Goal: Task Accomplishment & Management: Manage account settings

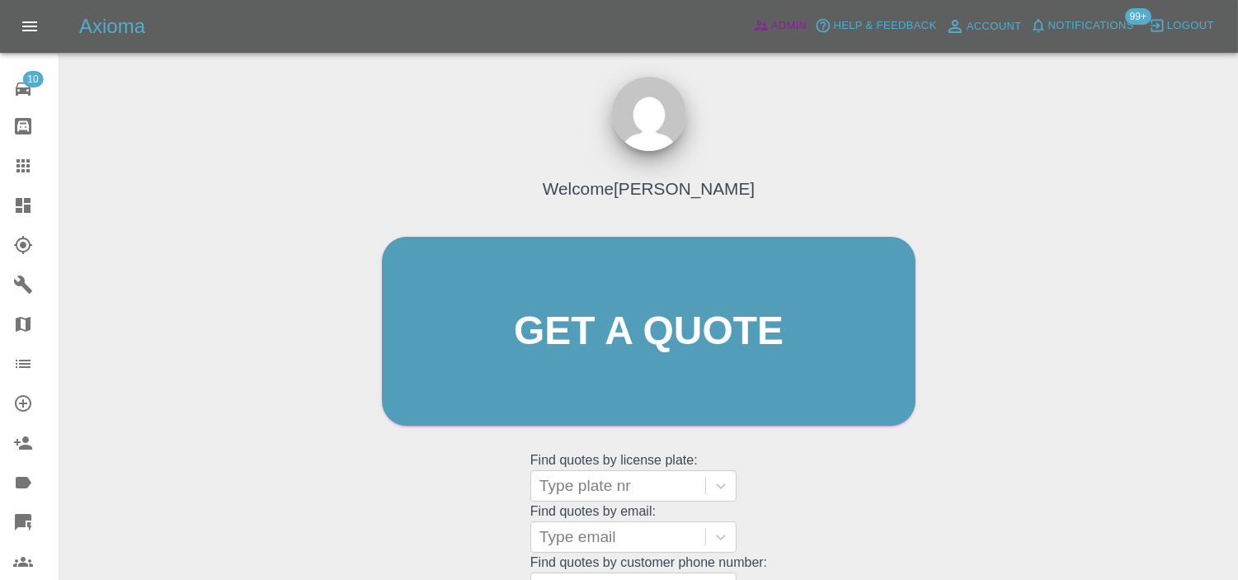
click at [786, 19] on span "Admin" at bounding box center [789, 25] width 36 height 19
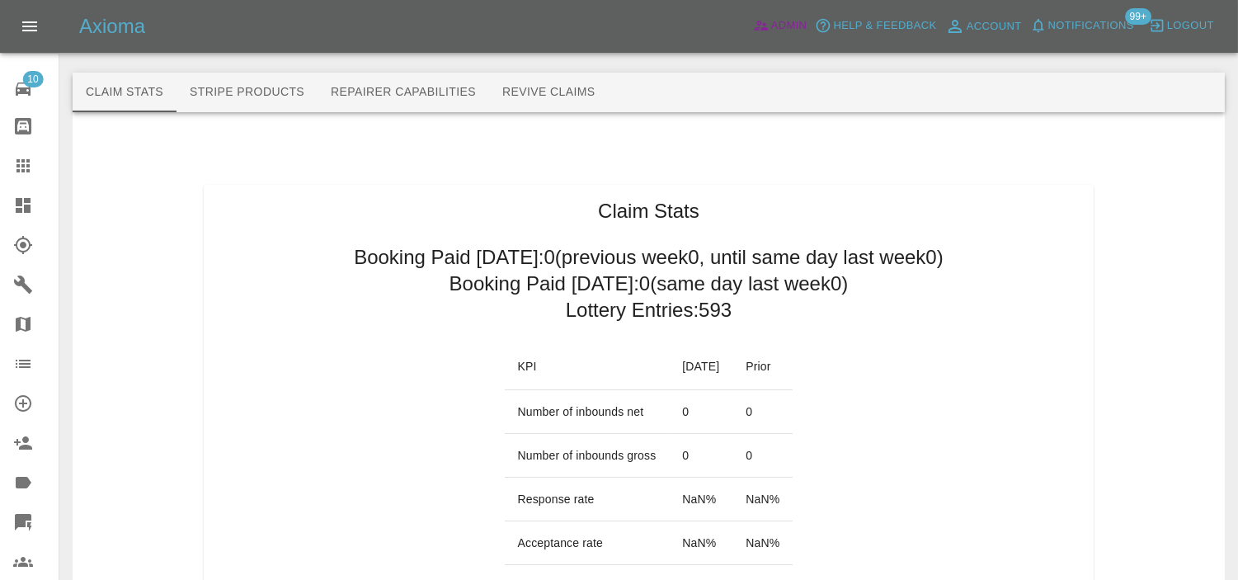
click at [749, 13] on link "Admin" at bounding box center [780, 26] width 63 height 26
click at [941, 13] on link "Account" at bounding box center [983, 26] width 85 height 26
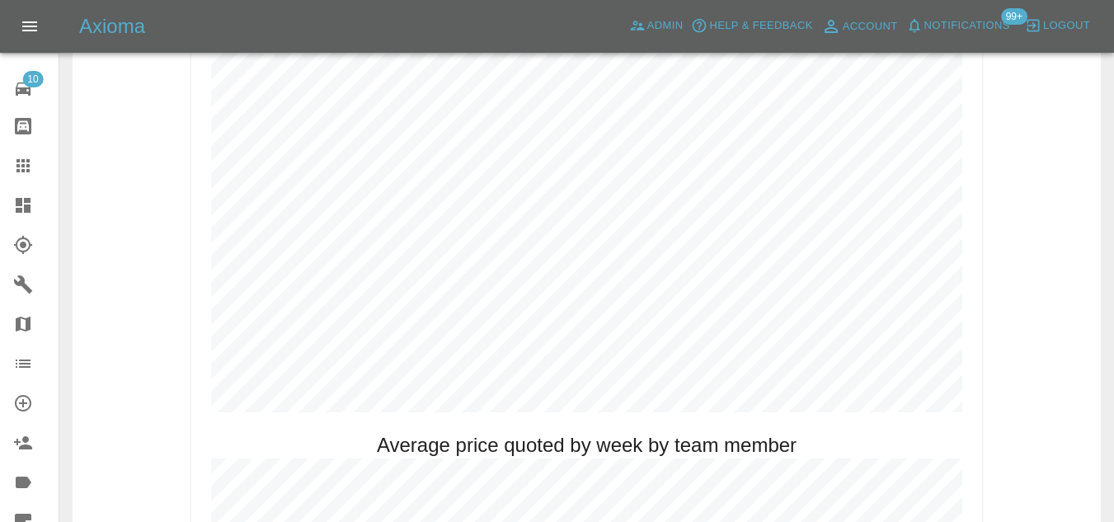
scroll to position [825, 0]
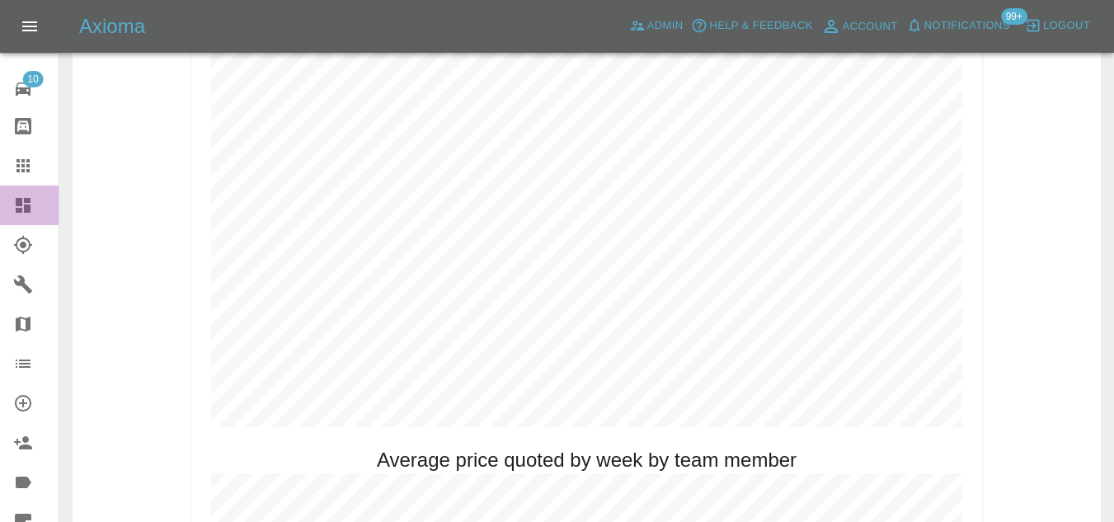
click at [29, 202] on icon at bounding box center [23, 205] width 15 height 15
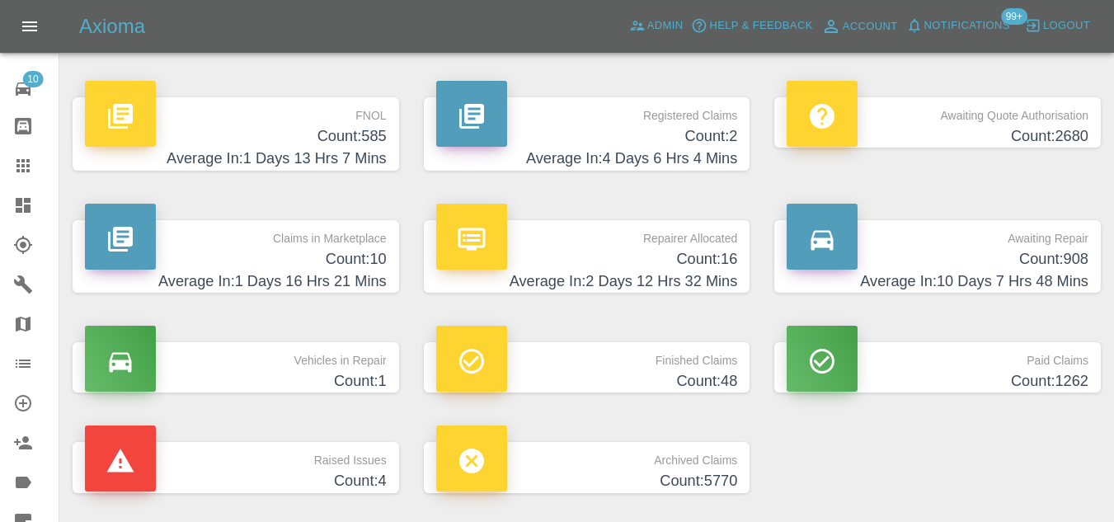
click at [342, 137] on h4 "Count: 585" at bounding box center [236, 136] width 302 height 22
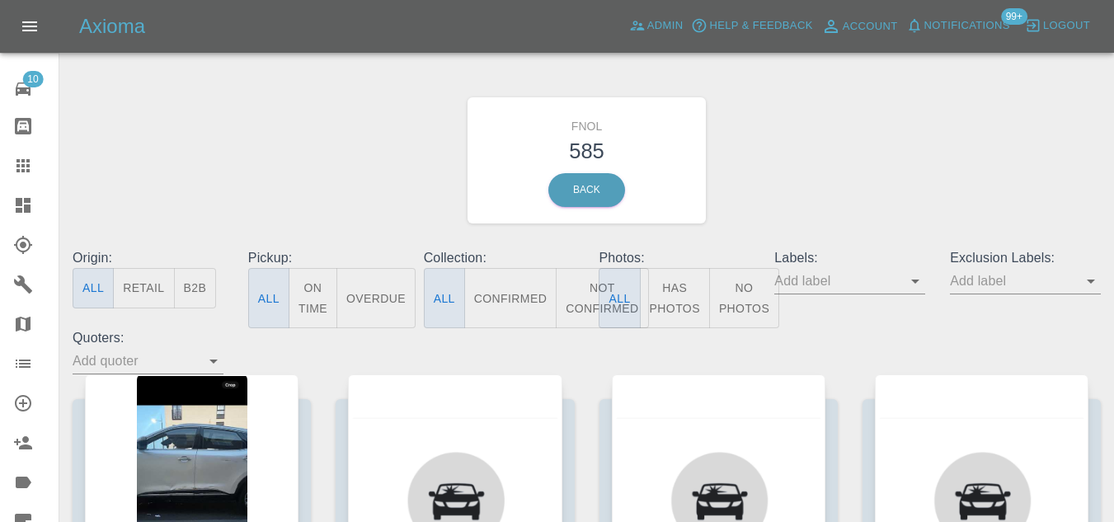
click at [684, 297] on button "Has Photos" at bounding box center [675, 298] width 70 height 60
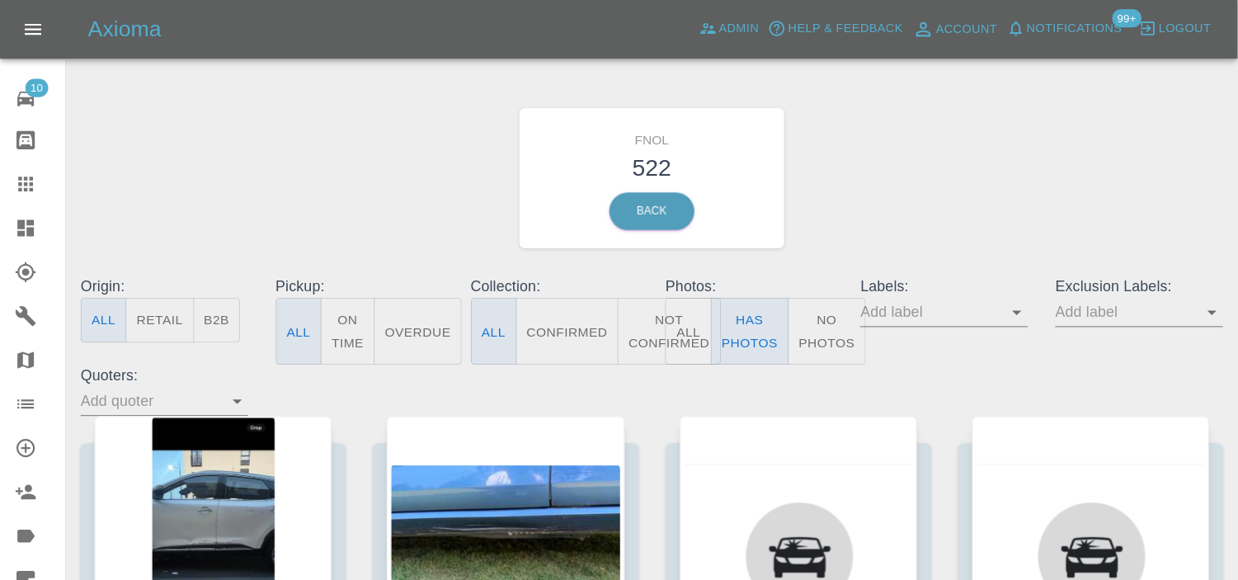
scroll to position [82, 0]
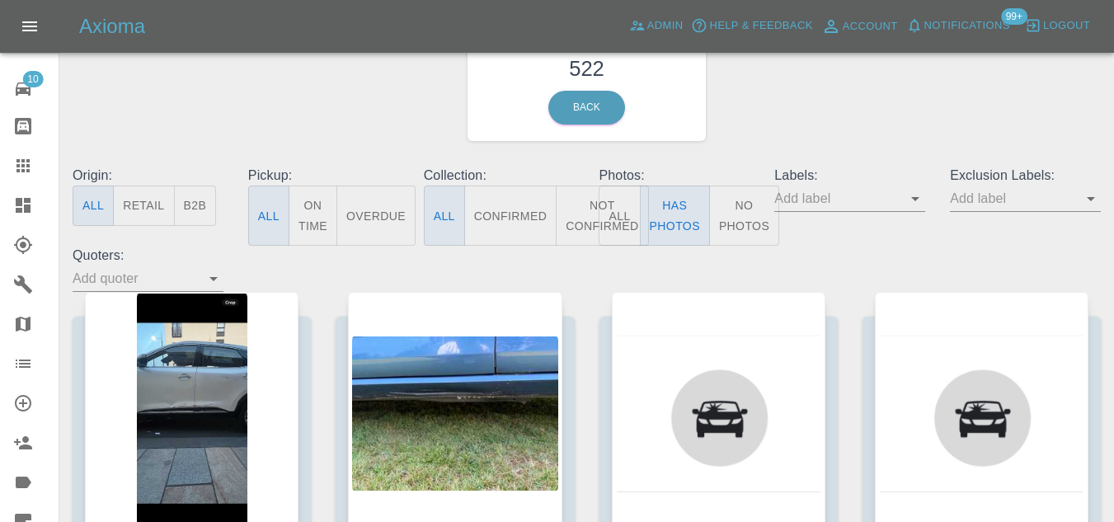
type button "true"
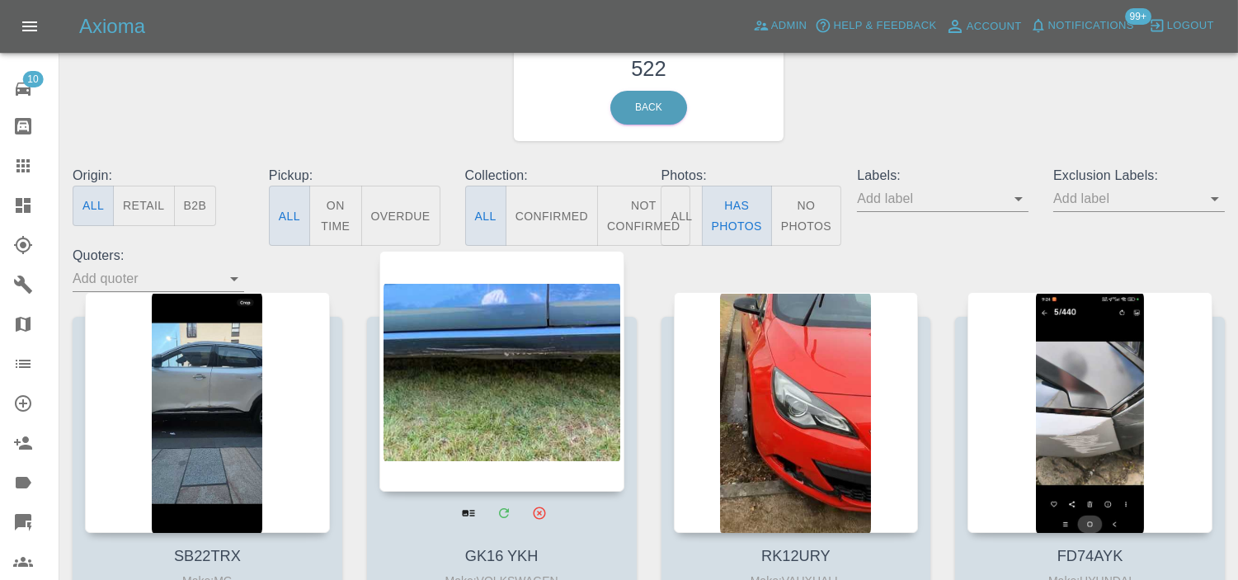
scroll to position [174, 0]
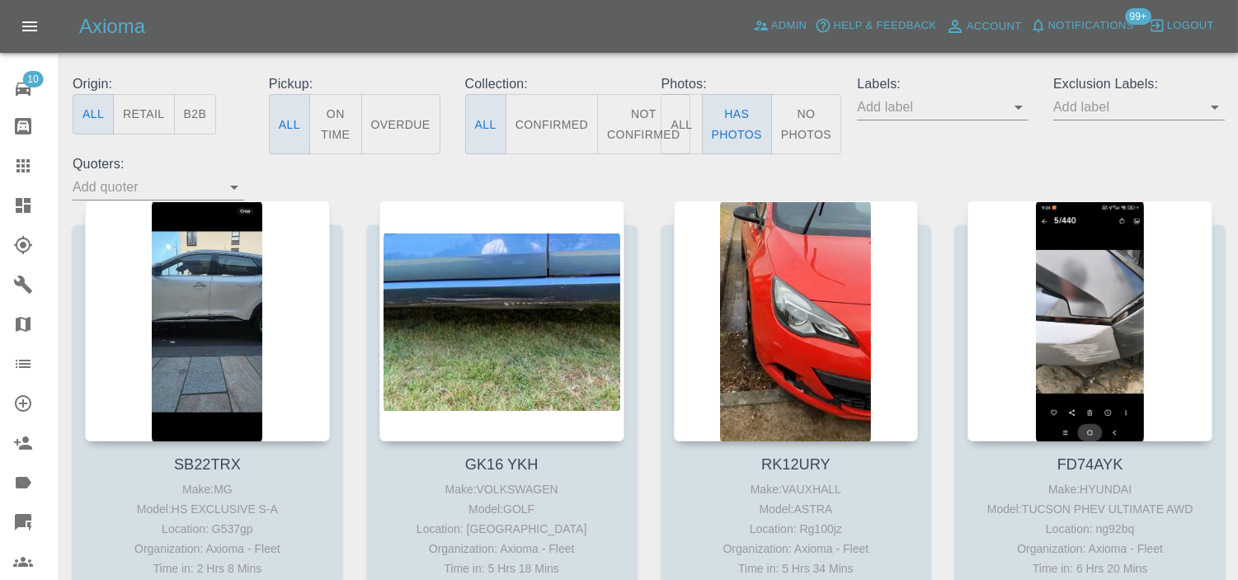
click at [1004, 103] on input "text" at bounding box center [930, 107] width 147 height 26
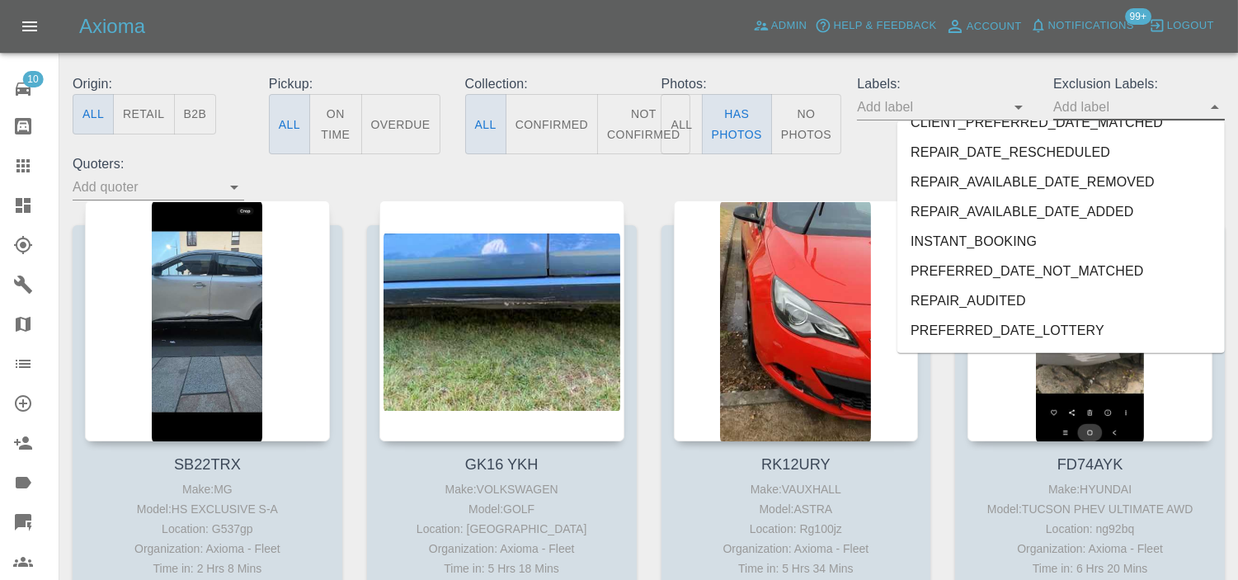
scroll to position [3522, 0]
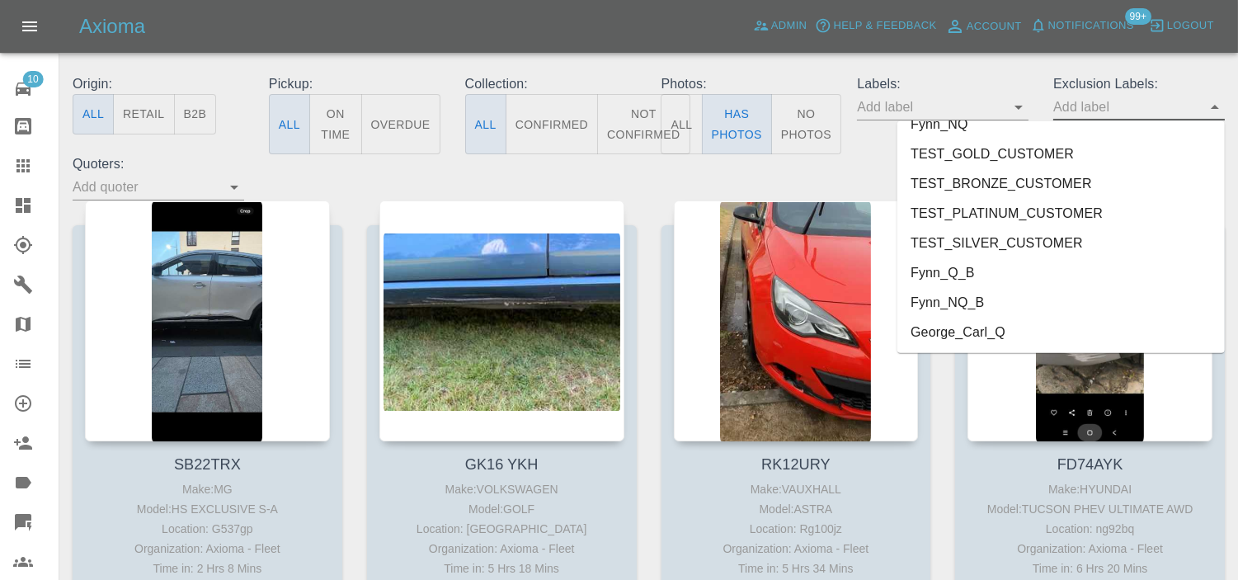
click at [1018, 327] on li "George_Carl_Q" at bounding box center [1060, 333] width 327 height 30
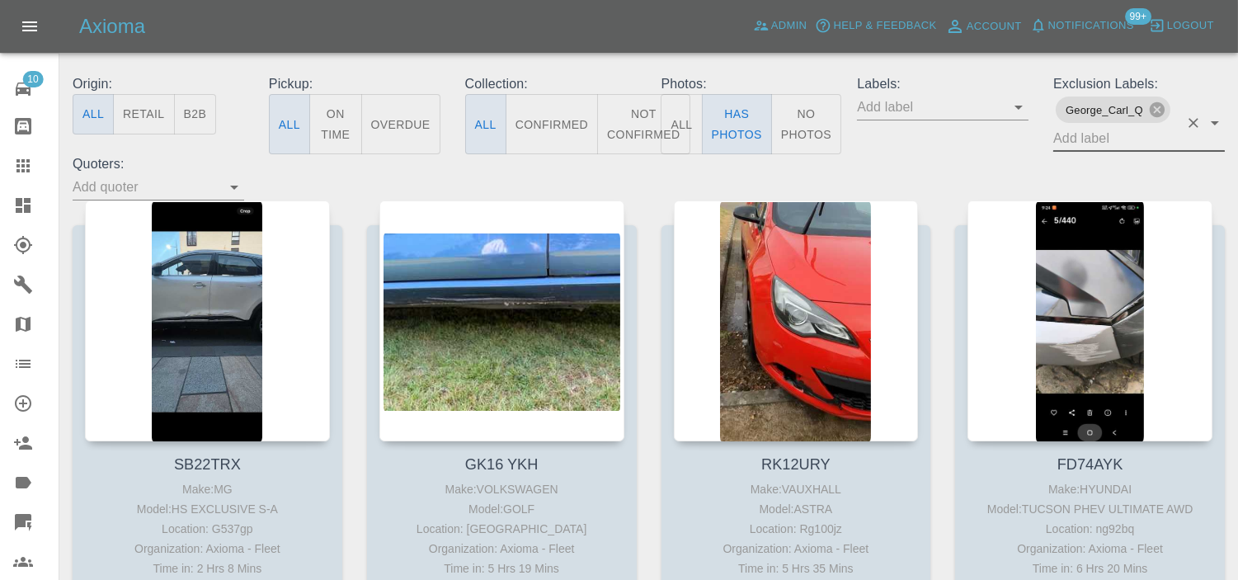
click at [815, 167] on div "Origin: All Retail B2B Pickup: All On Time Overdue Collection: All Confirmed No…" at bounding box center [648, 137] width 1177 height 126
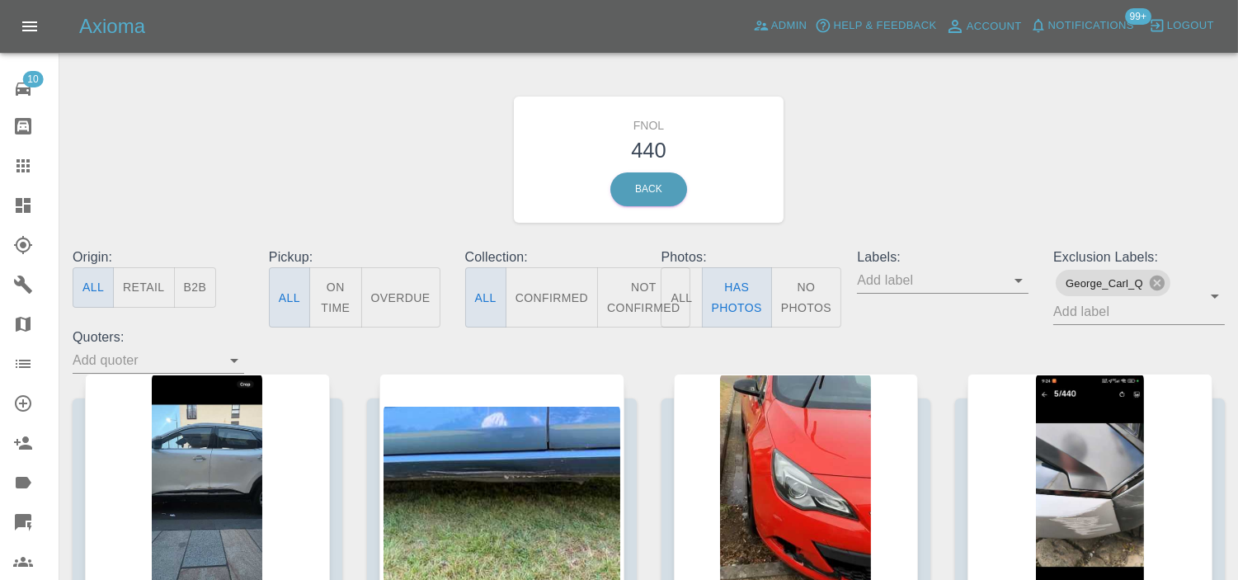
scroll to position [0, 0]
click at [1160, 290] on icon at bounding box center [1157, 283] width 15 height 15
click at [922, 290] on input "text" at bounding box center [930, 281] width 147 height 26
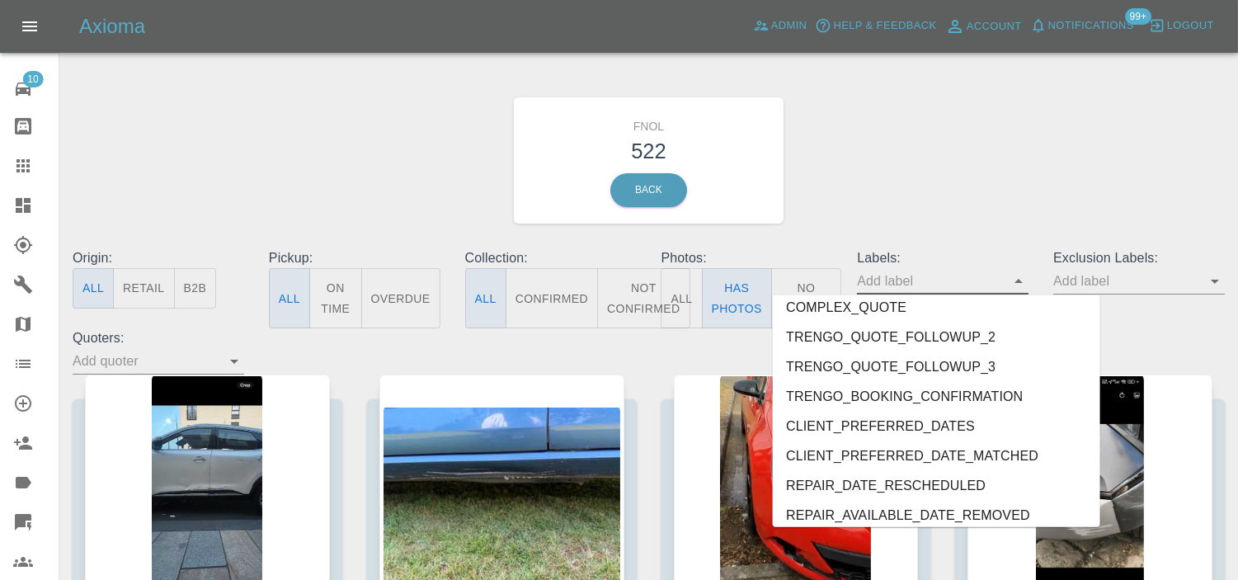
scroll to position [3522, 0]
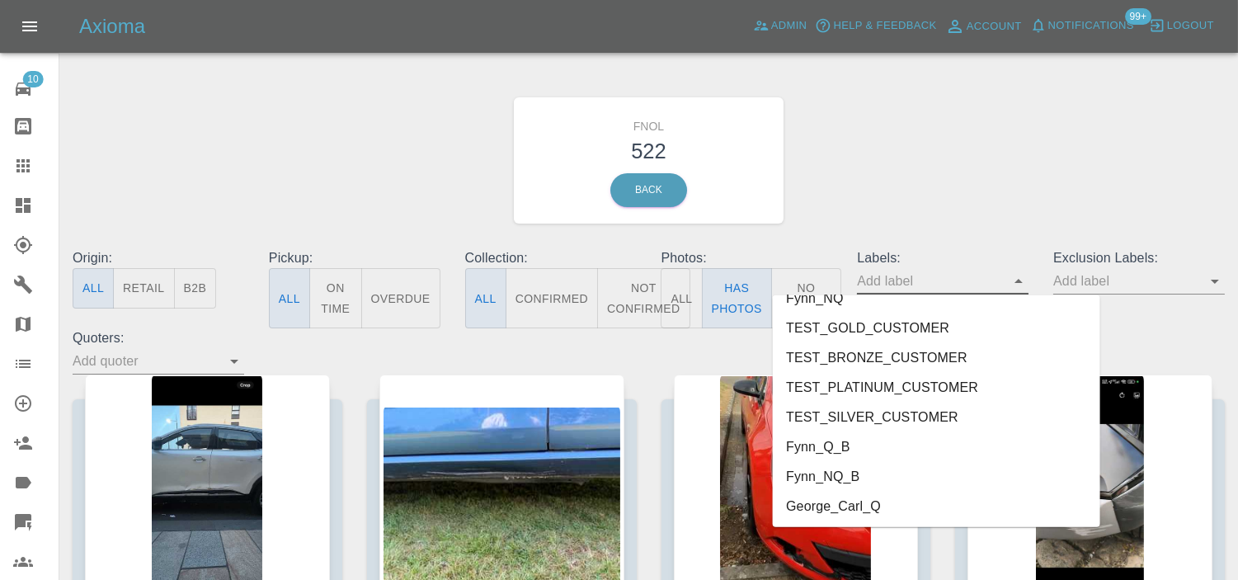
click at [873, 506] on li "George_Carl_Q" at bounding box center [936, 507] width 327 height 30
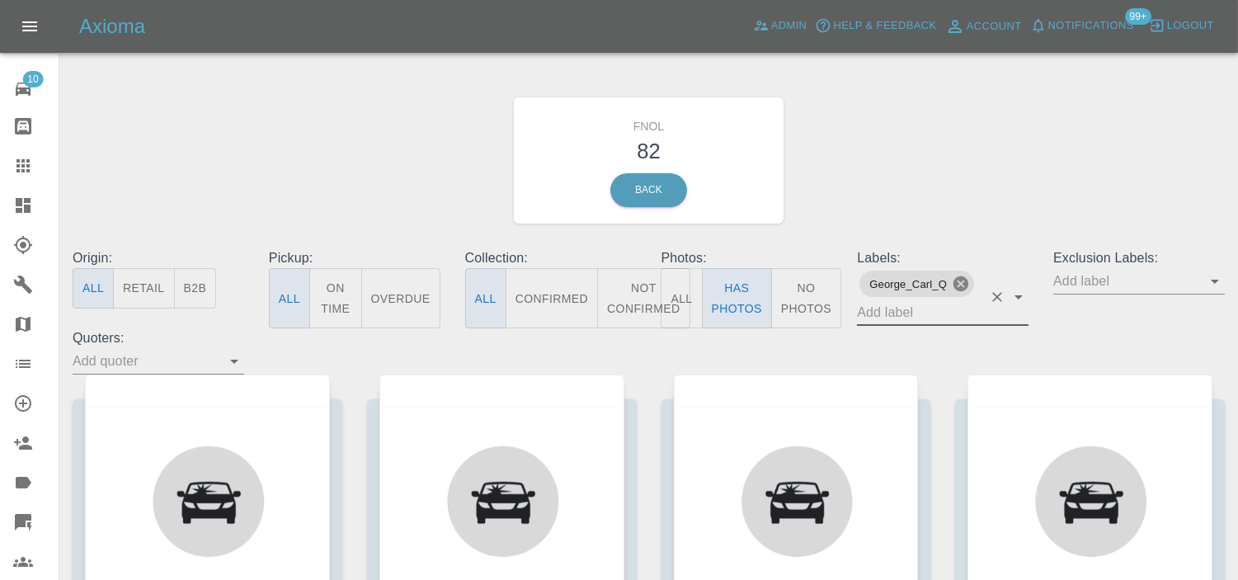
click at [966, 287] on icon at bounding box center [961, 283] width 15 height 15
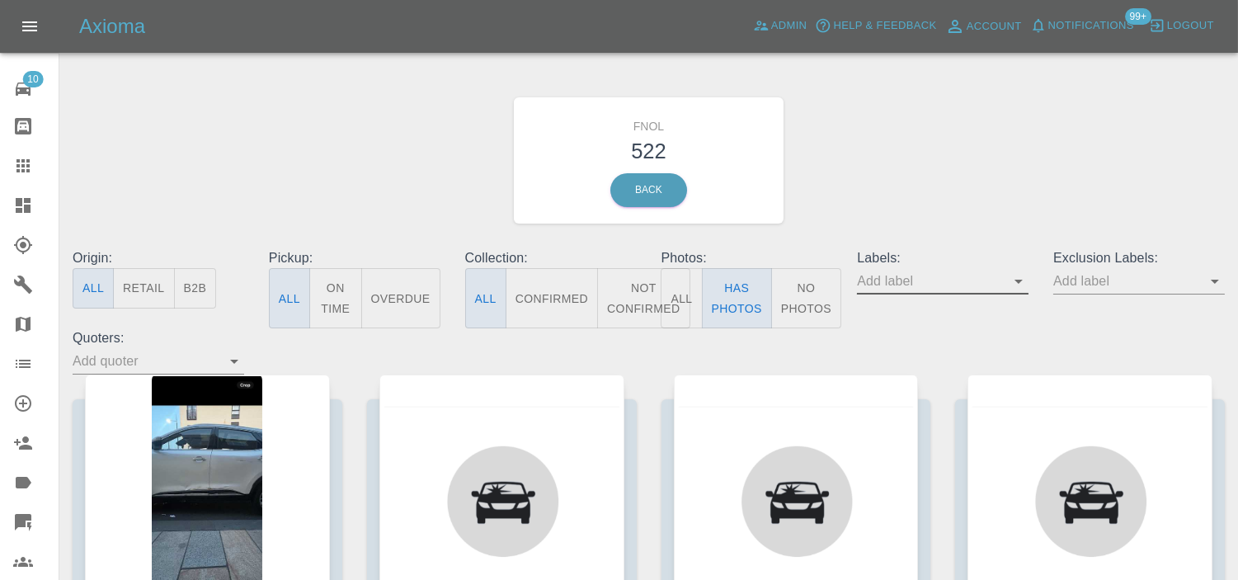
click at [1004, 278] on input "text" at bounding box center [930, 281] width 147 height 26
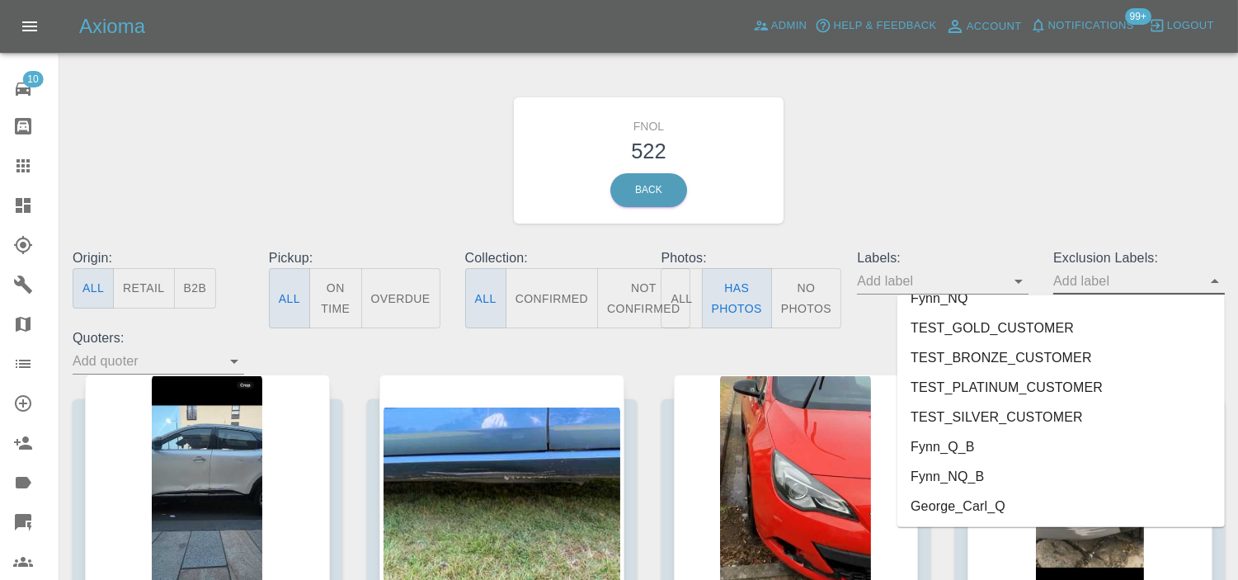
click at [993, 503] on li "George_Carl_Q" at bounding box center [1060, 507] width 327 height 30
click at [963, 167] on div "FNOL 522 Back" at bounding box center [648, 161] width 1177 height 176
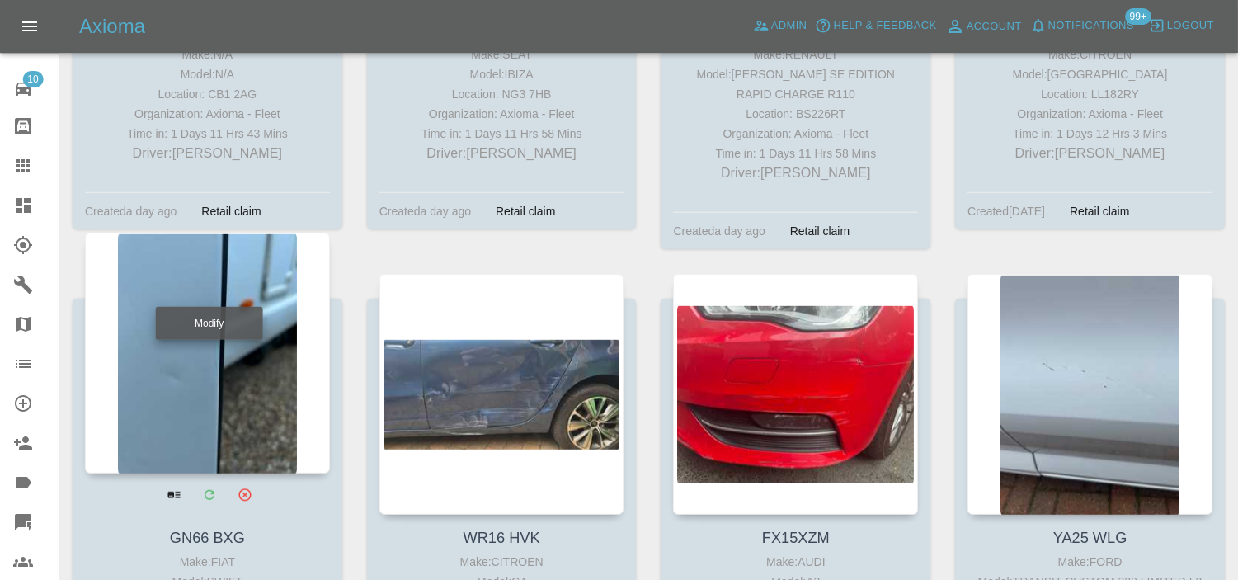
scroll to position [24658, 0]
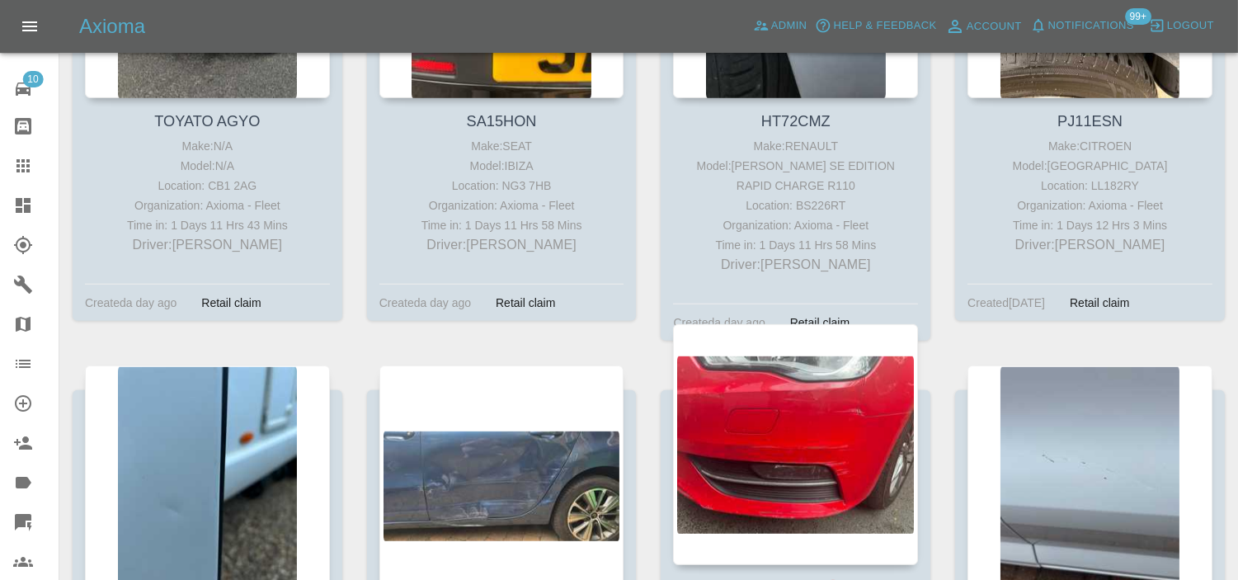
drag, startPoint x: 479, startPoint y: 244, endPoint x: 747, endPoint y: 225, distance: 268.8
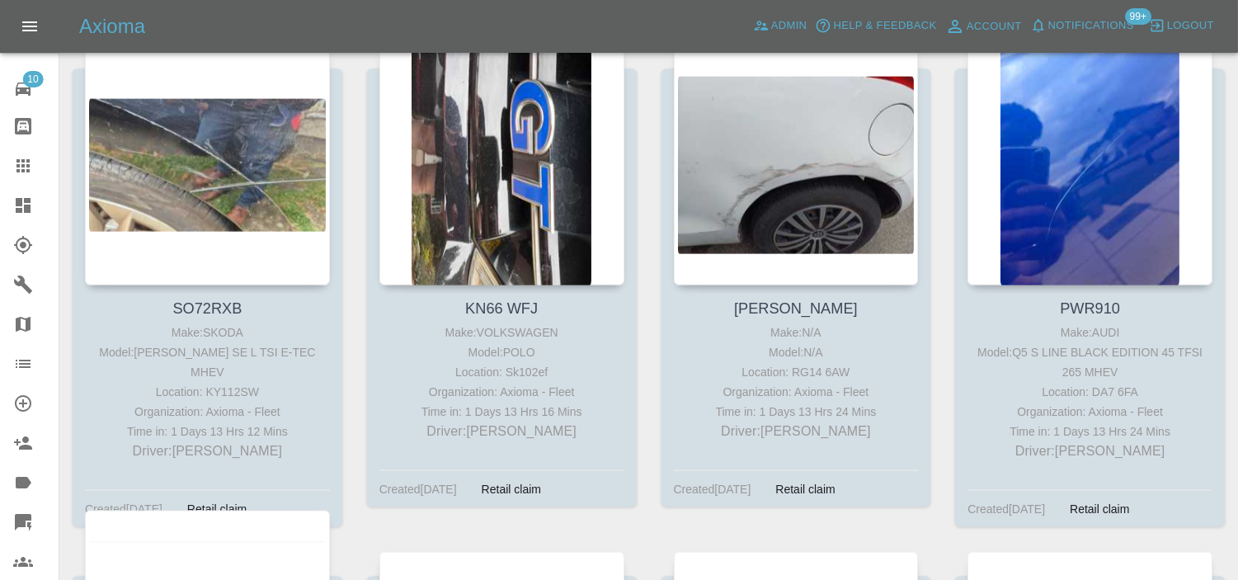
scroll to position [27132, 0]
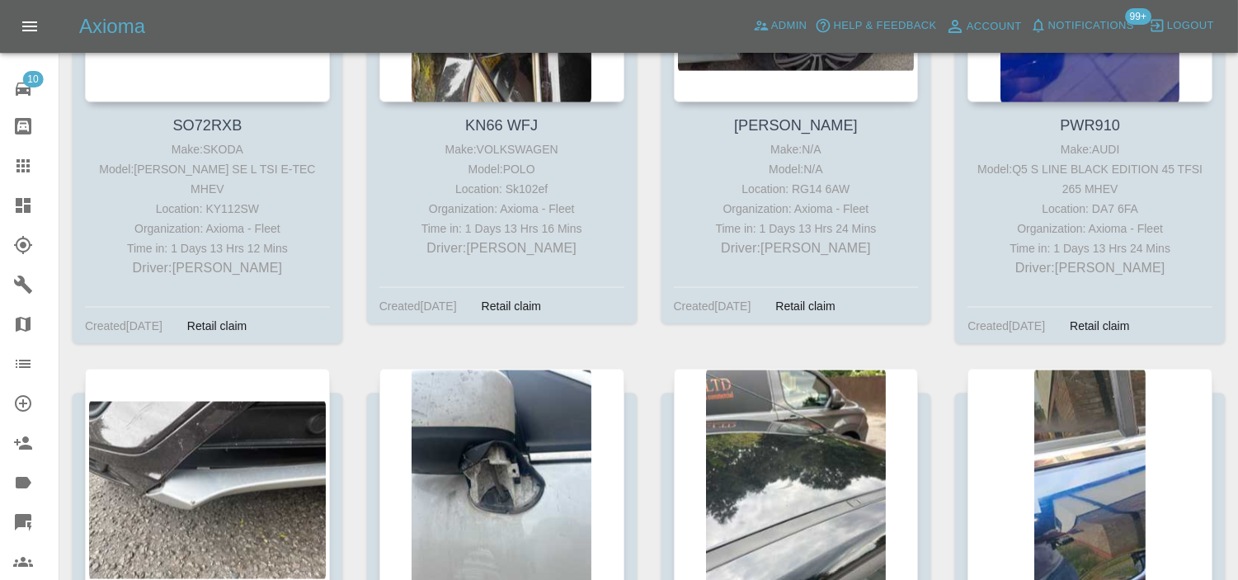
drag, startPoint x: 167, startPoint y: 219, endPoint x: 372, endPoint y: 147, distance: 217.6
click at [372, 147] on div "KN66 WFJ Make: VOLKSWAGEN Model: POLO Location: Sk102ef Organization: Axioma - …" at bounding box center [502, 114] width 294 height 507
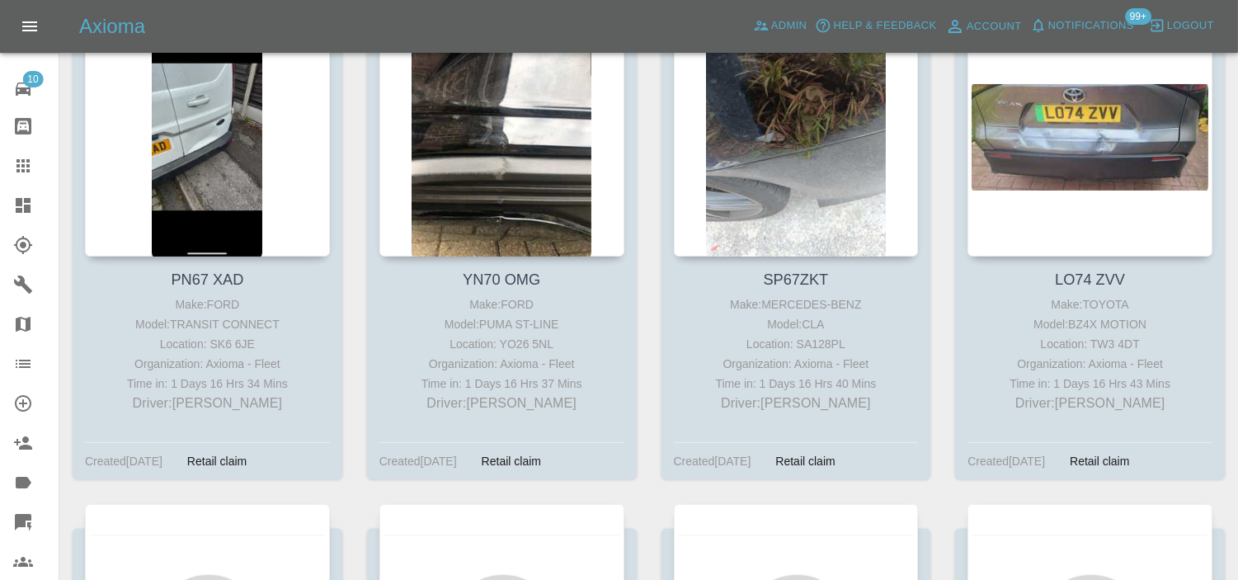
scroll to position [34465, 0]
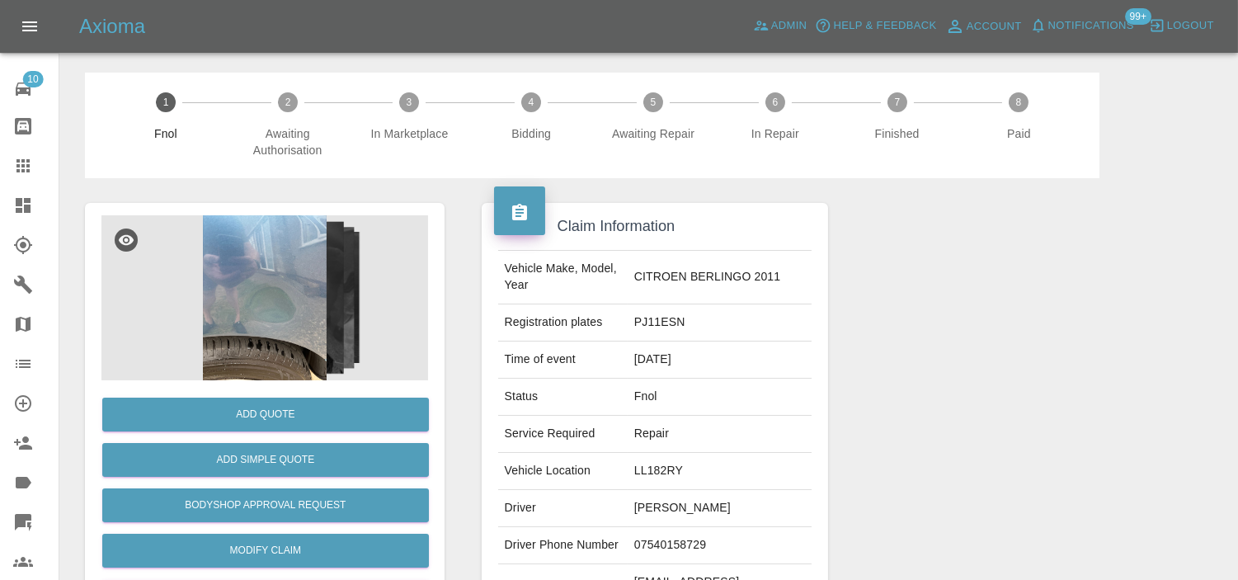
click at [228, 249] on img at bounding box center [264, 297] width 327 height 165
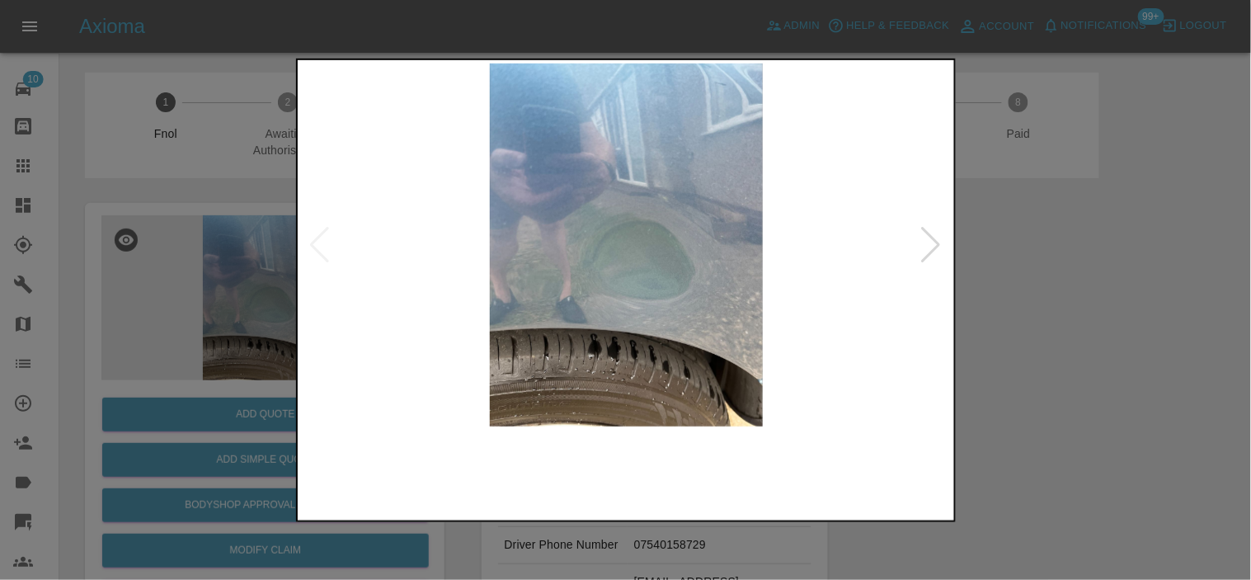
click at [629, 286] on img at bounding box center [627, 244] width 652 height 363
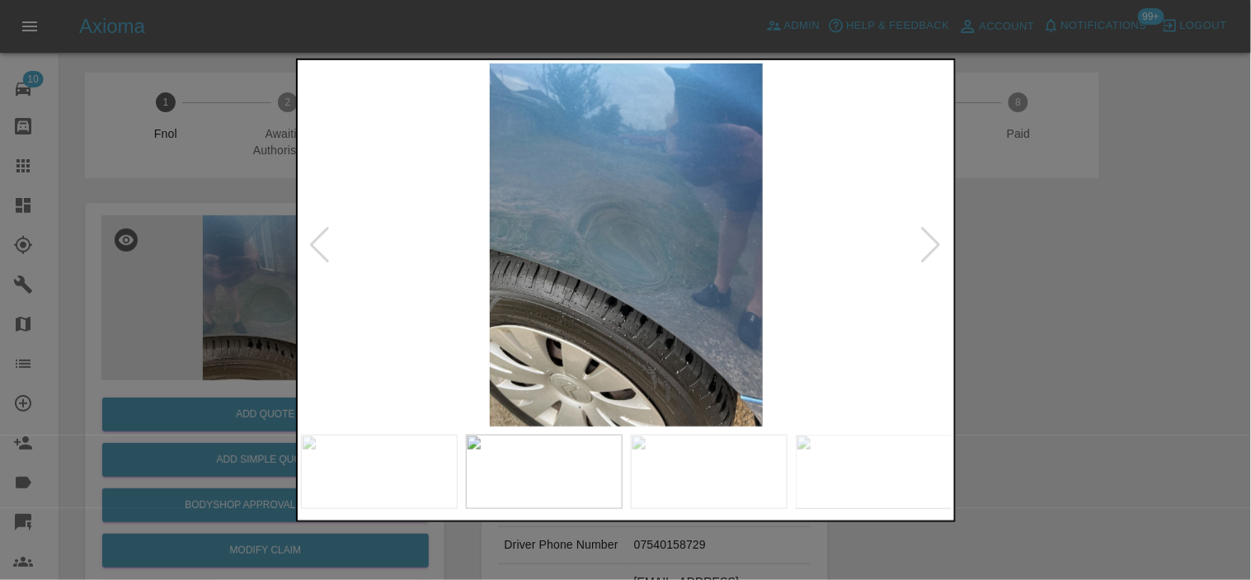
click at [557, 293] on img at bounding box center [627, 244] width 652 height 363
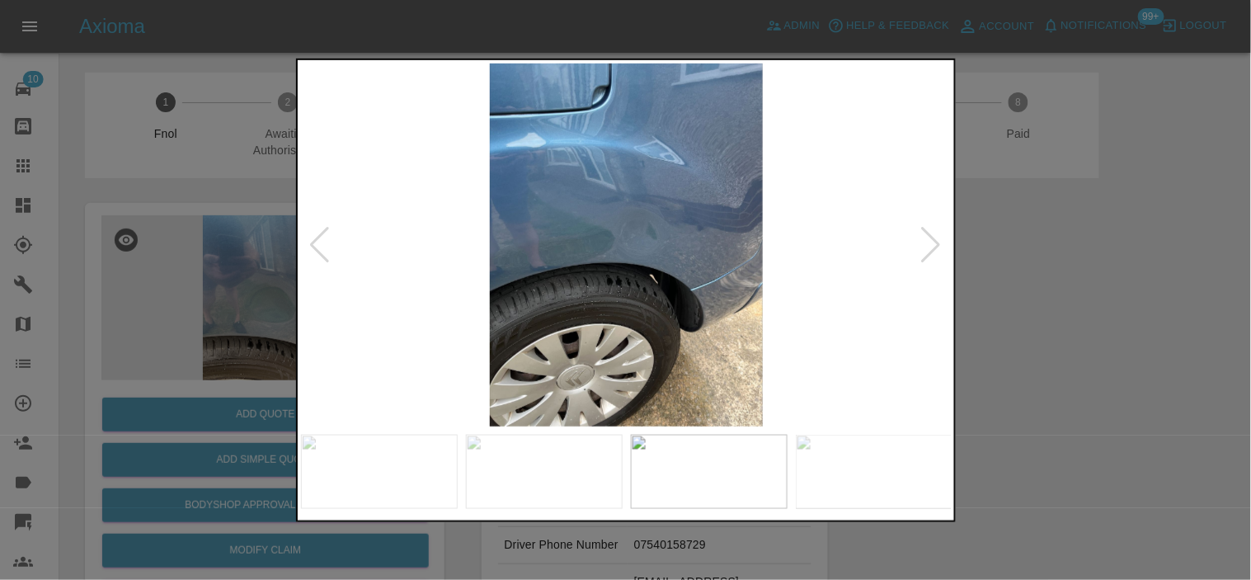
click at [535, 327] on img at bounding box center [627, 244] width 652 height 363
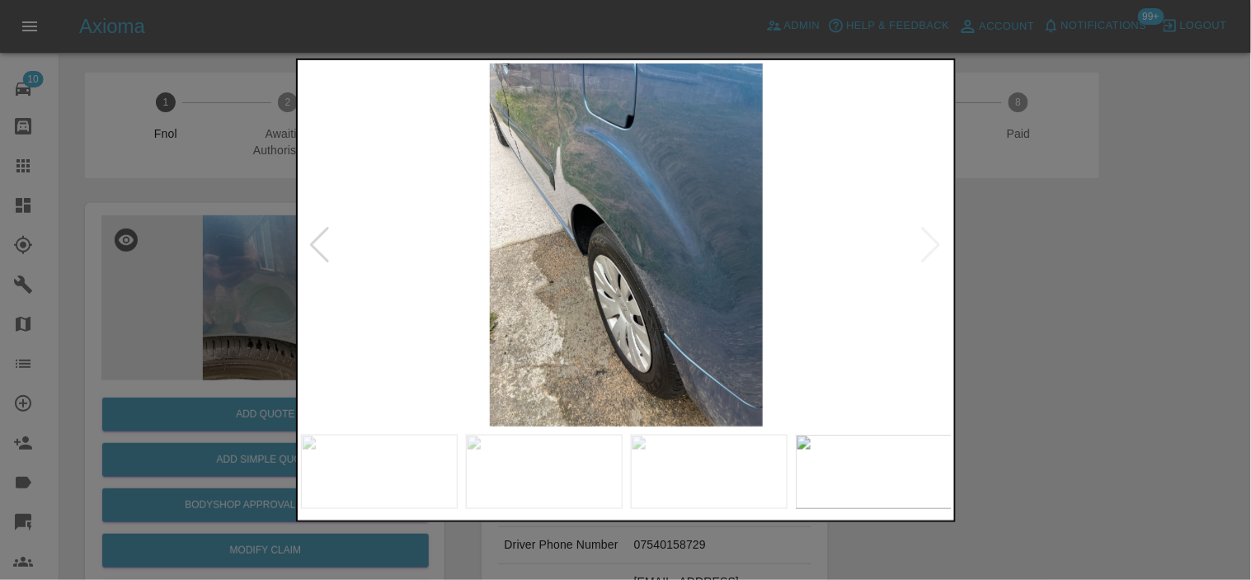
click at [539, 297] on img at bounding box center [627, 244] width 652 height 363
click at [607, 232] on img at bounding box center [627, 244] width 652 height 363
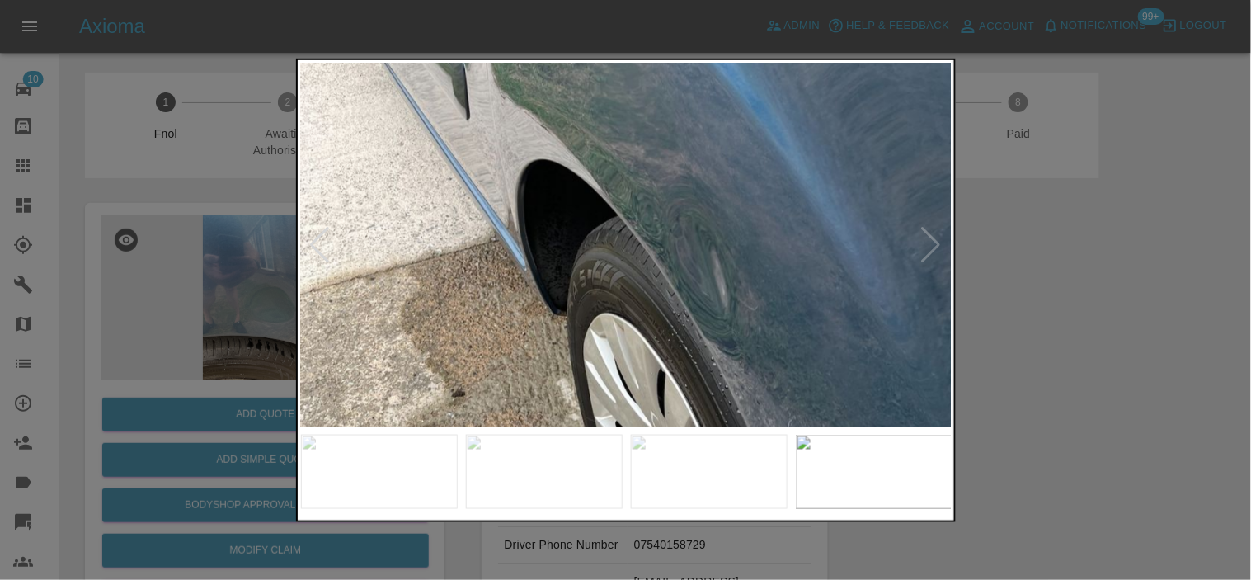
click at [591, 257] on img at bounding box center [681, 283] width 1955 height 1090
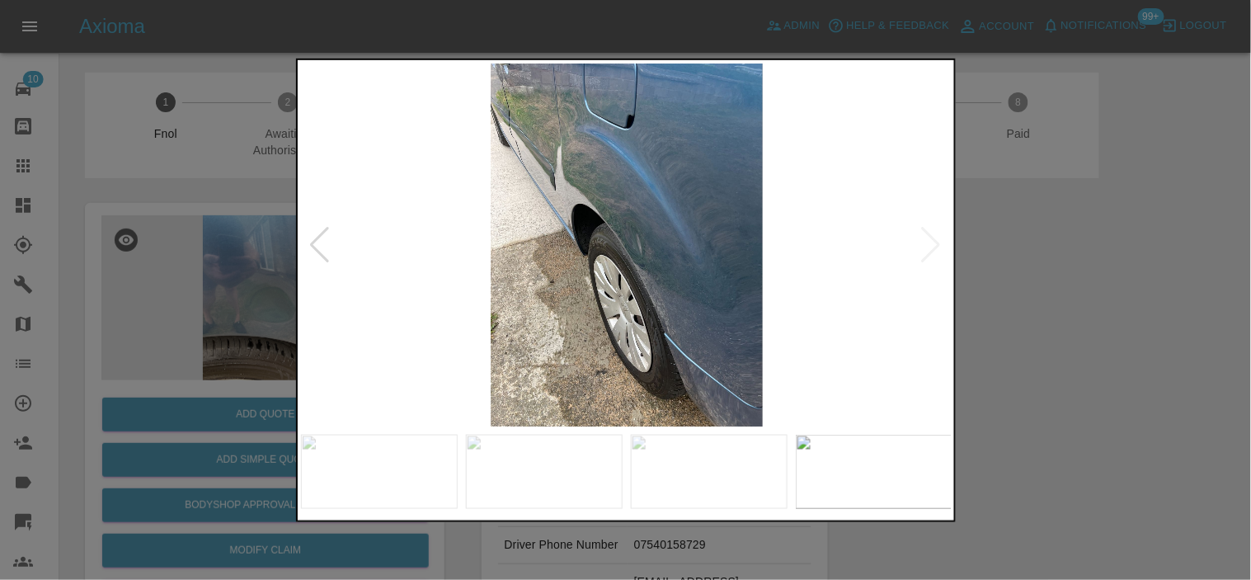
click at [655, 290] on img at bounding box center [627, 244] width 652 height 363
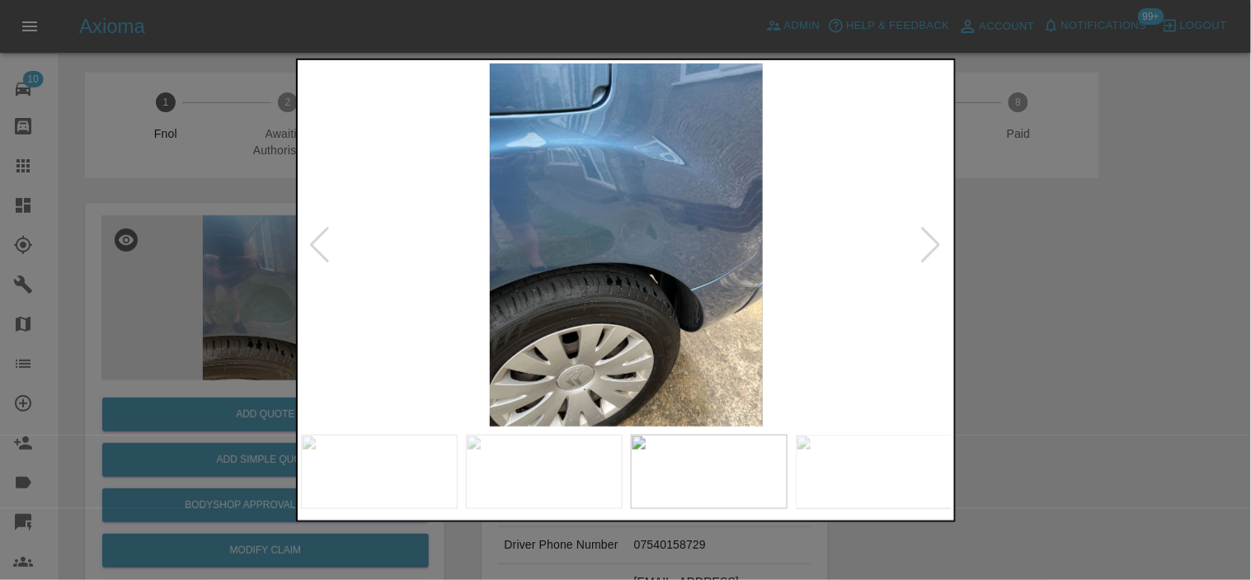
click at [529, 232] on img at bounding box center [627, 244] width 652 height 363
click at [653, 239] on img at bounding box center [627, 244] width 652 height 363
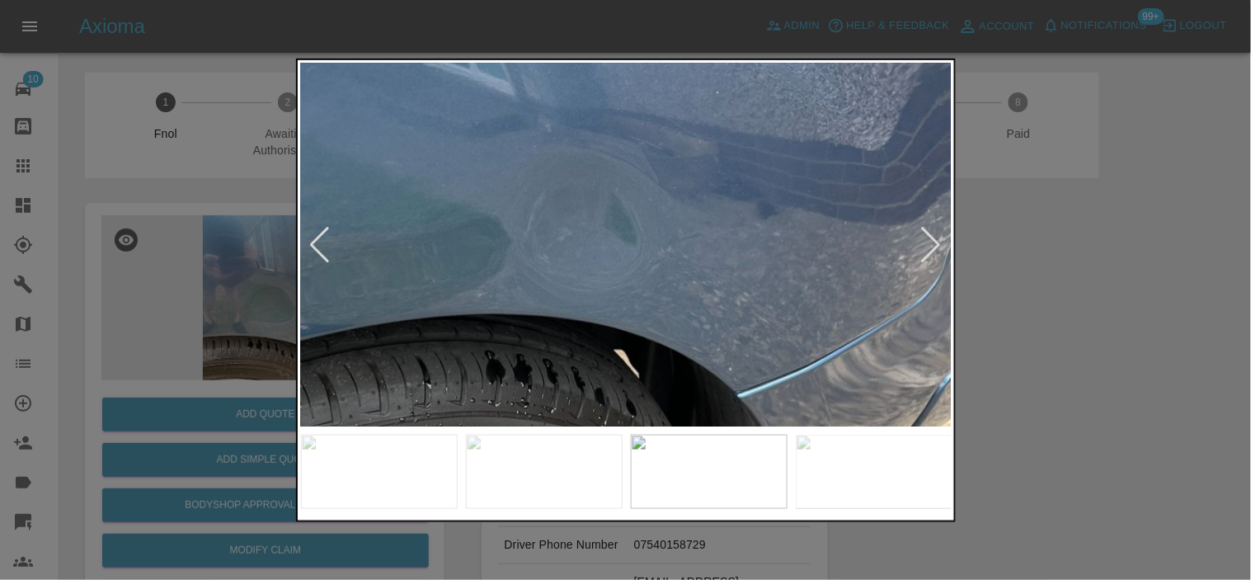
click at [415, 290] on img at bounding box center [544, 260] width 1955 height 1090
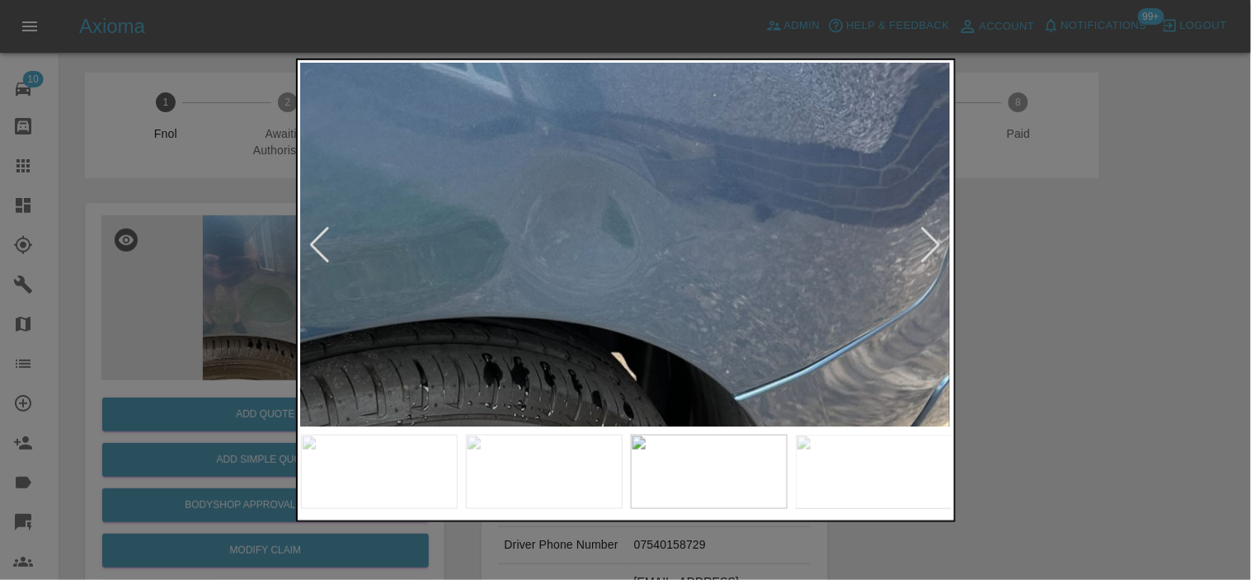
drag, startPoint x: 323, startPoint y: 432, endPoint x: 264, endPoint y: 446, distance: 61.0
click at [302, 440] on div at bounding box center [626, 471] width 650 height 91
click at [257, 447] on div at bounding box center [625, 290] width 1251 height 580
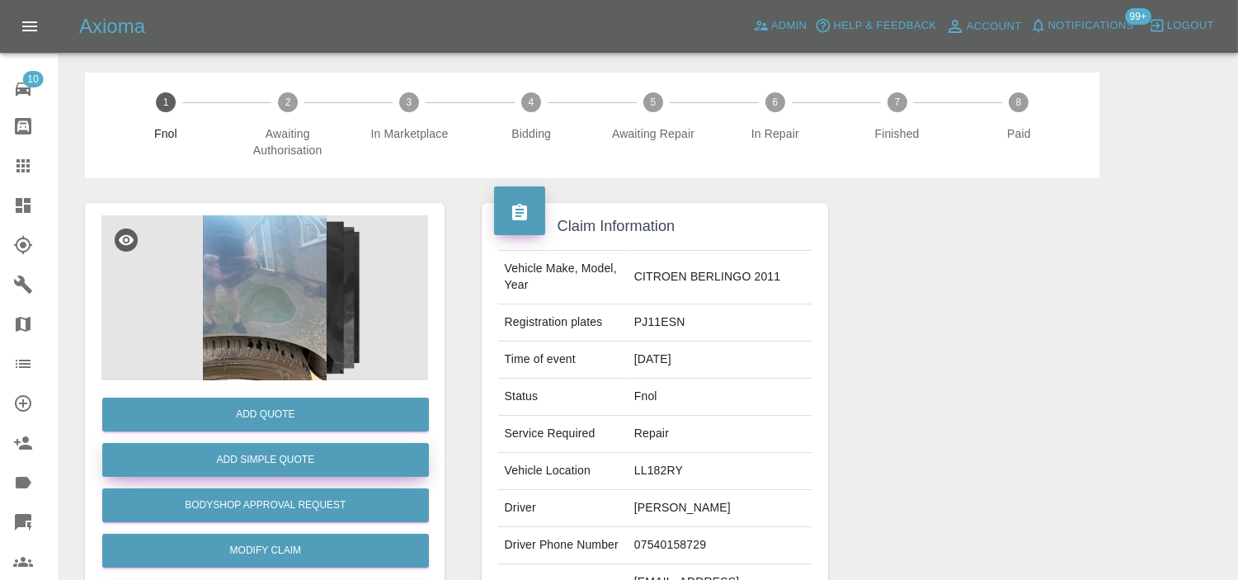
click at [257, 447] on button "Add Simple Quote" at bounding box center [265, 460] width 327 height 34
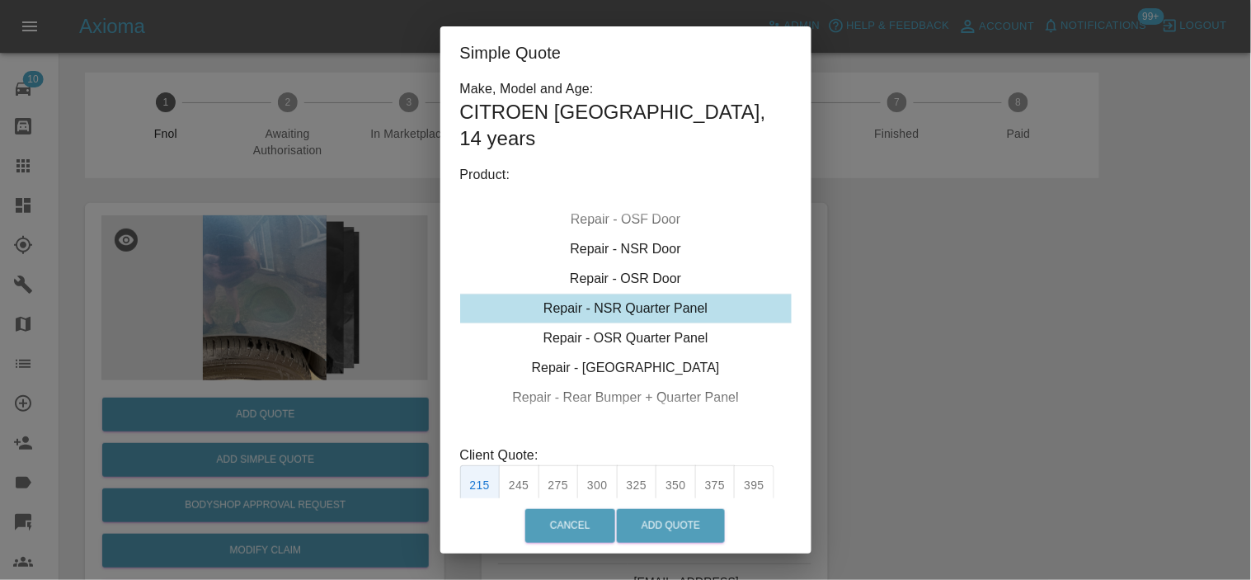
drag, startPoint x: 582, startPoint y: 272, endPoint x: 555, endPoint y: 422, distance: 152.6
click at [582, 294] on div "Repair - NSR Quarter Panel" at bounding box center [626, 309] width 332 height 30
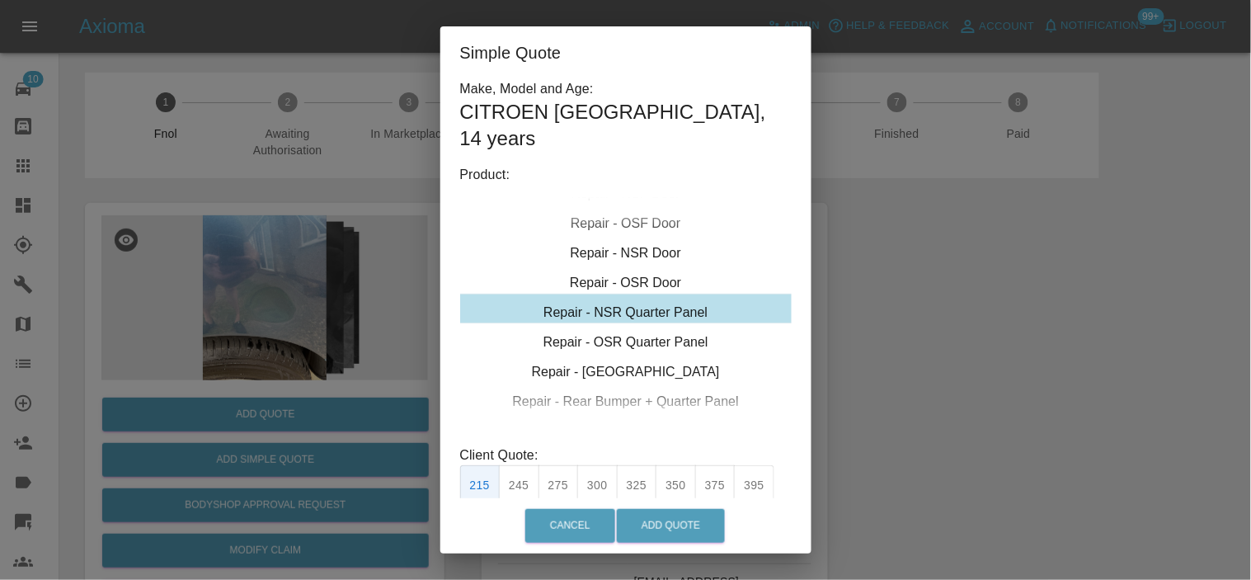
click at [627, 465] on button "325" at bounding box center [637, 485] width 40 height 40
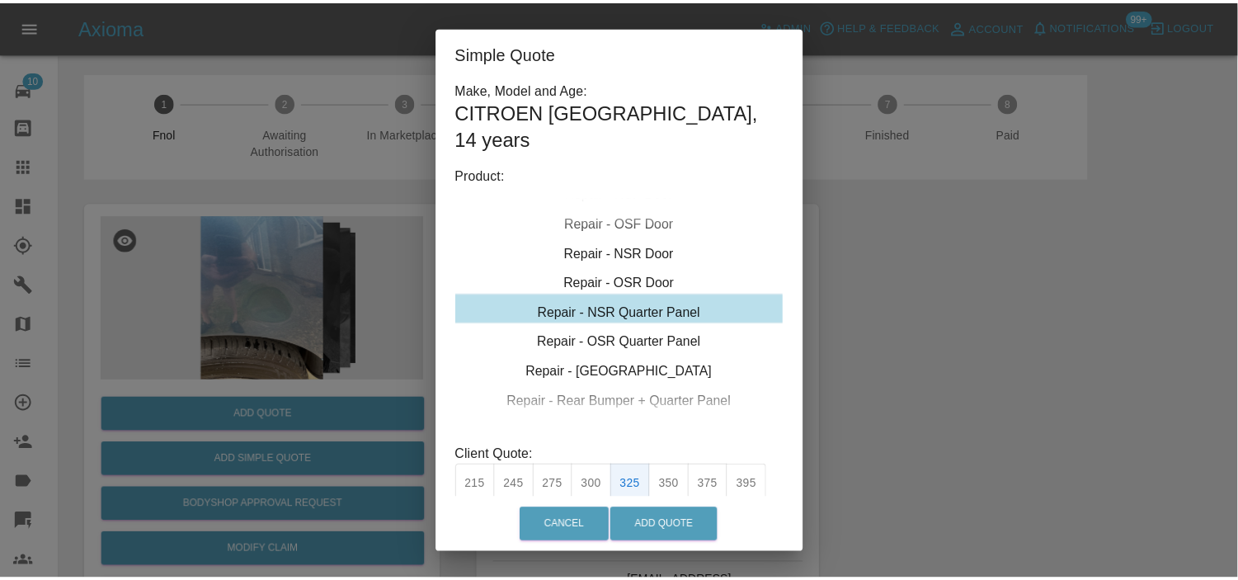
scroll to position [116, 0]
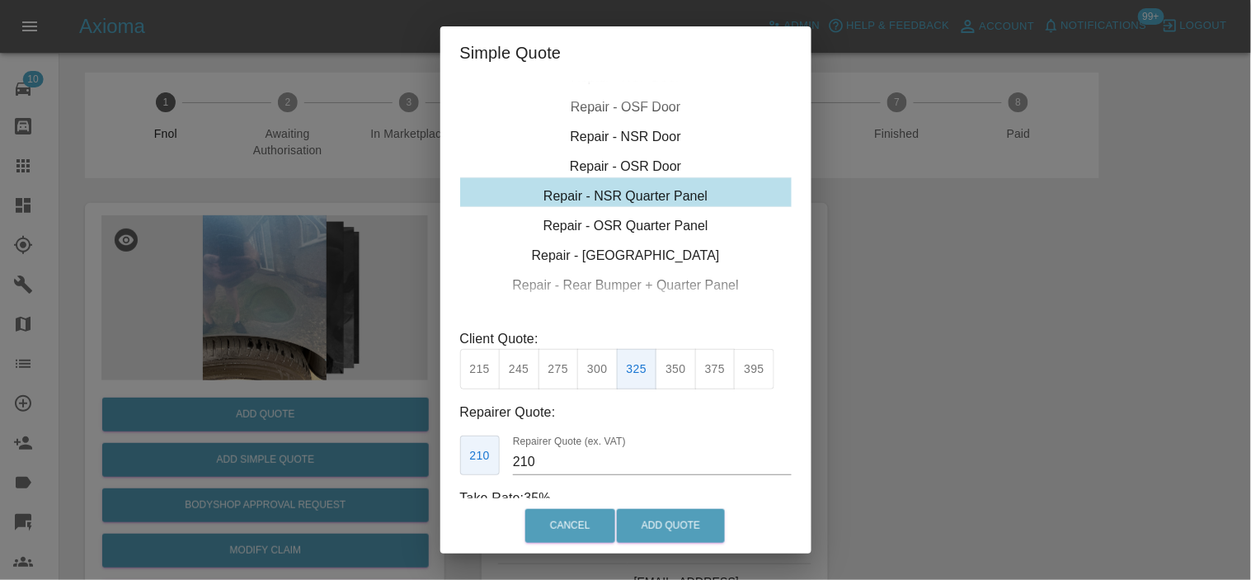
click at [561, 449] on input "210" at bounding box center [652, 462] width 278 height 26
drag, startPoint x: 562, startPoint y: 438, endPoint x: 471, endPoint y: 450, distance: 91.6
click at [473, 450] on div "Make, Model and Age: CITROEN BERLINGO , 14 years Product: Repair - Front Bumper…" at bounding box center [626, 235] width 332 height 545
type input "200"
click at [708, 534] on button "Add Quote" at bounding box center [671, 526] width 108 height 34
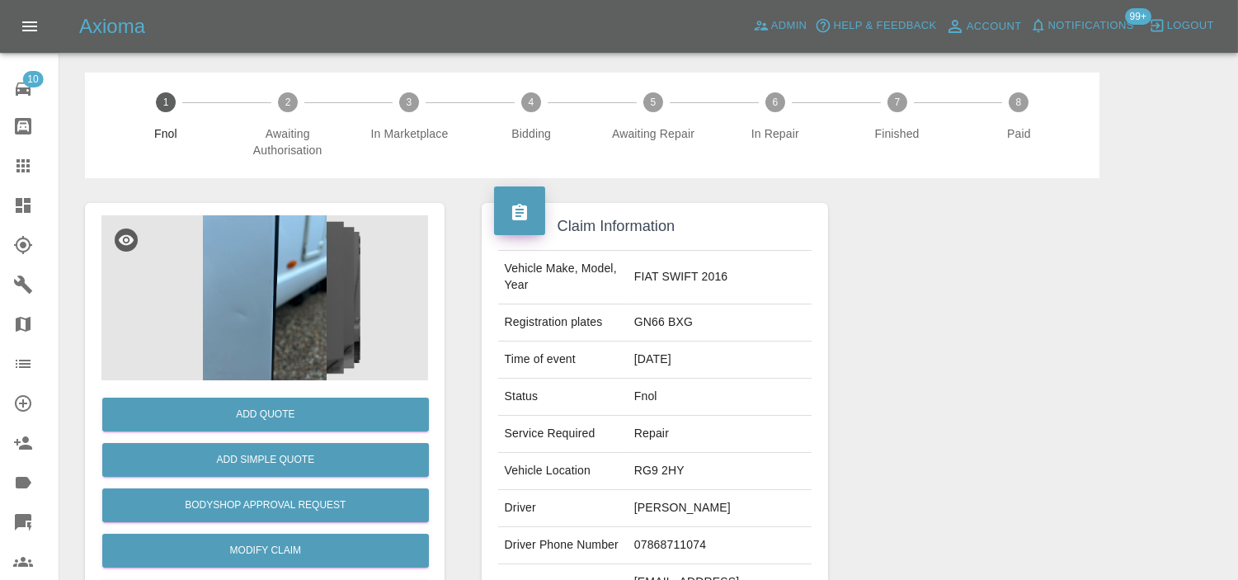
click at [297, 244] on img at bounding box center [264, 297] width 327 height 165
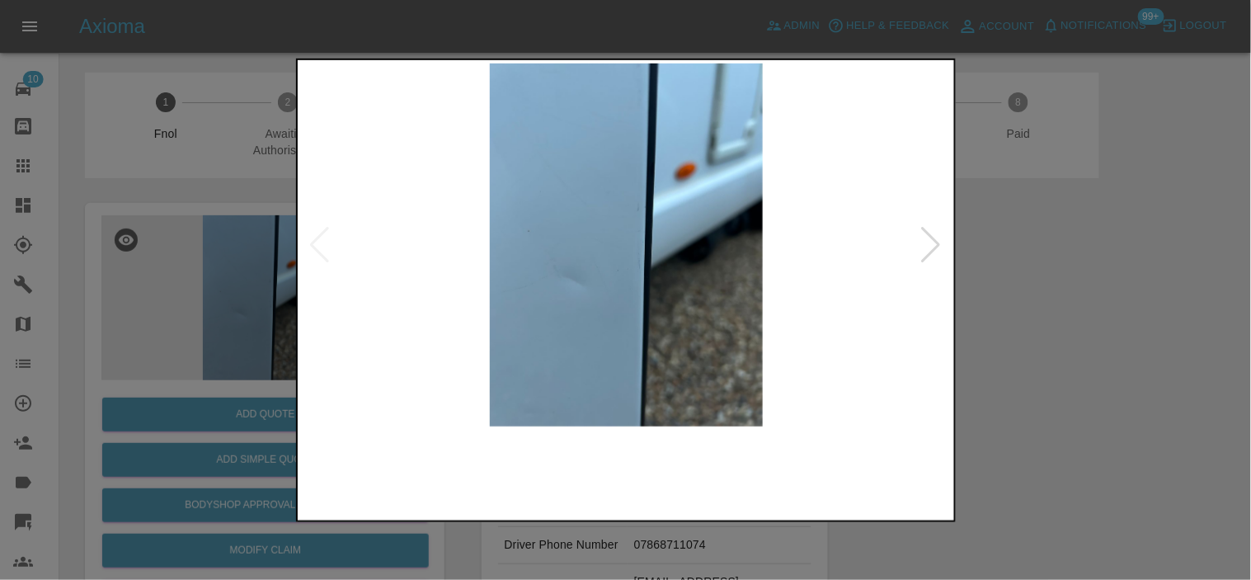
click at [671, 326] on img at bounding box center [627, 244] width 652 height 363
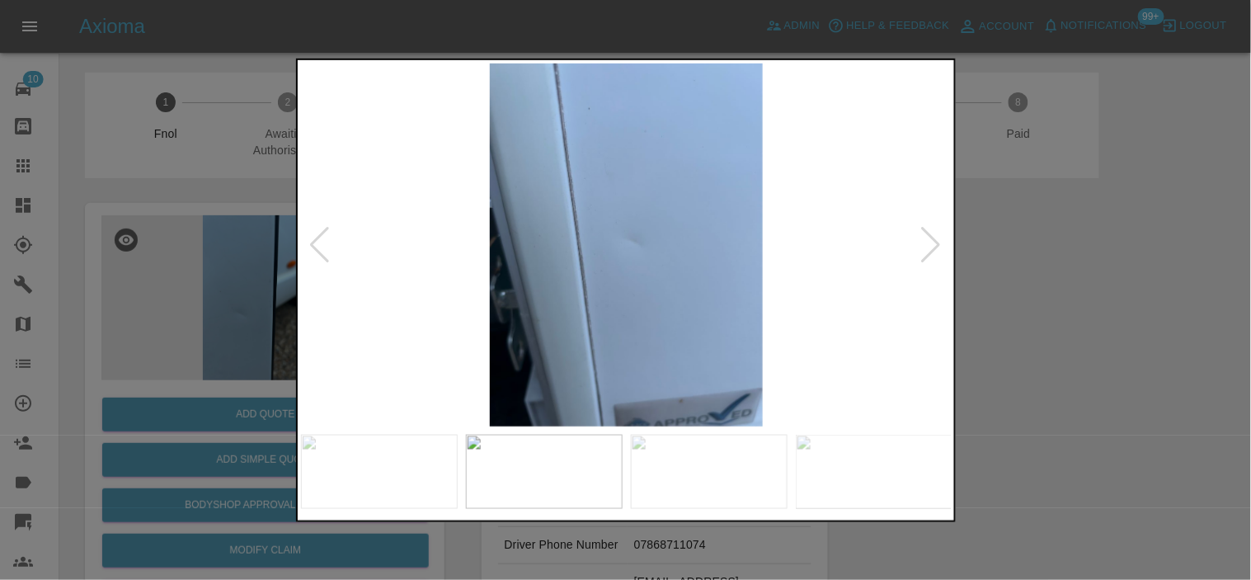
click at [643, 326] on img at bounding box center [627, 244] width 652 height 363
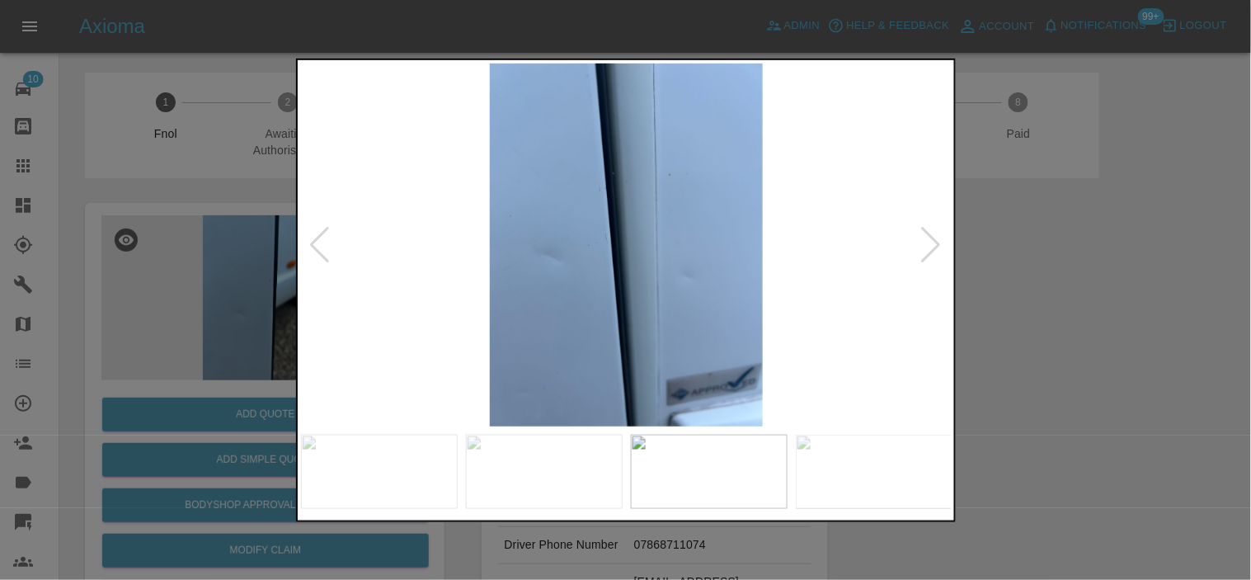
click at [610, 335] on img at bounding box center [627, 244] width 652 height 363
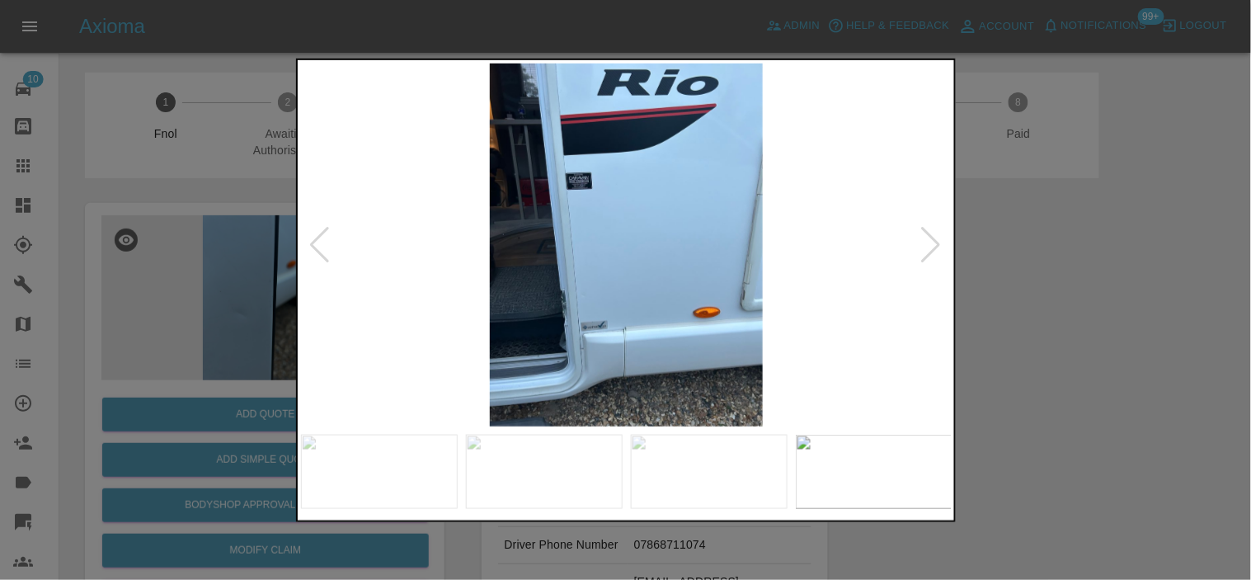
click at [662, 300] on img at bounding box center [627, 244] width 652 height 363
click at [242, 215] on div at bounding box center [625, 290] width 1251 height 580
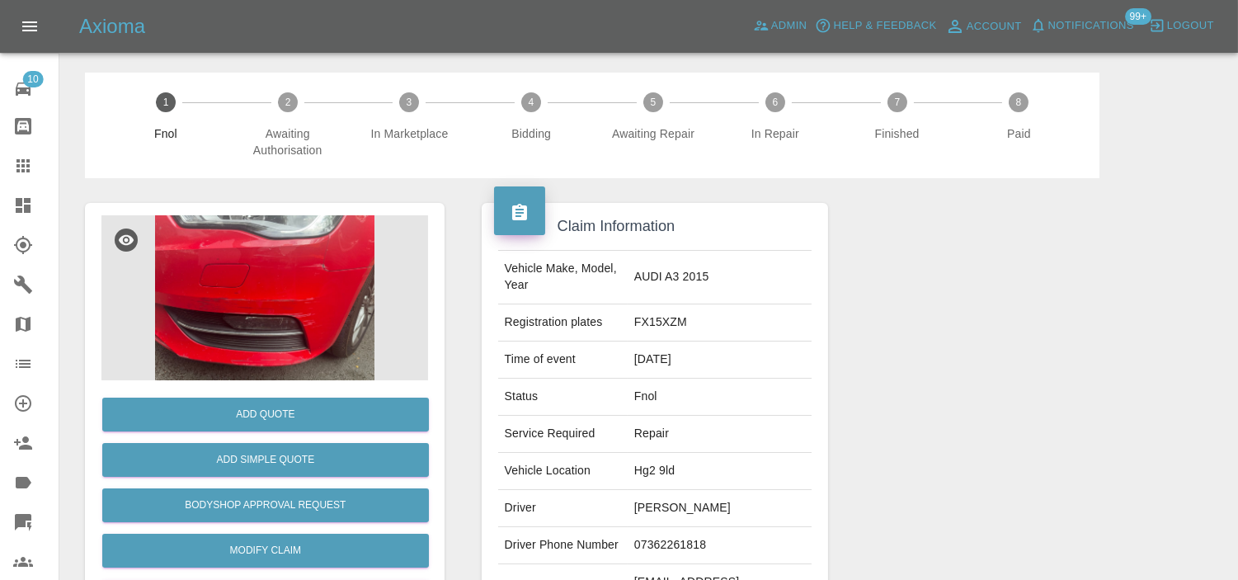
click at [257, 292] on img at bounding box center [264, 297] width 327 height 165
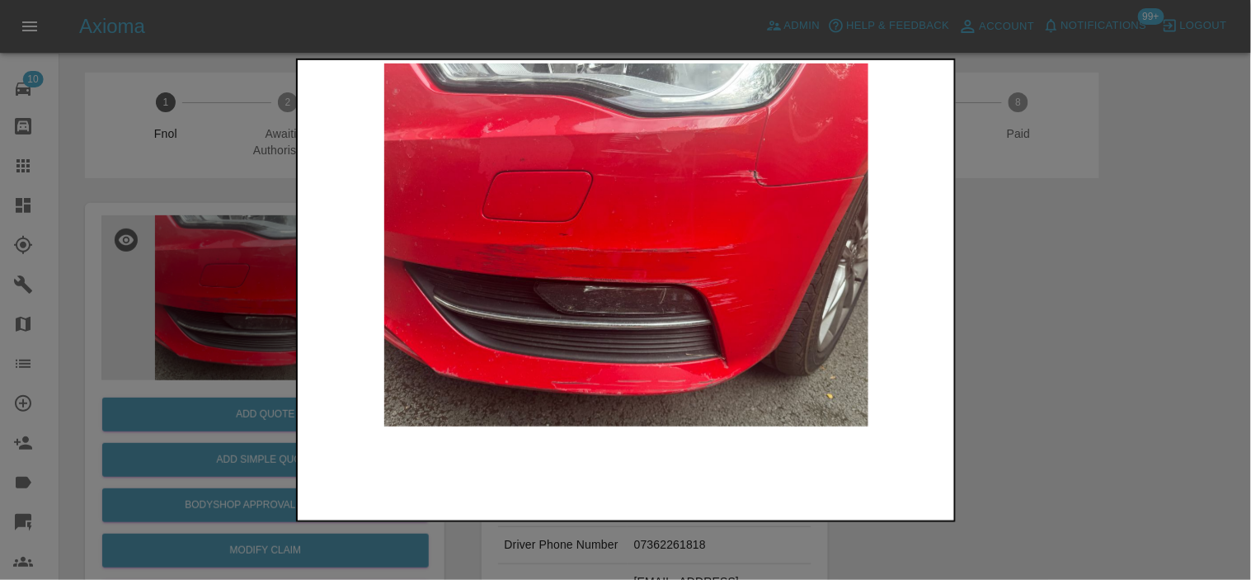
click at [622, 333] on img at bounding box center [627, 244] width 652 height 363
click at [623, 332] on img at bounding box center [627, 244] width 652 height 363
click at [716, 226] on img at bounding box center [627, 244] width 652 height 363
click at [714, 226] on img at bounding box center [627, 244] width 652 height 363
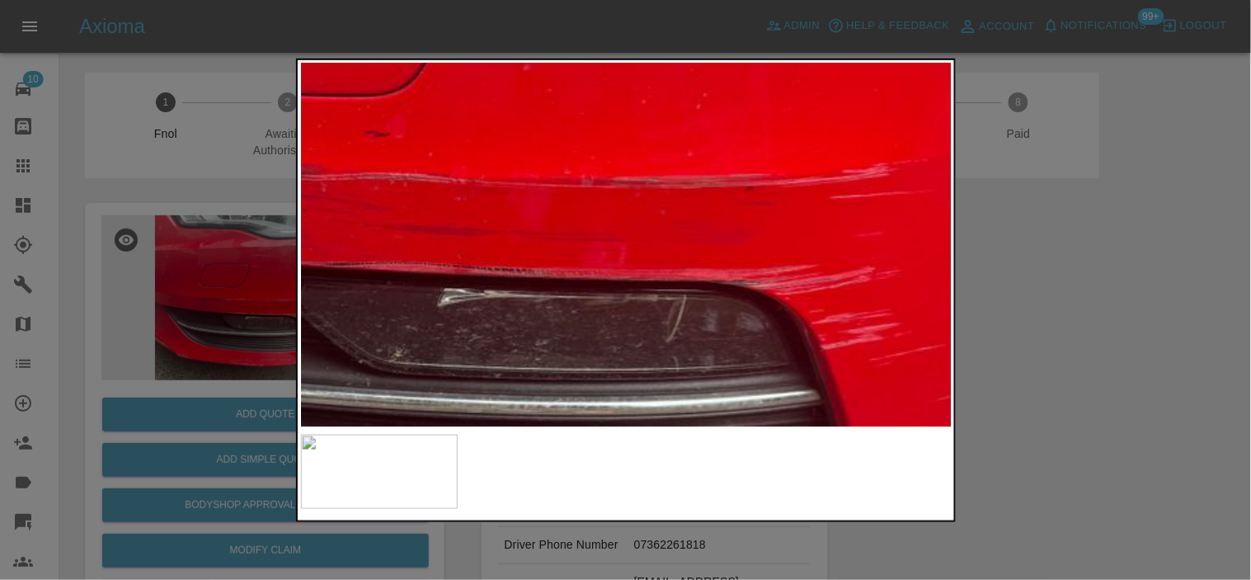
click at [788, 74] on img at bounding box center [565, 166] width 1955 height 1090
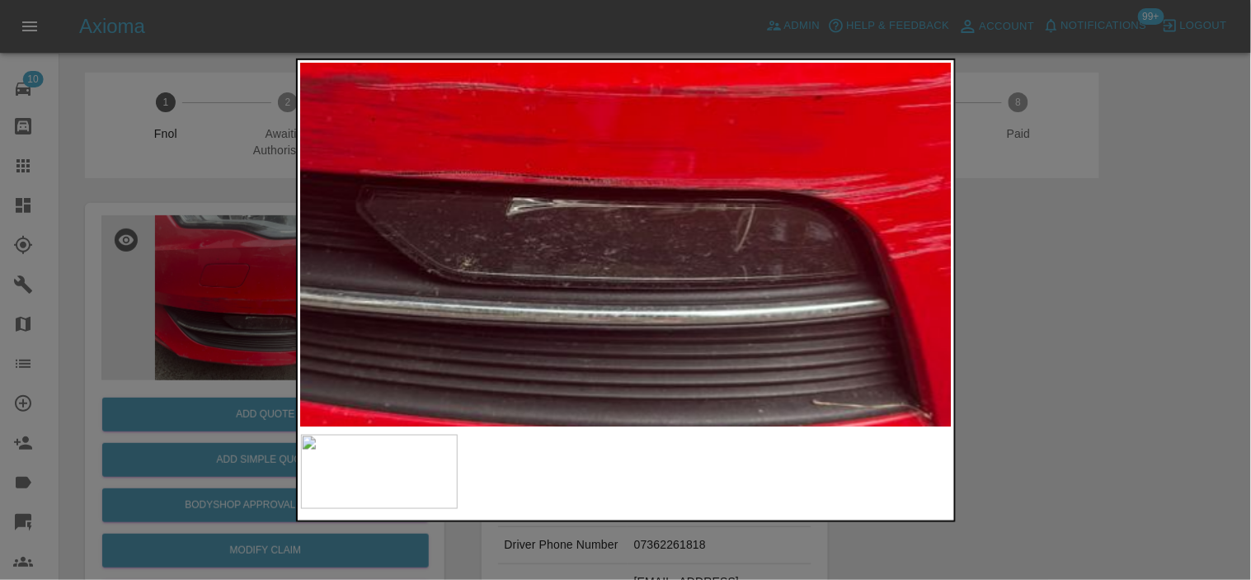
click at [586, 172] on img at bounding box center [634, 75] width 1955 height 1090
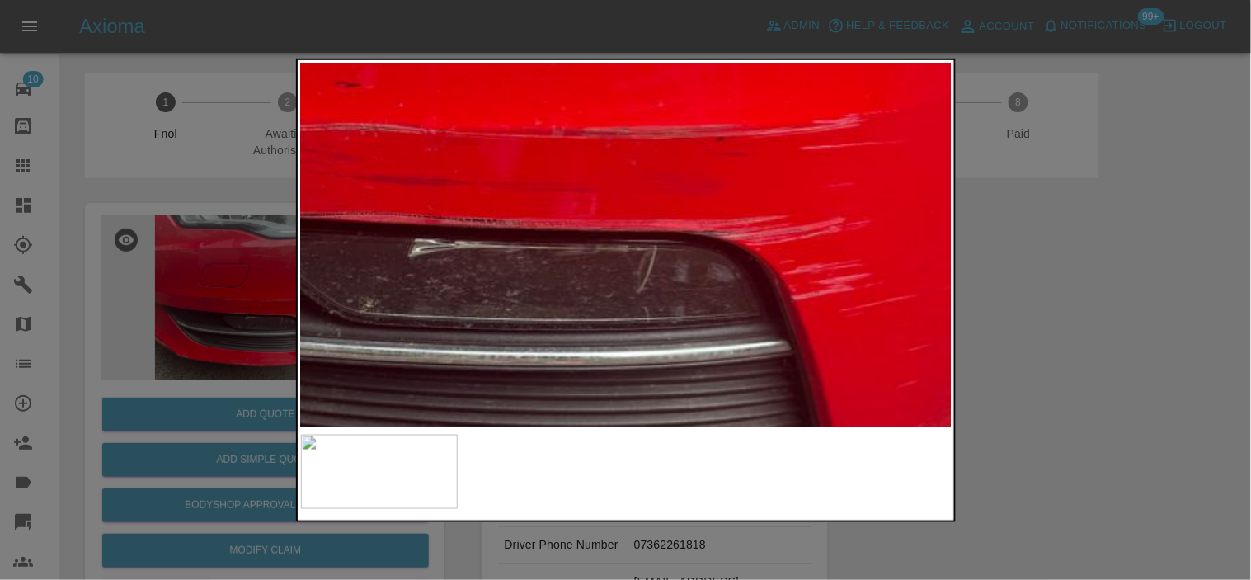
click at [508, 320] on img at bounding box center [536, 116] width 1955 height 1090
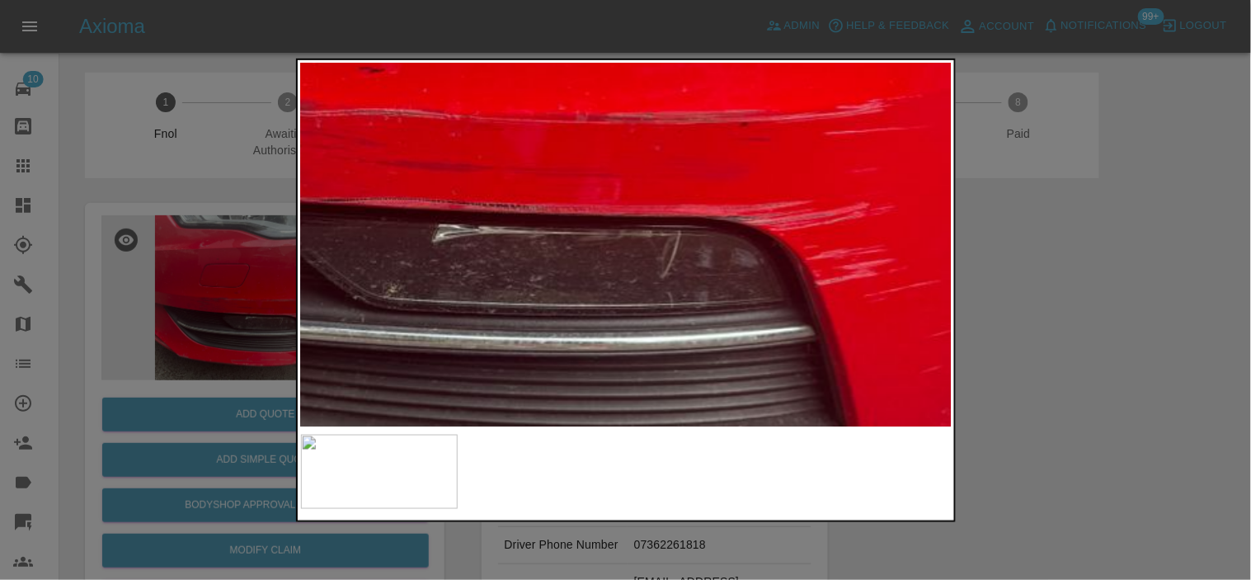
click at [645, 145] on img at bounding box center [560, 101] width 1955 height 1090
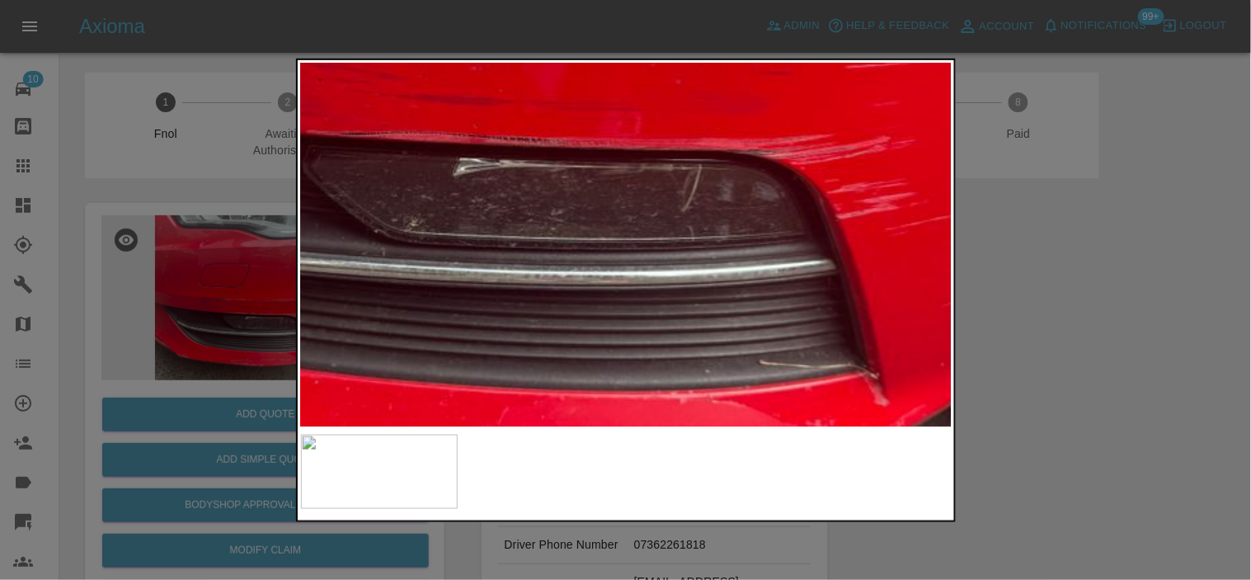
click at [602, 357] on img at bounding box center [580, 35] width 1955 height 1090
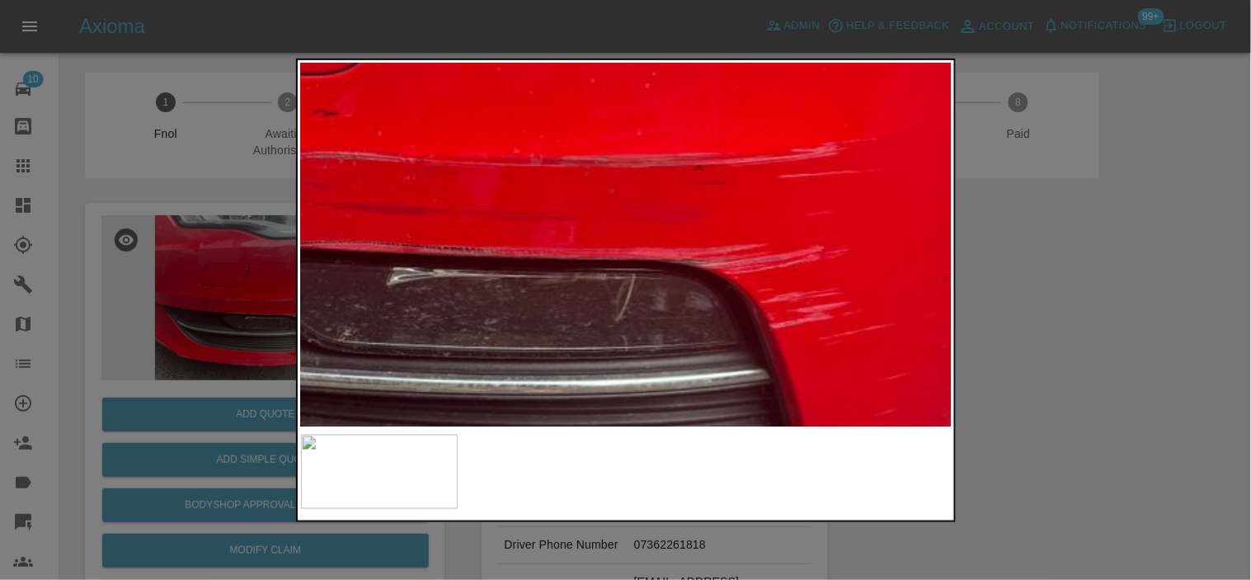
click at [681, 252] on img at bounding box center [514, 144] width 1955 height 1090
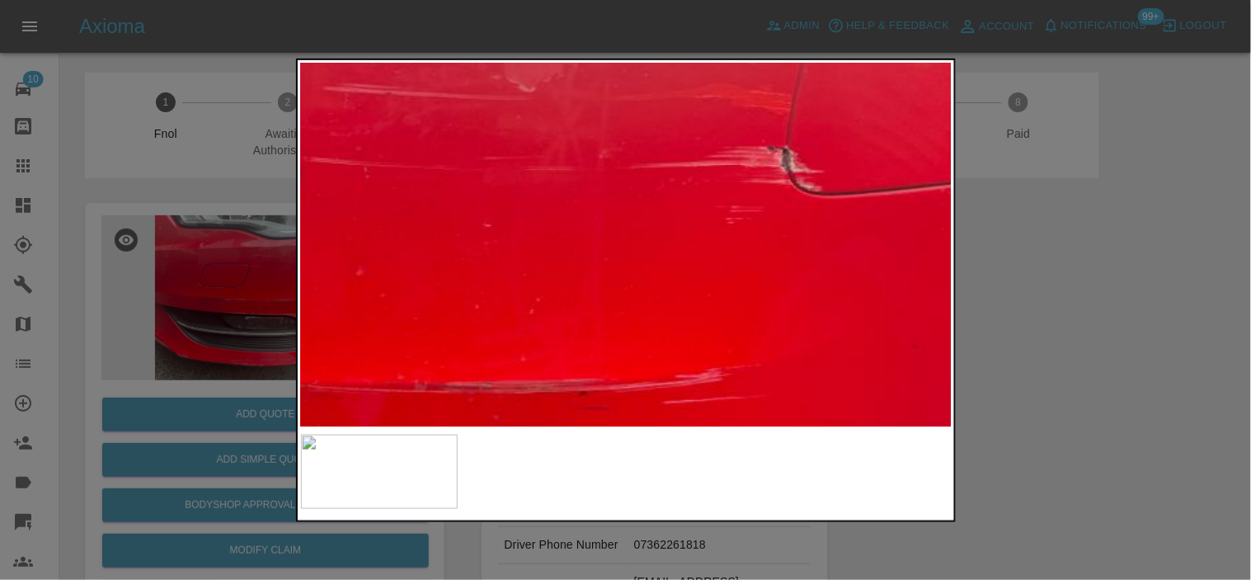
click at [680, 282] on img at bounding box center [398, 370] width 1955 height 1090
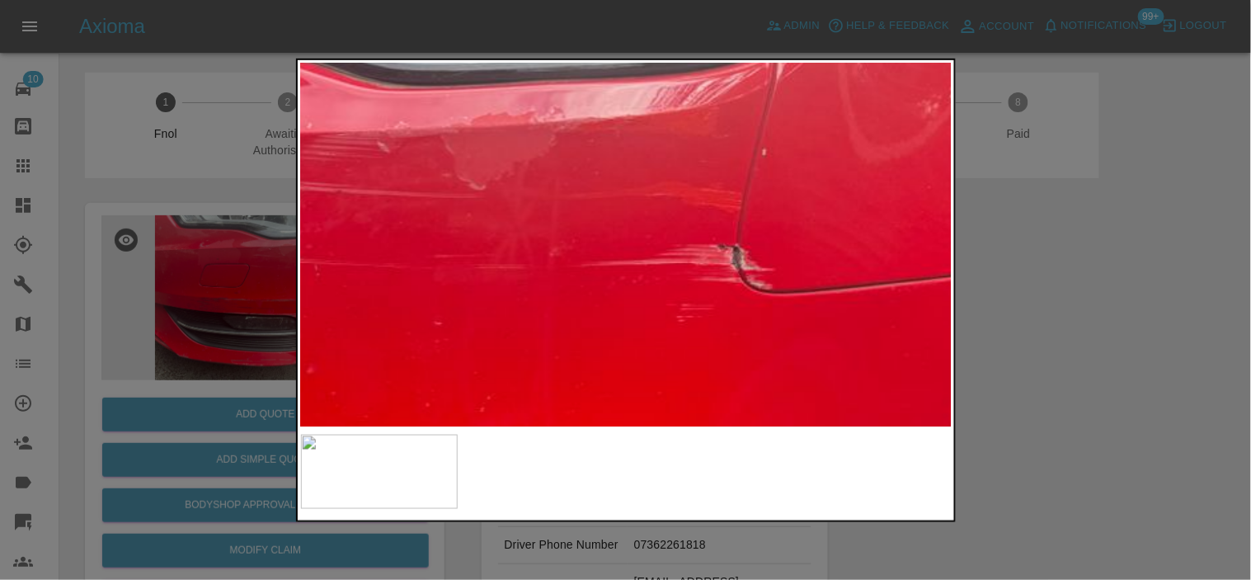
click at [680, 282] on img at bounding box center [348, 468] width 1955 height 1090
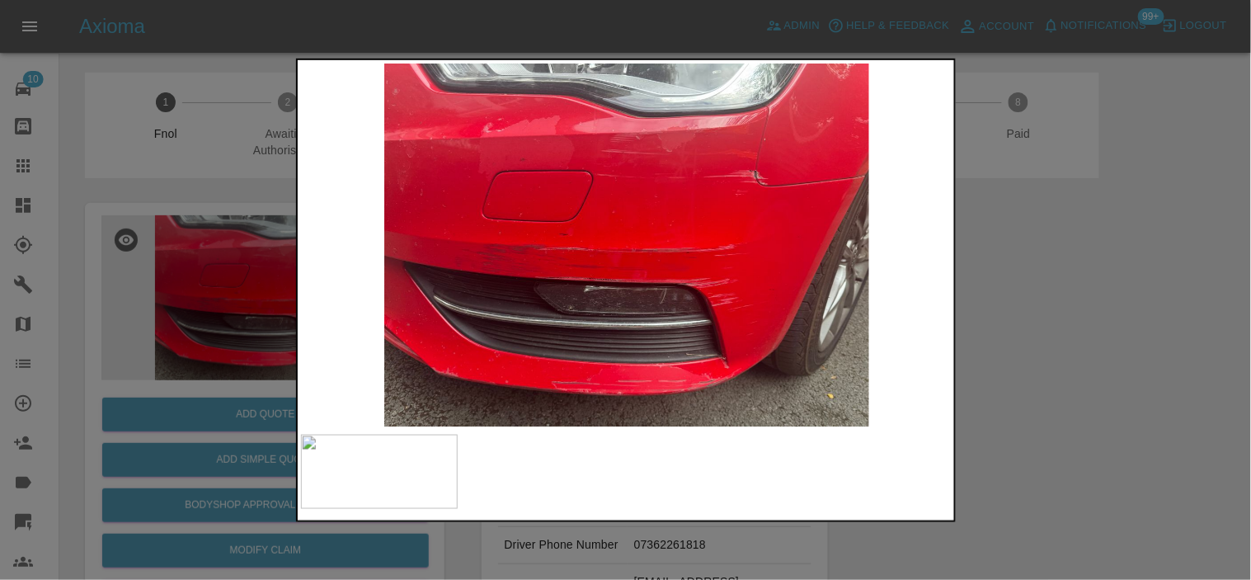
click at [743, 177] on img at bounding box center [627, 244] width 652 height 363
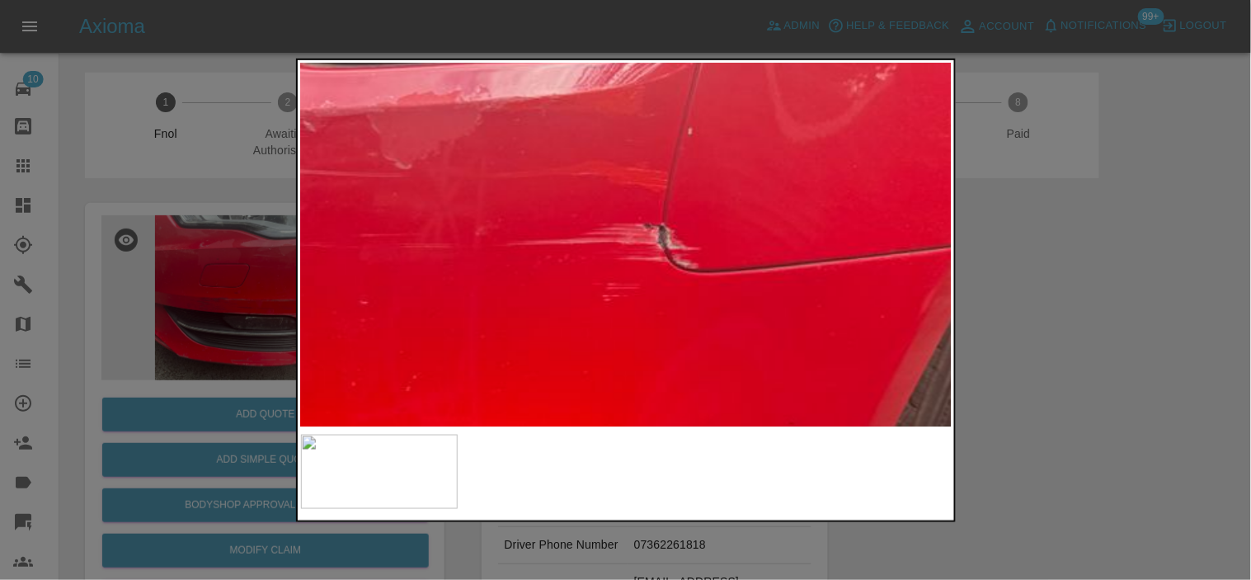
click at [743, 177] on img at bounding box center [274, 448] width 1955 height 1090
click at [738, 185] on img at bounding box center [274, 448] width 1955 height 1090
click at [521, 276] on img at bounding box center [273, 451] width 1955 height 1090
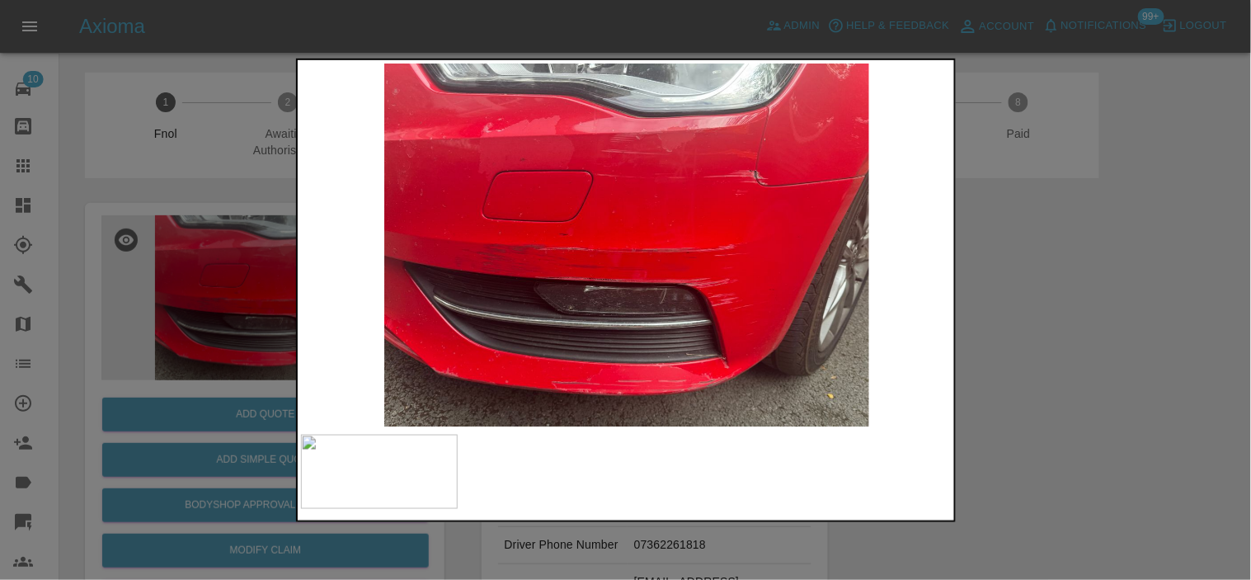
drag, startPoint x: 259, startPoint y: 260, endPoint x: 244, endPoint y: 281, distance: 26.1
click at [258, 259] on div at bounding box center [625, 290] width 1251 height 580
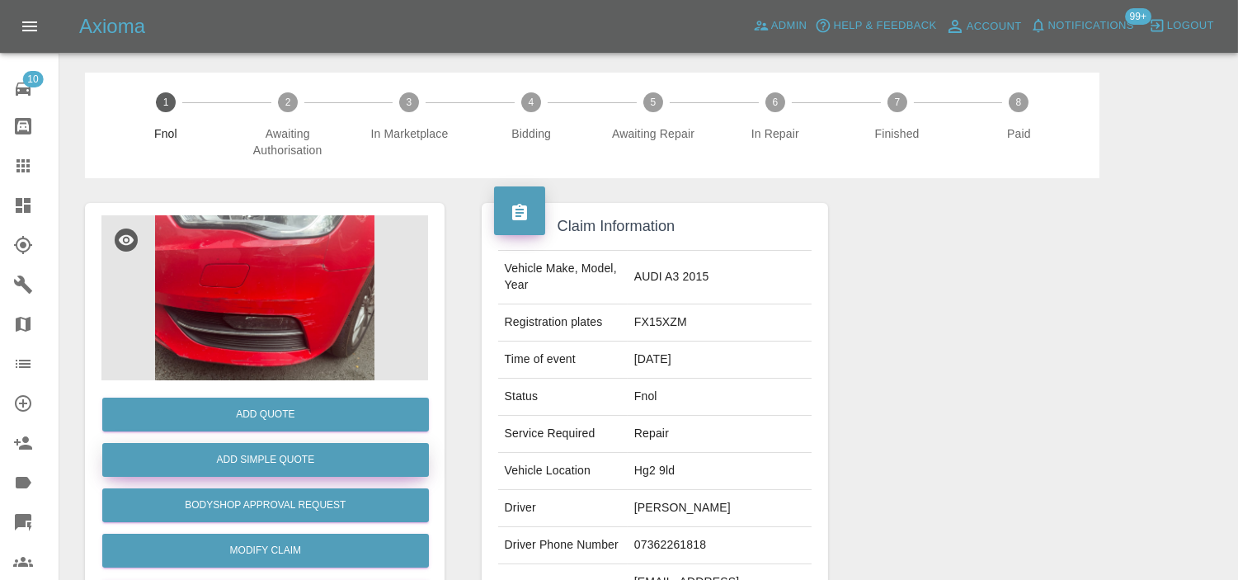
click at [242, 444] on button "Add Simple Quote" at bounding box center [265, 460] width 327 height 34
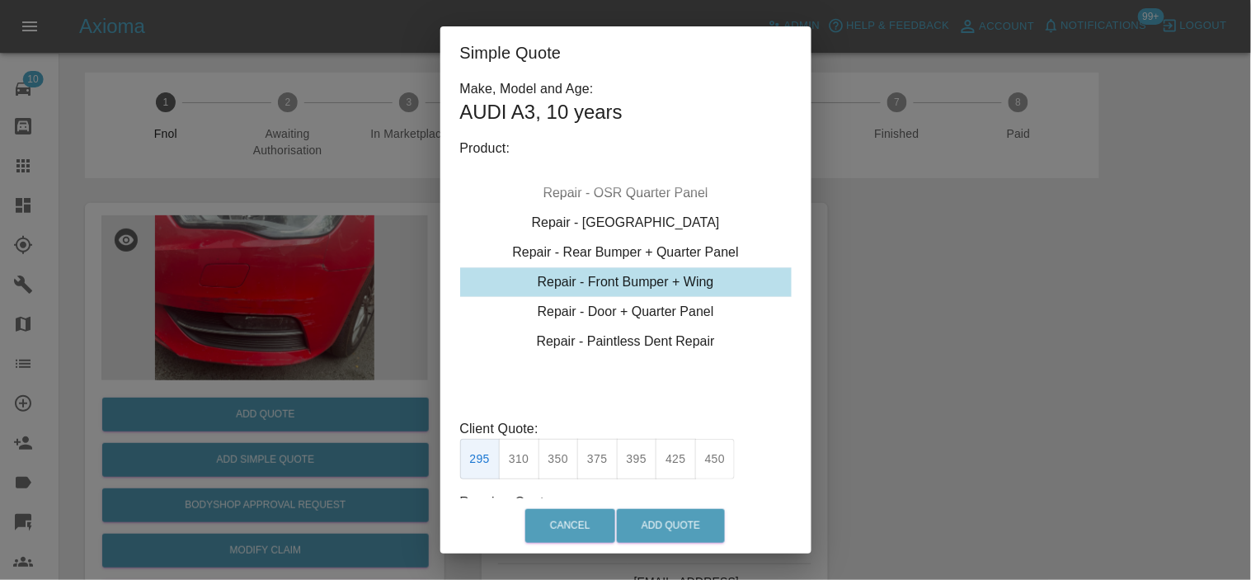
click at [638, 279] on div "Repair - Front Bumper + Wing" at bounding box center [626, 282] width 332 height 30
click at [547, 463] on button "350" at bounding box center [559, 459] width 40 height 40
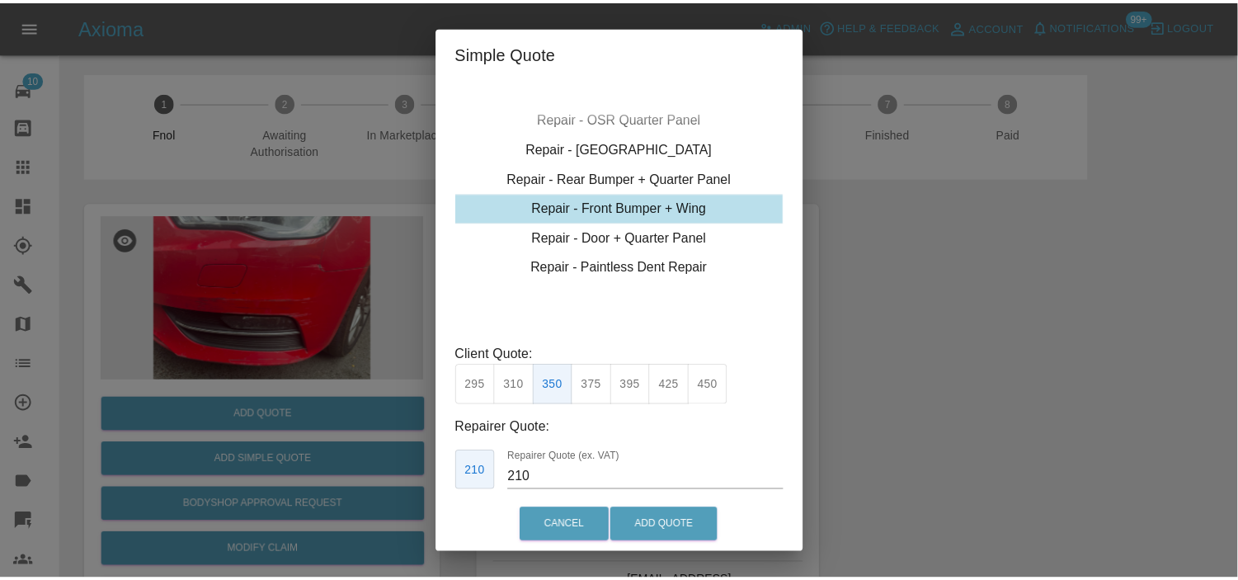
scroll to position [116, 0]
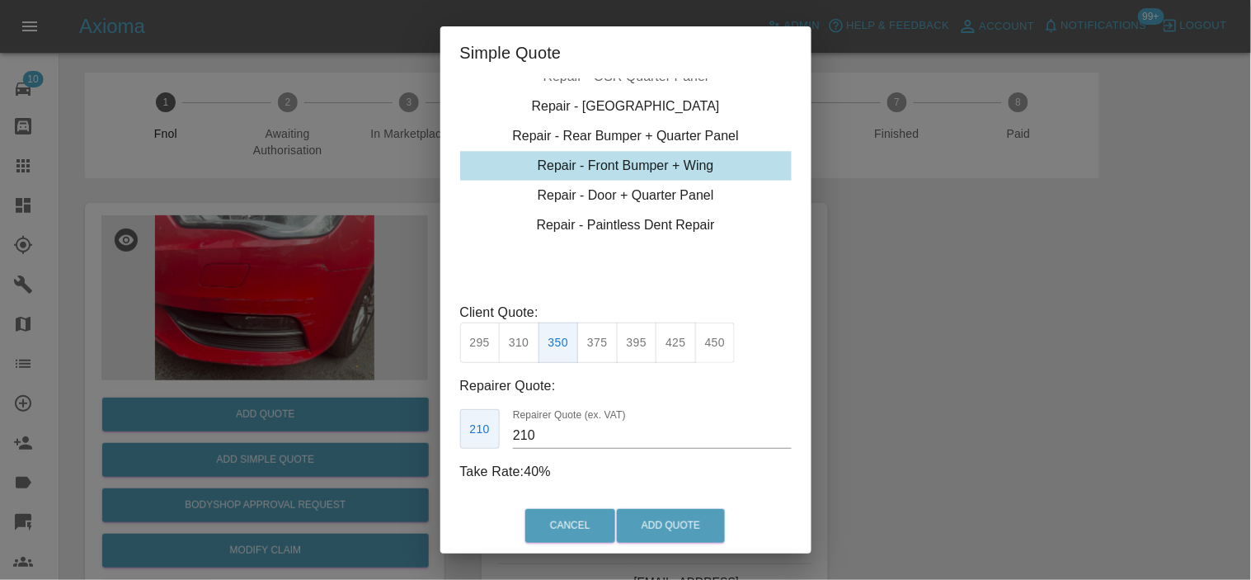
click at [536, 355] on button "310" at bounding box center [519, 343] width 40 height 40
type input "200"
click at [645, 520] on button "Add Quote" at bounding box center [671, 526] width 108 height 34
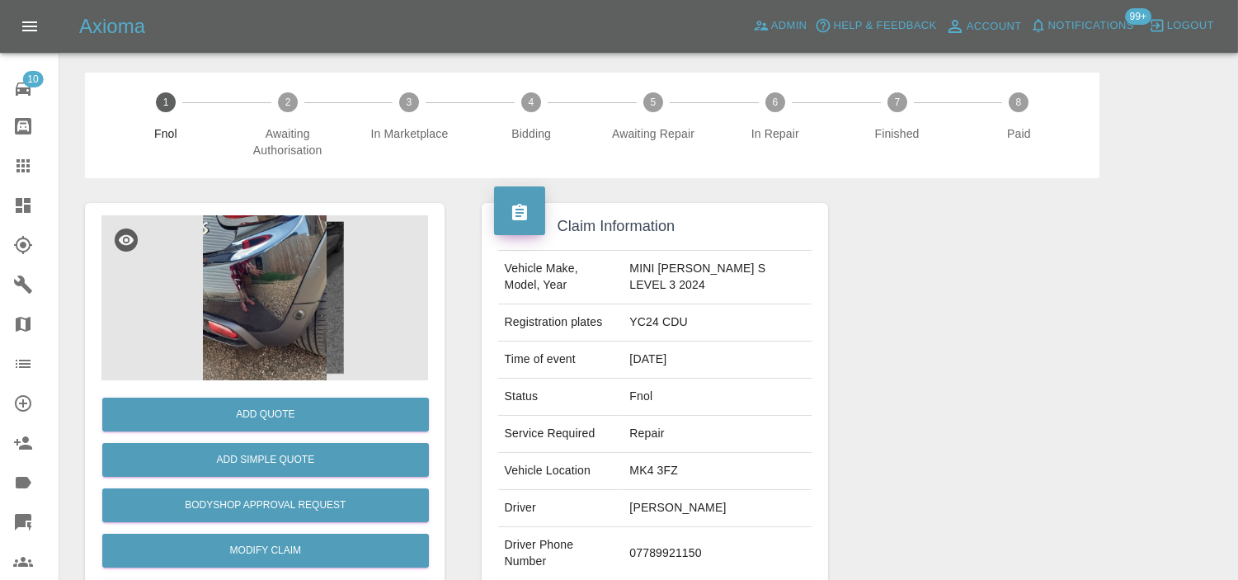
click at [277, 205] on div "Add Quote Add Simple Quote Bodyshop Approval Request Modify Claim Reject Archive" at bounding box center [265, 439] width 360 height 473
click at [210, 264] on img at bounding box center [264, 297] width 327 height 165
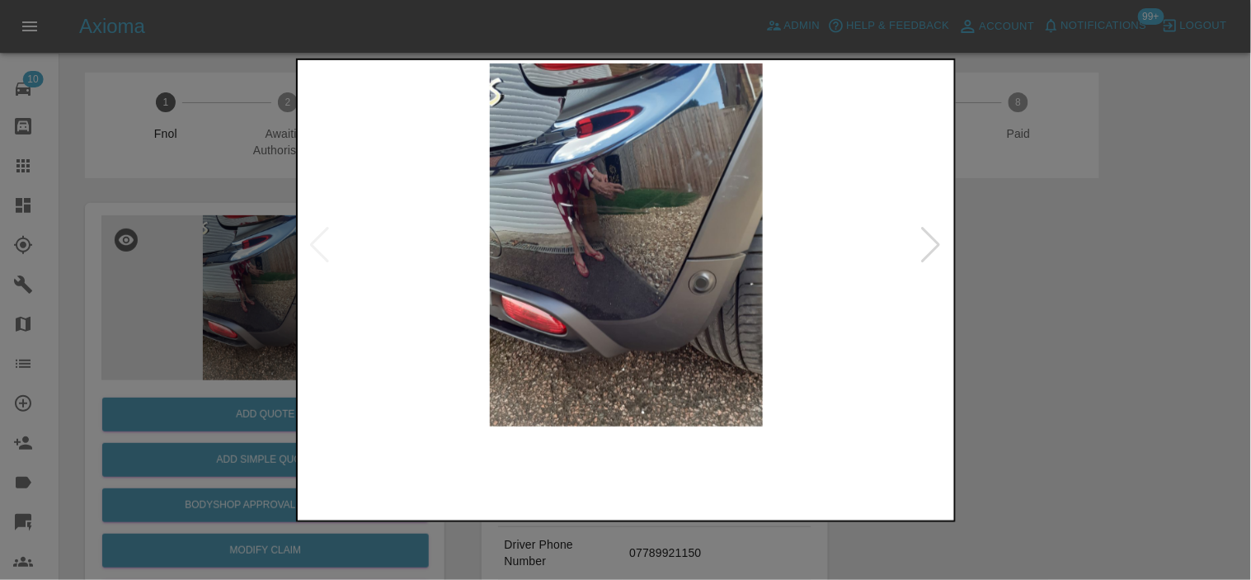
click at [572, 285] on img at bounding box center [627, 244] width 652 height 363
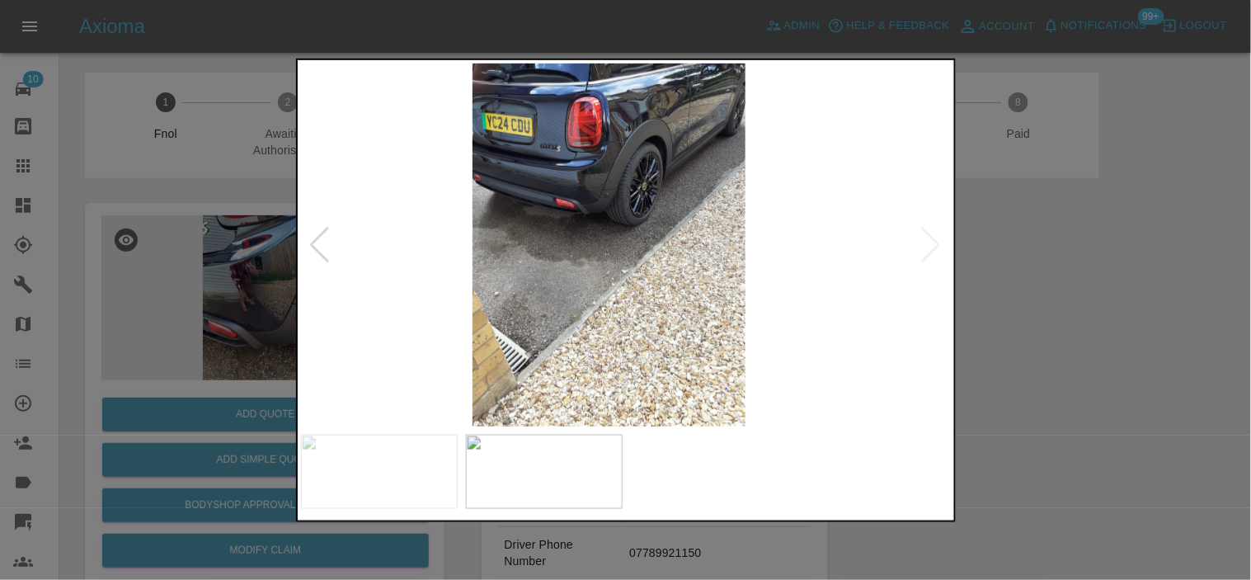
click at [589, 276] on img at bounding box center [610, 244] width 652 height 363
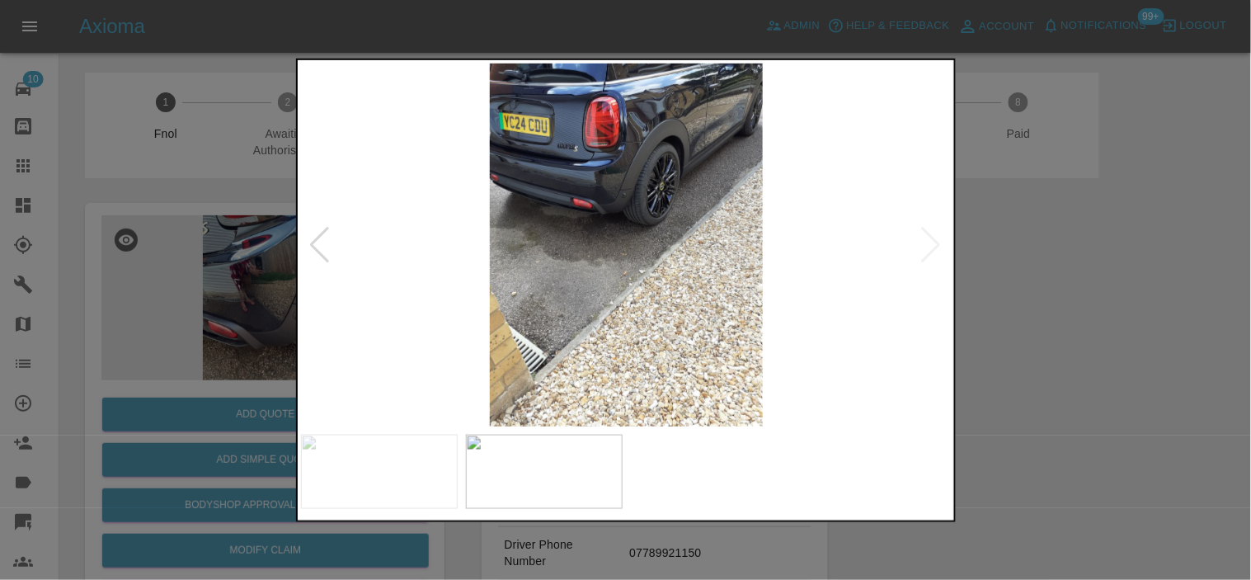
click at [718, 248] on img at bounding box center [627, 244] width 652 height 363
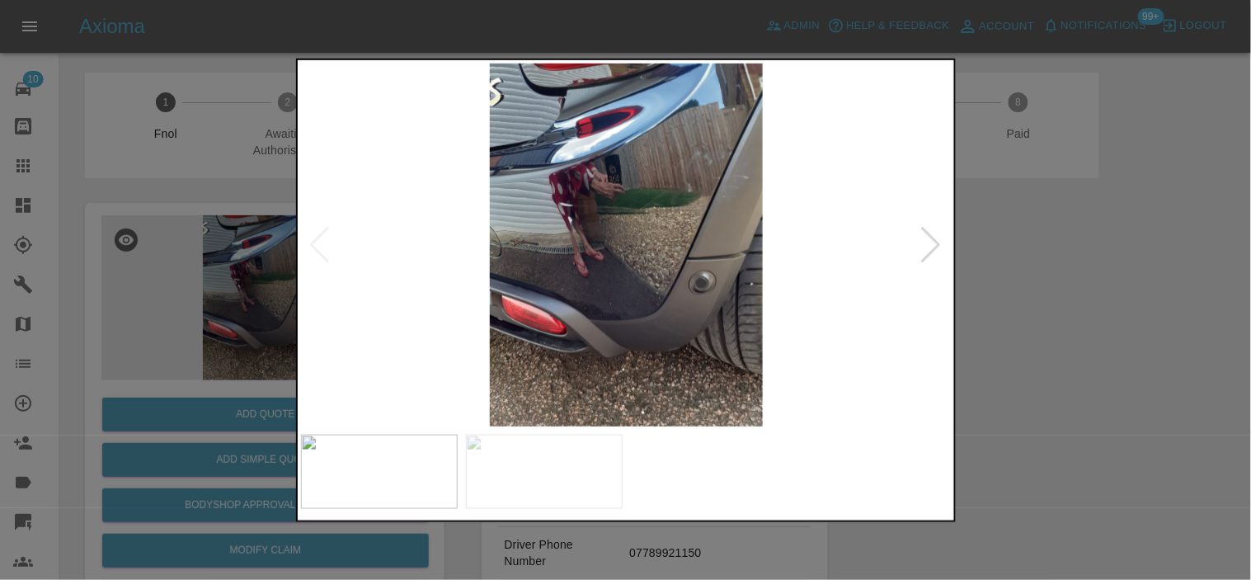
click at [591, 207] on img at bounding box center [627, 244] width 652 height 363
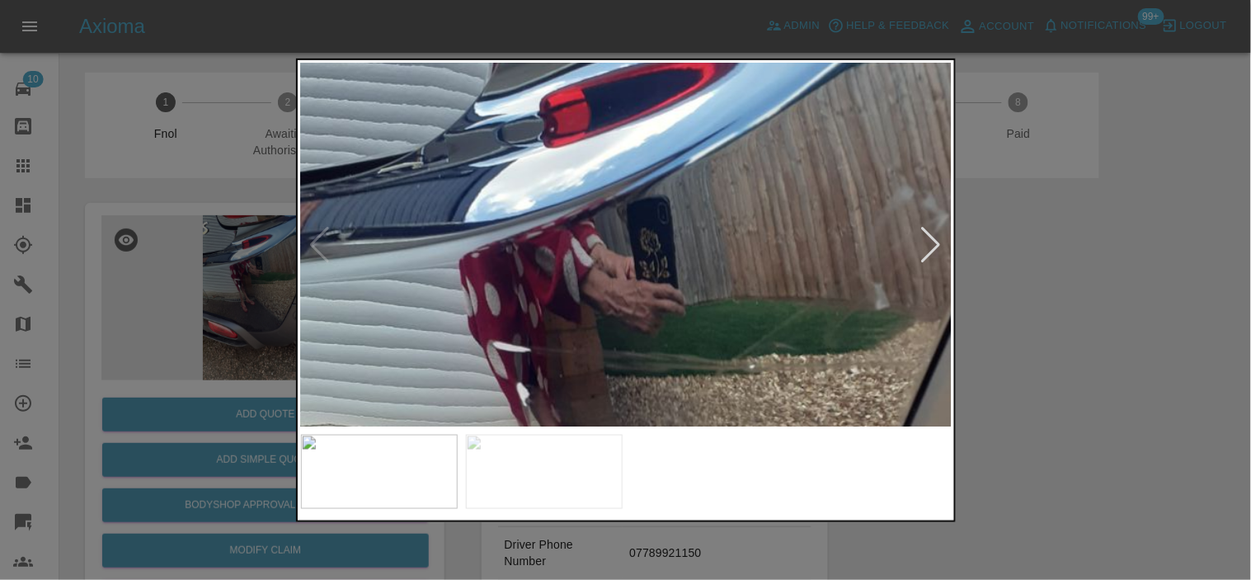
click at [475, 112] on img at bounding box center [689, 467] width 1955 height 1090
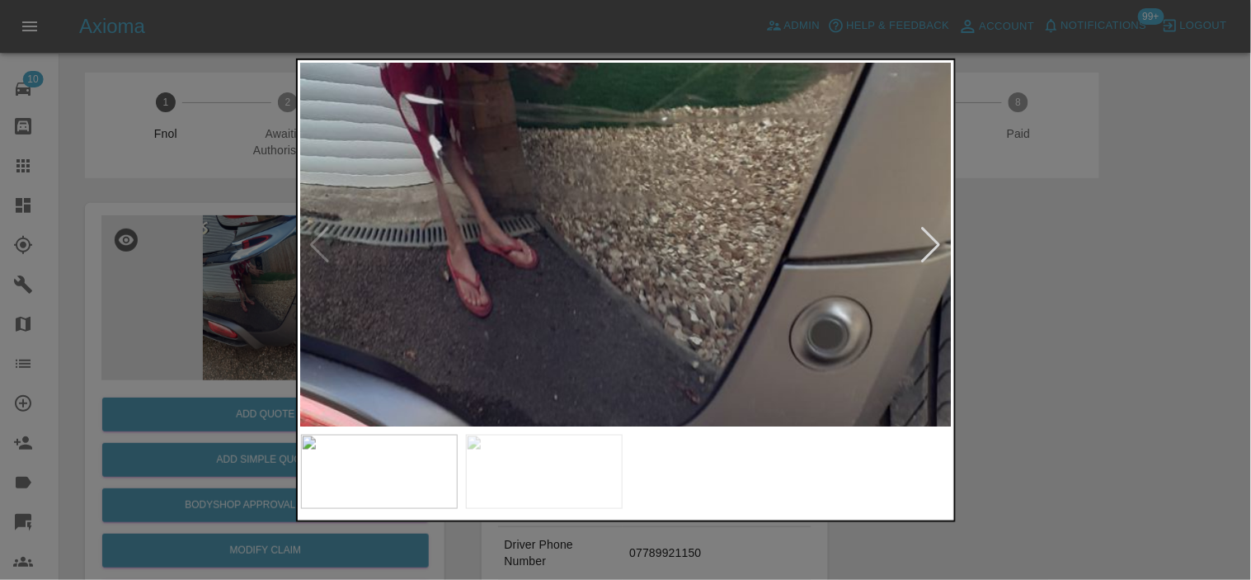
click at [532, 135] on img at bounding box center [602, 220] width 1955 height 1090
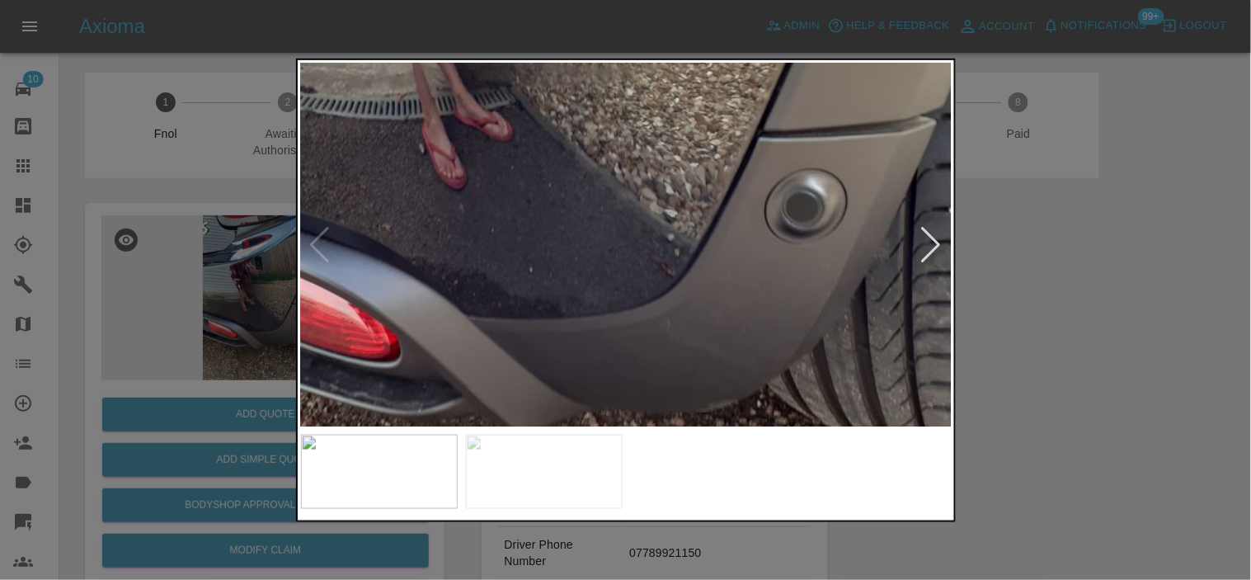
click at [543, 163] on img at bounding box center [577, 92] width 1955 height 1090
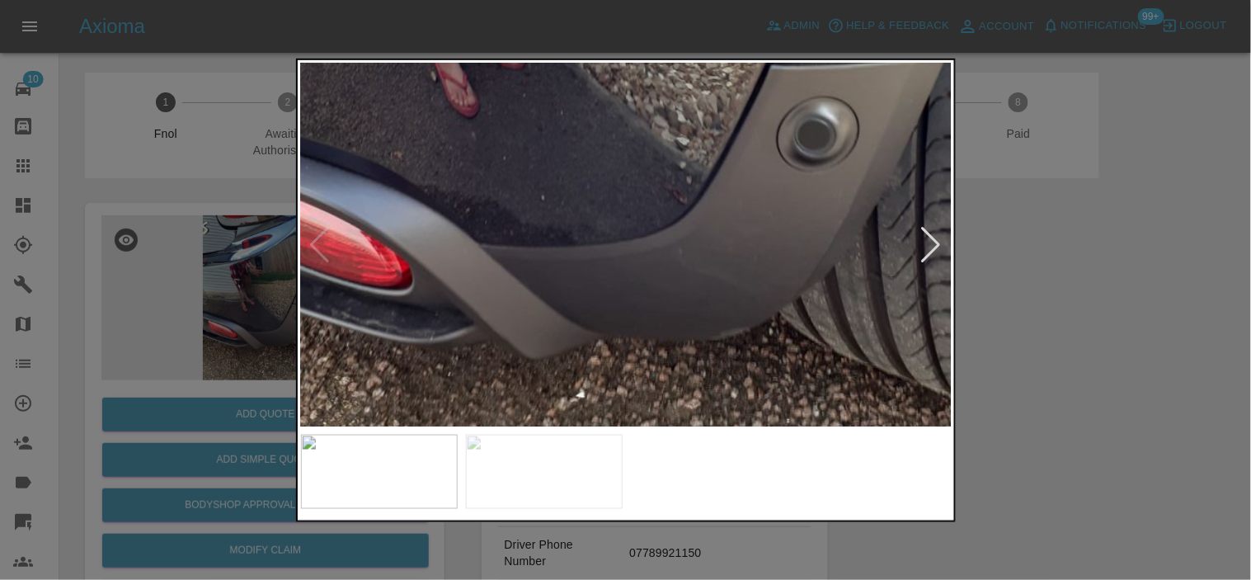
click at [501, 186] on img at bounding box center [589, 20] width 1955 height 1090
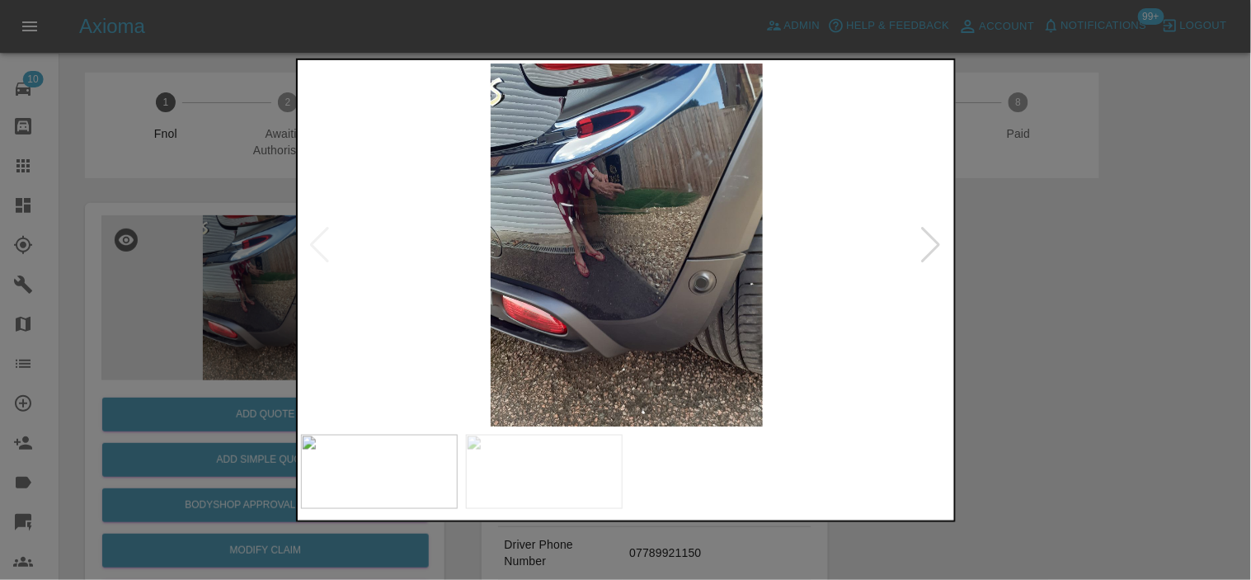
click at [572, 186] on img at bounding box center [627, 244] width 652 height 363
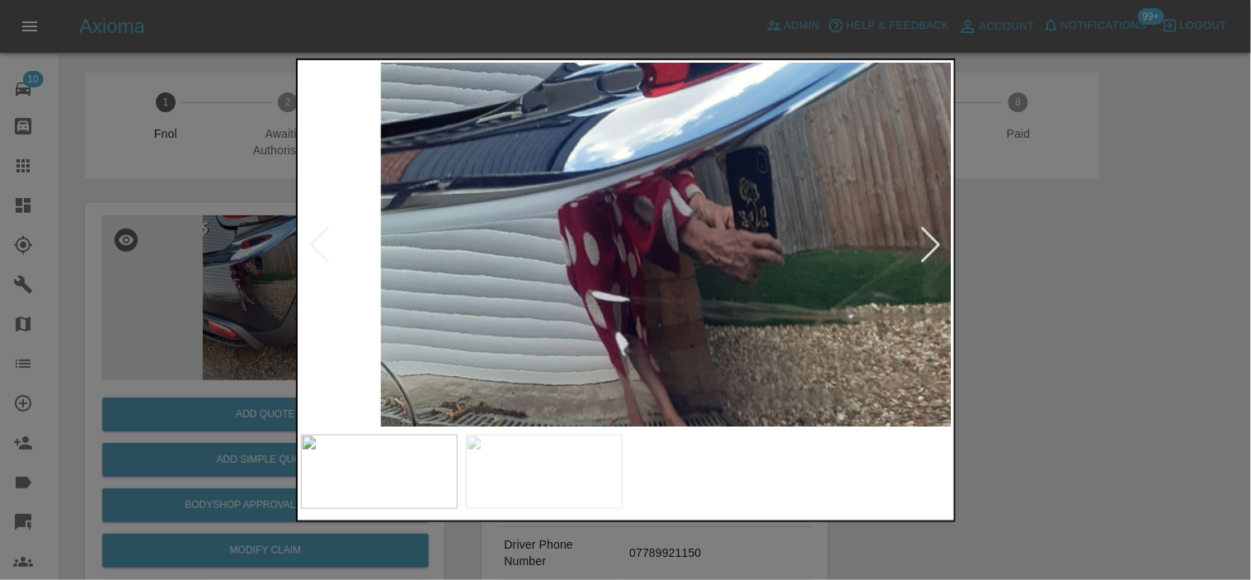
click at [572, 186] on img at bounding box center [788, 417] width 1955 height 1090
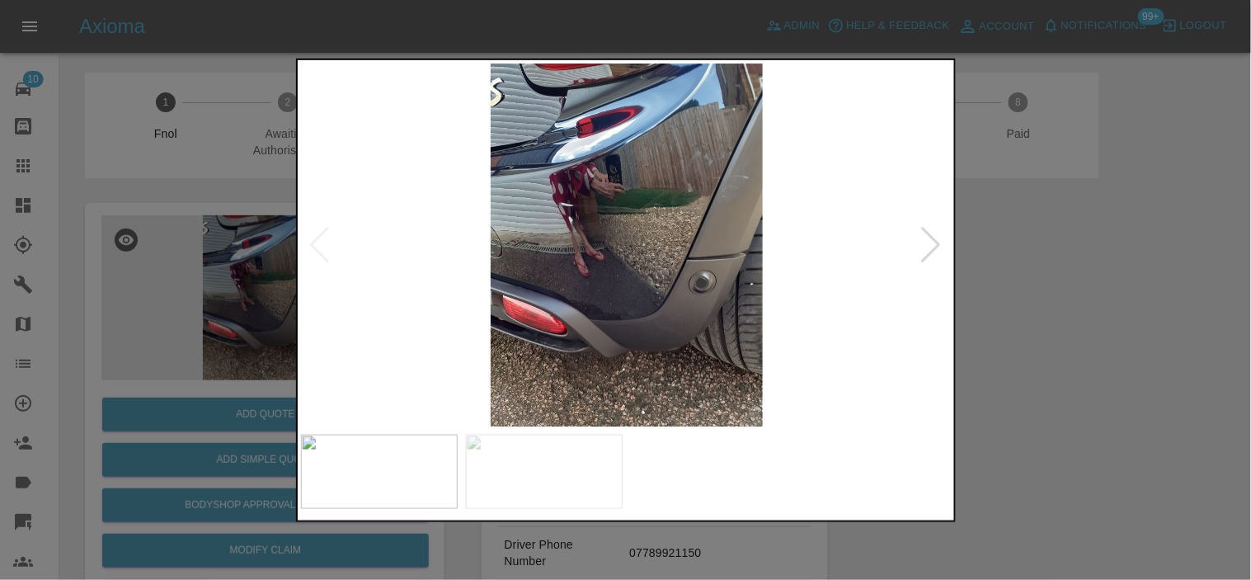
click at [574, 214] on img at bounding box center [627, 244] width 652 height 363
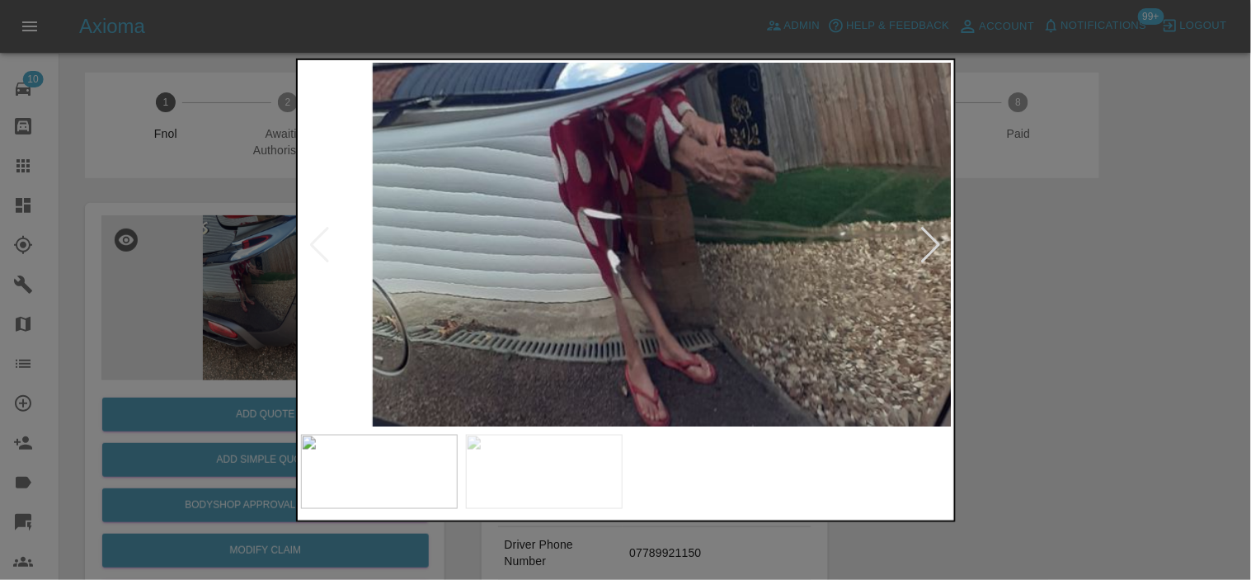
click at [551, 200] on img at bounding box center [780, 335] width 1955 height 1090
click at [546, 200] on img at bounding box center [780, 335] width 1955 height 1090
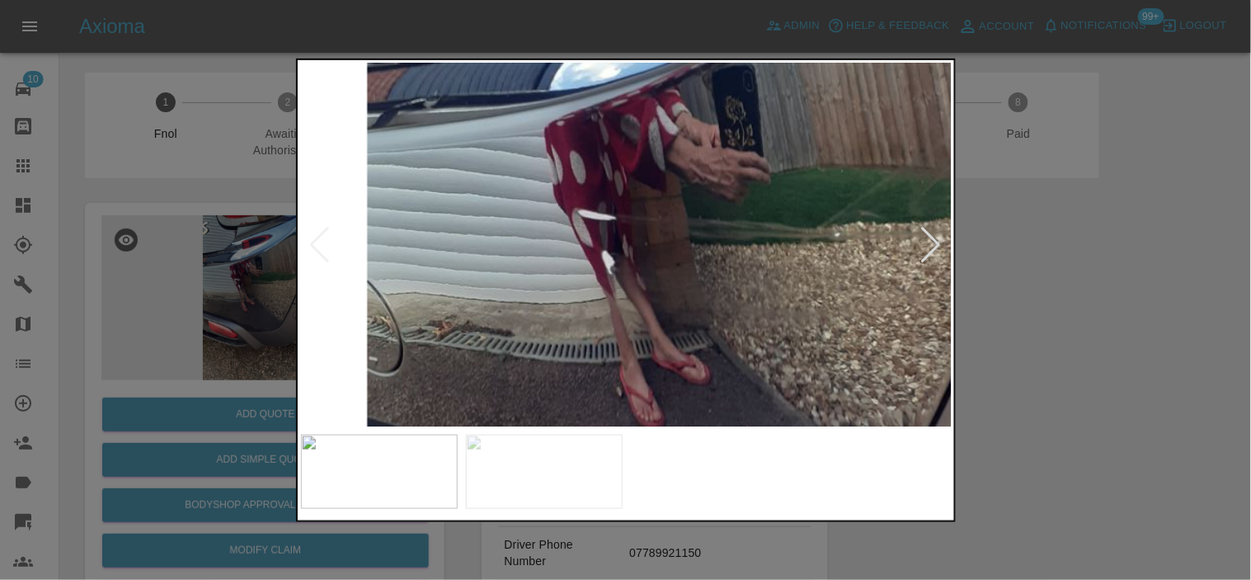
drag, startPoint x: 238, startPoint y: 221, endPoint x: 223, endPoint y: 367, distance: 146.8
click at [235, 227] on div at bounding box center [625, 290] width 1251 height 580
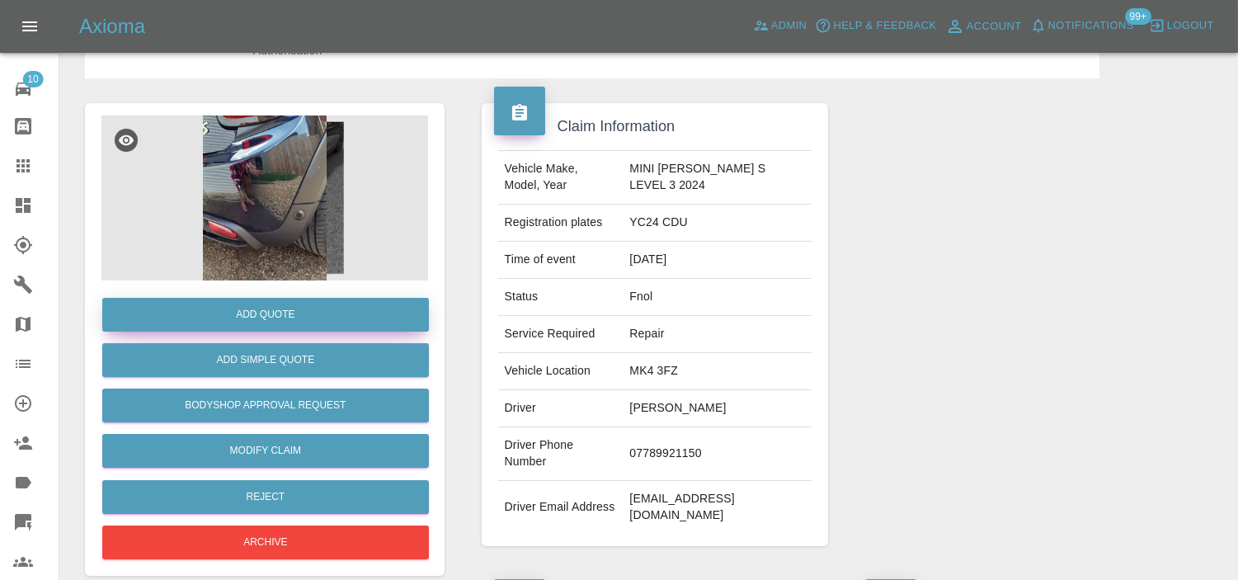
scroll to position [275, 0]
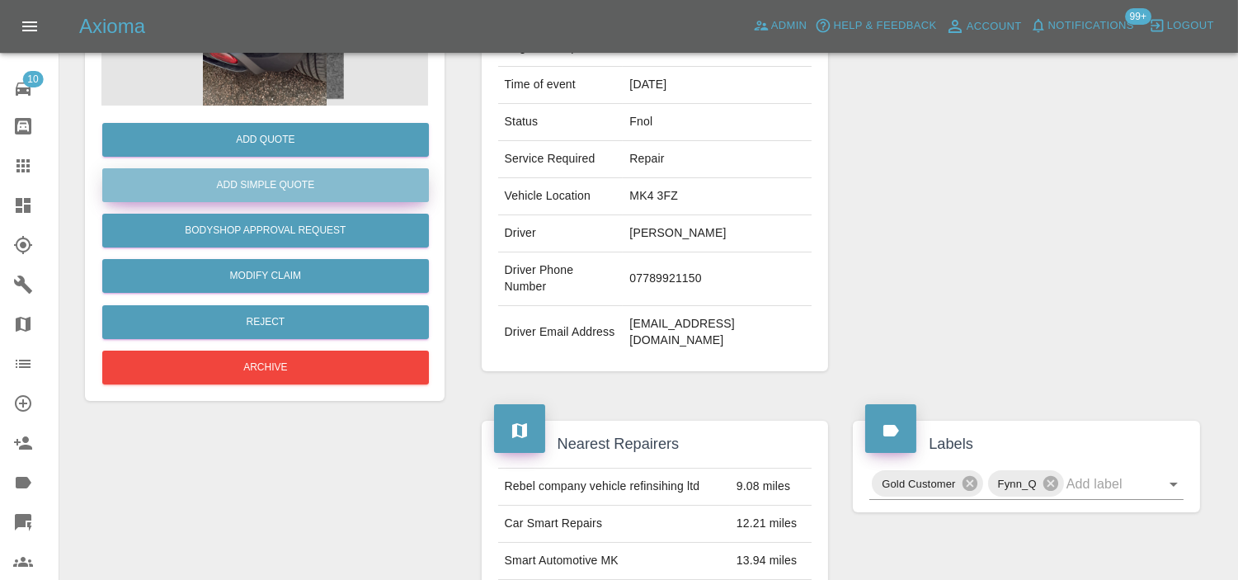
click at [285, 173] on button "Add Simple Quote" at bounding box center [265, 185] width 327 height 34
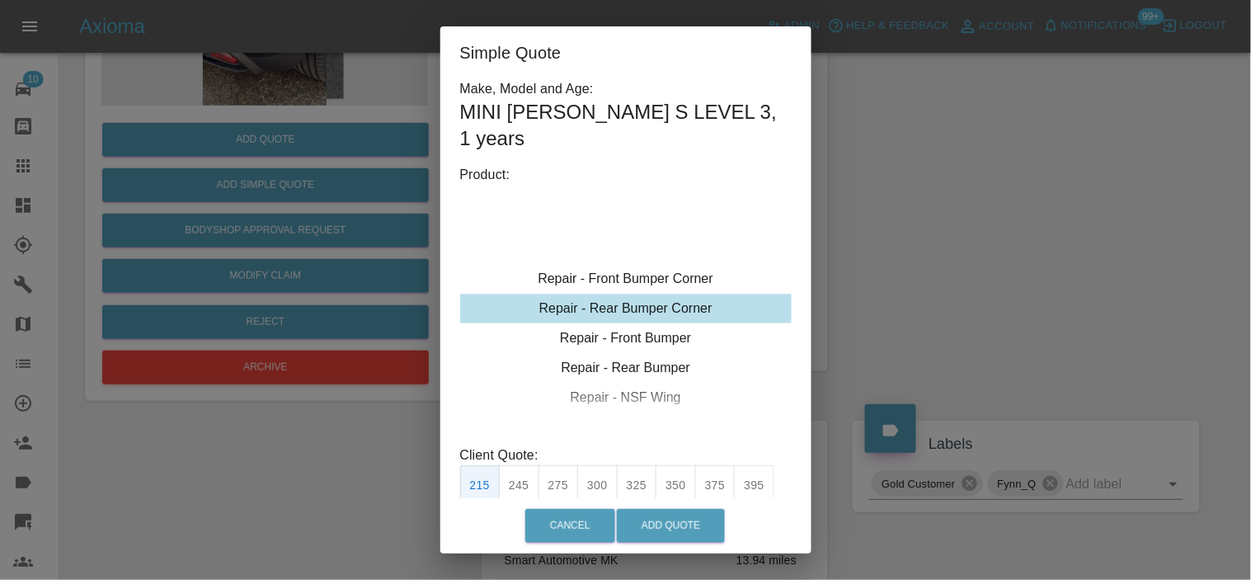
type input "120"
click at [602, 294] on div "Repair - Rear Bumper Corner" at bounding box center [626, 309] width 332 height 30
click at [666, 517] on button "Add Quote" at bounding box center [671, 526] width 108 height 34
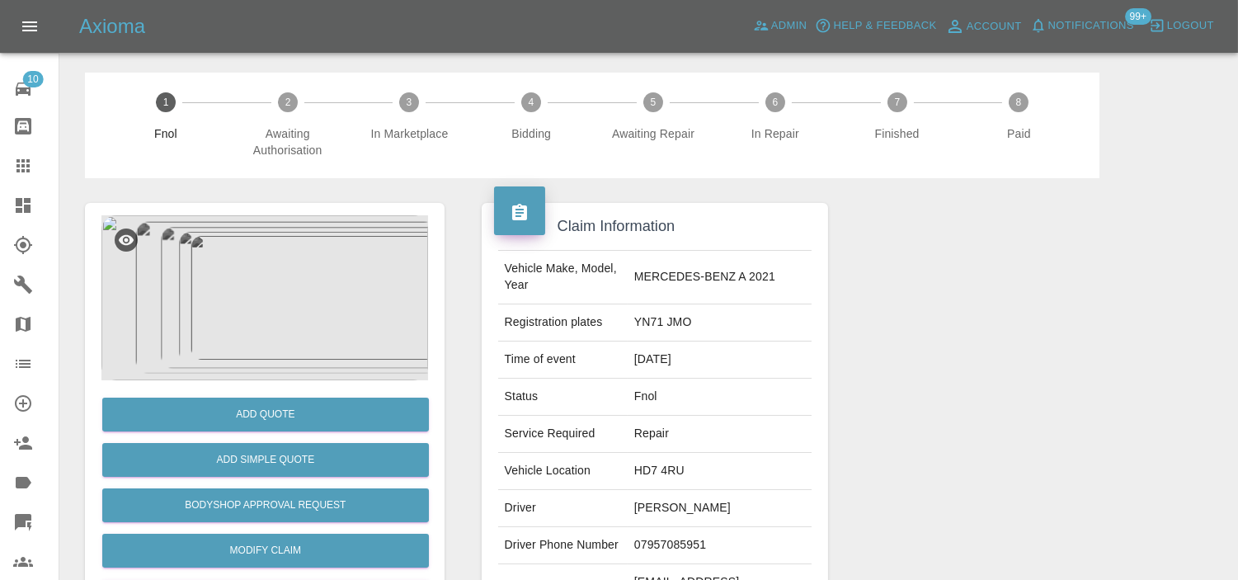
click at [252, 299] on img at bounding box center [264, 297] width 327 height 165
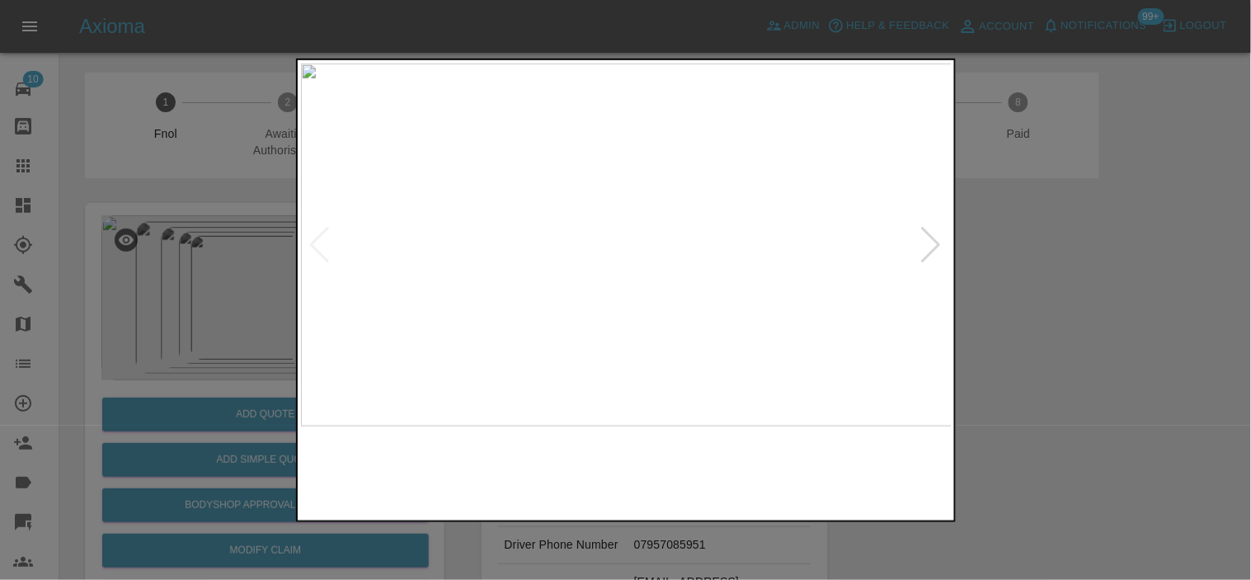
click at [447, 356] on img at bounding box center [627, 244] width 652 height 363
click at [663, 340] on img at bounding box center [627, 244] width 652 height 363
click at [610, 334] on img at bounding box center [627, 244] width 652 height 363
click at [650, 335] on img at bounding box center [627, 244] width 652 height 363
click at [587, 332] on img at bounding box center [627, 244] width 652 height 363
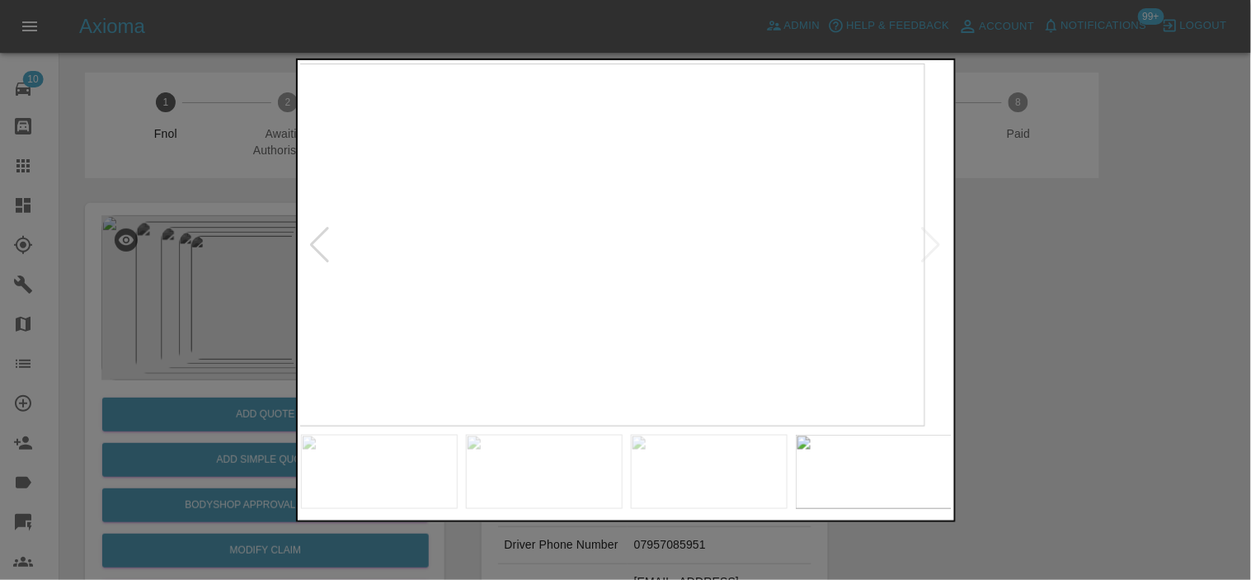
click at [496, 320] on img at bounding box center [600, 244] width 652 height 363
click at [596, 312] on img at bounding box center [627, 244] width 652 height 363
click at [629, 318] on img at bounding box center [627, 244] width 652 height 363
click at [623, 318] on img at bounding box center [627, 244] width 652 height 363
click at [605, 323] on img at bounding box center [627, 244] width 652 height 363
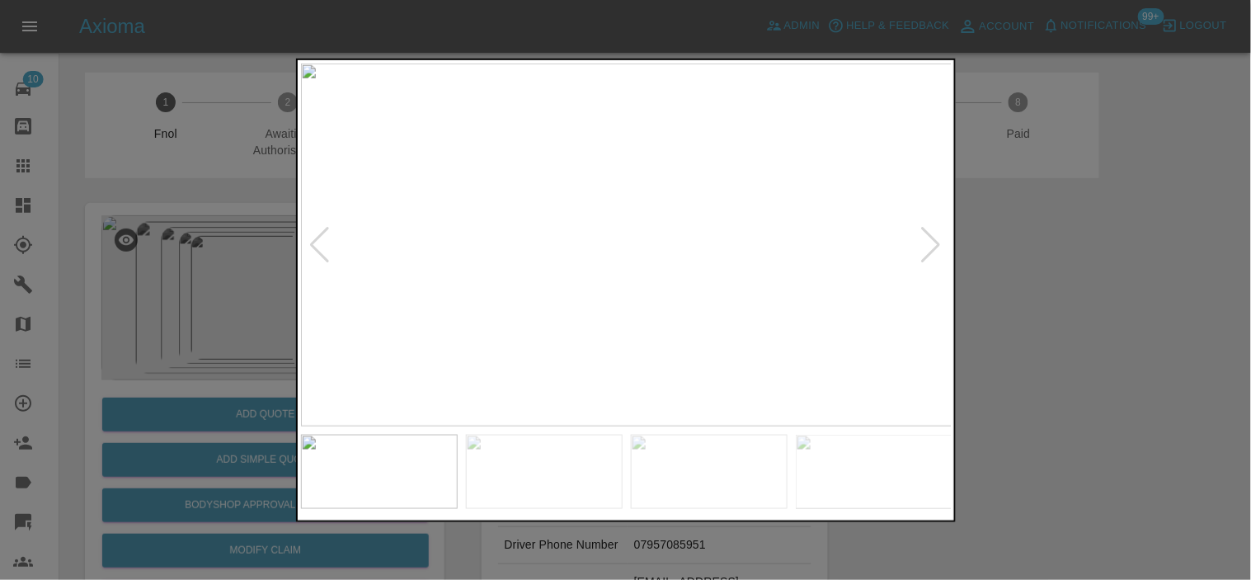
click at [642, 311] on img at bounding box center [627, 244] width 652 height 363
click at [629, 314] on img at bounding box center [627, 244] width 652 height 363
click at [639, 309] on img at bounding box center [627, 244] width 652 height 363
click at [680, 314] on img at bounding box center [627, 244] width 652 height 363
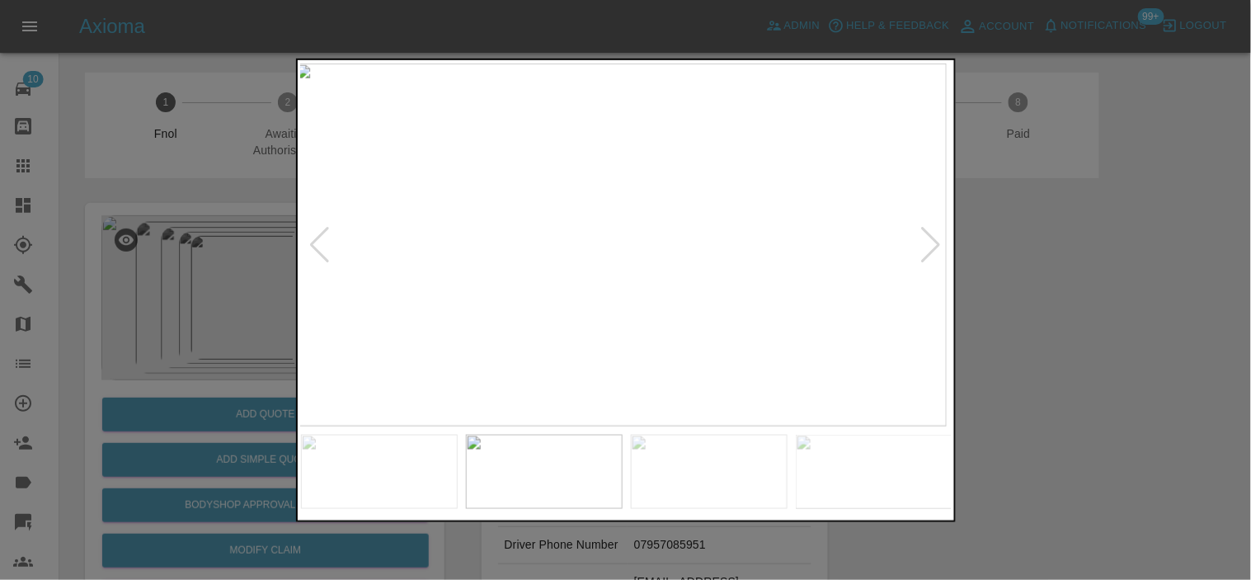
click at [629, 312] on img at bounding box center [621, 244] width 652 height 363
click at [317, 266] on img at bounding box center [627, 244] width 652 height 363
click at [271, 273] on div at bounding box center [625, 290] width 1251 height 580
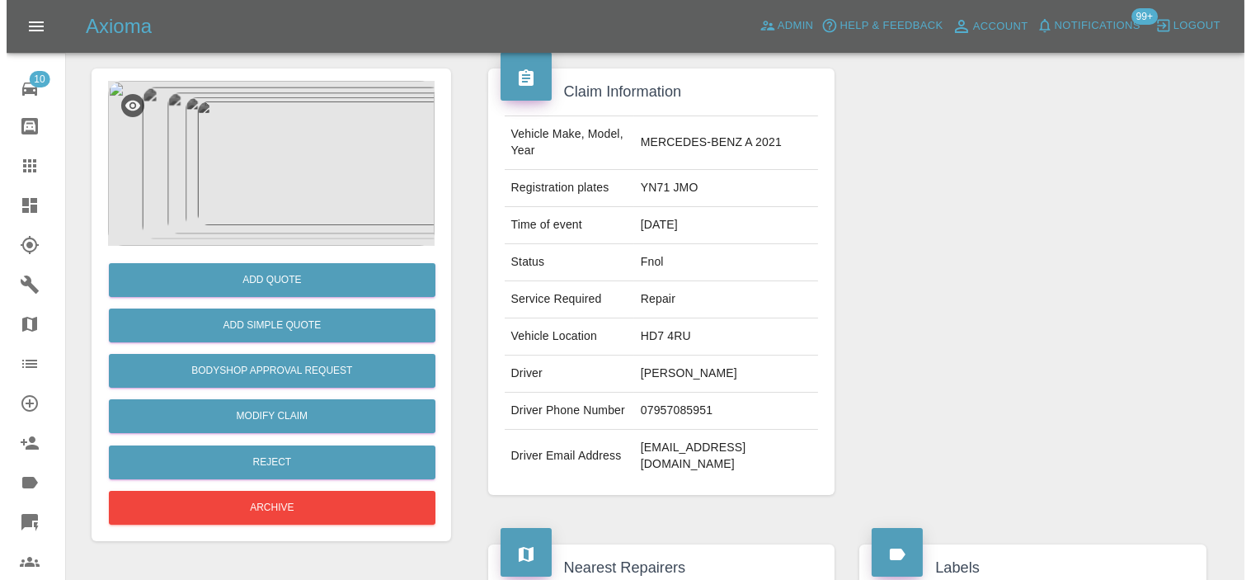
scroll to position [275, 0]
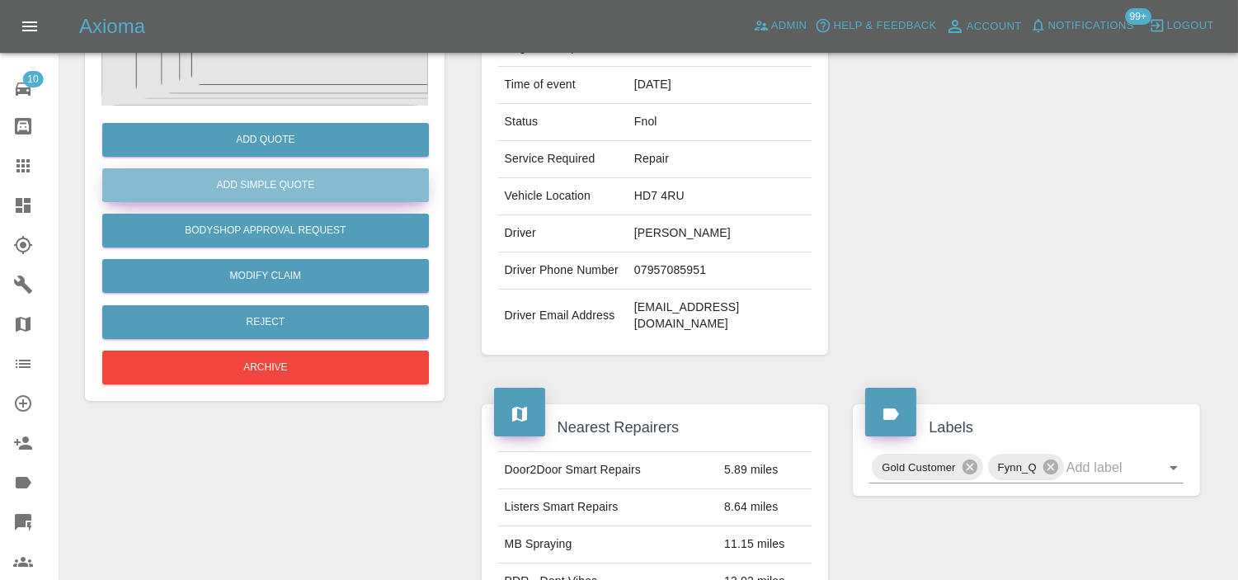
click at [294, 183] on button "Add Simple Quote" at bounding box center [265, 185] width 327 height 34
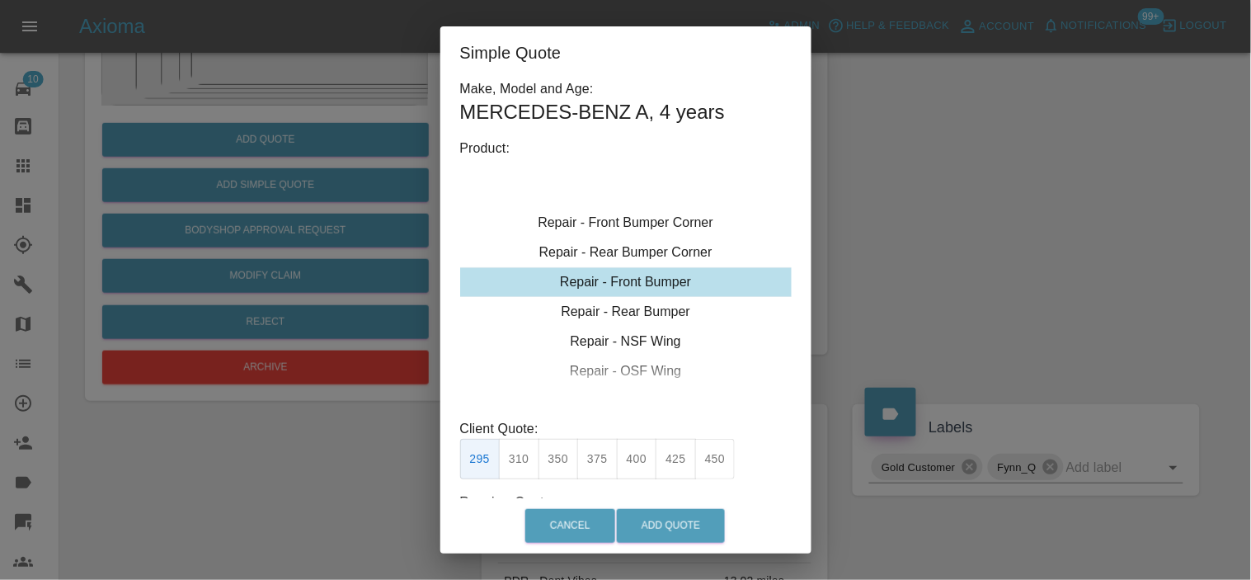
click at [636, 291] on div "Repair - Front Bumper" at bounding box center [626, 282] width 332 height 30
click at [554, 451] on button "350" at bounding box center [559, 459] width 40 height 40
type input "210"
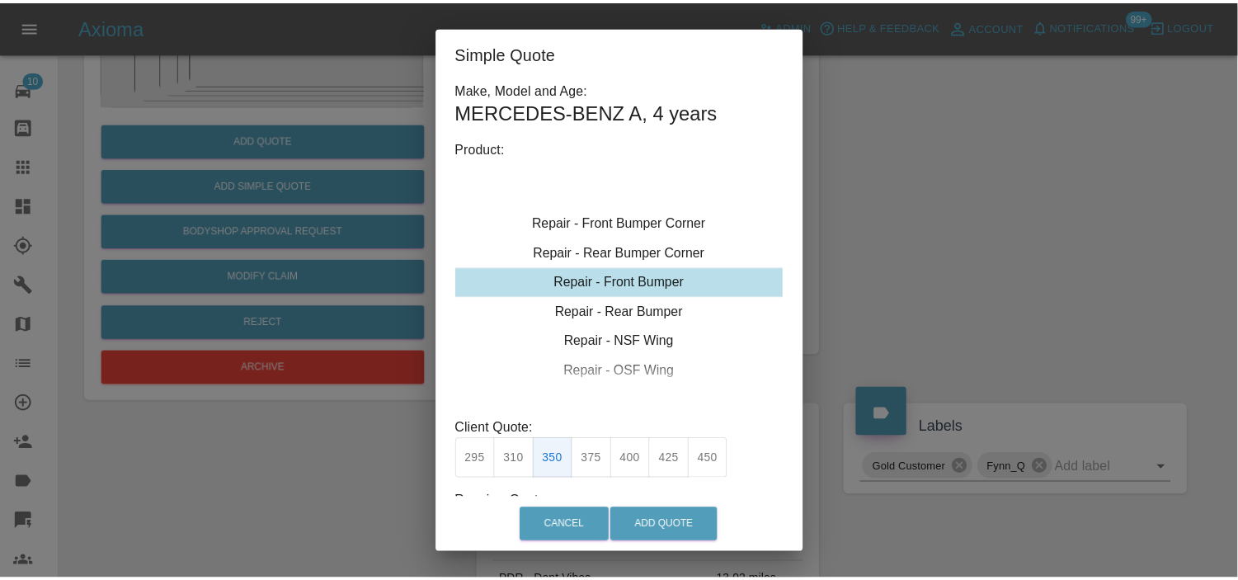
scroll to position [116, 0]
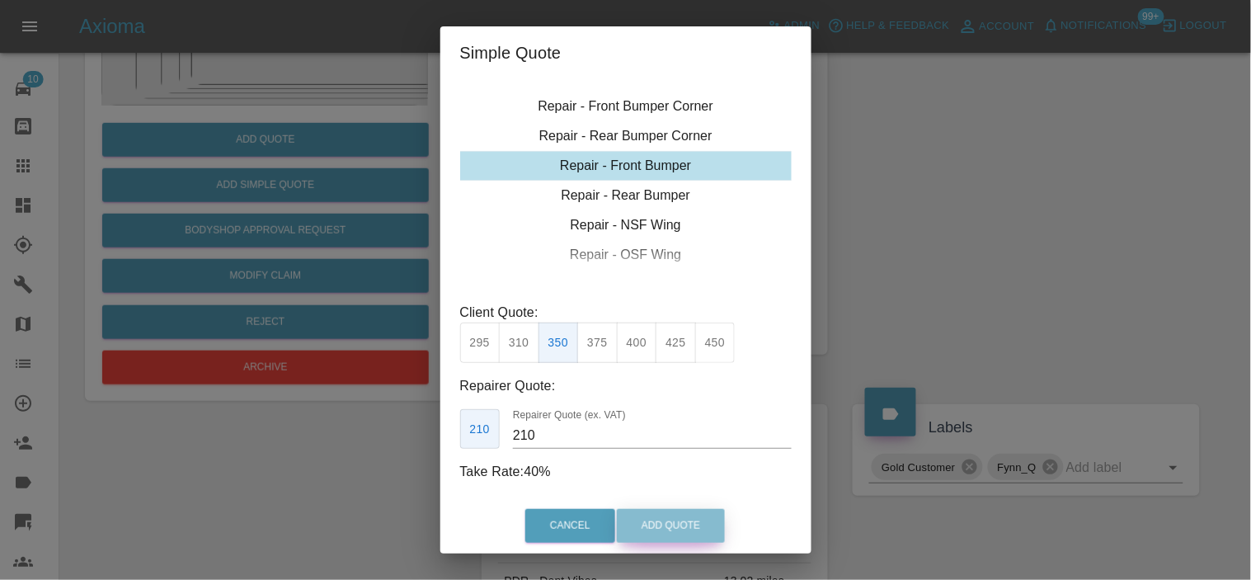
click at [637, 525] on button "Add Quote" at bounding box center [671, 526] width 108 height 34
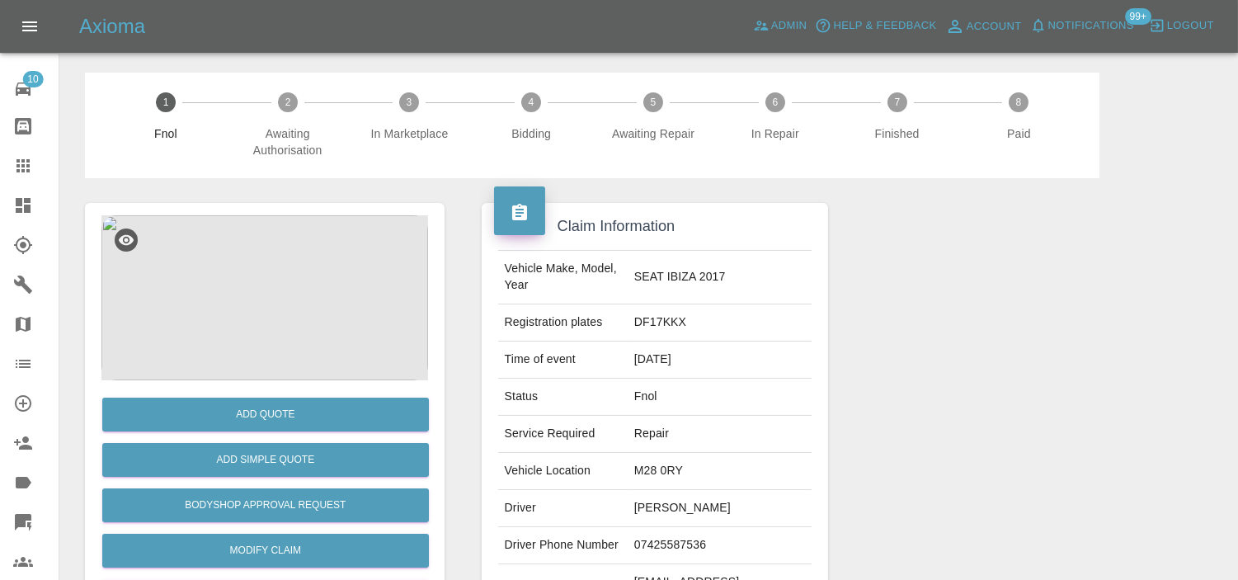
click at [261, 298] on img at bounding box center [264, 297] width 327 height 165
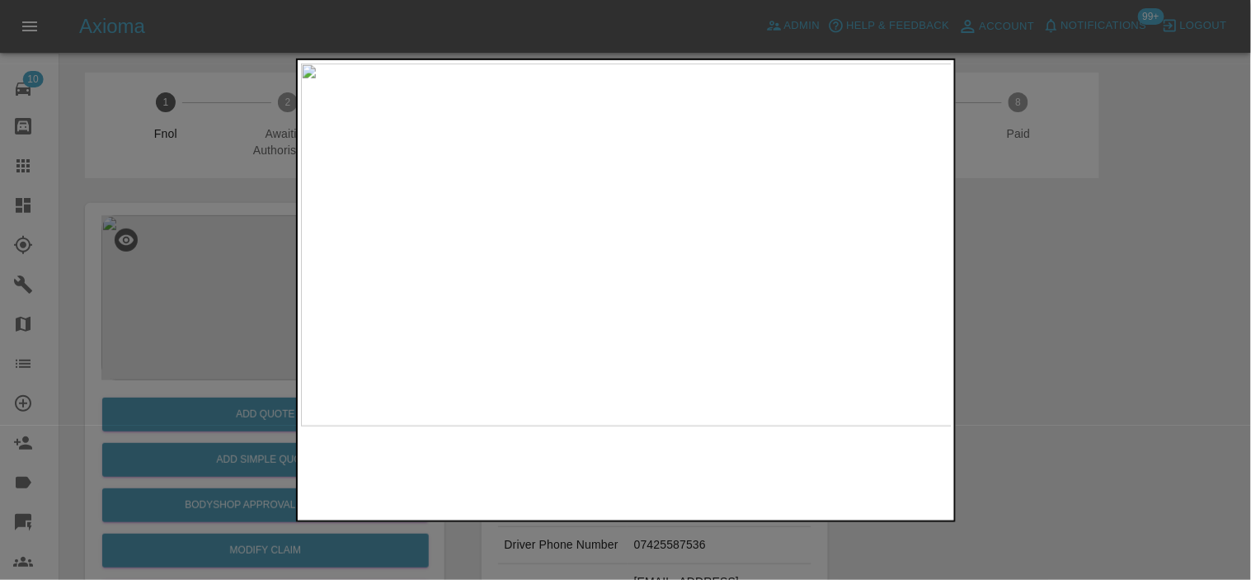
click at [483, 344] on img at bounding box center [627, 244] width 652 height 363
click at [580, 309] on img at bounding box center [627, 244] width 652 height 363
click at [665, 213] on img at bounding box center [627, 244] width 652 height 363
click at [762, 214] on img at bounding box center [468, 429] width 1955 height 1090
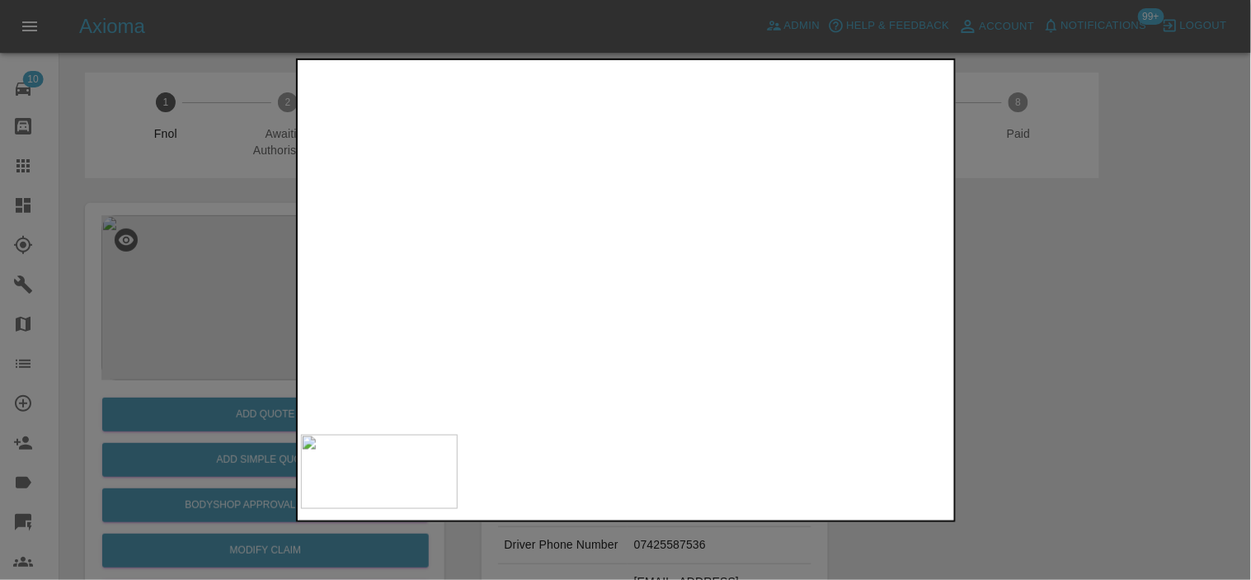
click at [633, 325] on img at bounding box center [709, 344] width 1955 height 1090
click at [312, 351] on img at bounding box center [711, 345] width 1955 height 1090
drag, startPoint x: 233, startPoint y: 450, endPoint x: 236, endPoint y: 462, distance: 11.8
click at [233, 451] on div at bounding box center [625, 290] width 1251 height 580
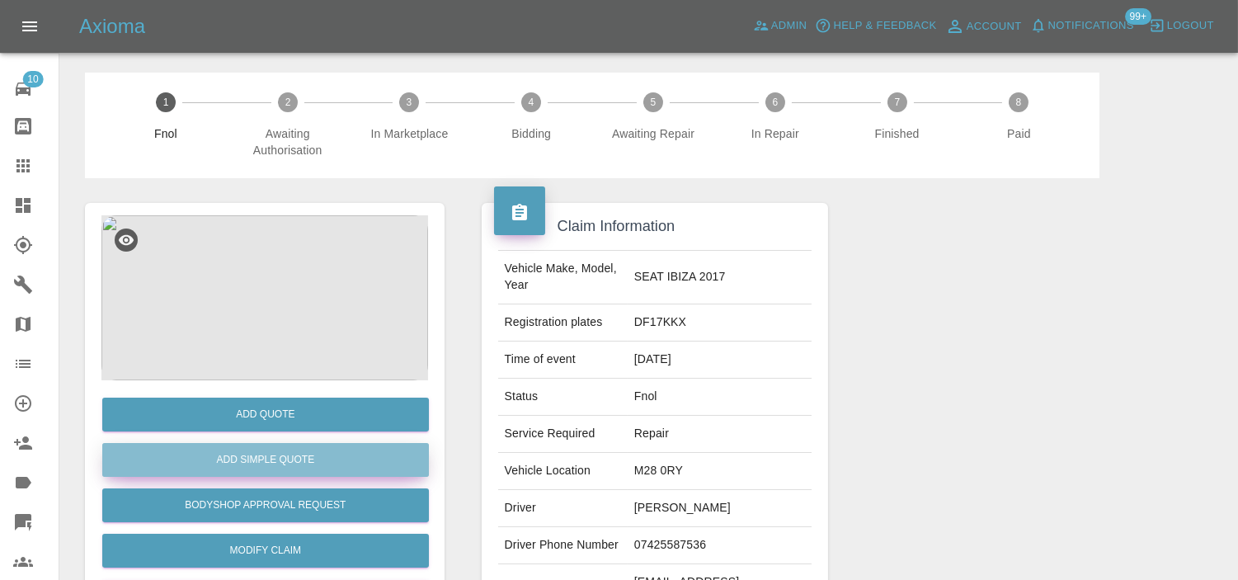
click at [246, 463] on button "Add Simple Quote" at bounding box center [265, 460] width 327 height 34
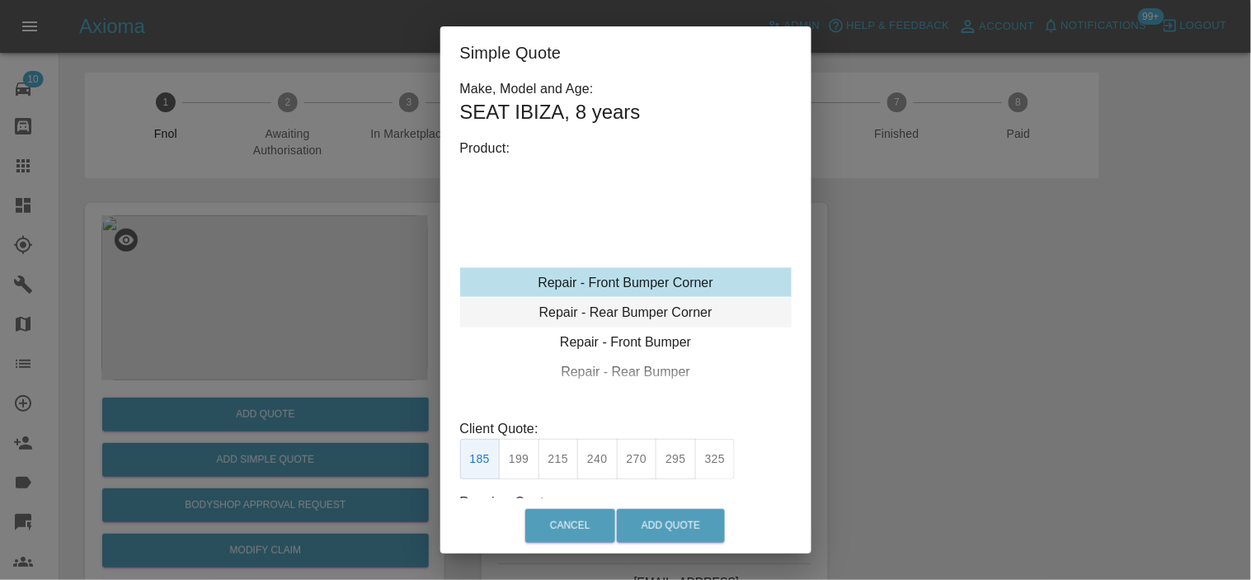
click at [621, 303] on div "Repair - Rear Bumper Corner" at bounding box center [626, 313] width 332 height 30
click at [621, 304] on div "Repair - Rear Bumper Corner" at bounding box center [626, 312] width 332 height 30
drag, startPoint x: 557, startPoint y: 465, endPoint x: 582, endPoint y: 497, distance: 41.1
click at [557, 466] on button "215" at bounding box center [559, 459] width 40 height 40
type input "135"
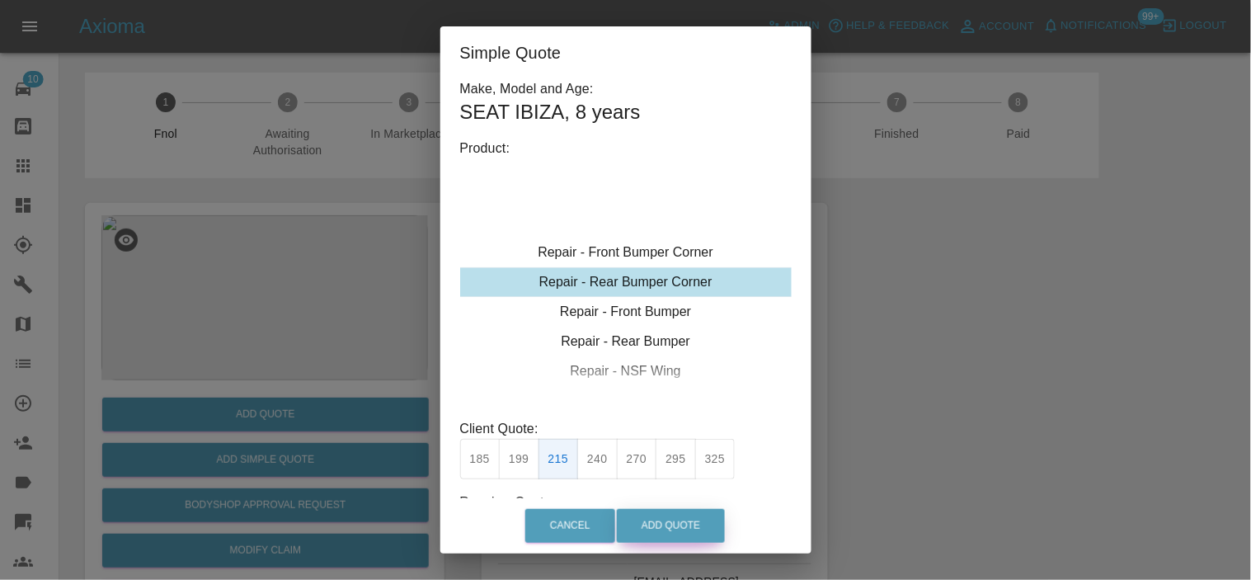
click at [644, 517] on button "Add Quote" at bounding box center [671, 526] width 108 height 34
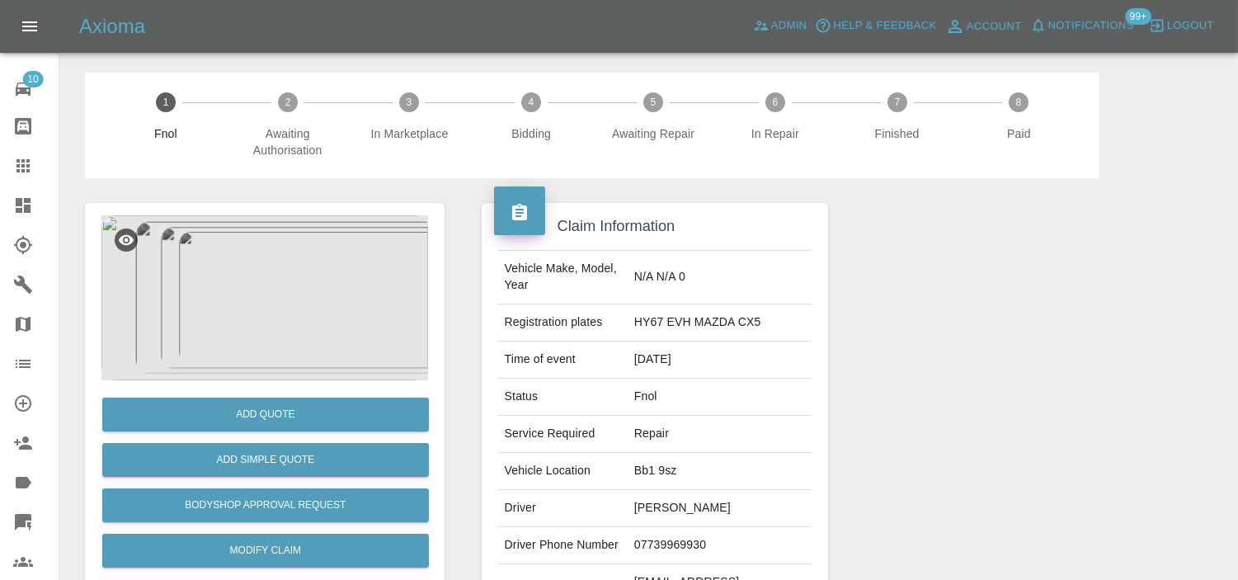
click at [272, 318] on img at bounding box center [264, 297] width 327 height 165
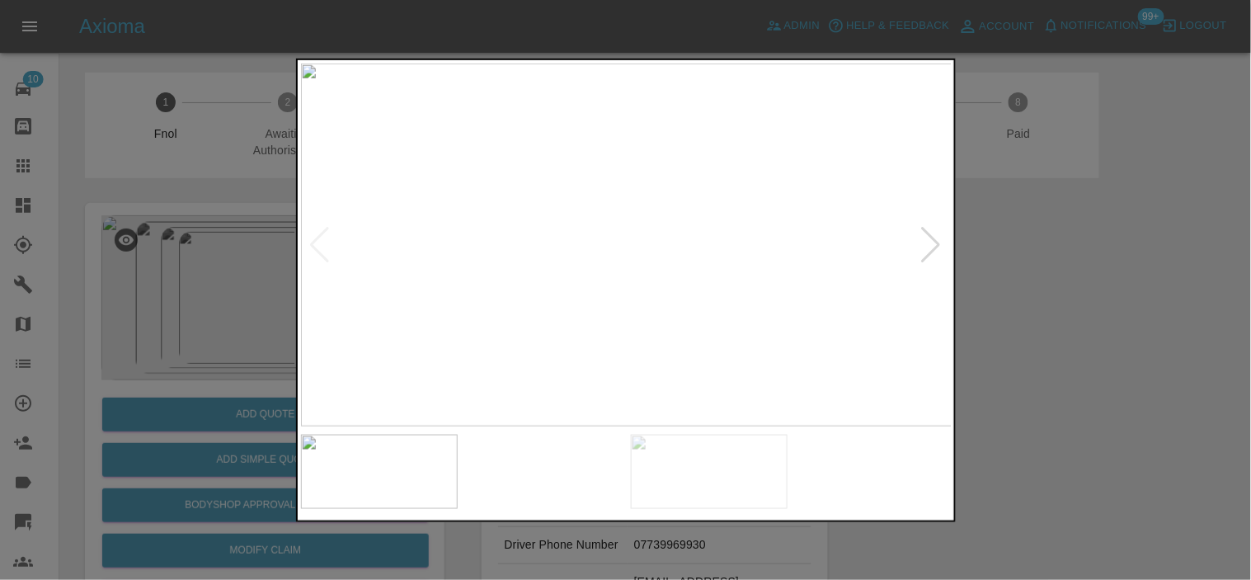
click at [701, 232] on img at bounding box center [627, 244] width 652 height 363
click at [315, 278] on img at bounding box center [400, 283] width 1955 height 1090
click at [270, 427] on div at bounding box center [625, 290] width 1251 height 580
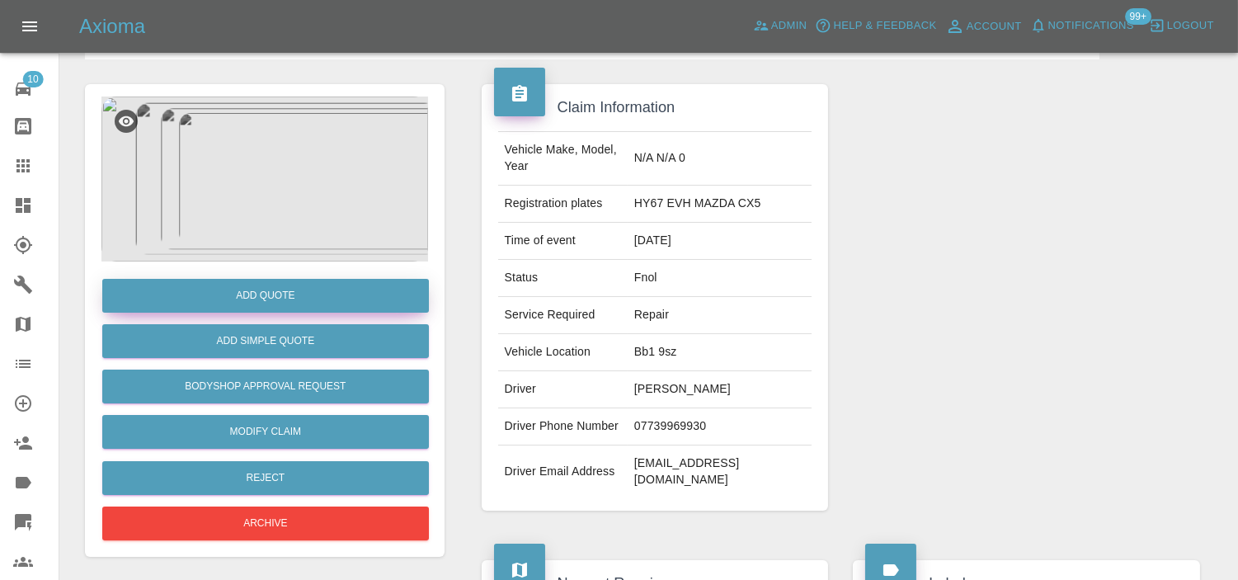
scroll to position [275, 0]
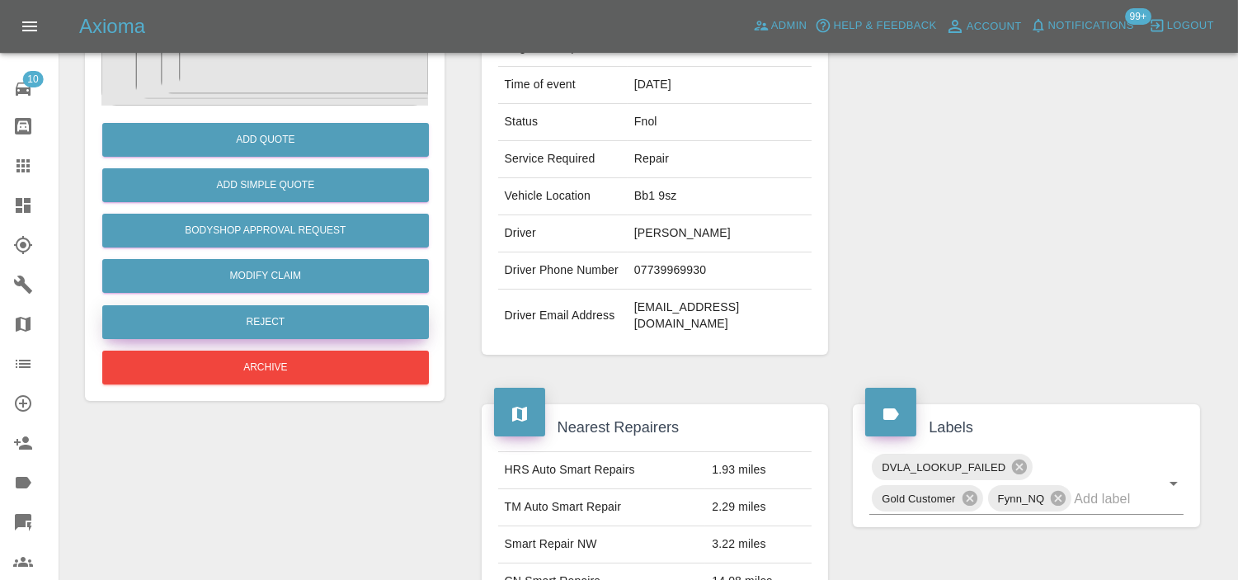
click at [276, 325] on button "Reject" at bounding box center [265, 322] width 327 height 34
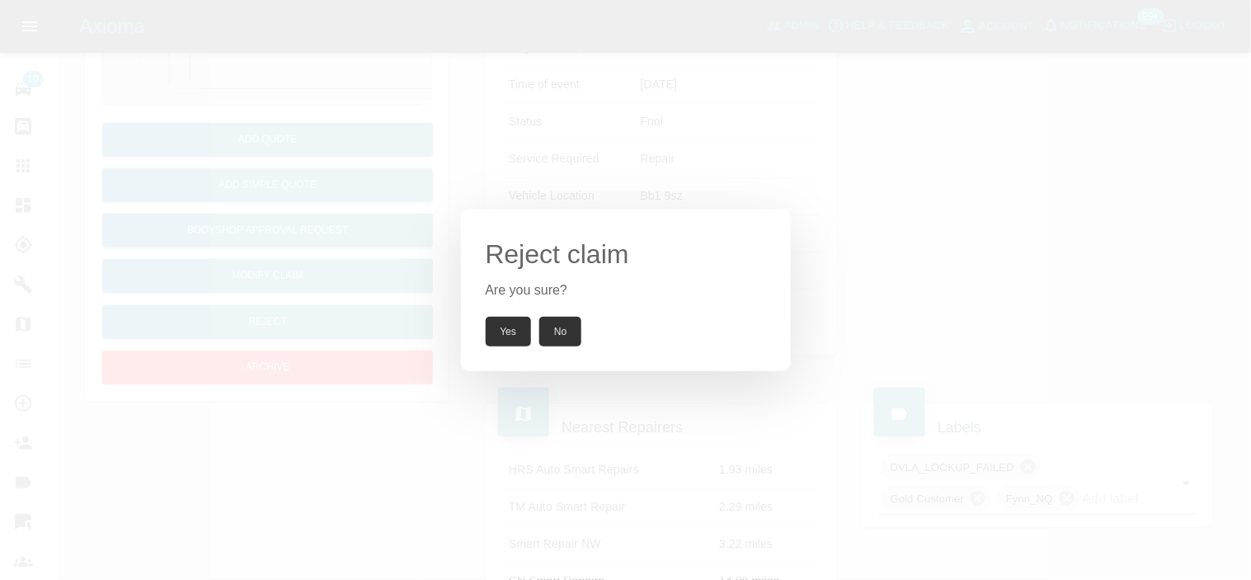
click at [281, 214] on div "Reject claim Are you sure? Yes No" at bounding box center [625, 290] width 1251 height 580
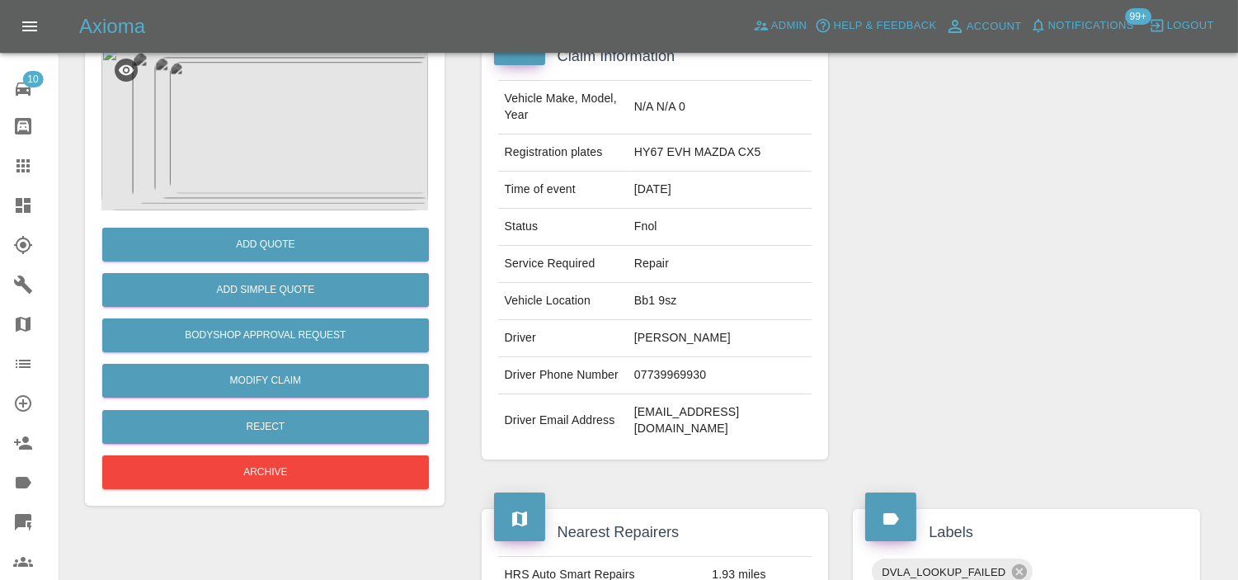
scroll to position [183, 0]
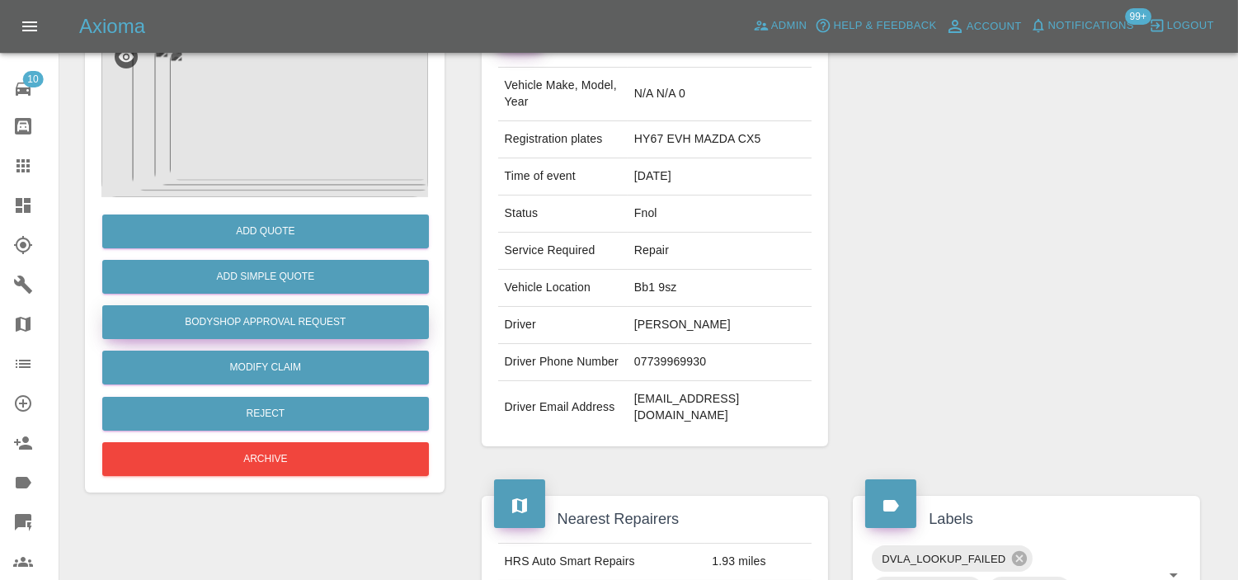
click at [260, 337] on button "Bodyshop Approval Request" at bounding box center [265, 322] width 327 height 34
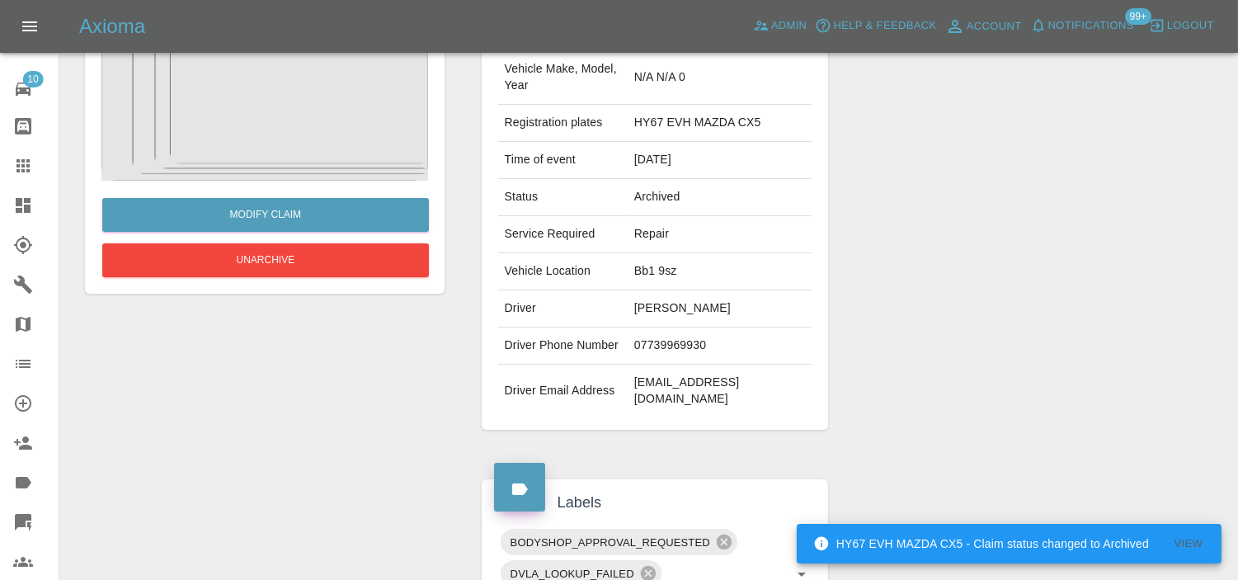
scroll to position [167, 0]
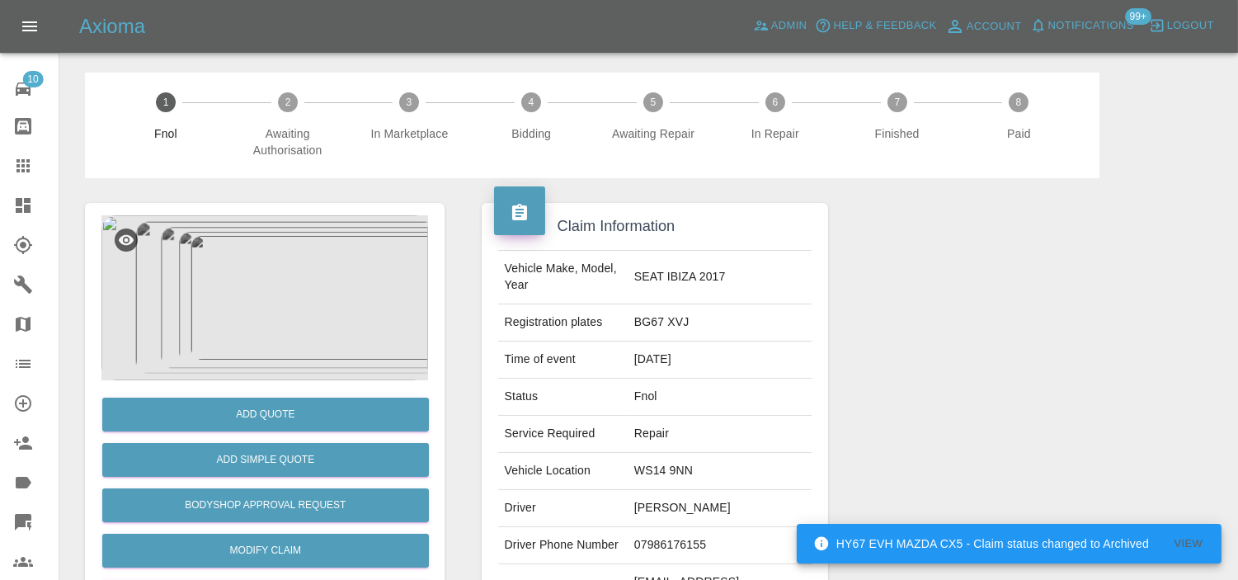
click at [300, 247] on img at bounding box center [264, 297] width 327 height 165
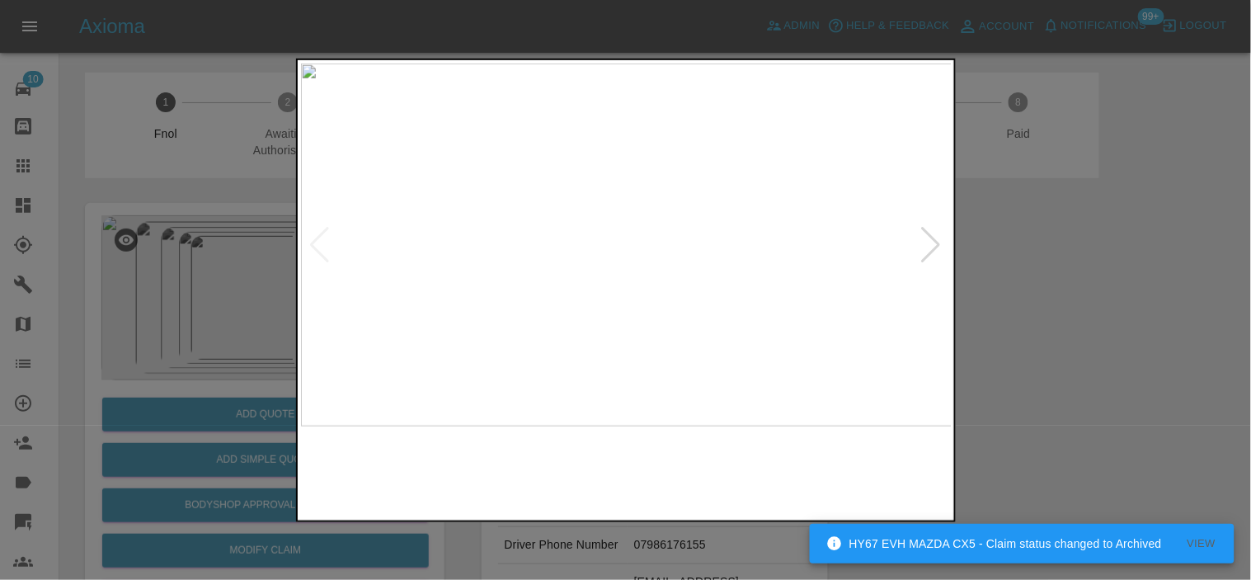
click at [525, 345] on img at bounding box center [627, 244] width 652 height 363
click at [521, 350] on img at bounding box center [627, 244] width 652 height 363
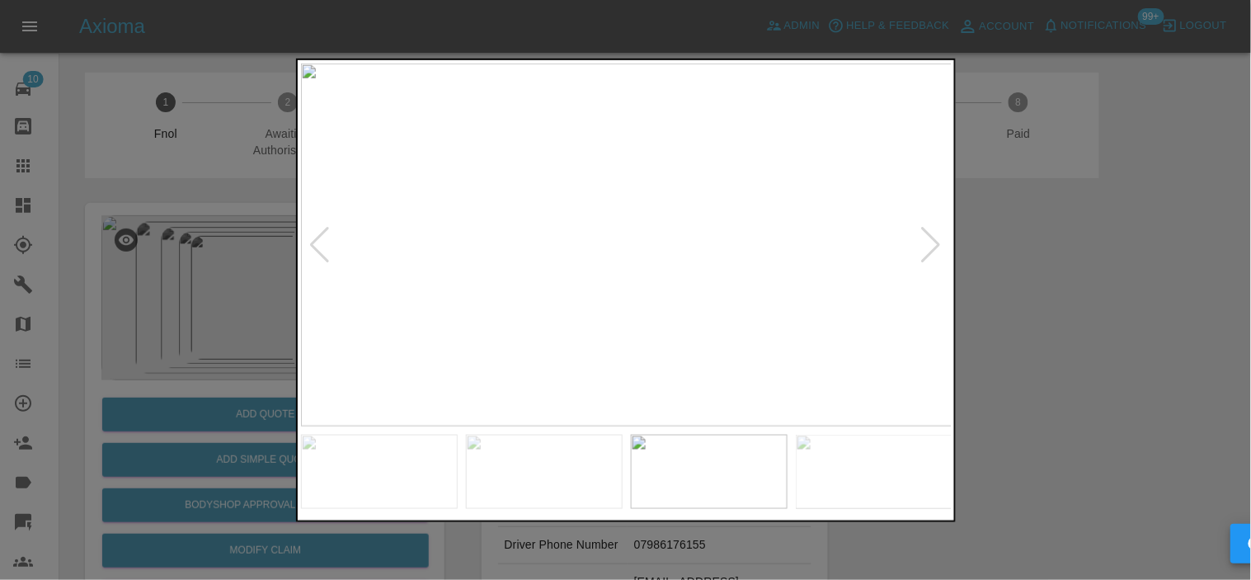
click at [685, 215] on img at bounding box center [627, 244] width 652 height 363
click at [594, 317] on img at bounding box center [450, 332] width 1955 height 1090
click at [543, 313] on img at bounding box center [627, 244] width 652 height 363
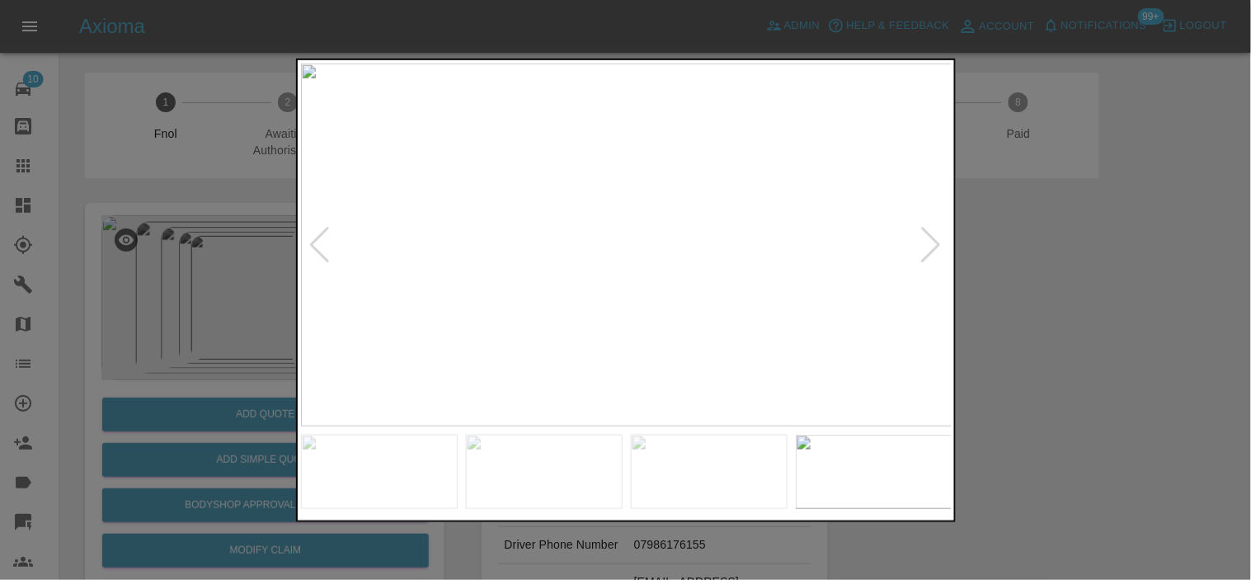
click at [545, 303] on img at bounding box center [627, 244] width 652 height 363
click at [604, 307] on img at bounding box center [627, 244] width 652 height 363
click at [628, 309] on img at bounding box center [627, 244] width 652 height 363
click at [253, 291] on div at bounding box center [625, 290] width 1251 height 580
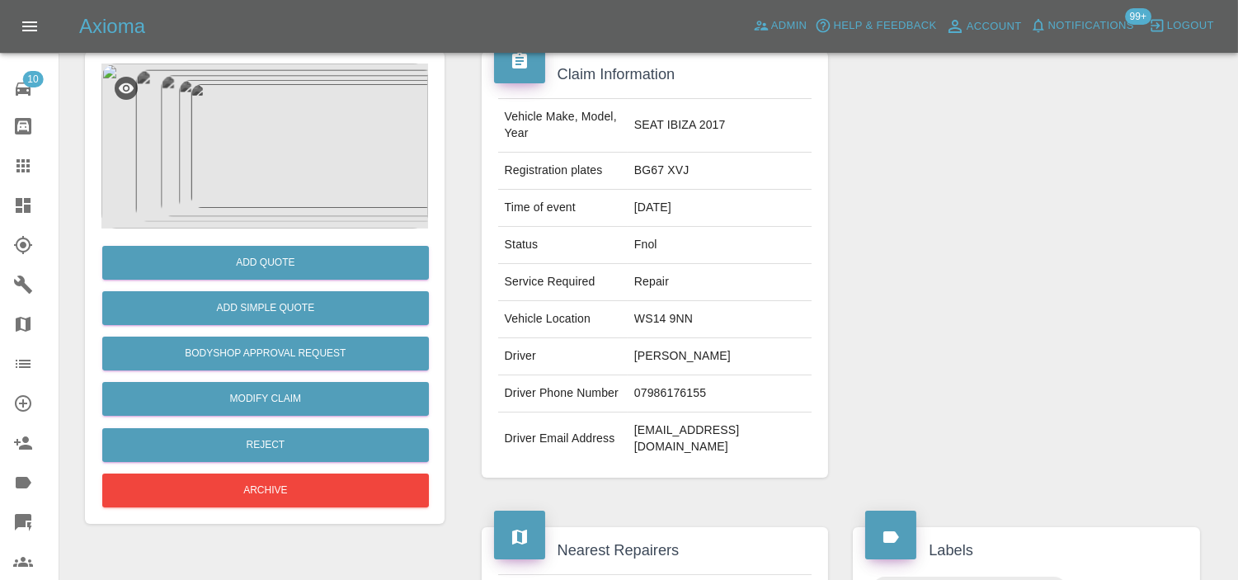
scroll to position [183, 0]
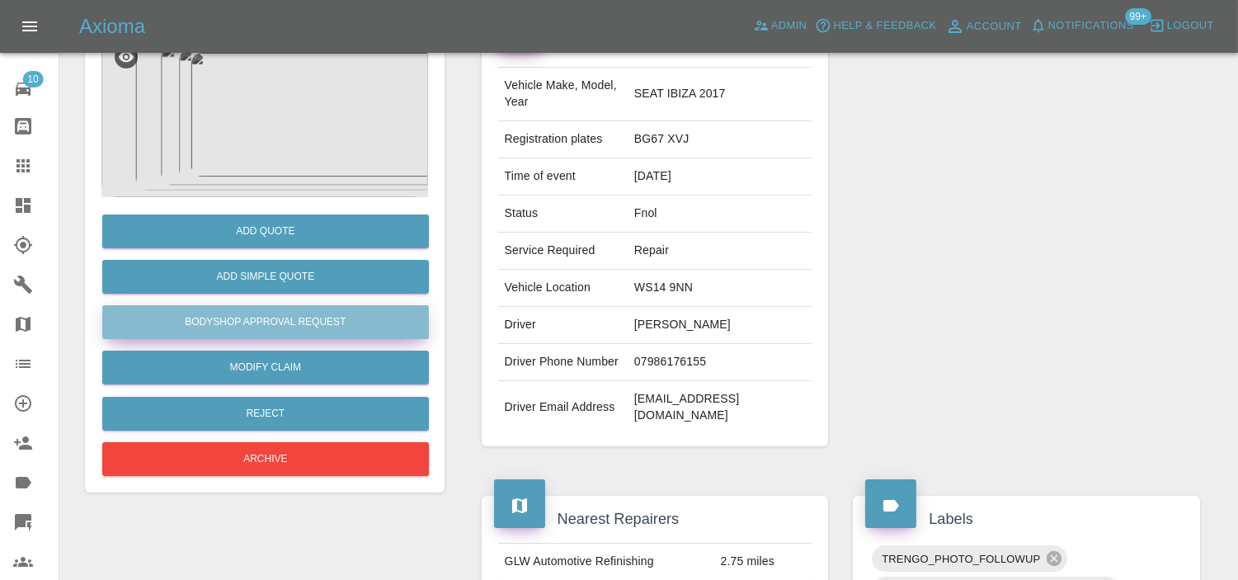
click at [280, 328] on button "Bodyshop Approval Request" at bounding box center [265, 322] width 327 height 34
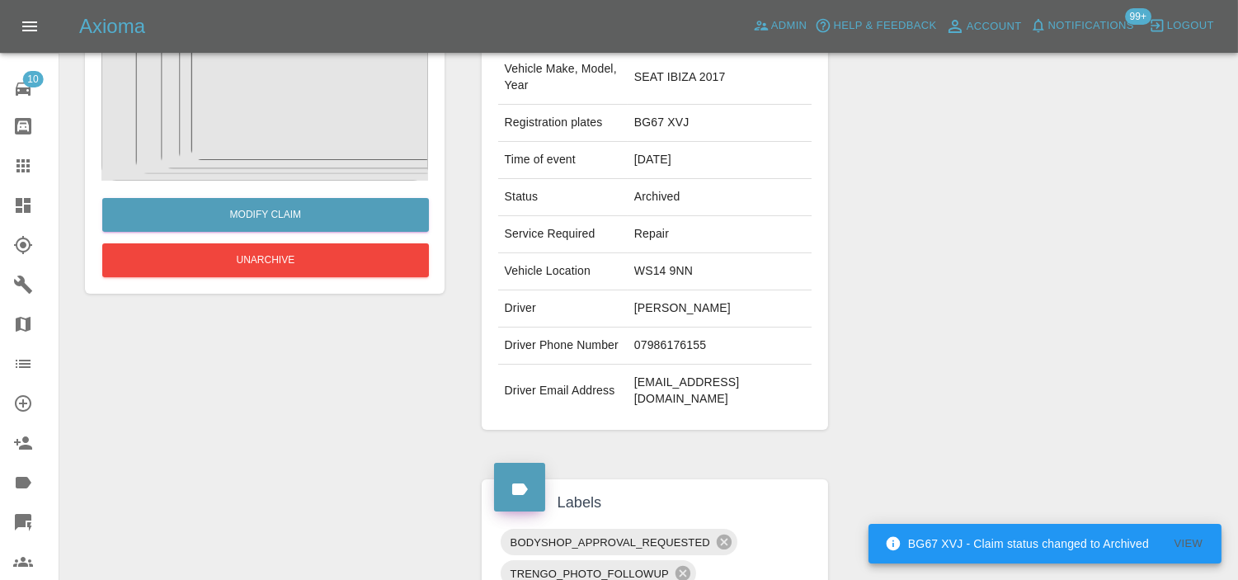
scroll to position [167, 0]
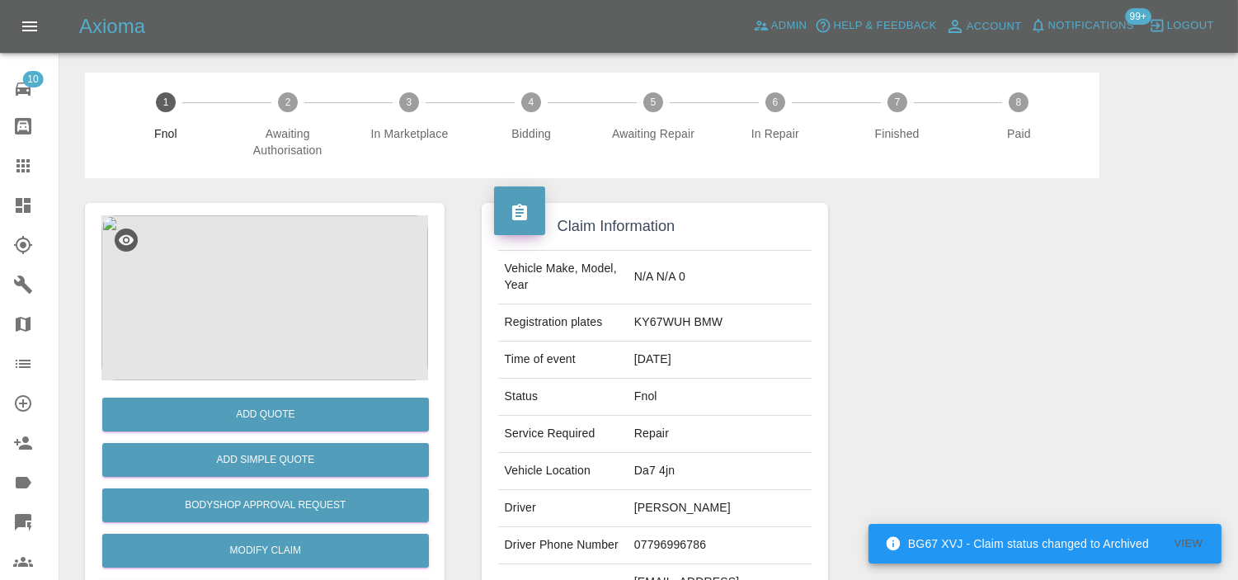
click at [271, 252] on img at bounding box center [264, 297] width 327 height 165
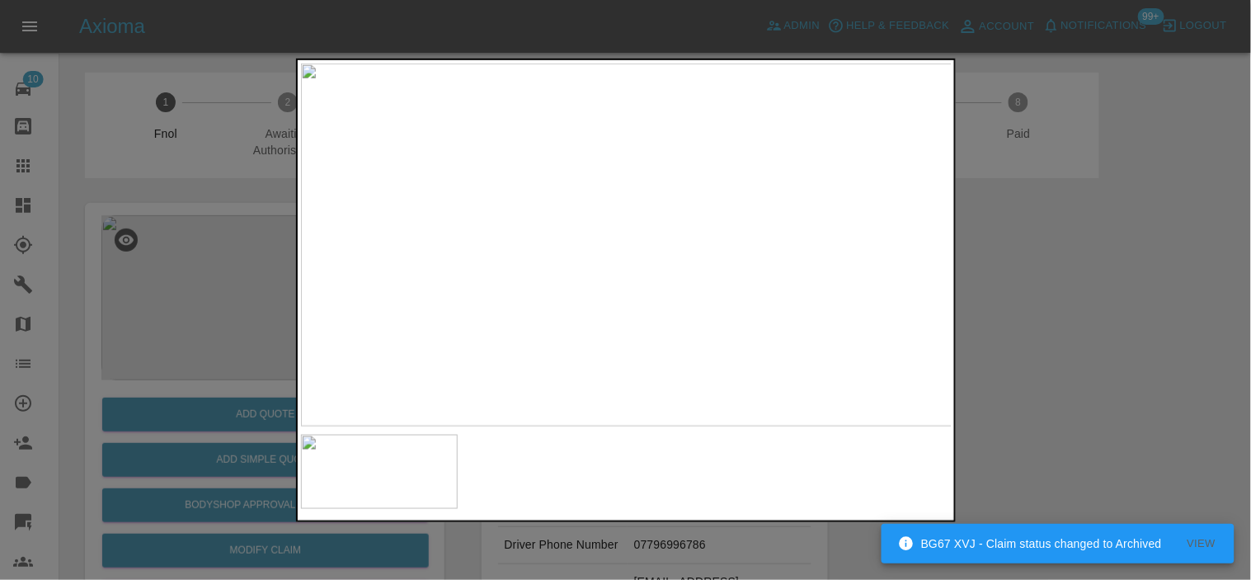
click at [629, 208] on img at bounding box center [627, 244] width 652 height 363
click at [602, 126] on img at bounding box center [612, 465] width 1955 height 1090
click at [589, 120] on img at bounding box center [564, 260] width 1955 height 1090
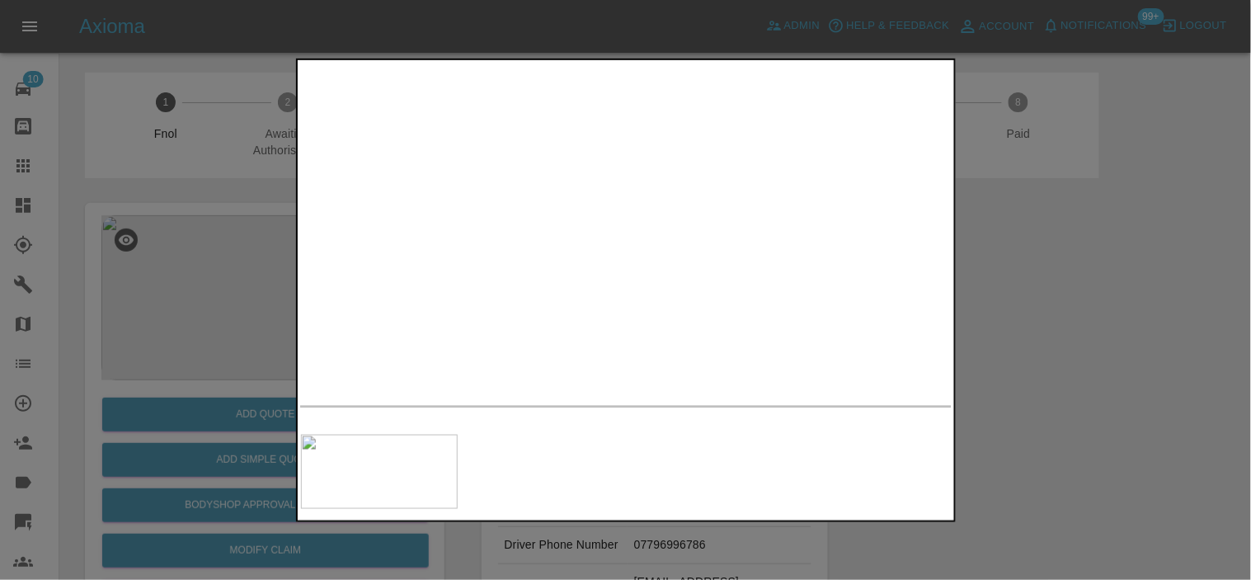
click at [551, 297] on img at bounding box center [617, 232] width 1955 height 1090
click at [459, 285] on img at bounding box center [597, 361] width 1955 height 1090
click at [297, 149] on div at bounding box center [626, 290] width 660 height 464
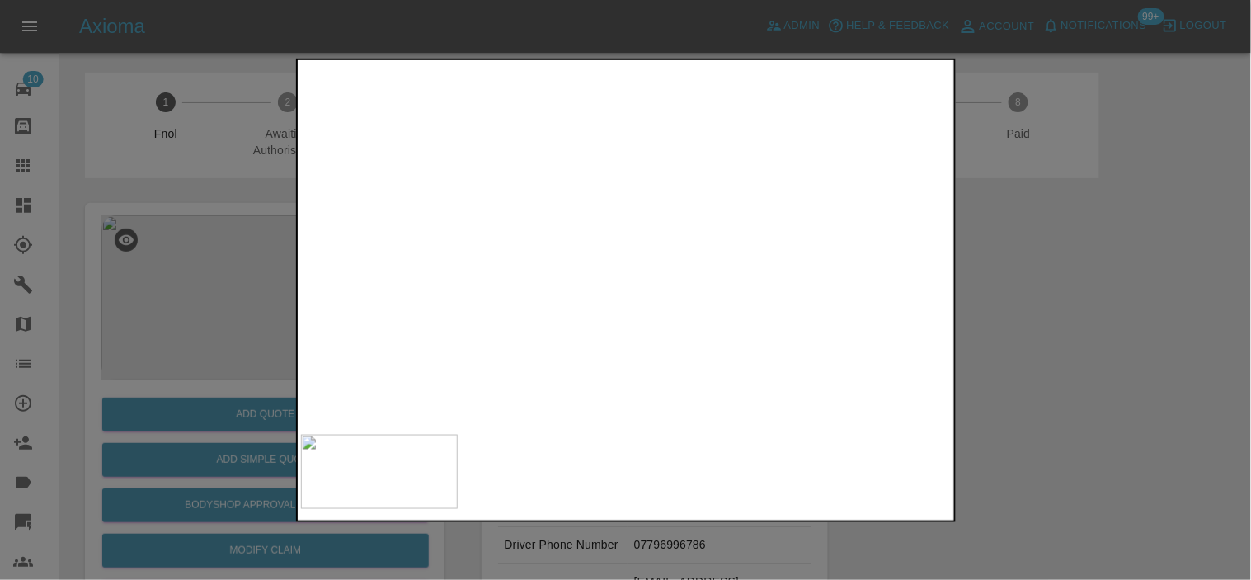
click at [229, 303] on div at bounding box center [625, 290] width 1251 height 580
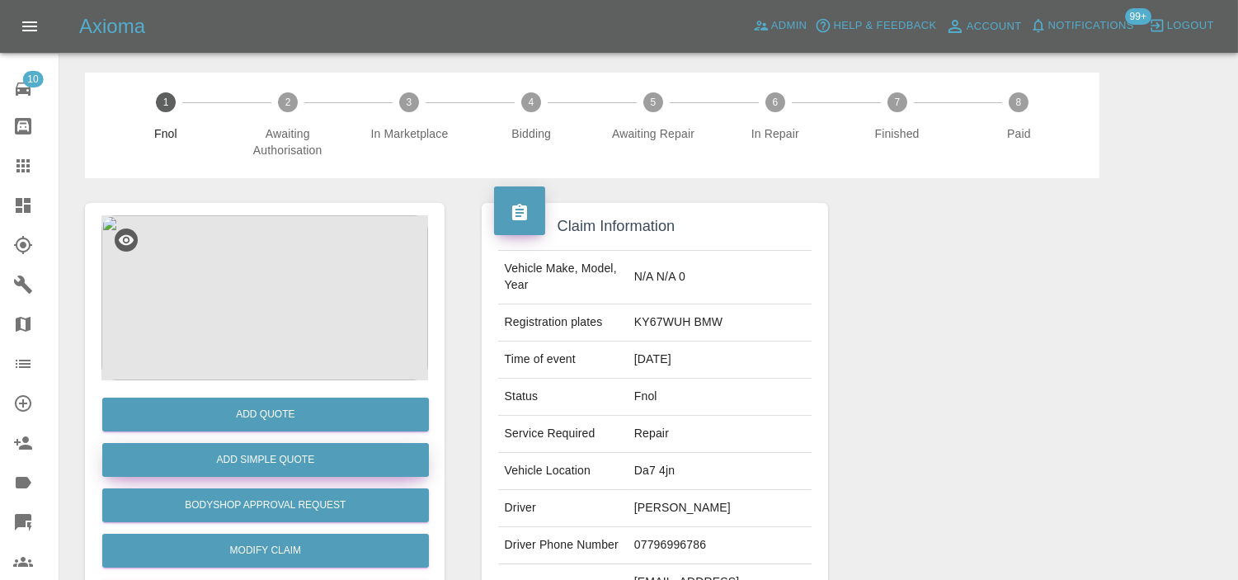
click at [208, 452] on button "Add Simple Quote" at bounding box center [265, 460] width 327 height 34
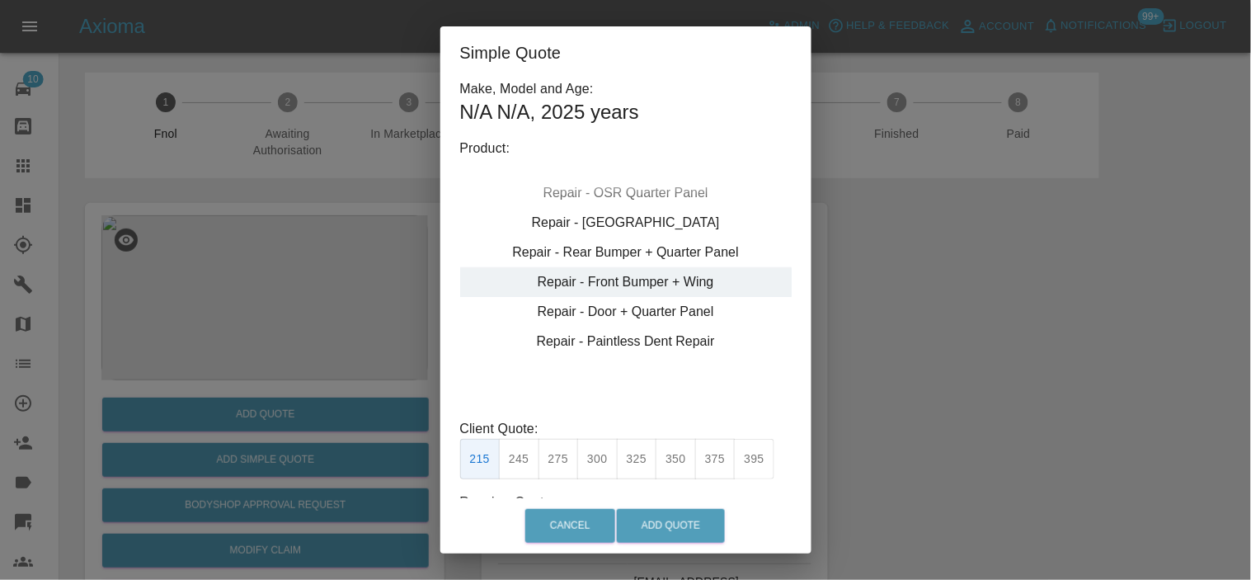
type input "195"
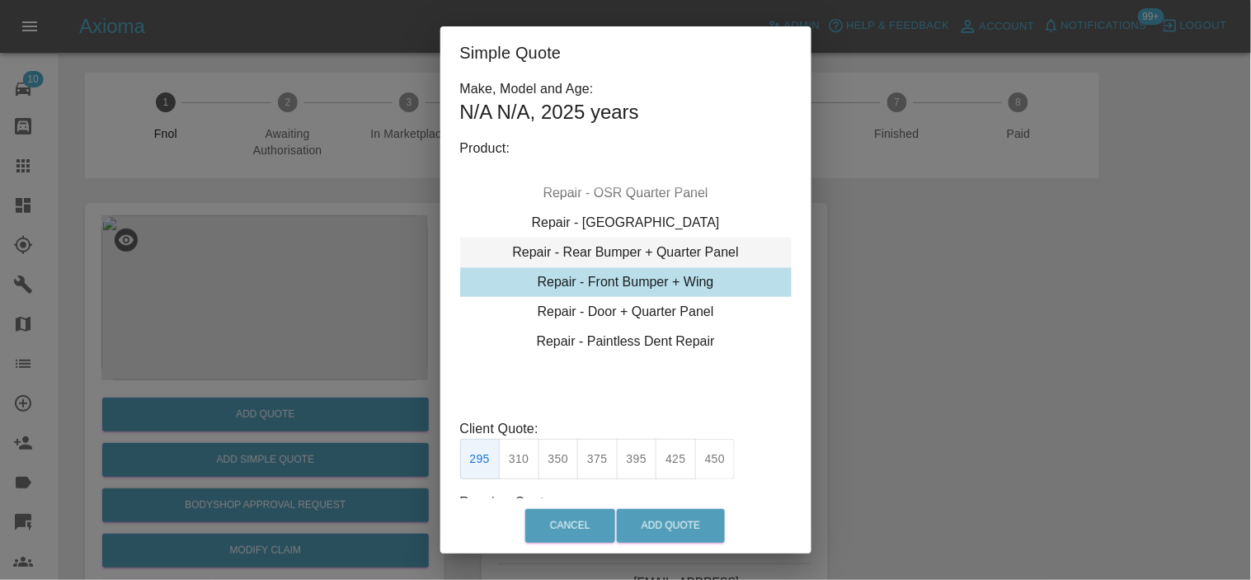
click at [604, 246] on div "Repair - Rear Bumper + Quarter Panel" at bounding box center [626, 253] width 332 height 30
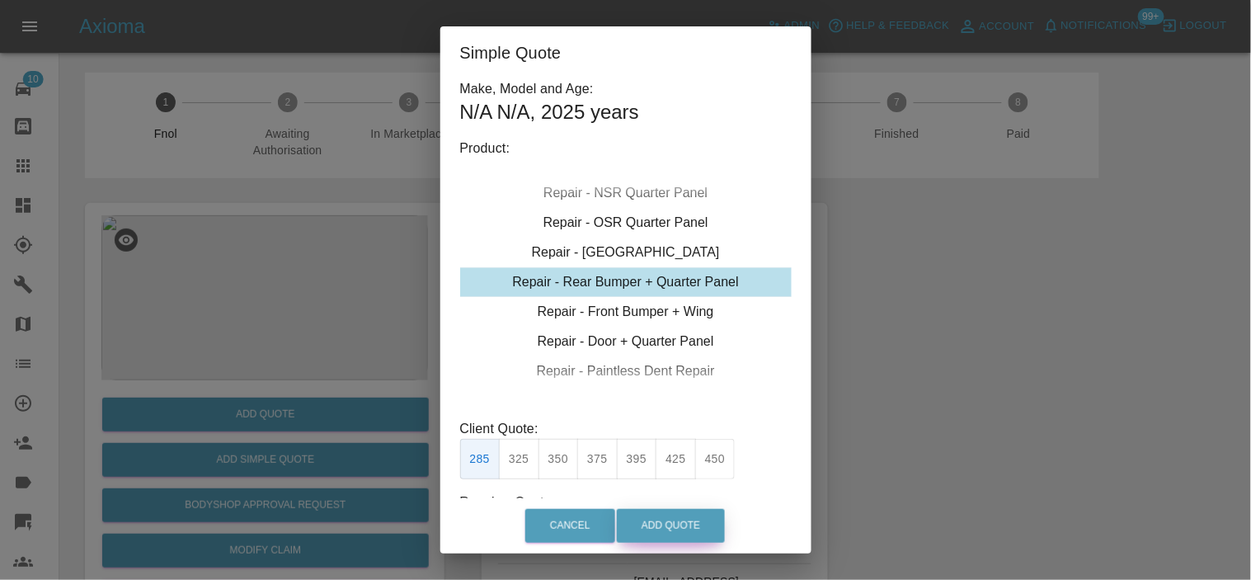
click at [655, 520] on button "Add Quote" at bounding box center [671, 526] width 108 height 34
click at [324, 239] on div "Simple Quote Make, Model and Age: N/A N/A , 2025 years Product: Repair - Front …" at bounding box center [625, 290] width 1251 height 580
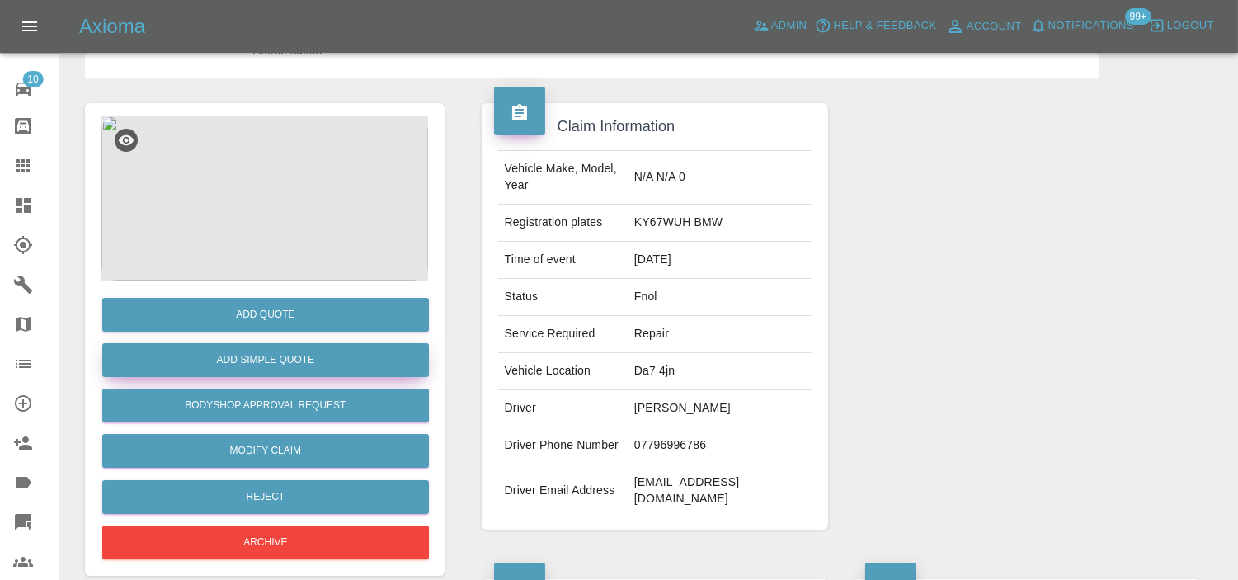
scroll to position [92, 0]
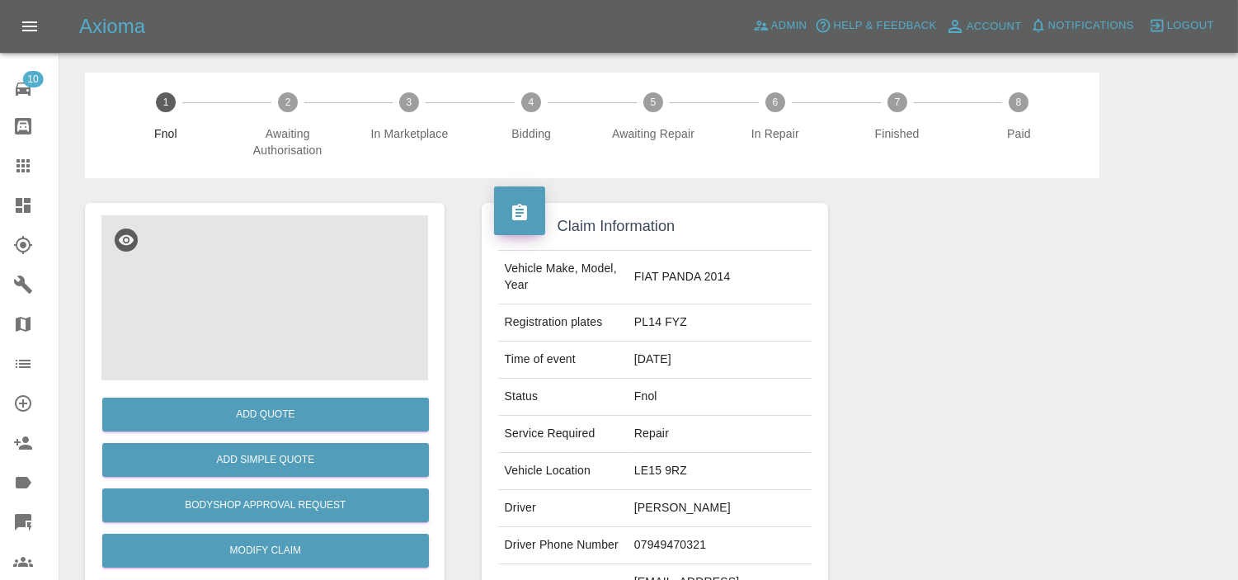
click at [195, 290] on img at bounding box center [264, 297] width 327 height 165
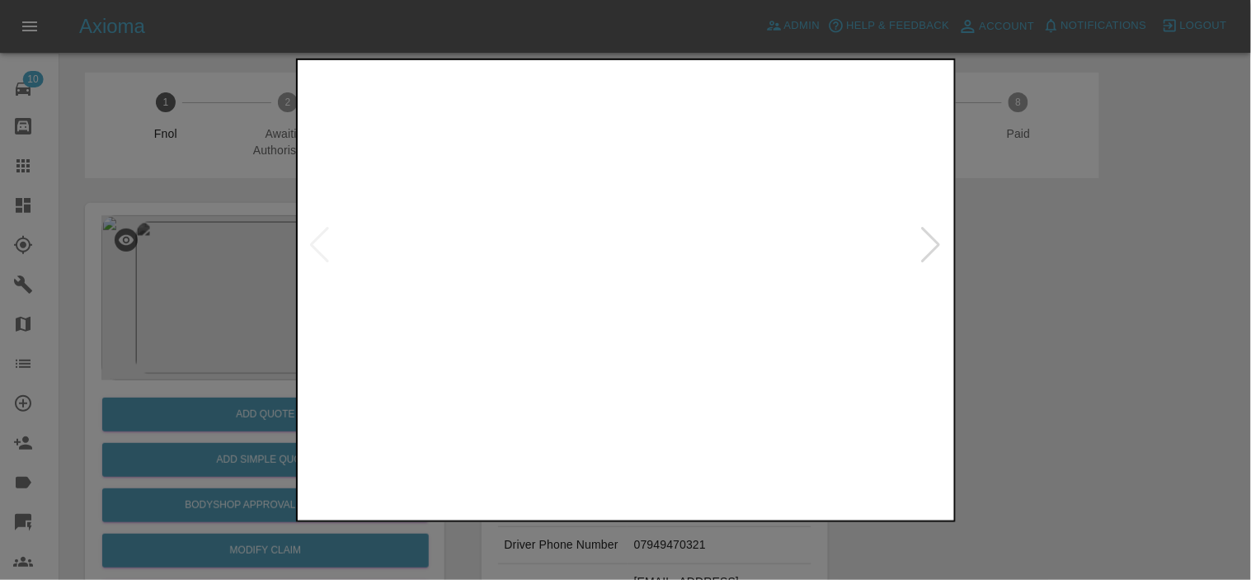
click at [407, 314] on img at bounding box center [627, 244] width 652 height 363
click at [448, 337] on img at bounding box center [627, 244] width 652 height 363
click at [546, 286] on img at bounding box center [627, 244] width 652 height 363
click at [567, 529] on div at bounding box center [625, 290] width 1251 height 580
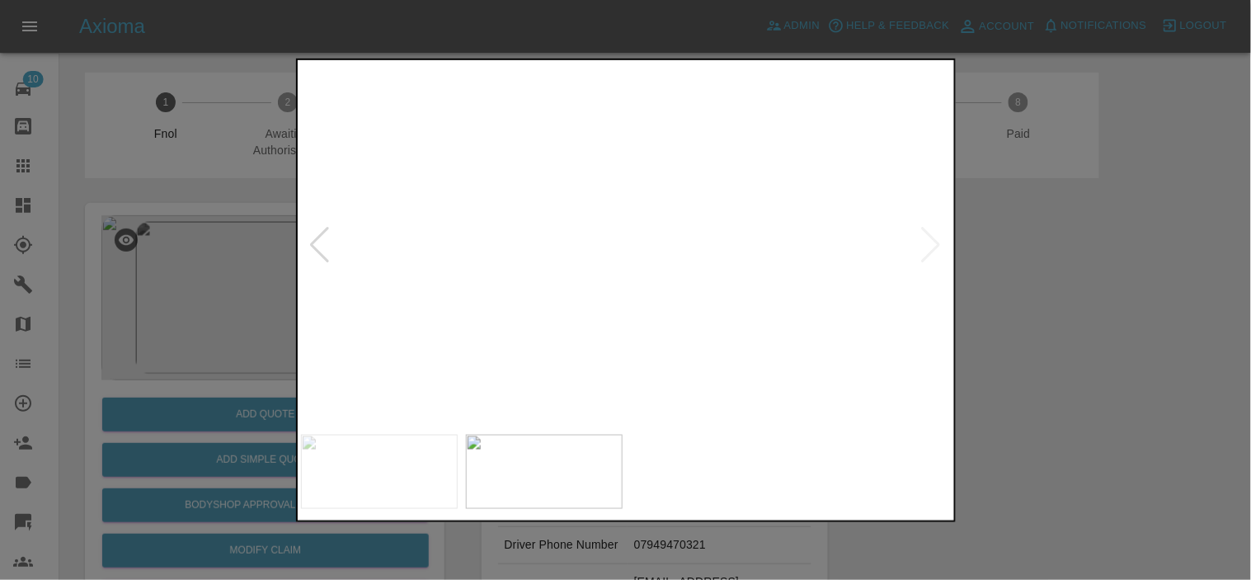
click at [615, 177] on img at bounding box center [1247, 559] width 1955 height 1090
click at [596, 311] on img at bounding box center [1107, 433] width 1955 height 1090
click at [532, 257] on img at bounding box center [1034, 380] width 1955 height 1090
click at [553, 273] on img at bounding box center [908, 322] width 1955 height 1090
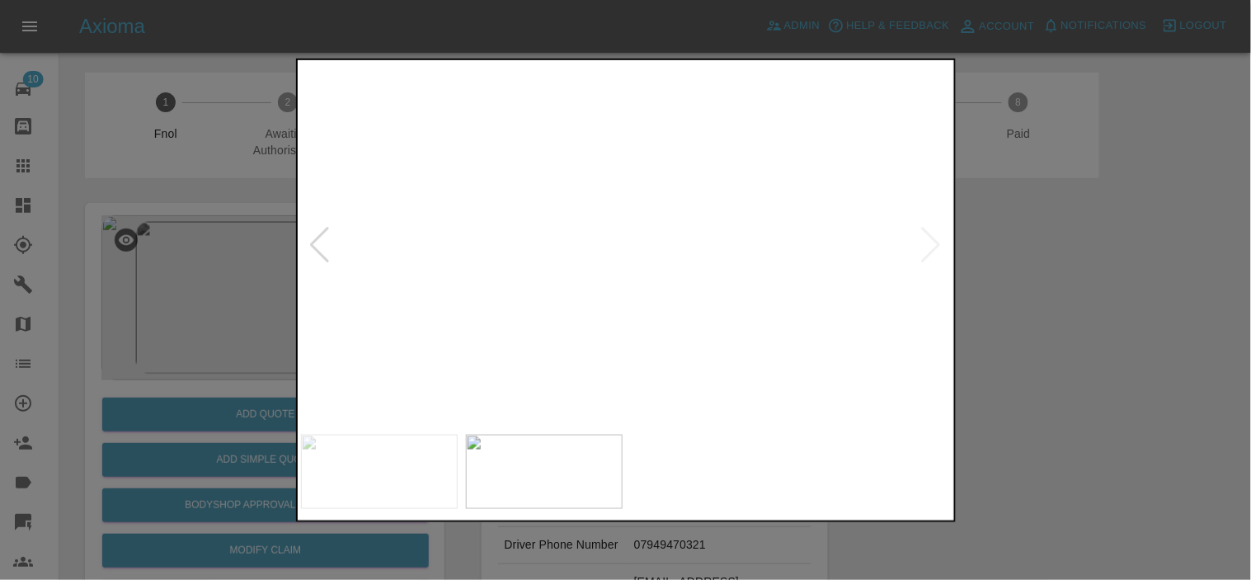
click at [551, 276] on img at bounding box center [895, 321] width 1955 height 1090
click at [619, 265] on img at bounding box center [771, 233] width 1955 height 1090
click at [547, 260] on img at bounding box center [693, 115] width 1955 height 1090
click at [624, 383] on img at bounding box center [506, 62] width 1955 height 1090
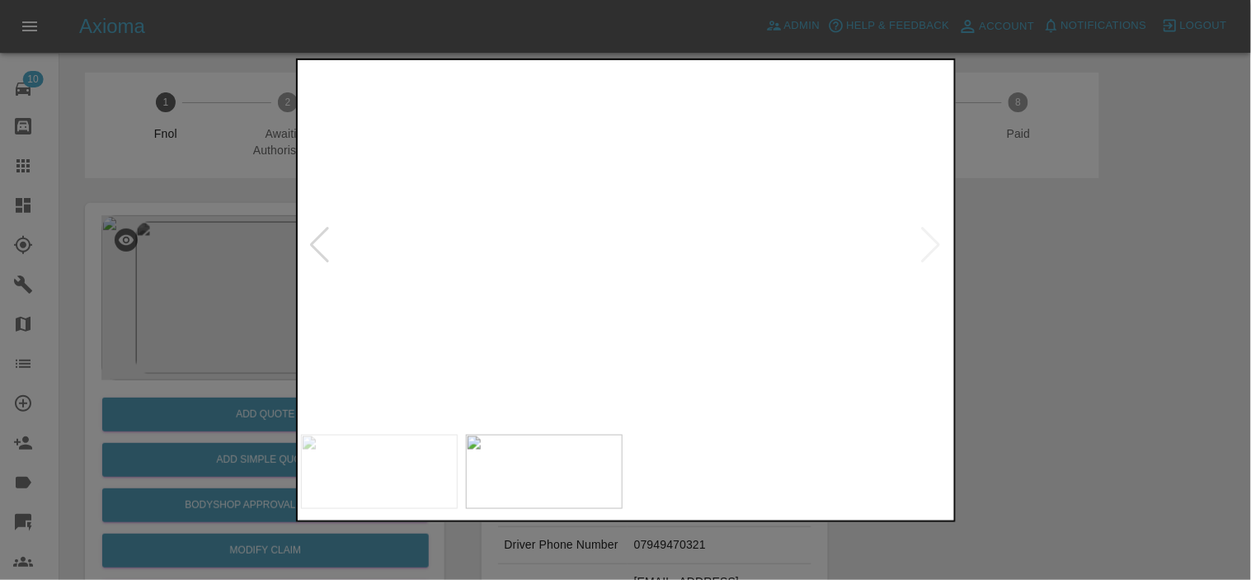
click at [614, 426] on div at bounding box center [626, 290] width 660 height 464
click at [650, 471] on div at bounding box center [626, 290] width 660 height 464
click at [615, 274] on img at bounding box center [981, 512] width 1955 height 1090
click at [596, 283] on img at bounding box center [1005, 496] width 1955 height 1090
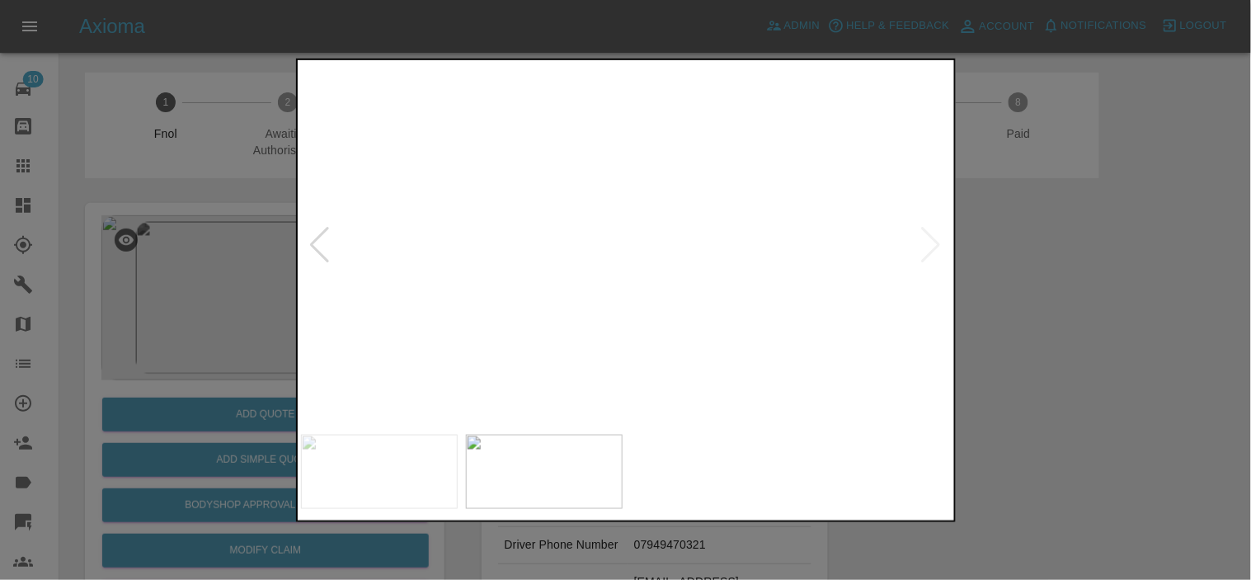
click at [596, 283] on img at bounding box center [1005, 496] width 1955 height 1090
click at [596, 283] on img at bounding box center [627, 244] width 652 height 363
click at [596, 284] on img at bounding box center [717, 128] width 1955 height 1090
click at [603, 112] on img at bounding box center [627, 244] width 652 height 363
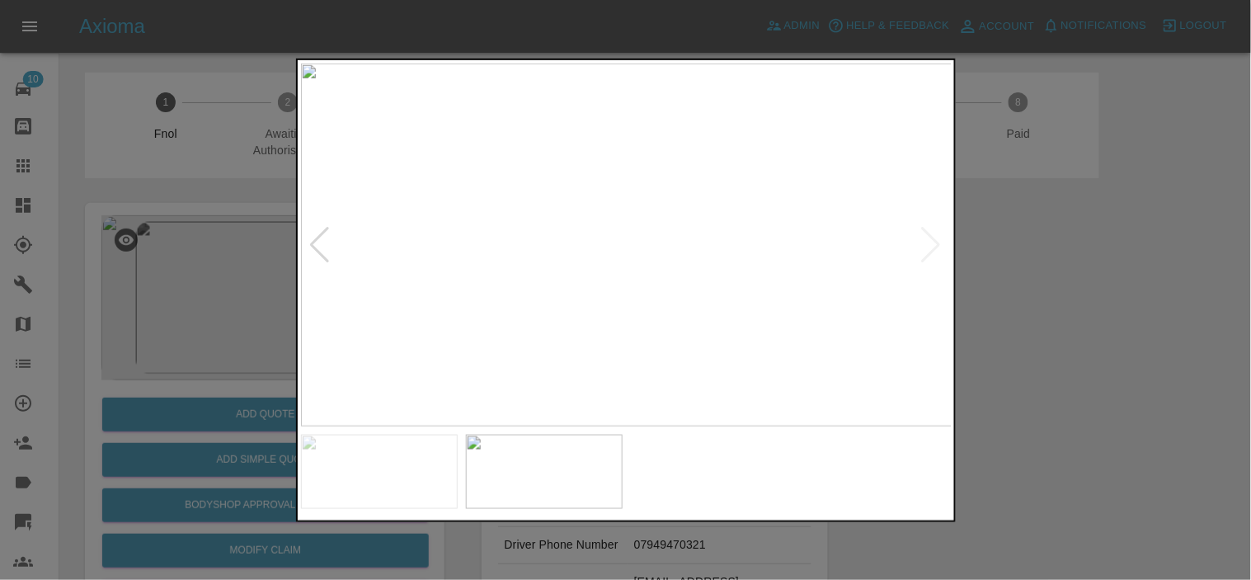
click at [603, 112] on img at bounding box center [627, 244] width 652 height 363
click at [740, 173] on img at bounding box center [891, 563] width 1955 height 1090
click at [568, 264] on img at bounding box center [1035, 481] width 1955 height 1090
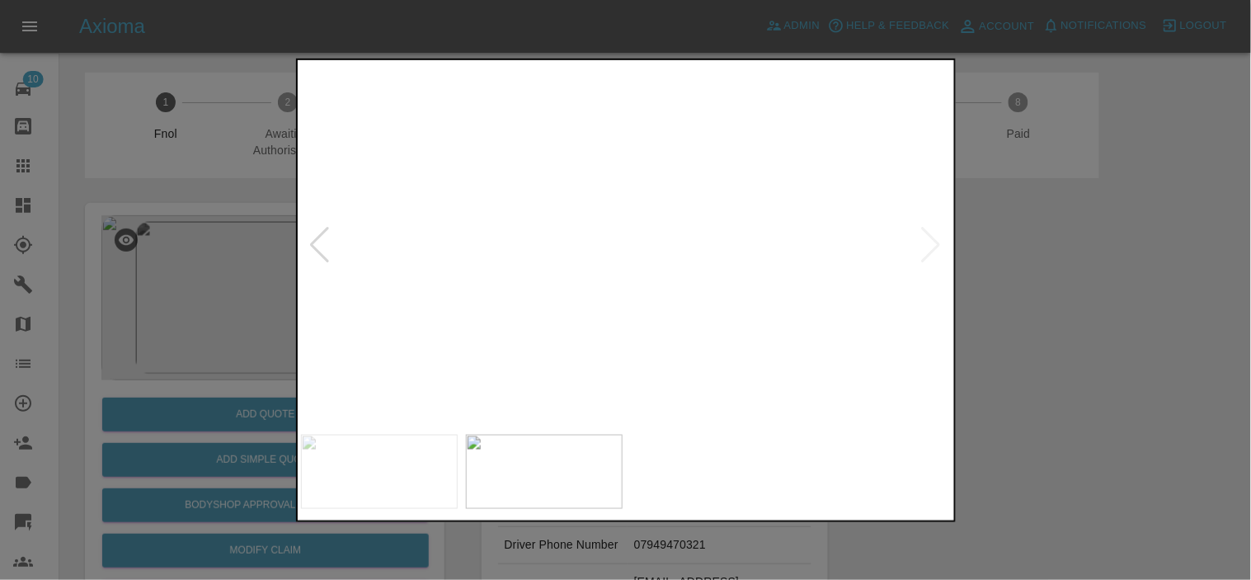
click at [586, 274] on img at bounding box center [979, 400] width 1955 height 1090
click at [557, 266] on img at bounding box center [760, 293] width 1955 height 1090
click at [665, 135] on img at bounding box center [662, 292] width 1955 height 1090
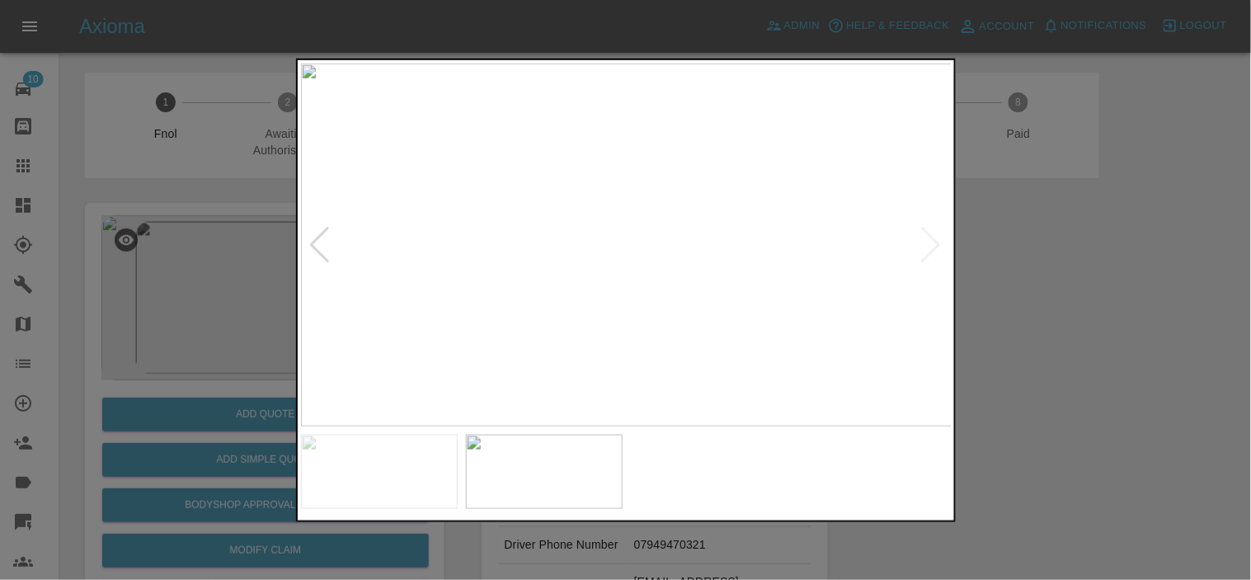
click at [575, 302] on img at bounding box center [627, 244] width 652 height 363
click at [573, 302] on img at bounding box center [777, 71] width 1955 height 1090
click at [234, 185] on div at bounding box center [625, 290] width 1251 height 580
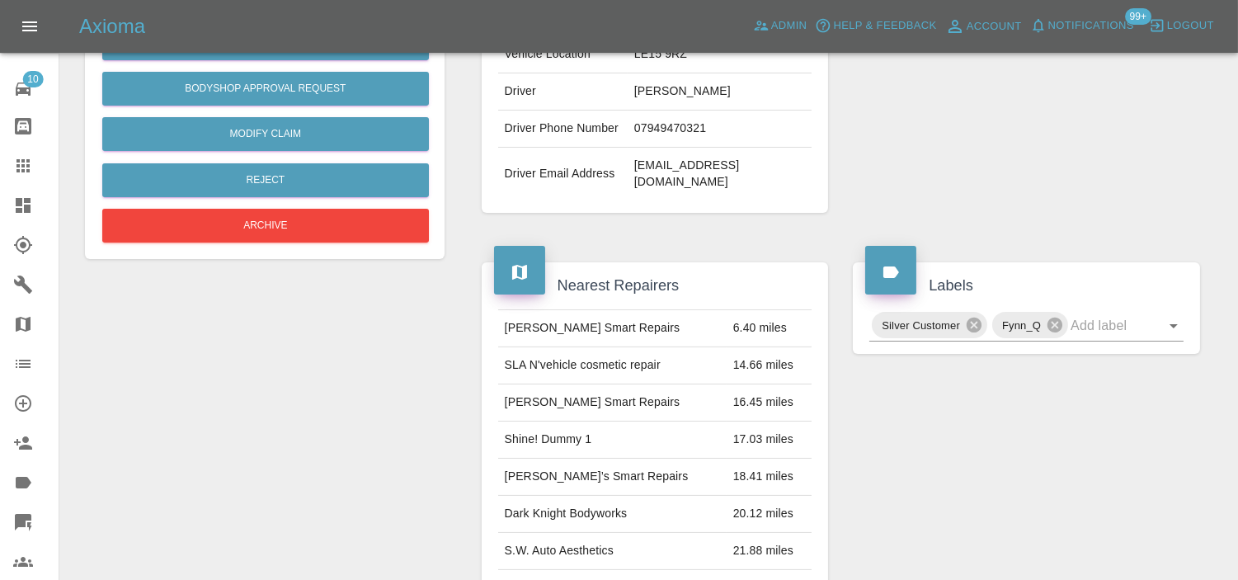
scroll to position [92, 0]
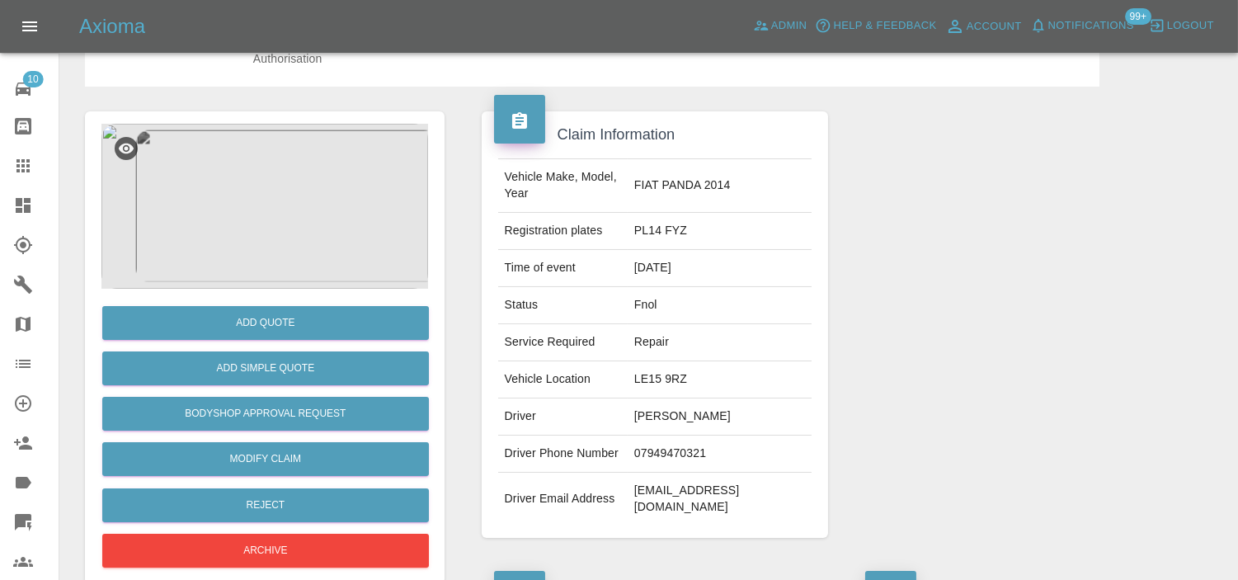
click at [290, 199] on img at bounding box center [264, 206] width 327 height 165
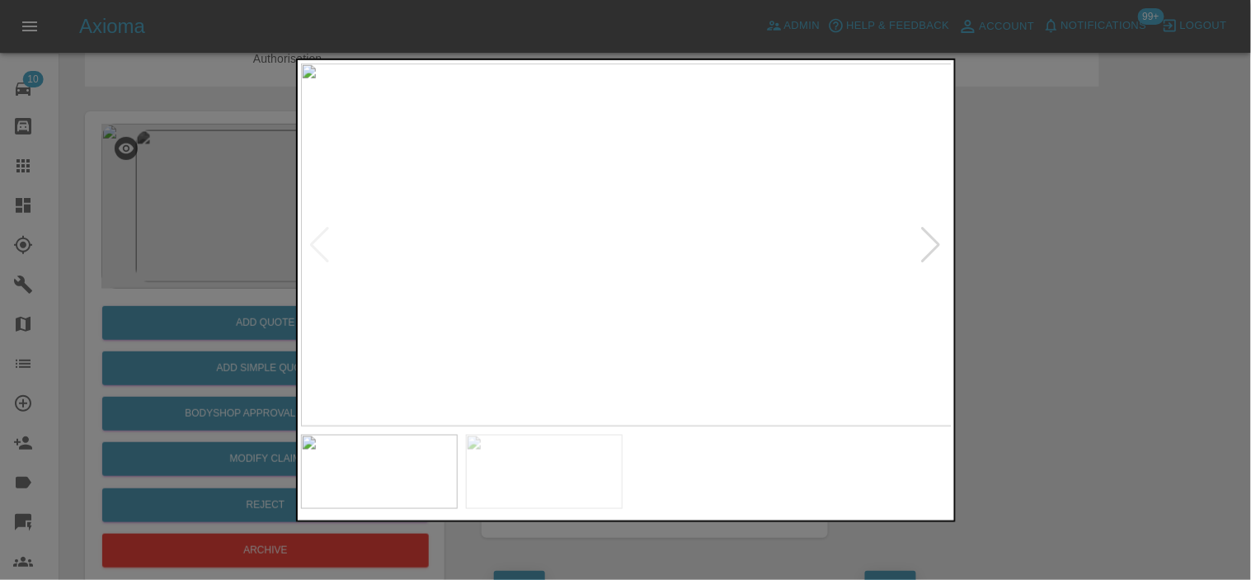
click at [282, 261] on div at bounding box center [625, 290] width 1251 height 580
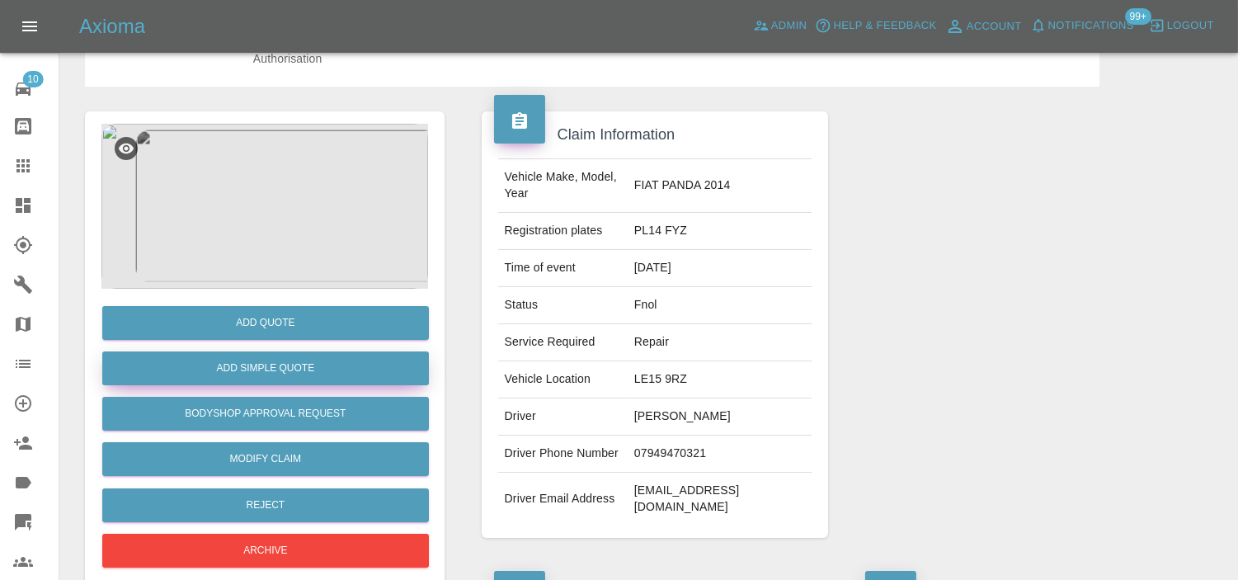
click at [273, 367] on button "Add Simple Quote" at bounding box center [265, 368] width 327 height 34
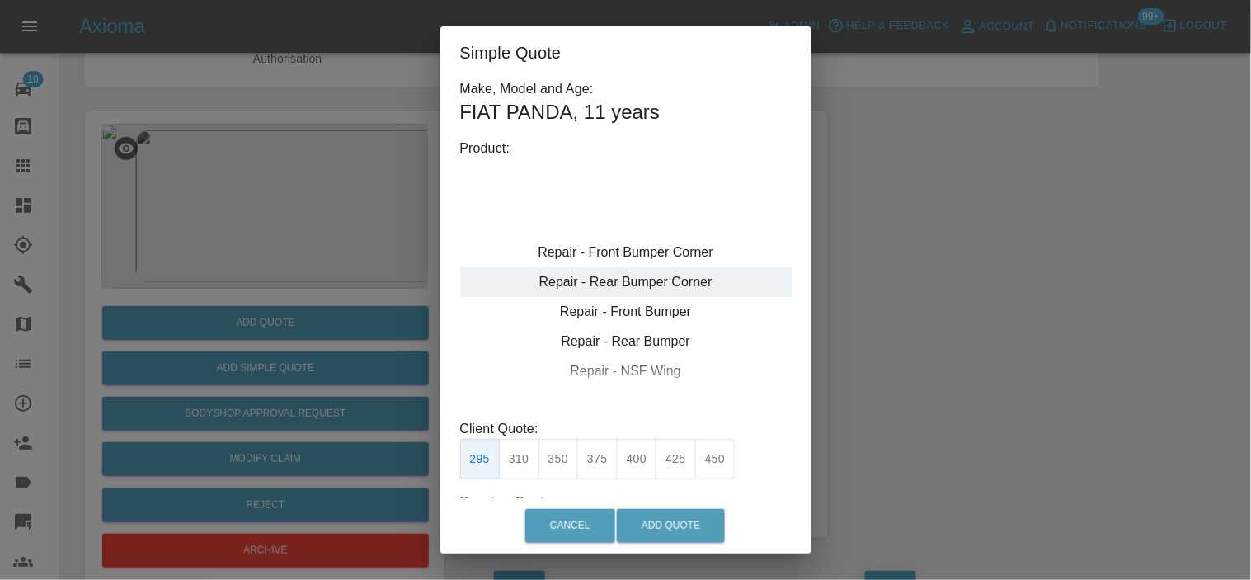
type input "120"
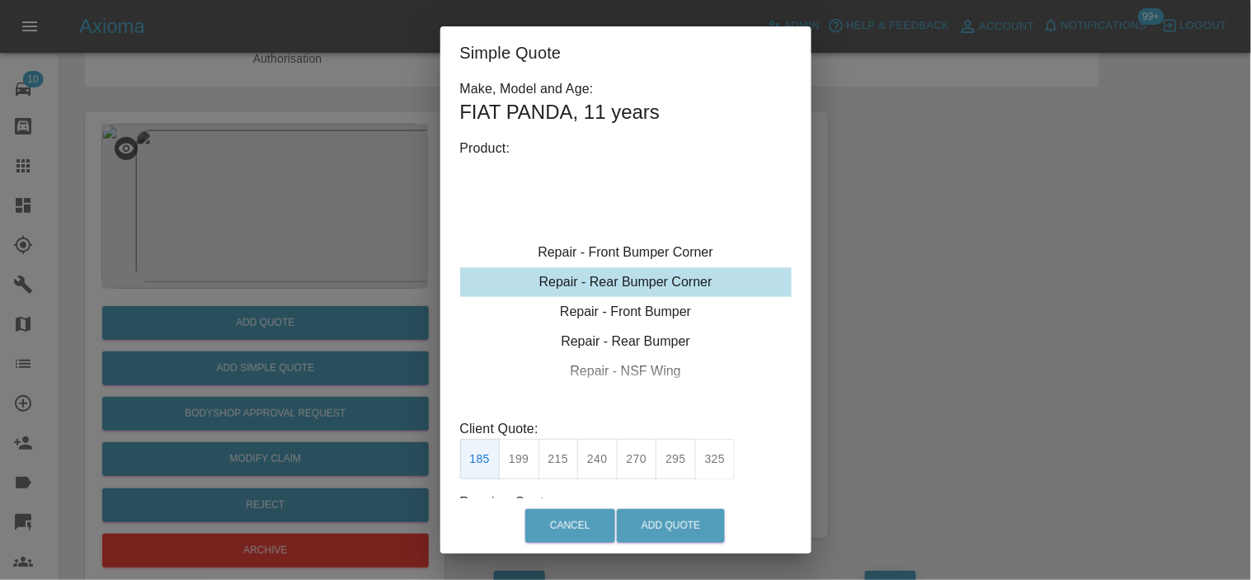
click at [617, 266] on div "Repair - Front Bumper Corner" at bounding box center [626, 253] width 332 height 30
click at [606, 303] on div "Repair - Rear Bumper Corner" at bounding box center [626, 312] width 332 height 30
click at [506, 459] on button "199" at bounding box center [519, 459] width 40 height 40
click at [479, 464] on button "185" at bounding box center [480, 459] width 40 height 40
click at [627, 517] on button "Add Quote" at bounding box center [671, 526] width 108 height 34
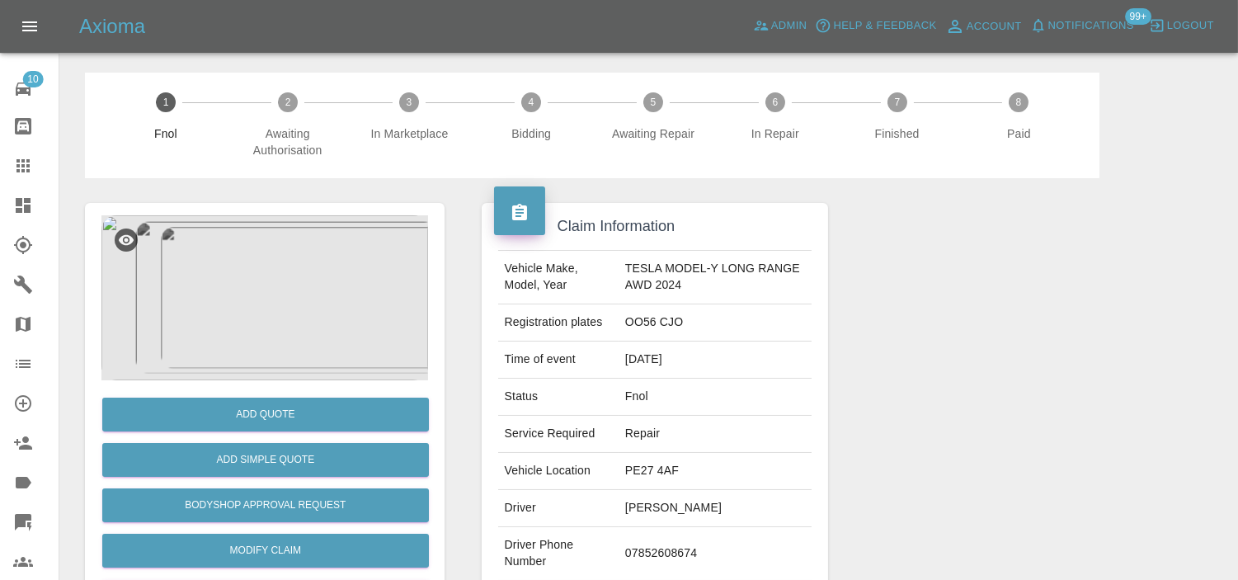
click at [339, 289] on img at bounding box center [264, 297] width 327 height 165
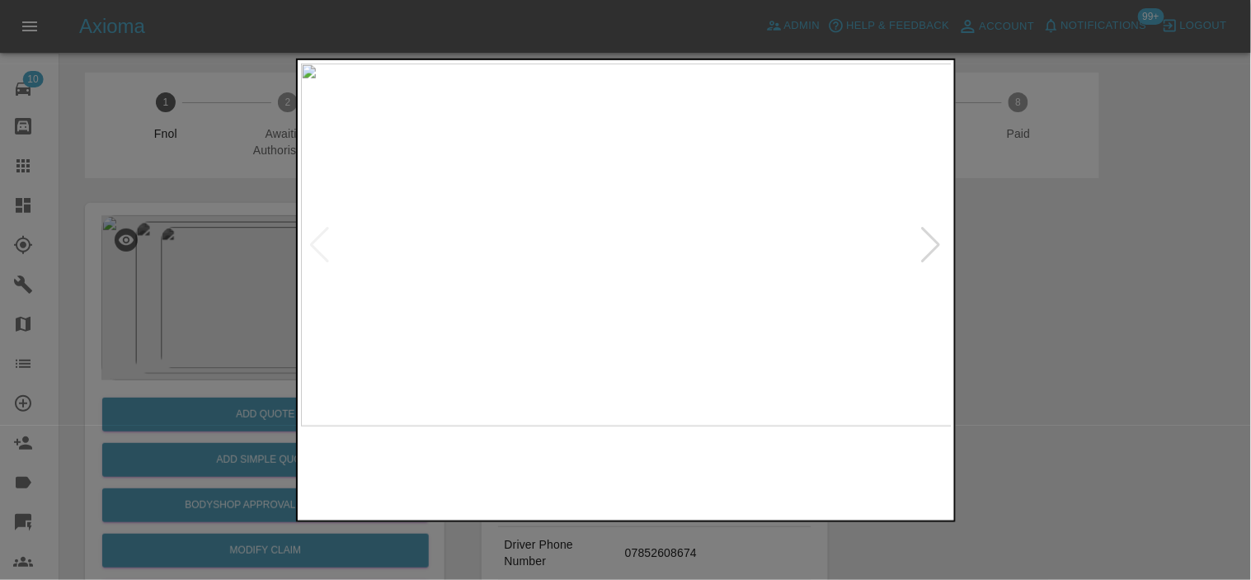
click at [630, 394] on img at bounding box center [627, 244] width 652 height 363
click at [563, 349] on img at bounding box center [627, 244] width 652 height 363
click at [638, 353] on img at bounding box center [627, 244] width 652 height 363
click at [658, 293] on img at bounding box center [627, 244] width 652 height 363
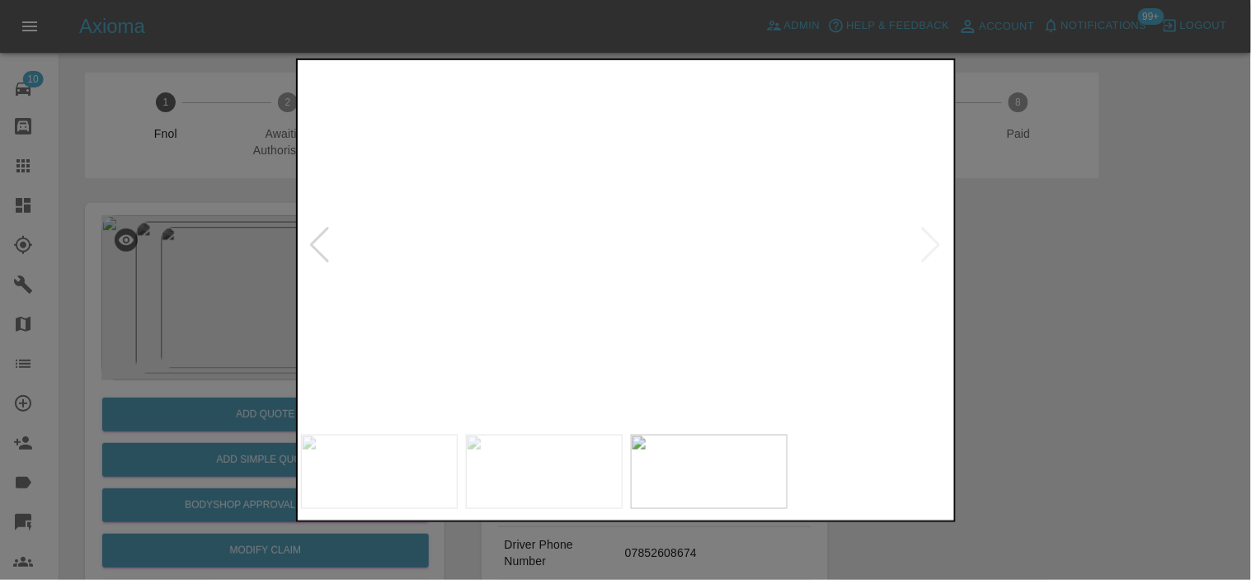
click at [657, 292] on img at bounding box center [527, 99] width 1955 height 1090
click at [718, 328] on img at bounding box center [627, 244] width 652 height 363
click at [317, 309] on img at bounding box center [627, 244] width 652 height 363
click at [178, 425] on div at bounding box center [625, 290] width 1251 height 580
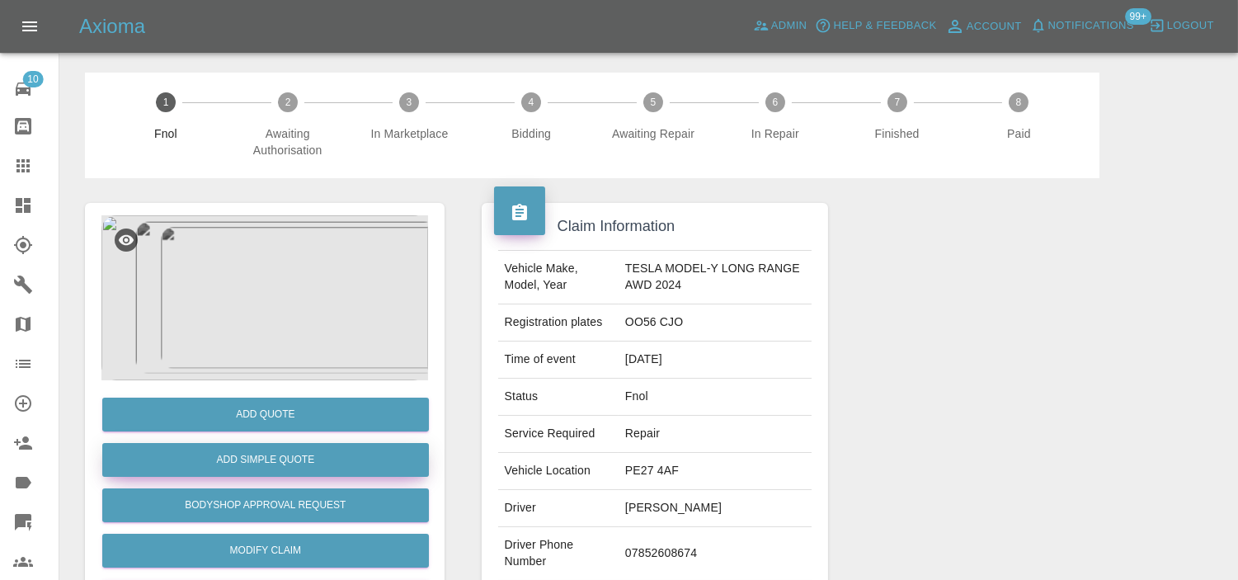
click at [261, 456] on button "Add Simple Quote" at bounding box center [265, 460] width 327 height 34
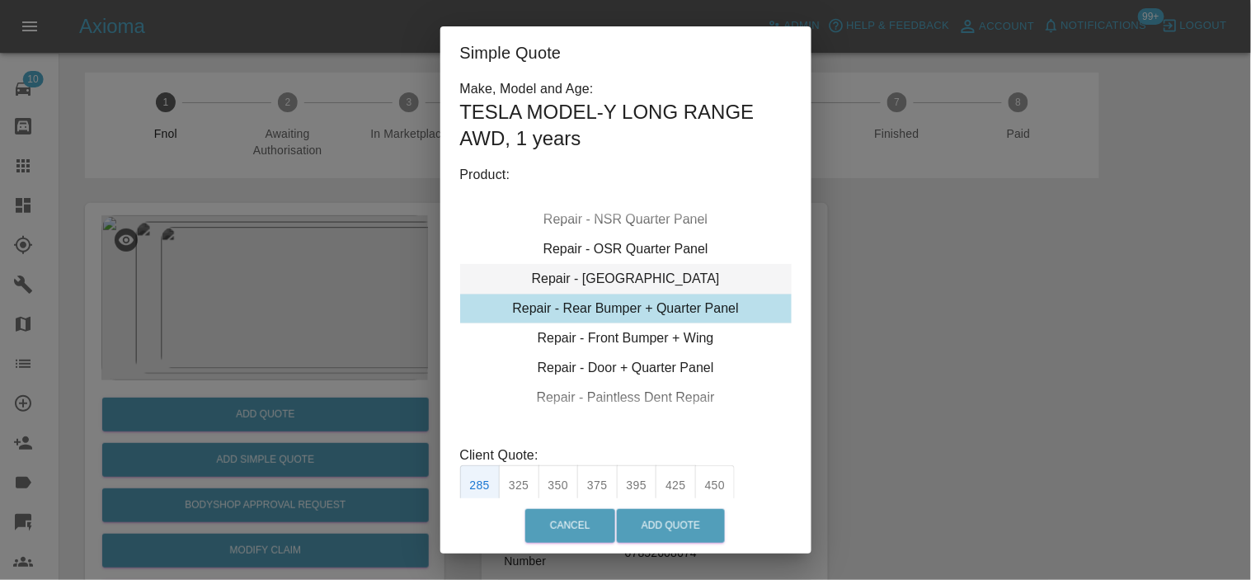
click at [610, 275] on div "Repair - Tailgate" at bounding box center [626, 279] width 332 height 30
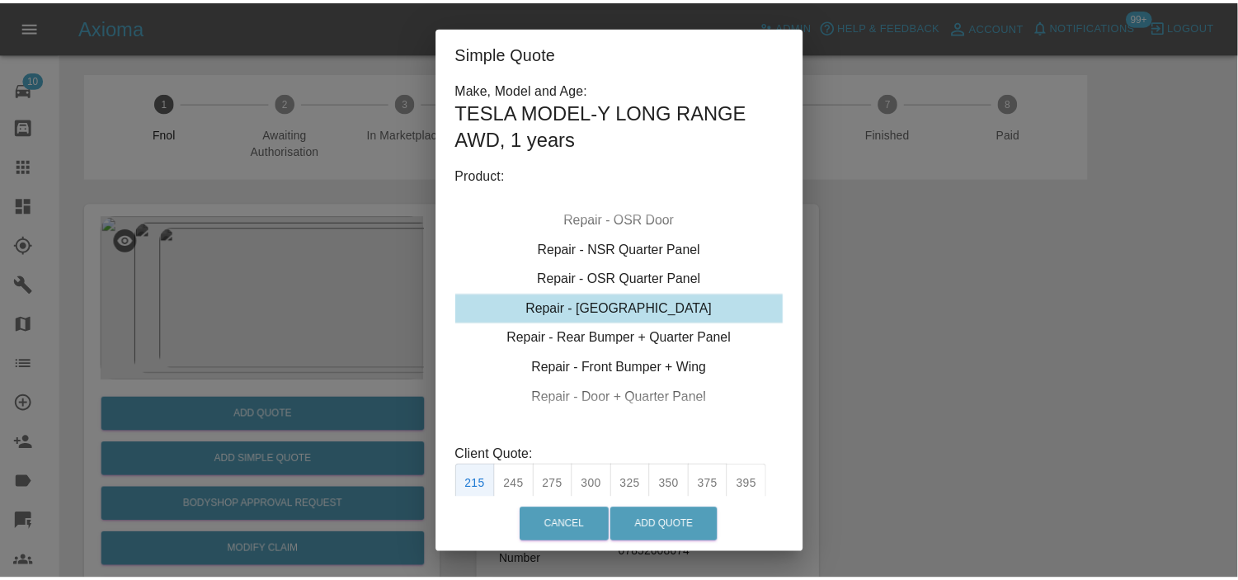
scroll to position [143, 0]
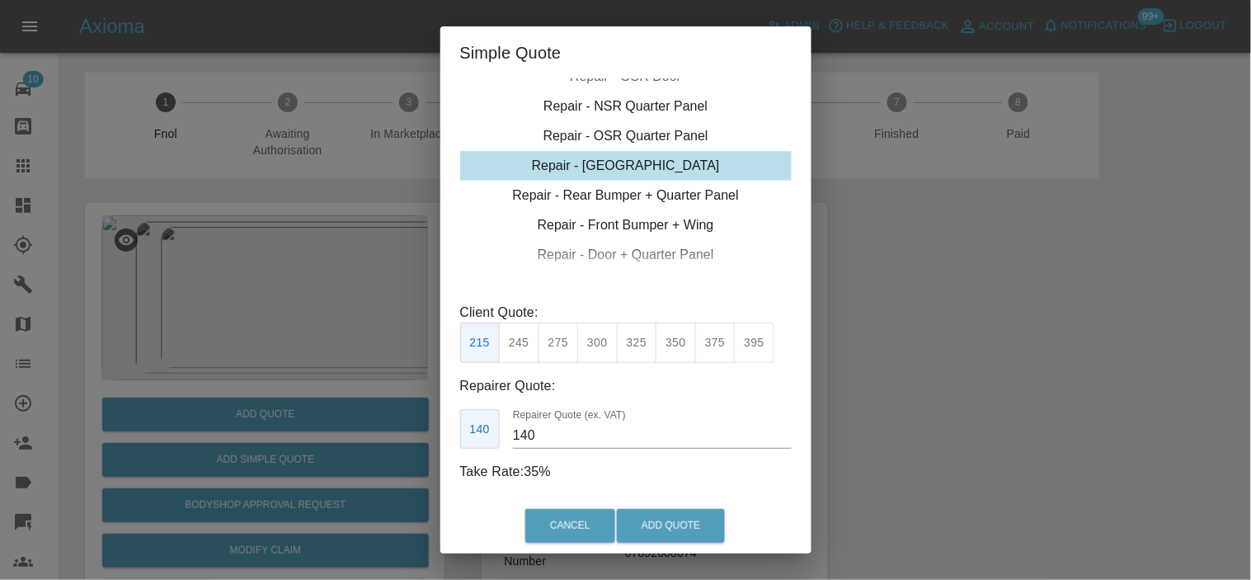
click at [591, 342] on button "300" at bounding box center [597, 343] width 40 height 40
type input "190"
click at [652, 522] on button "Add Quote" at bounding box center [671, 526] width 108 height 34
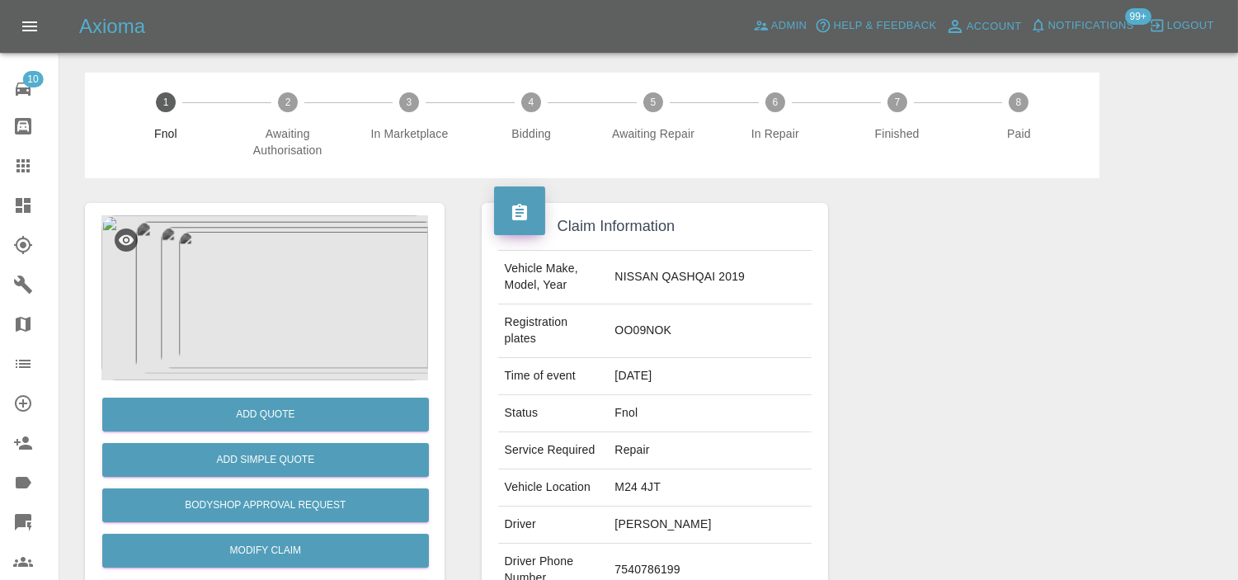
click at [261, 268] on img at bounding box center [264, 297] width 327 height 165
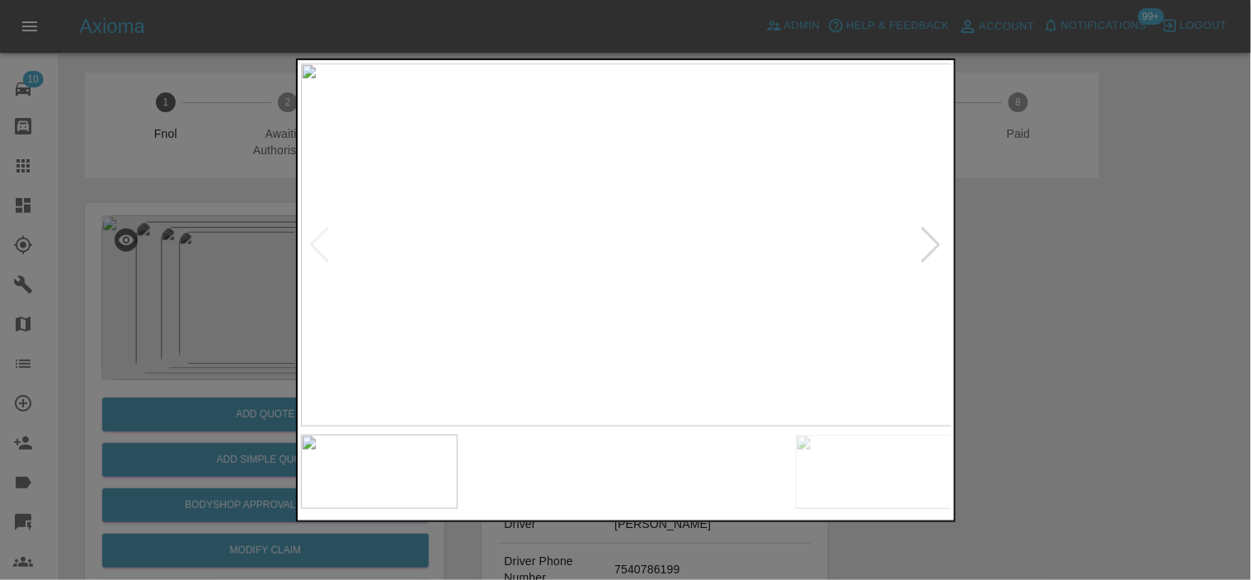
click at [637, 252] on img at bounding box center [627, 244] width 652 height 363
click at [629, 252] on img at bounding box center [627, 244] width 652 height 363
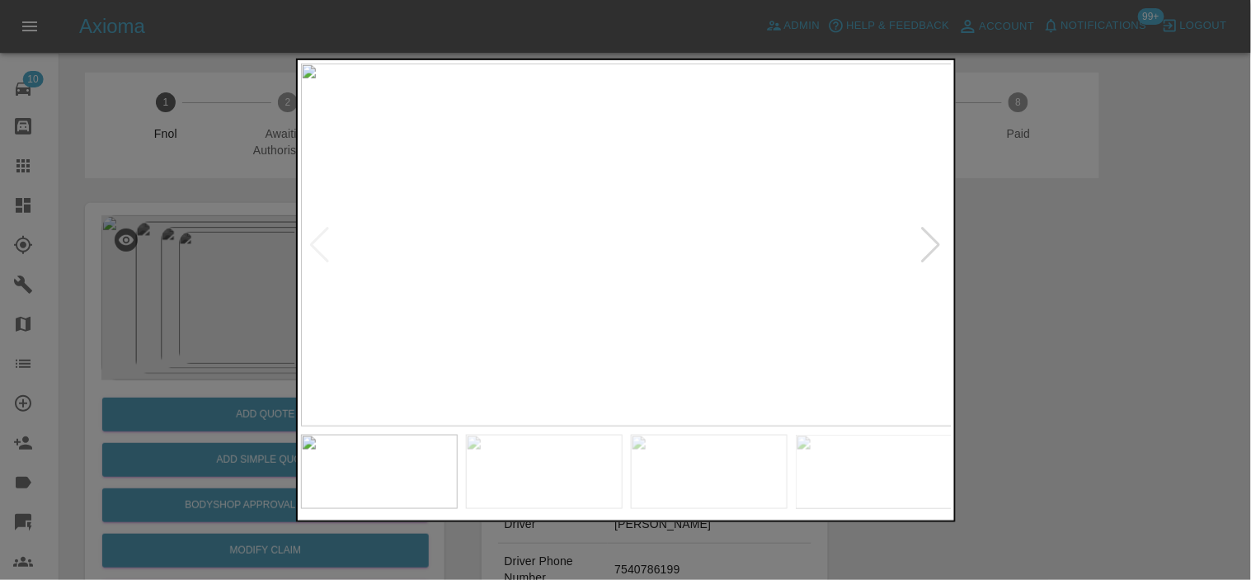
click at [525, 248] on img at bounding box center [627, 244] width 652 height 363
click at [568, 259] on img at bounding box center [627, 244] width 652 height 363
click at [637, 272] on img at bounding box center [627, 244] width 652 height 363
click at [623, 272] on img at bounding box center [627, 244] width 652 height 363
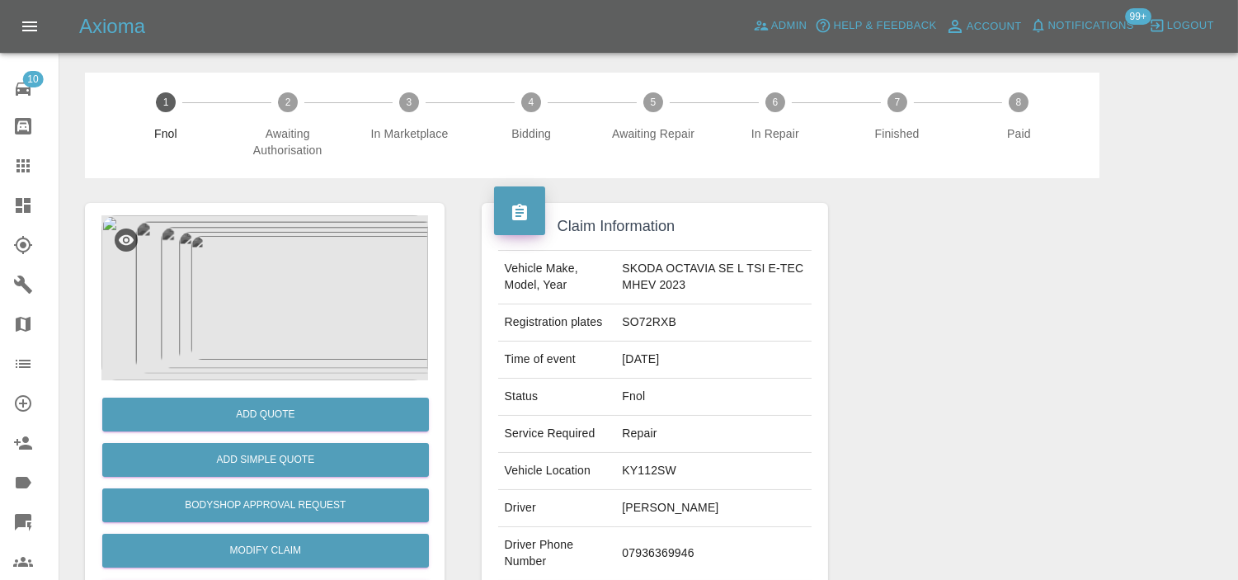
click at [320, 289] on img at bounding box center [264, 297] width 327 height 165
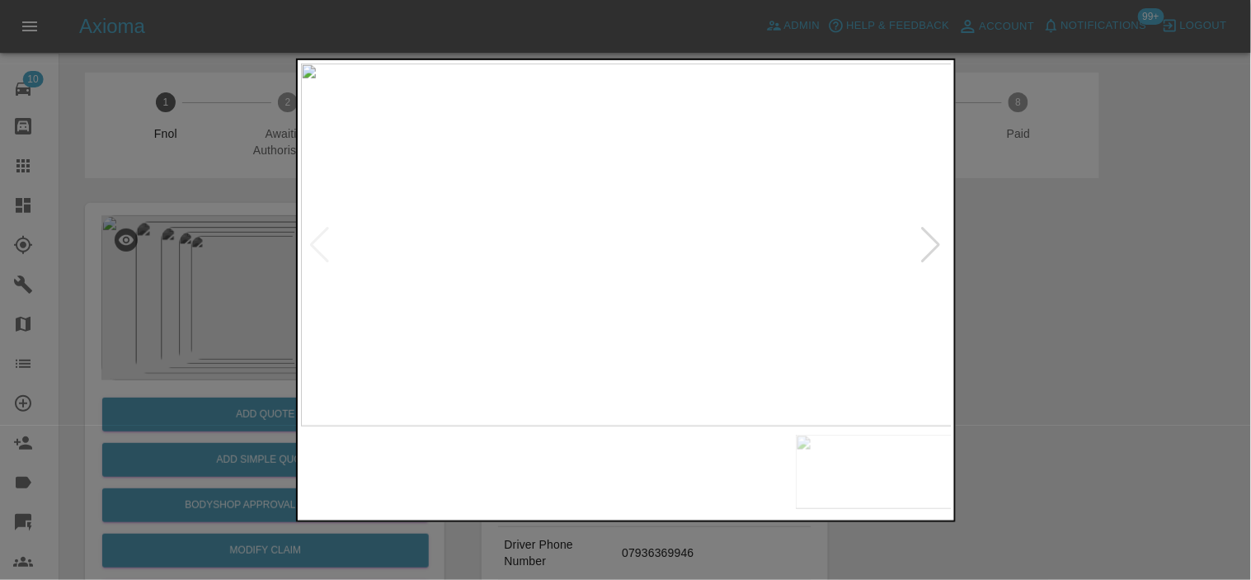
click at [580, 371] on img at bounding box center [627, 244] width 652 height 363
click at [629, 370] on img at bounding box center [627, 244] width 652 height 363
click at [666, 290] on img at bounding box center [627, 244] width 652 height 363
click at [666, 290] on img at bounding box center [505, 109] width 1955 height 1090
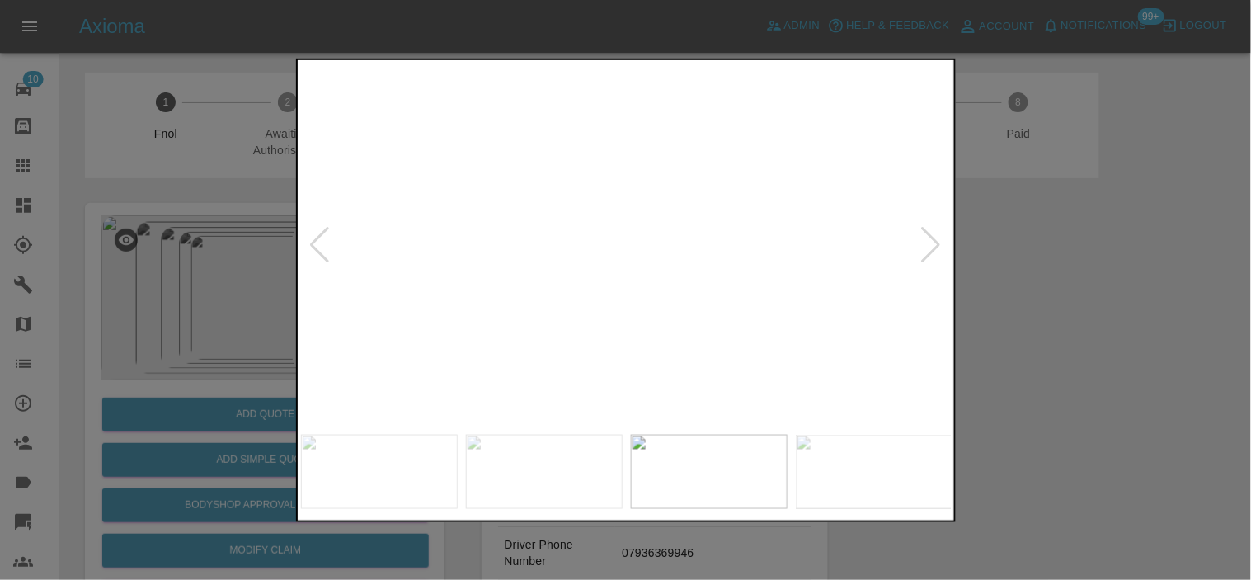
click at [666, 290] on img at bounding box center [505, 109] width 1955 height 1090
click at [541, 330] on img at bounding box center [493, 244] width 652 height 363
click at [495, 336] on img at bounding box center [627, 244] width 652 height 363
click at [580, 336] on img at bounding box center [627, 244] width 652 height 363
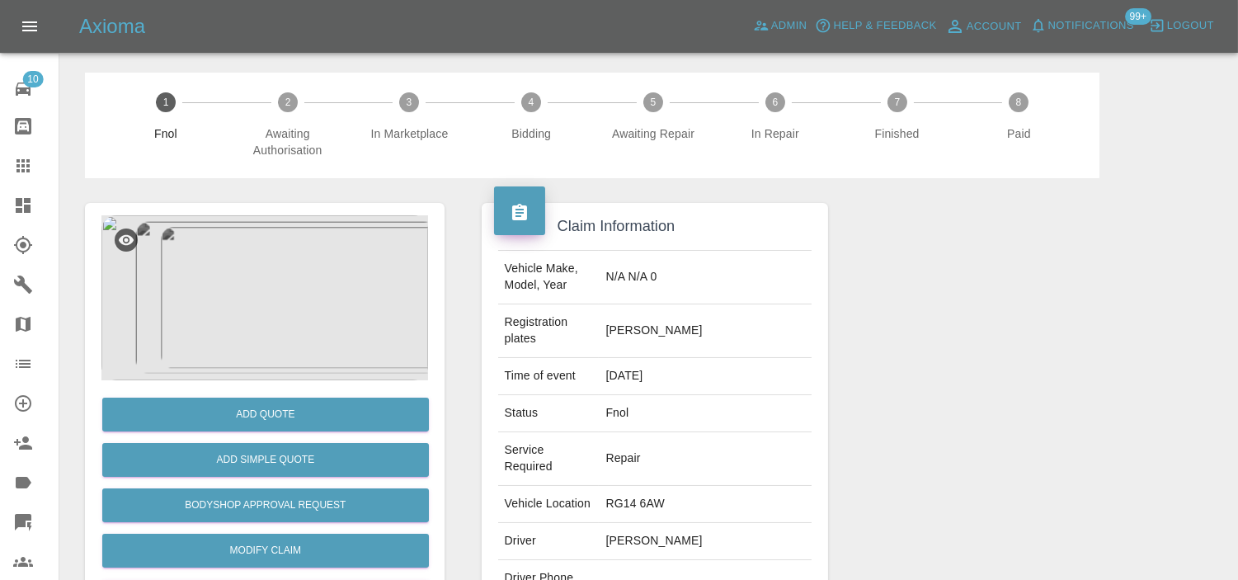
click at [237, 284] on img at bounding box center [264, 297] width 327 height 165
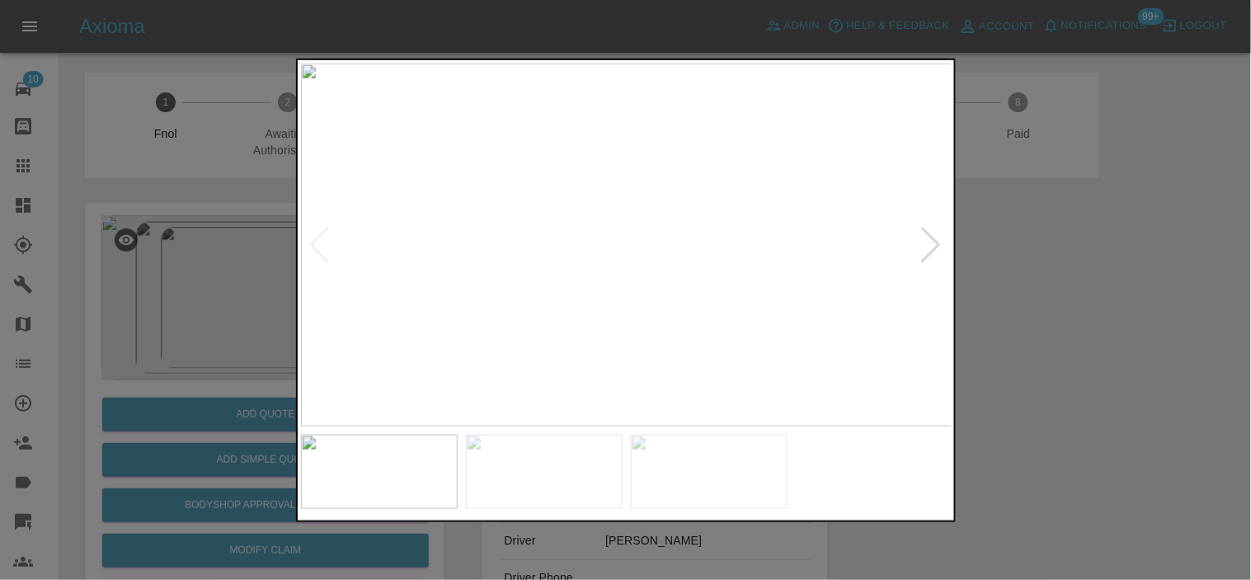
click at [550, 345] on img at bounding box center [627, 244] width 652 height 363
click at [490, 306] on img at bounding box center [627, 244] width 652 height 363
click at [563, 348] on img at bounding box center [627, 244] width 652 height 363
click at [707, 331] on img at bounding box center [627, 244] width 652 height 363
click at [600, 327] on img at bounding box center [627, 244] width 652 height 363
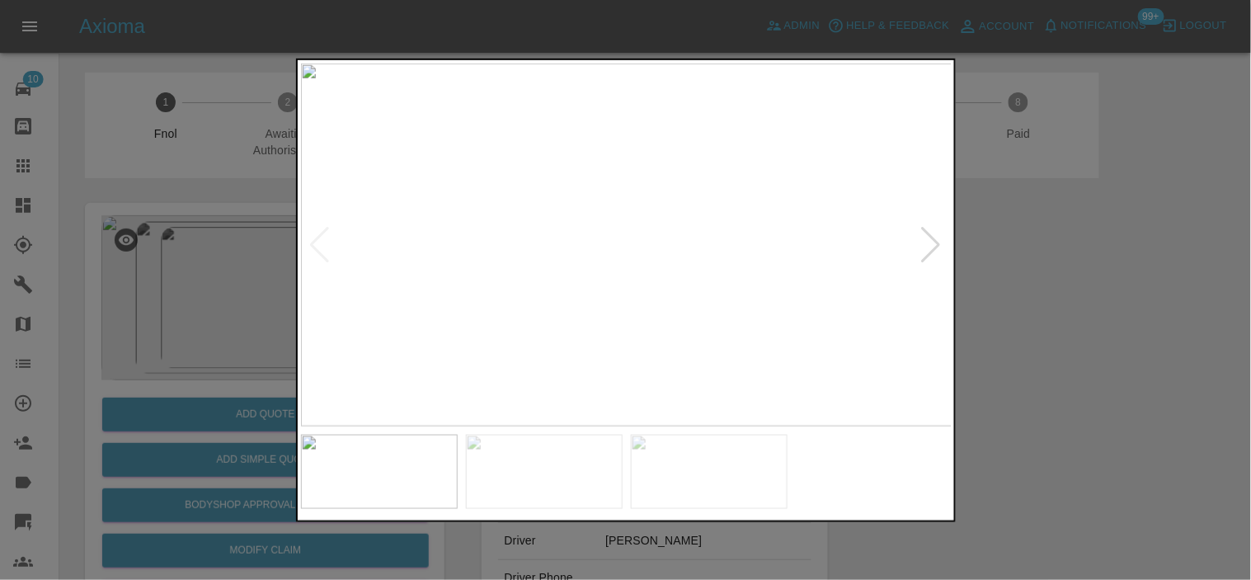
click at [909, 299] on img at bounding box center [627, 244] width 652 height 363
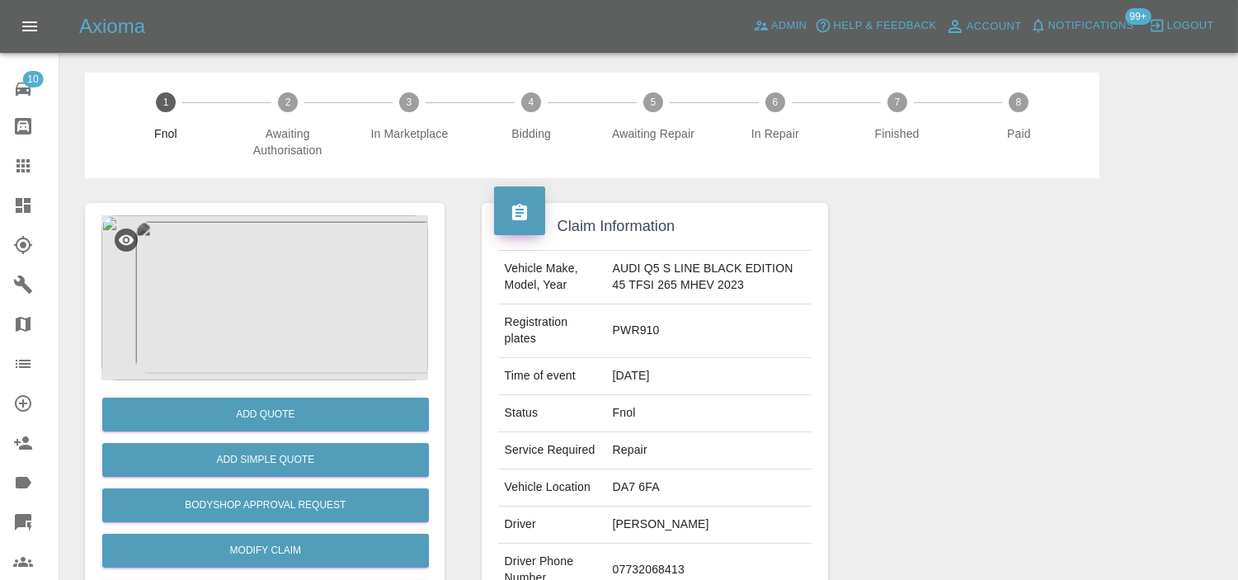
click at [310, 269] on img at bounding box center [264, 297] width 327 height 165
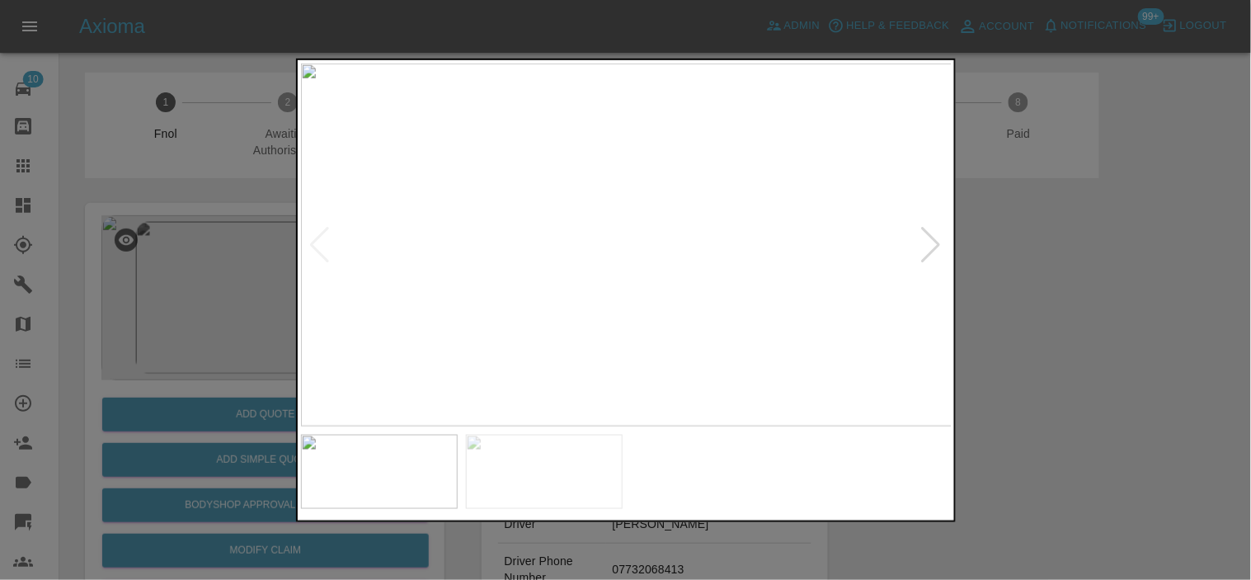
click at [622, 367] on img at bounding box center [627, 244] width 652 height 363
click at [650, 356] on img at bounding box center [627, 244] width 652 height 363
click at [546, 338] on img at bounding box center [611, 244] width 652 height 363
click at [202, 295] on div at bounding box center [625, 290] width 1251 height 580
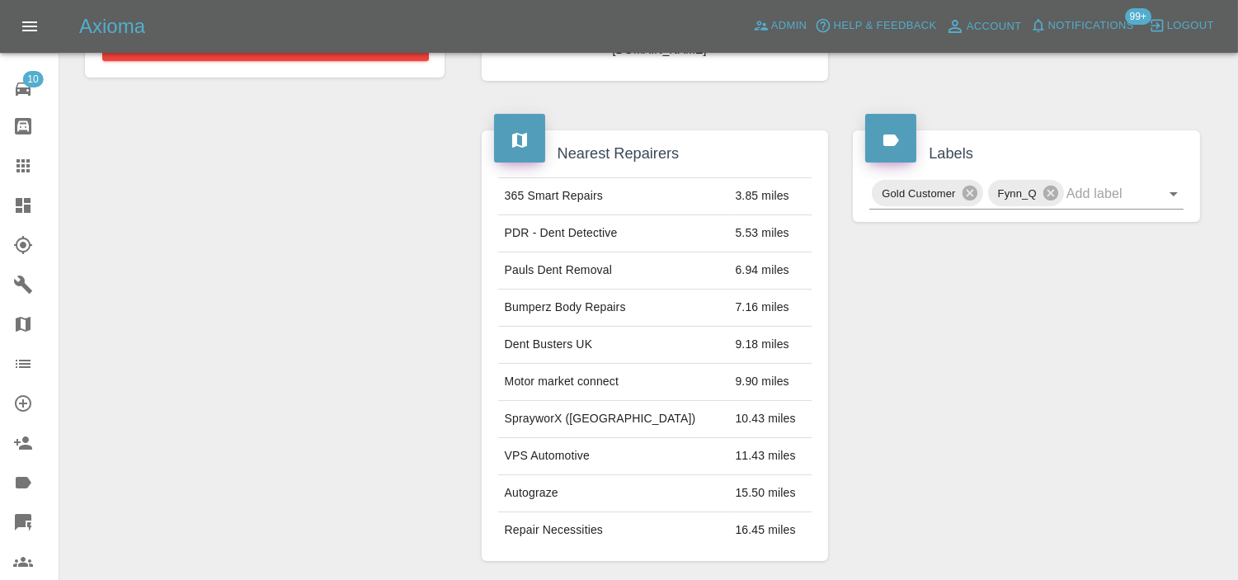
scroll to position [232, 0]
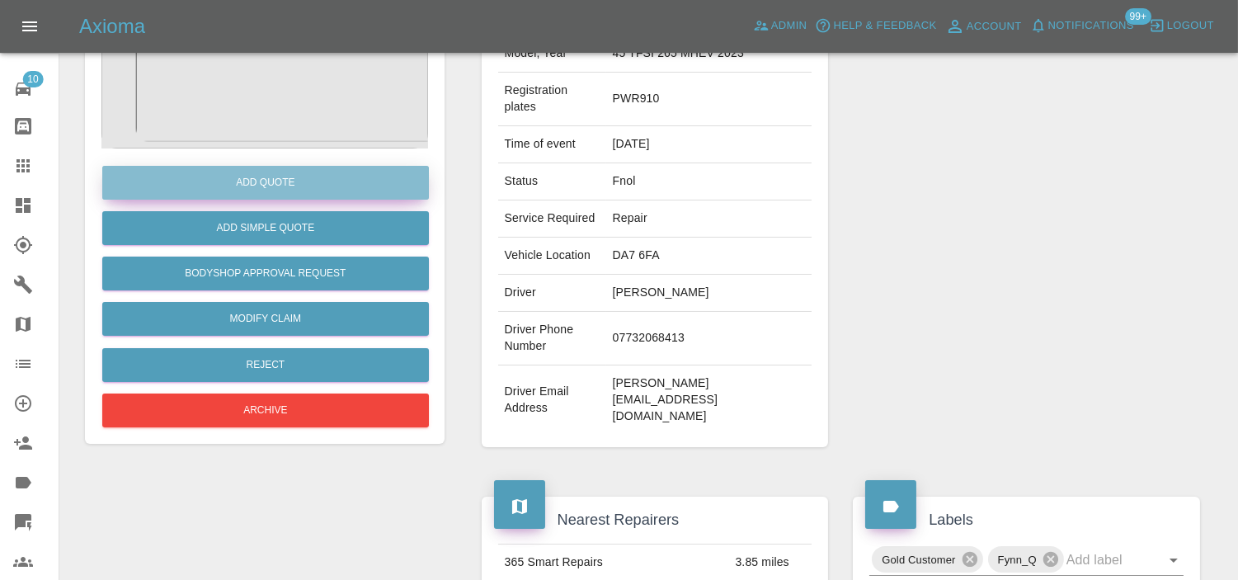
click at [277, 167] on button "Add Quote" at bounding box center [265, 183] width 327 height 34
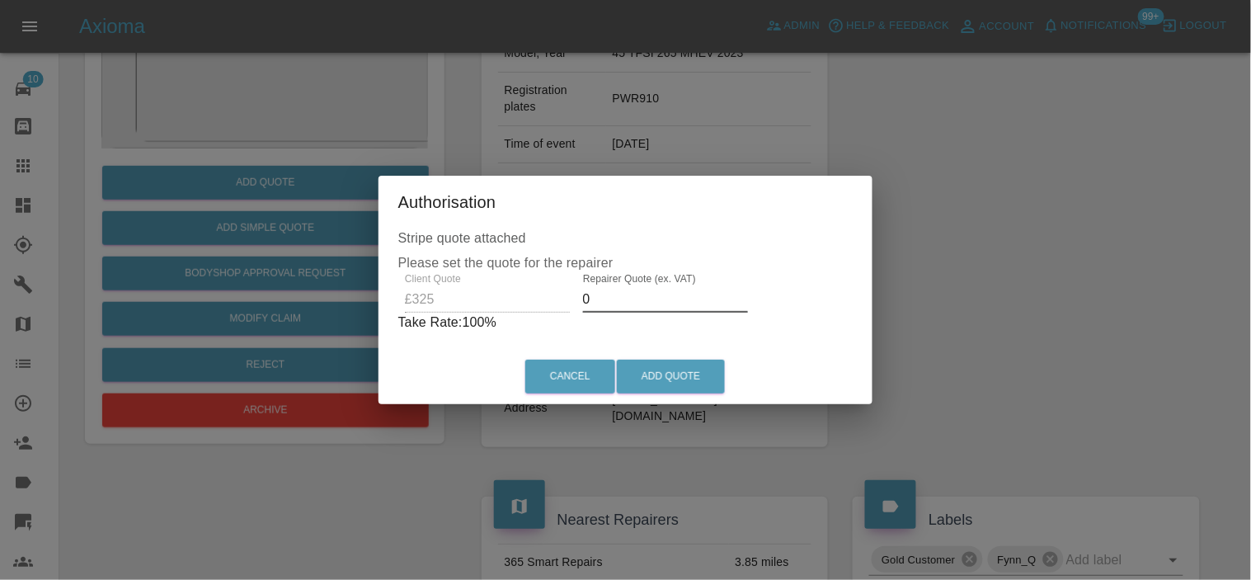
click at [534, 299] on div "Client Quote £325 Repairer Quote (ex. VAT) 0 Take Rate: 100 %" at bounding box center [625, 302] width 455 height 59
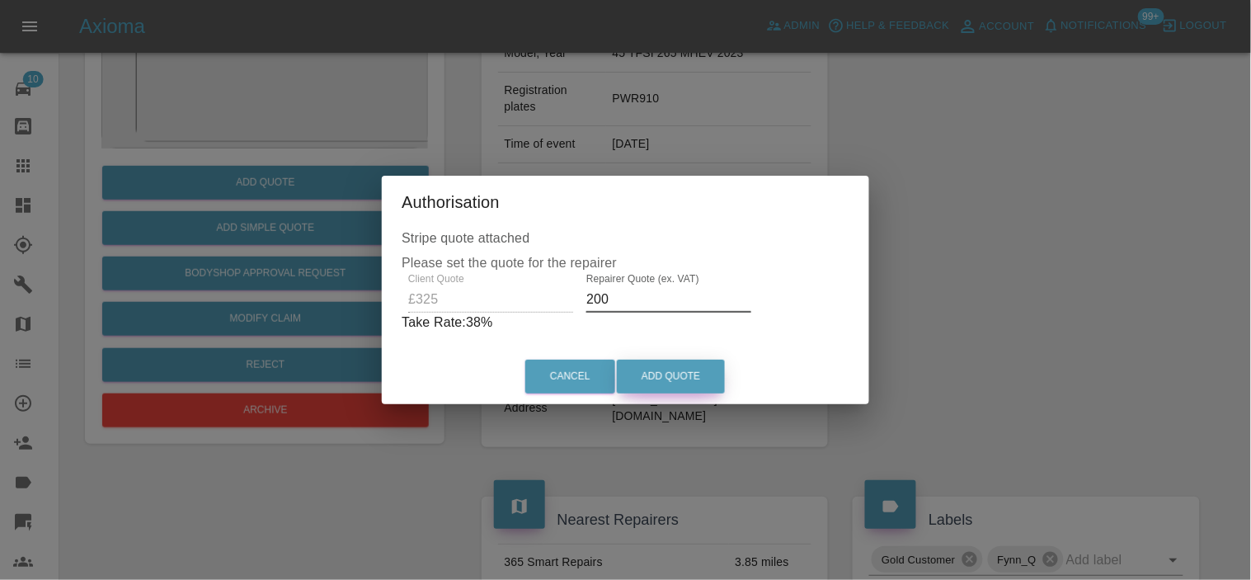
type input "200"
click at [678, 384] on button "Add Quote" at bounding box center [671, 377] width 108 height 34
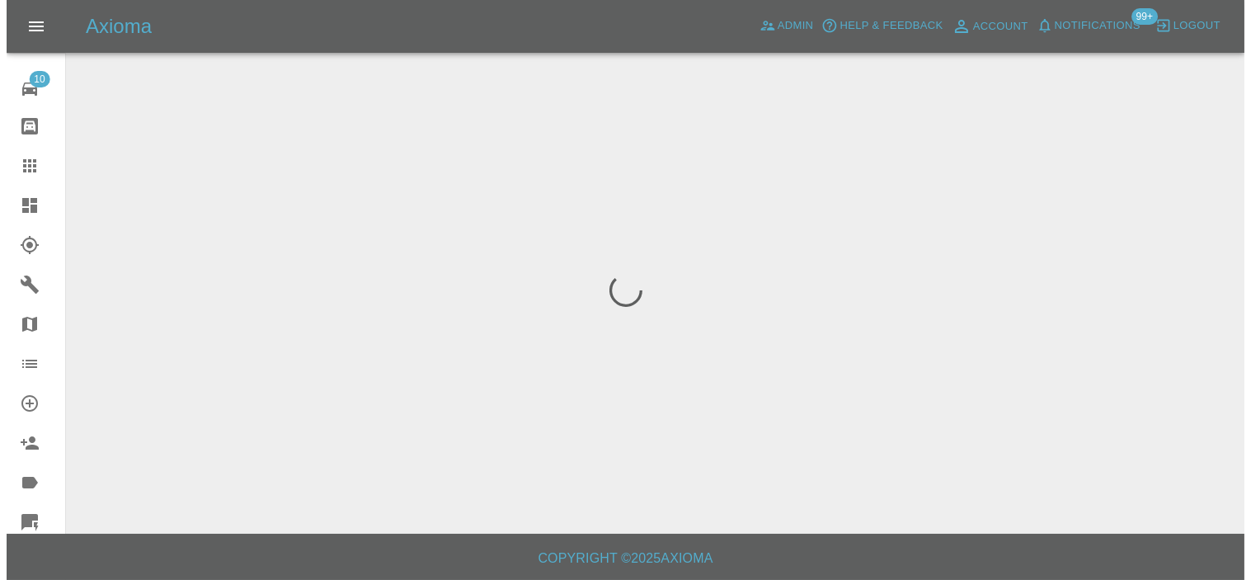
scroll to position [0, 0]
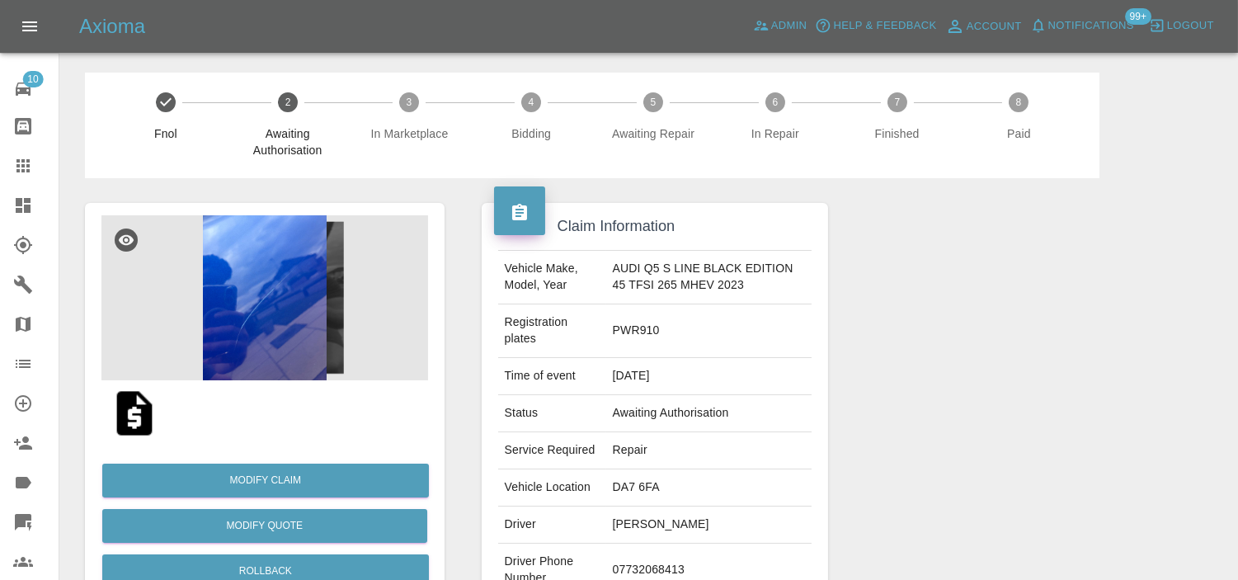
click at [323, 312] on img at bounding box center [264, 297] width 327 height 165
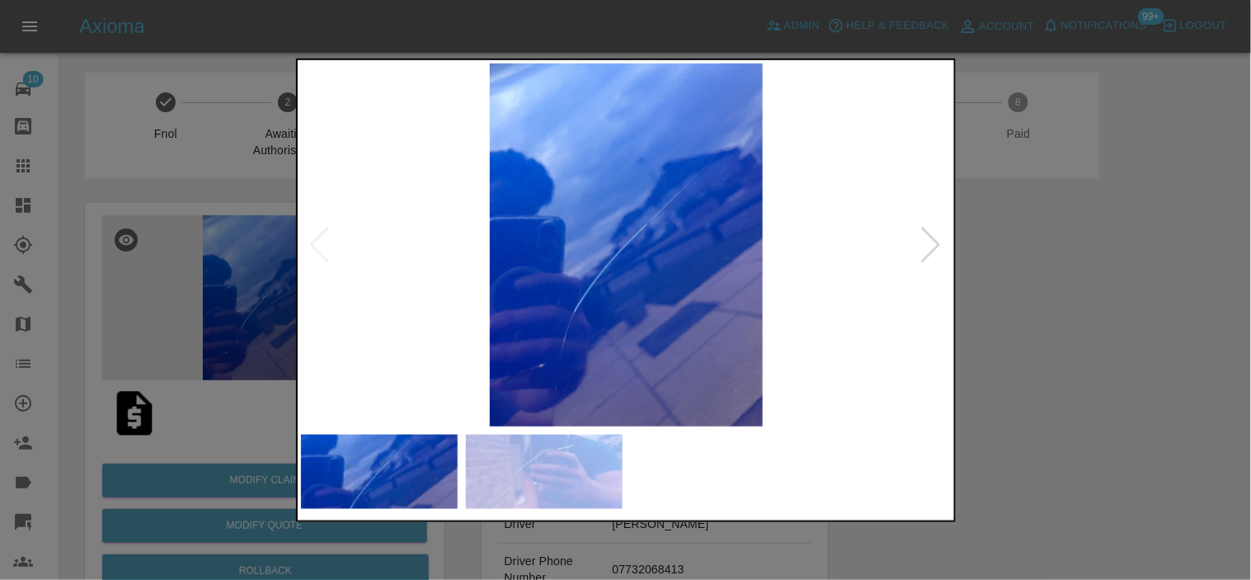
click at [540, 326] on img at bounding box center [627, 244] width 652 height 363
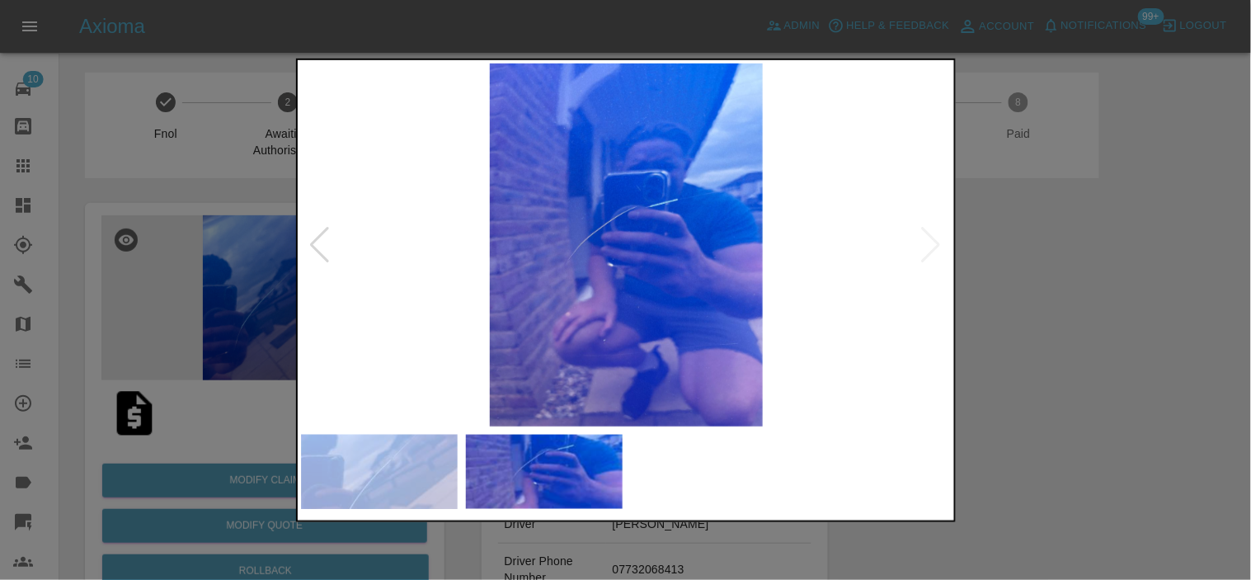
click at [557, 310] on img at bounding box center [627, 244] width 652 height 363
click at [559, 327] on img at bounding box center [627, 244] width 652 height 363
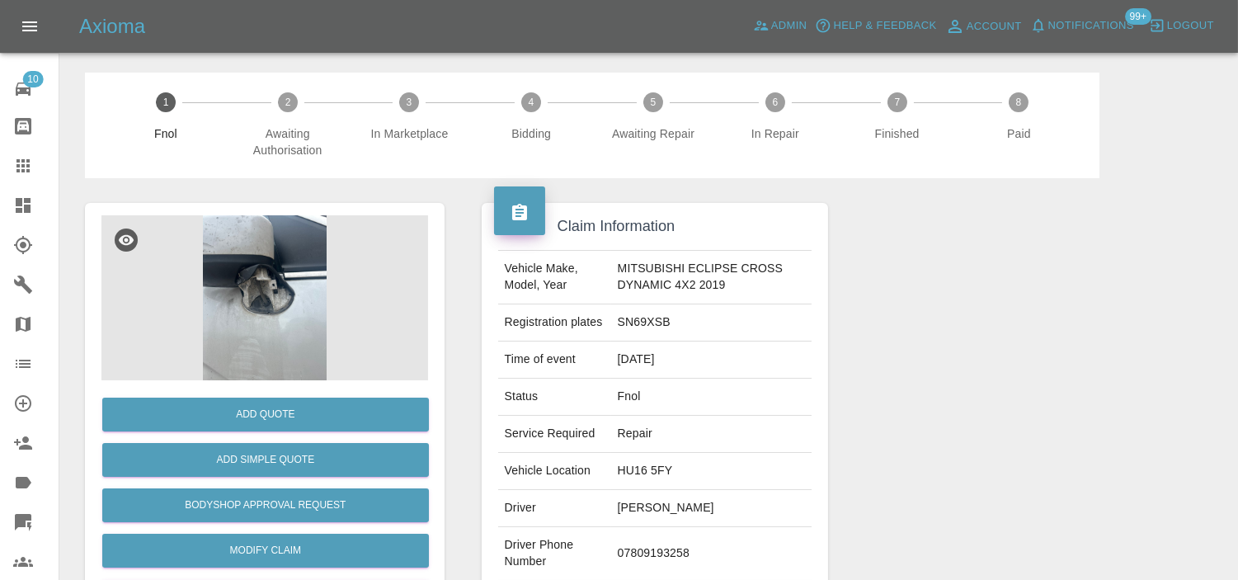
click at [271, 284] on img at bounding box center [264, 297] width 327 height 165
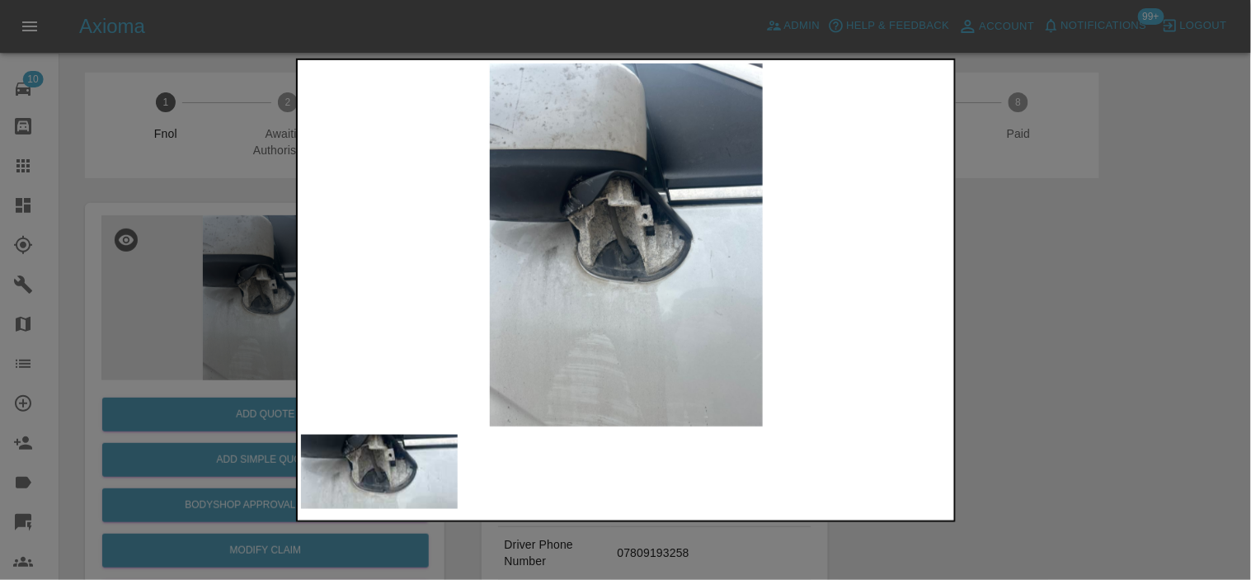
click at [542, 276] on img at bounding box center [627, 244] width 652 height 363
click at [520, 275] on img at bounding box center [627, 244] width 652 height 363
click at [662, 271] on img at bounding box center [627, 244] width 652 height 363
click at [210, 231] on div at bounding box center [625, 290] width 1251 height 580
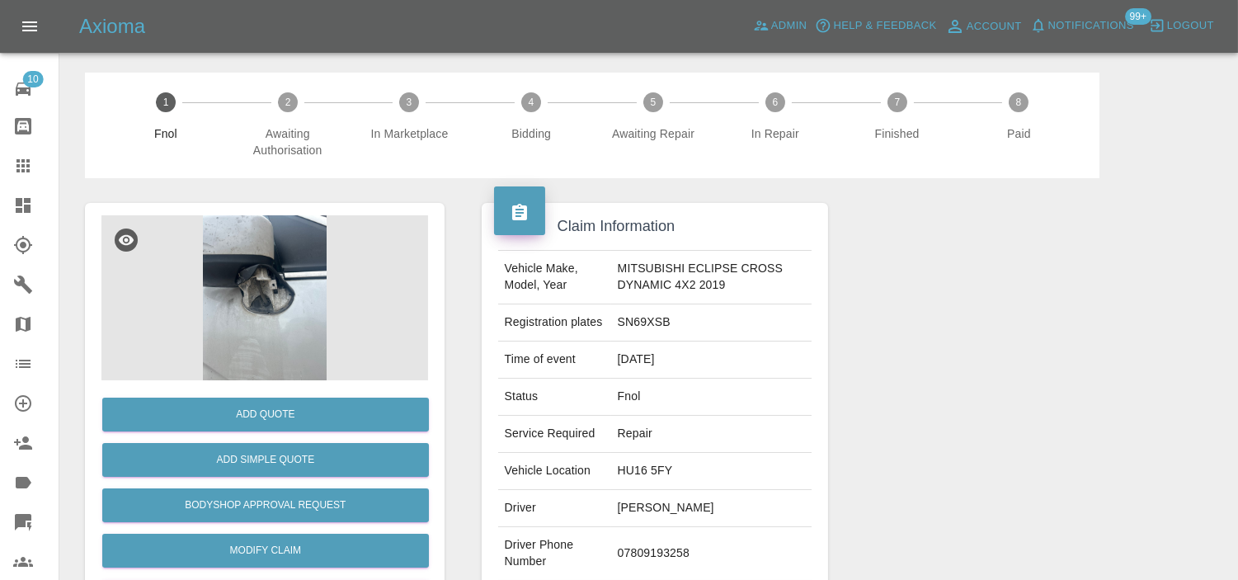
click at [254, 289] on img at bounding box center [264, 297] width 327 height 165
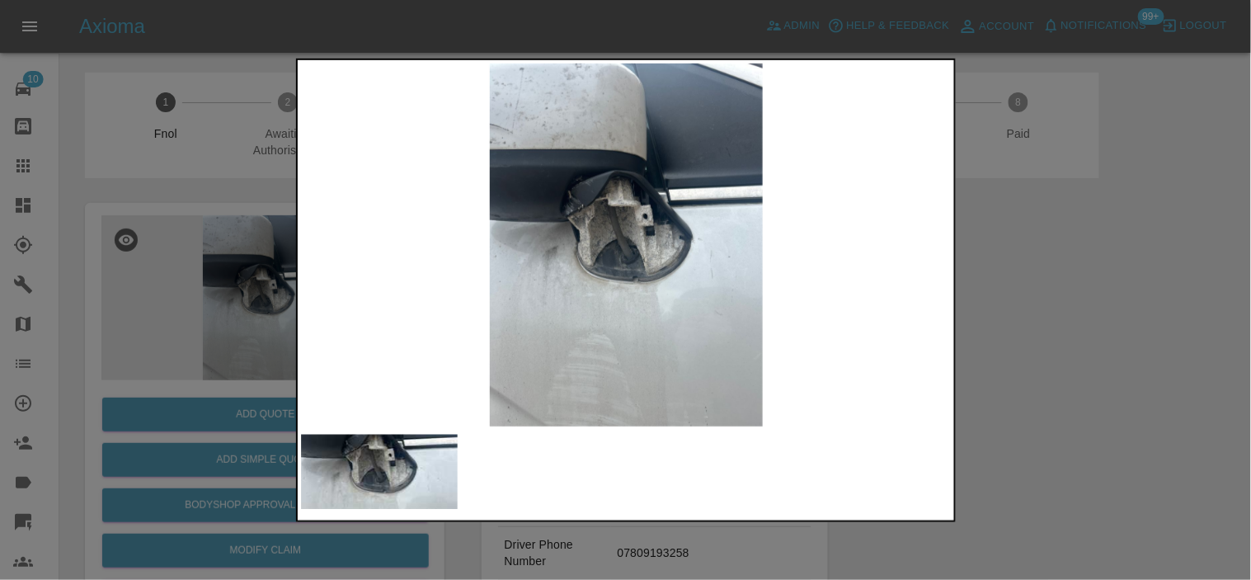
click at [543, 323] on img at bounding box center [627, 244] width 652 height 363
click at [674, 298] on img at bounding box center [627, 244] width 652 height 363
click at [636, 262] on img at bounding box center [627, 244] width 652 height 363
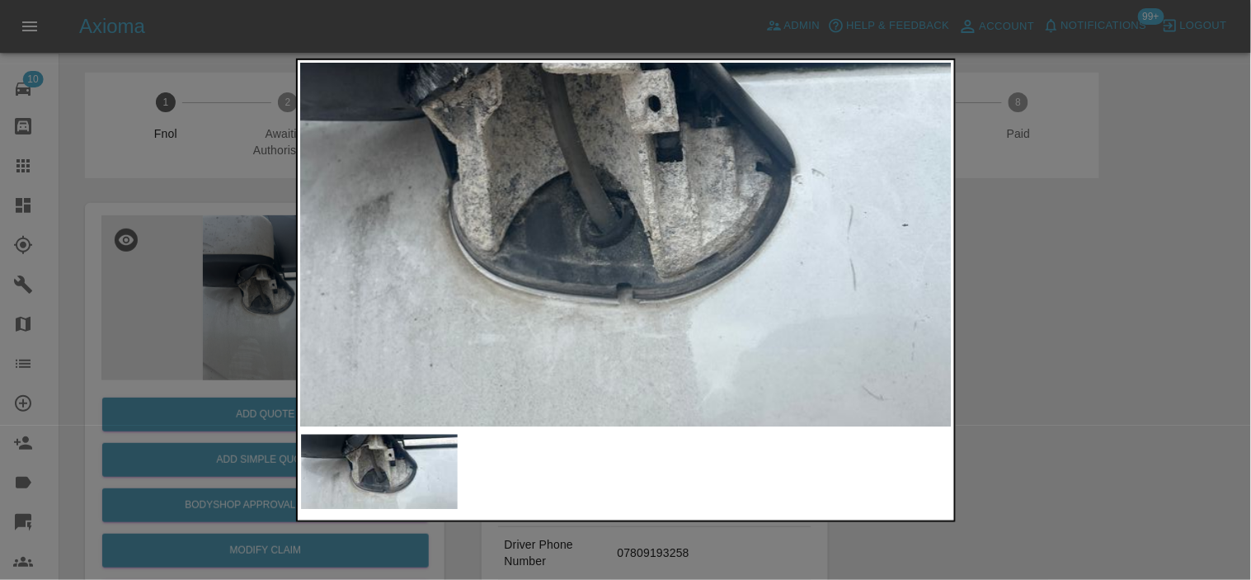
click at [633, 261] on img at bounding box center [596, 189] width 1955 height 1090
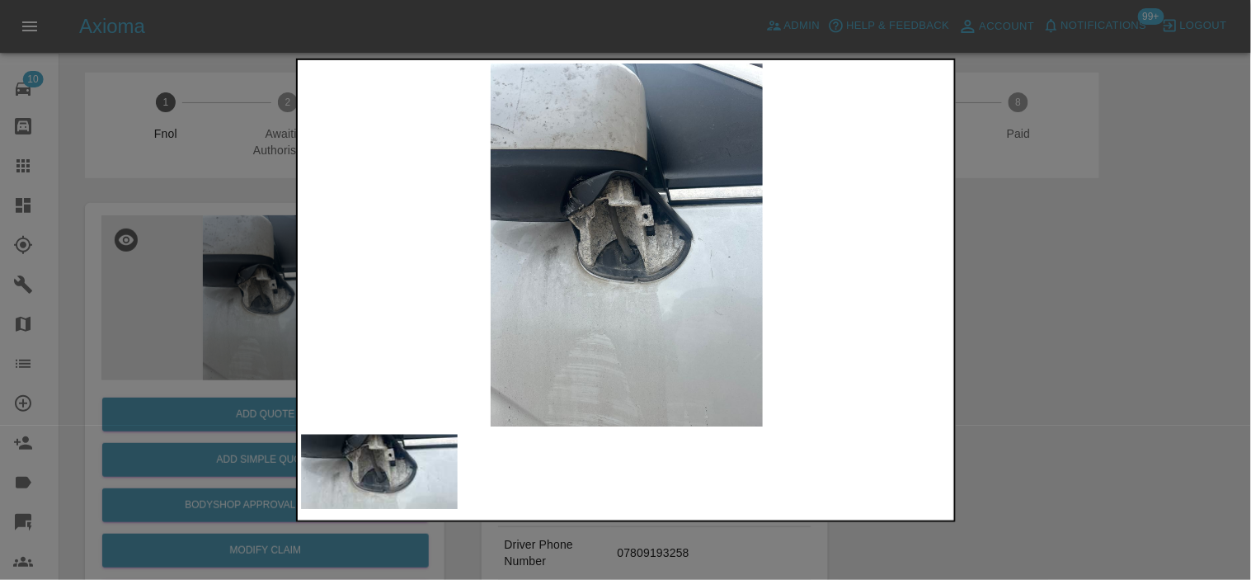
click at [192, 257] on div at bounding box center [625, 290] width 1251 height 580
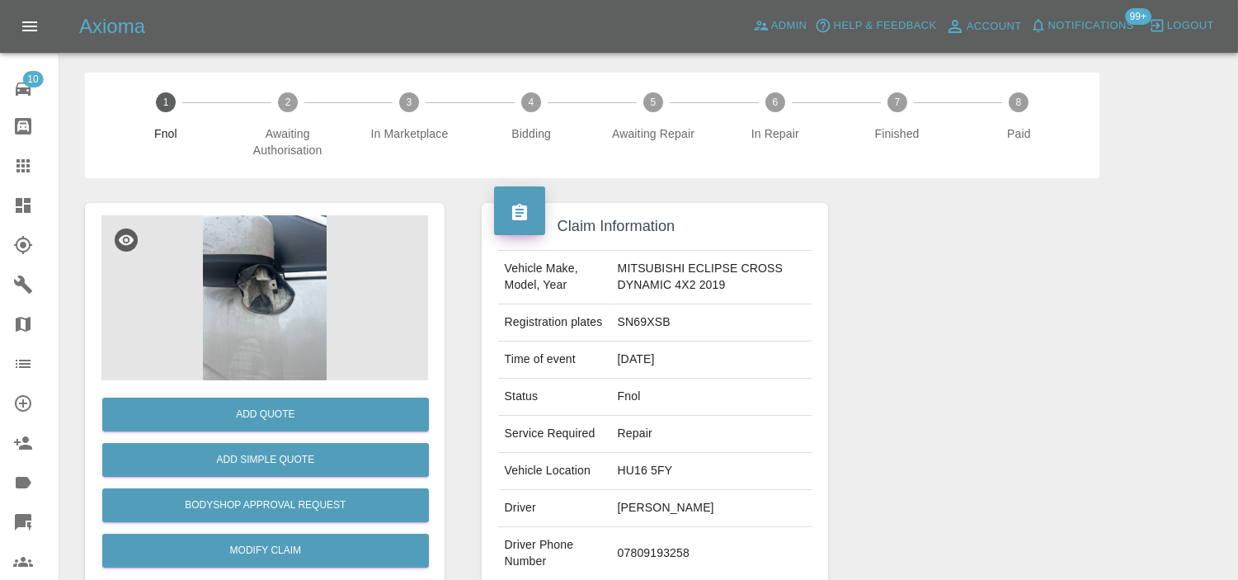
click at [276, 276] on img at bounding box center [264, 297] width 327 height 165
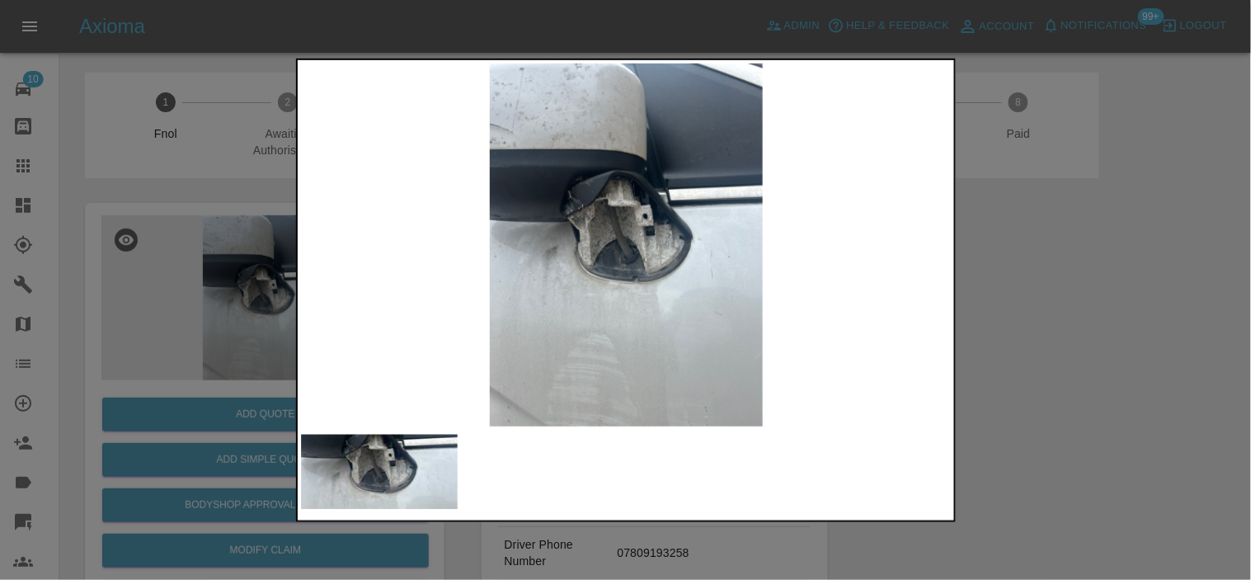
click at [214, 232] on div at bounding box center [625, 290] width 1251 height 580
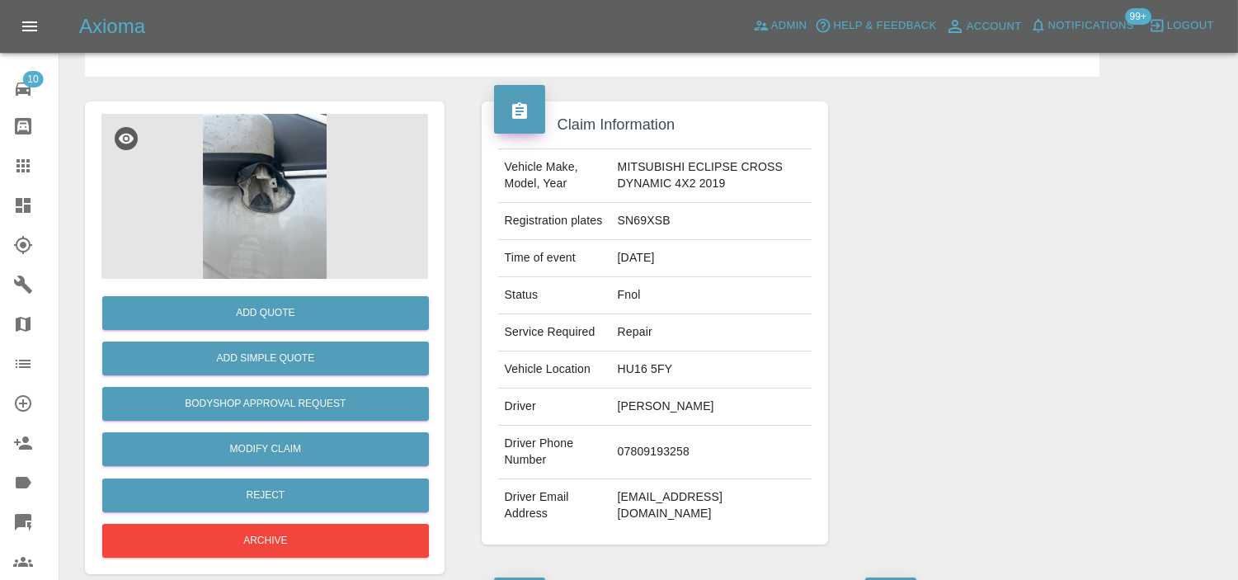
scroll to position [92, 0]
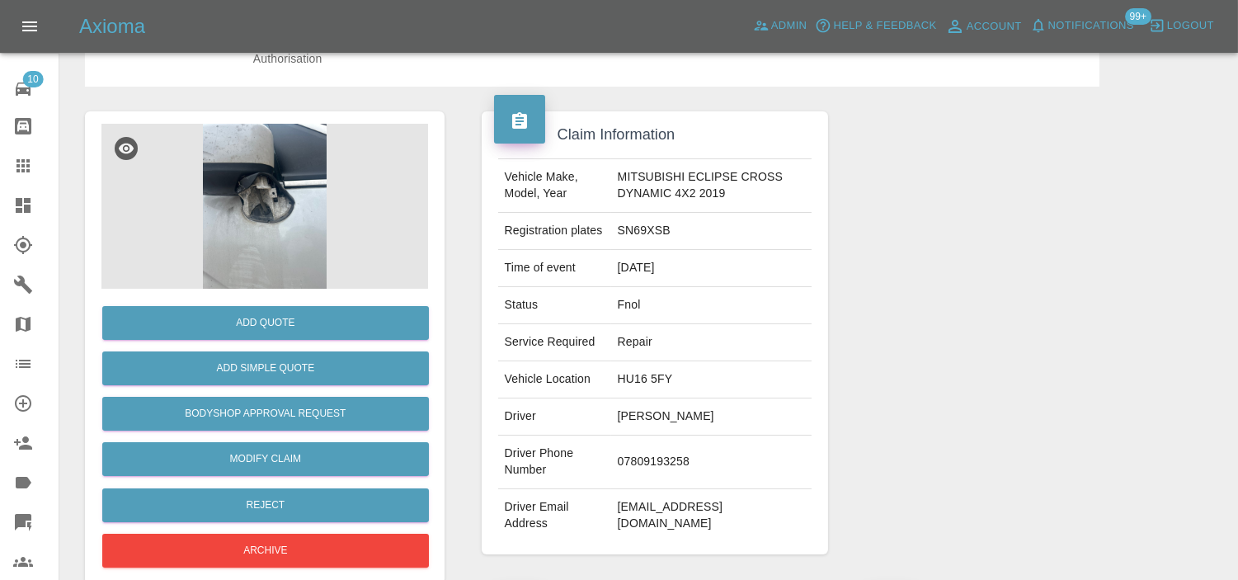
click at [268, 216] on img at bounding box center [264, 206] width 327 height 165
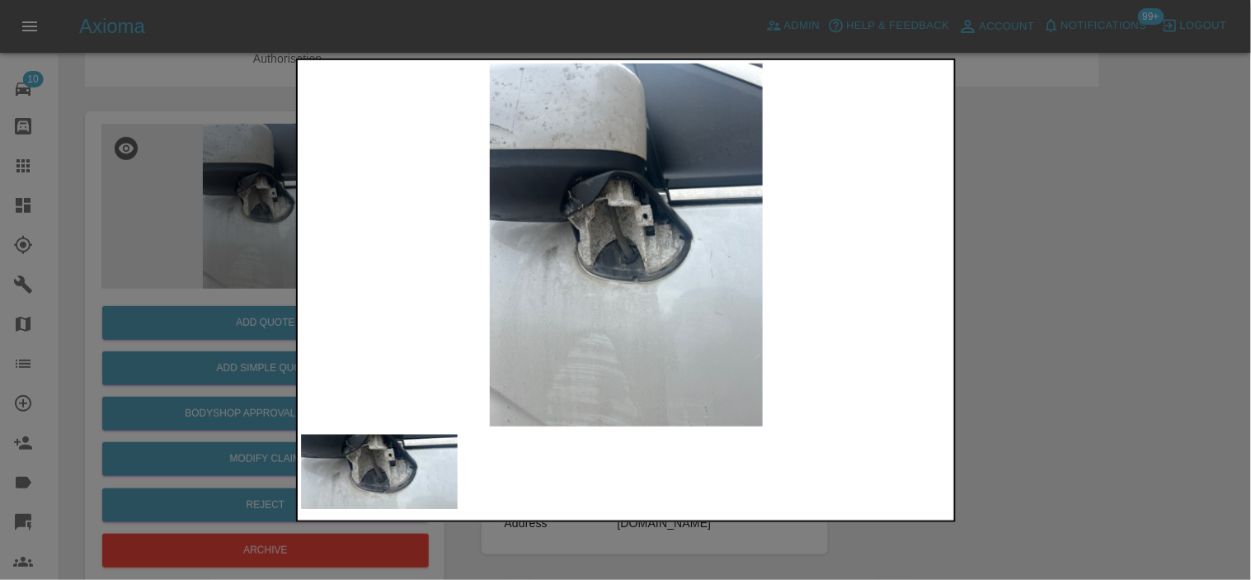
click at [542, 245] on img at bounding box center [627, 244] width 652 height 363
click at [621, 245] on img at bounding box center [627, 244] width 652 height 363
click at [613, 244] on img at bounding box center [627, 244] width 652 height 363
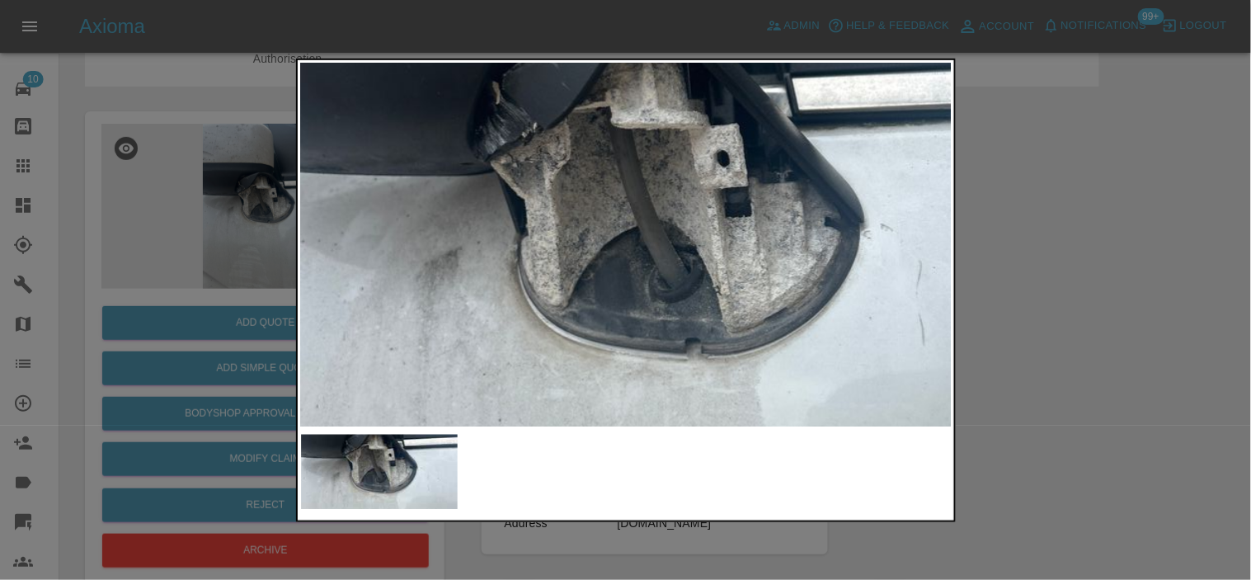
click at [613, 244] on img at bounding box center [664, 244] width 1955 height 1090
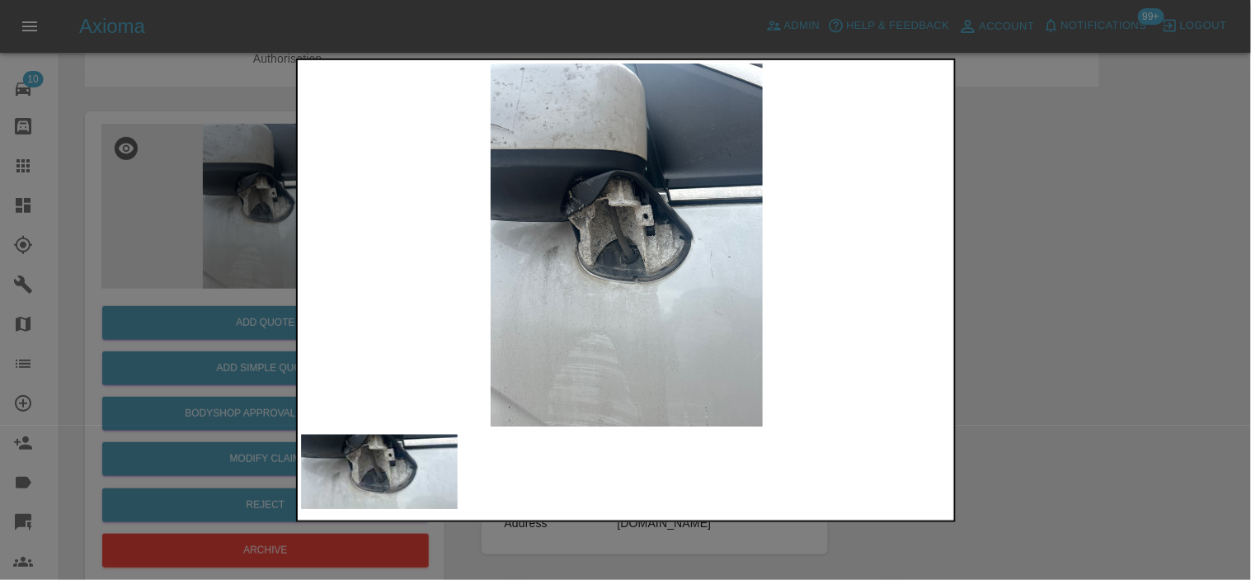
click at [236, 239] on div at bounding box center [625, 290] width 1251 height 580
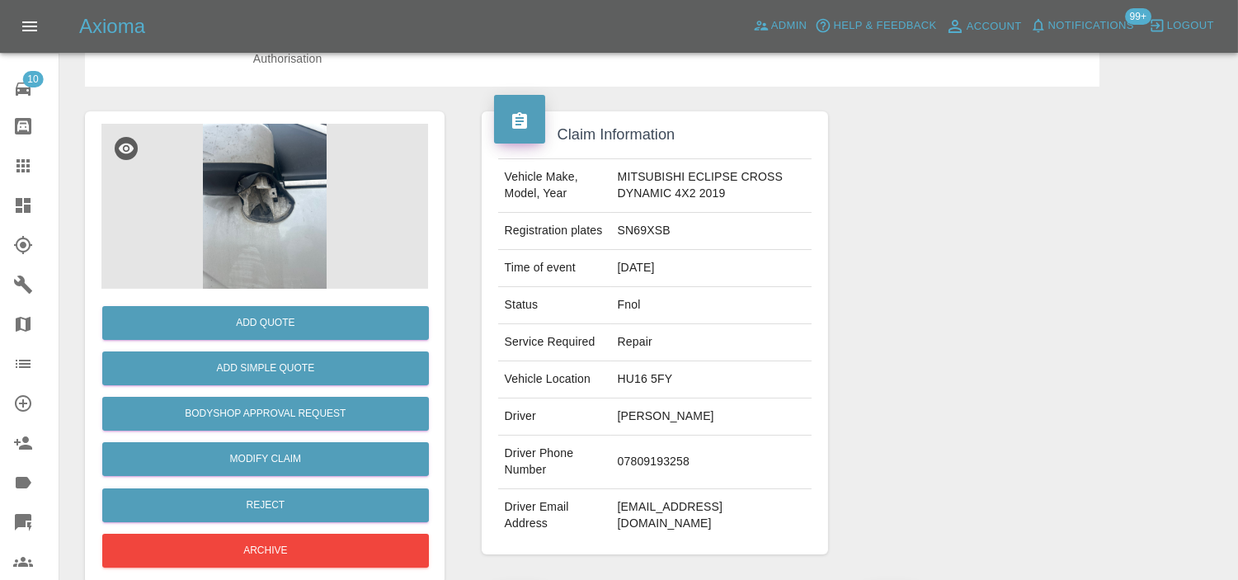
click at [271, 236] on img at bounding box center [264, 206] width 327 height 165
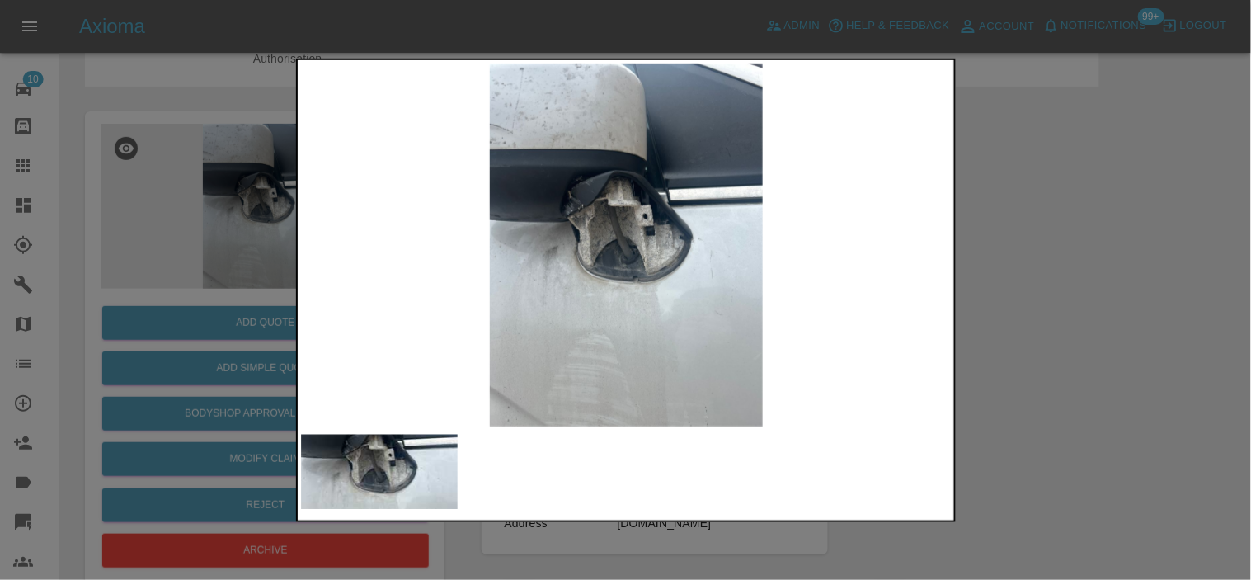
click at [623, 227] on img at bounding box center [627, 244] width 652 height 363
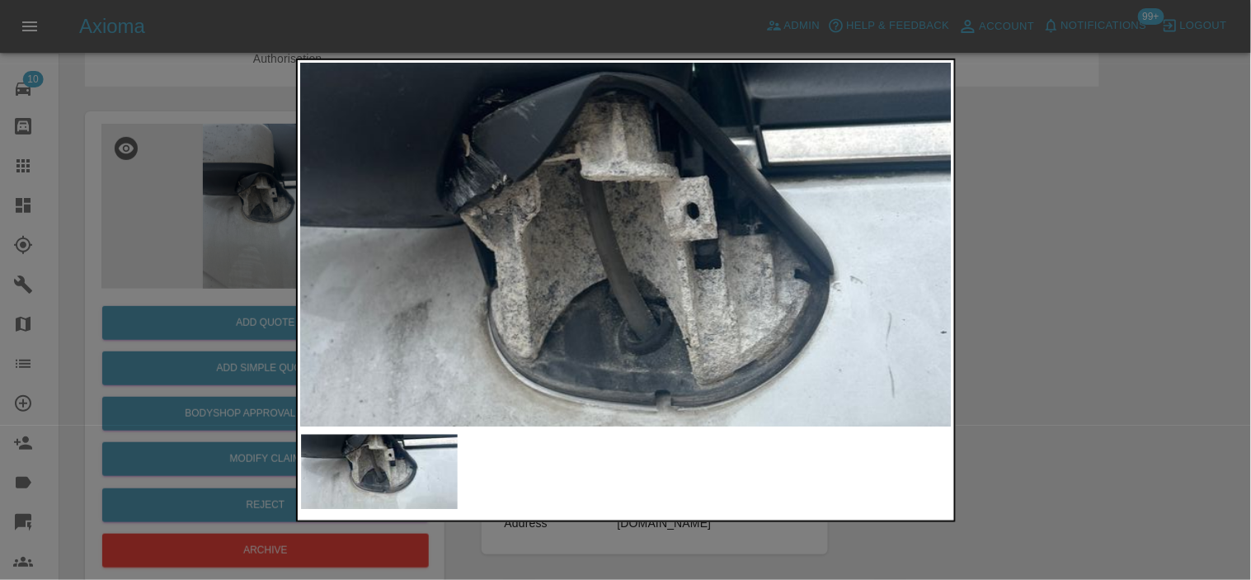
click at [623, 227] on img at bounding box center [635, 297] width 1955 height 1090
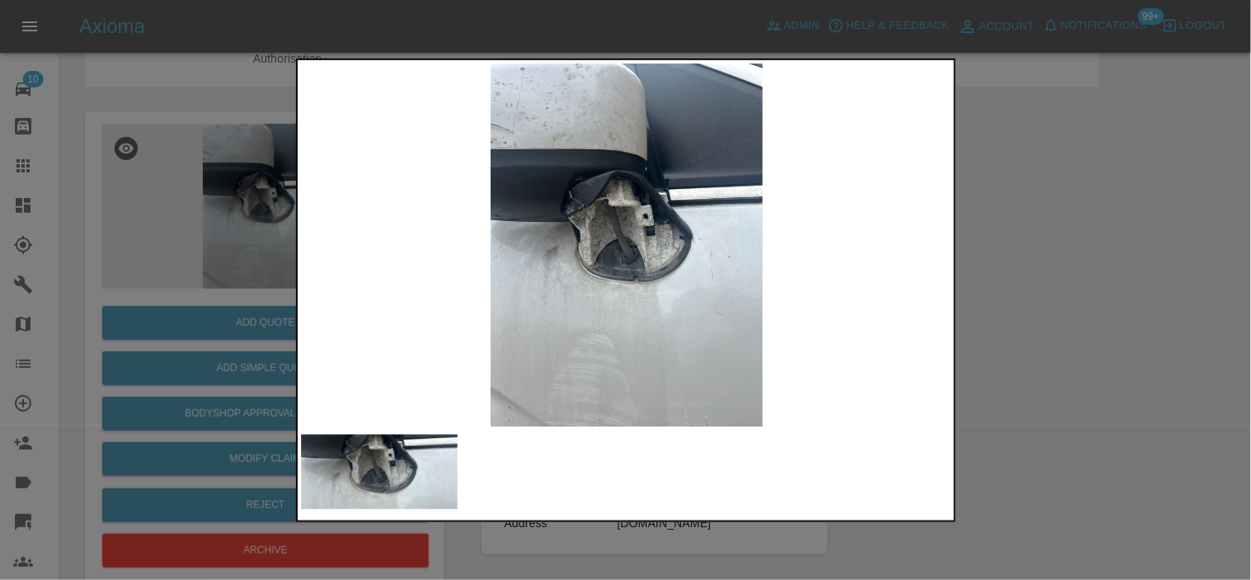
click at [272, 213] on div at bounding box center [625, 290] width 1251 height 580
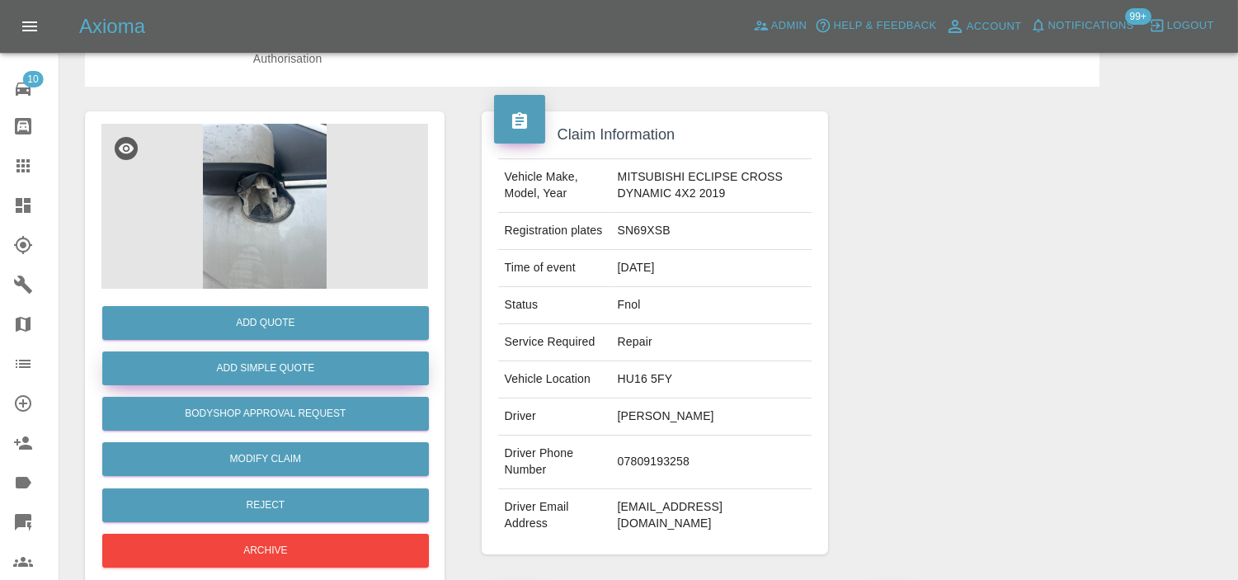
scroll to position [275, 0]
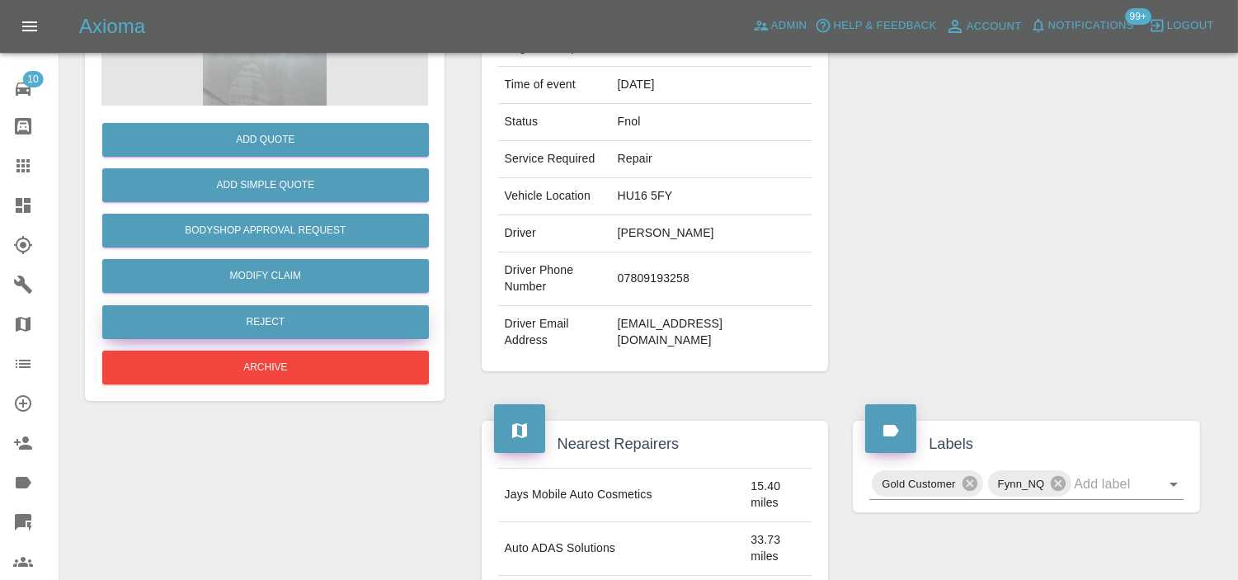
click at [224, 309] on button "Reject" at bounding box center [265, 322] width 327 height 34
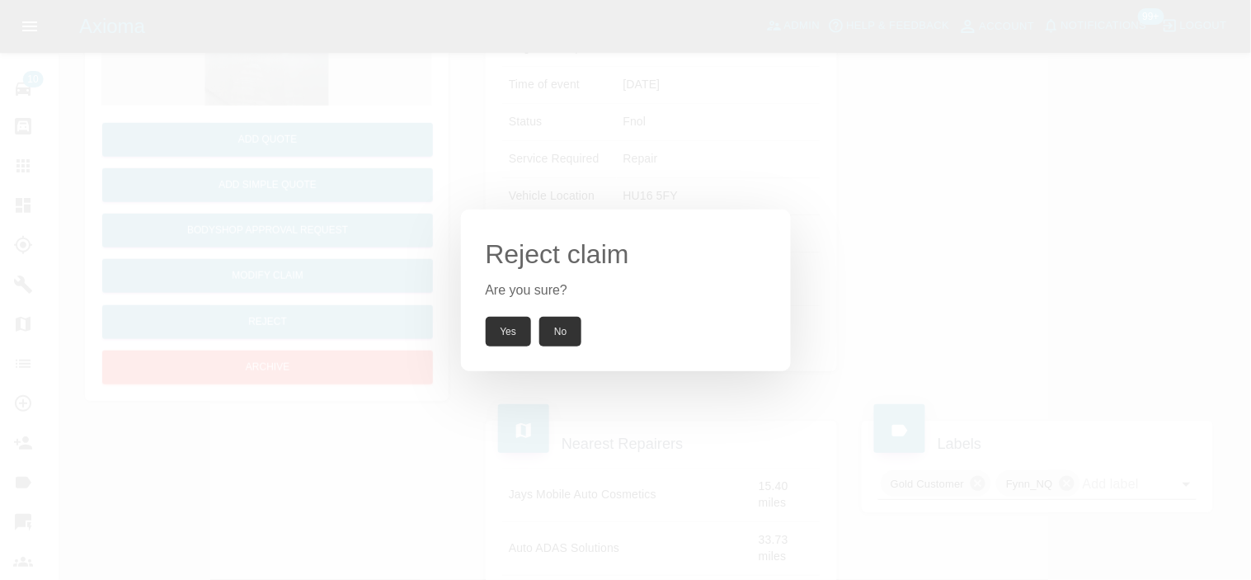
click at [513, 342] on button "Yes" at bounding box center [509, 332] width 46 height 30
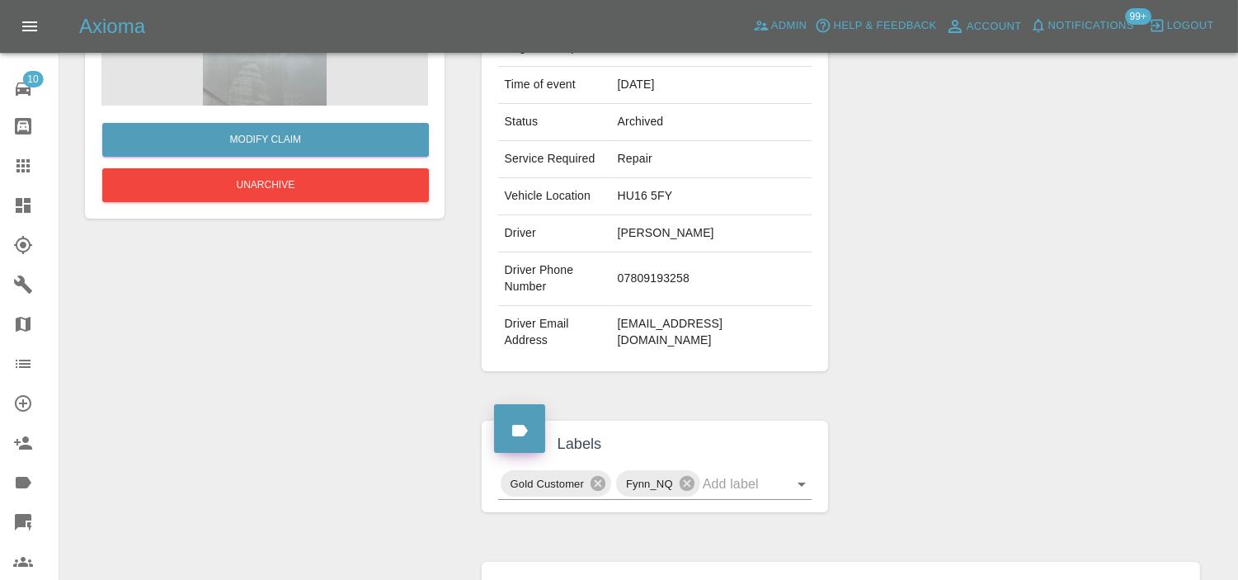
scroll to position [0, 0]
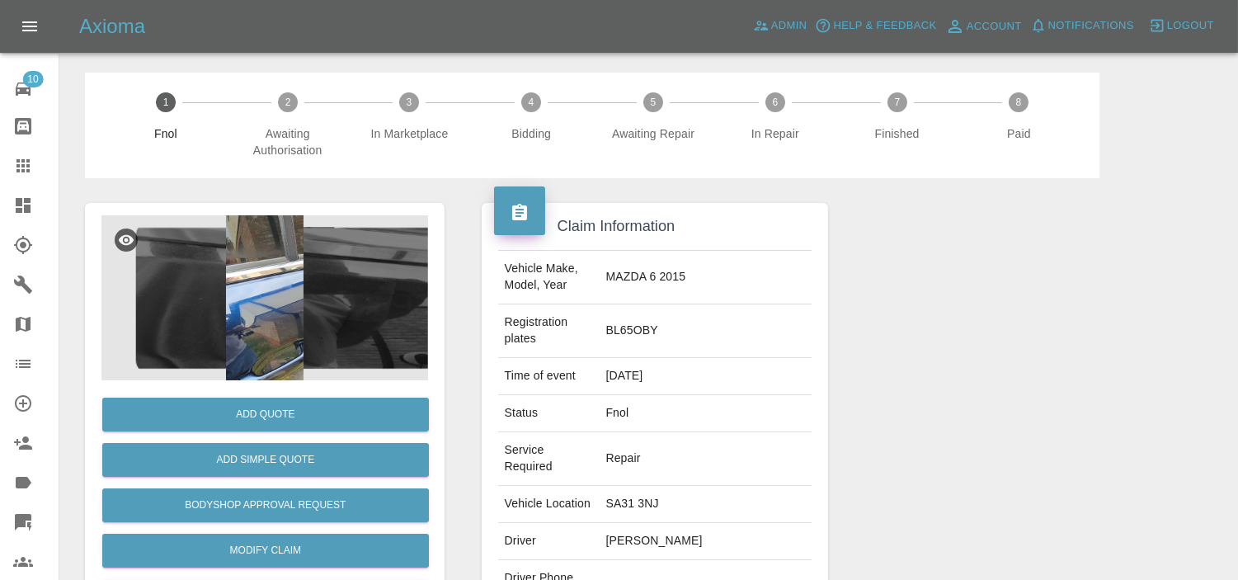
click at [293, 334] on img at bounding box center [264, 297] width 327 height 165
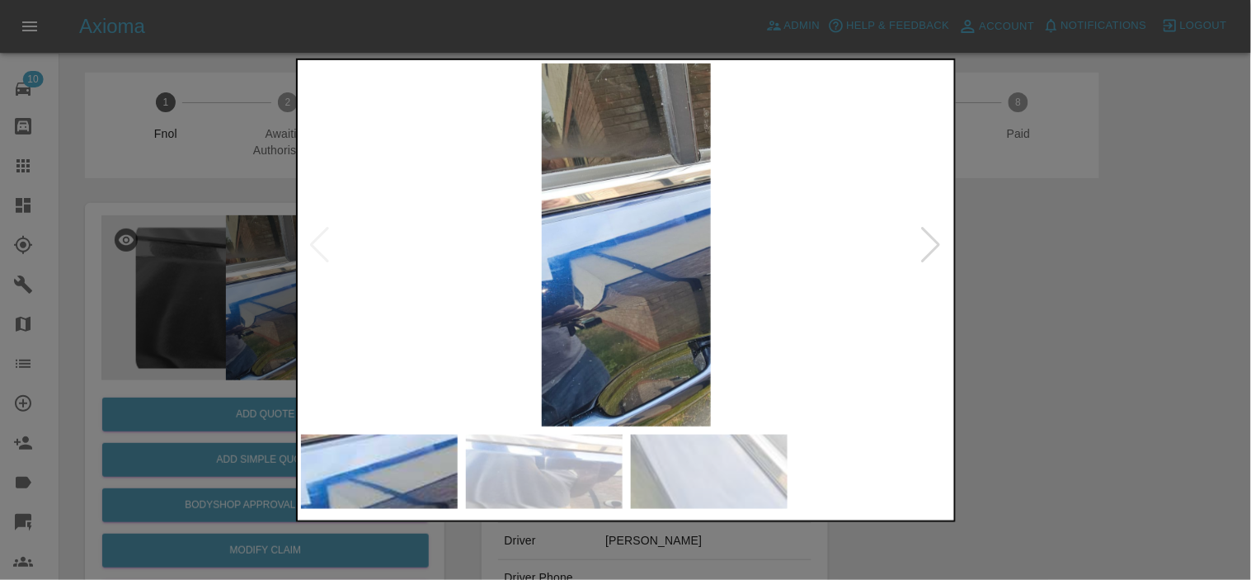
click at [532, 337] on img at bounding box center [627, 244] width 652 height 363
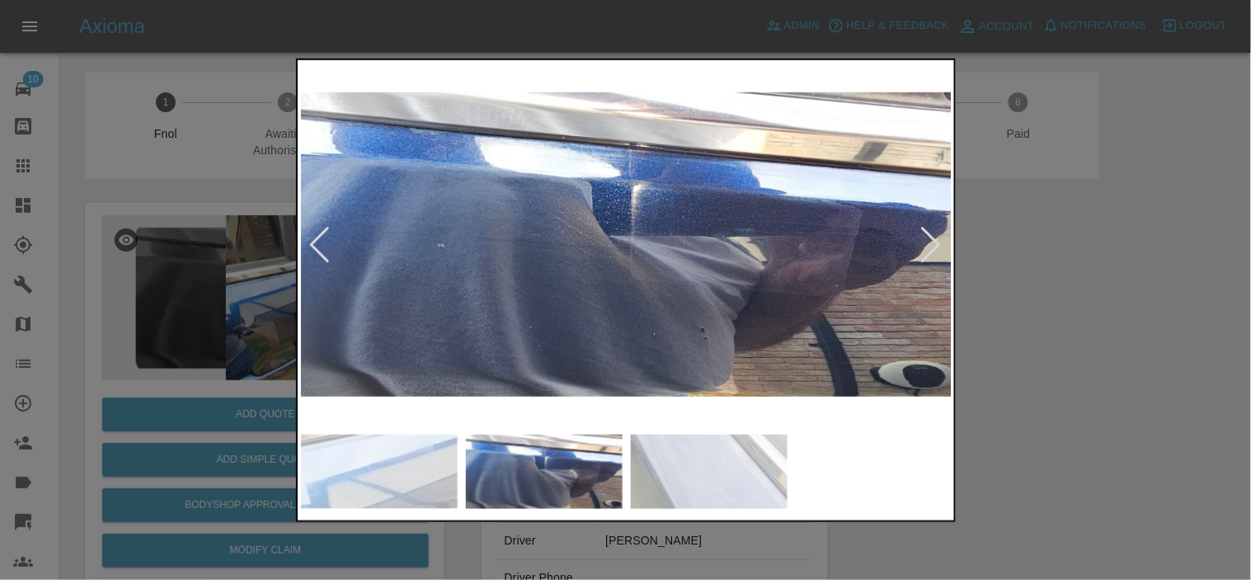
click at [478, 303] on img at bounding box center [627, 244] width 652 height 363
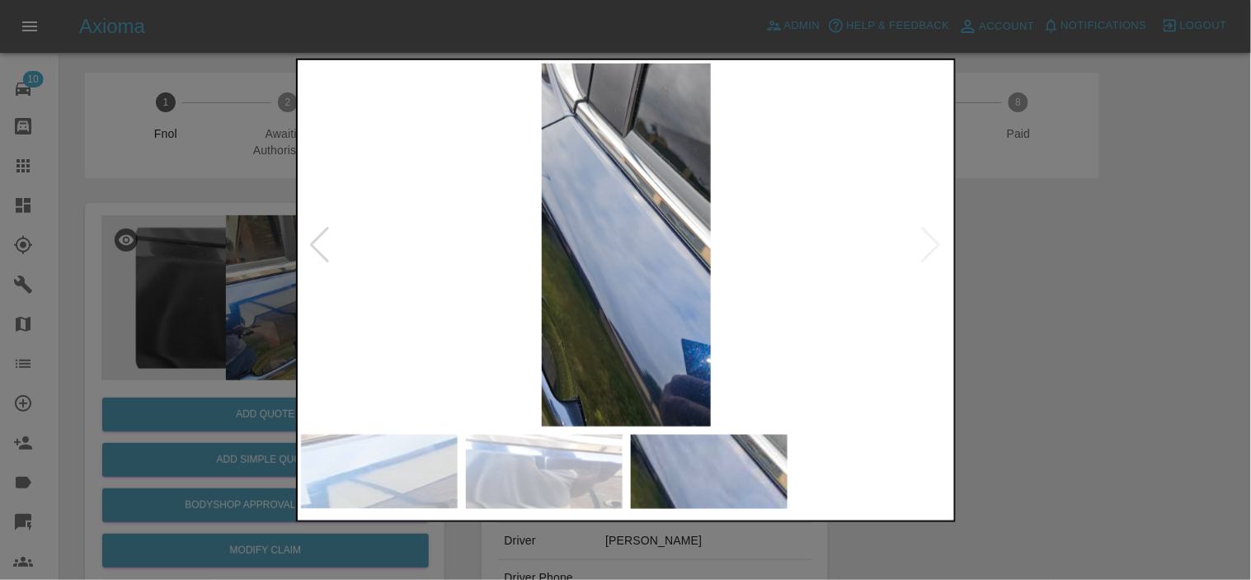
click at [596, 271] on img at bounding box center [627, 244] width 652 height 363
click at [718, 272] on img at bounding box center [627, 244] width 652 height 363
click at [530, 253] on img at bounding box center [627, 244] width 652 height 363
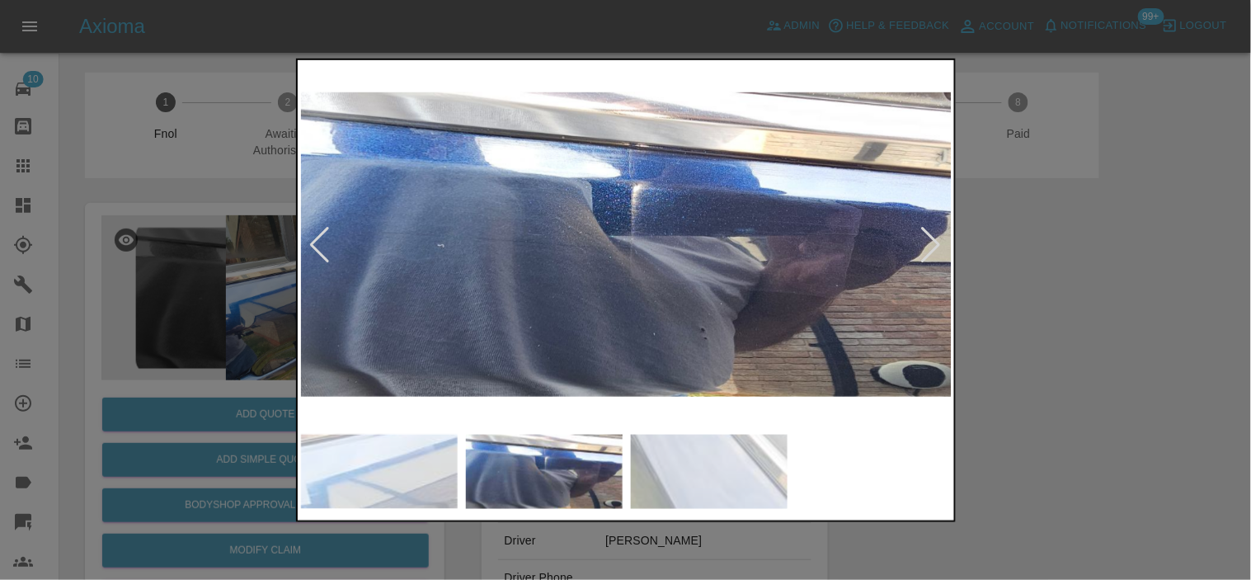
click at [652, 253] on img at bounding box center [627, 244] width 652 height 363
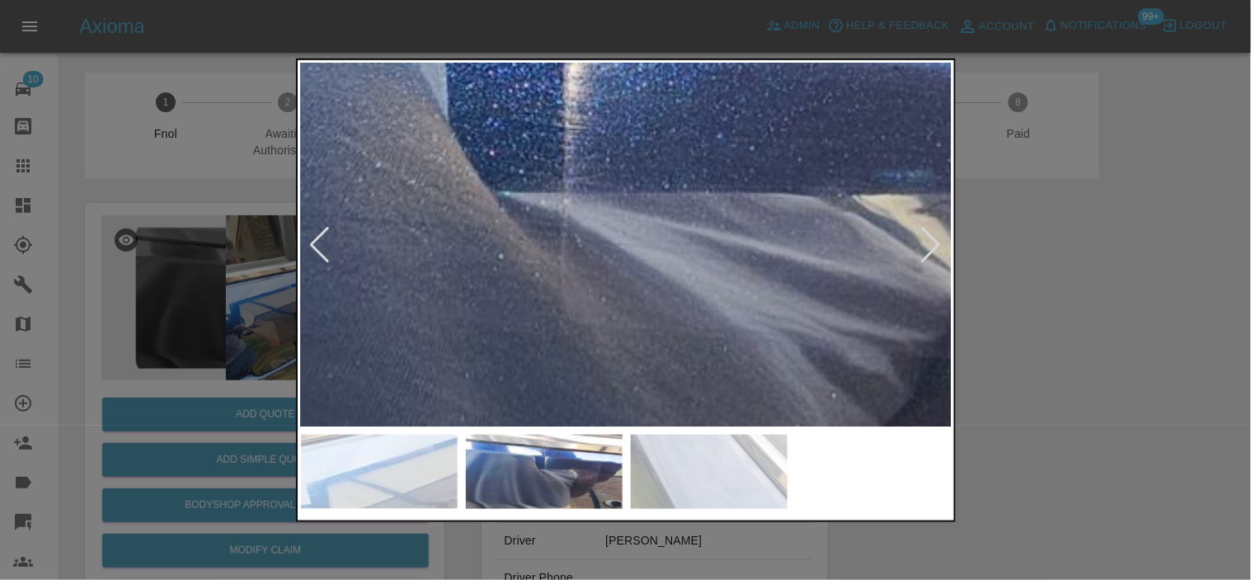
click at [652, 253] on img at bounding box center [549, 217] width 1955 height 1090
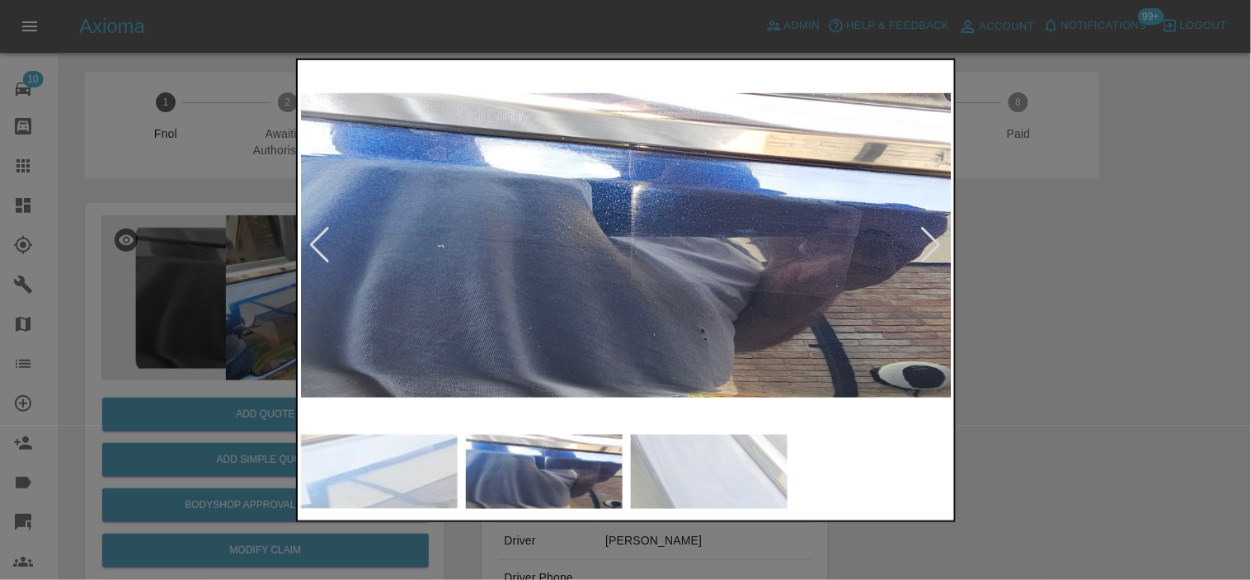
click at [652, 253] on img at bounding box center [627, 244] width 652 height 363
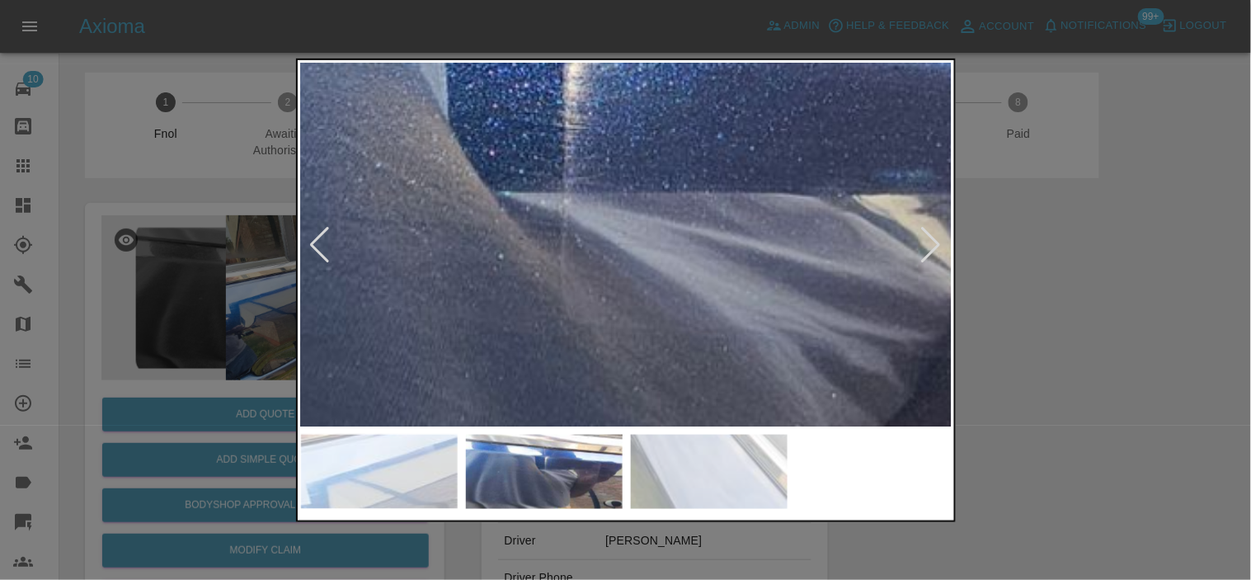
click at [646, 253] on img at bounding box center [549, 217] width 1955 height 1090
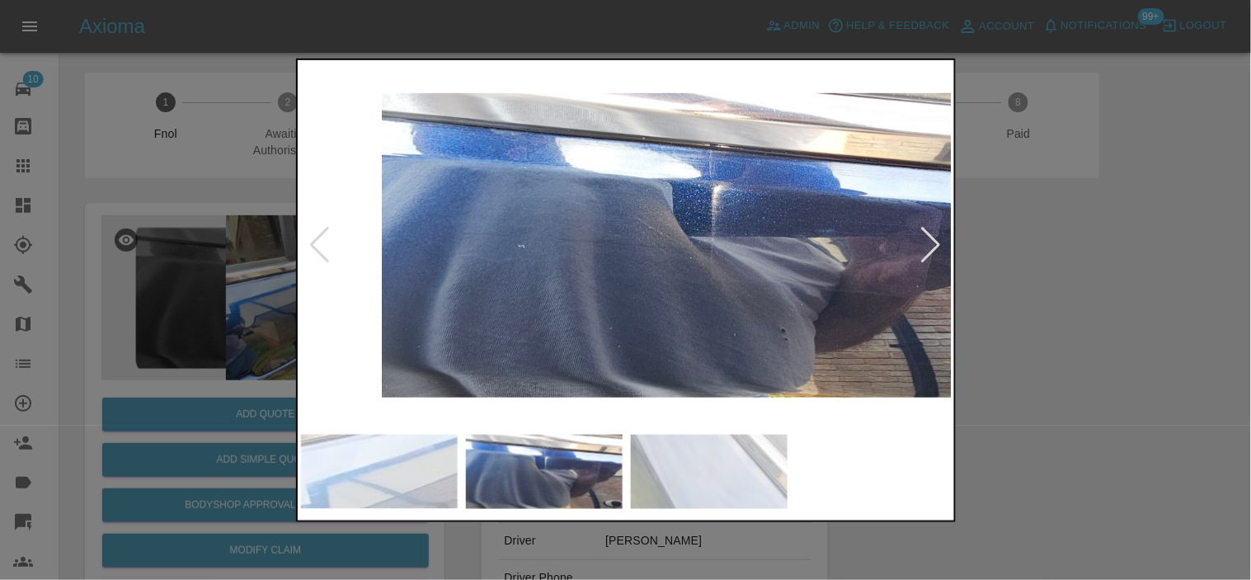
click at [660, 254] on img at bounding box center [707, 244] width 652 height 363
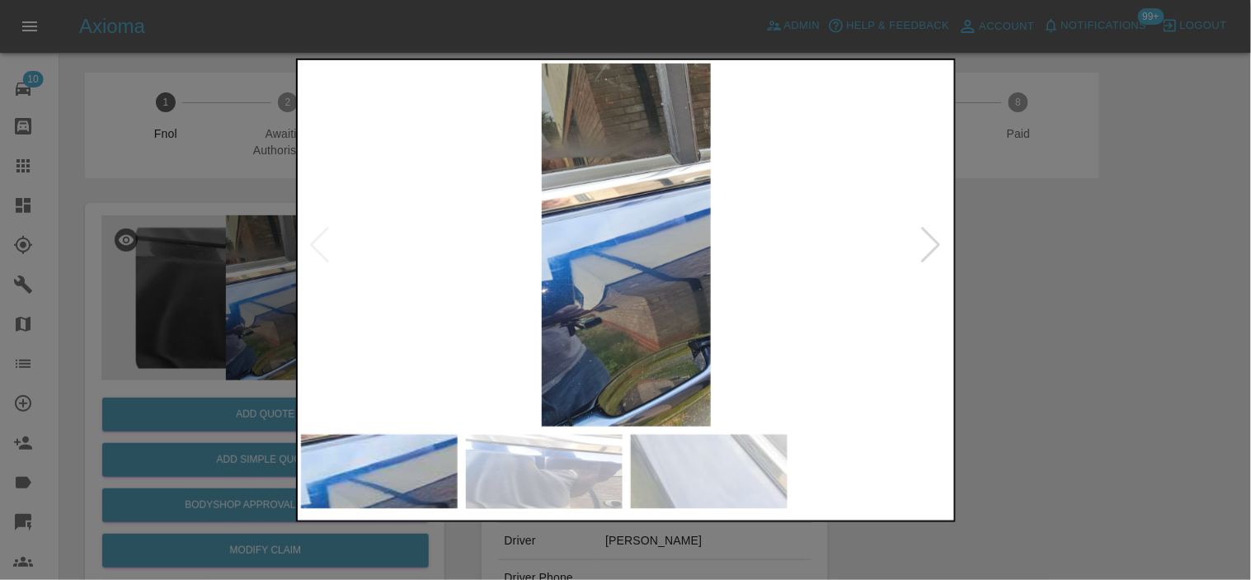
click at [607, 231] on img at bounding box center [627, 244] width 652 height 363
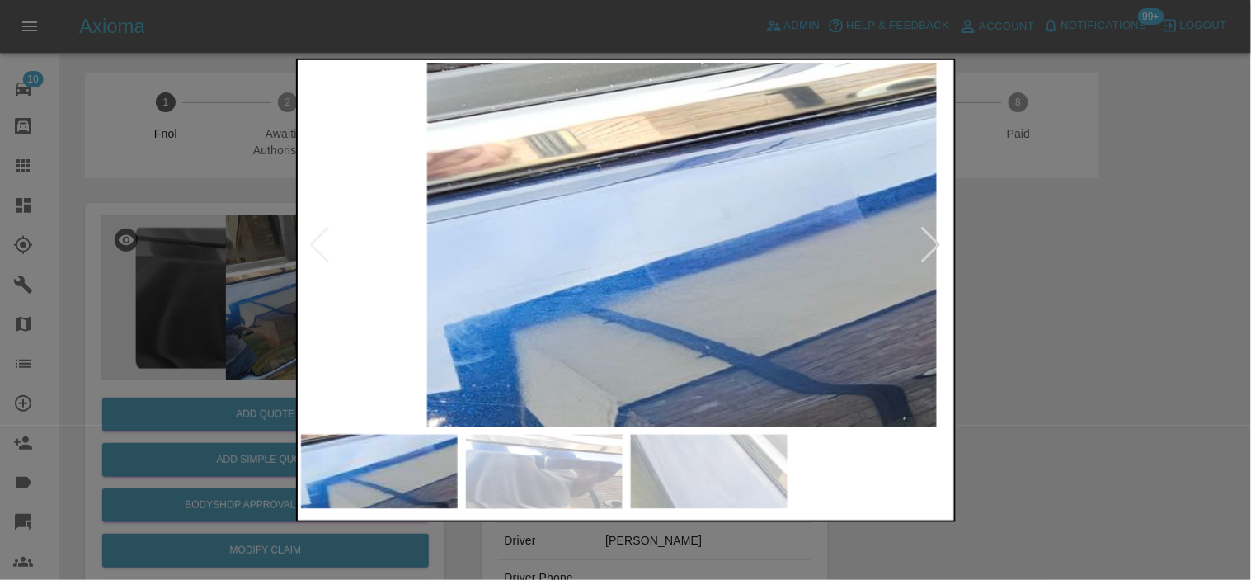
click at [612, 234] on img at bounding box center [681, 285] width 1955 height 1090
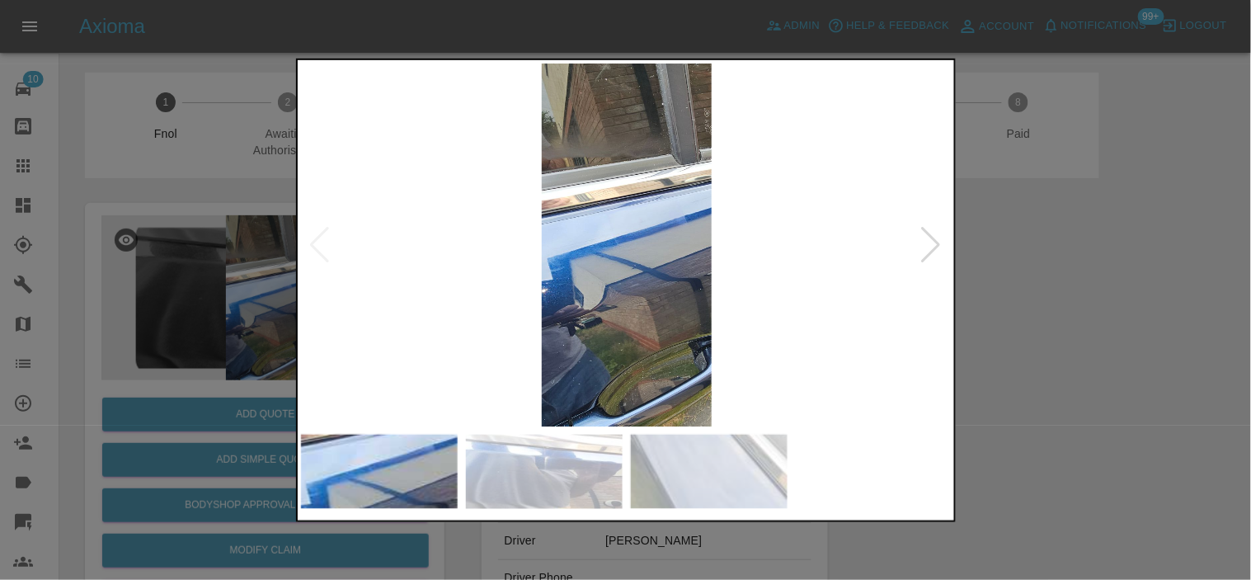
click at [568, 257] on img at bounding box center [627, 244] width 652 height 363
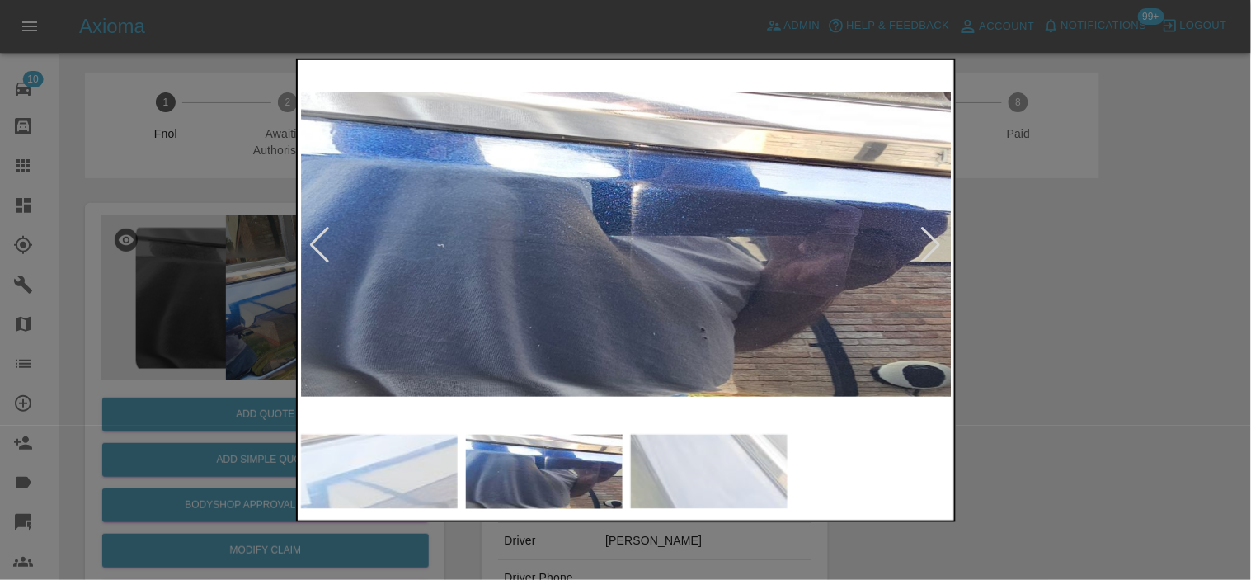
click at [662, 219] on img at bounding box center [627, 244] width 652 height 363
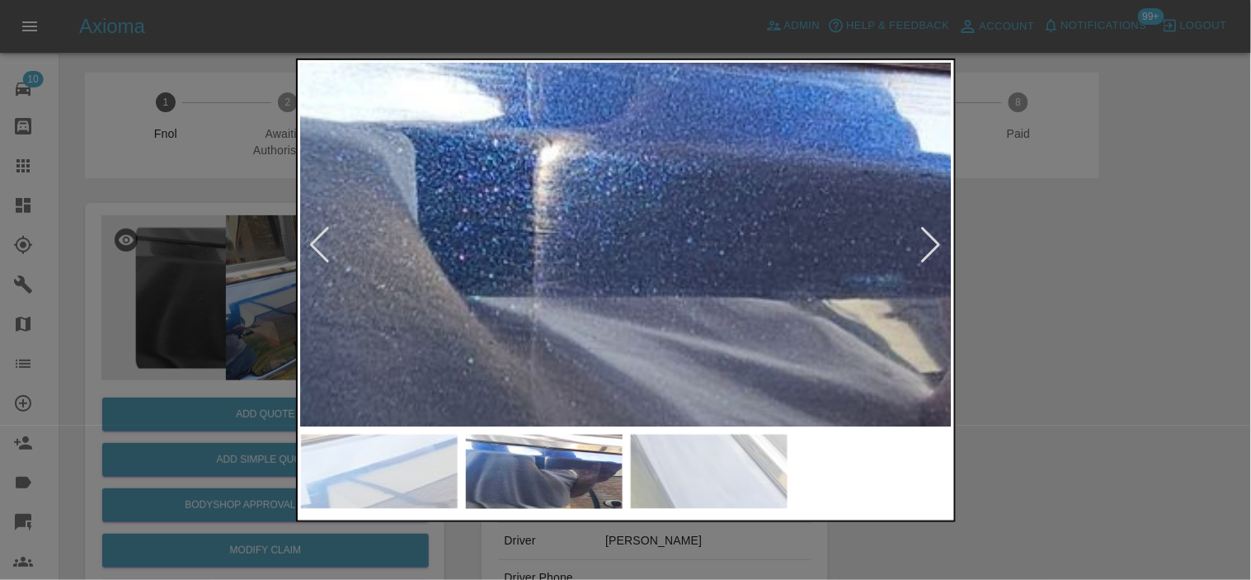
click at [662, 219] on img at bounding box center [519, 321] width 1955 height 1090
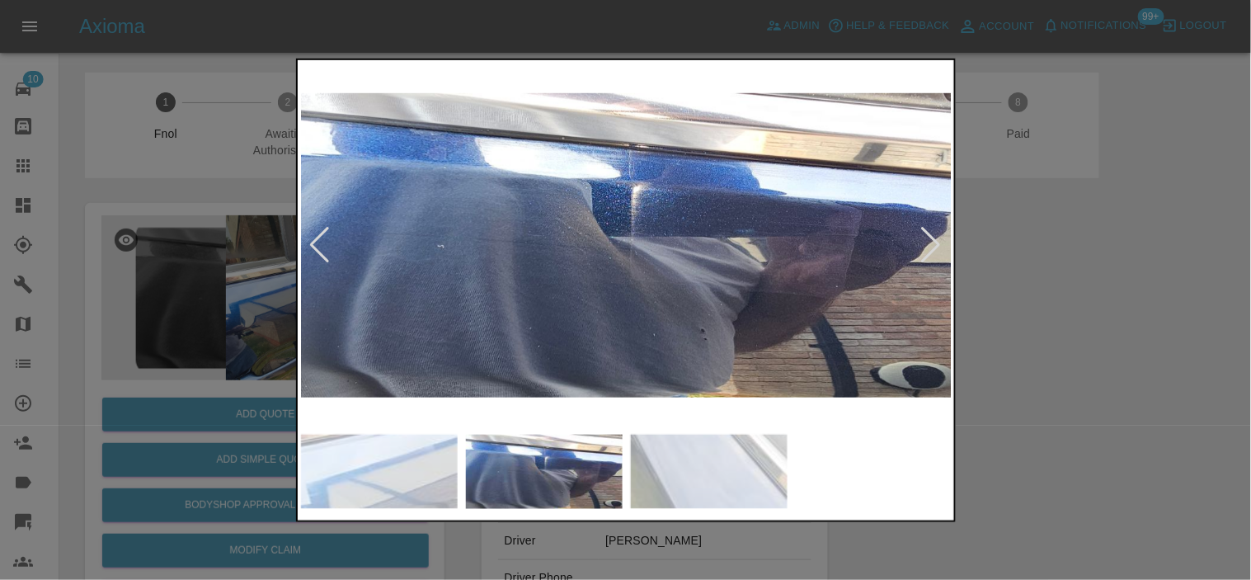
click at [516, 245] on img at bounding box center [627, 244] width 652 height 363
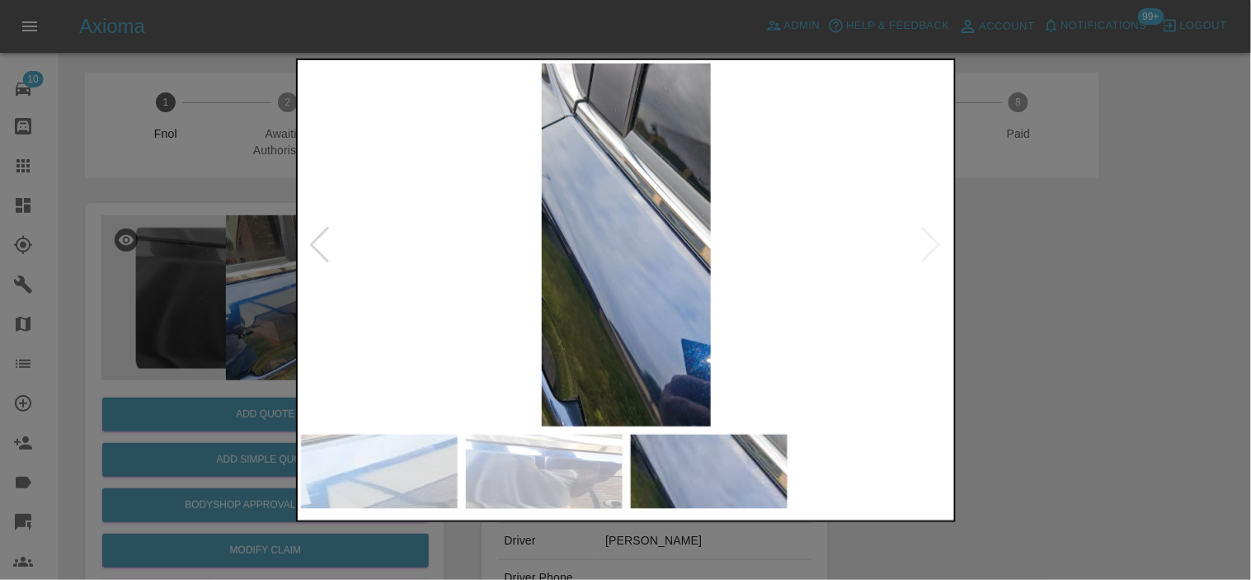
click at [613, 236] on img at bounding box center [627, 244] width 652 height 363
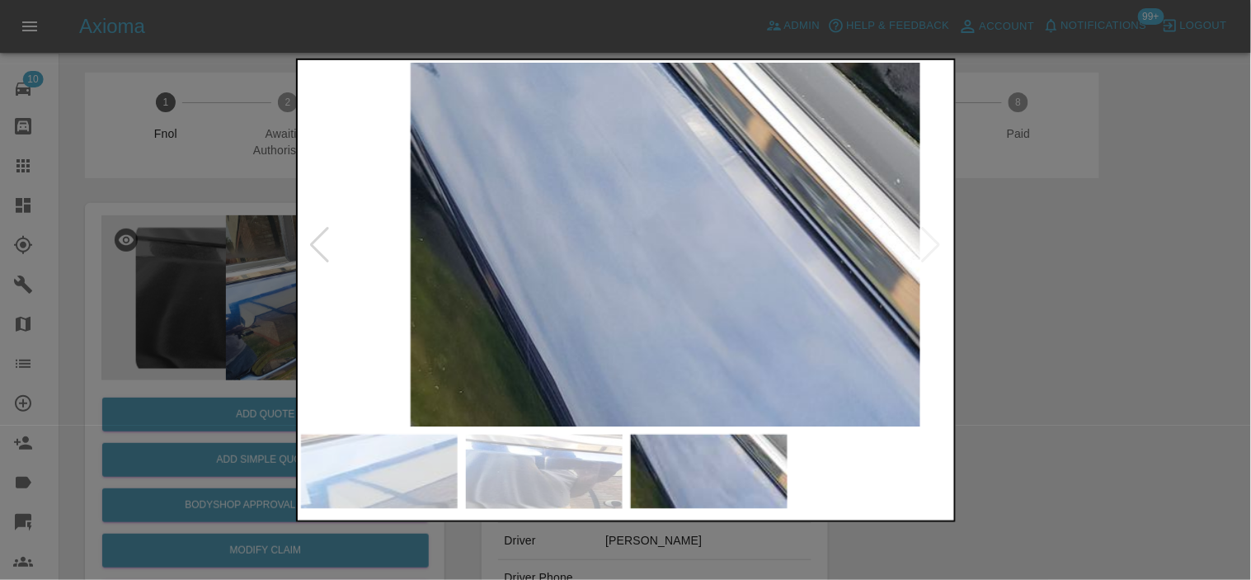
click at [565, 313] on img at bounding box center [664, 269] width 1955 height 1090
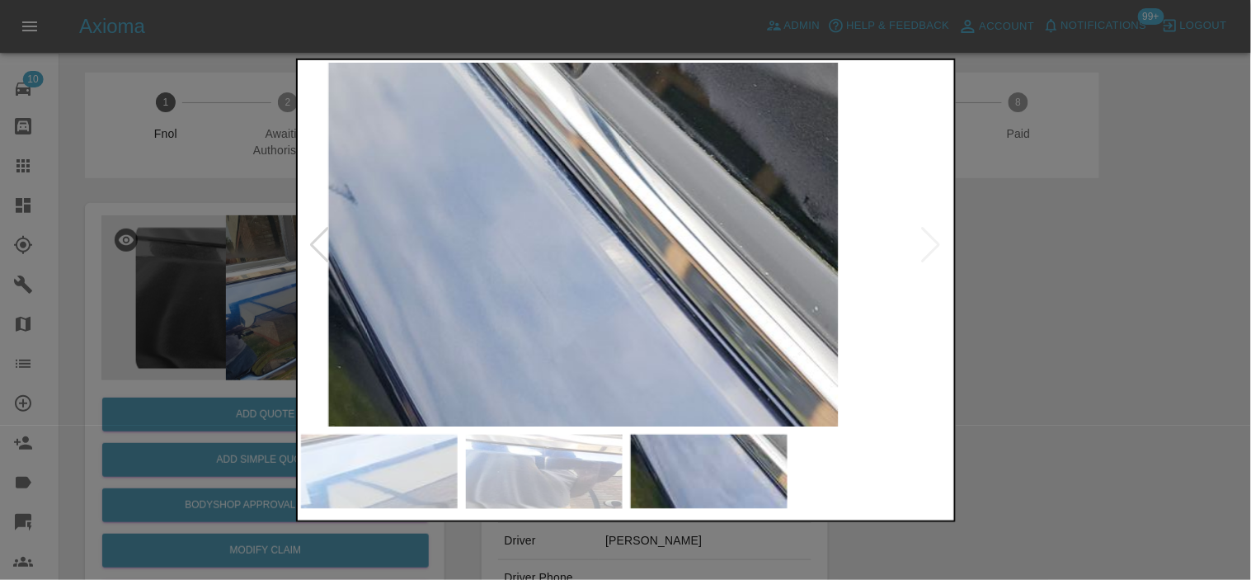
click at [579, 342] on img at bounding box center [583, 397] width 1955 height 1090
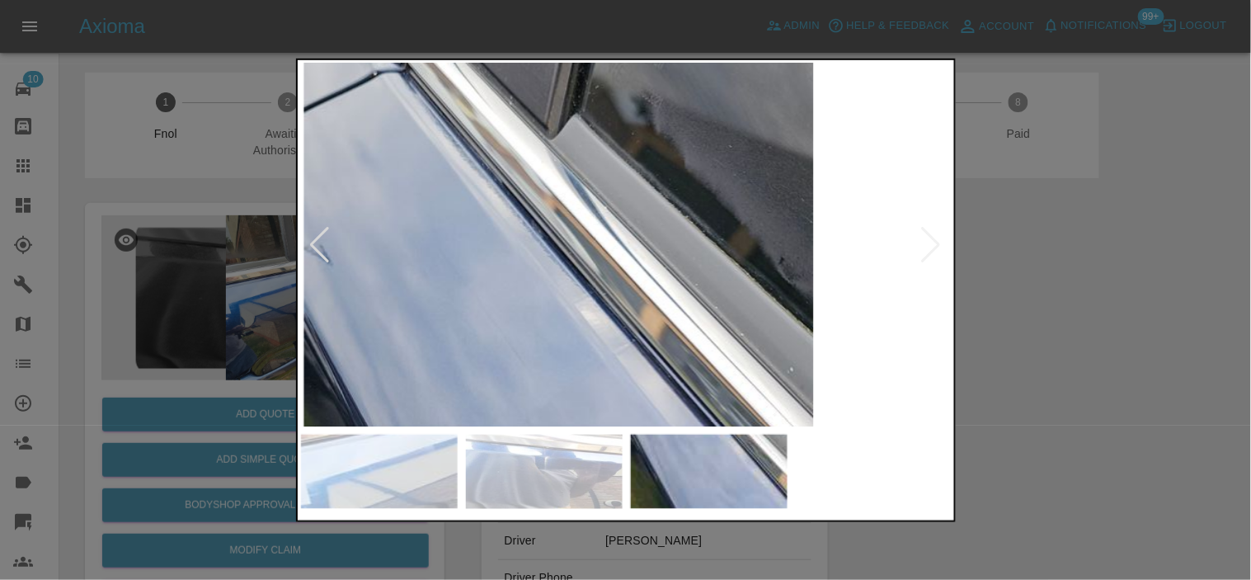
click at [639, 247] on img at bounding box center [558, 458] width 1955 height 1090
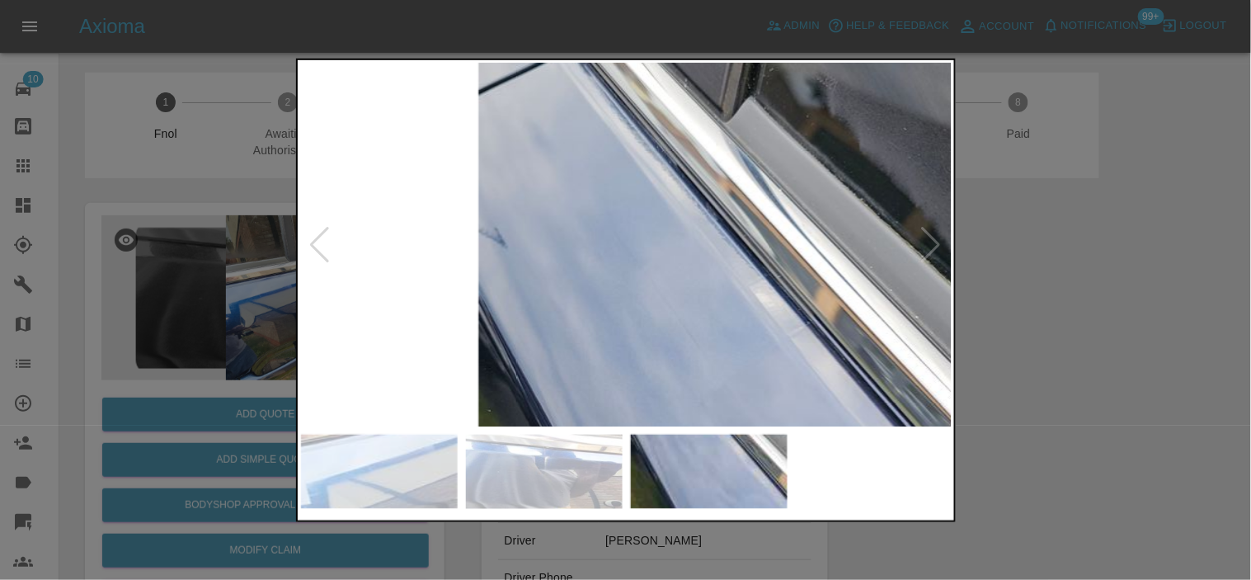
click at [514, 247] on img at bounding box center [733, 441] width 1955 height 1090
click at [522, 247] on img at bounding box center [733, 441] width 1955 height 1090
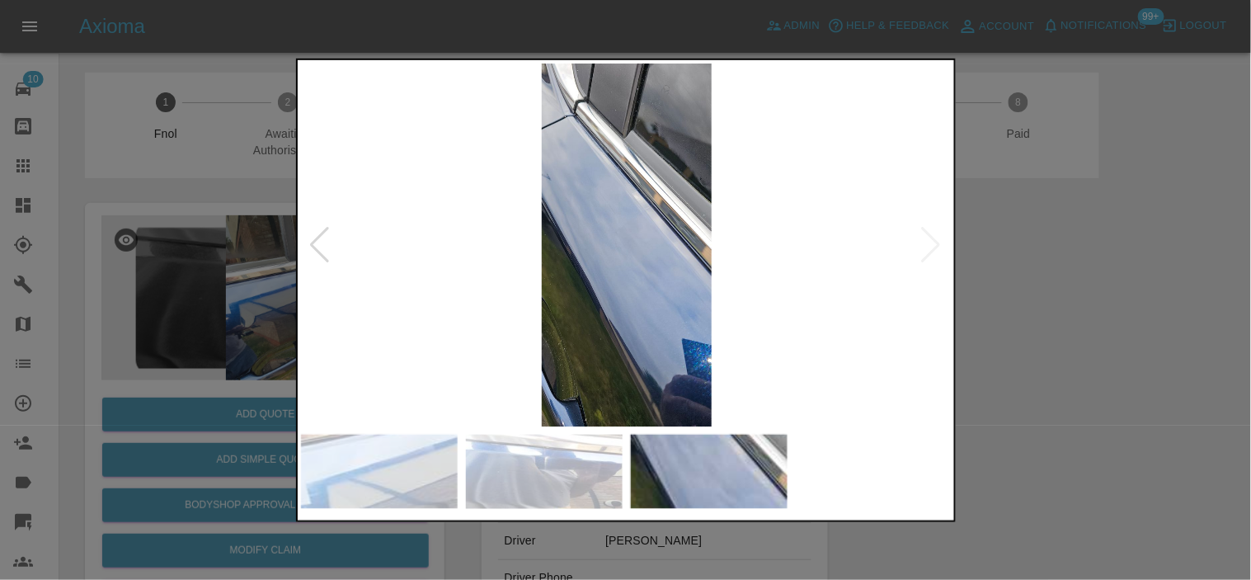
click at [667, 210] on img at bounding box center [627, 244] width 652 height 363
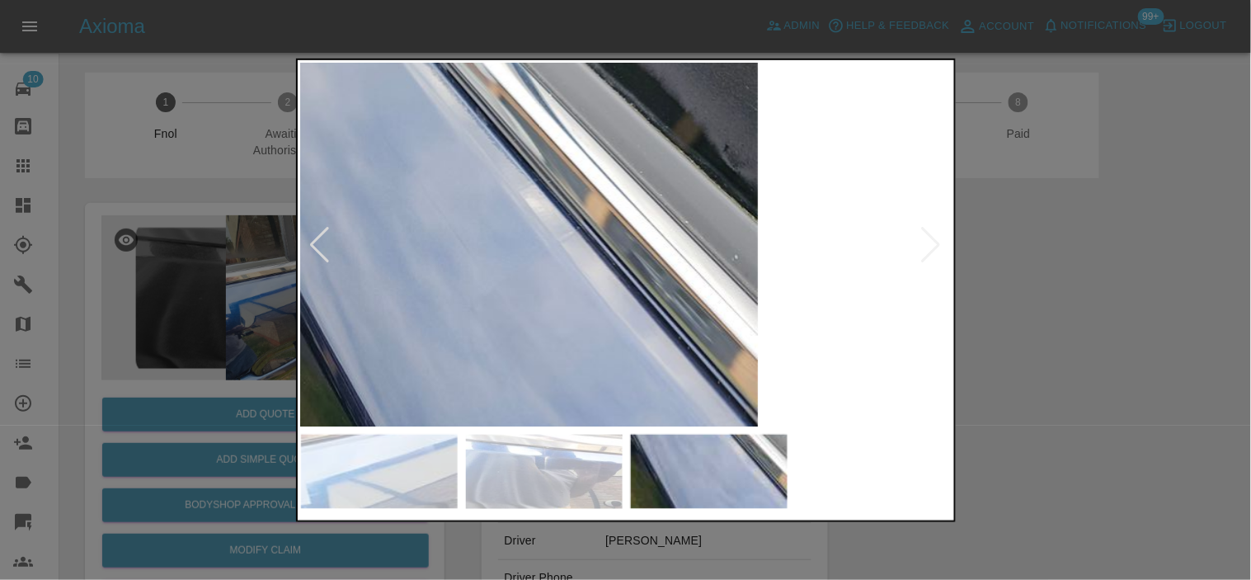
click at [636, 218] on img at bounding box center [503, 346] width 1955 height 1090
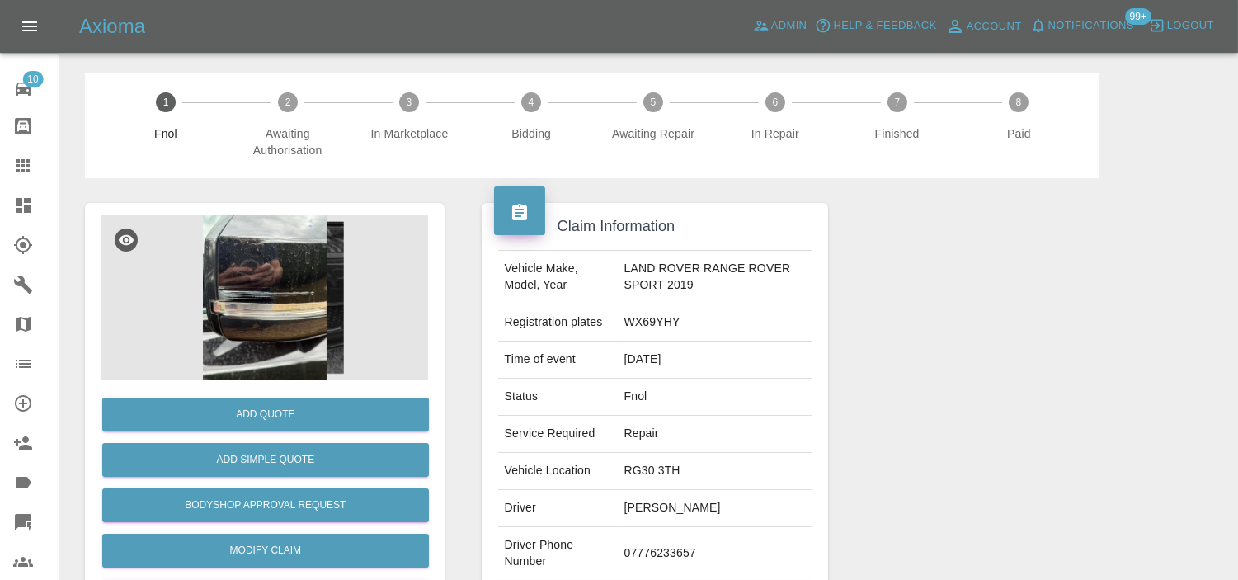
click at [312, 273] on img at bounding box center [264, 297] width 327 height 165
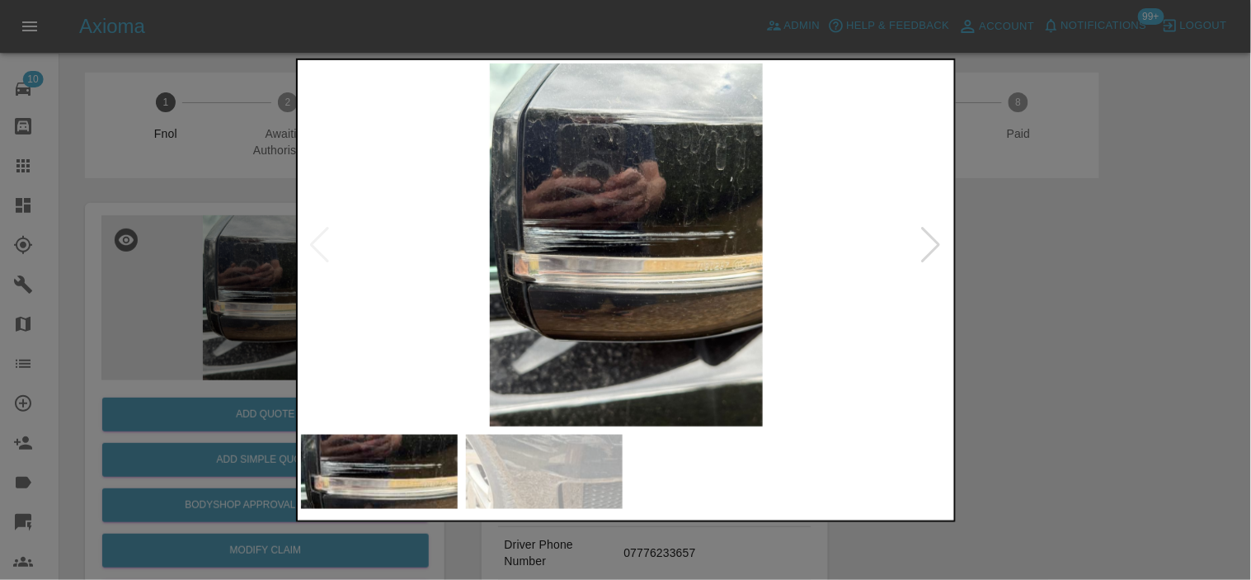
click at [504, 319] on img at bounding box center [627, 244] width 652 height 363
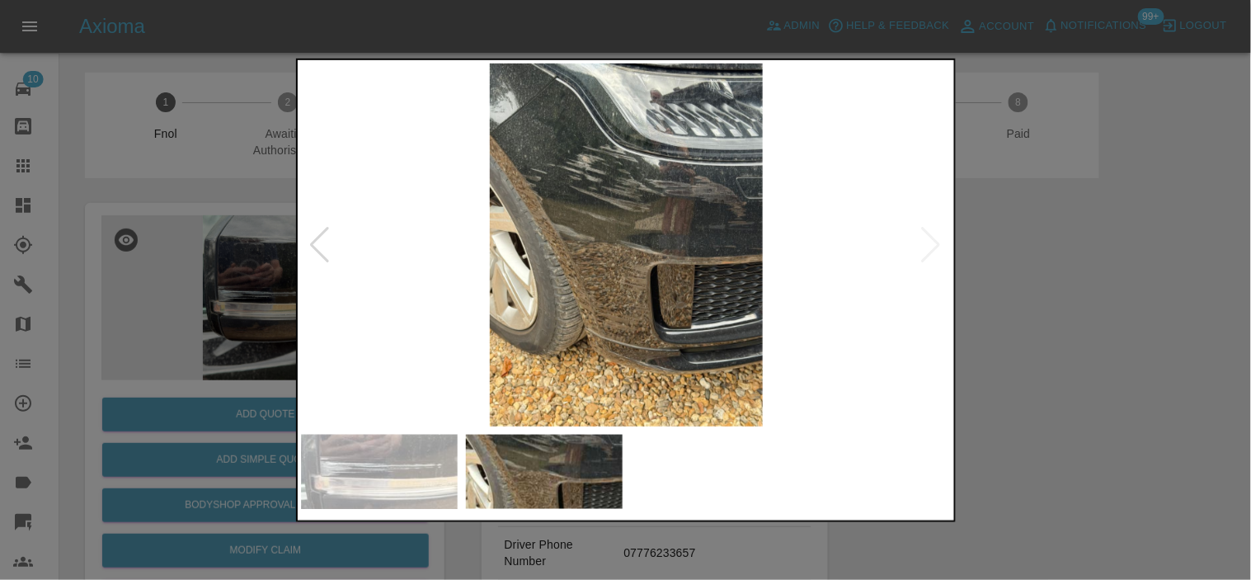
click at [648, 305] on img at bounding box center [627, 244] width 652 height 363
click at [664, 217] on img at bounding box center [627, 244] width 652 height 363
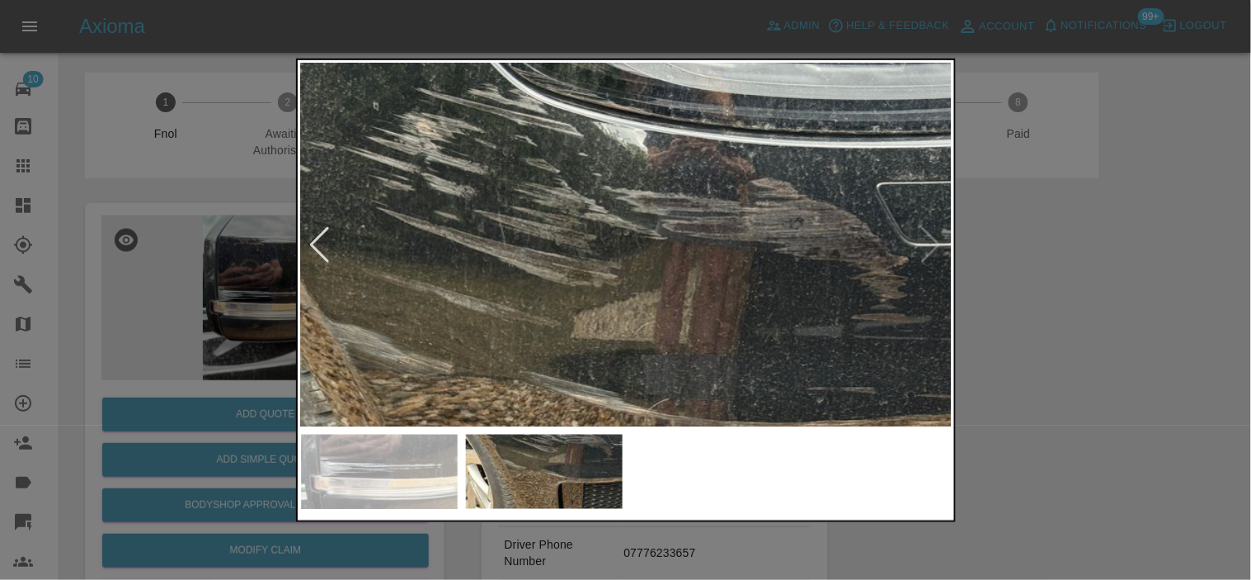
click at [747, 316] on img at bounding box center [546, 385] width 1955 height 1090
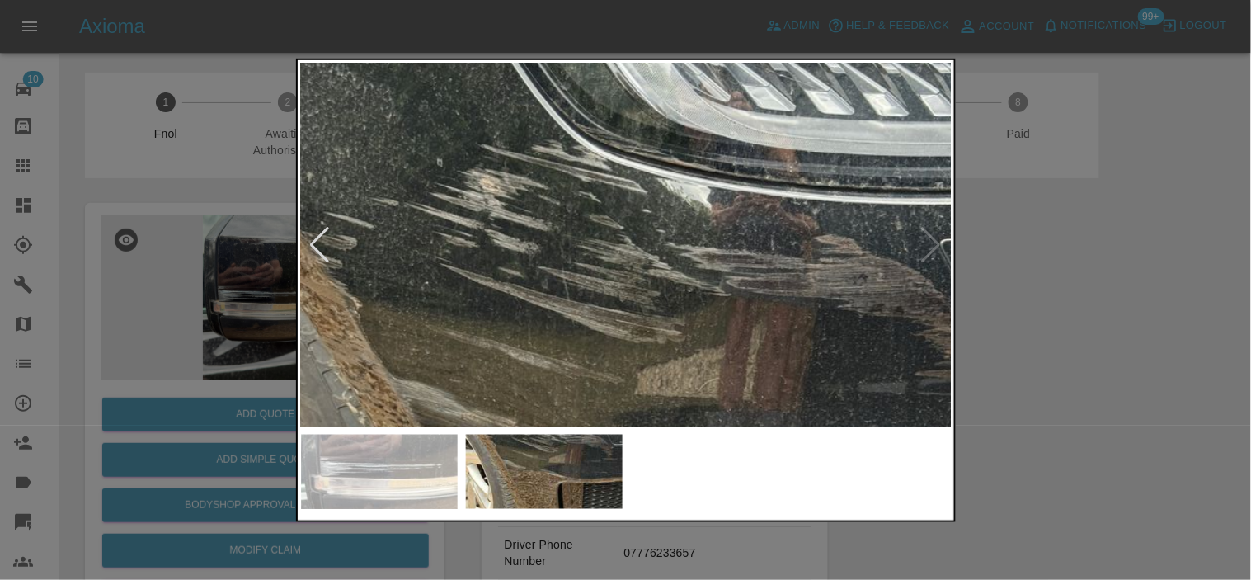
click at [601, 316] on img at bounding box center [611, 442] width 1955 height 1090
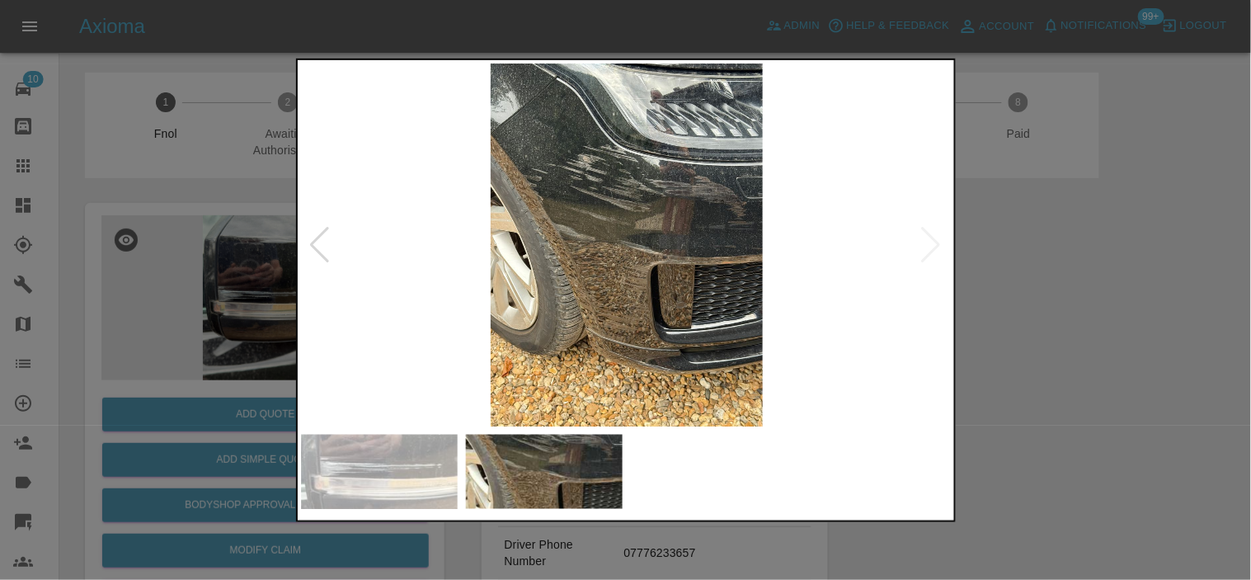
click at [636, 356] on img at bounding box center [627, 244] width 652 height 363
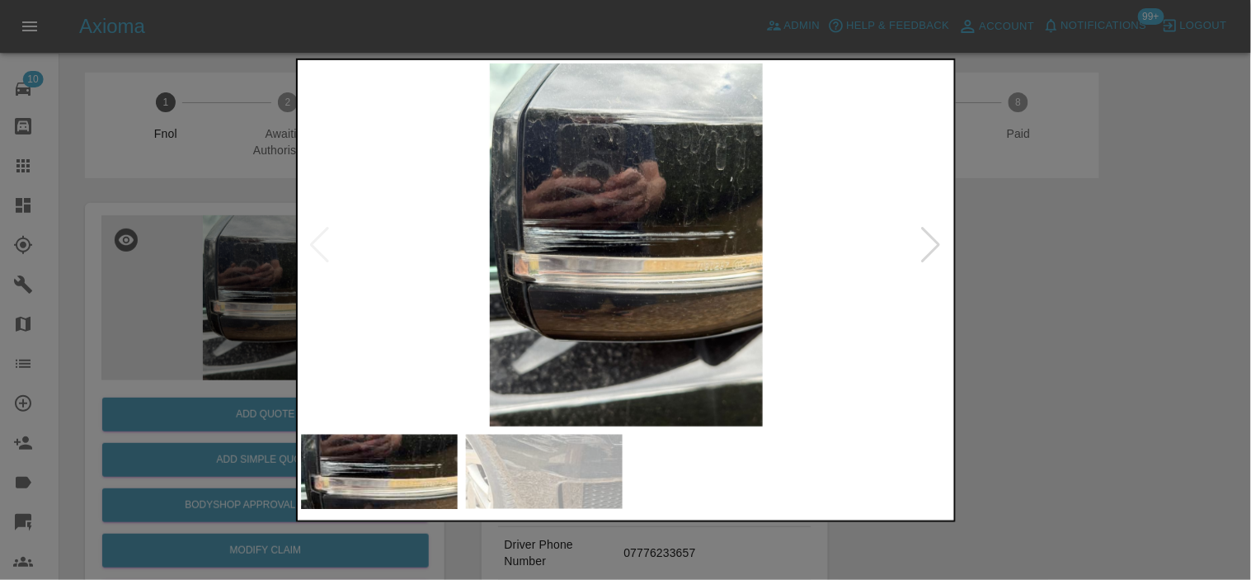
click at [452, 237] on img at bounding box center [627, 244] width 652 height 363
click at [557, 238] on img at bounding box center [627, 244] width 652 height 363
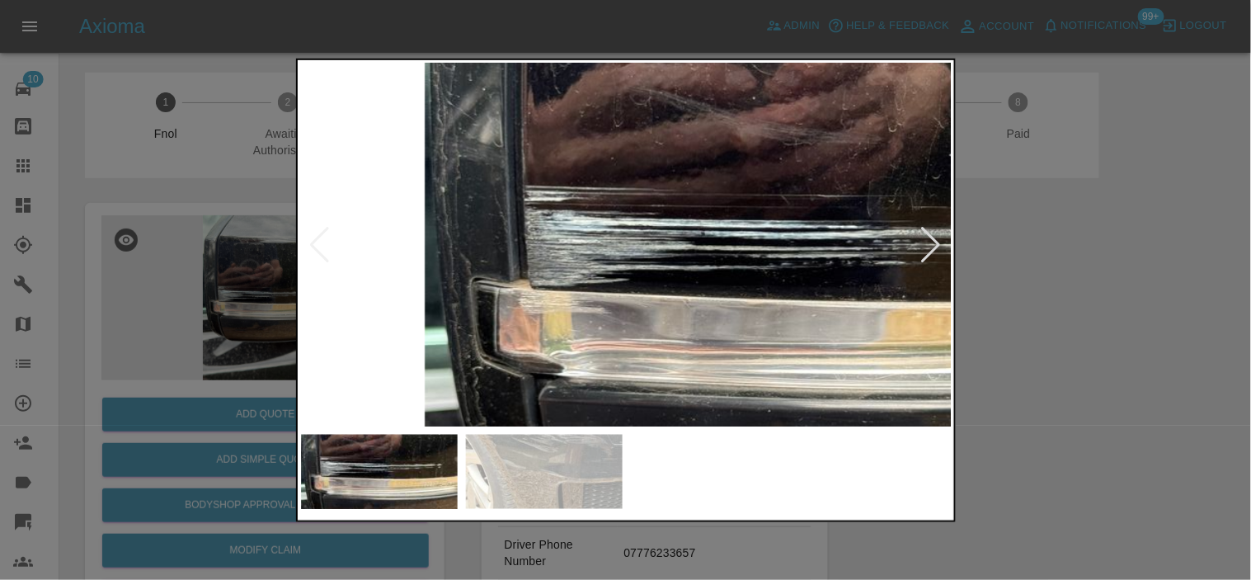
click at [351, 261] on img at bounding box center [833, 264] width 1955 height 1090
click at [307, 355] on img at bounding box center [833, 264] width 1955 height 1090
click at [303, 414] on img at bounding box center [833, 264] width 1955 height 1090
click at [261, 410] on div at bounding box center [625, 290] width 1251 height 580
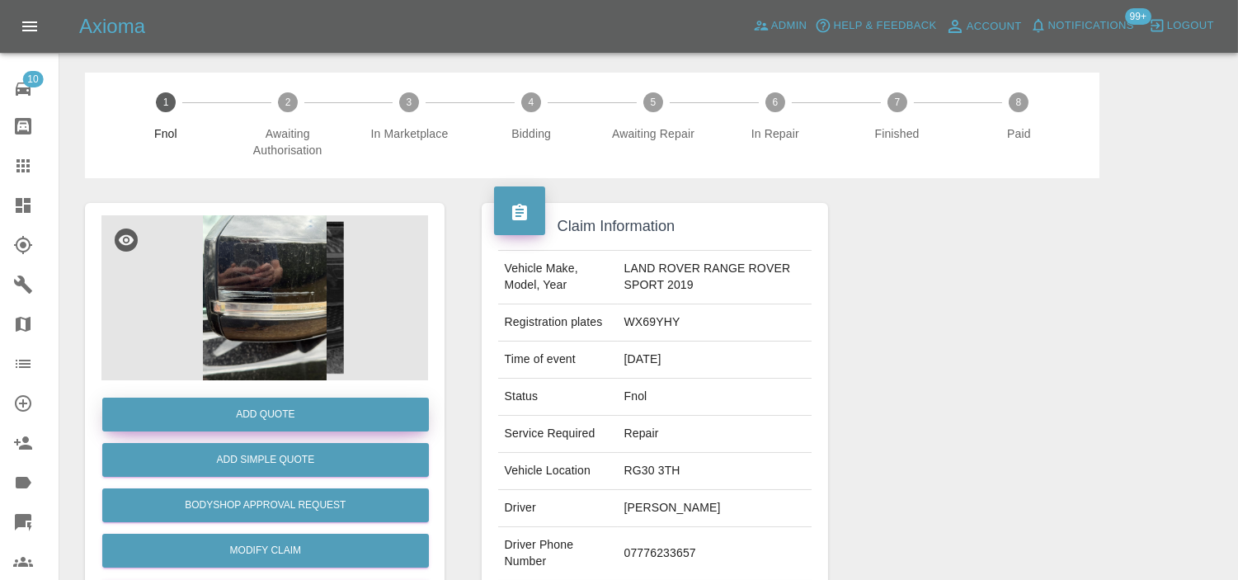
click at [261, 410] on button "Add Quote" at bounding box center [265, 415] width 327 height 34
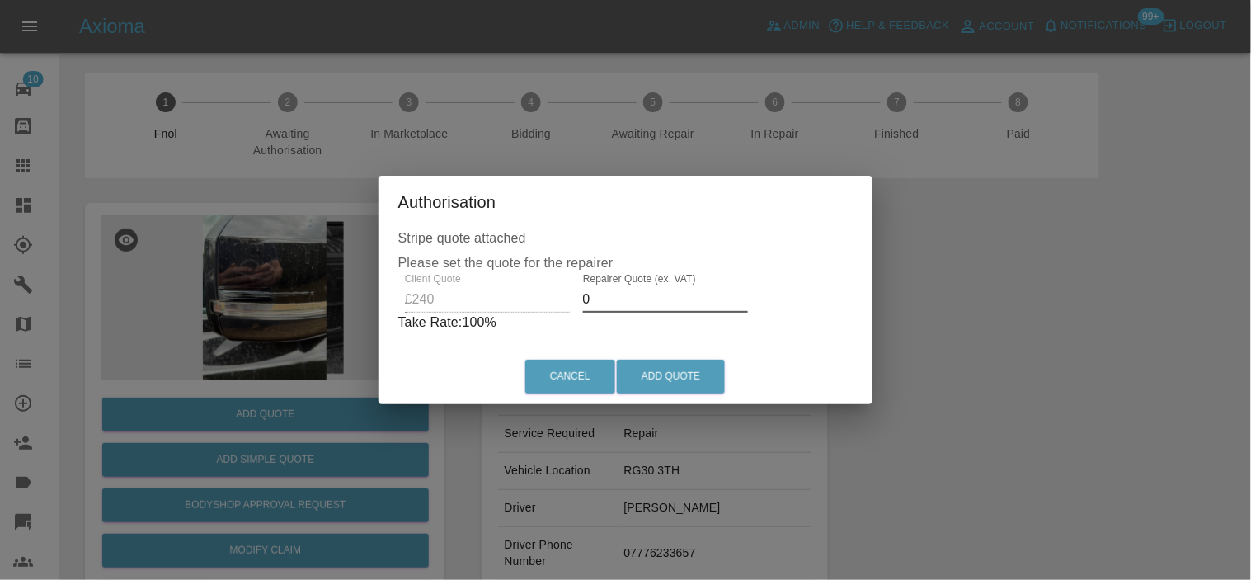
drag, startPoint x: 599, startPoint y: 299, endPoint x: 551, endPoint y: 316, distance: 50.9
click at [551, 316] on div "Client Quote £240 Repairer Quote (ex. VAT) 0 Take Rate: 100 %" at bounding box center [625, 302] width 455 height 59
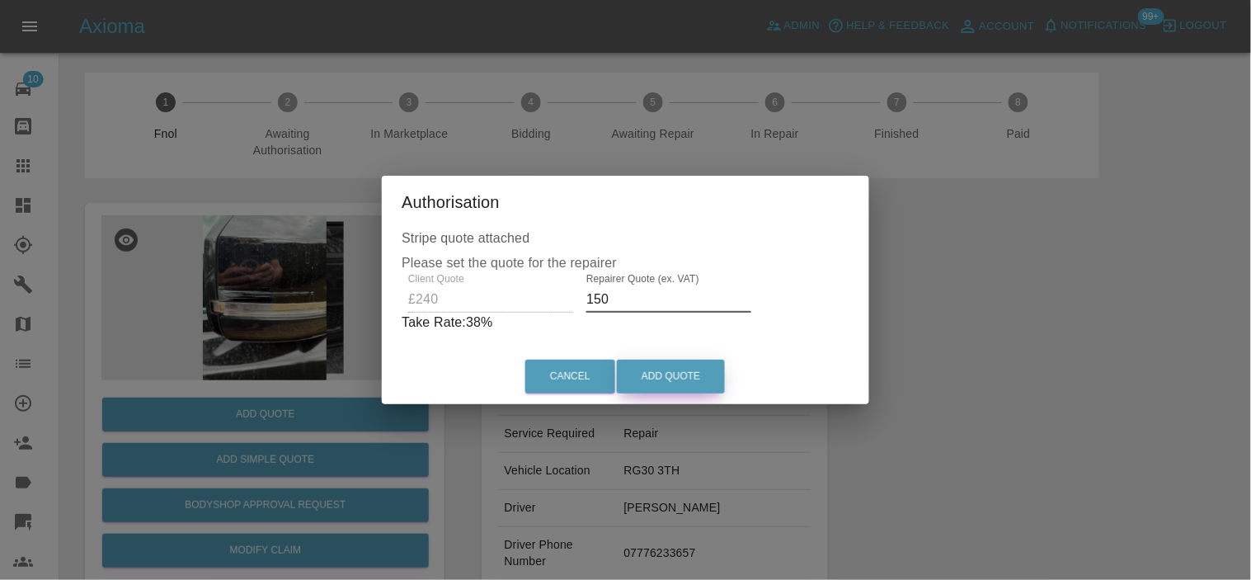
type input "150"
click at [662, 363] on button "Add Quote" at bounding box center [671, 377] width 108 height 34
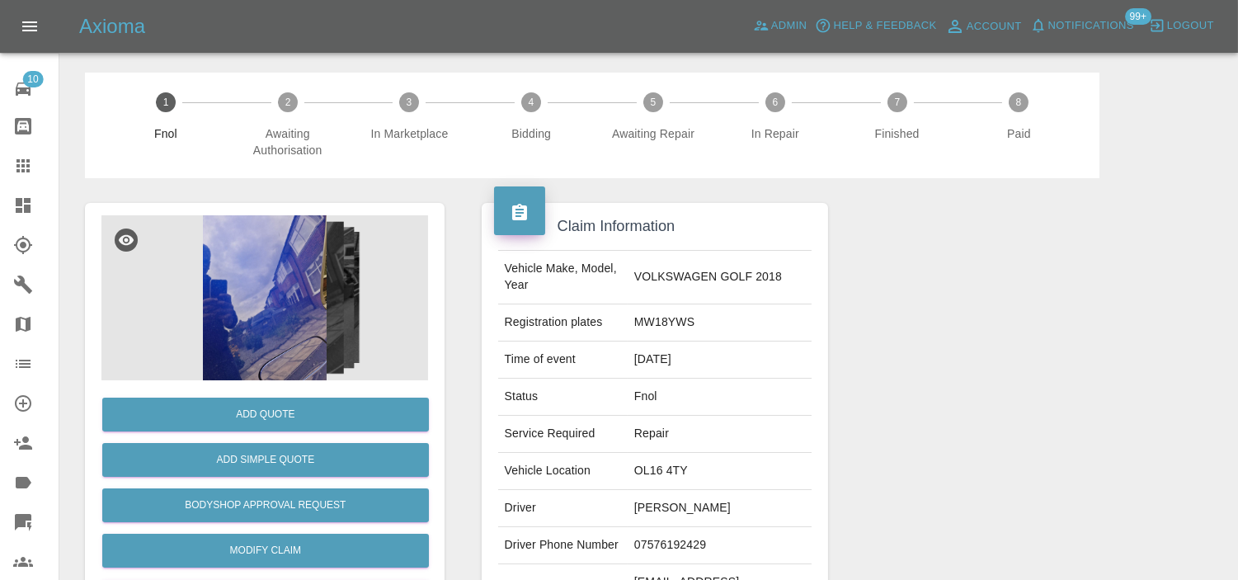
click at [307, 265] on img at bounding box center [264, 297] width 327 height 165
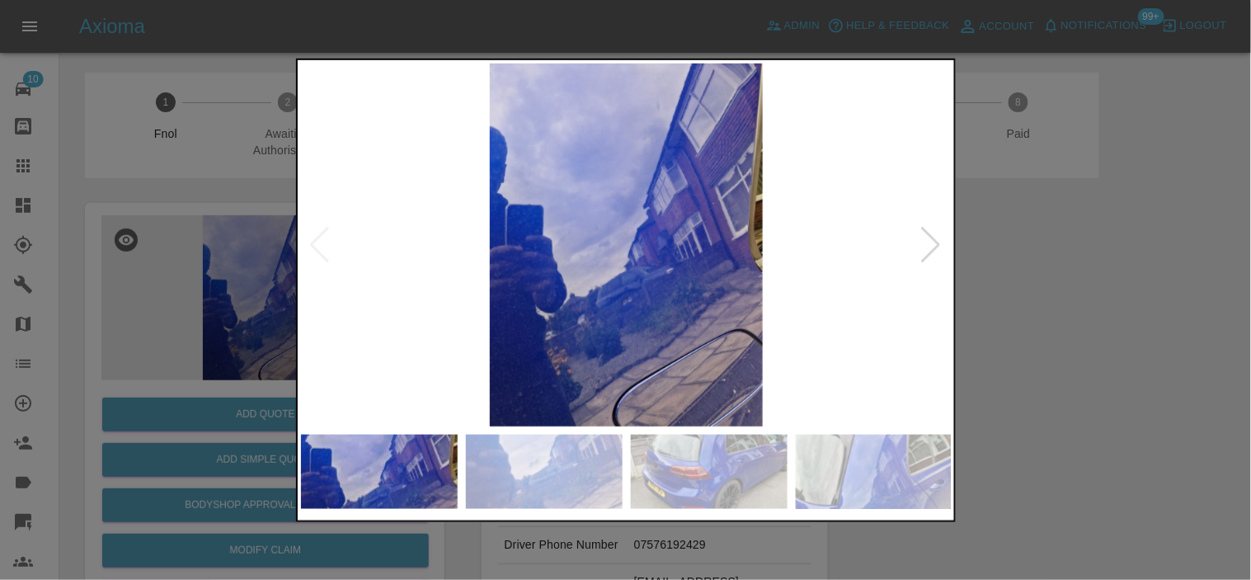
click at [510, 313] on img at bounding box center [627, 244] width 652 height 363
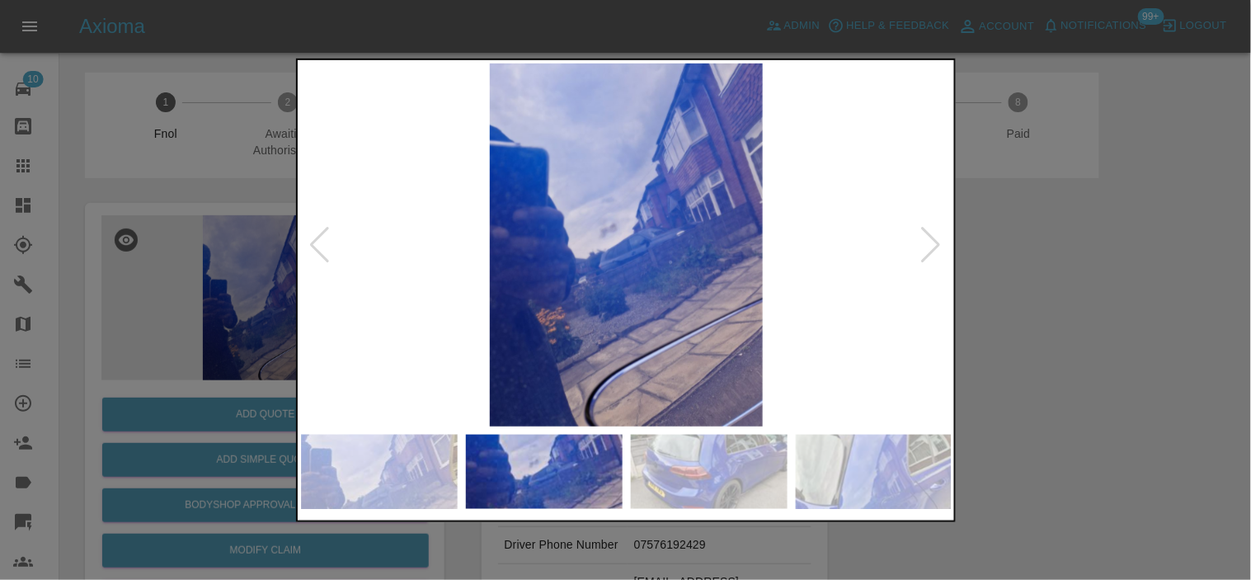
click at [510, 324] on img at bounding box center [627, 244] width 652 height 363
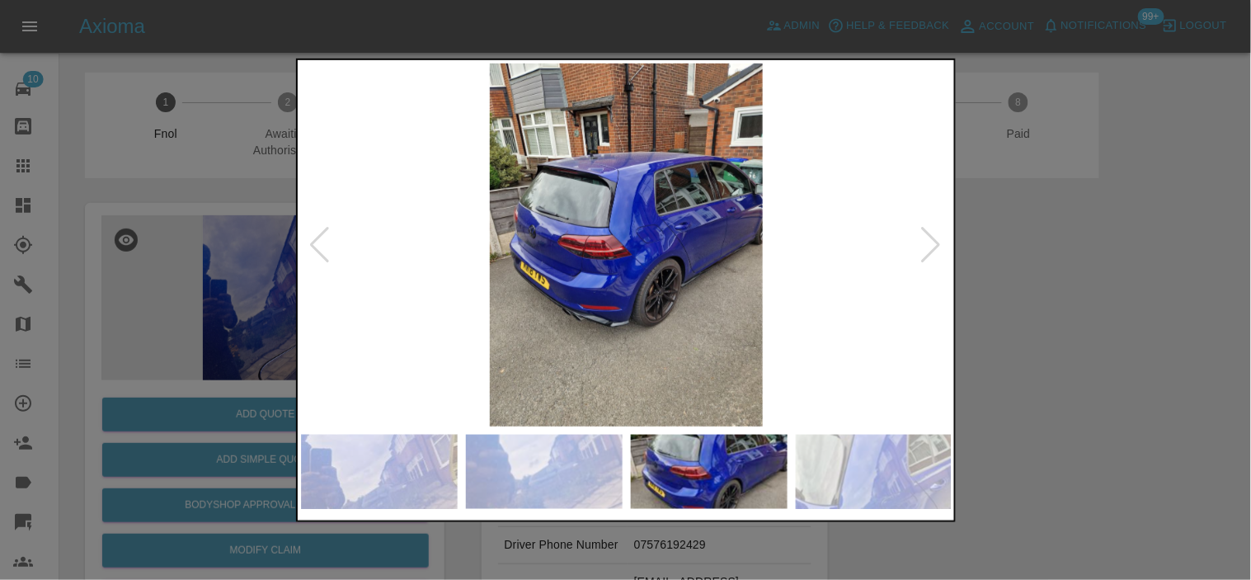
click at [685, 331] on img at bounding box center [627, 244] width 652 height 363
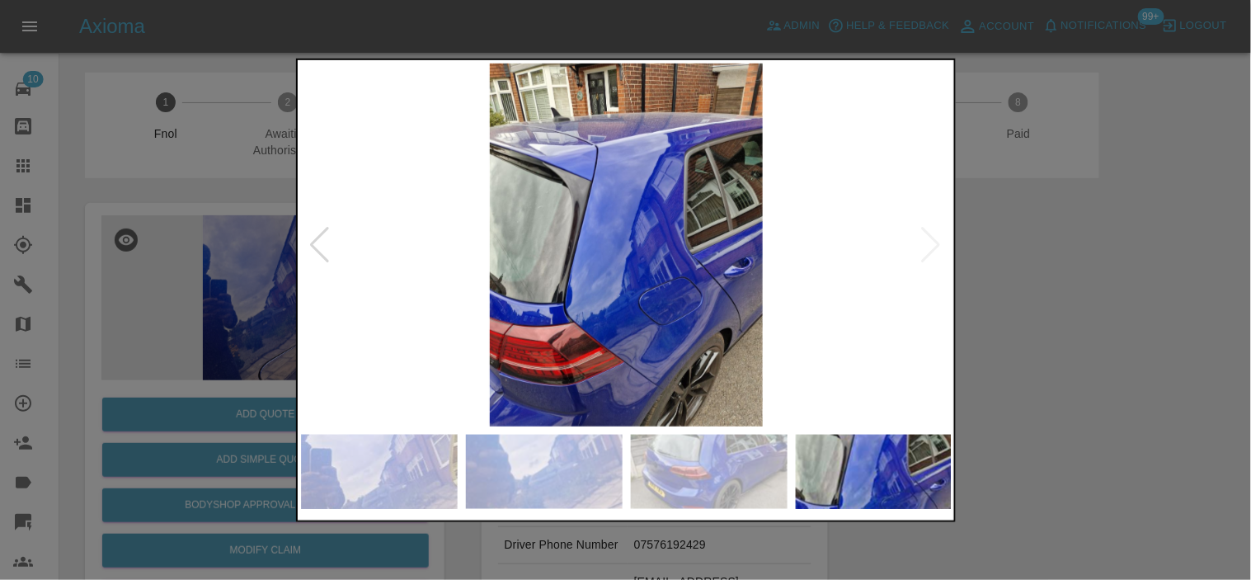
click at [589, 301] on img at bounding box center [627, 244] width 652 height 363
click at [658, 274] on img at bounding box center [627, 244] width 652 height 363
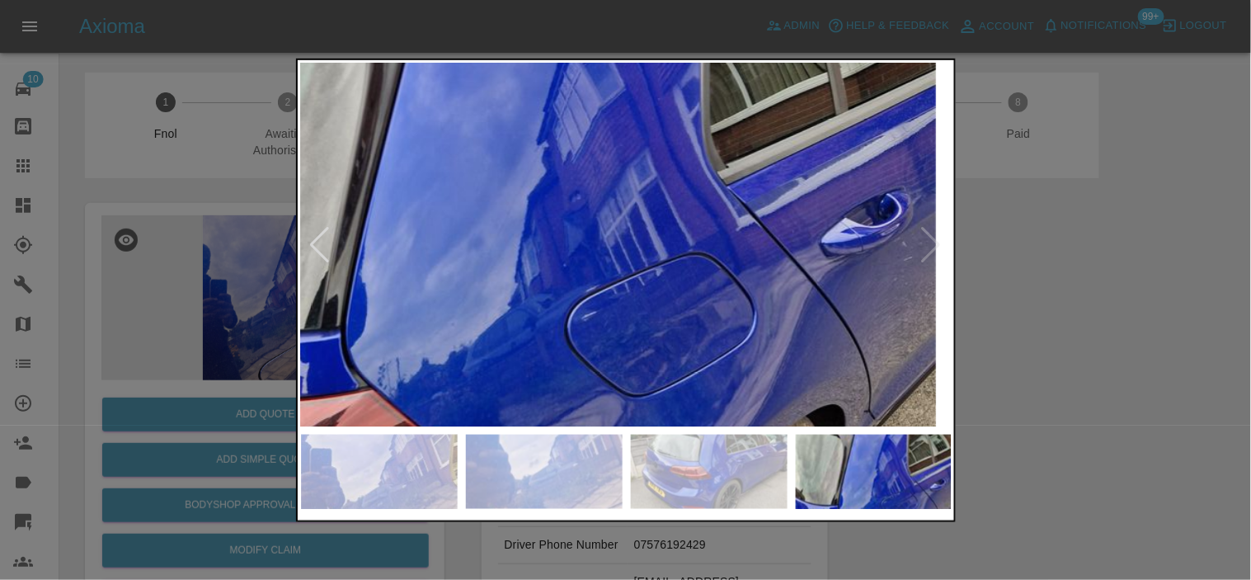
click at [652, 275] on img at bounding box center [527, 156] width 1955 height 1090
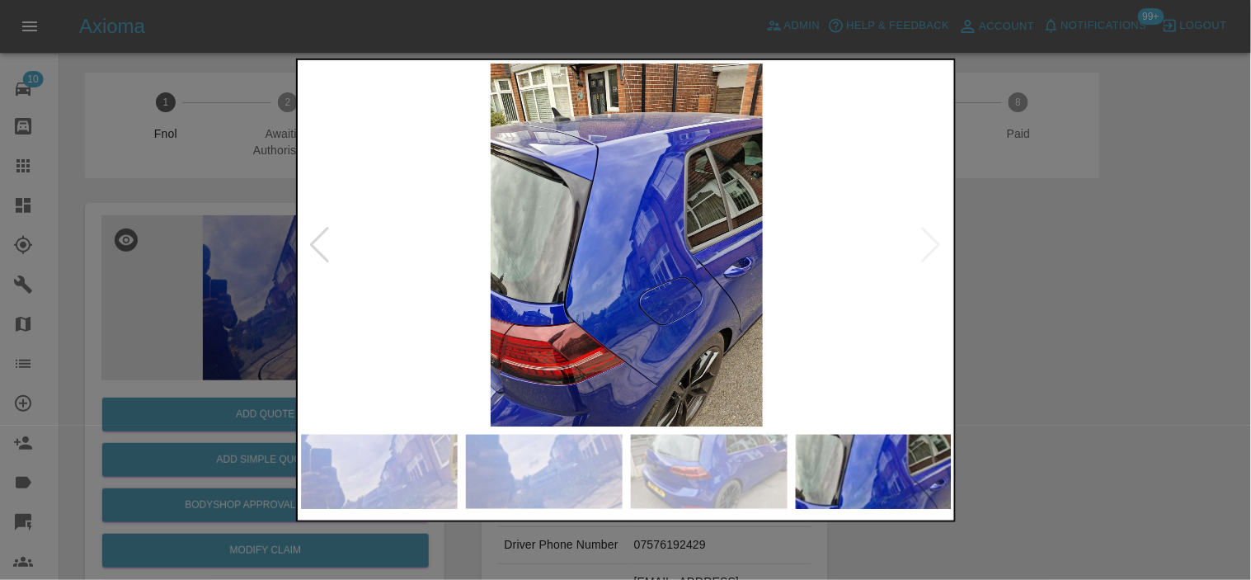
click at [687, 290] on img at bounding box center [627, 244] width 652 height 363
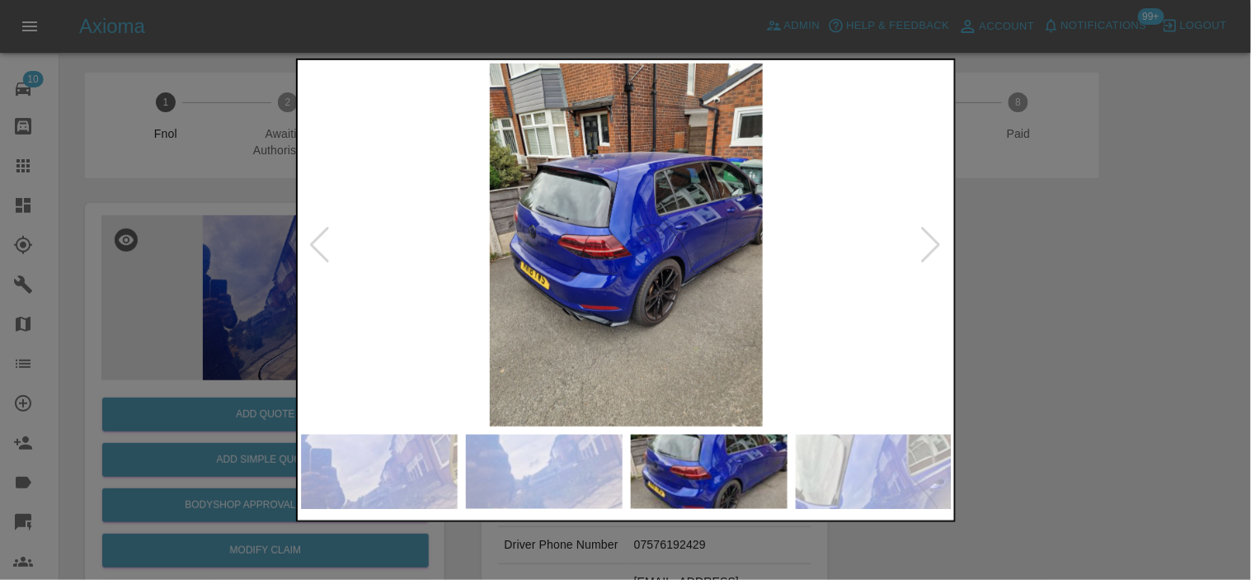
click at [294, 219] on div at bounding box center [625, 290] width 1251 height 580
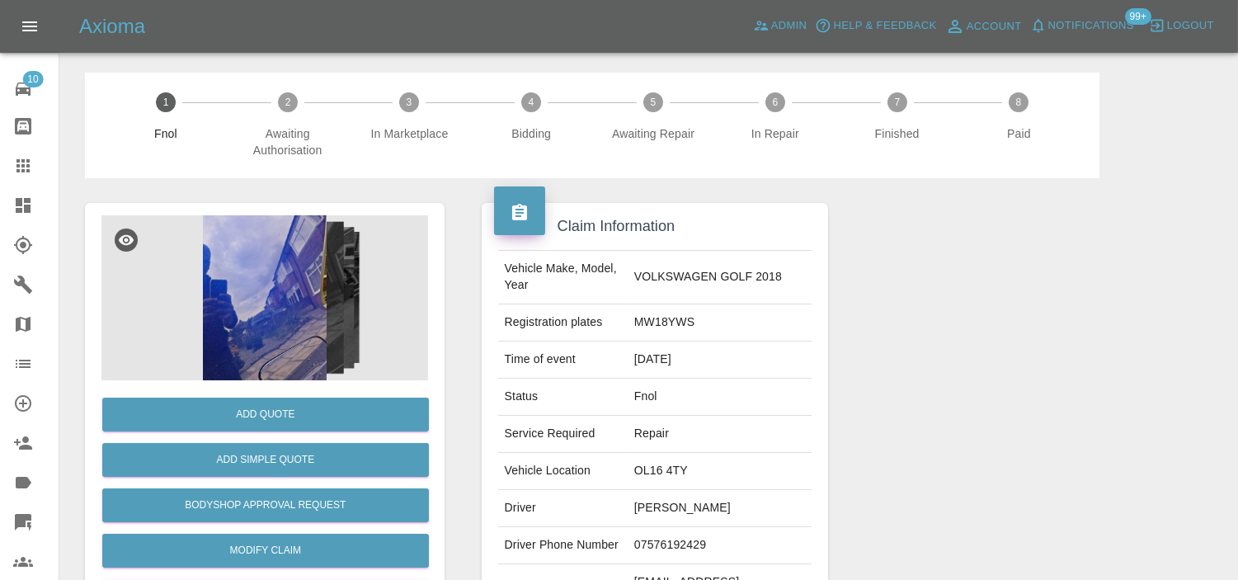
click at [276, 265] on img at bounding box center [264, 297] width 327 height 165
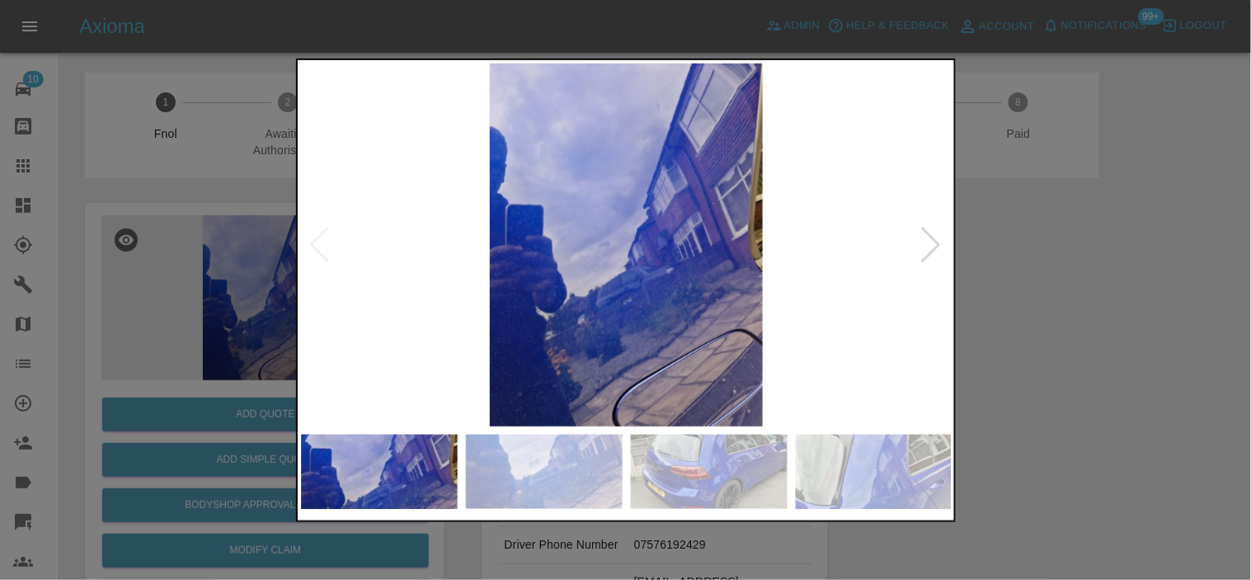
click at [583, 266] on img at bounding box center [627, 244] width 652 height 363
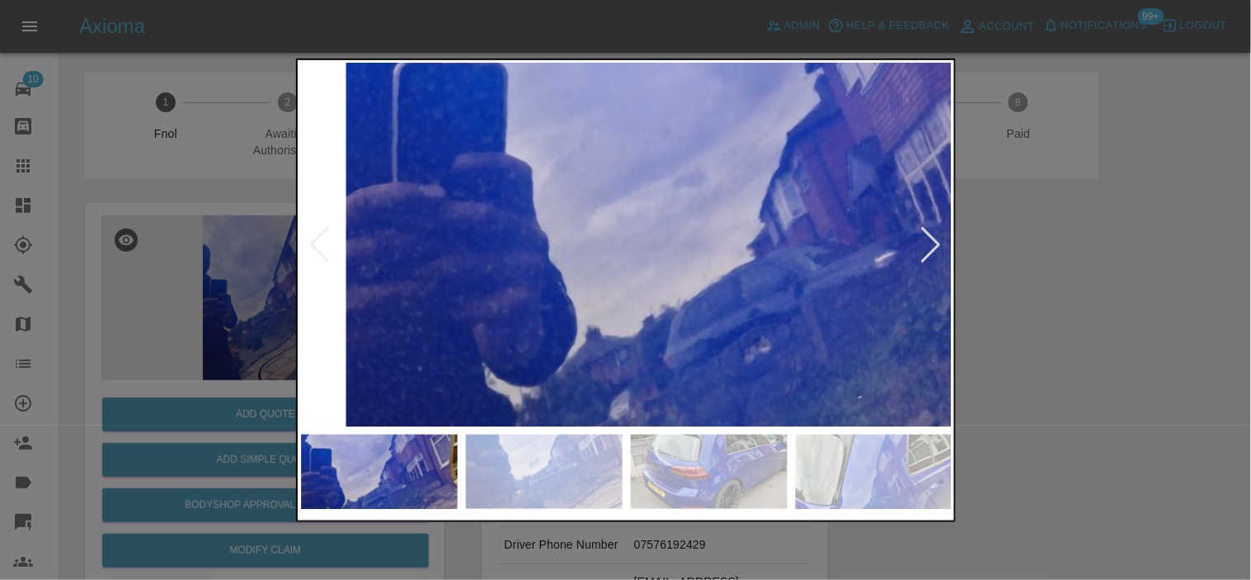
click at [584, 274] on img at bounding box center [753, 182] width 1955 height 1090
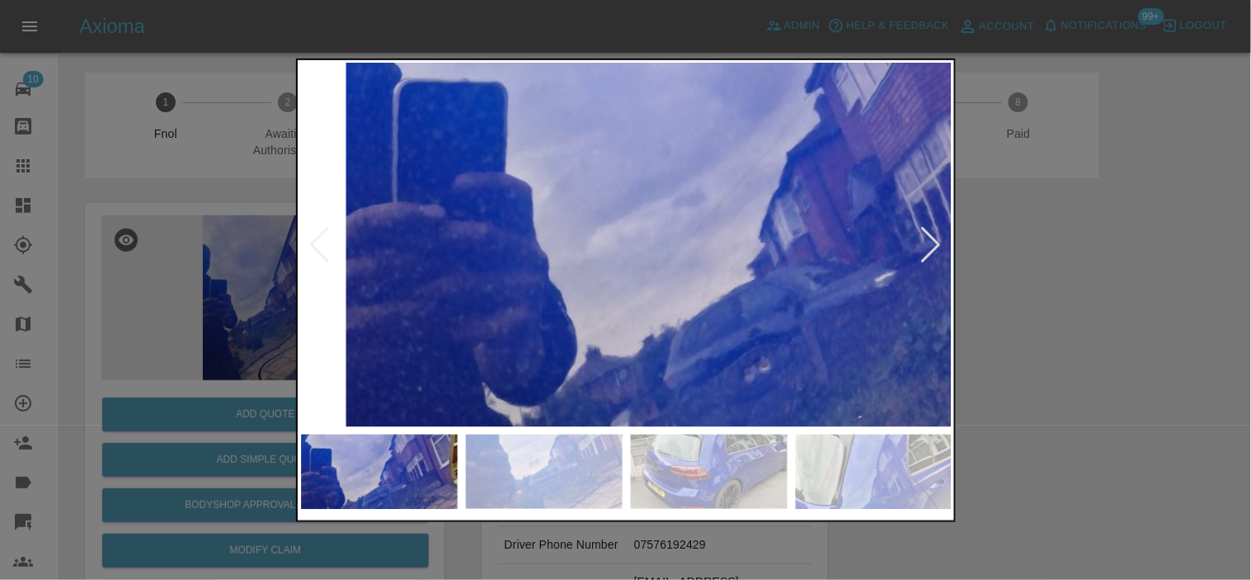
click at [584, 274] on img at bounding box center [753, 202] width 1955 height 1090
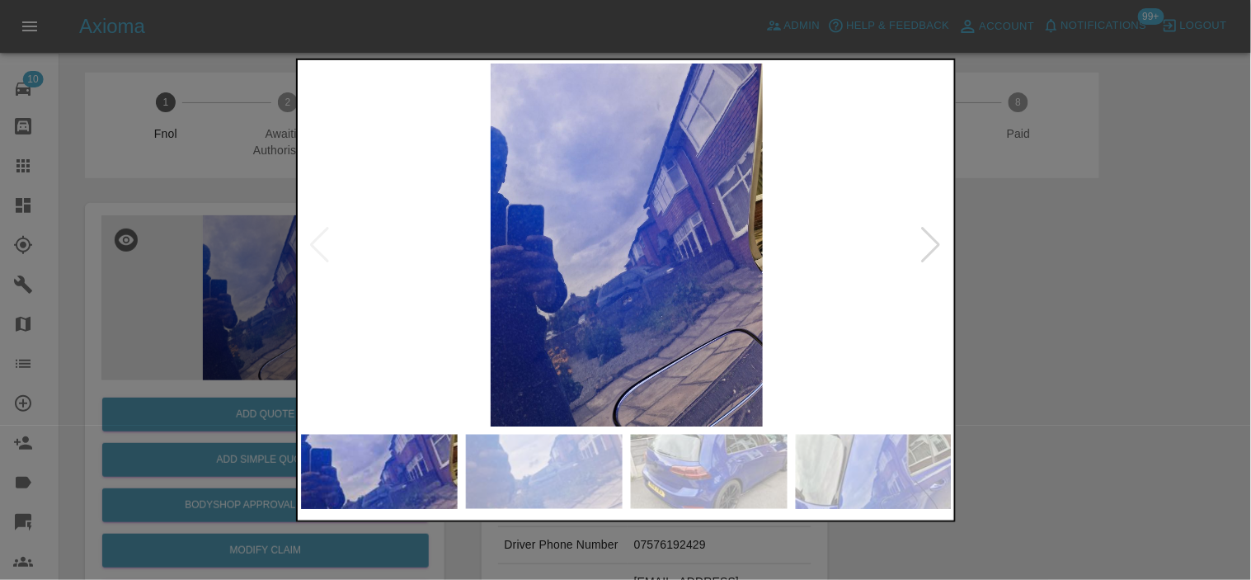
click at [272, 290] on div at bounding box center [625, 290] width 1251 height 580
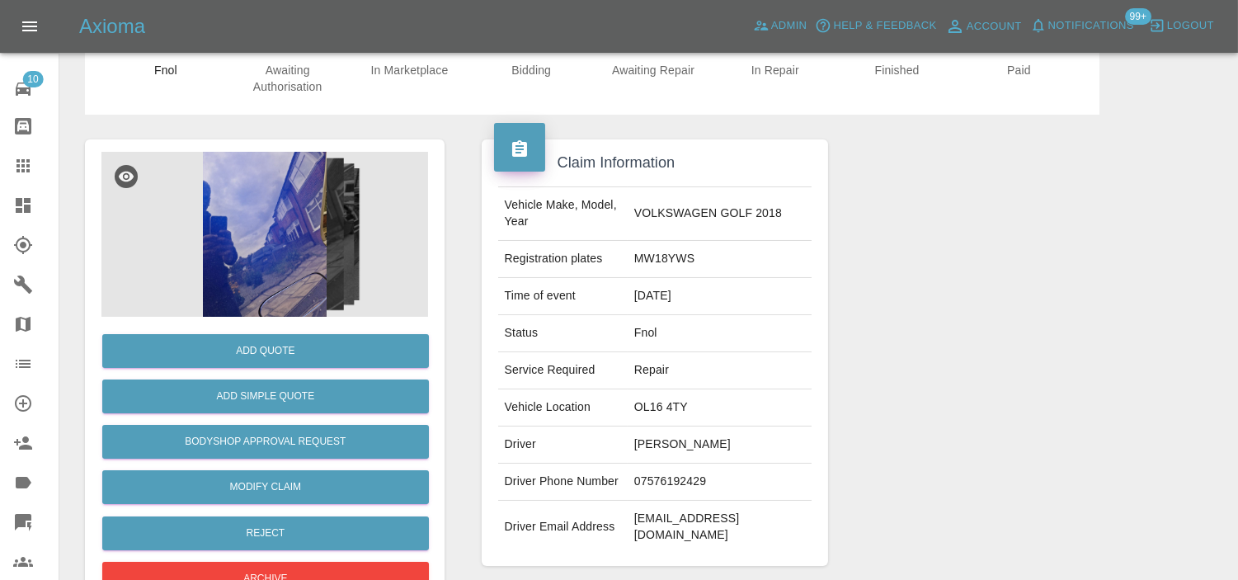
scroll to position [58, 0]
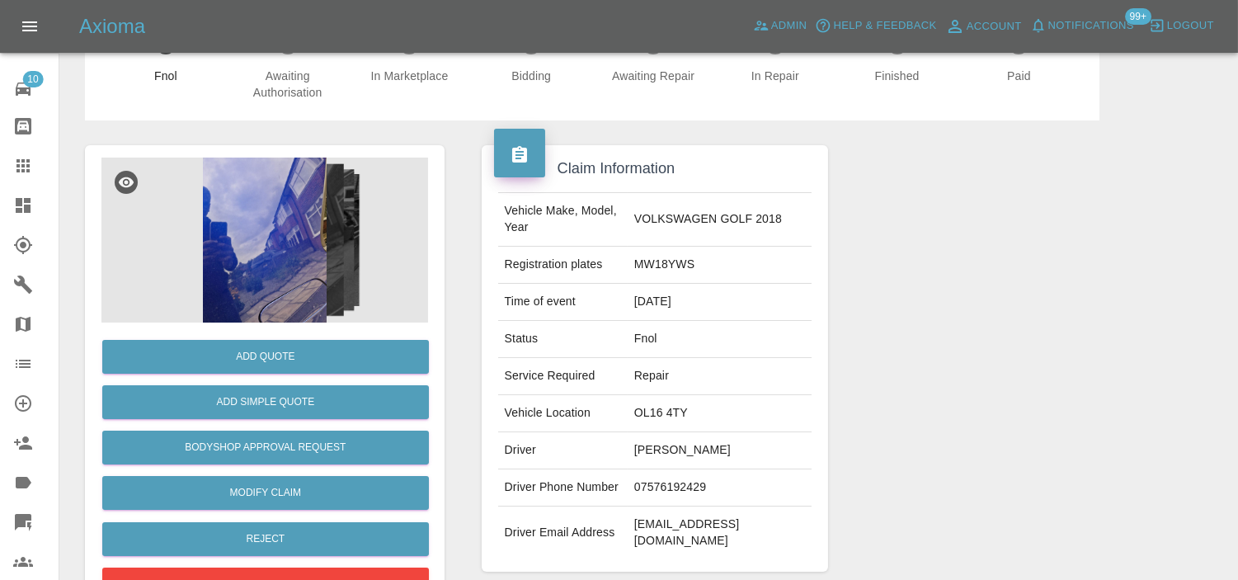
click at [315, 238] on img at bounding box center [264, 240] width 327 height 165
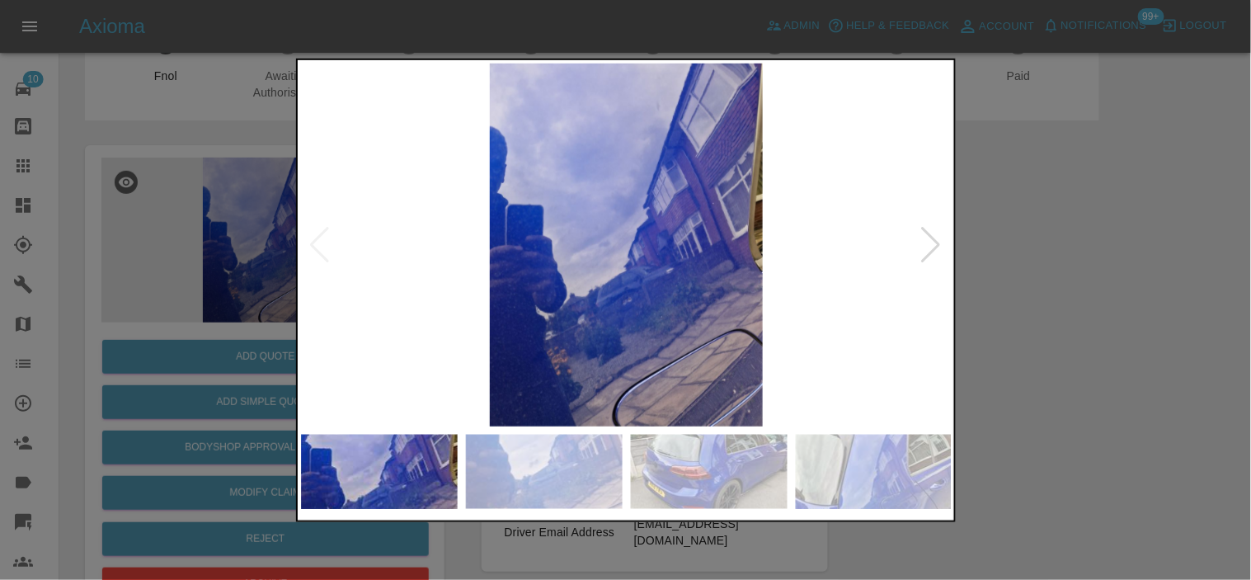
click at [1114, 290] on div at bounding box center [625, 290] width 1251 height 580
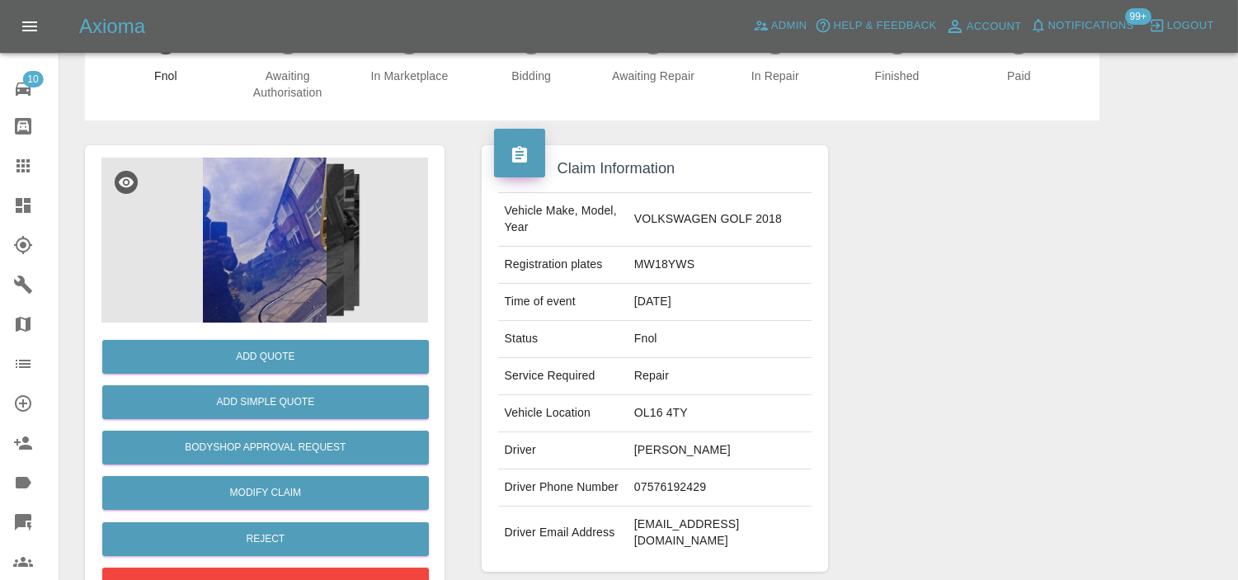
click at [297, 203] on img at bounding box center [264, 240] width 327 height 165
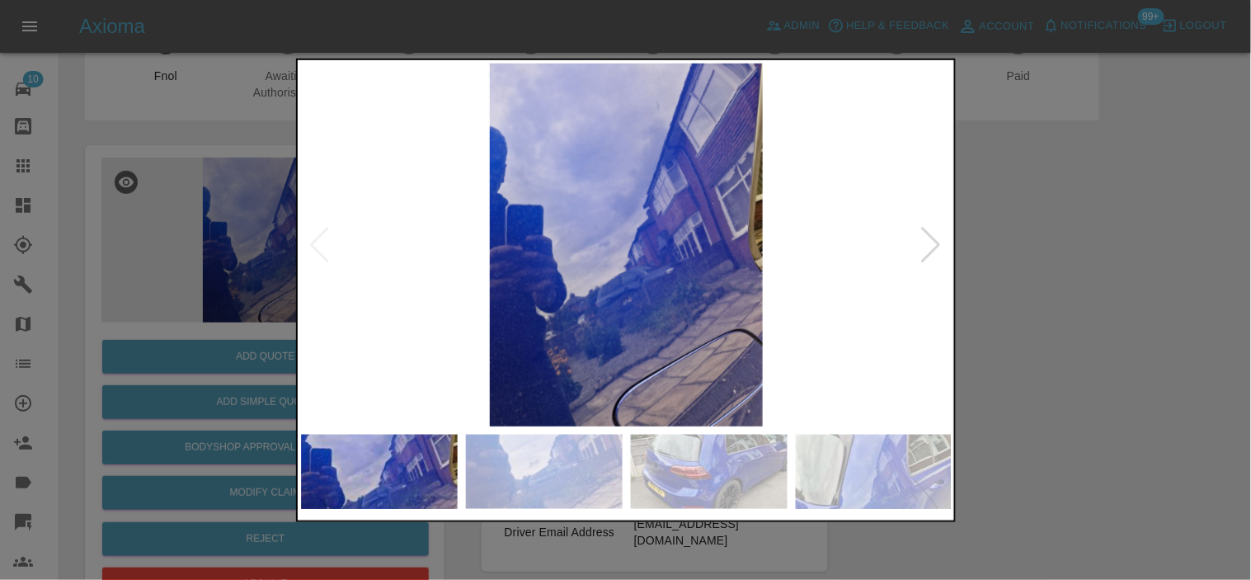
click at [586, 271] on img at bounding box center [627, 244] width 652 height 363
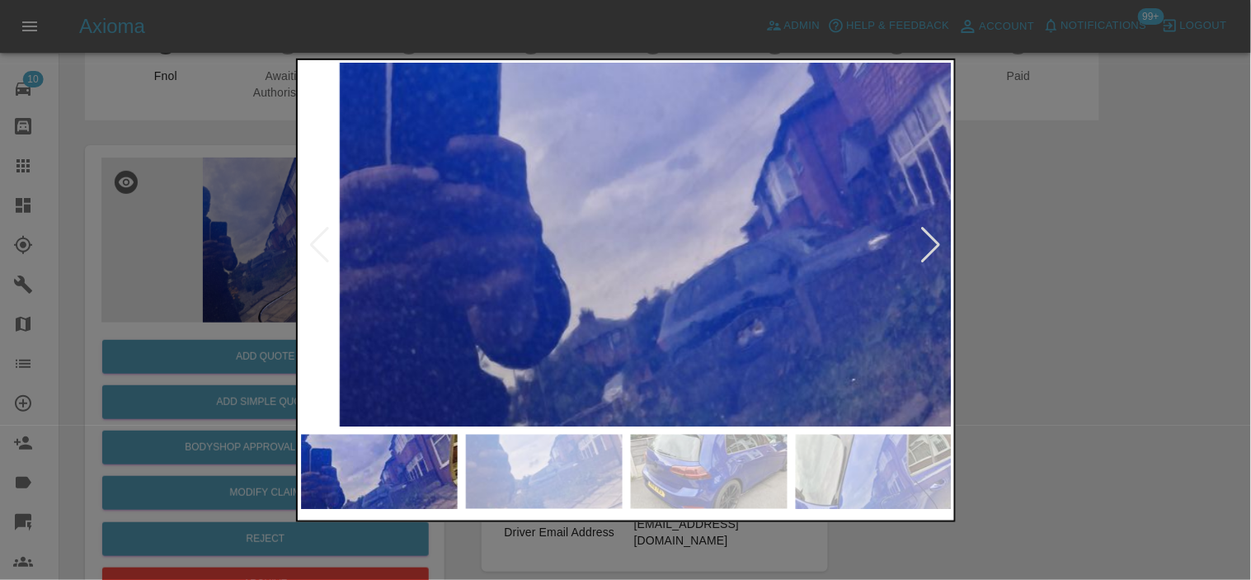
click at [586, 271] on img at bounding box center [747, 165] width 1955 height 1090
click at [720, 318] on img at bounding box center [747, 165] width 1955 height 1090
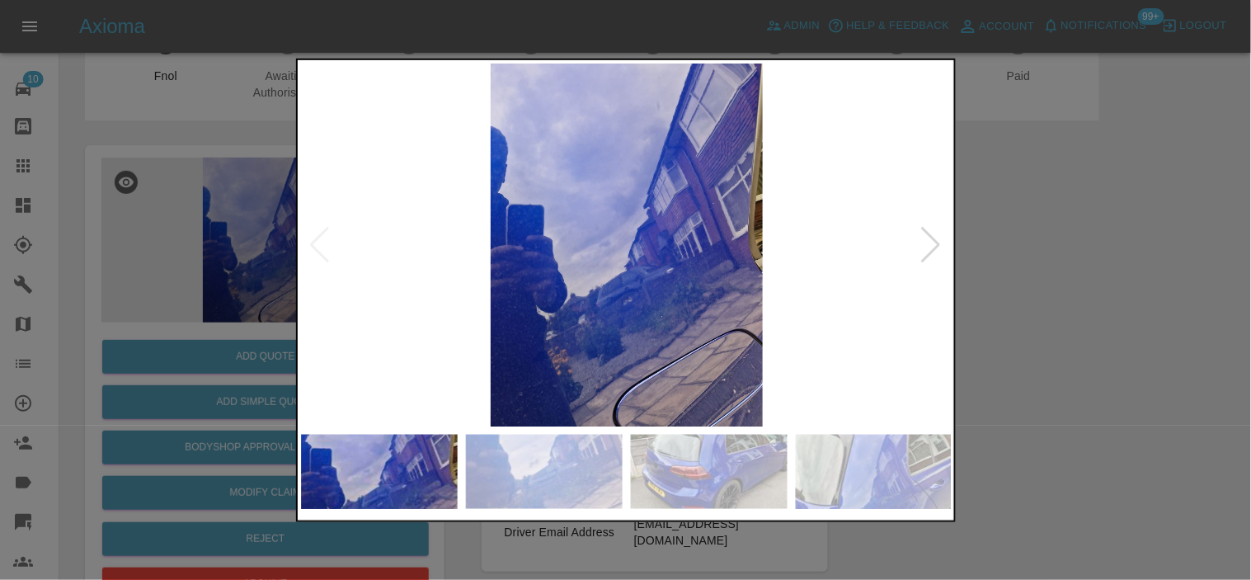
click at [650, 317] on img at bounding box center [627, 244] width 652 height 363
click at [672, 323] on img at bounding box center [627, 244] width 652 height 363
click at [413, 322] on img at bounding box center [627, 244] width 652 height 363
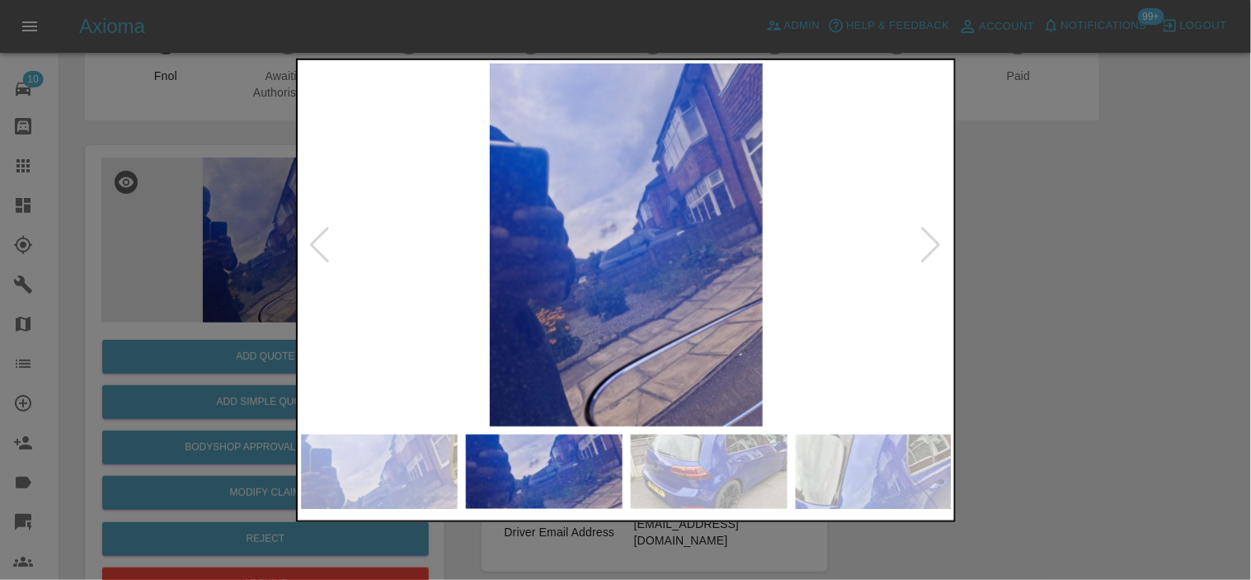
click at [638, 276] on img at bounding box center [627, 244] width 652 height 363
click at [644, 274] on img at bounding box center [627, 244] width 652 height 363
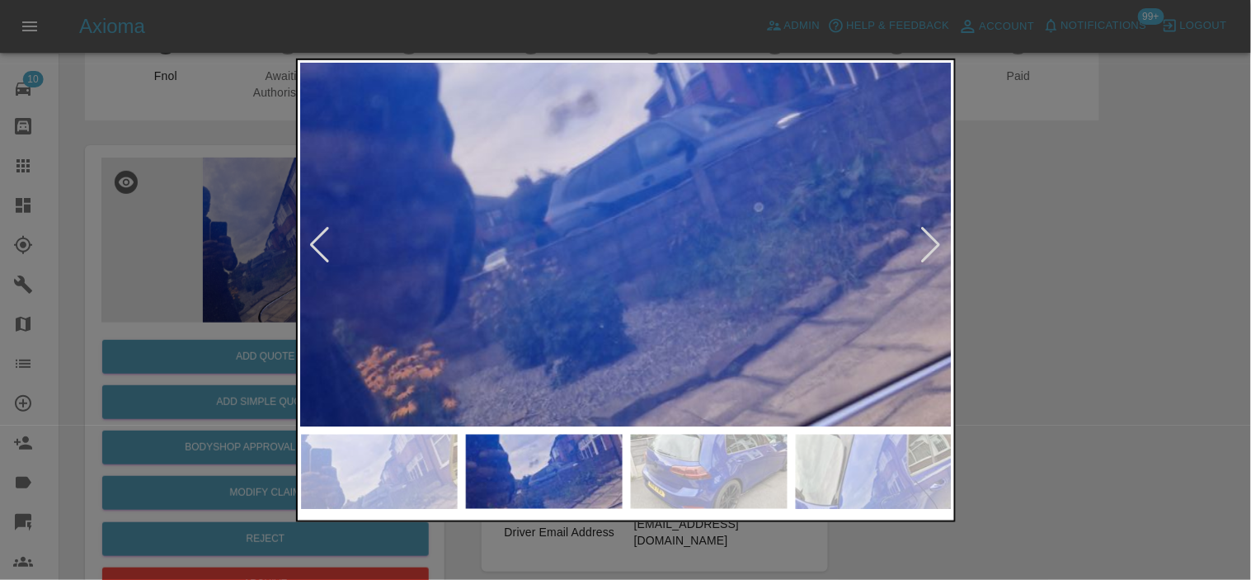
click at [686, 318] on img at bounding box center [626, 156] width 1955 height 1090
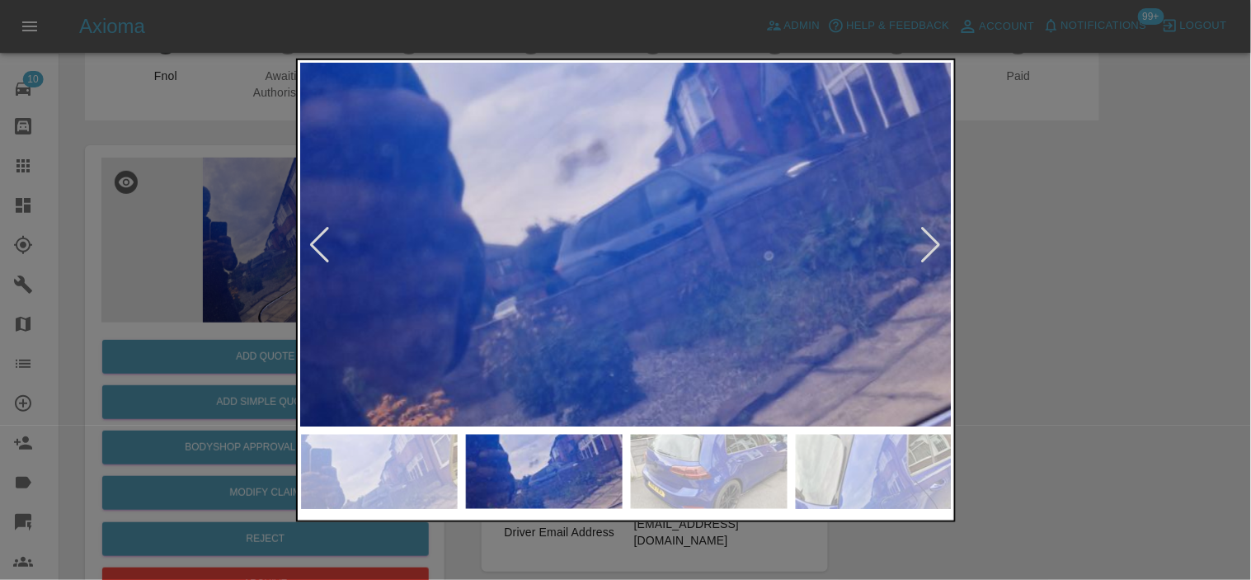
click at [761, 348] on img at bounding box center [635, 203] width 1955 height 1090
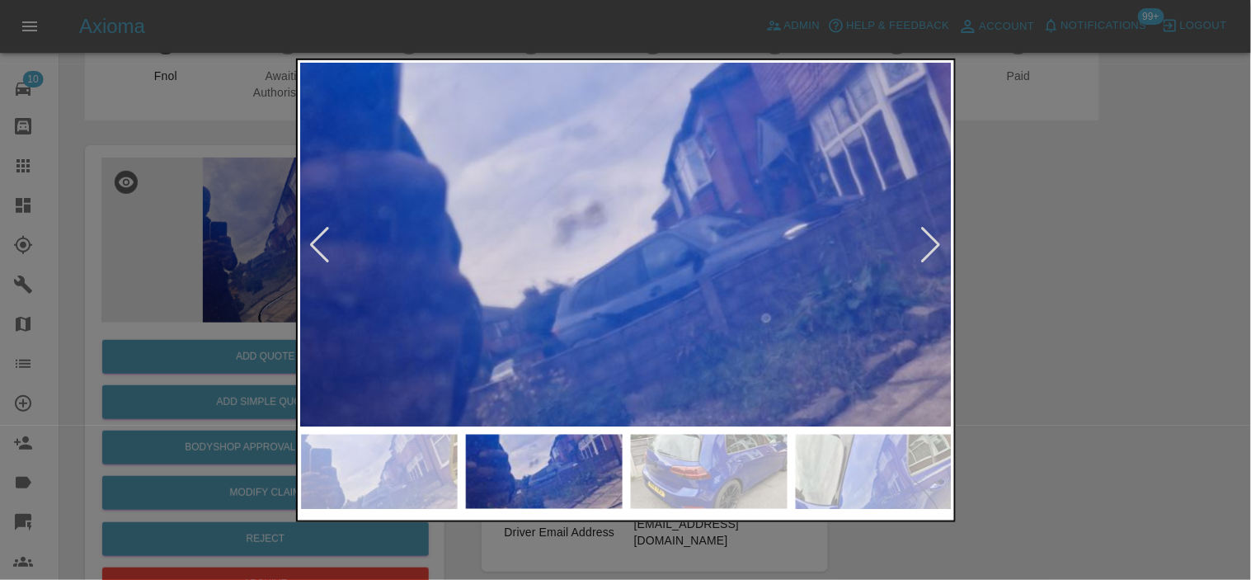
click at [600, 252] on img at bounding box center [633, 266] width 1955 height 1090
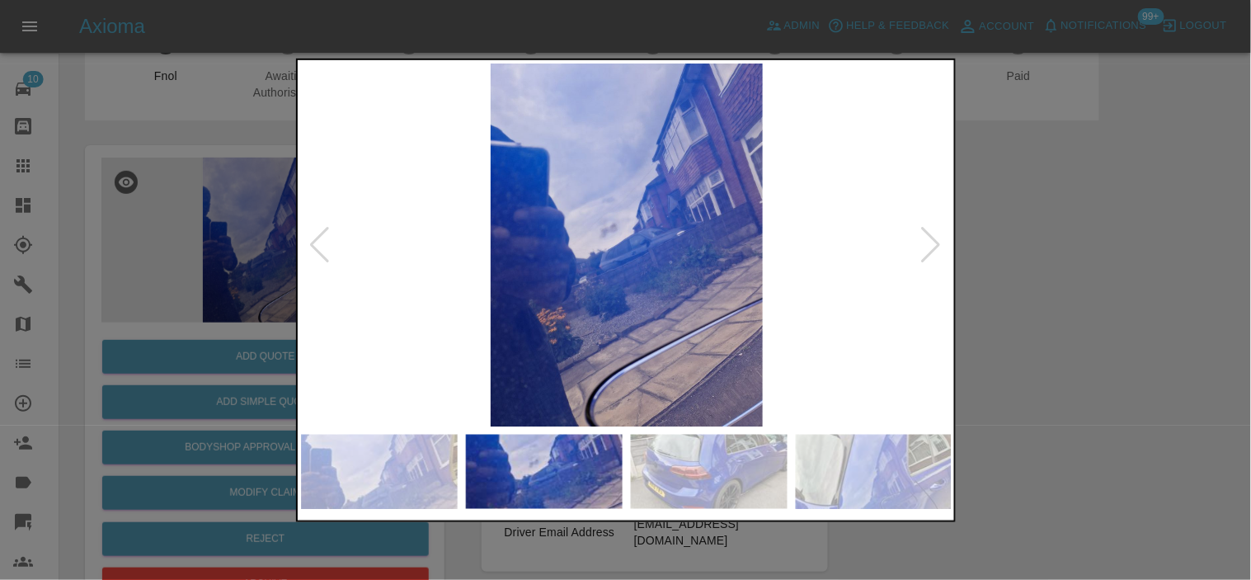
click at [600, 252] on img at bounding box center [627, 244] width 652 height 363
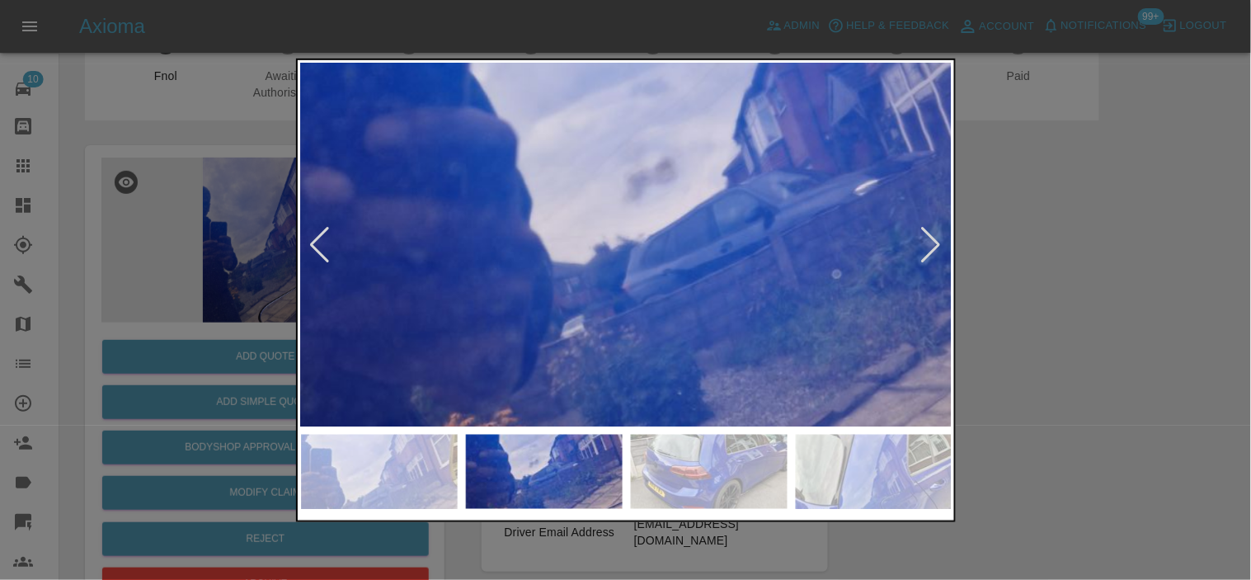
click at [95, 224] on div at bounding box center [625, 290] width 1251 height 580
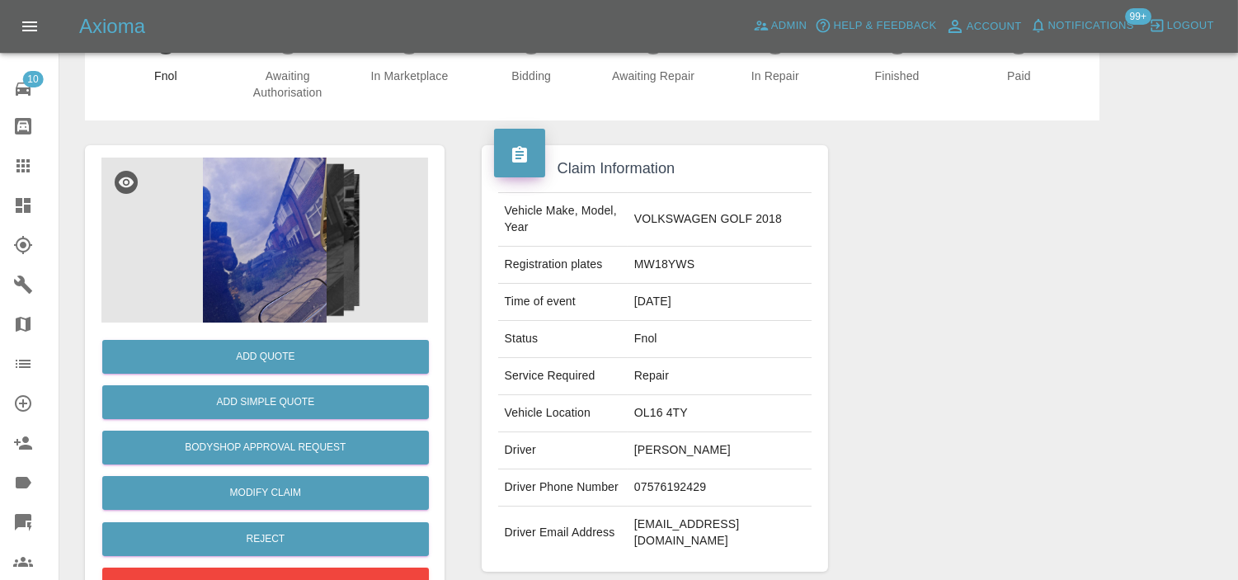
click at [265, 188] on img at bounding box center [264, 240] width 327 height 165
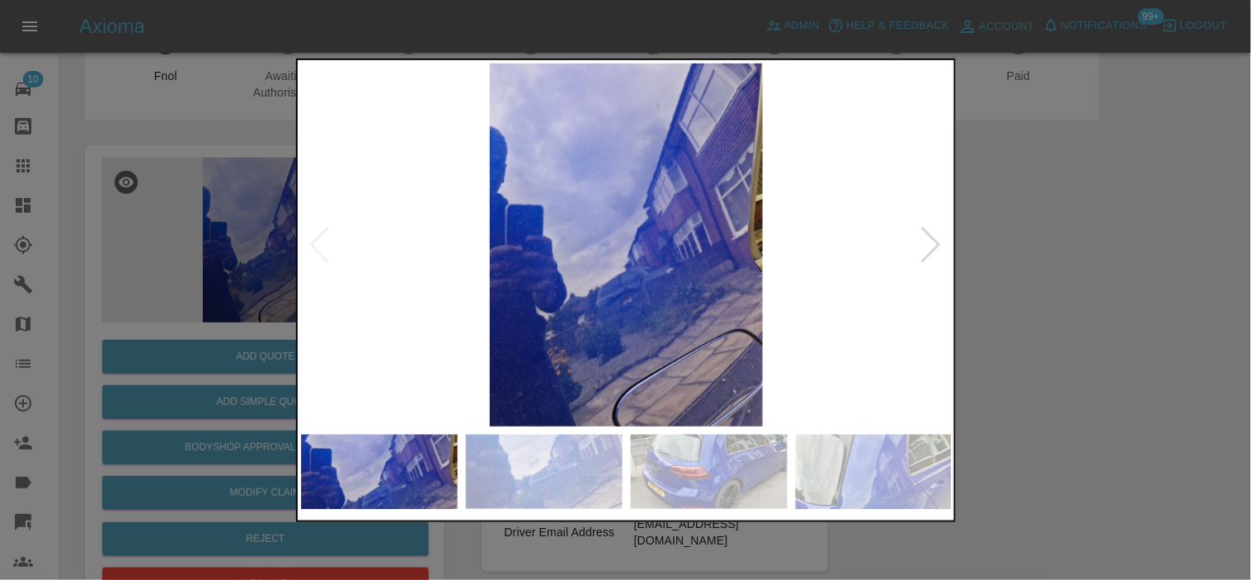
click at [446, 274] on img at bounding box center [627, 244] width 652 height 363
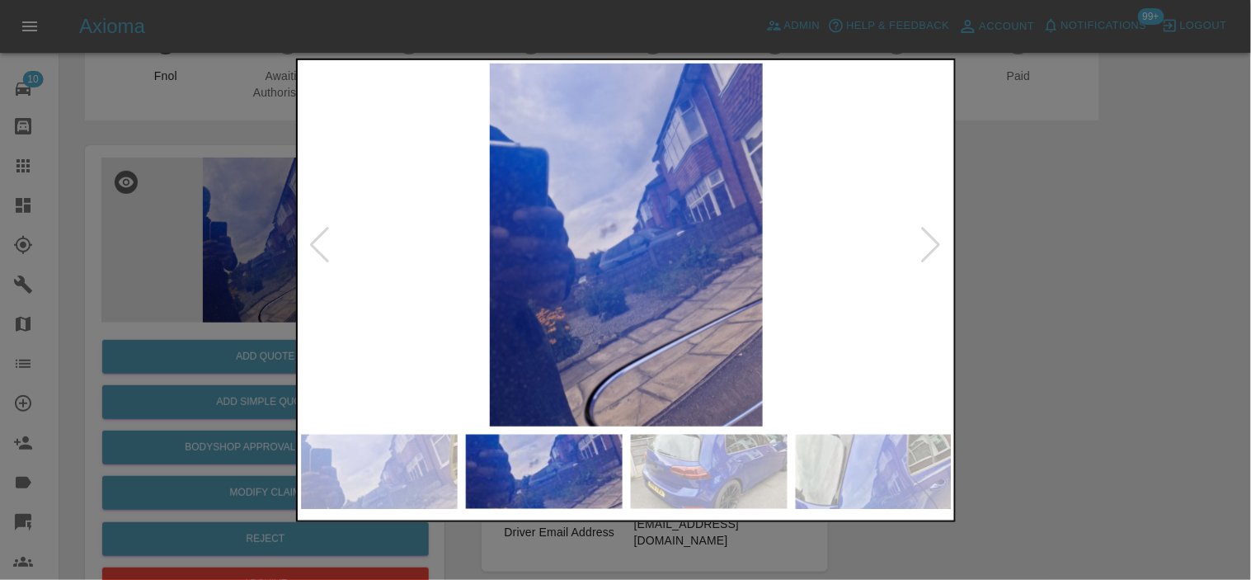
drag, startPoint x: 257, startPoint y: 224, endPoint x: 247, endPoint y: 242, distance: 20.0
click at [256, 226] on div at bounding box center [625, 290] width 1251 height 580
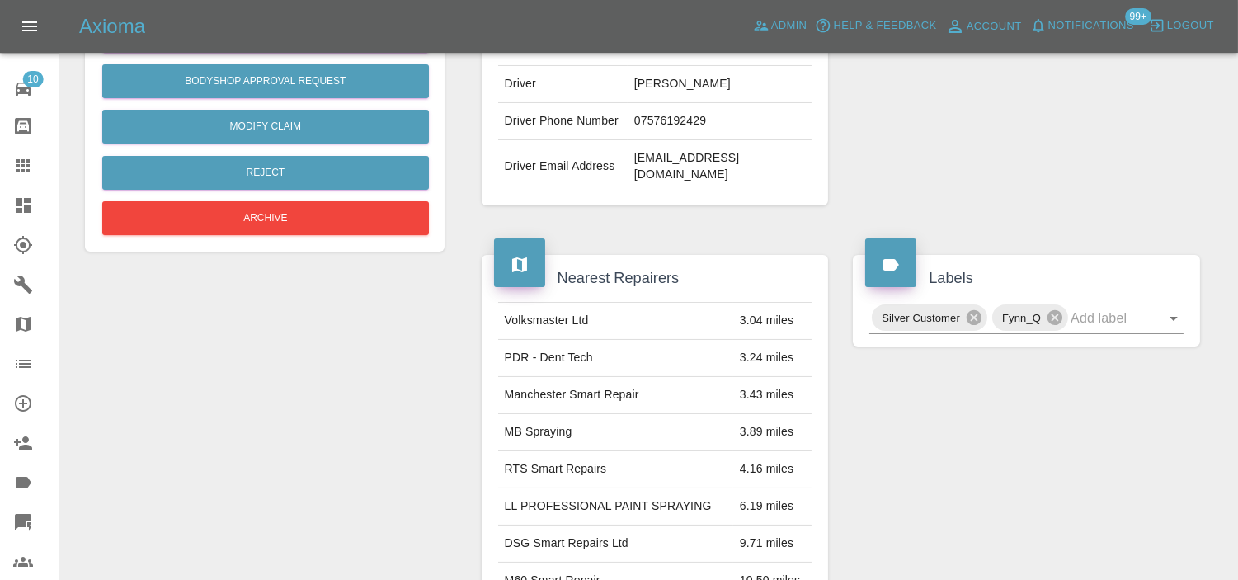
scroll to position [149, 0]
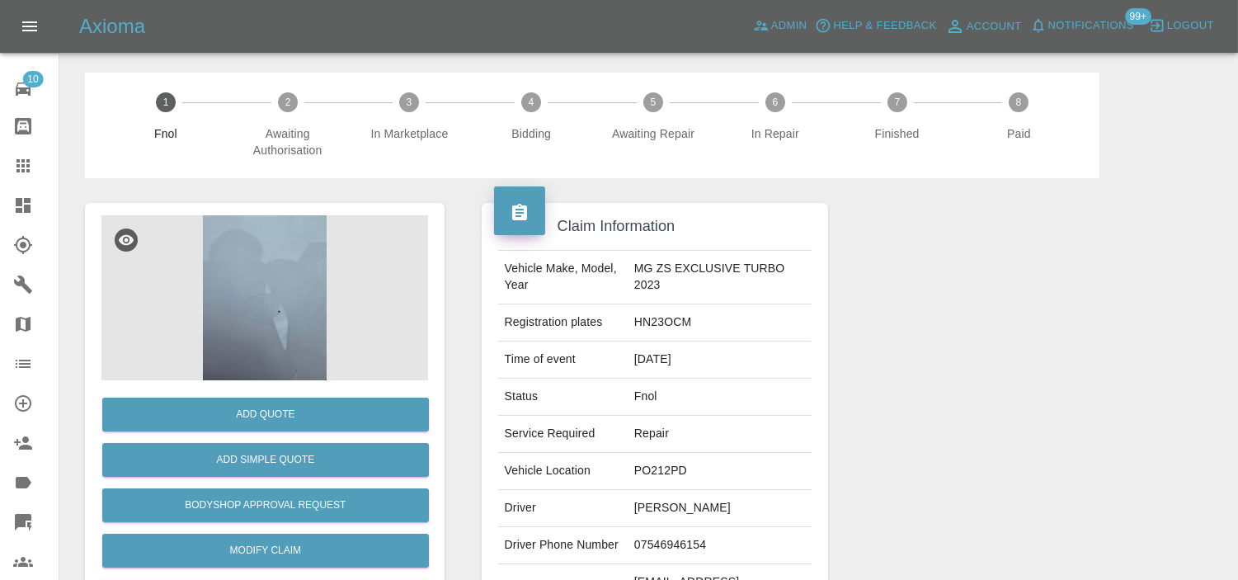
click at [238, 330] on img at bounding box center [264, 297] width 327 height 165
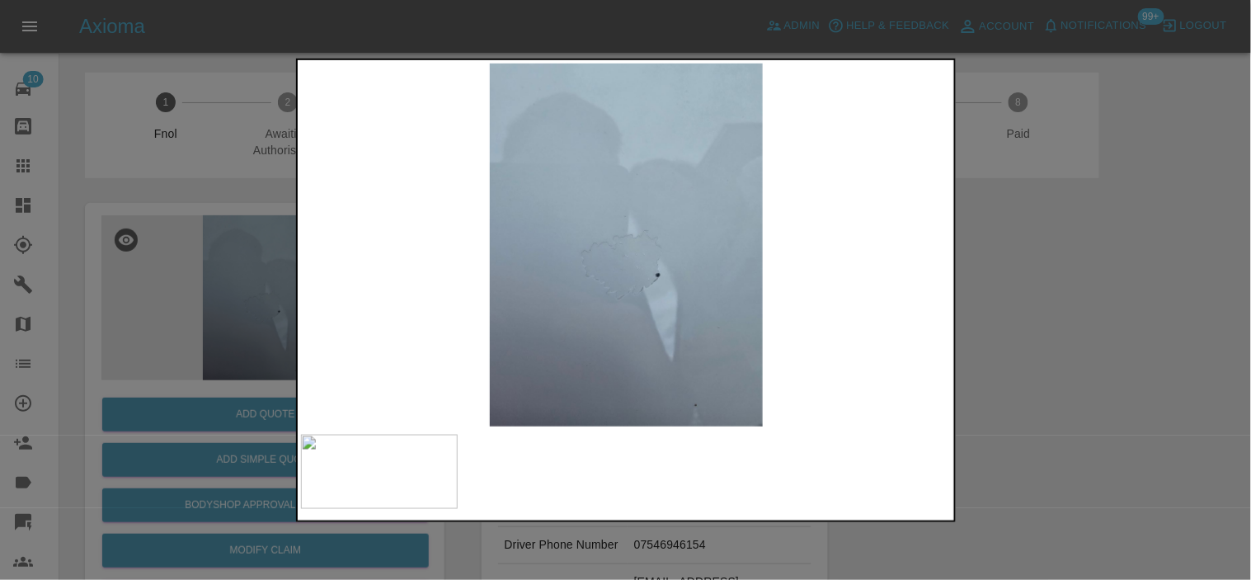
click at [487, 324] on img at bounding box center [627, 244] width 652 height 363
click at [455, 319] on img at bounding box center [627, 244] width 652 height 363
click at [202, 272] on div at bounding box center [625, 290] width 1251 height 580
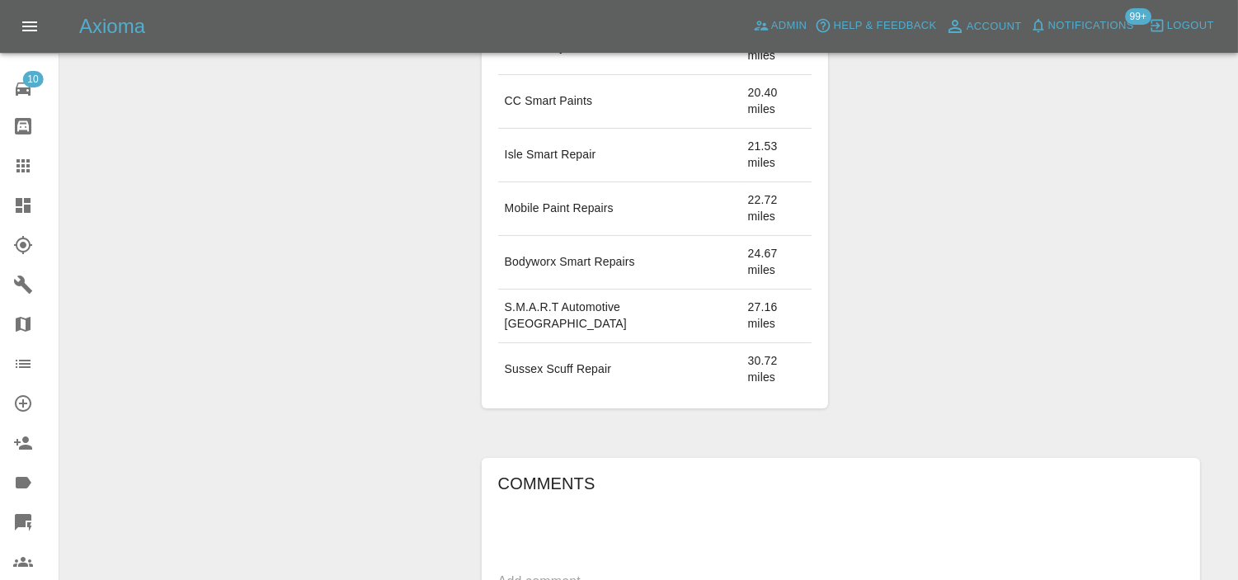
scroll to position [733, 0]
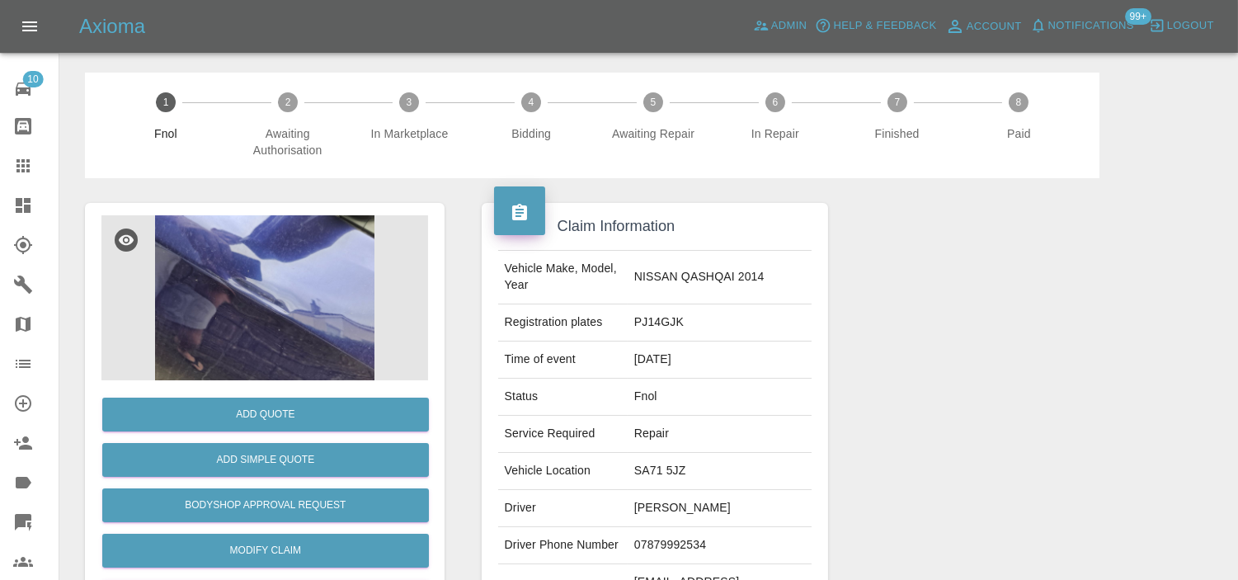
click at [293, 236] on img at bounding box center [264, 297] width 327 height 165
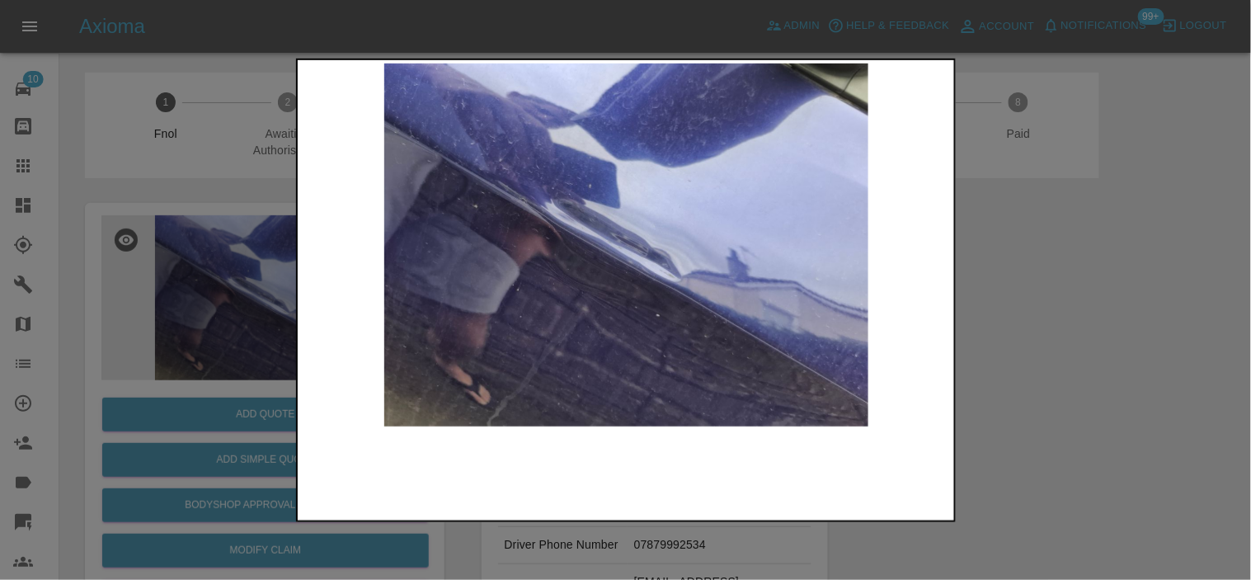
click at [498, 328] on img at bounding box center [627, 244] width 652 height 363
click at [516, 350] on img at bounding box center [627, 244] width 652 height 363
click at [195, 252] on div at bounding box center [625, 290] width 1251 height 580
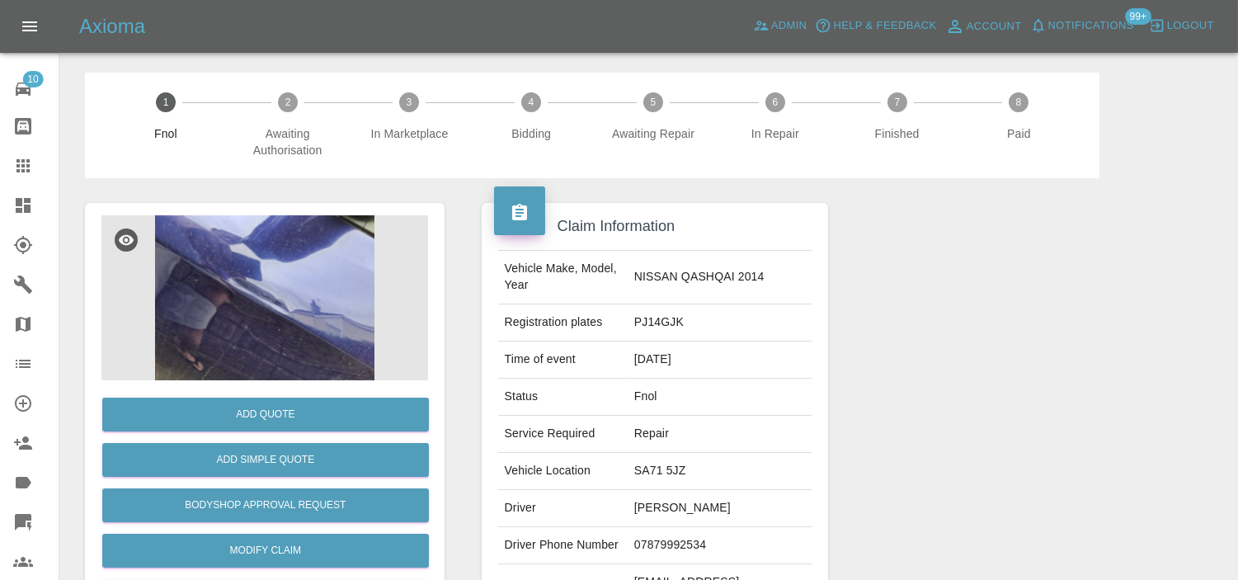
click at [250, 242] on img at bounding box center [264, 297] width 327 height 165
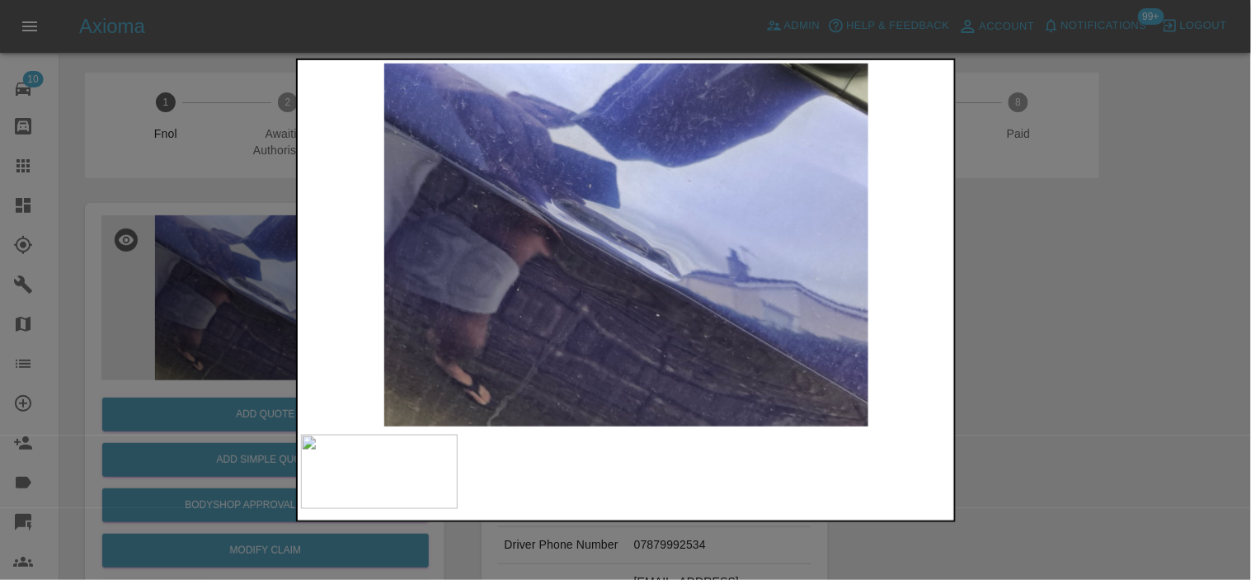
click at [140, 217] on div at bounding box center [625, 290] width 1251 height 580
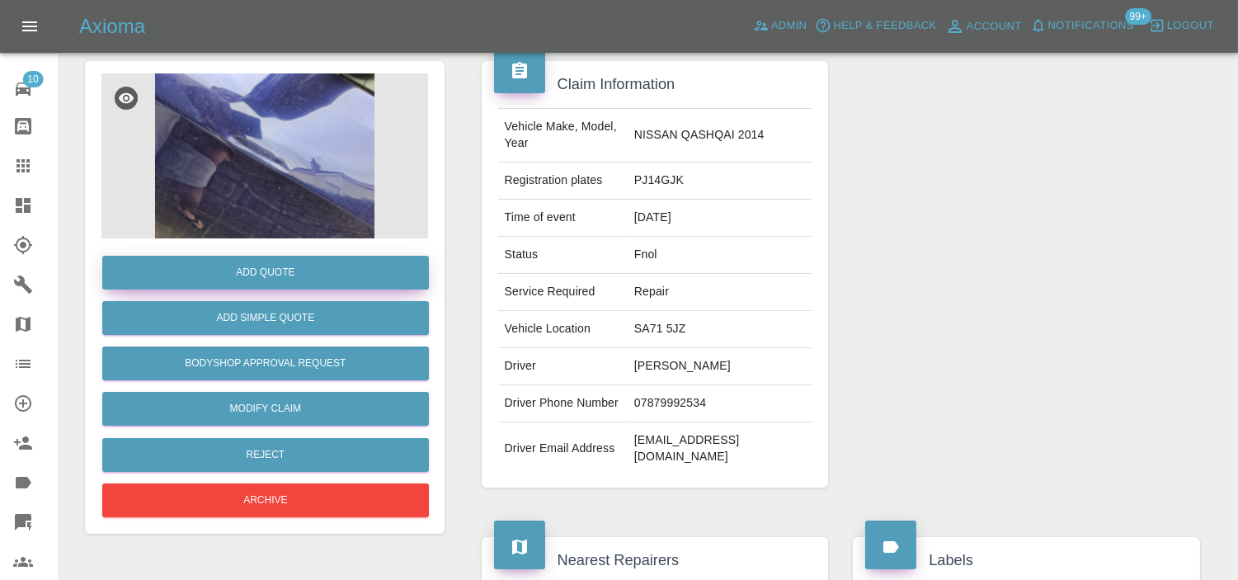
scroll to position [183, 0]
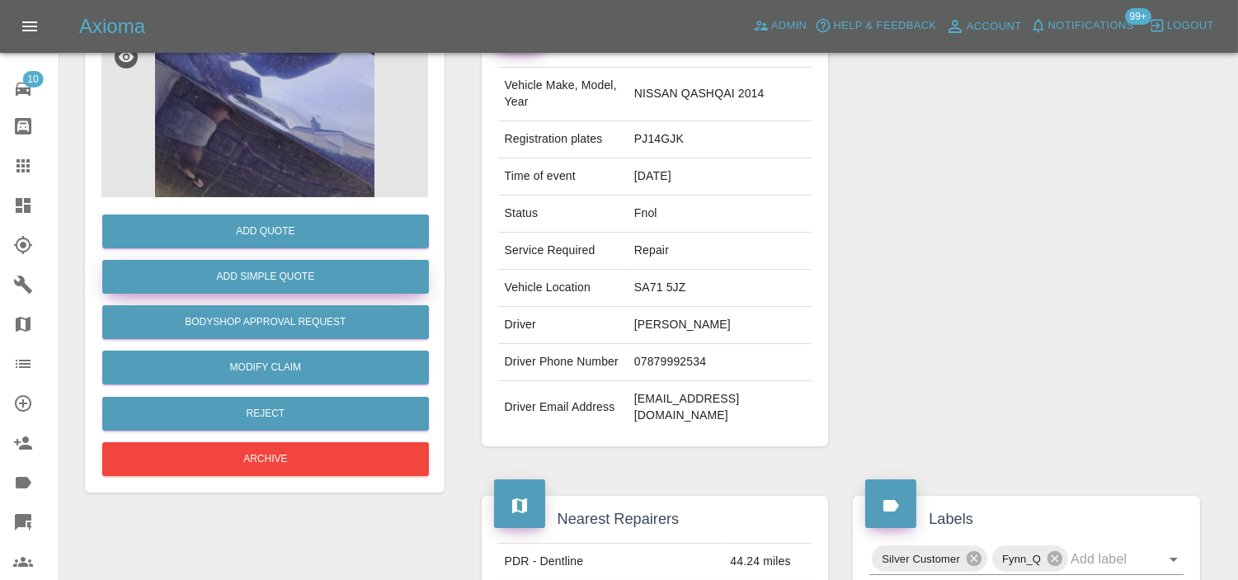
click at [253, 279] on button "Add Simple Quote" at bounding box center [265, 277] width 327 height 34
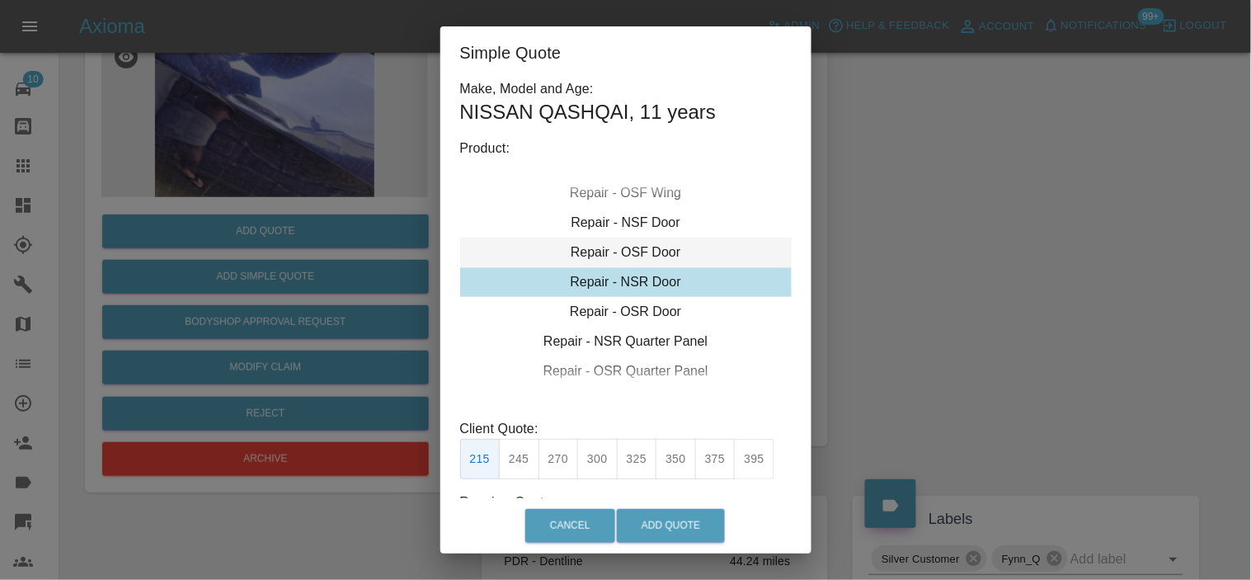
click at [612, 249] on div "Repair - OSF Door" at bounding box center [626, 253] width 332 height 30
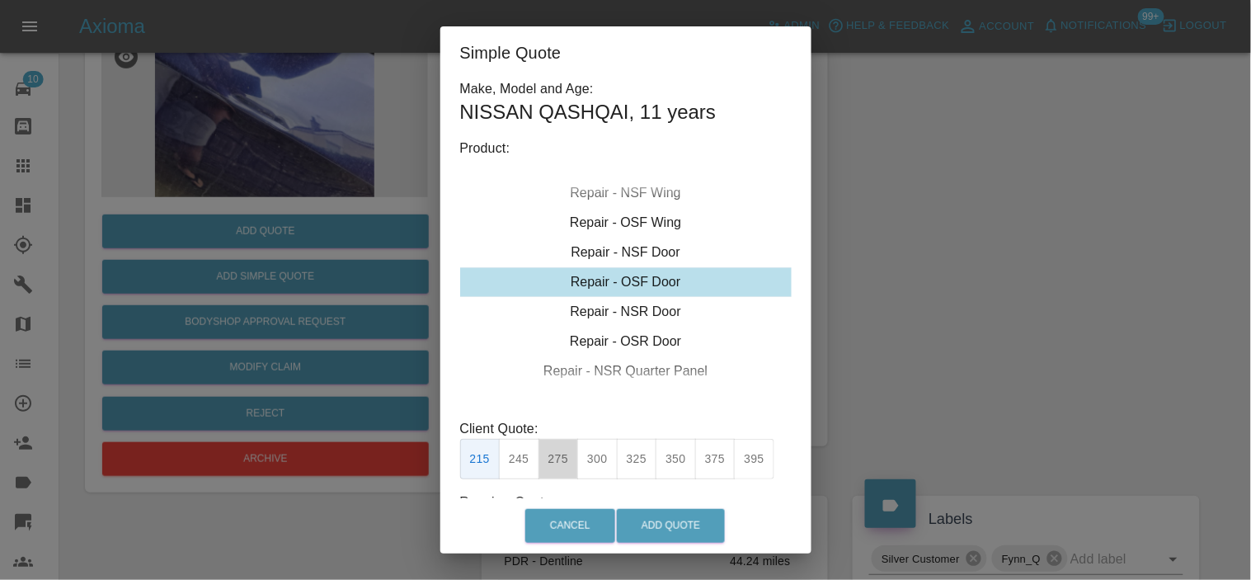
click at [557, 452] on button "275" at bounding box center [559, 459] width 40 height 40
type input "185"
click at [693, 524] on button "Add Quote" at bounding box center [671, 526] width 108 height 34
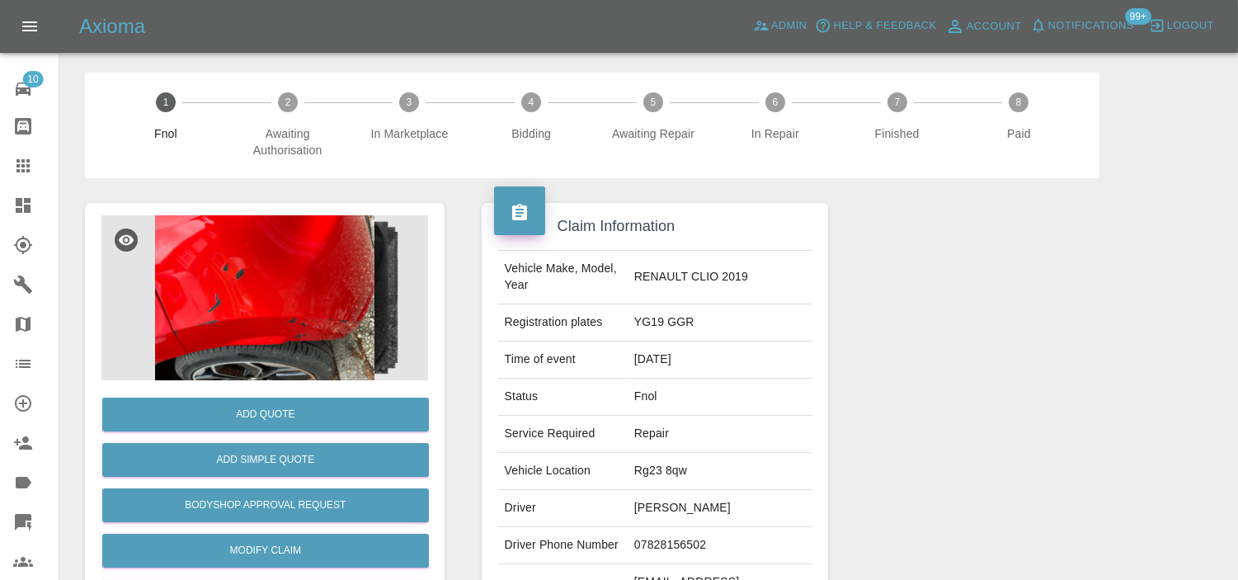
click at [304, 232] on img at bounding box center [264, 297] width 327 height 165
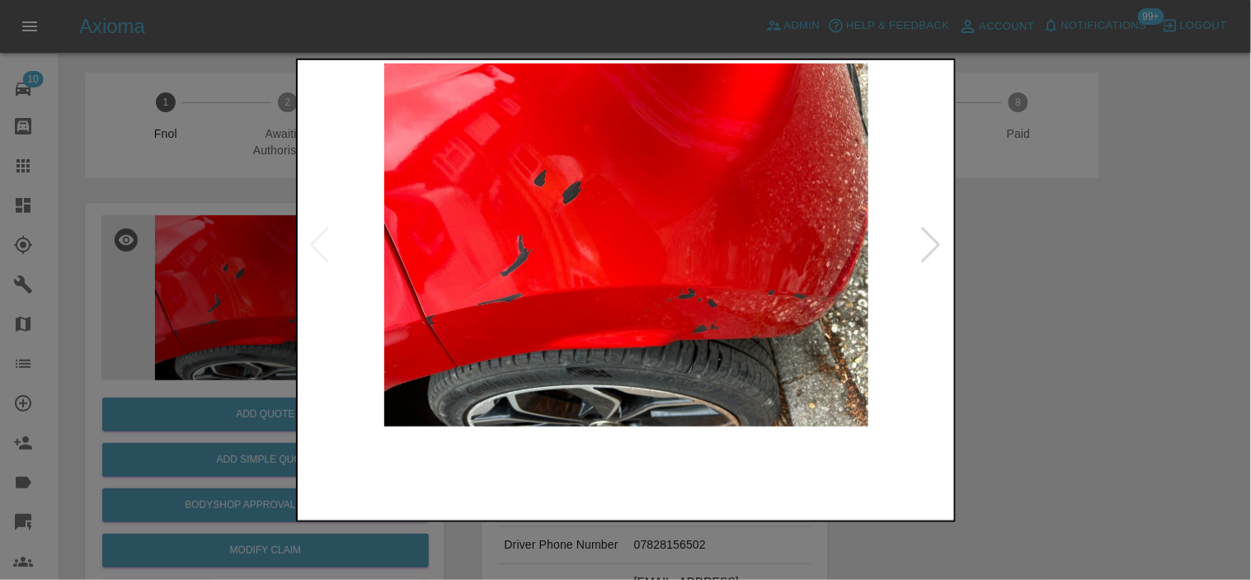
click at [588, 332] on img at bounding box center [627, 244] width 652 height 363
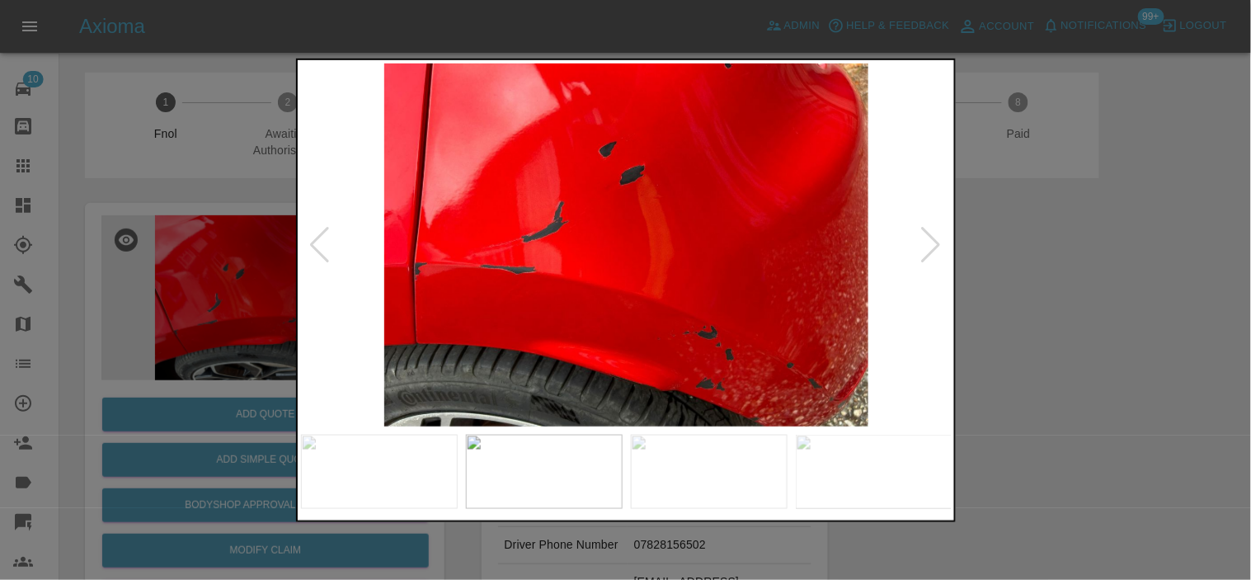
click at [554, 330] on img at bounding box center [627, 244] width 652 height 363
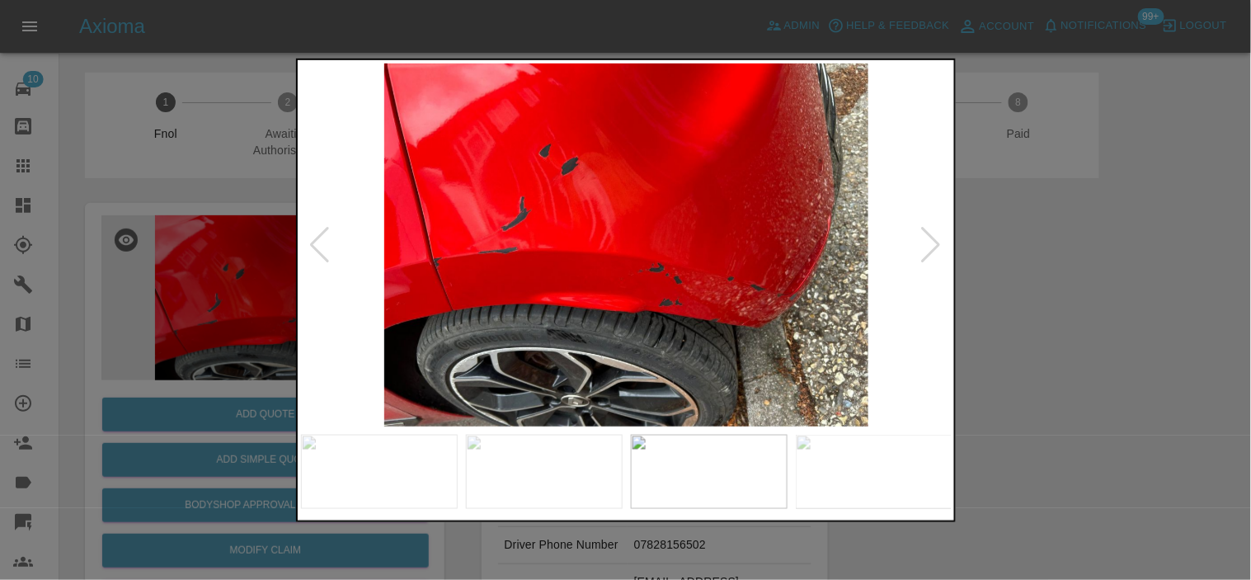
click at [493, 319] on img at bounding box center [627, 244] width 652 height 363
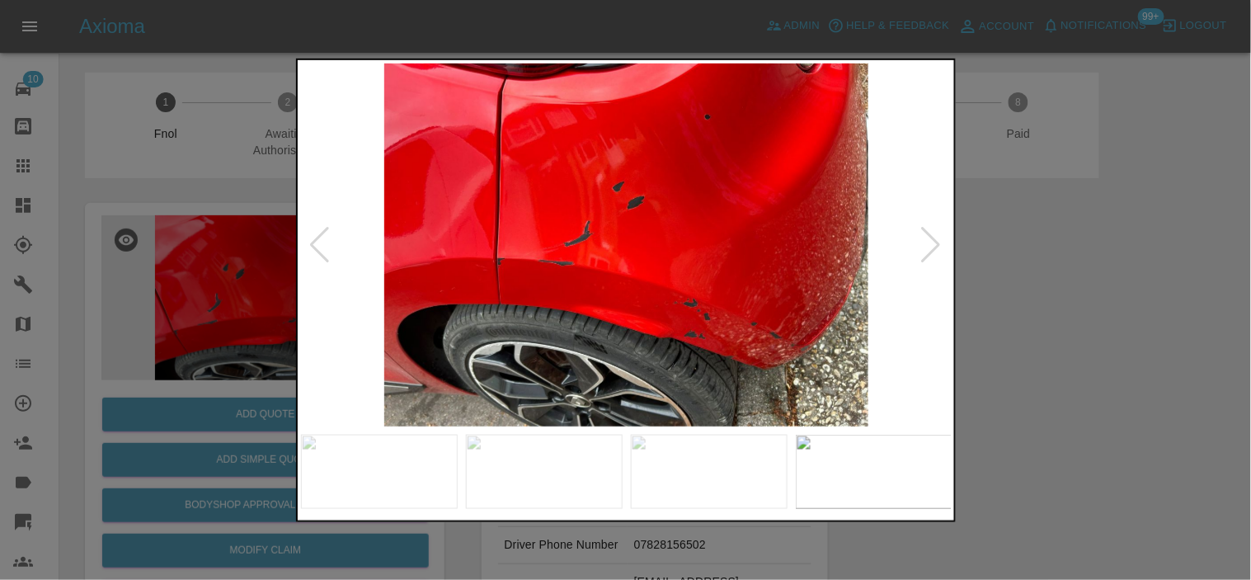
click at [400, 292] on img at bounding box center [627, 244] width 652 height 363
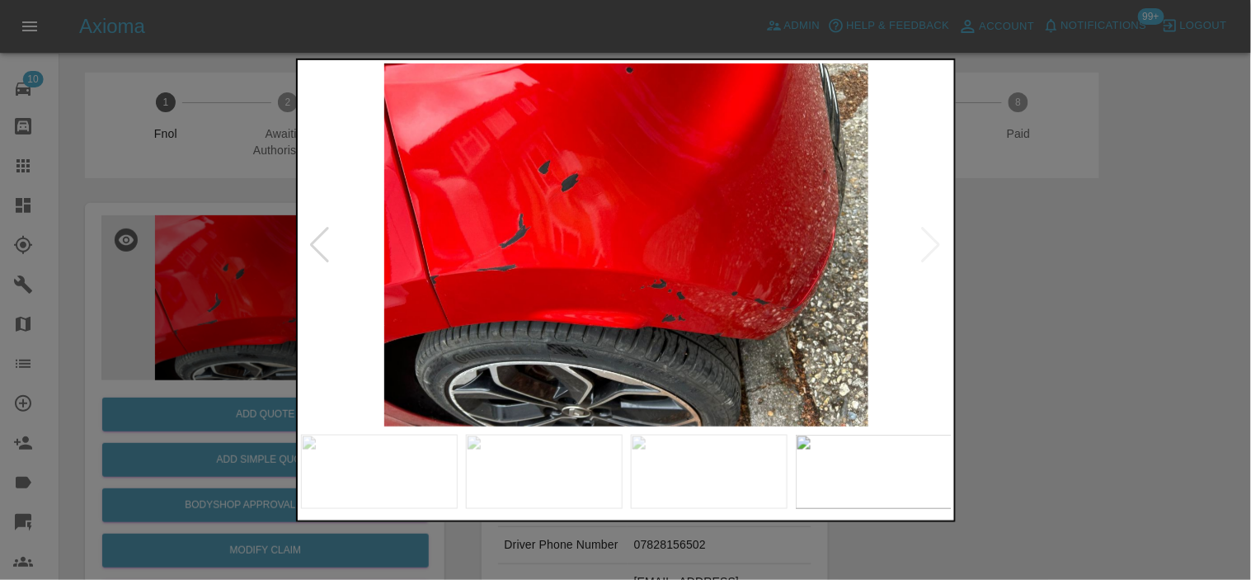
click at [409, 261] on img at bounding box center [627, 244] width 652 height 363
click at [422, 266] on img at bounding box center [627, 244] width 652 height 363
click at [431, 276] on img at bounding box center [627, 244] width 652 height 363
click at [447, 293] on img at bounding box center [627, 244] width 652 height 363
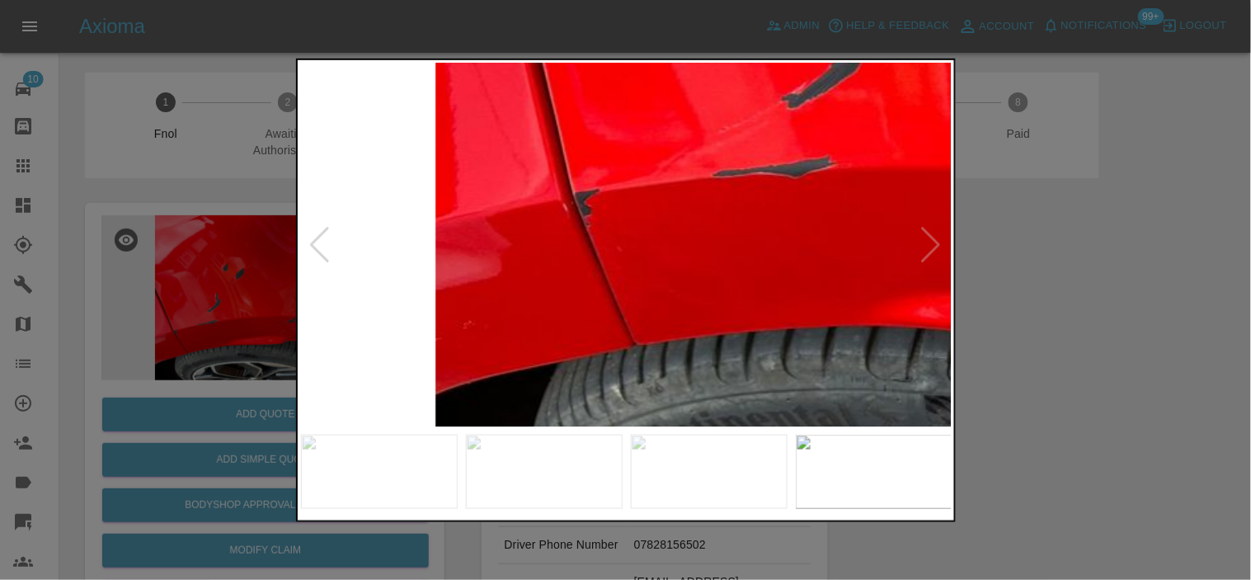
click at [539, 284] on img at bounding box center [1163, 99] width 1955 height 1090
drag, startPoint x: 193, startPoint y: 252, endPoint x: 248, endPoint y: 401, distance: 159.2
click at [192, 253] on div at bounding box center [625, 290] width 1251 height 580
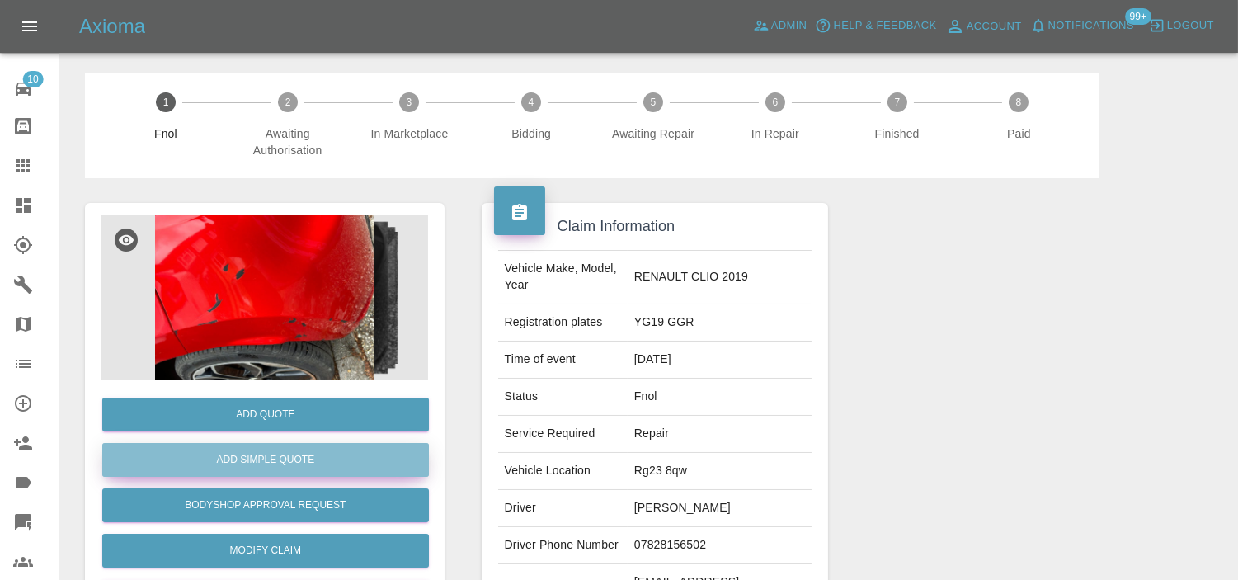
click at [231, 448] on button "Add Simple Quote" at bounding box center [265, 460] width 327 height 34
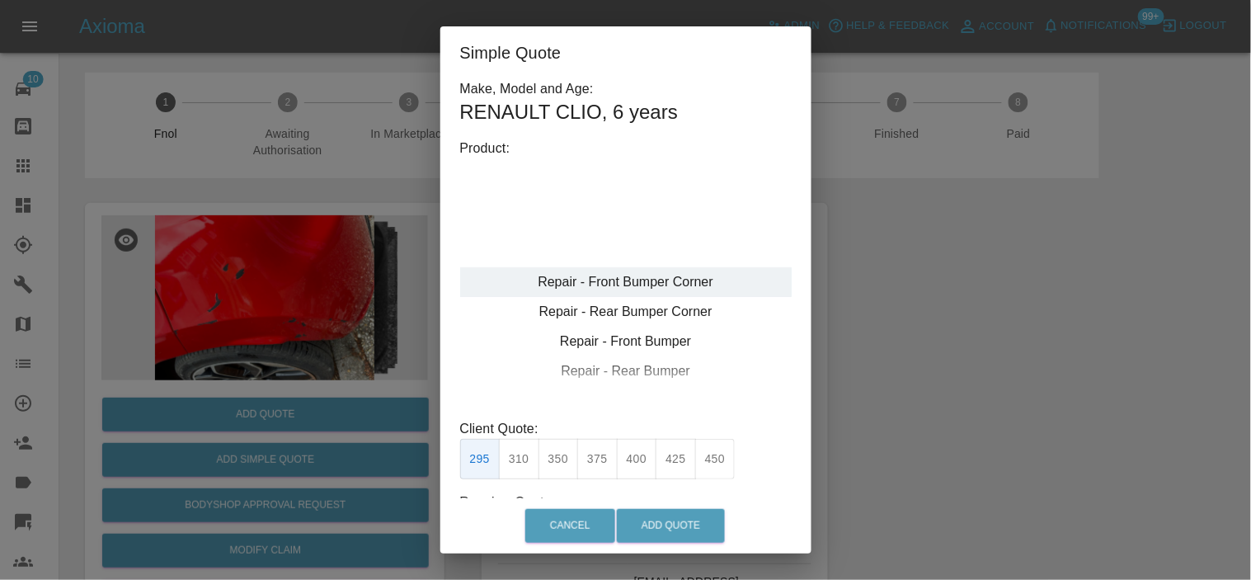
type input "120"
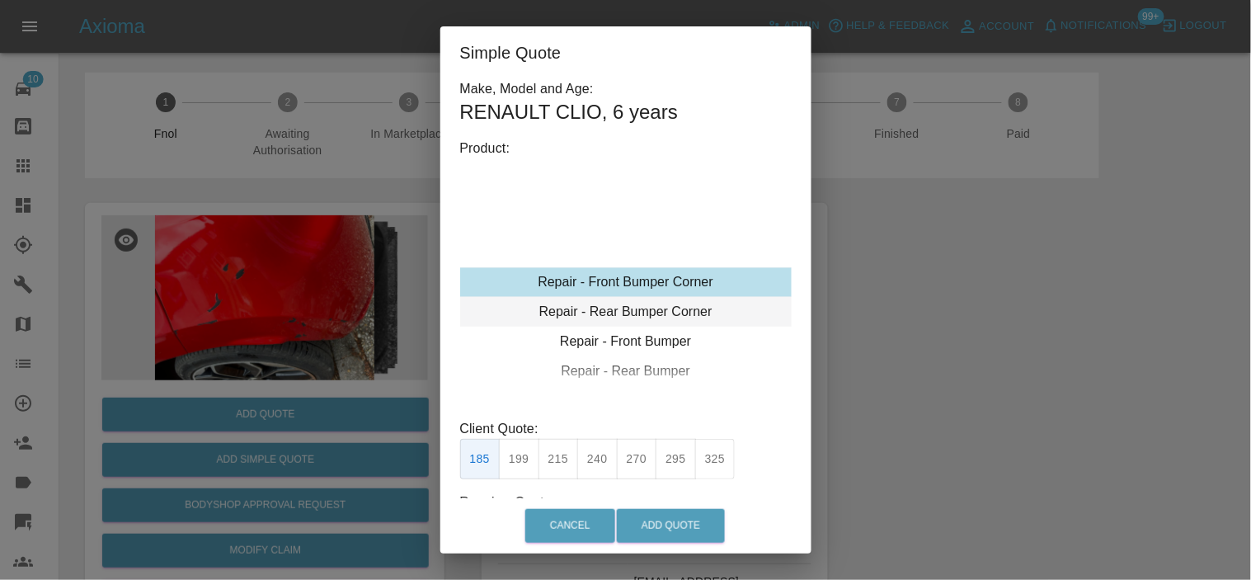
click at [624, 322] on div "Repair - Rear Bumper Corner" at bounding box center [626, 312] width 332 height 30
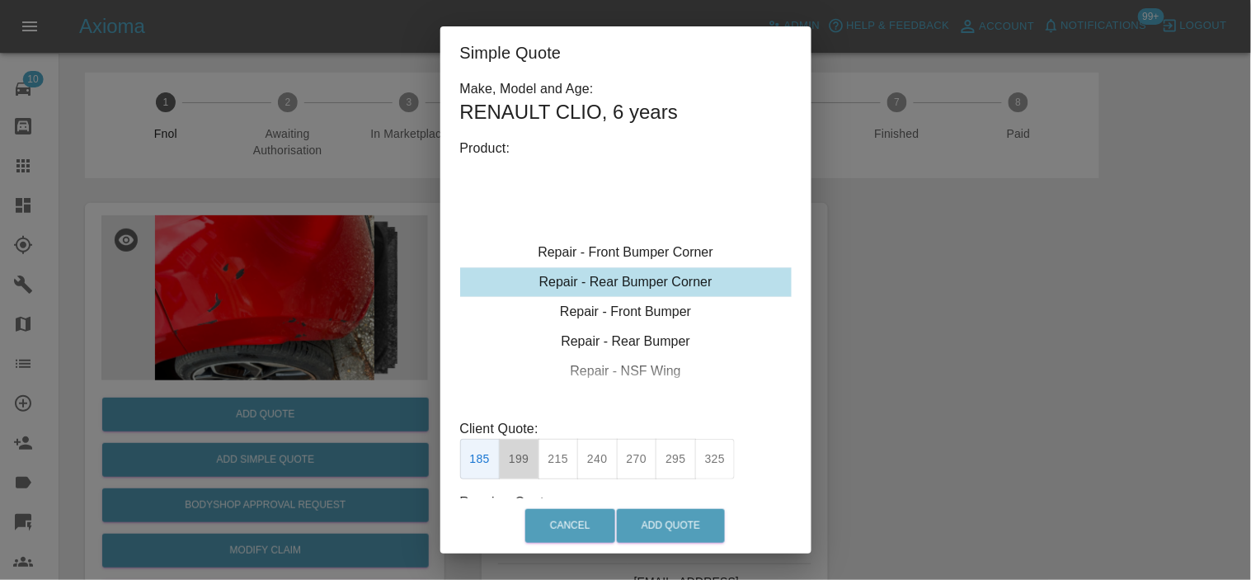
drag, startPoint x: 510, startPoint y: 454, endPoint x: 617, endPoint y: 492, distance: 114.0
click at [512, 455] on button "199" at bounding box center [519, 459] width 40 height 40
click at [673, 515] on button "Add Quote" at bounding box center [671, 526] width 108 height 34
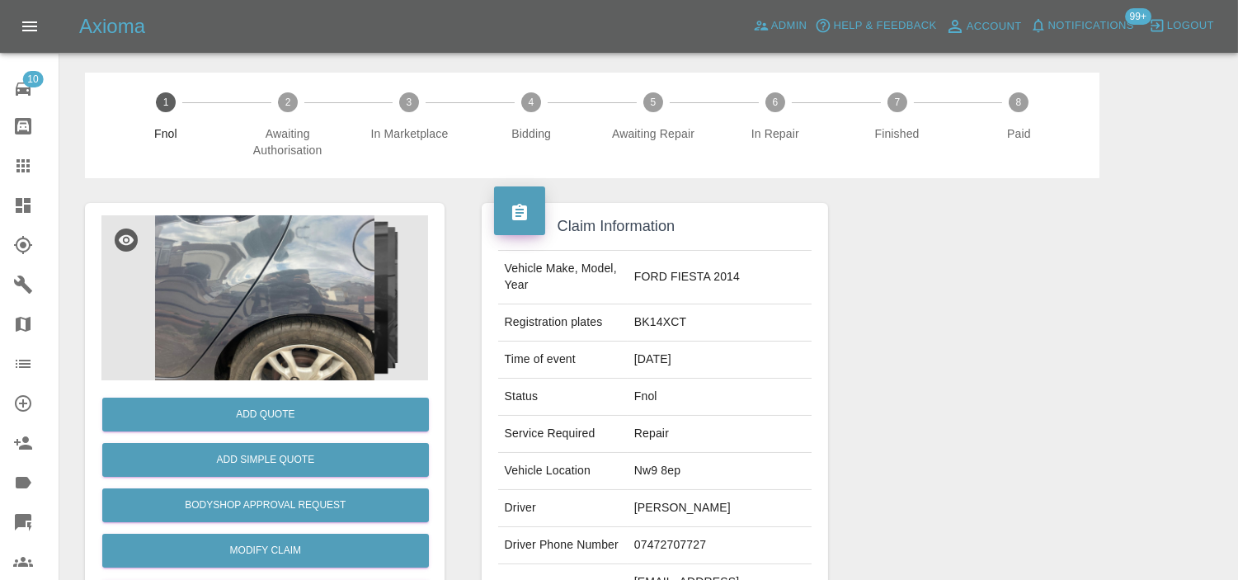
click at [289, 258] on img at bounding box center [264, 297] width 327 height 165
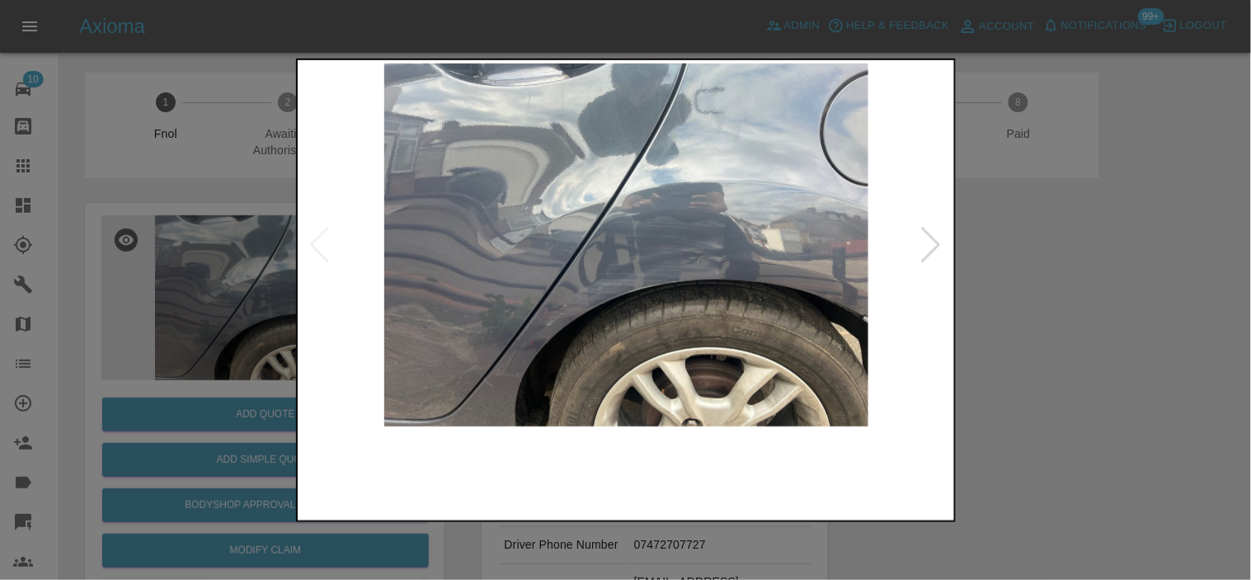
click at [554, 309] on img at bounding box center [627, 244] width 652 height 363
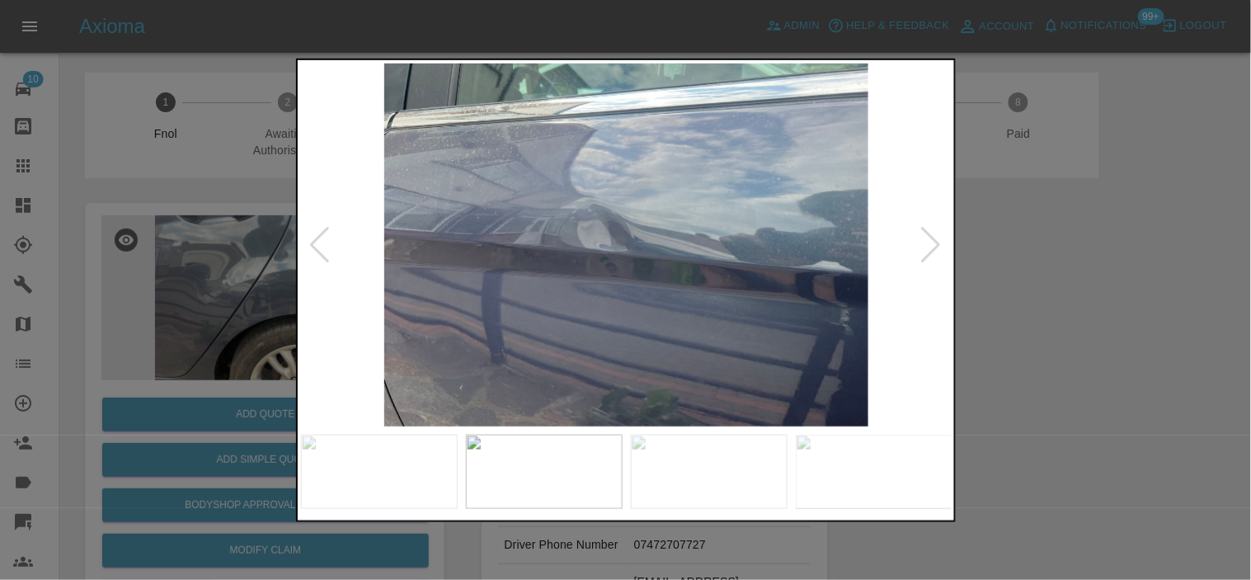
click at [555, 277] on img at bounding box center [627, 244] width 652 height 363
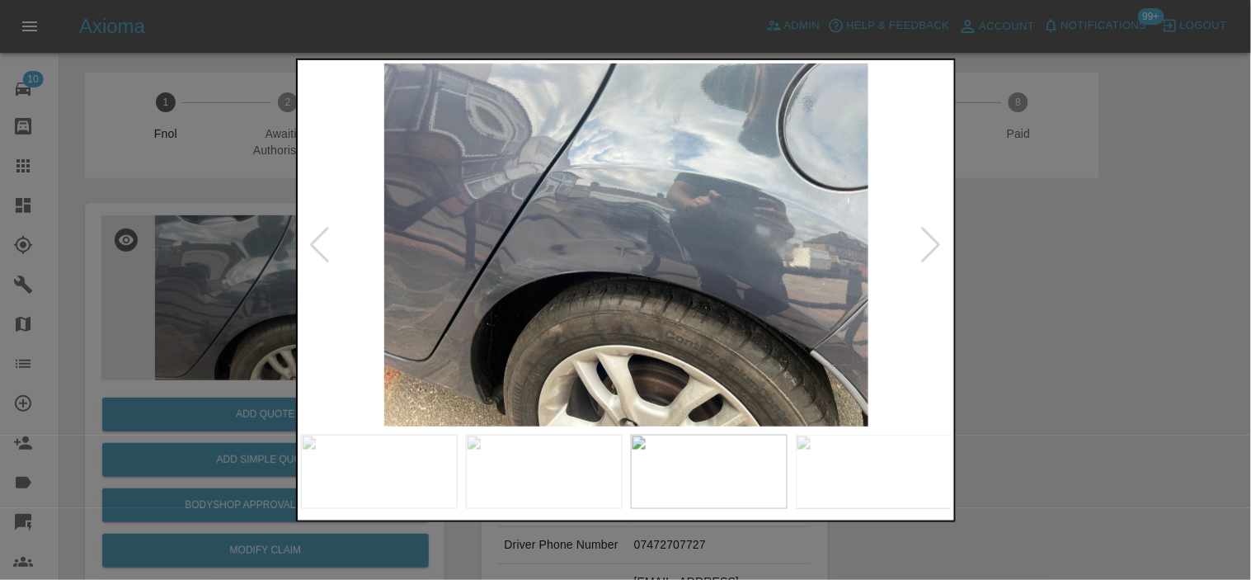
click at [596, 280] on img at bounding box center [627, 244] width 652 height 363
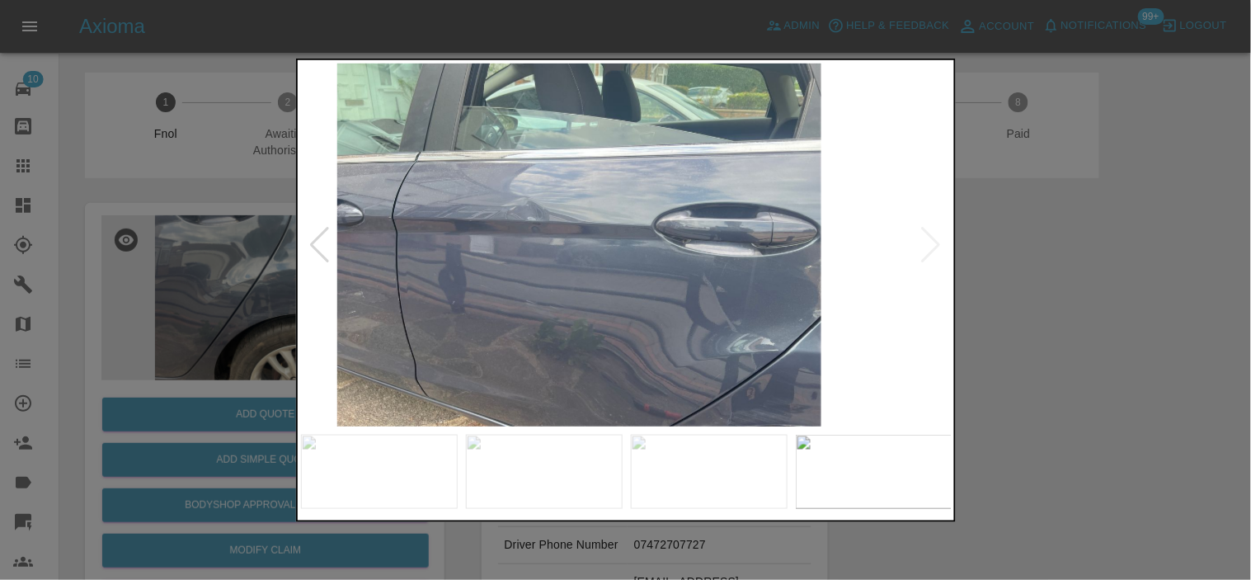
click at [488, 273] on img at bounding box center [579, 244] width 652 height 363
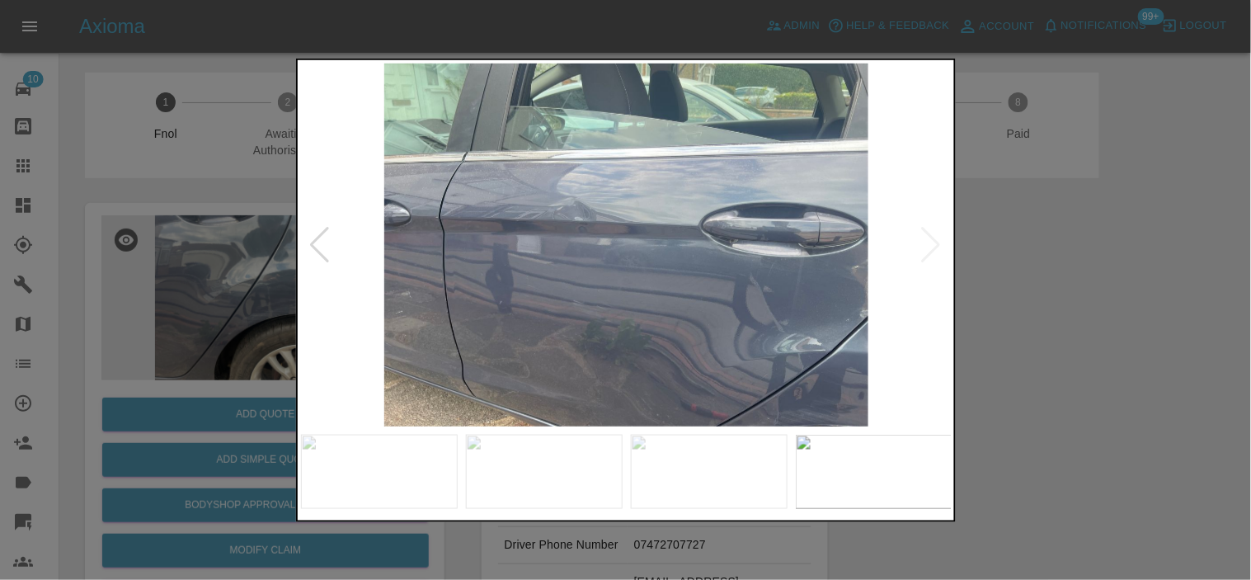
click at [200, 240] on div at bounding box center [625, 290] width 1251 height 580
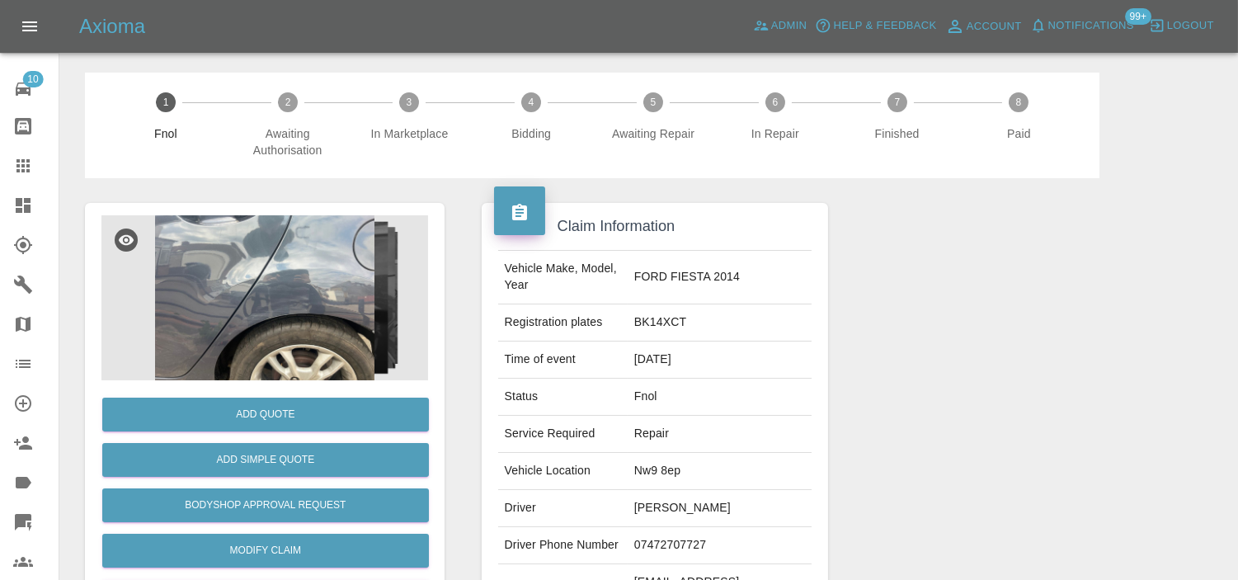
click at [240, 251] on img at bounding box center [264, 297] width 327 height 165
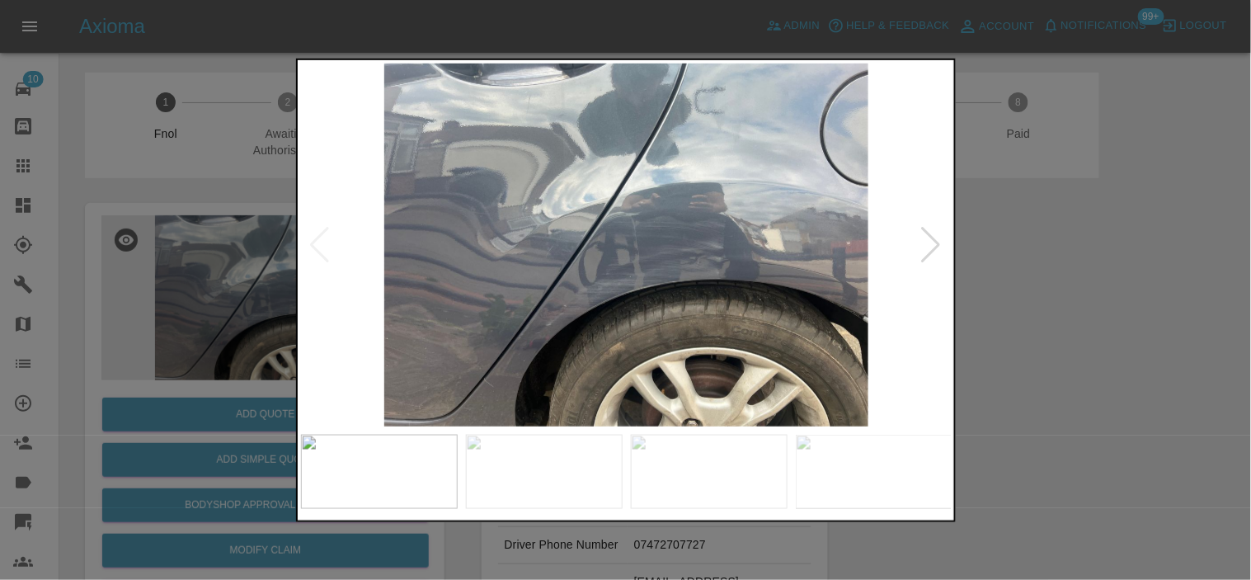
click at [561, 290] on img at bounding box center [627, 244] width 652 height 363
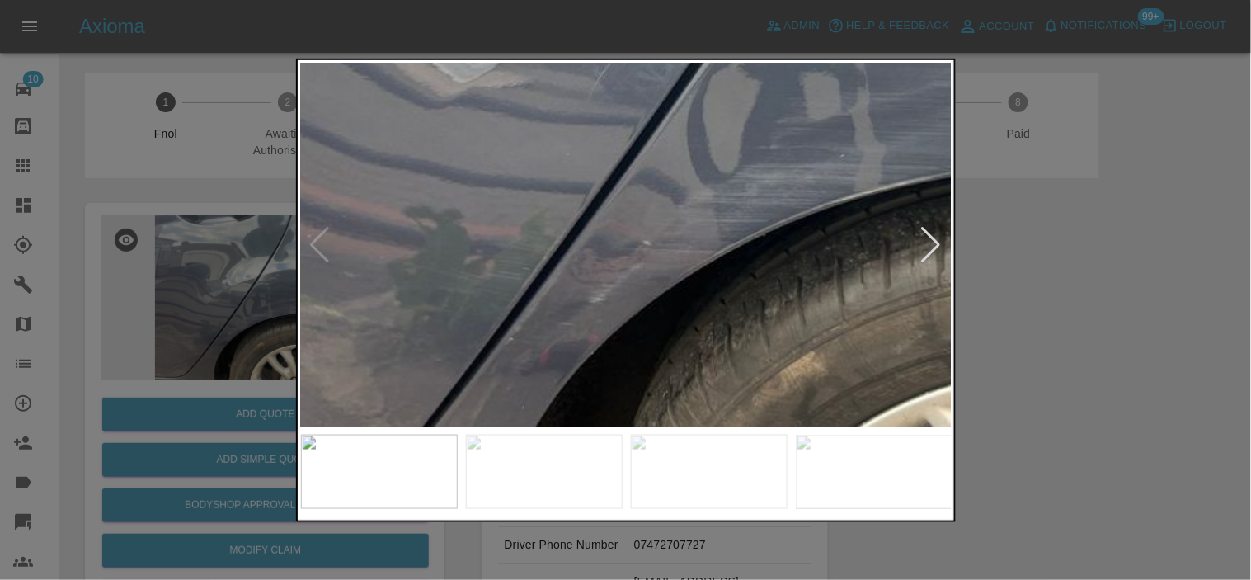
click at [445, 364] on img at bounding box center [829, 60] width 1955 height 1090
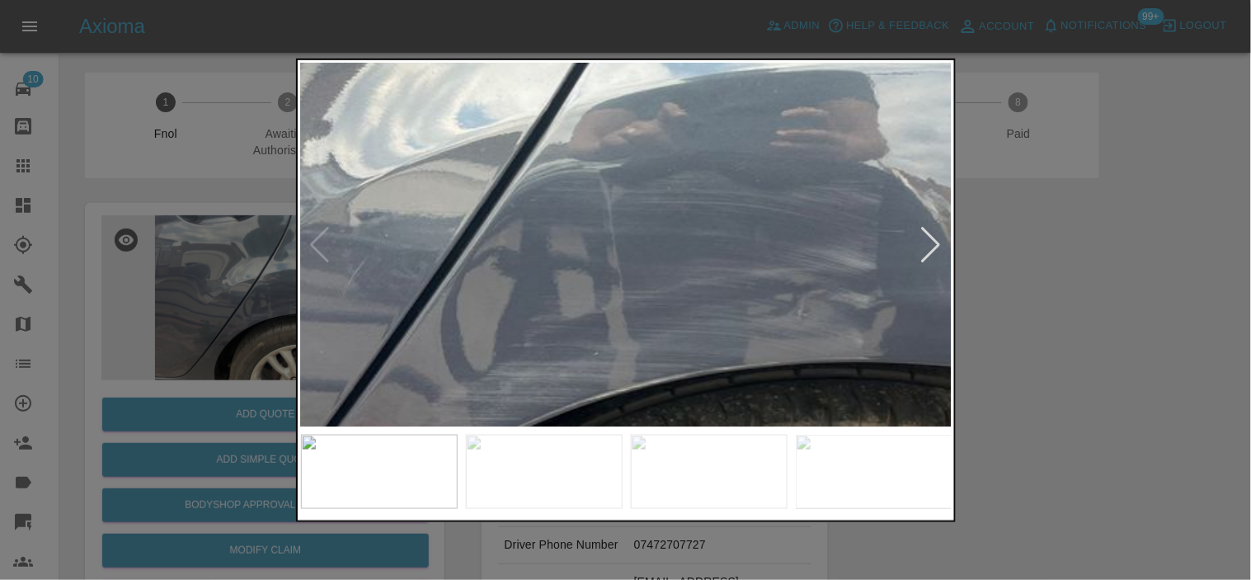
click at [579, 375] on img at bounding box center [584, 258] width 1955 height 1090
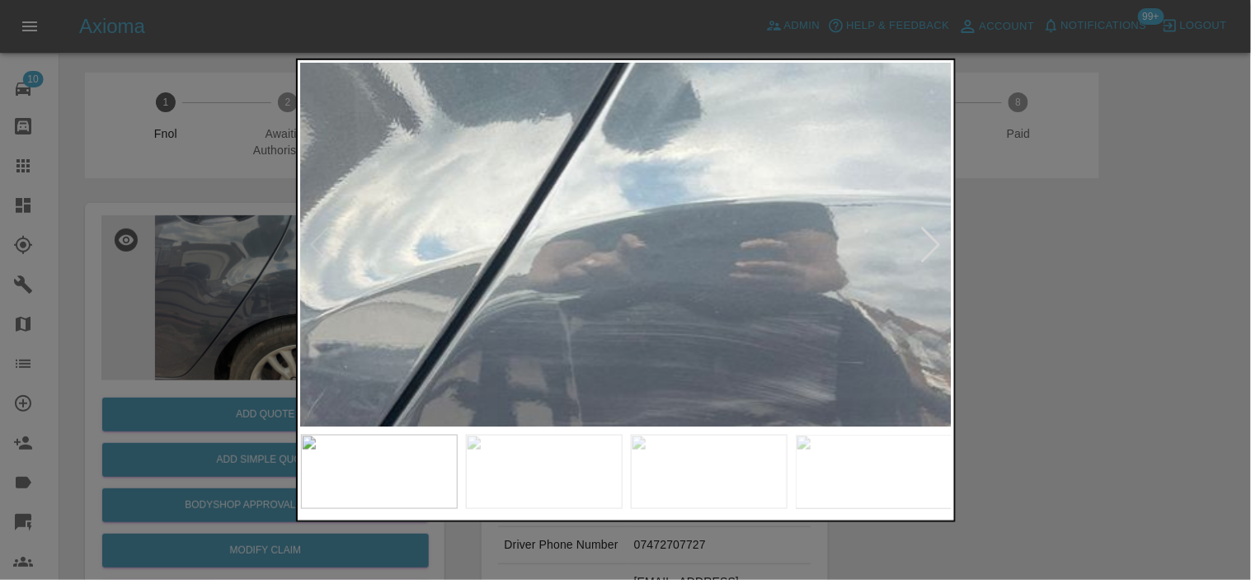
click at [839, 324] on img at bounding box center [542, 389] width 1955 height 1090
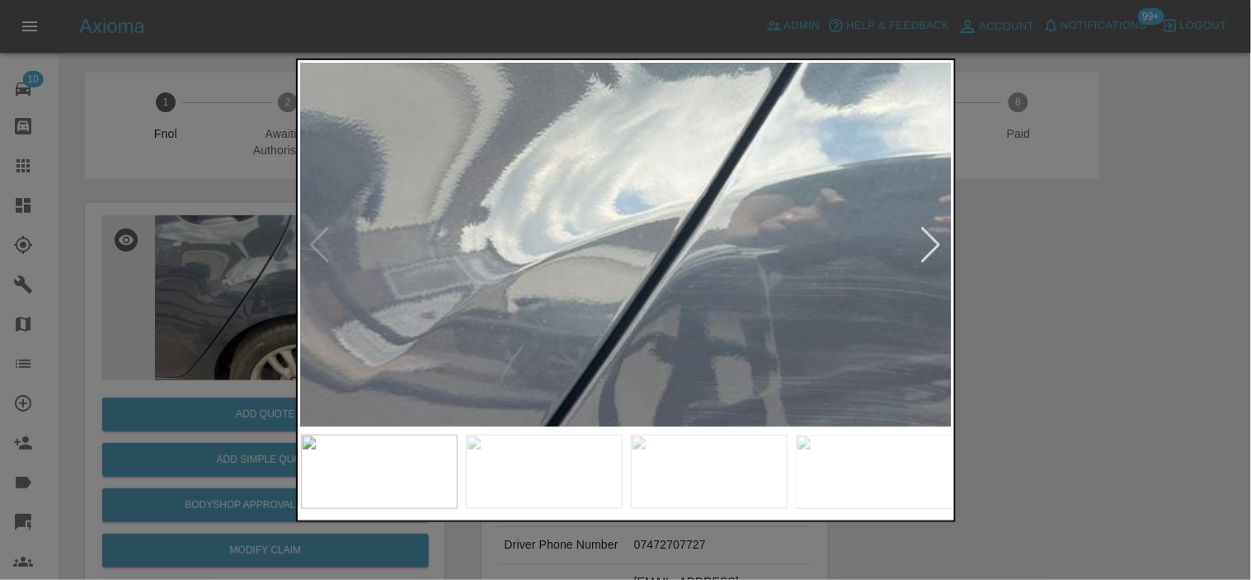
click at [648, 323] on img at bounding box center [741, 344] width 1955 height 1090
click at [530, 332] on img at bounding box center [741, 344] width 1955 height 1090
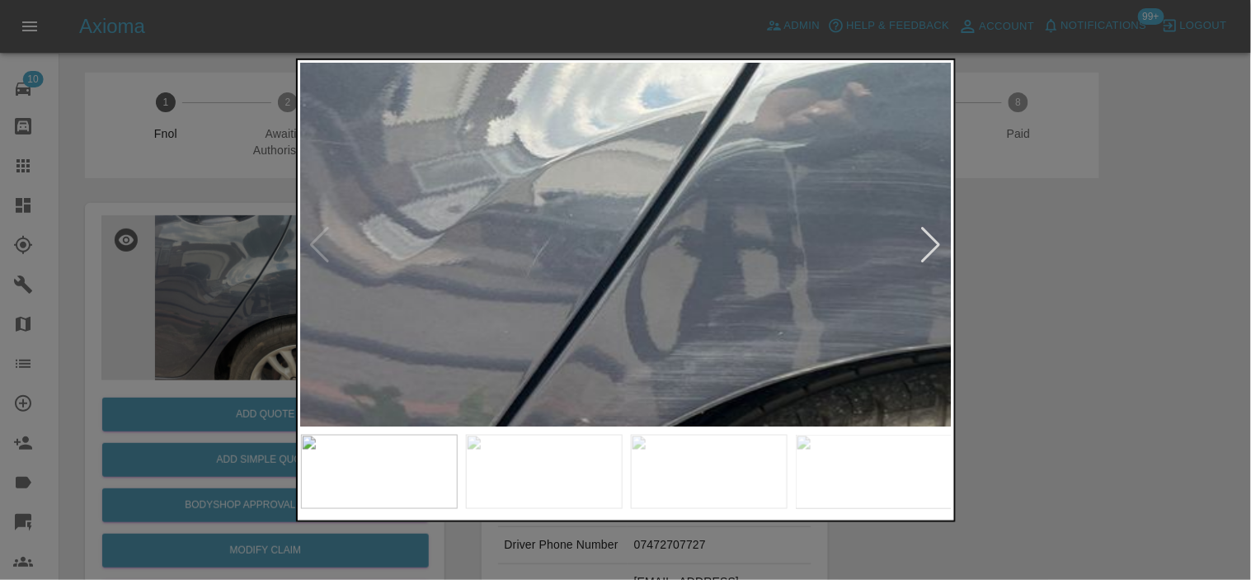
click at [640, 225] on img at bounding box center [768, 237] width 1955 height 1090
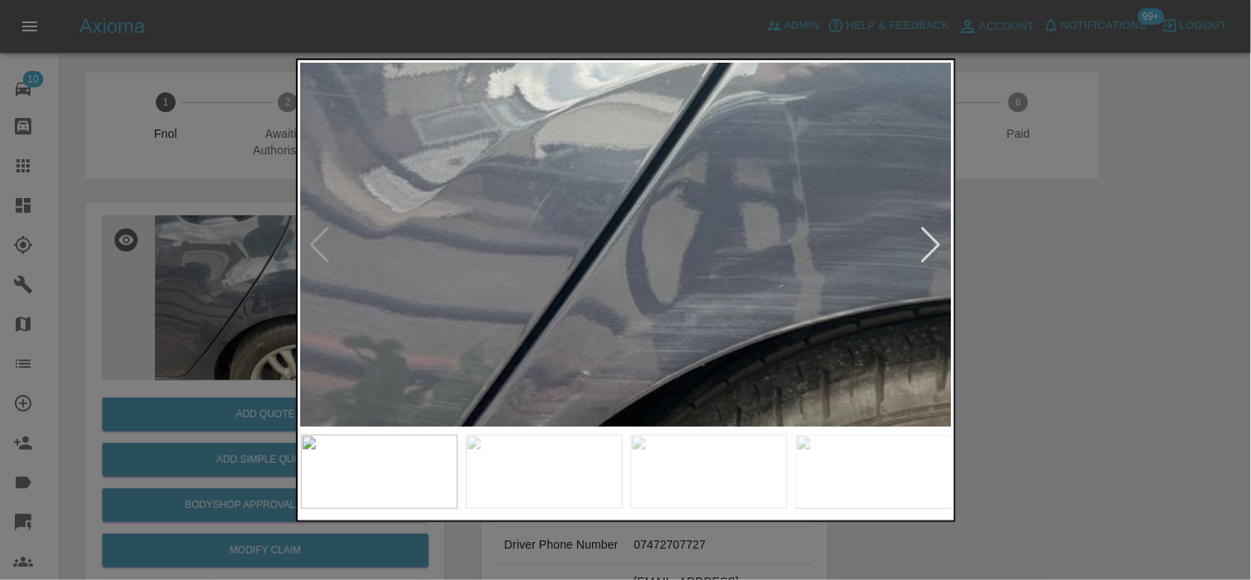
click at [455, 306] on img at bounding box center [769, 190] width 1955 height 1090
click at [455, 307] on img at bounding box center [769, 190] width 1955 height 1090
click at [455, 309] on img at bounding box center [769, 190] width 1955 height 1090
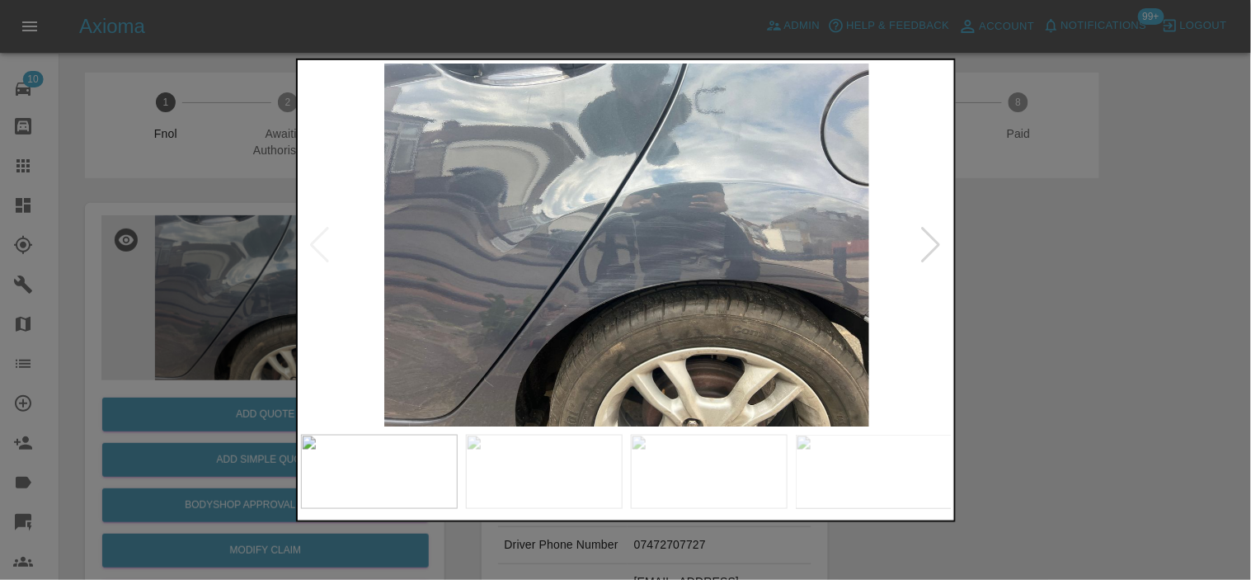
click at [536, 298] on img at bounding box center [627, 244] width 652 height 363
click at [682, 257] on img at bounding box center [627, 244] width 652 height 363
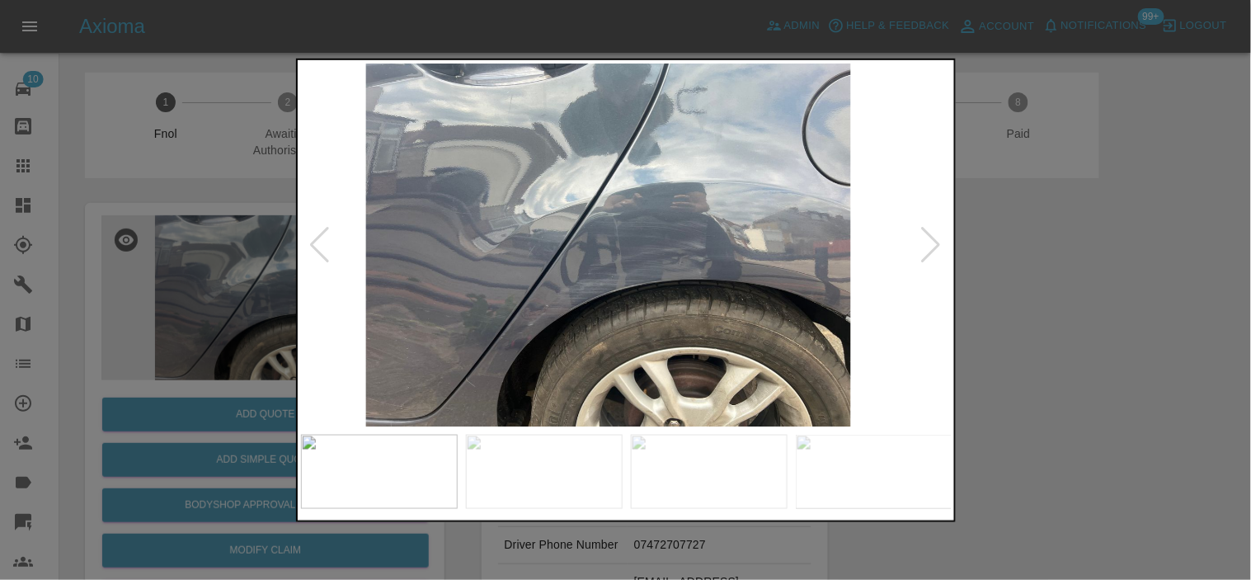
click at [459, 218] on img at bounding box center [608, 244] width 652 height 363
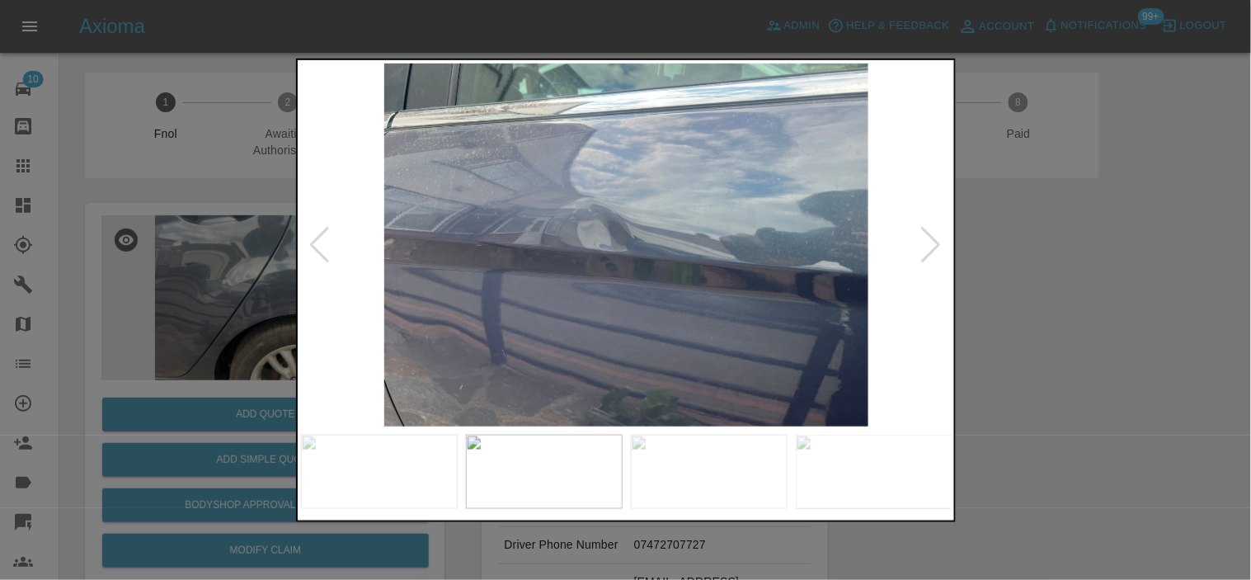
click at [578, 201] on img at bounding box center [627, 244] width 652 height 363
click at [579, 201] on img at bounding box center [627, 244] width 652 height 363
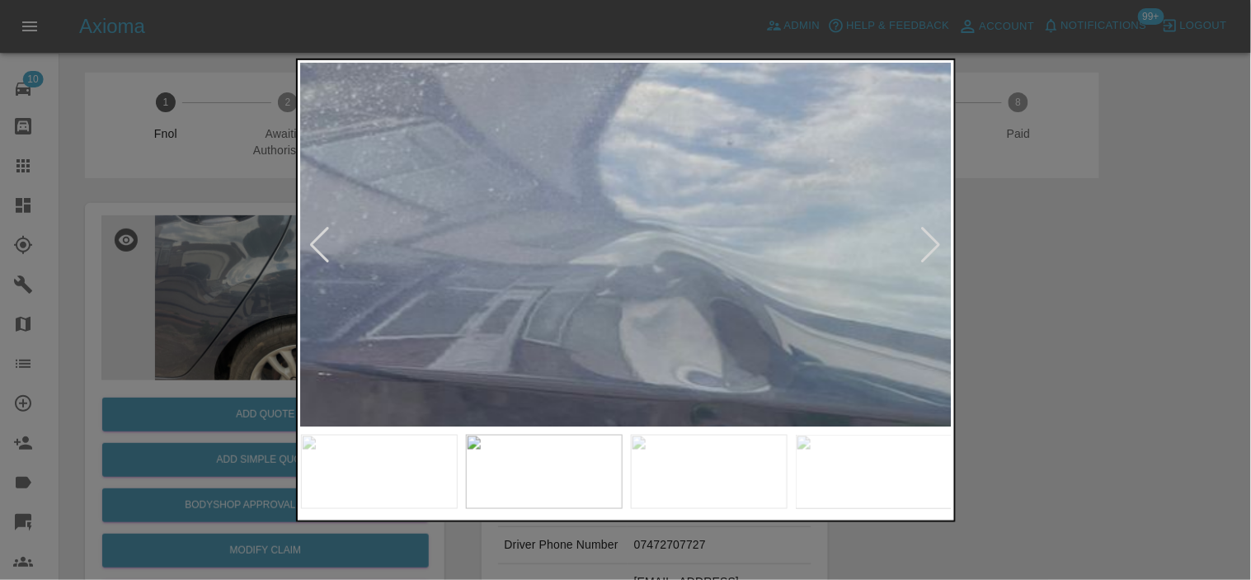
click at [364, 261] on img at bounding box center [767, 373] width 1955 height 1090
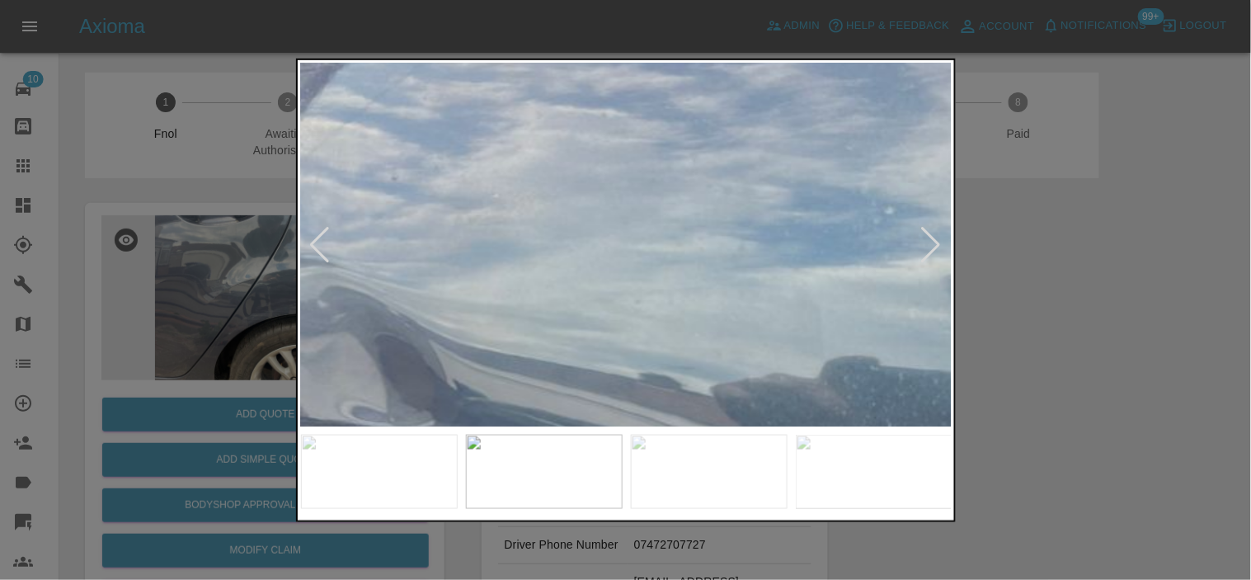
drag, startPoint x: 276, startPoint y: 262, endPoint x: 276, endPoint y: 291, distance: 28.9
click at [276, 276] on div at bounding box center [625, 290] width 1251 height 580
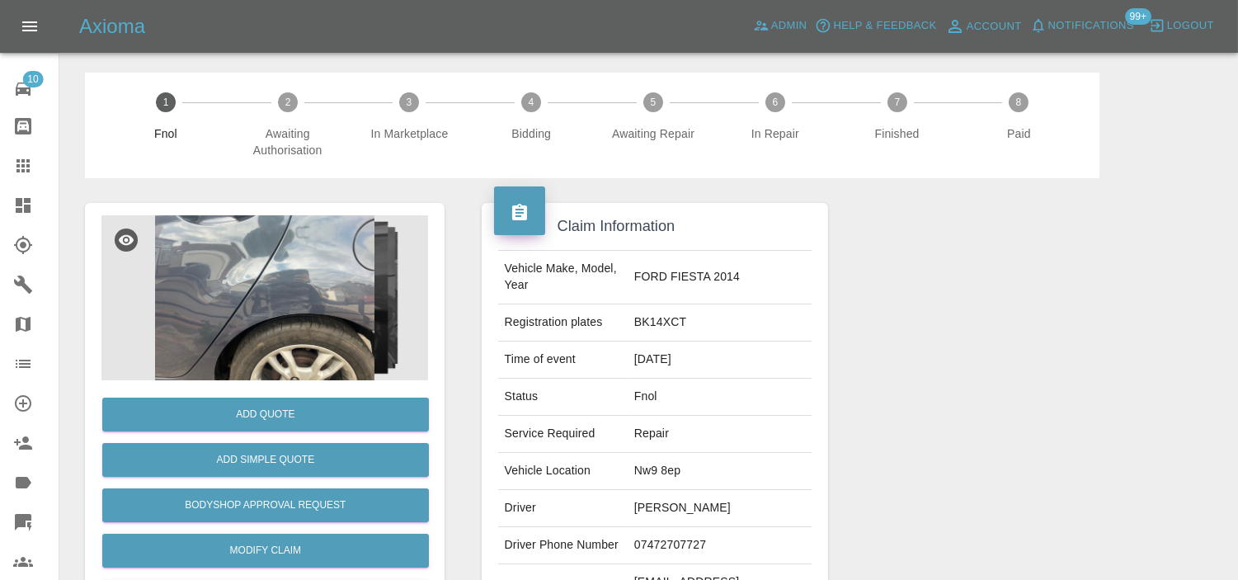
click at [269, 391] on div "Add Quote Add Simple Quote Bodyshop Approval Request Modify Claim Reject Archive" at bounding box center [264, 521] width 327 height 283
click at [249, 459] on button "Add Simple Quote" at bounding box center [265, 460] width 327 height 34
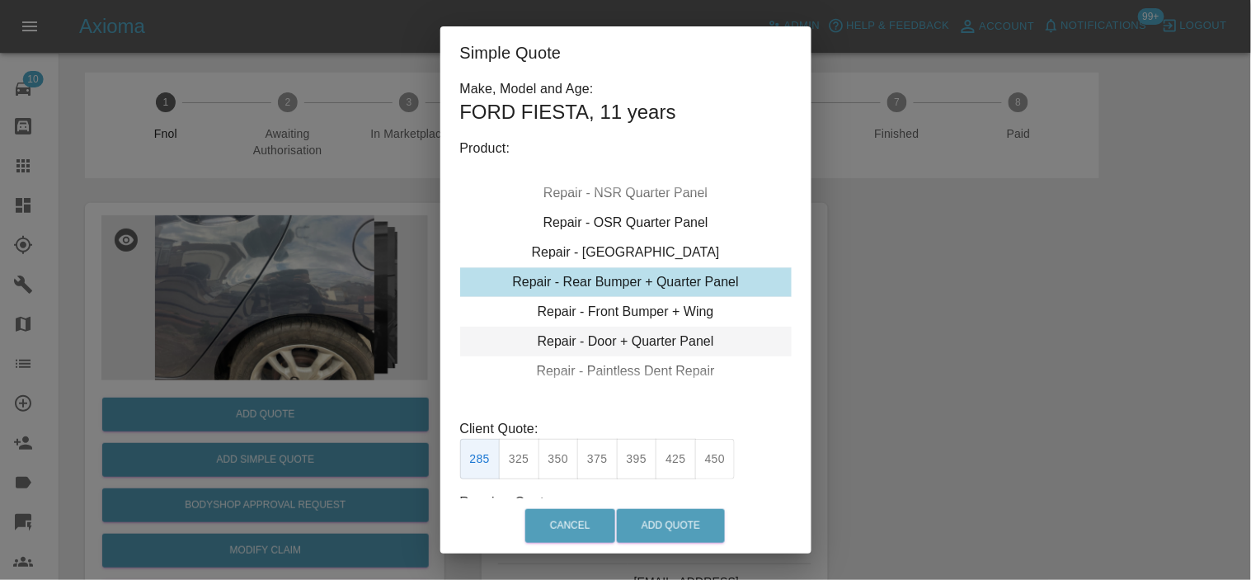
click at [591, 349] on div "Repair - Door + Quarter Panel" at bounding box center [626, 342] width 332 height 30
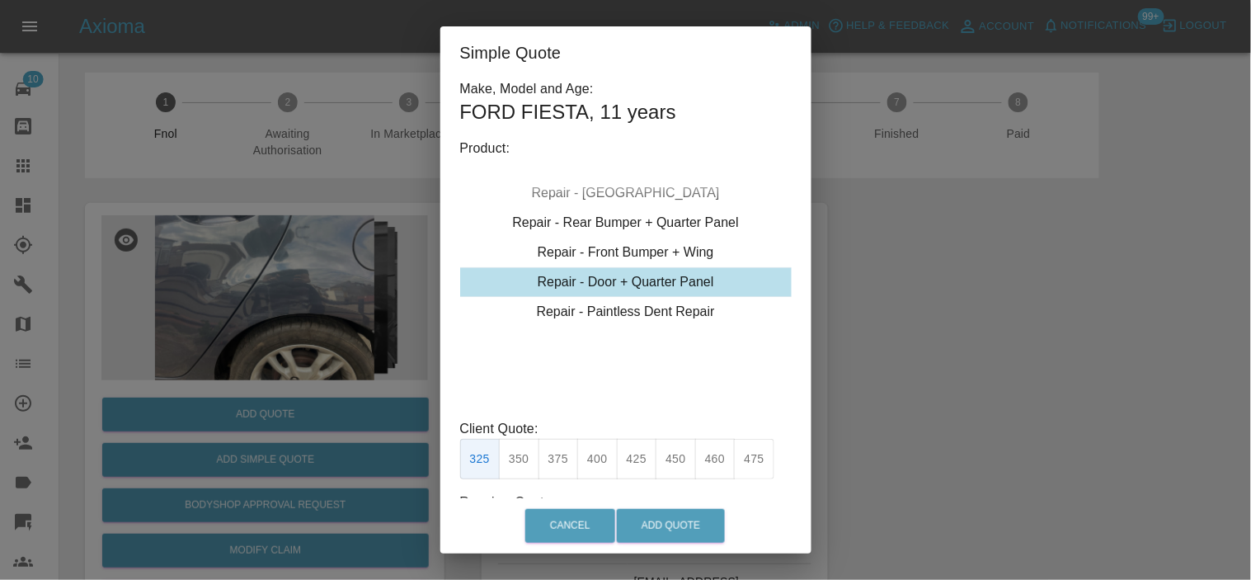
click at [605, 473] on button "400" at bounding box center [597, 459] width 40 height 40
type input "250"
click at [681, 542] on button "Add Quote" at bounding box center [671, 526] width 108 height 34
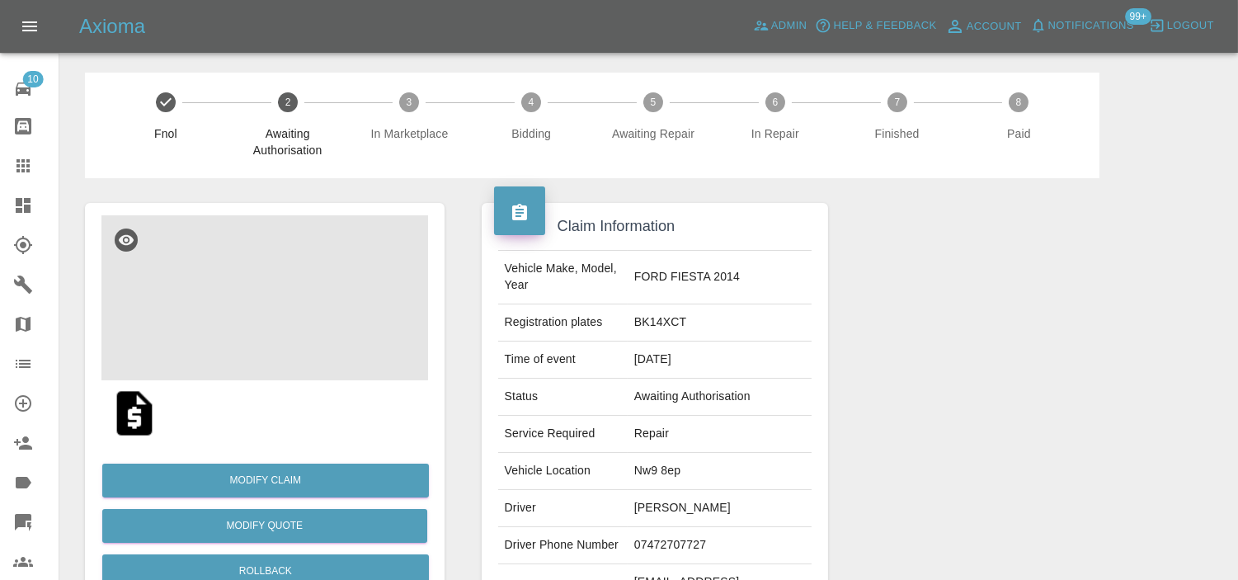
click at [284, 300] on img at bounding box center [264, 297] width 327 height 165
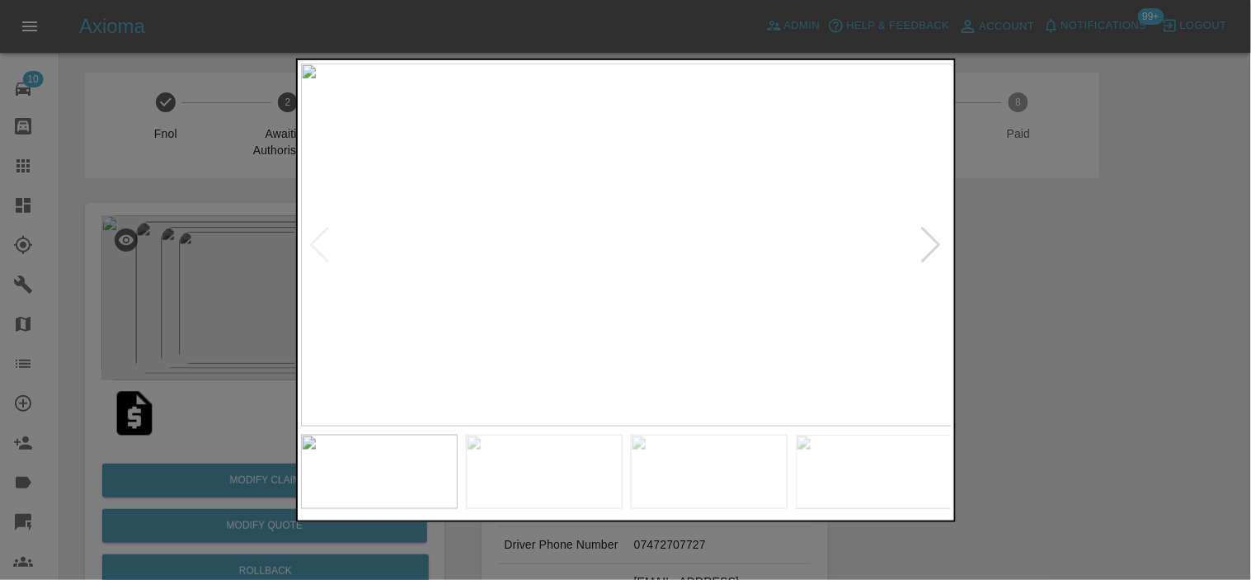
click at [569, 351] on img at bounding box center [627, 244] width 652 height 363
click at [191, 298] on div at bounding box center [625, 290] width 1251 height 580
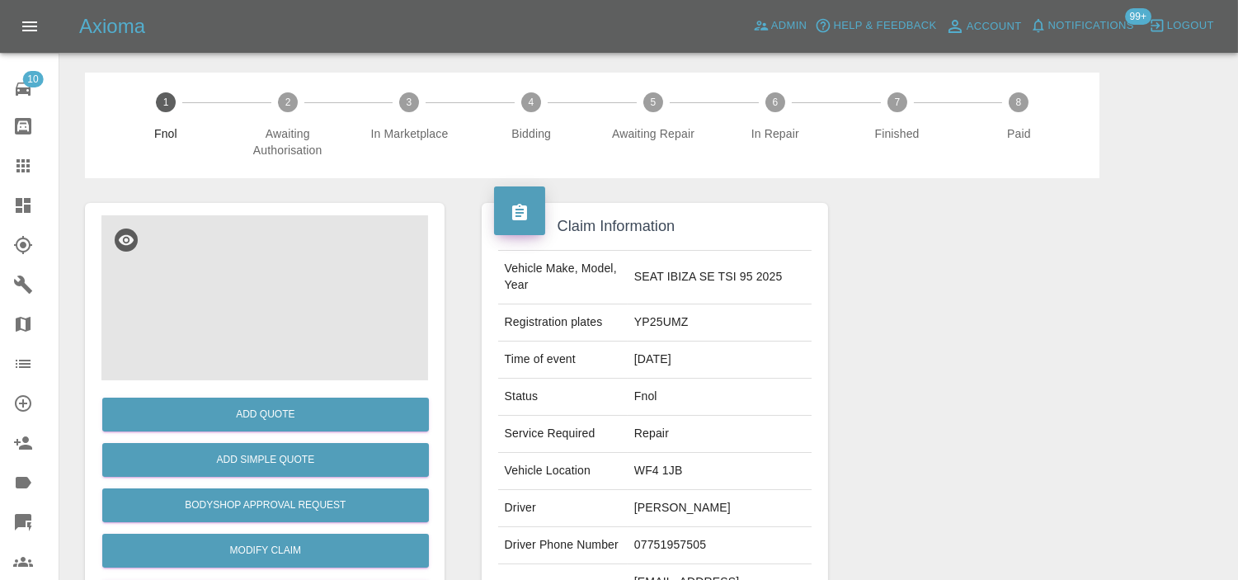
click at [292, 318] on img at bounding box center [264, 297] width 327 height 165
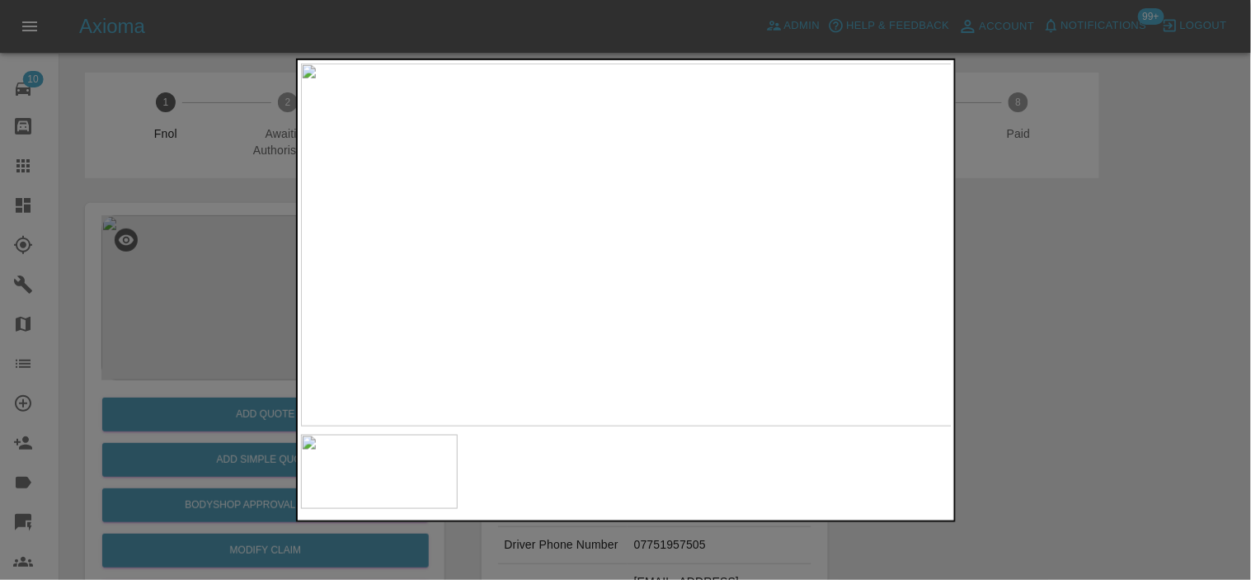
click at [603, 375] on img at bounding box center [627, 244] width 652 height 363
click at [621, 333] on img at bounding box center [627, 244] width 652 height 363
click at [615, 290] on img at bounding box center [627, 244] width 652 height 363
click at [619, 195] on img at bounding box center [627, 244] width 652 height 363
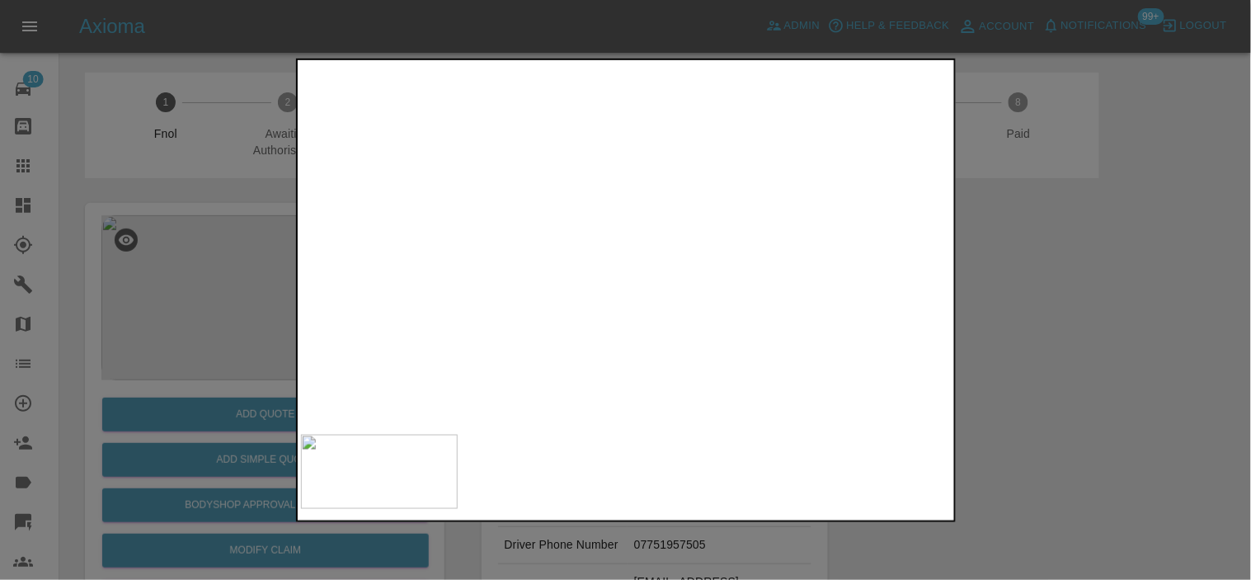
click at [216, 265] on div at bounding box center [625, 290] width 1251 height 580
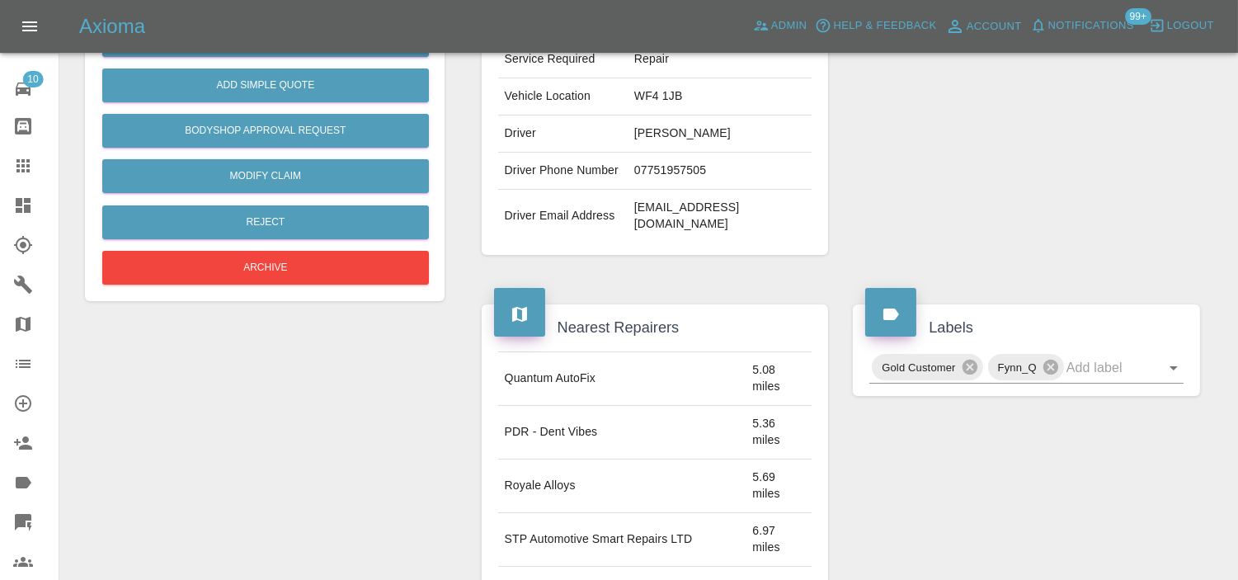
scroll to position [183, 0]
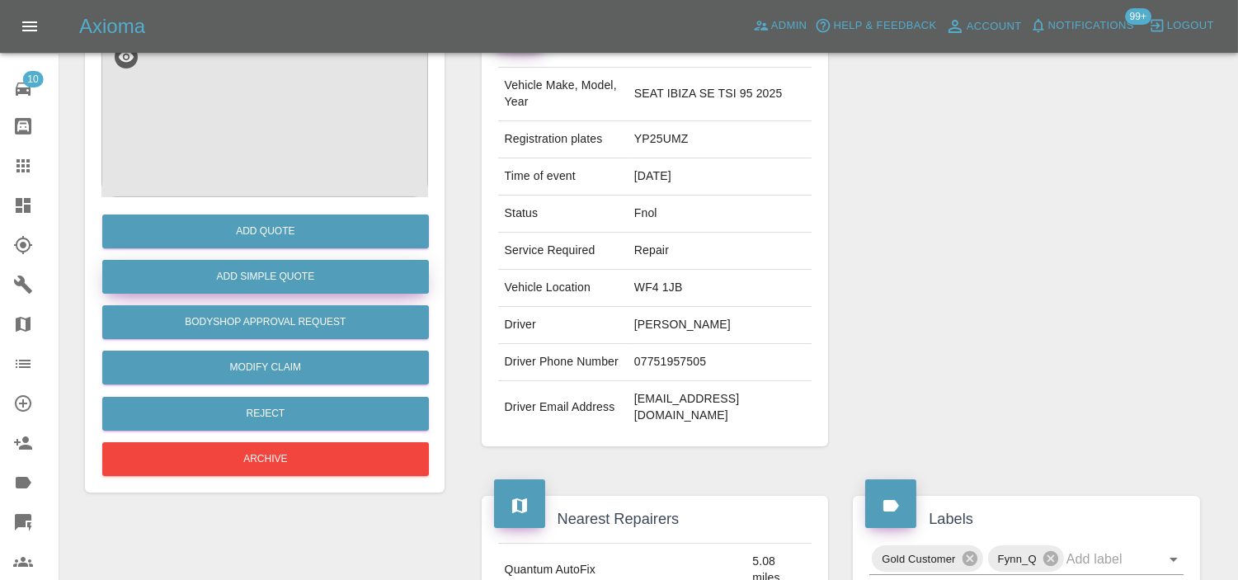
click at [292, 260] on button "Add Simple Quote" at bounding box center [265, 277] width 327 height 34
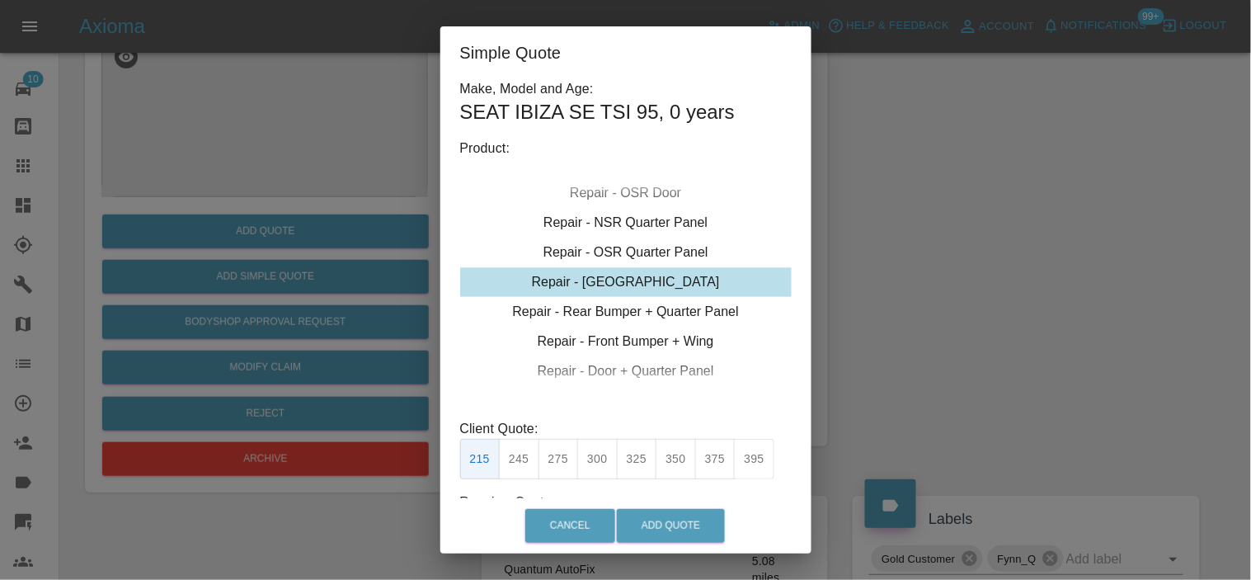
click at [597, 287] on div "Repair - Tailgate" at bounding box center [626, 282] width 332 height 30
click at [525, 458] on button "245" at bounding box center [519, 459] width 40 height 40
type input "160"
click at [671, 529] on button "Add Quote" at bounding box center [671, 526] width 108 height 34
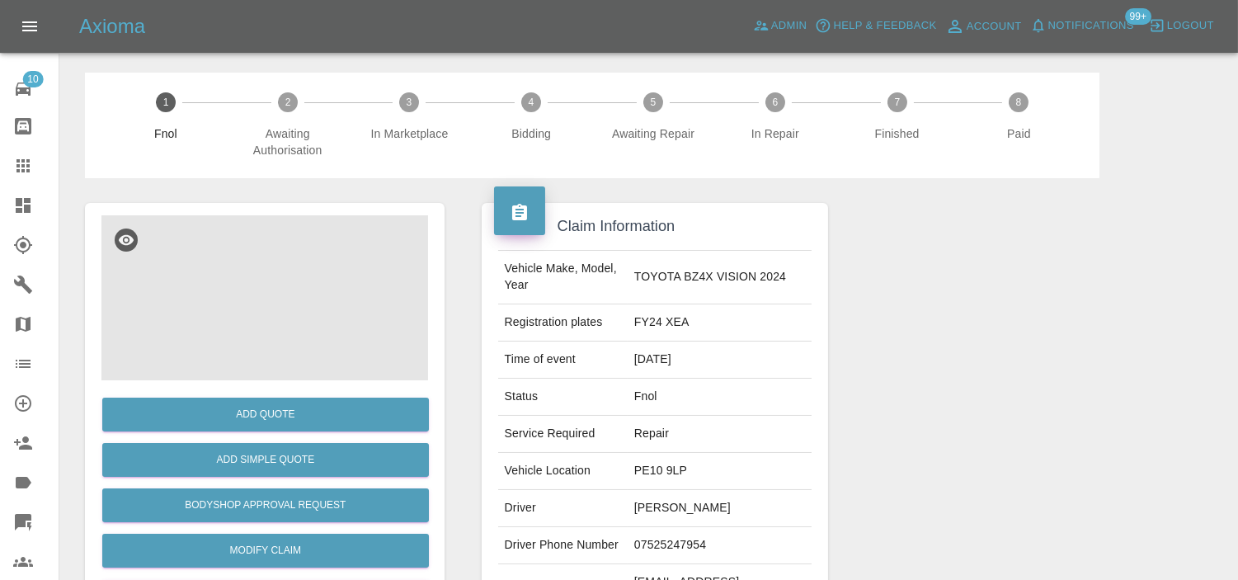
click at [250, 301] on img at bounding box center [264, 297] width 327 height 165
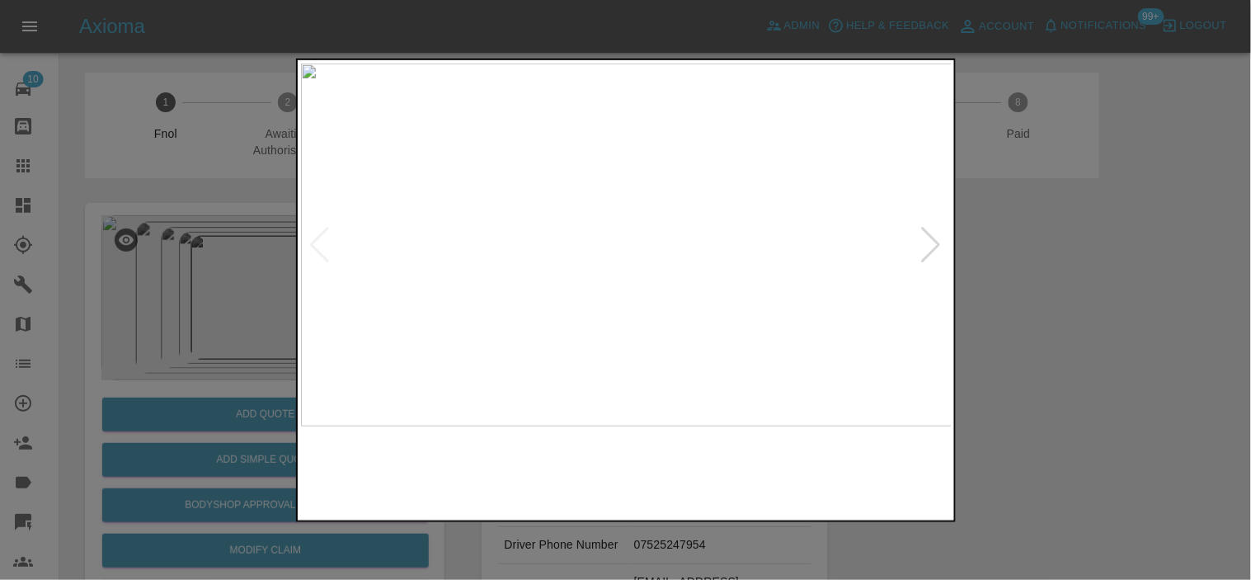
click at [587, 373] on img at bounding box center [627, 244] width 652 height 363
click at [652, 372] on img at bounding box center [545, 244] width 652 height 363
click at [572, 356] on img at bounding box center [627, 244] width 652 height 363
click at [530, 337] on img at bounding box center [627, 244] width 652 height 363
click at [514, 280] on img at bounding box center [627, 244] width 652 height 363
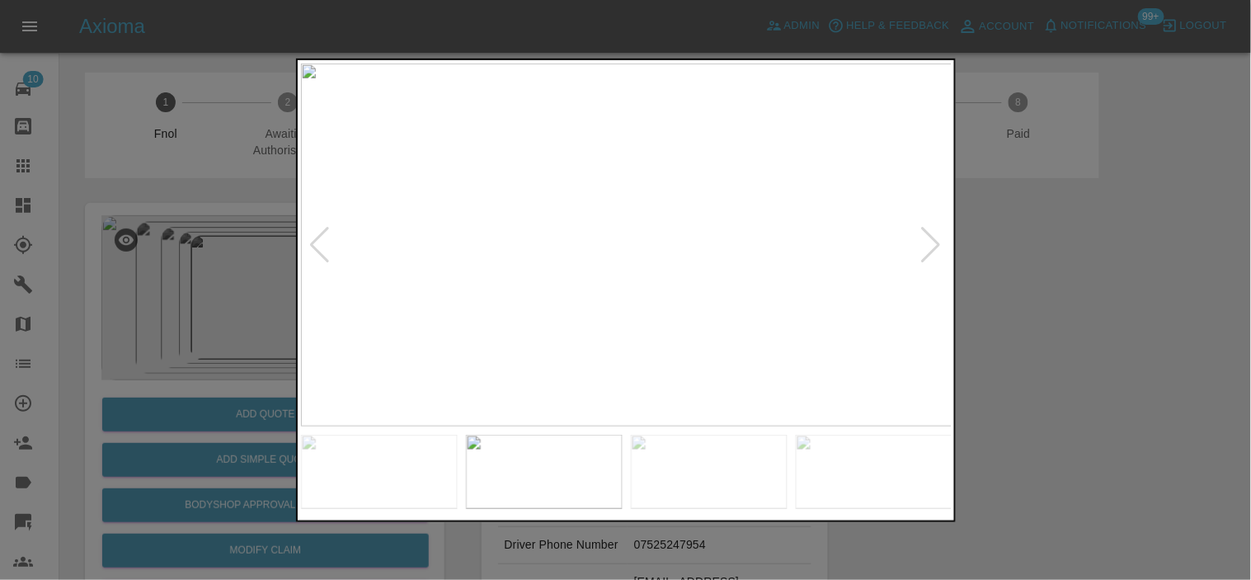
click at [622, 353] on img at bounding box center [627, 244] width 652 height 363
click at [621, 353] on img at bounding box center [627, 244] width 652 height 363
click at [638, 424] on img at bounding box center [631, 41] width 1955 height 1090
click at [671, 365] on img at bounding box center [617, 180] width 1955 height 1090
click at [668, 365] on img at bounding box center [617, 180] width 1955 height 1090
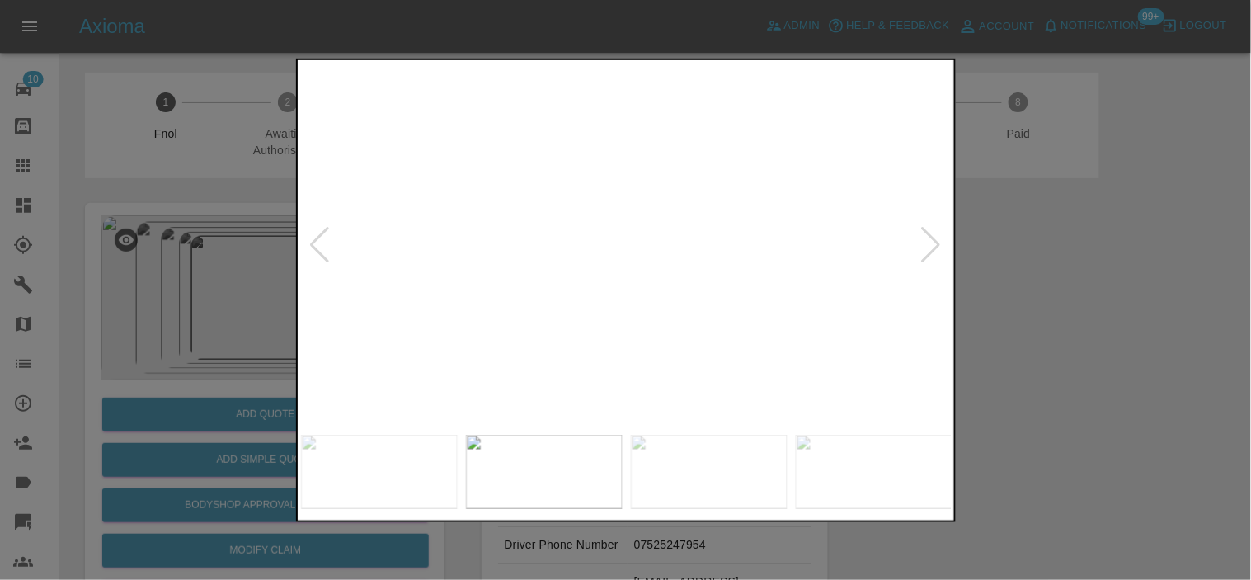
click at [668, 365] on img at bounding box center [617, 180] width 1955 height 1090
click at [664, 336] on img at bounding box center [627, 244] width 652 height 363
click at [578, 326] on img at bounding box center [565, 244] width 652 height 363
click at [555, 317] on img at bounding box center [627, 244] width 652 height 363
click at [499, 331] on img at bounding box center [627, 244] width 652 height 363
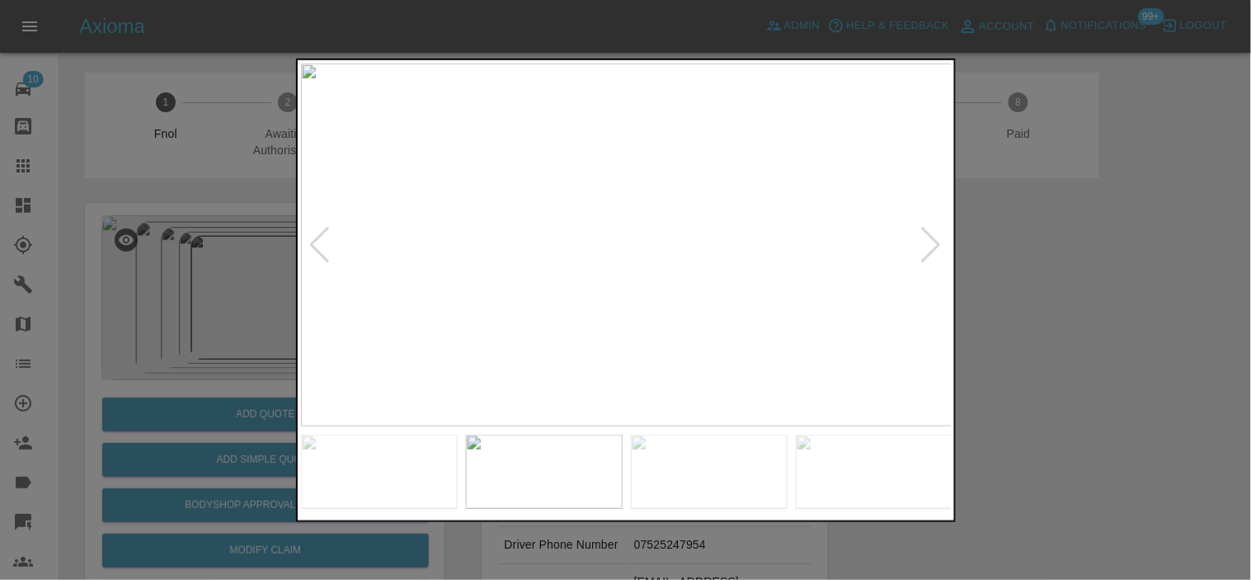
click at [607, 290] on img at bounding box center [627, 244] width 652 height 363
click at [630, 398] on img at bounding box center [681, 227] width 1955 height 1090
click at [610, 367] on img at bounding box center [671, 245] width 1955 height 1090
click at [254, 351] on div at bounding box center [625, 290] width 1251 height 580
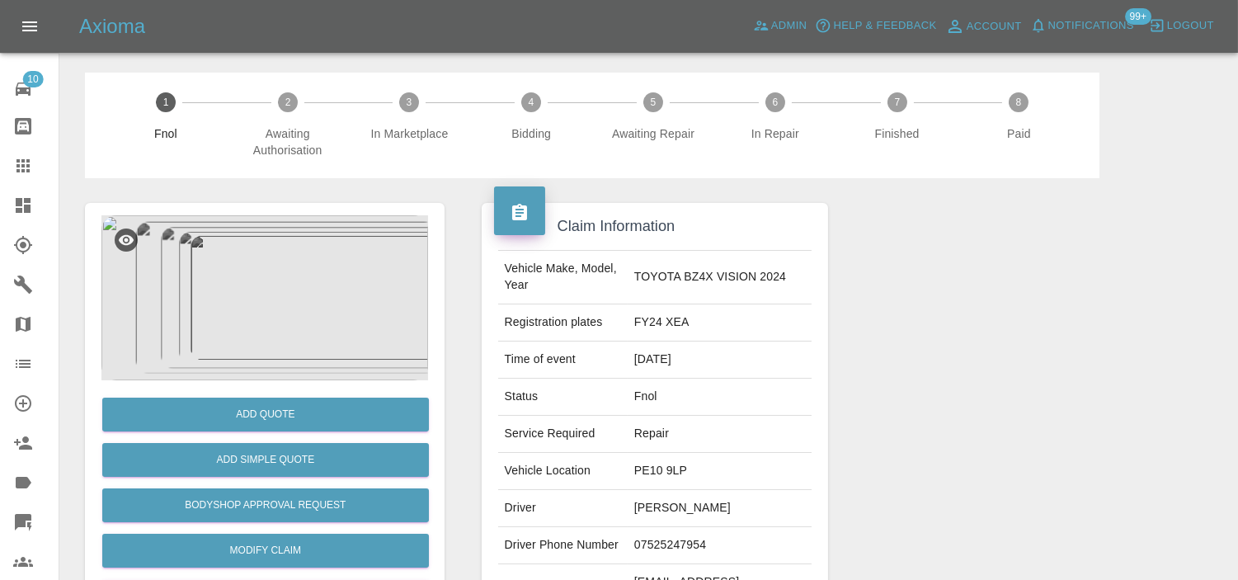
click at [278, 320] on img at bounding box center [264, 297] width 327 height 165
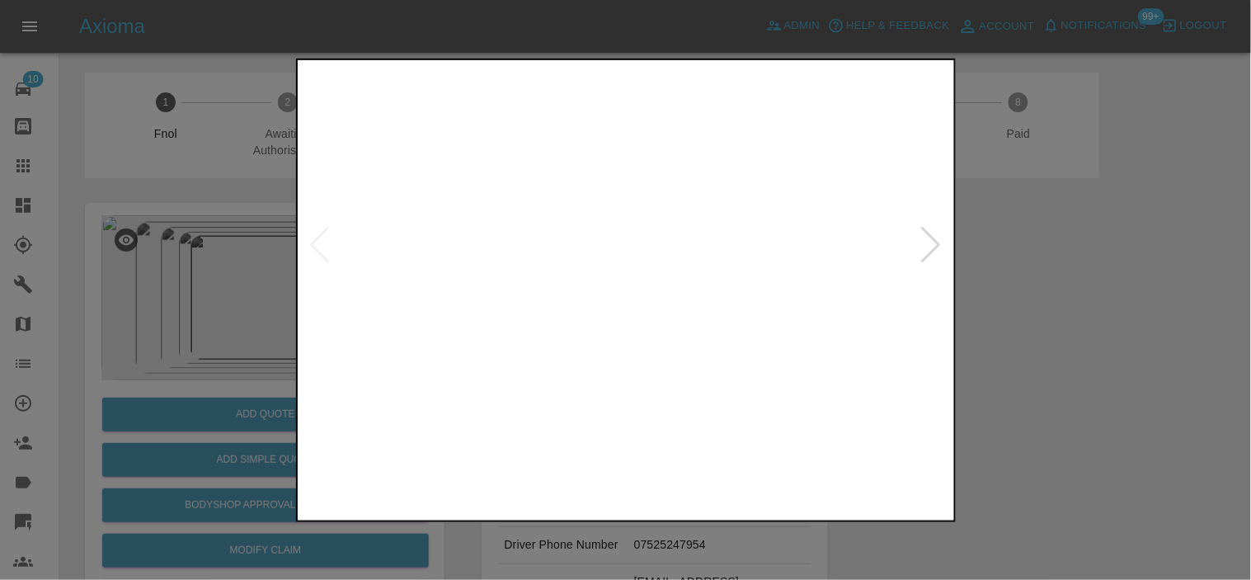
click at [630, 359] on img at bounding box center [627, 244] width 652 height 363
click at [893, 445] on img at bounding box center [874, 472] width 157 height 74
click at [681, 348] on img at bounding box center [627, 244] width 652 height 363
click at [681, 347] on img at bounding box center [627, 244] width 652 height 363
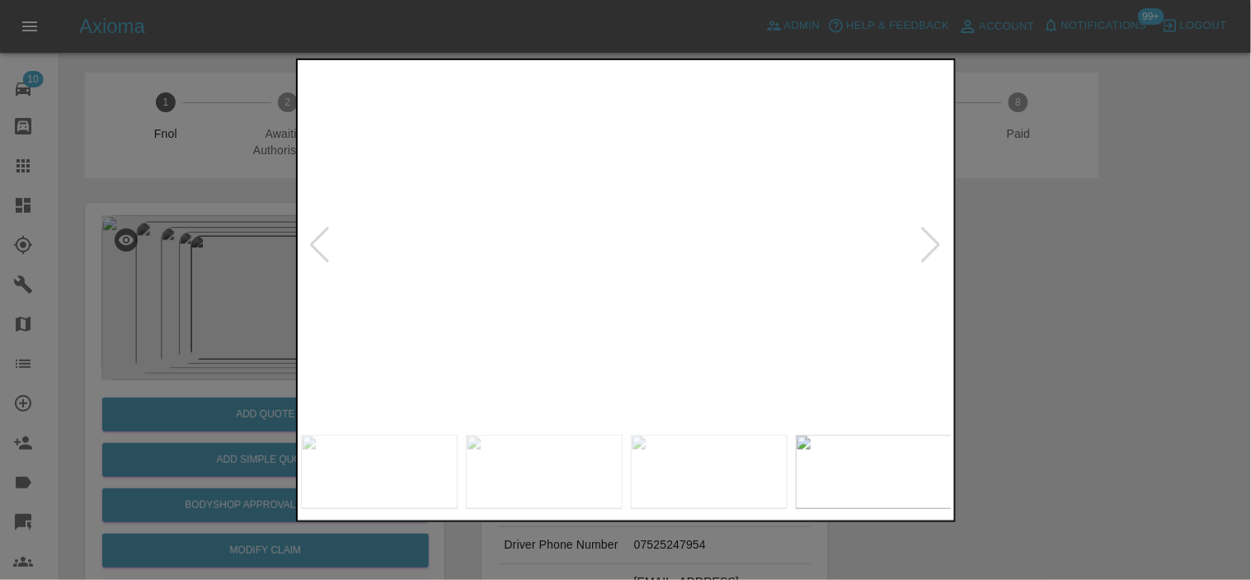
click at [546, 346] on img at bounding box center [565, 136] width 1955 height 1090
click at [195, 299] on div at bounding box center [625, 290] width 1251 height 580
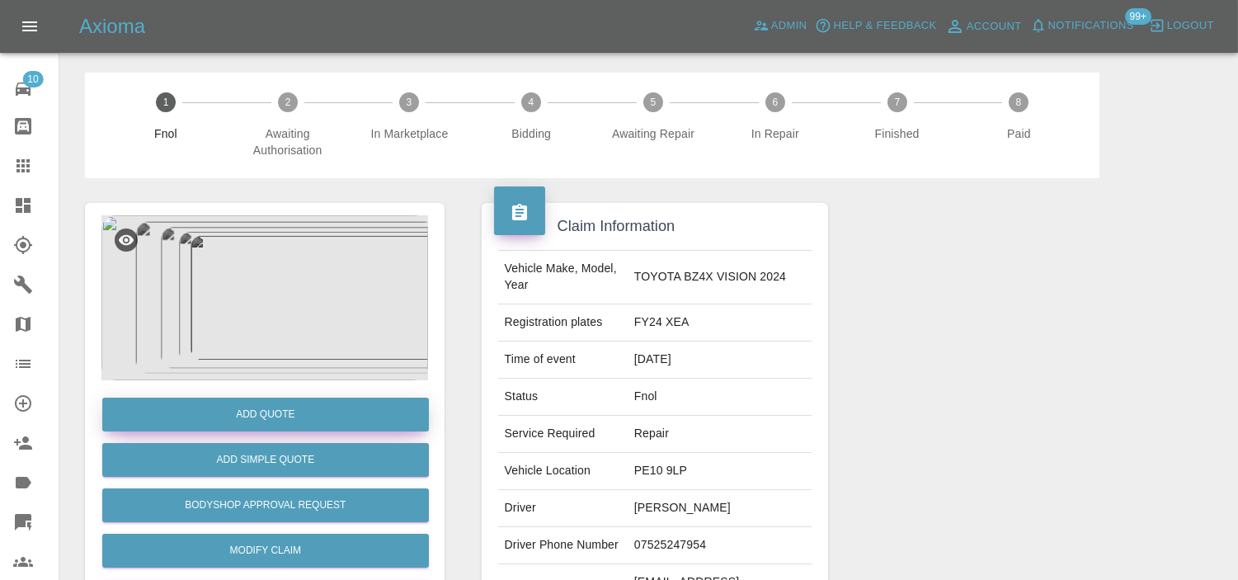
click at [215, 413] on button "Add Quote" at bounding box center [265, 415] width 327 height 34
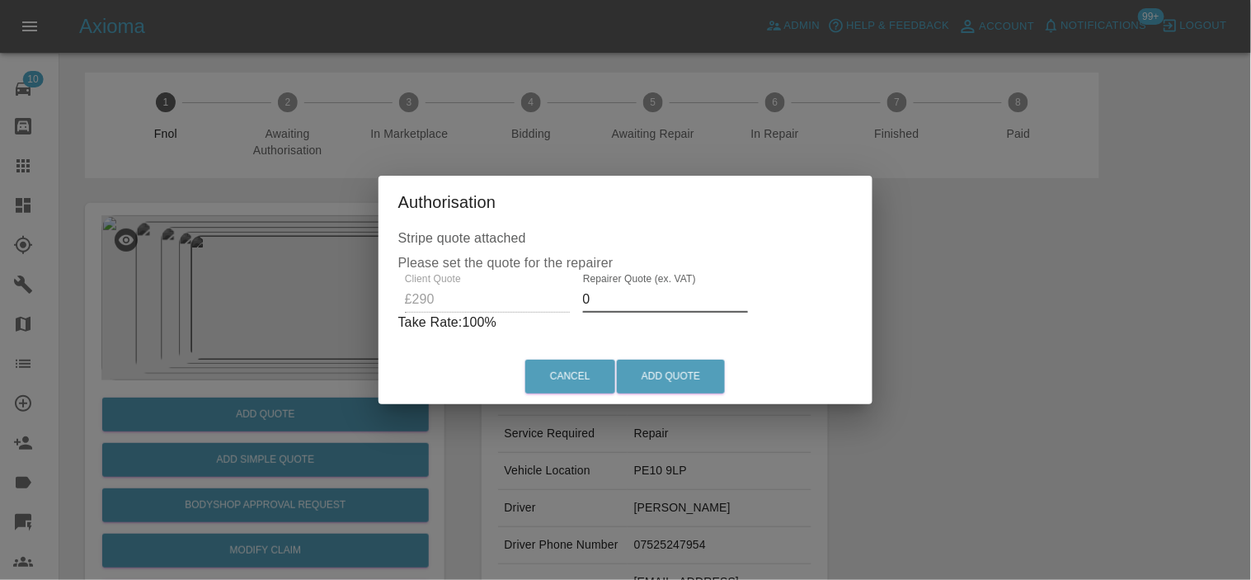
drag, startPoint x: 607, startPoint y: 304, endPoint x: 567, endPoint y: 309, distance: 40.8
click at [567, 309] on div "Client Quote £290 Repairer Quote (ex. VAT) 0 Take Rate: 100 %" at bounding box center [625, 302] width 455 height 59
click at [451, 303] on div "Client Quote £290 Repairer Quote (ex. VAT) 150 Take Rate: 48 %" at bounding box center [626, 302] width 448 height 59
type input "0"
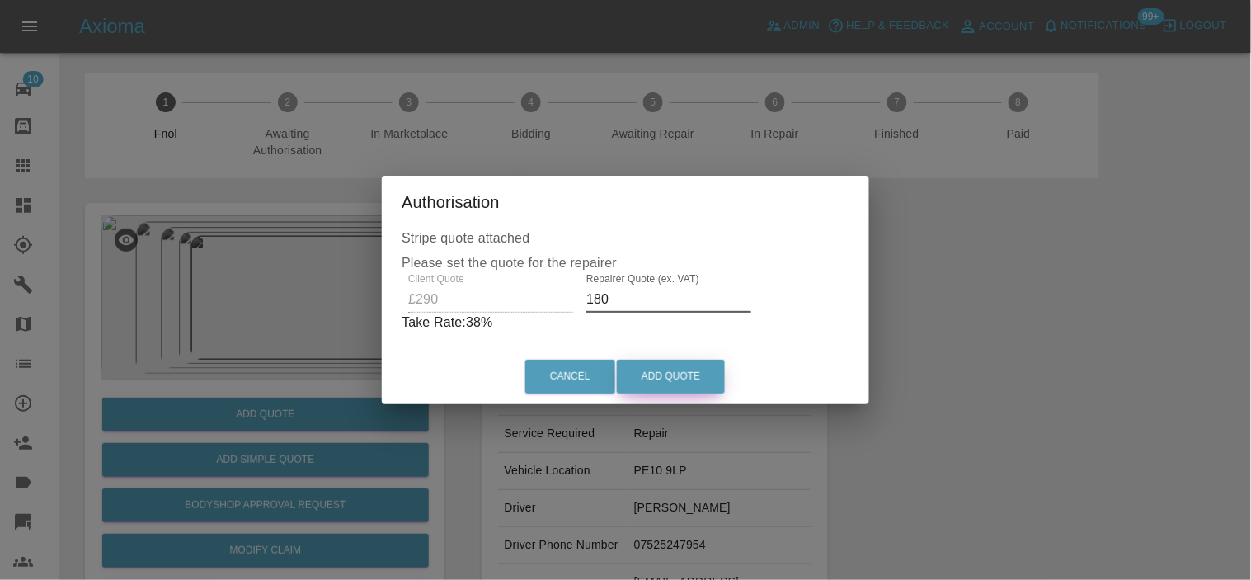
type input "180"
click at [687, 360] on button "Add Quote" at bounding box center [671, 377] width 108 height 34
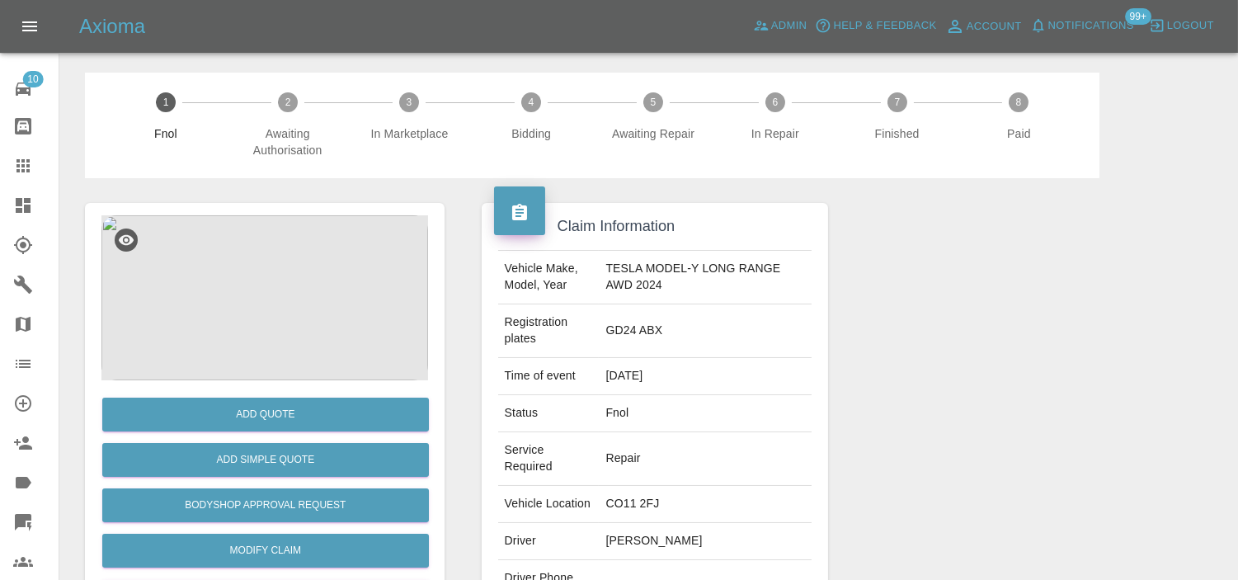
click at [303, 292] on img at bounding box center [264, 297] width 327 height 165
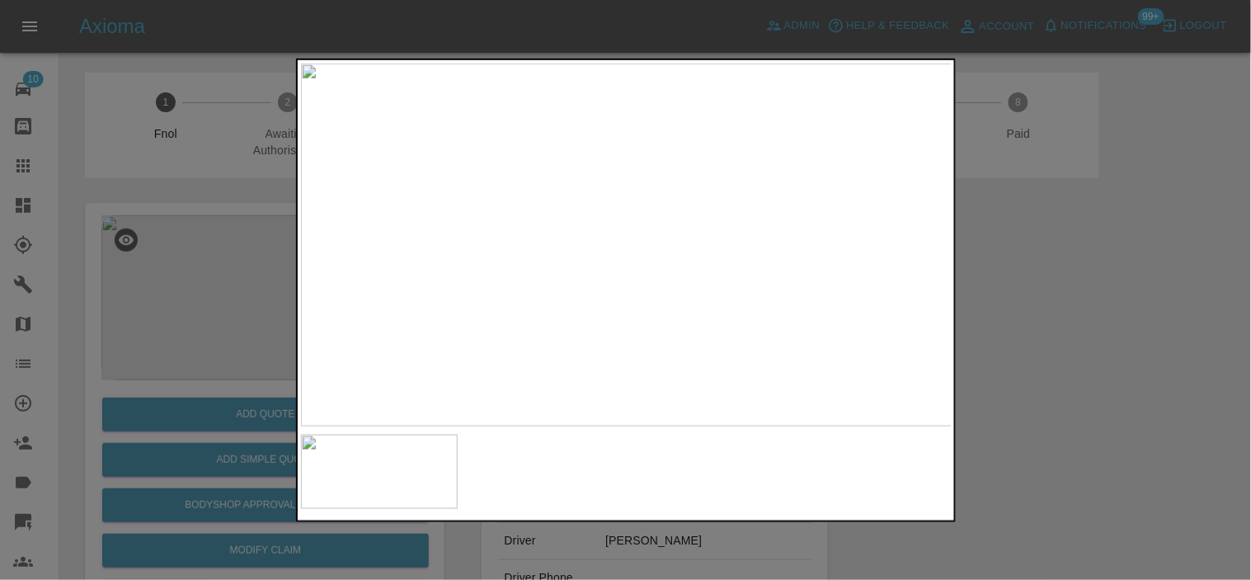
click at [363, 262] on img at bounding box center [627, 244] width 652 height 363
click at [563, 290] on img at bounding box center [627, 244] width 652 height 363
click at [605, 287] on img at bounding box center [627, 244] width 652 height 363
click at [605, 287] on img at bounding box center [689, 115] width 1955 height 1090
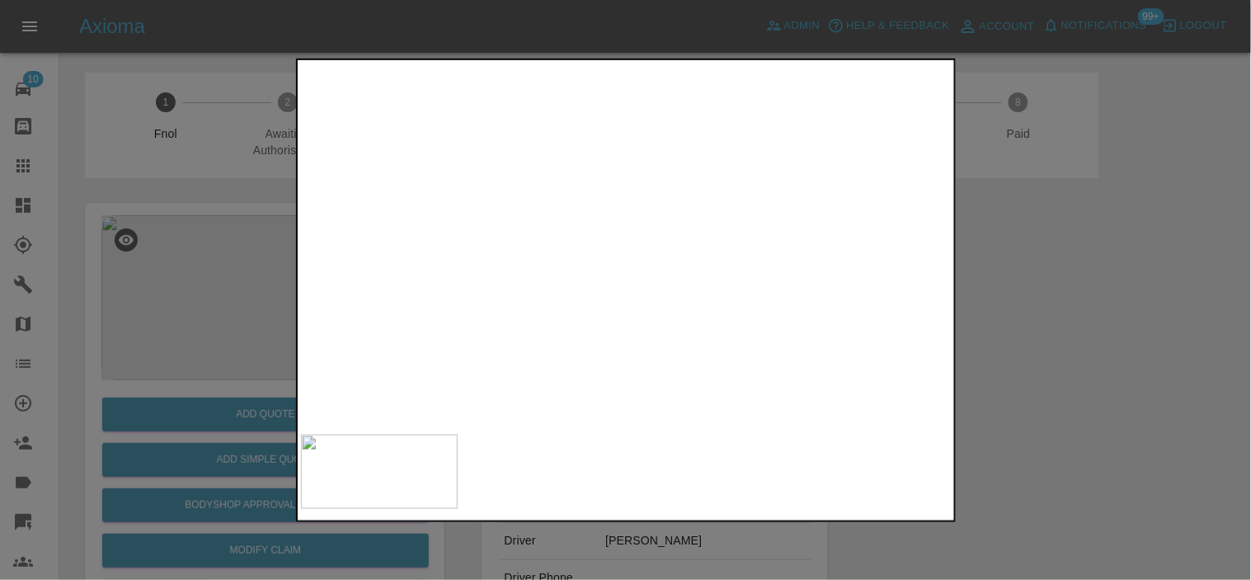
click at [605, 287] on img at bounding box center [689, 115] width 1955 height 1090
click at [120, 243] on div at bounding box center [625, 290] width 1251 height 580
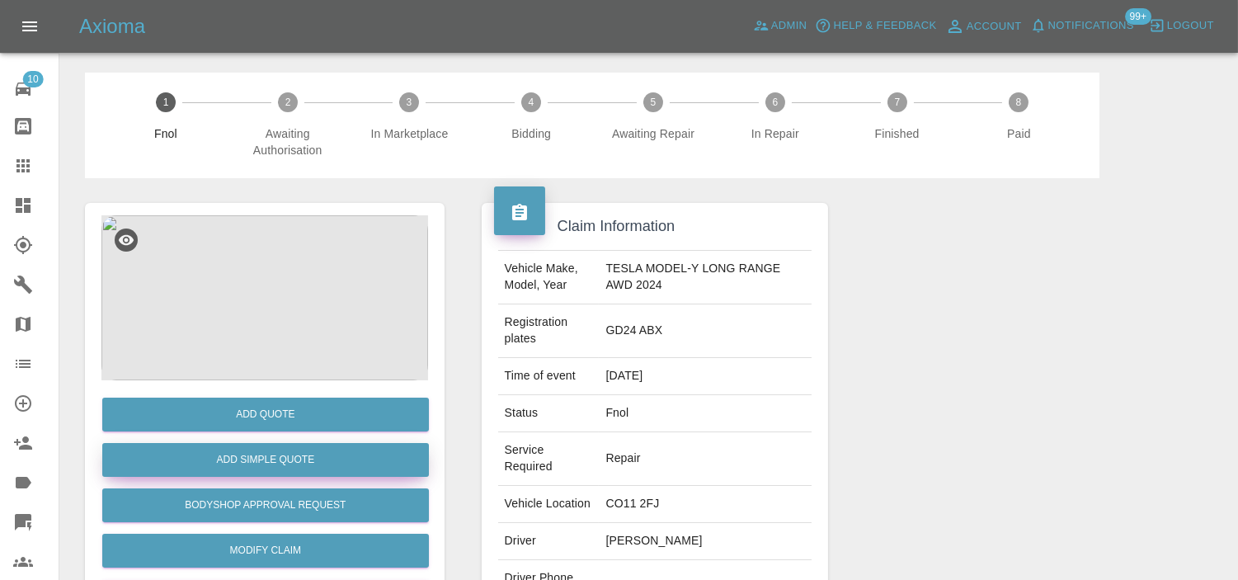
click at [232, 450] on button "Add Simple Quote" at bounding box center [265, 460] width 327 height 34
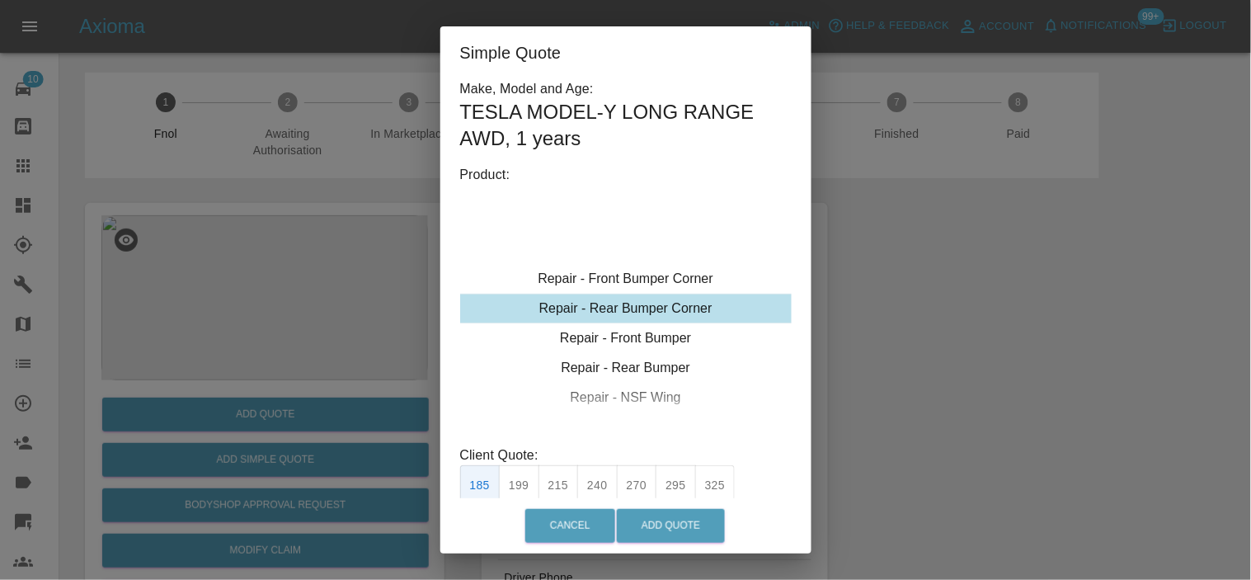
click at [658, 299] on div "Repair - Rear Bumper Corner" at bounding box center [626, 309] width 332 height 30
click at [553, 490] on button "215" at bounding box center [559, 485] width 40 height 40
type input "135"
click at [702, 525] on button "Add Quote" at bounding box center [671, 526] width 108 height 34
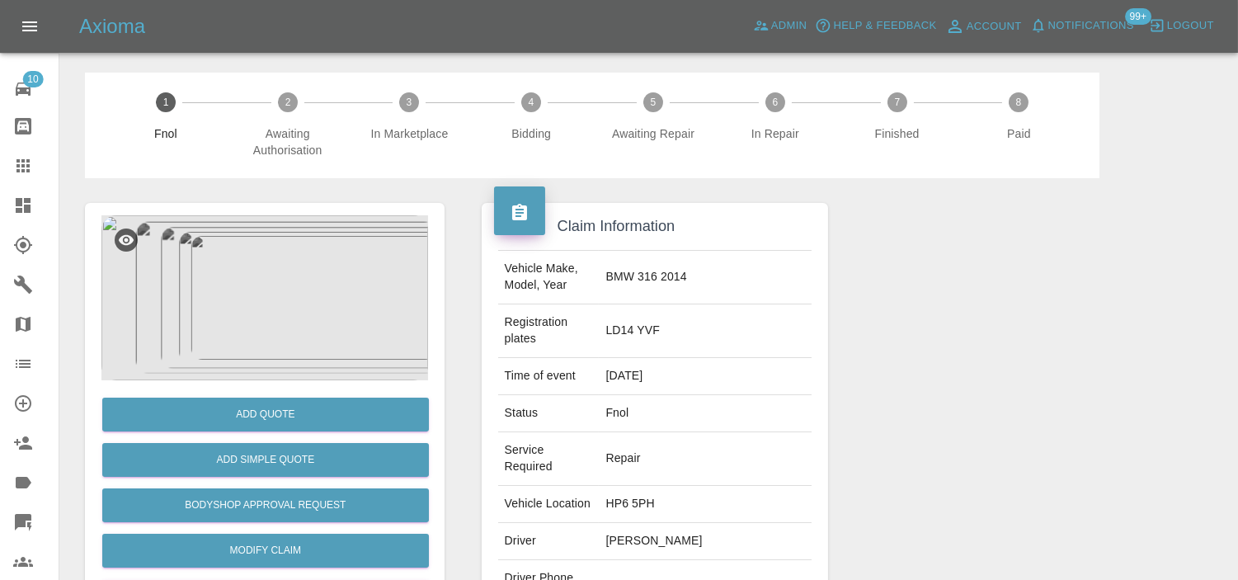
click at [273, 275] on img at bounding box center [264, 297] width 327 height 165
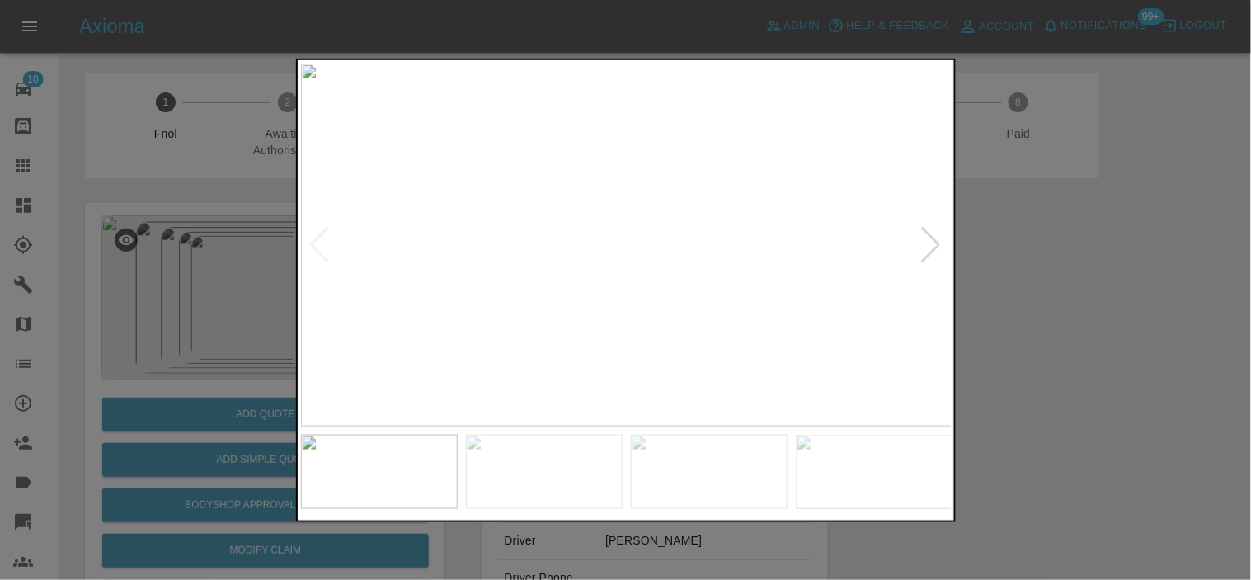
click at [524, 297] on img at bounding box center [627, 244] width 652 height 363
click at [489, 285] on img at bounding box center [627, 244] width 652 height 363
click at [303, 198] on img at bounding box center [627, 244] width 652 height 363
click at [418, 252] on img at bounding box center [627, 244] width 652 height 363
click at [596, 304] on img at bounding box center [627, 244] width 652 height 363
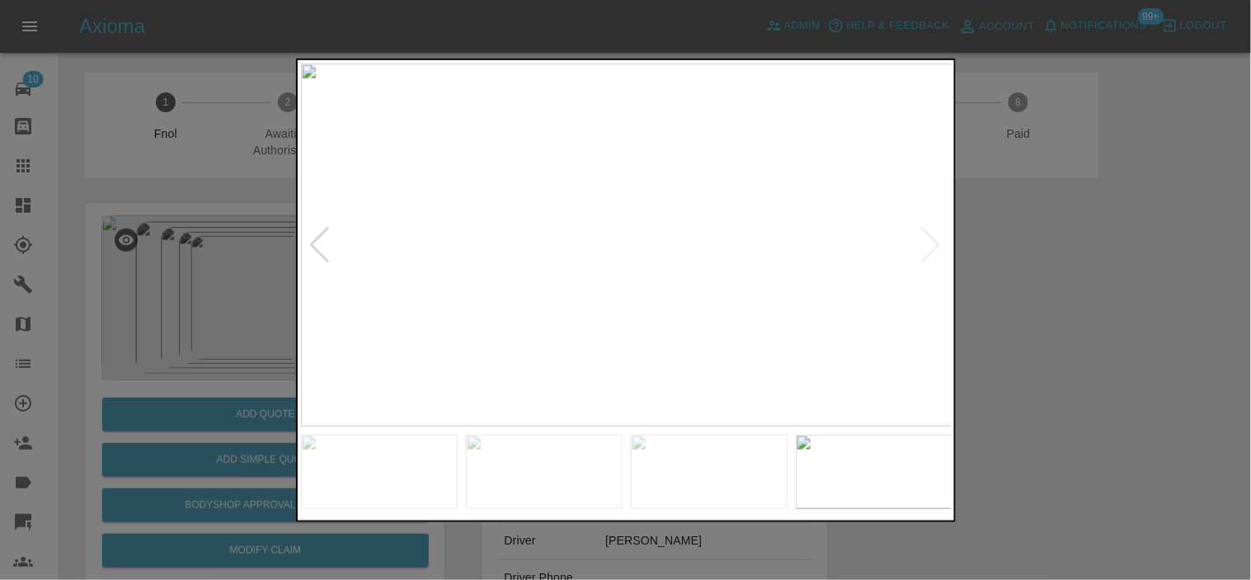
click at [666, 245] on img at bounding box center [627, 244] width 652 height 363
click at [607, 220] on img at bounding box center [627, 244] width 652 height 363
click at [607, 221] on img at bounding box center [627, 244] width 652 height 363
click at [548, 238] on img at bounding box center [579, 260] width 1955 height 1090
click at [615, 327] on img at bounding box center [565, 256] width 1955 height 1090
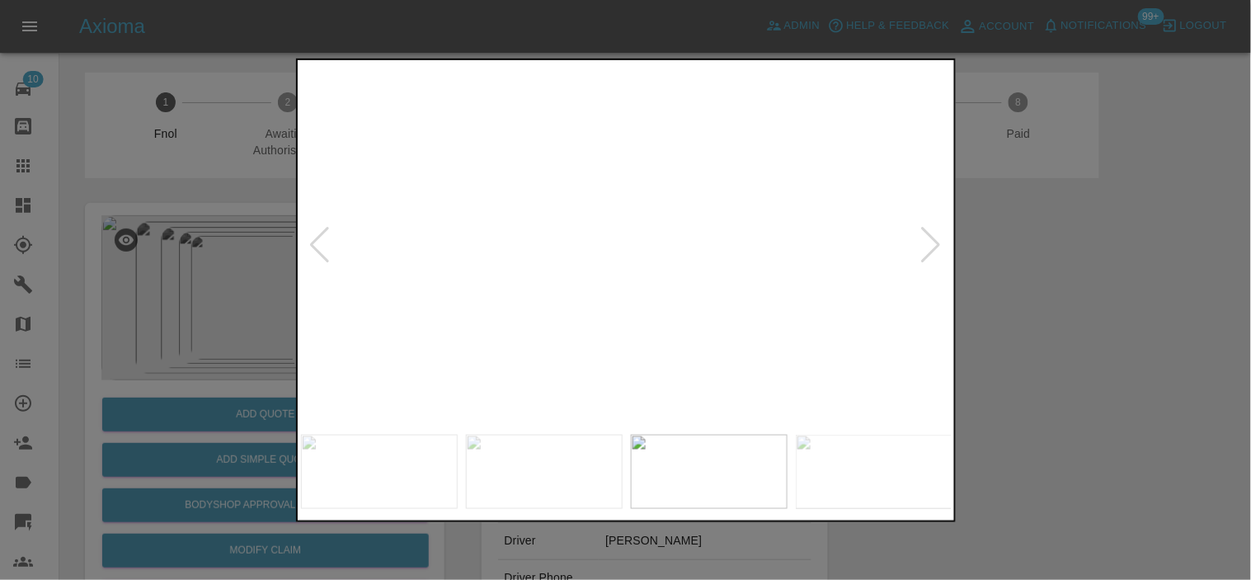
click at [615, 328] on img at bounding box center [565, 256] width 1955 height 1090
click at [615, 328] on img at bounding box center [627, 244] width 652 height 363
drag, startPoint x: 163, startPoint y: 265, endPoint x: 198, endPoint y: 344, distance: 86.8
click at [163, 266] on div at bounding box center [625, 290] width 1251 height 580
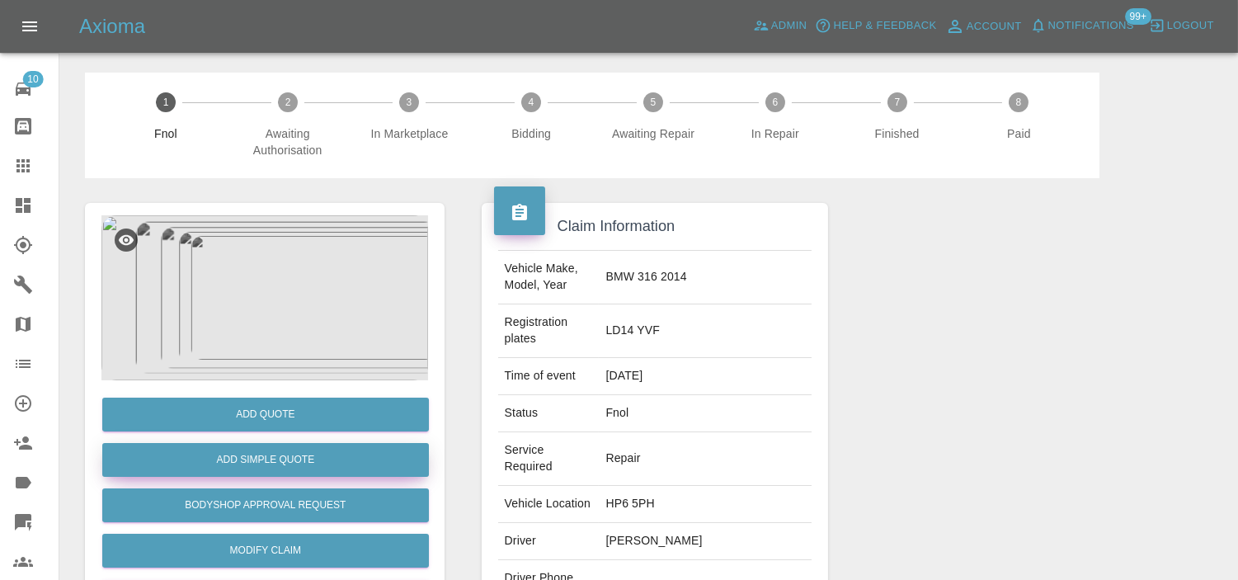
click at [236, 455] on button "Add Simple Quote" at bounding box center [265, 460] width 327 height 34
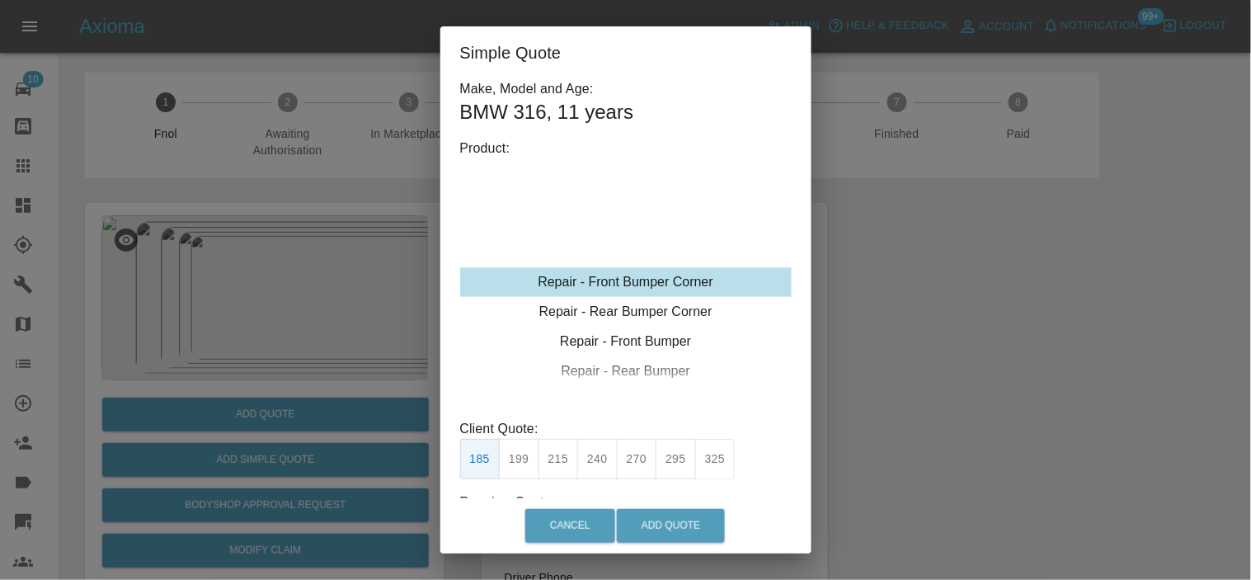
click at [643, 289] on div "Repair - Front Bumper Corner" at bounding box center [626, 282] width 332 height 30
drag, startPoint x: 596, startPoint y: 464, endPoint x: 611, endPoint y: 476, distance: 19.5
click at [596, 465] on button "240" at bounding box center [597, 459] width 40 height 40
click at [628, 473] on button "270" at bounding box center [637, 459] width 40 height 40
type input "165"
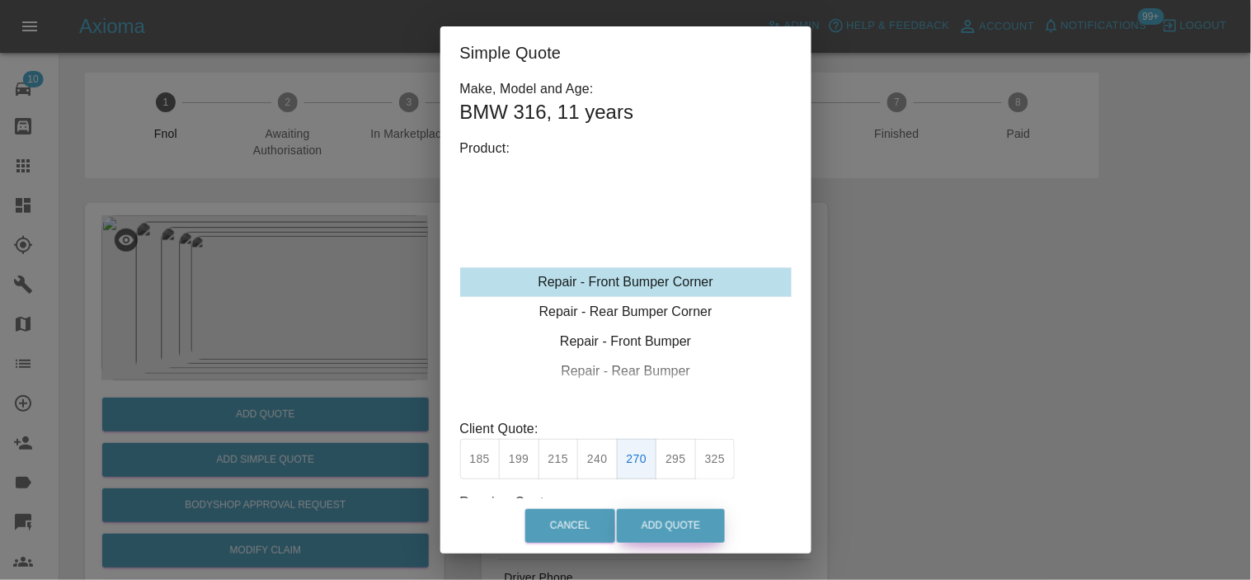
click at [675, 524] on button "Add Quote" at bounding box center [671, 526] width 108 height 34
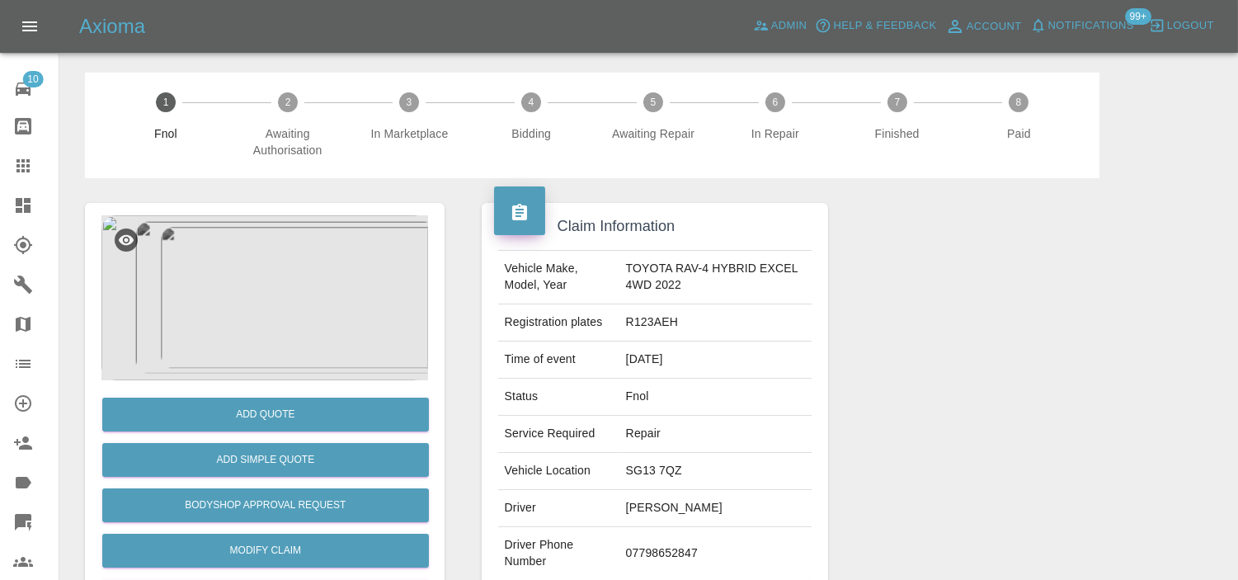
click at [323, 315] on img at bounding box center [264, 297] width 327 height 165
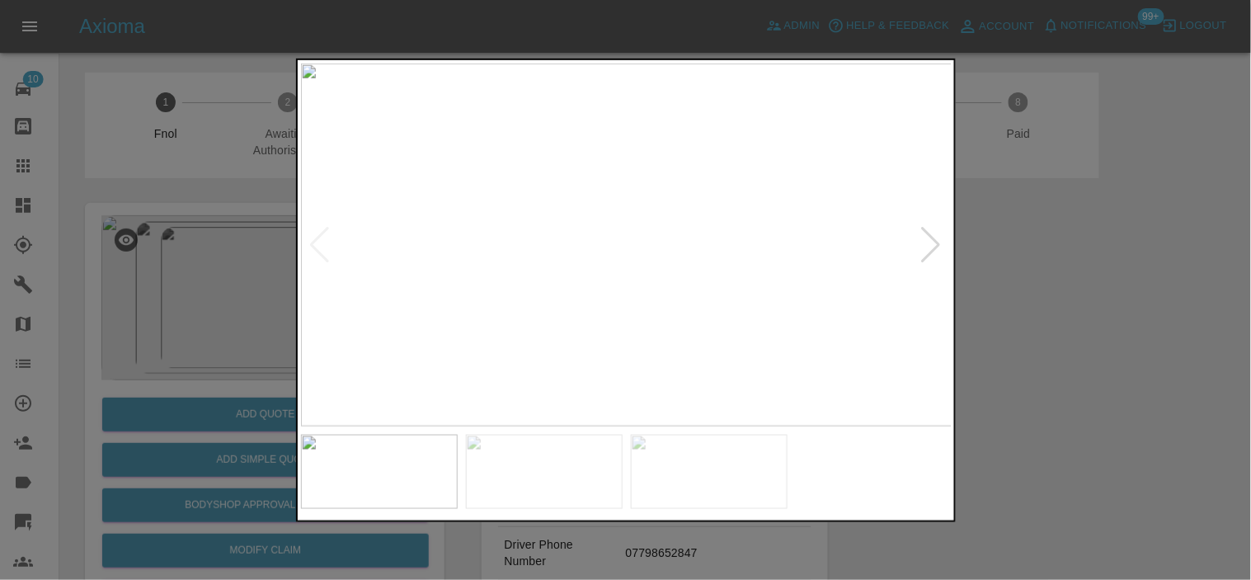
click at [492, 292] on img at bounding box center [627, 244] width 652 height 363
click at [522, 256] on img at bounding box center [627, 244] width 652 height 363
click at [386, 238] on img at bounding box center [627, 244] width 652 height 363
click at [357, 195] on img at bounding box center [627, 244] width 652 height 363
click at [652, 204] on img at bounding box center [627, 244] width 652 height 363
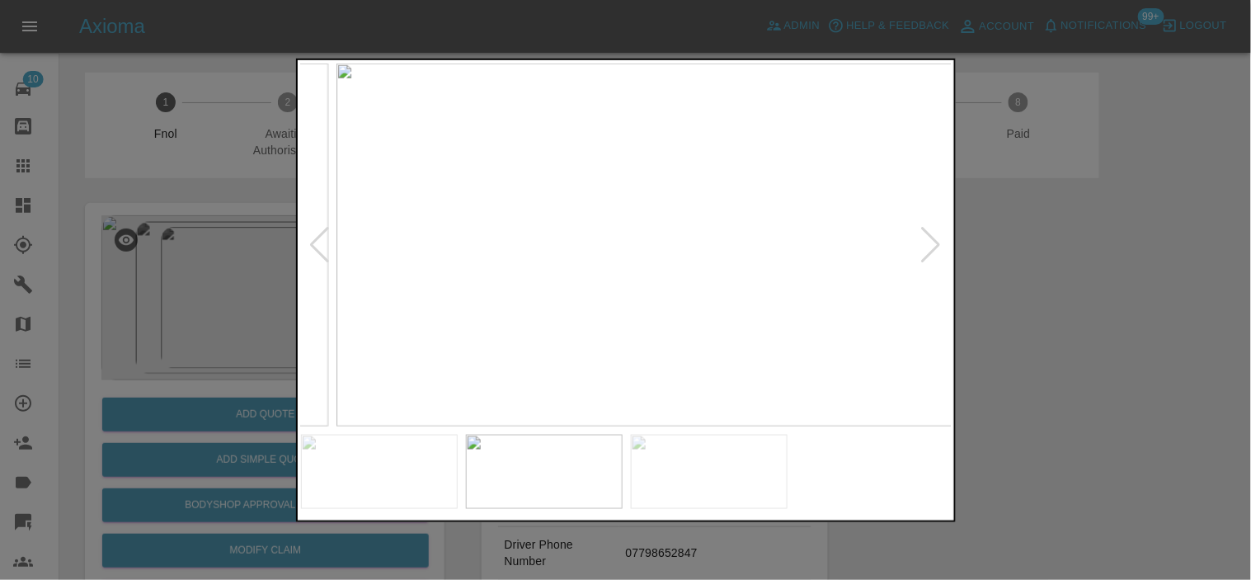
click at [652, 229] on img at bounding box center [663, 244] width 652 height 363
click at [669, 261] on img at bounding box center [627, 244] width 652 height 363
click at [269, 210] on div at bounding box center [625, 290] width 1251 height 580
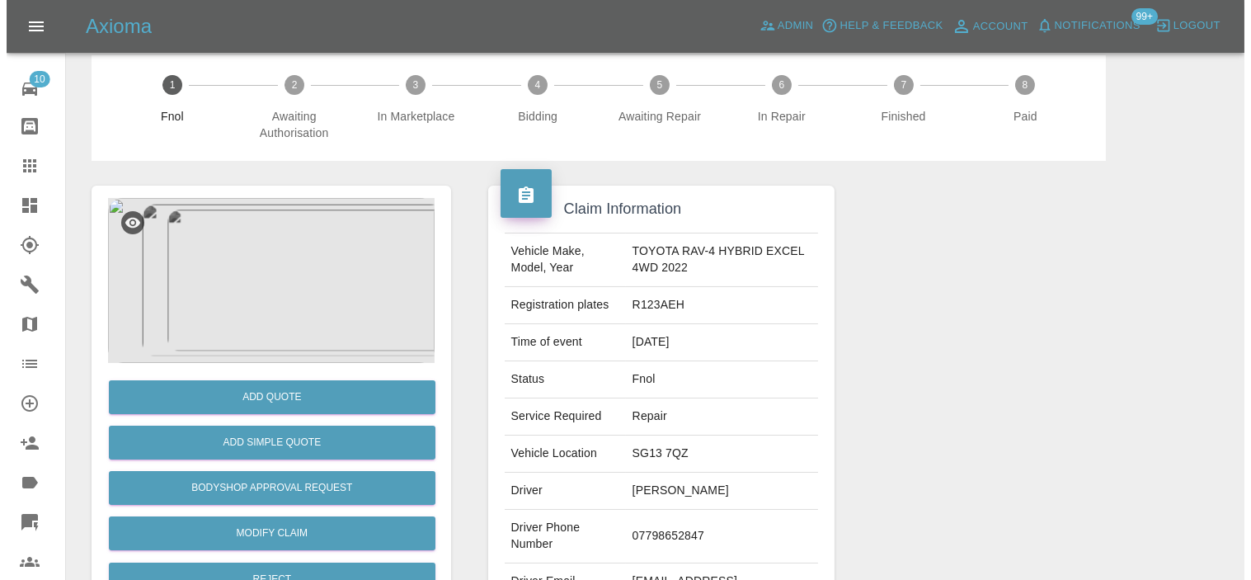
scroll to position [15, 0]
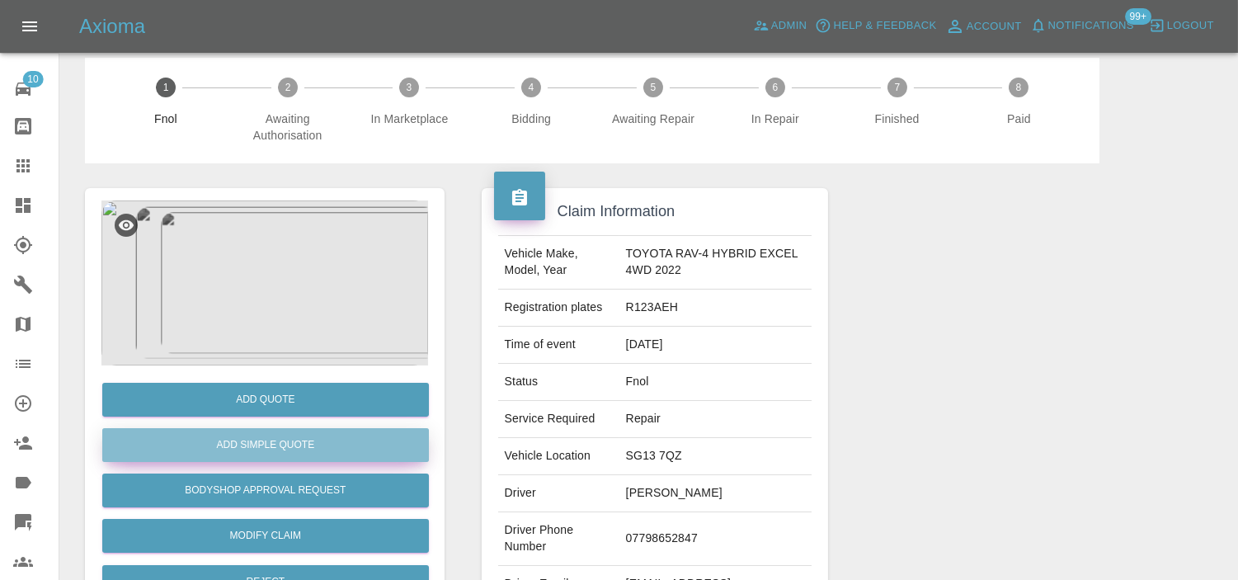
click at [252, 446] on button "Add Simple Quote" at bounding box center [265, 445] width 327 height 34
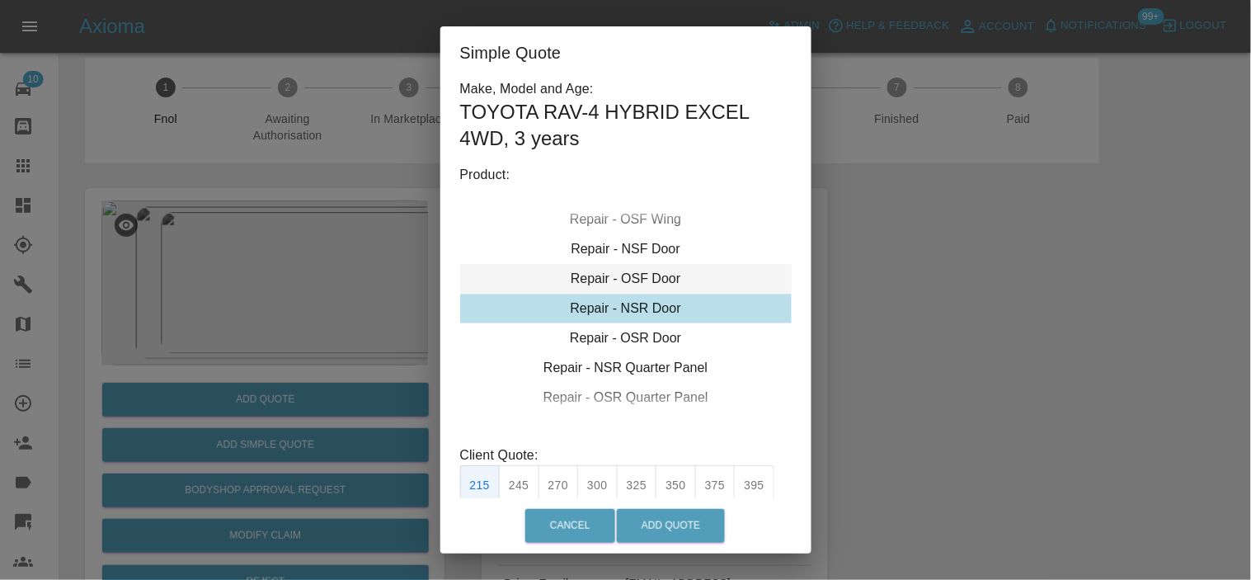
click at [629, 273] on div "Repair - OSF Door" at bounding box center [626, 279] width 332 height 30
click at [604, 491] on button "300" at bounding box center [597, 485] width 40 height 40
type input "190"
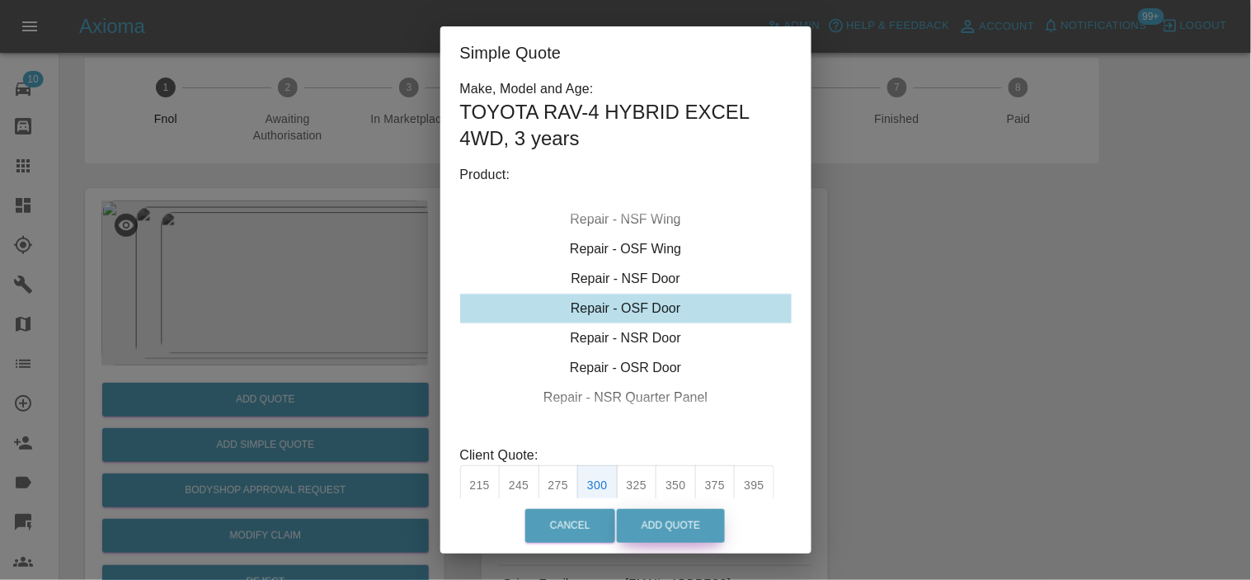
click at [705, 529] on button "Add Quote" at bounding box center [671, 526] width 108 height 34
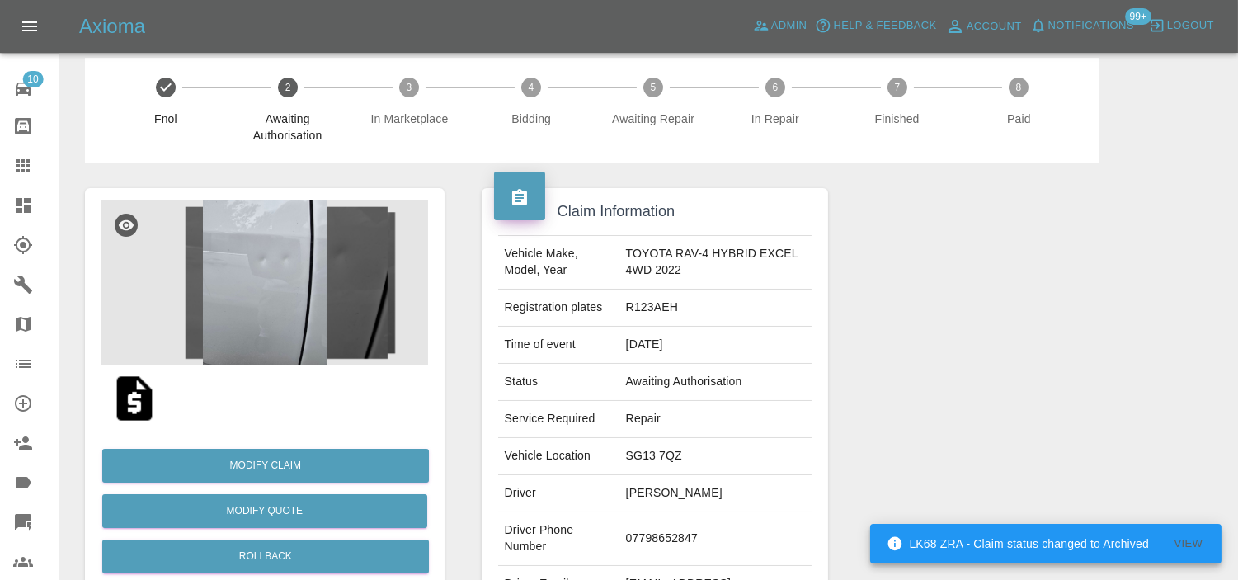
click at [247, 273] on img at bounding box center [264, 282] width 327 height 165
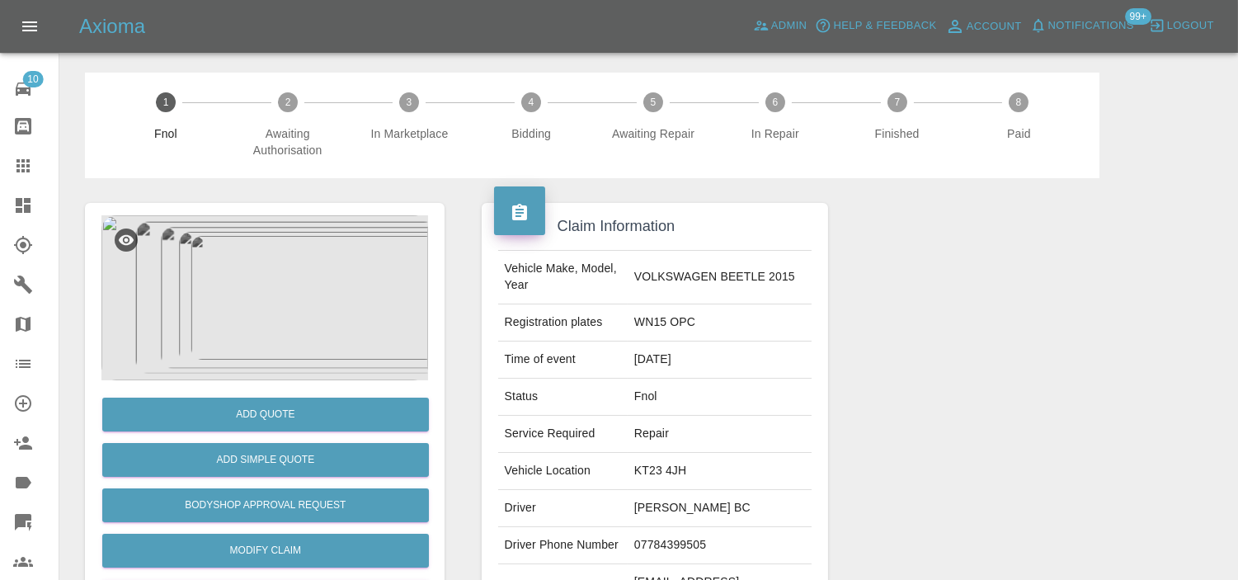
click at [282, 331] on img at bounding box center [264, 297] width 327 height 165
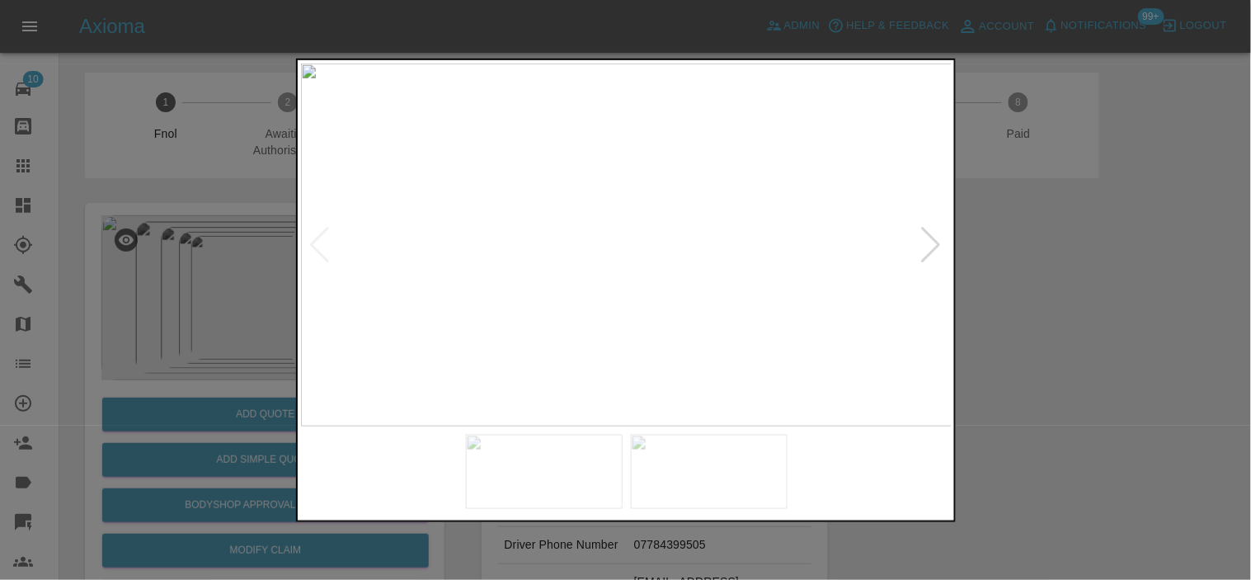
click at [706, 191] on img at bounding box center [627, 244] width 652 height 363
click at [565, 265] on img at bounding box center [384, 404] width 1955 height 1090
click at [565, 266] on img at bounding box center [384, 404] width 1955 height 1090
click at [516, 279] on img at bounding box center [627, 244] width 652 height 363
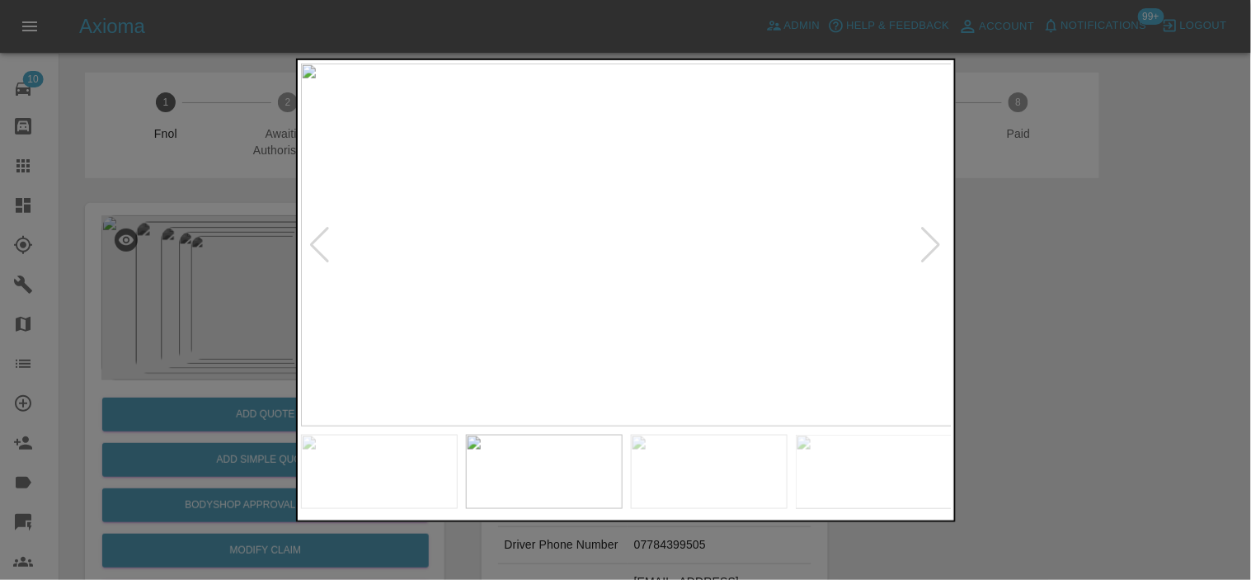
click at [751, 262] on img at bounding box center [627, 244] width 652 height 363
click at [648, 277] on img at bounding box center [627, 244] width 652 height 363
click at [599, 266] on img at bounding box center [627, 244] width 652 height 363
click at [566, 276] on img at bounding box center [627, 244] width 652 height 363
click at [545, 285] on img at bounding box center [627, 244] width 652 height 363
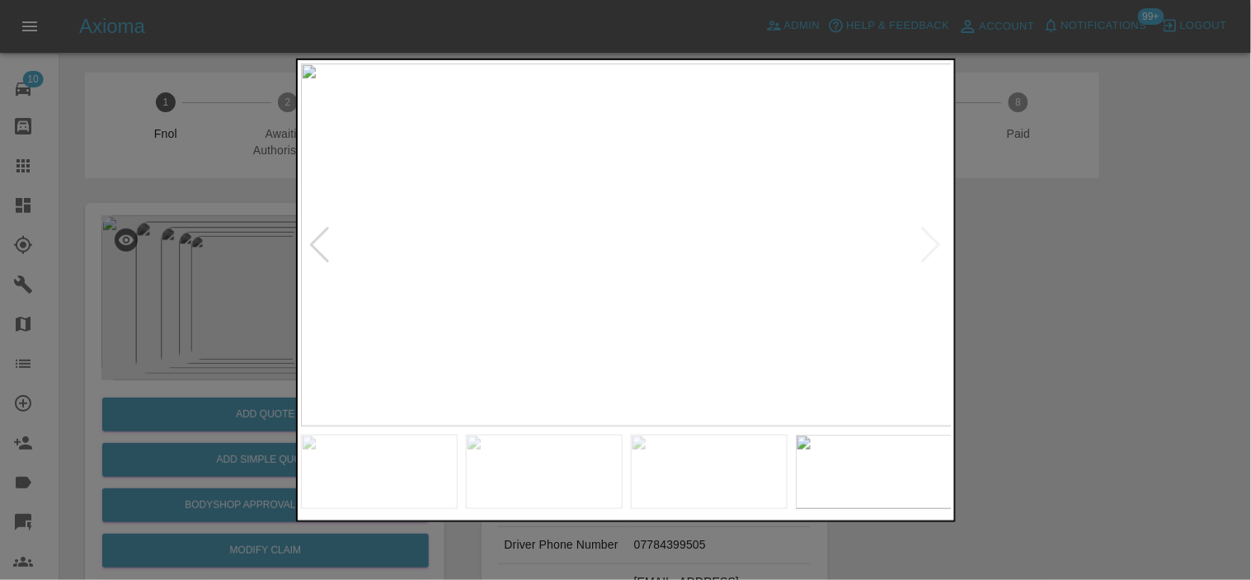
click at [478, 273] on img at bounding box center [627, 244] width 652 height 363
click at [219, 219] on div at bounding box center [625, 290] width 1251 height 580
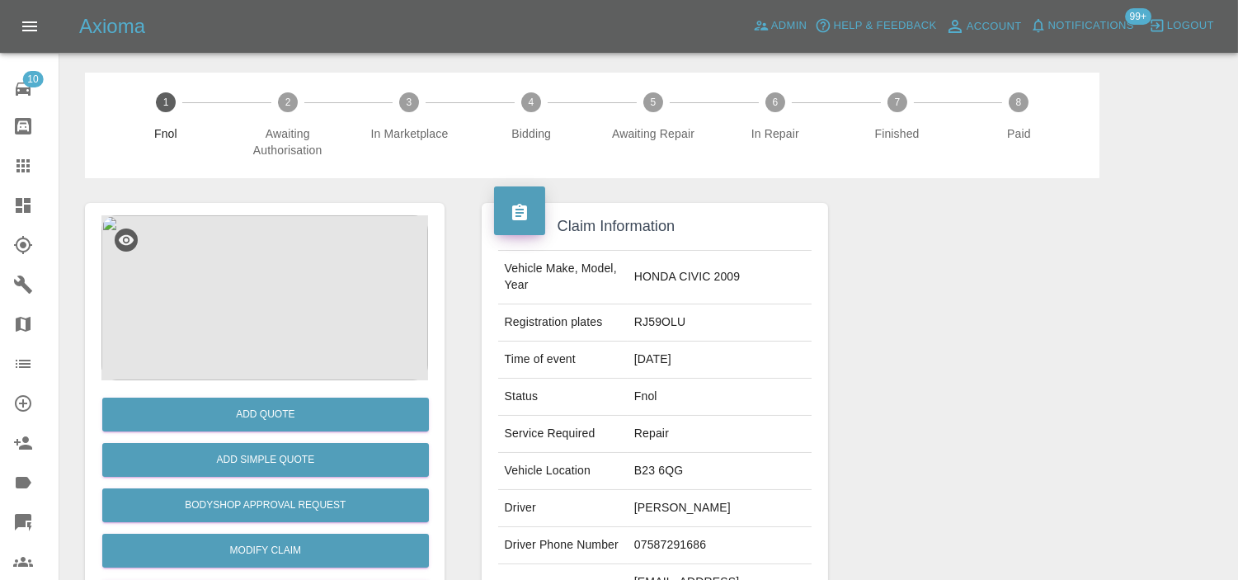
click at [247, 245] on img at bounding box center [264, 297] width 327 height 165
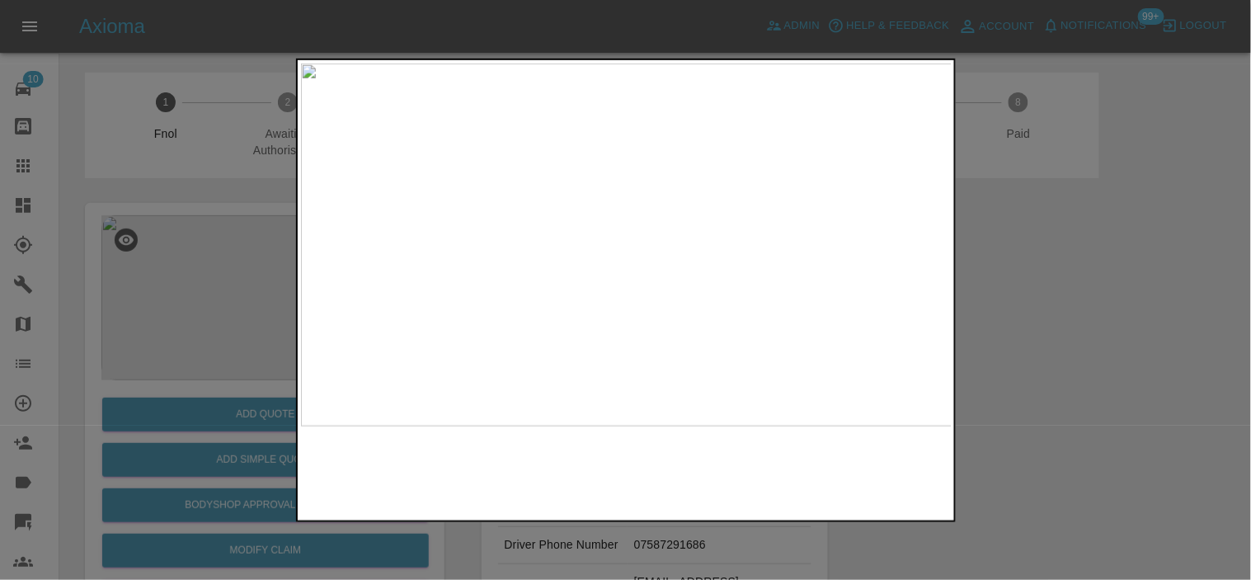
click at [605, 305] on img at bounding box center [627, 244] width 652 height 363
click at [606, 305] on img at bounding box center [627, 244] width 652 height 363
click at [609, 322] on img at bounding box center [684, 62] width 1955 height 1090
click at [690, 344] on img at bounding box center [627, 244] width 652 height 363
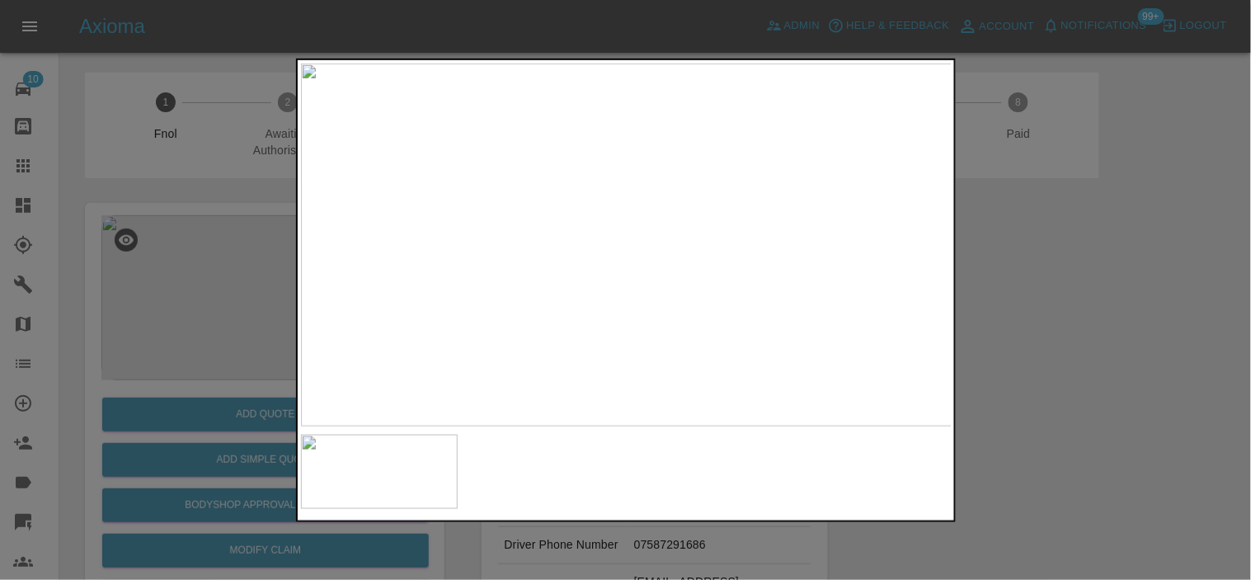
click at [726, 344] on img at bounding box center [627, 244] width 652 height 363
click at [755, 328] on img at bounding box center [627, 244] width 652 height 363
click at [755, 330] on img at bounding box center [627, 244] width 652 height 363
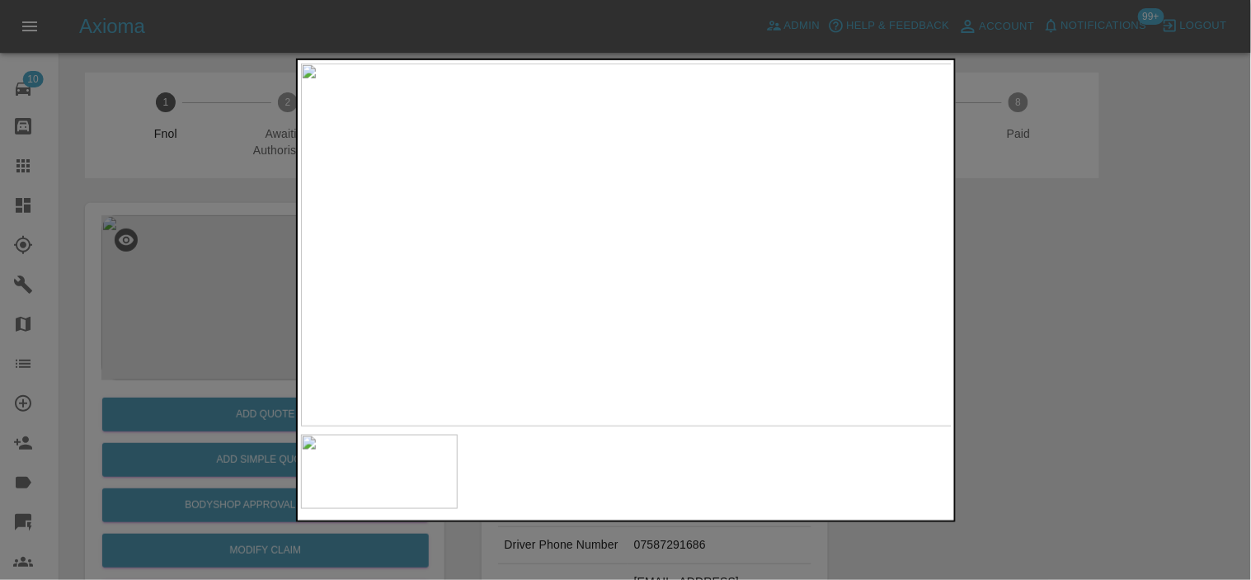
click at [129, 287] on div at bounding box center [625, 290] width 1251 height 580
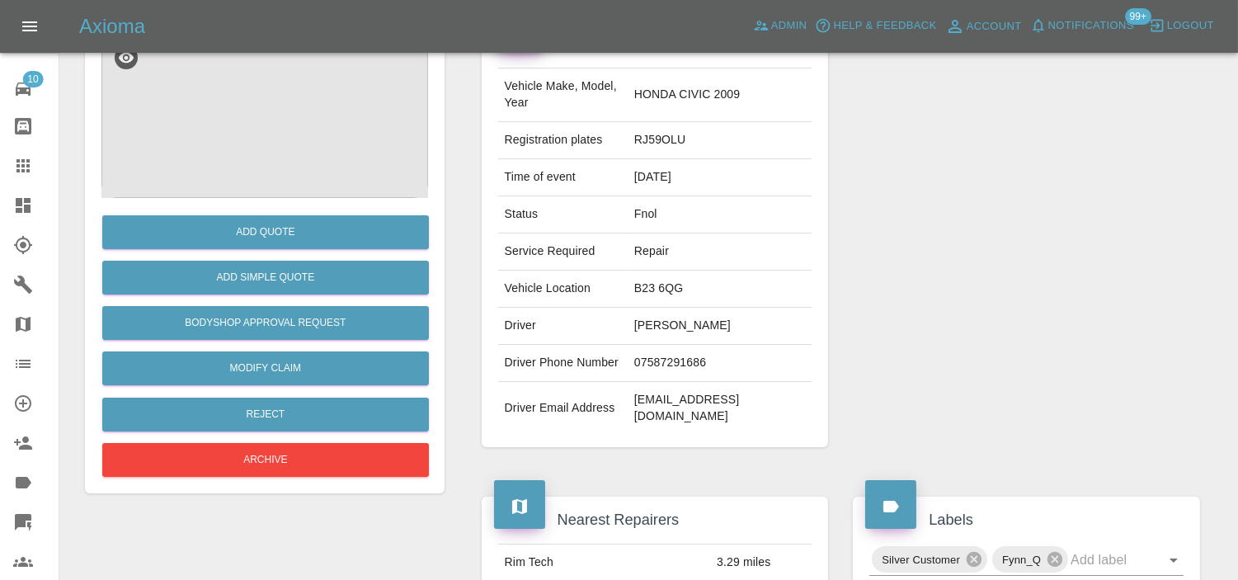
scroll to position [366, 0]
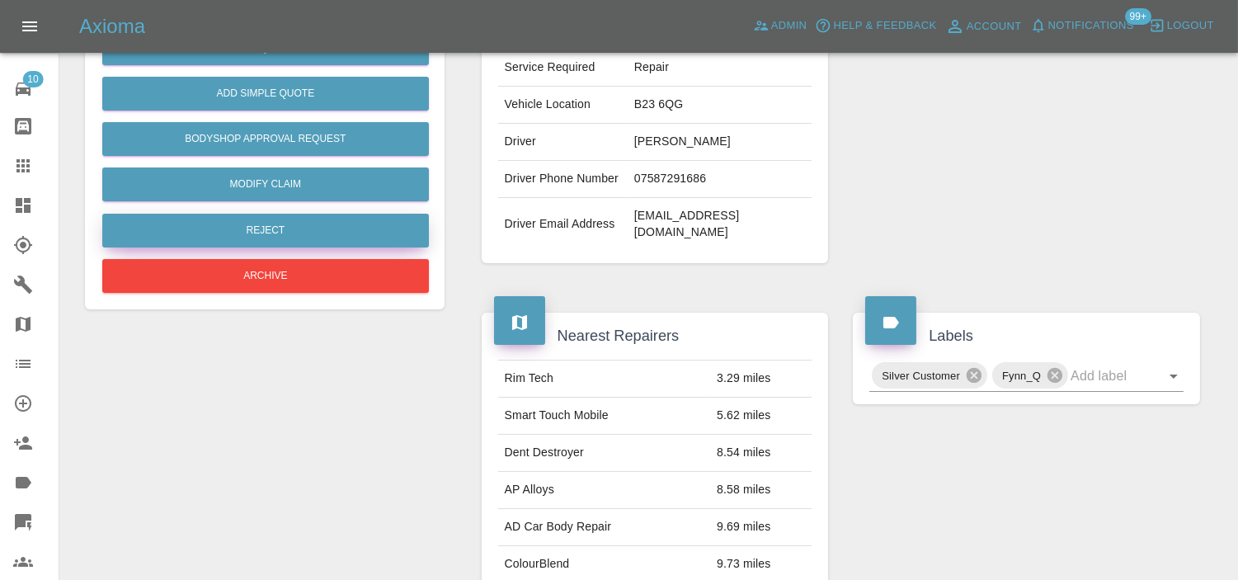
click at [257, 233] on button "Reject" at bounding box center [265, 231] width 327 height 34
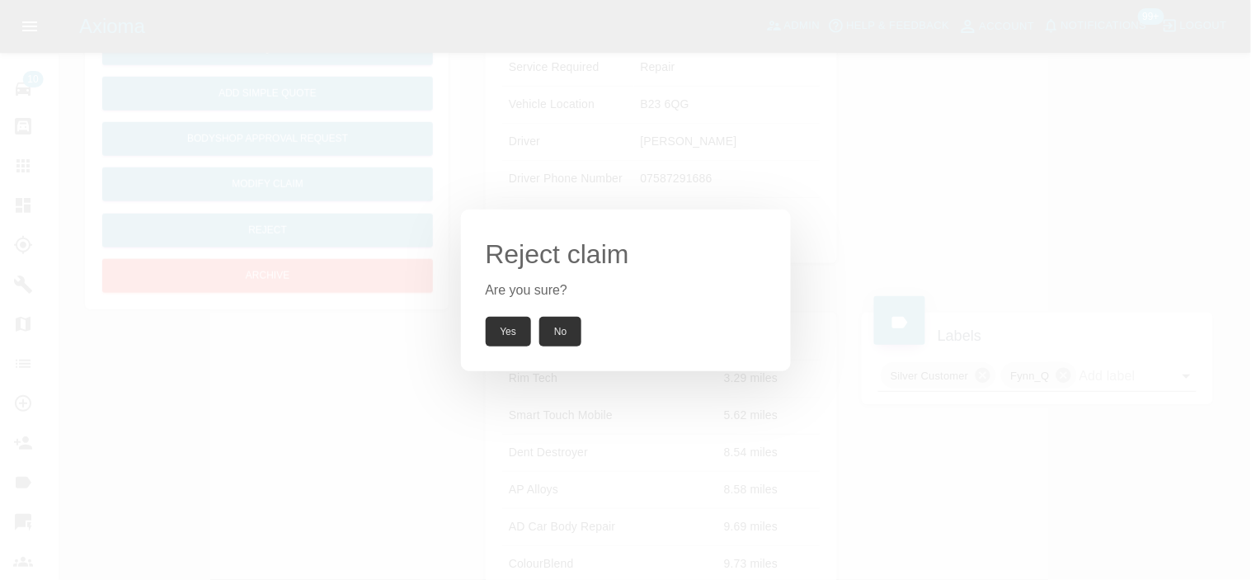
click at [511, 334] on button "Yes" at bounding box center [509, 332] width 46 height 30
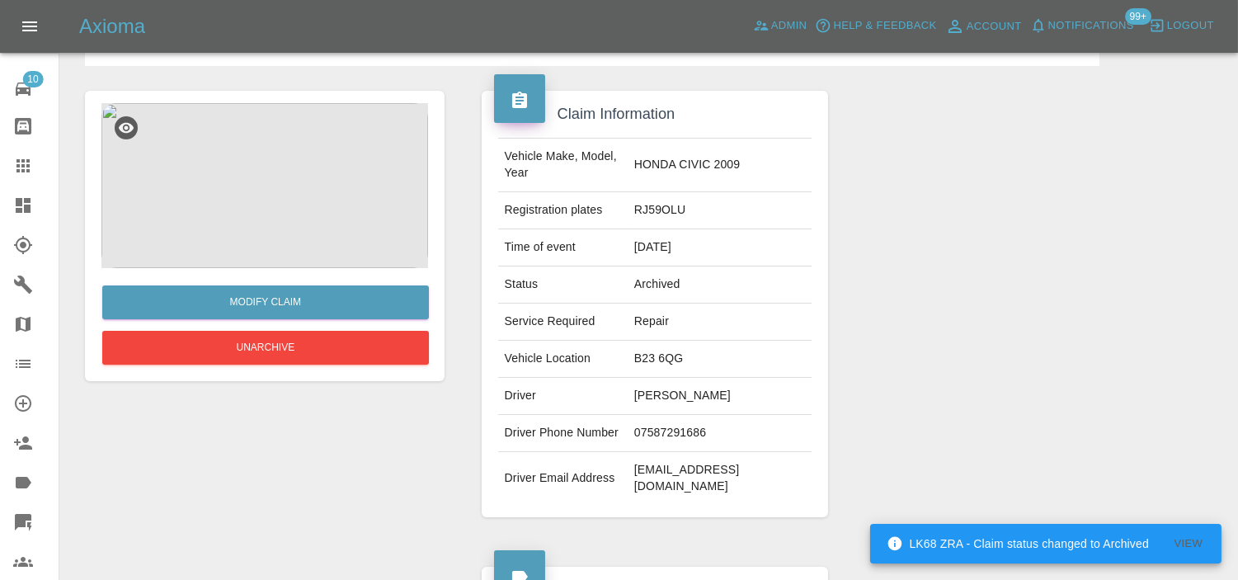
scroll to position [0, 0]
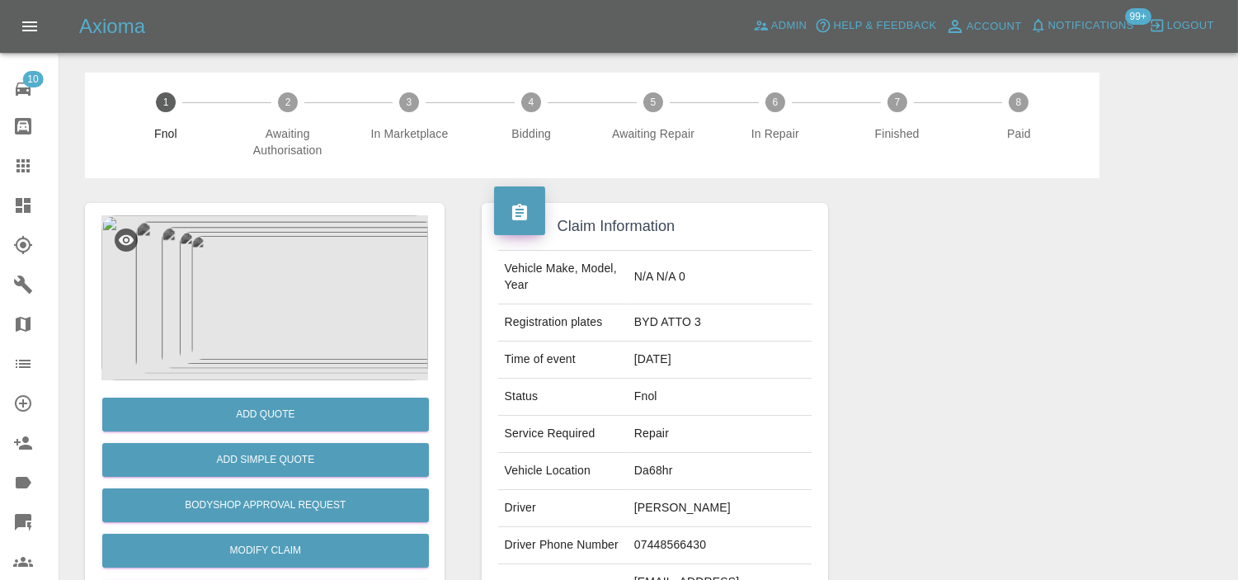
click at [245, 295] on img at bounding box center [264, 297] width 327 height 165
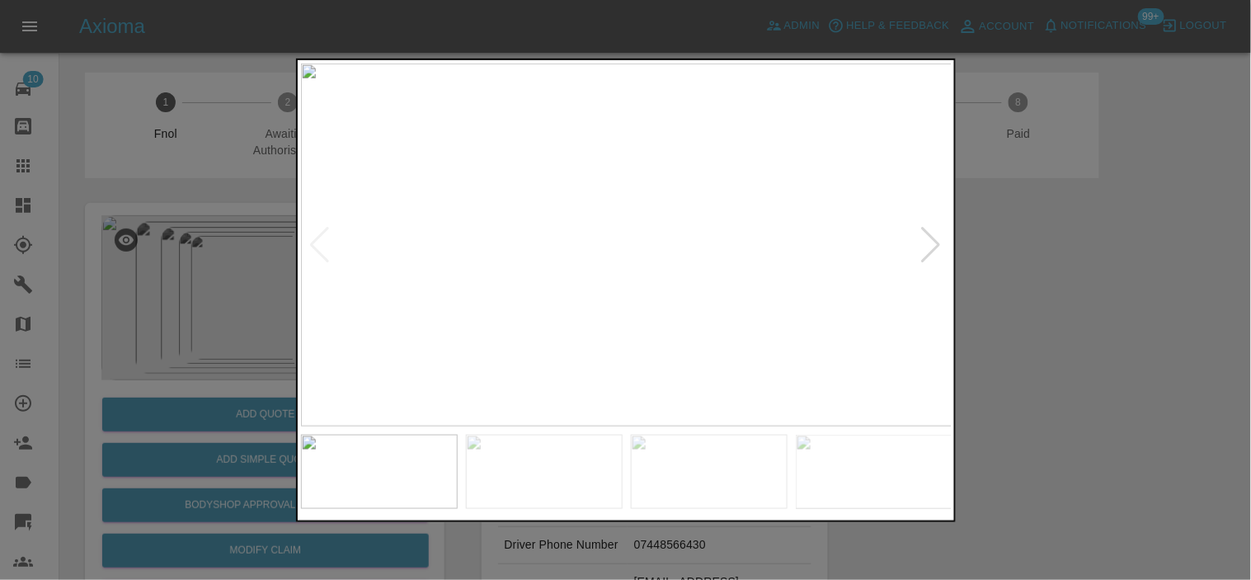
click at [599, 262] on img at bounding box center [627, 244] width 652 height 363
click at [599, 265] on img at bounding box center [627, 244] width 652 height 363
click at [630, 323] on img at bounding box center [639, 167] width 1955 height 1090
click at [579, 268] on img at bounding box center [566, 90] width 1955 height 1090
click at [577, 267] on img at bounding box center [565, 86] width 1955 height 1090
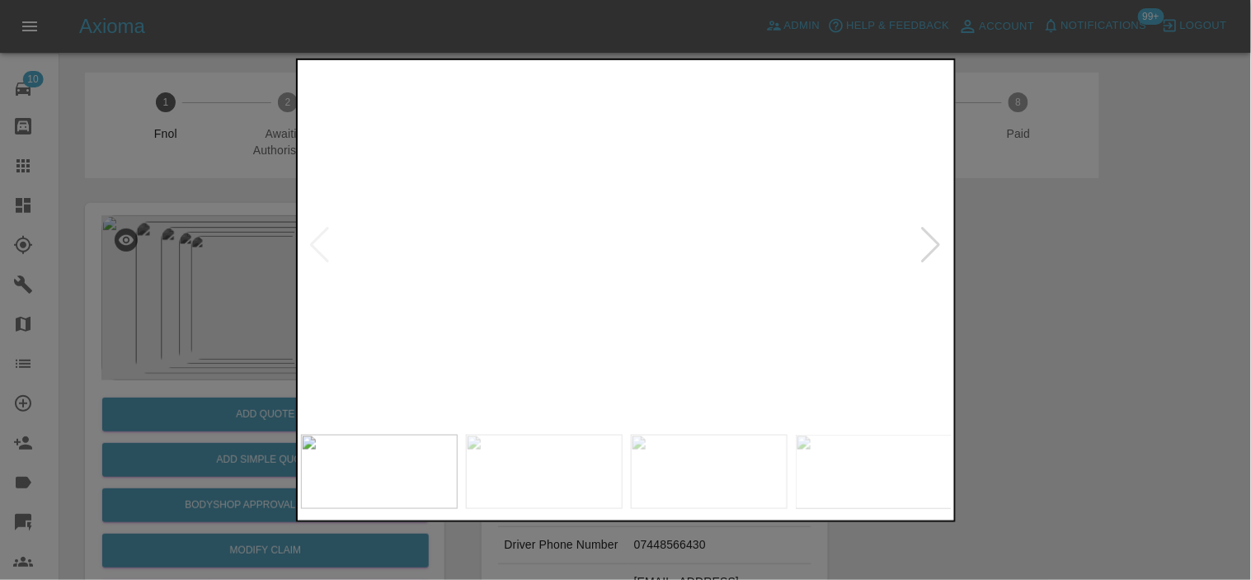
click at [577, 267] on img at bounding box center [565, 86] width 1955 height 1090
click at [539, 272] on img at bounding box center [573, 244] width 652 height 363
click at [575, 261] on img at bounding box center [627, 244] width 652 height 363
click at [633, 264] on img at bounding box center [777, 192] width 1955 height 1090
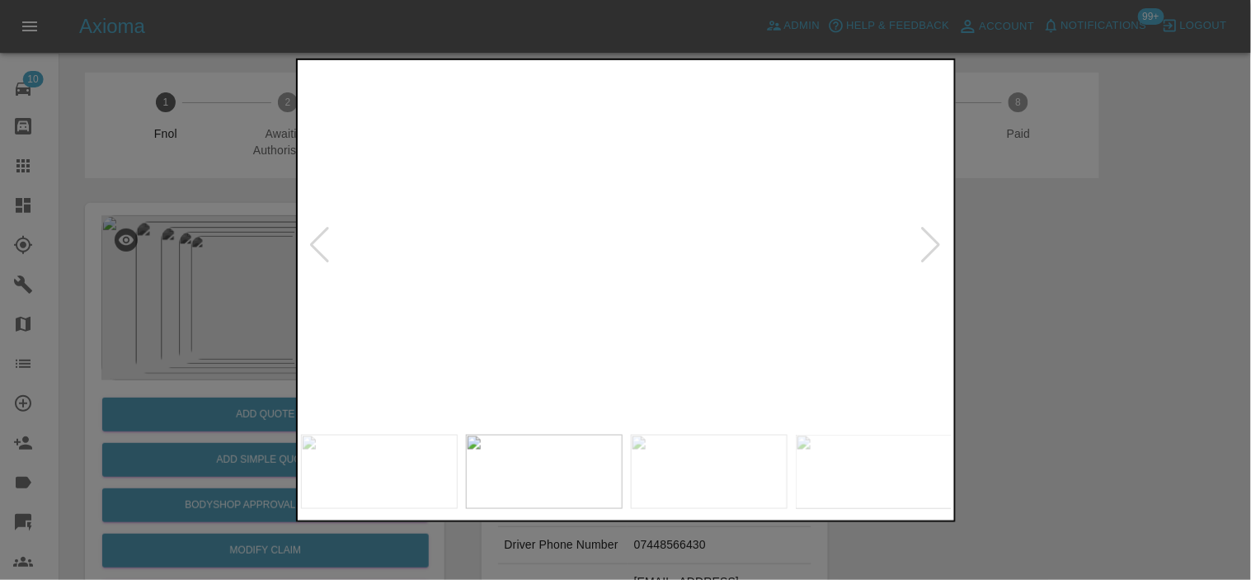
click at [633, 264] on img at bounding box center [782, 193] width 1955 height 1090
click at [631, 284] on img at bounding box center [627, 244] width 652 height 363
click at [660, 277] on img at bounding box center [627, 244] width 652 height 363
click at [660, 277] on img at bounding box center [524, 145] width 1955 height 1090
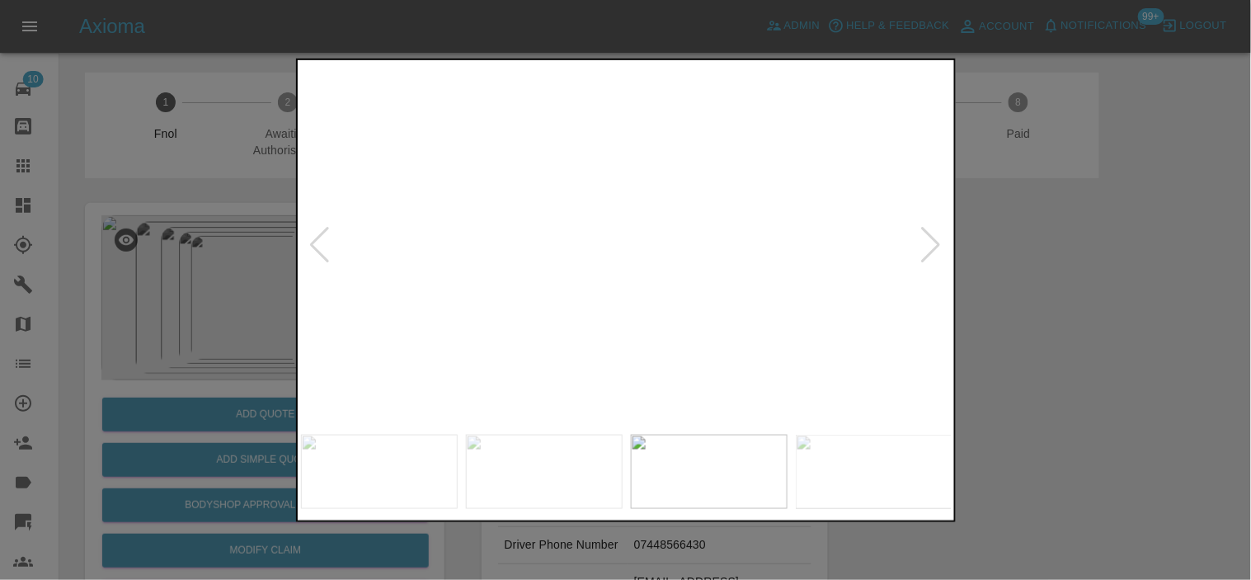
click at [660, 277] on img at bounding box center [524, 145] width 1955 height 1090
click at [611, 302] on img at bounding box center [627, 244] width 652 height 363
click at [615, 290] on img at bounding box center [627, 244] width 652 height 363
click at [615, 281] on img at bounding box center [656, 107] width 1955 height 1090
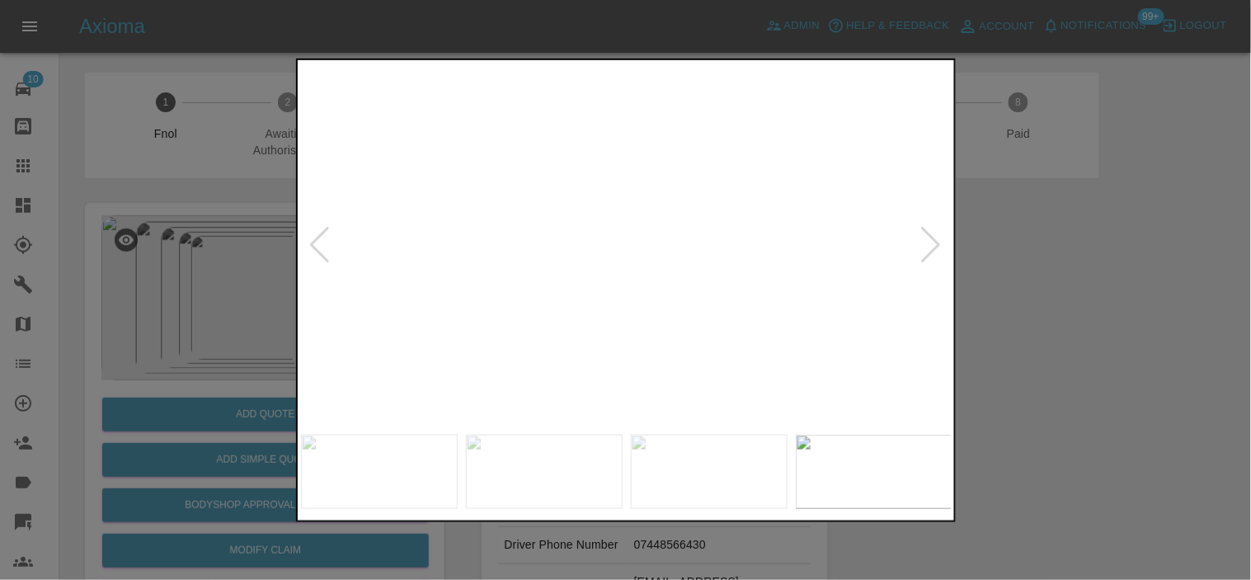
click at [192, 290] on div at bounding box center [625, 290] width 1251 height 580
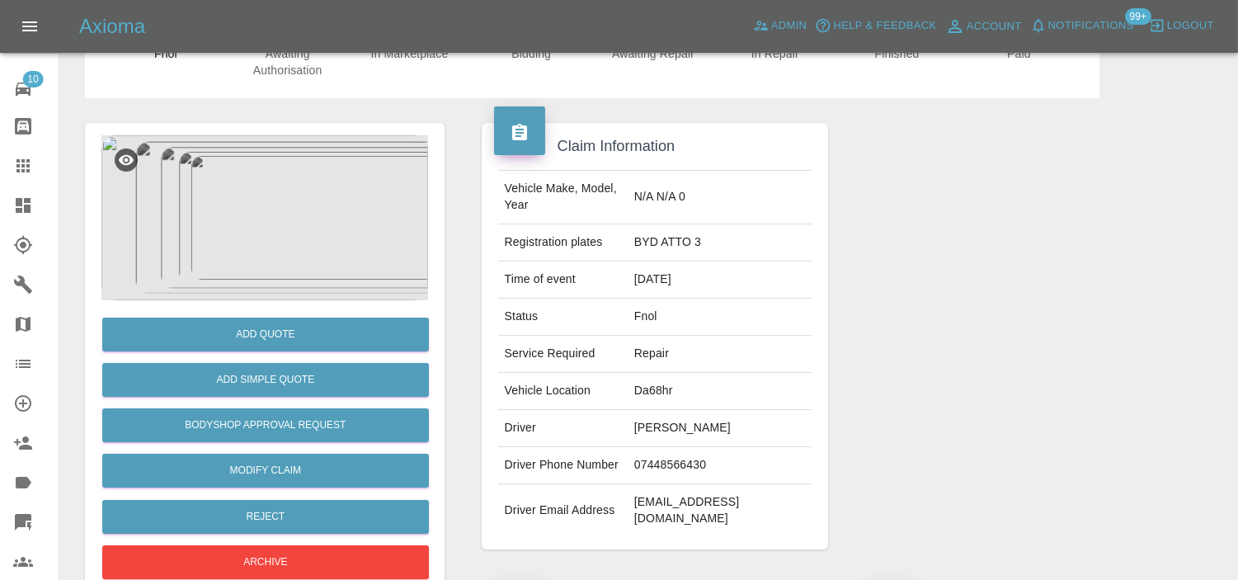
scroll to position [366, 0]
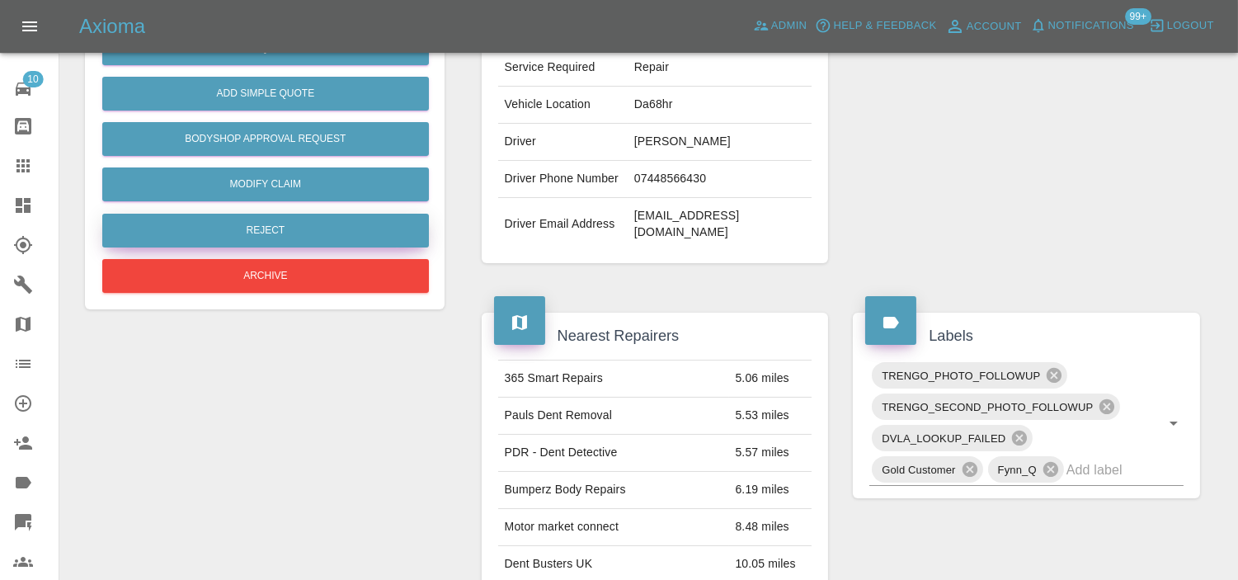
click at [265, 233] on button "Reject" at bounding box center [265, 231] width 327 height 34
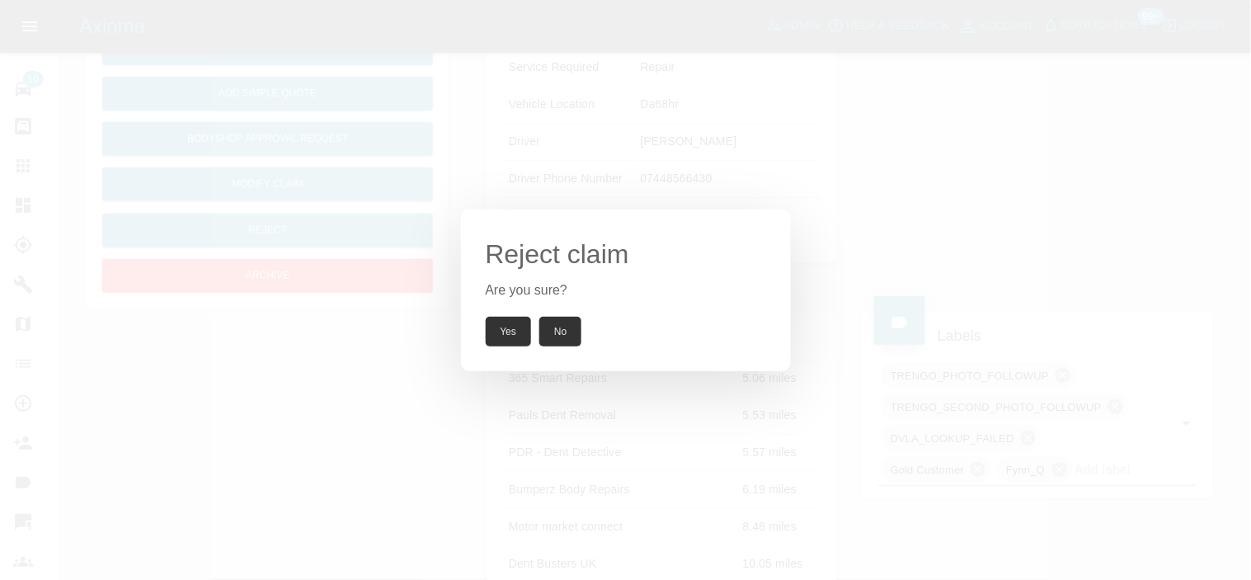
click at [508, 337] on button "Yes" at bounding box center [509, 332] width 46 height 30
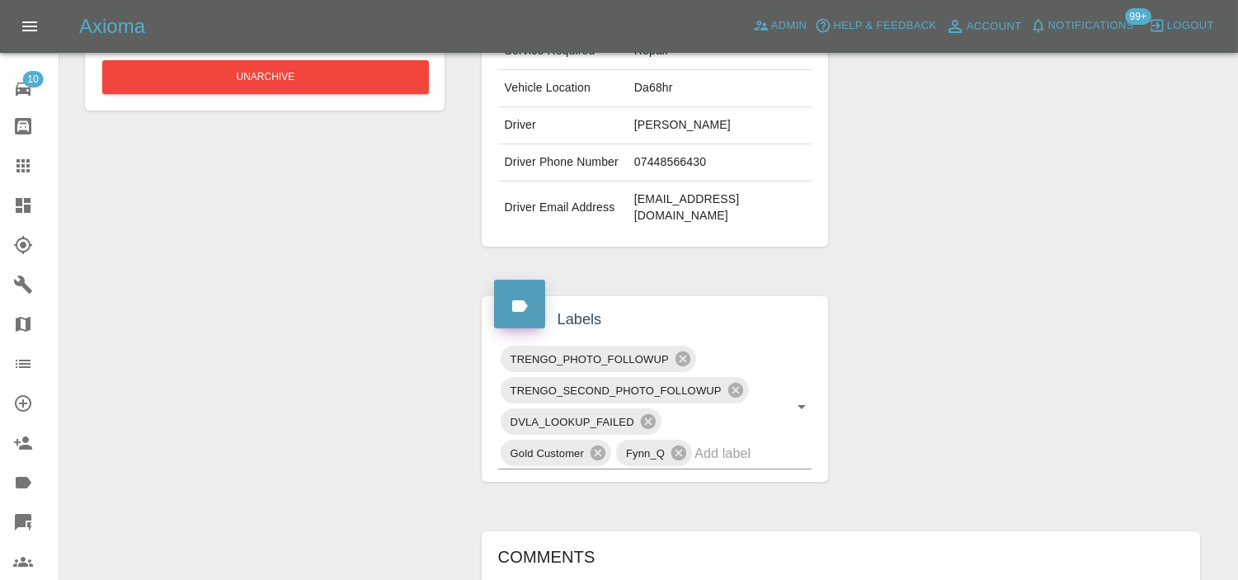
scroll to position [350, 0]
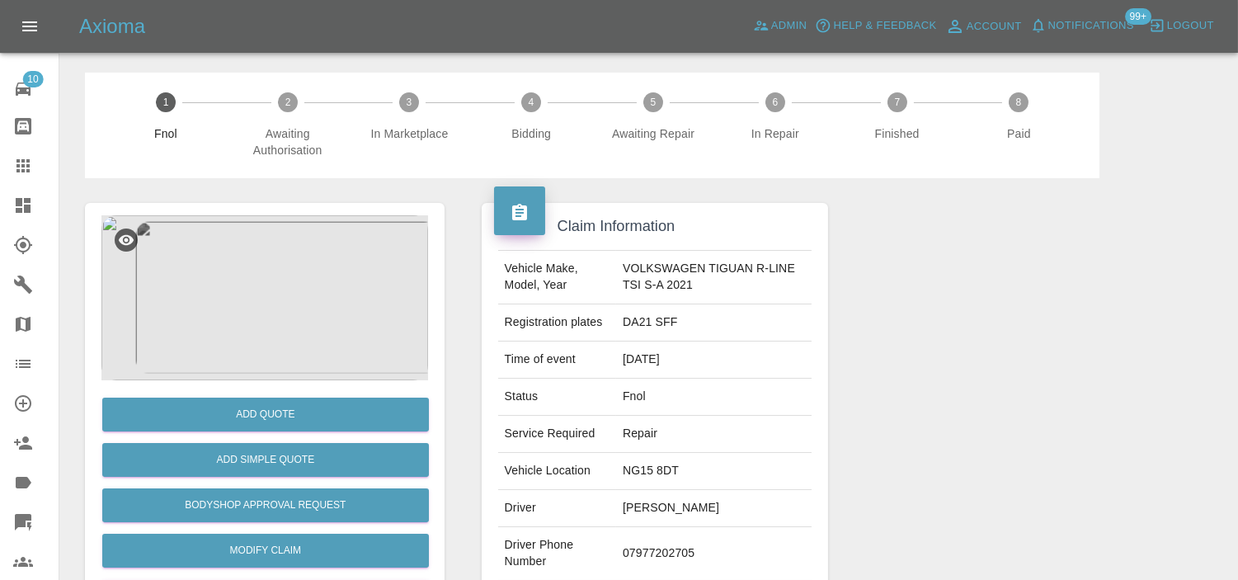
click at [261, 246] on img at bounding box center [264, 297] width 327 height 165
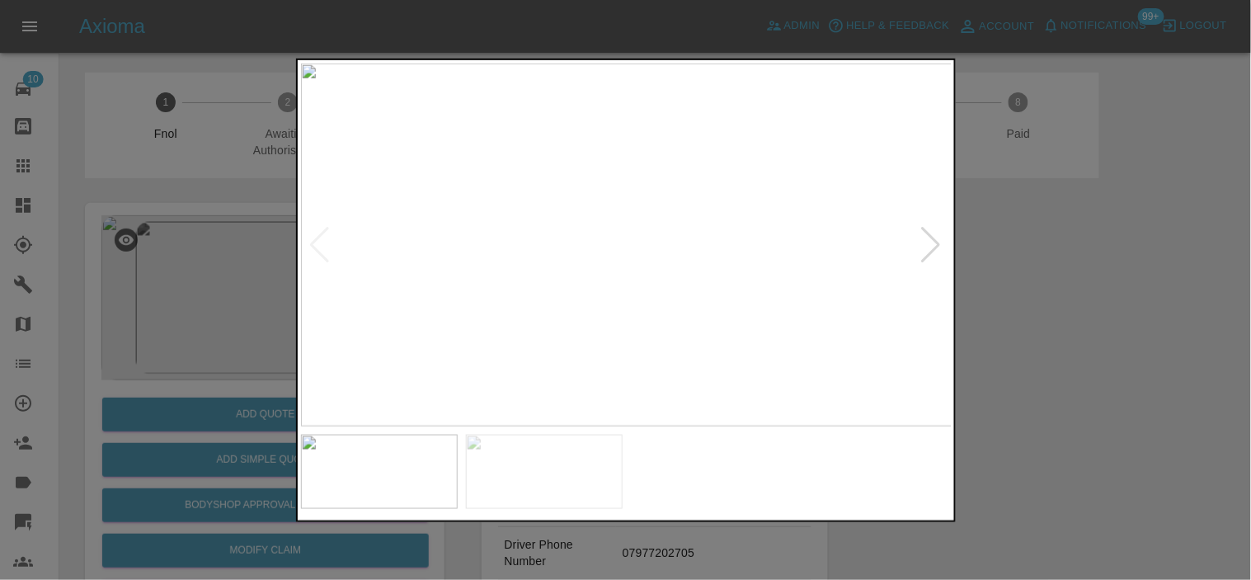
click at [620, 236] on img at bounding box center [627, 244] width 652 height 363
click at [657, 294] on img at bounding box center [615, 298] width 1955 height 1090
click at [614, 305] on img at bounding box center [554, 298] width 1955 height 1090
click at [614, 305] on img at bounding box center [551, 299] width 1955 height 1090
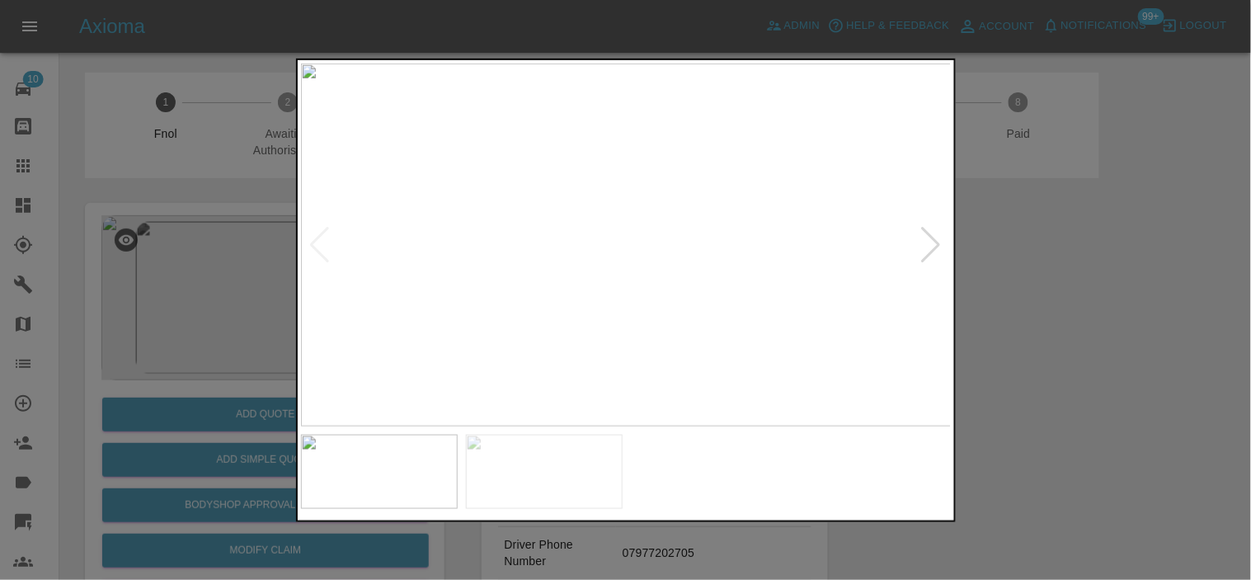
click at [558, 302] on img at bounding box center [627, 244] width 652 height 363
click at [648, 247] on img at bounding box center [627, 244] width 652 height 363
click at [648, 262] on img at bounding box center [627, 244] width 652 height 363
click at [633, 339] on img at bounding box center [610, 311] width 1955 height 1090
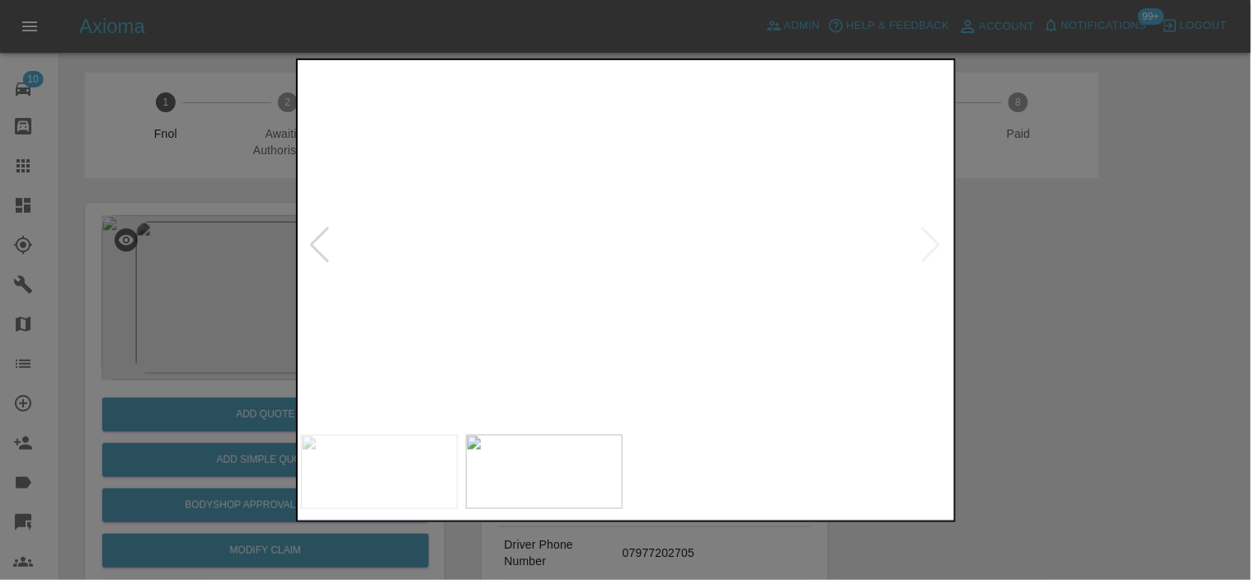
click at [623, 341] on img at bounding box center [610, 311] width 1955 height 1090
click at [673, 349] on img at bounding box center [627, 244] width 652 height 363
click at [598, 268] on img at bounding box center [627, 244] width 652 height 363
click at [603, 272] on img at bounding box center [627, 244] width 652 height 363
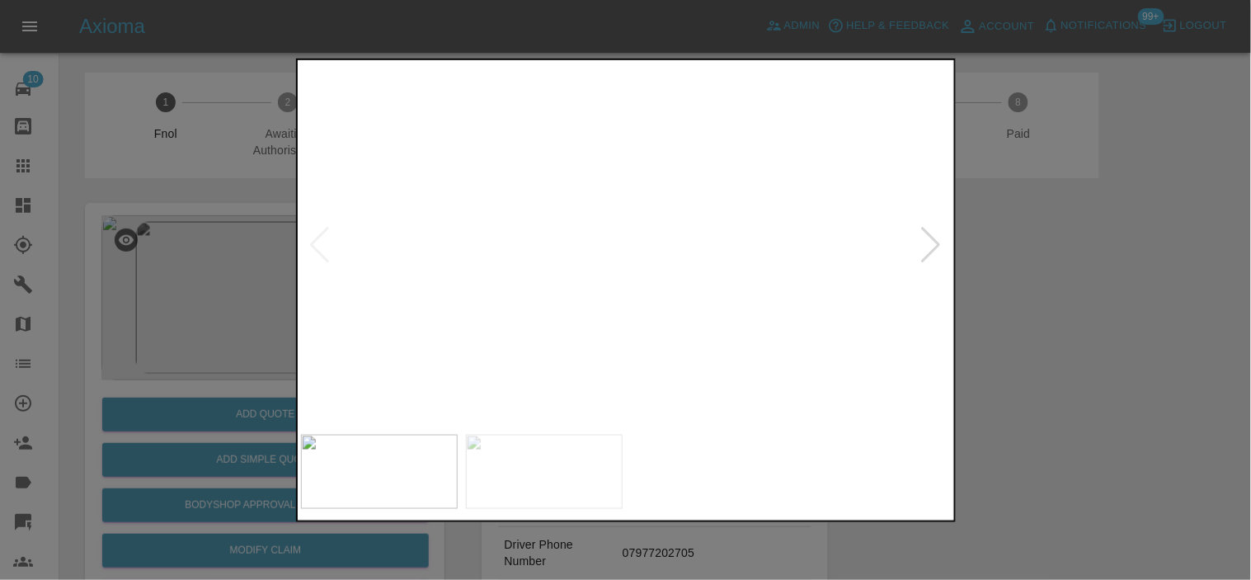
click at [628, 271] on img at bounding box center [678, 193] width 1955 height 1090
click at [656, 269] on img at bounding box center [676, 195] width 1955 height 1090
click at [628, 273] on img at bounding box center [627, 244] width 652 height 363
click at [619, 246] on img at bounding box center [627, 244] width 652 height 363
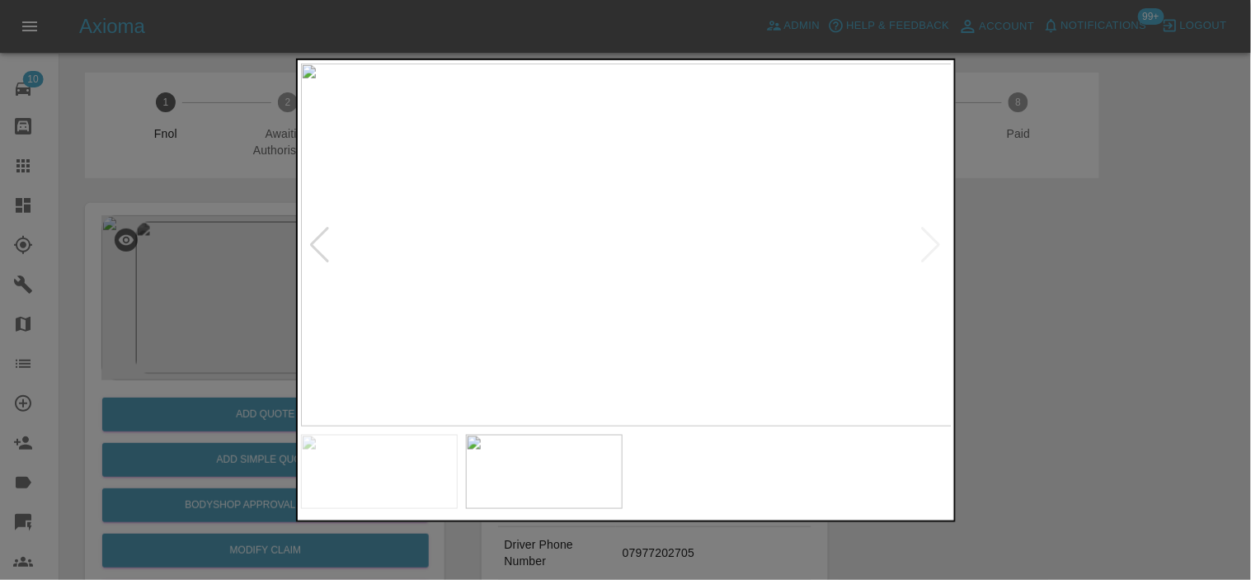
click at [632, 241] on img at bounding box center [627, 244] width 652 height 363
click at [602, 185] on img at bounding box center [579, 182] width 1955 height 1090
click at [641, 208] on img at bounding box center [548, 100] width 1955 height 1090
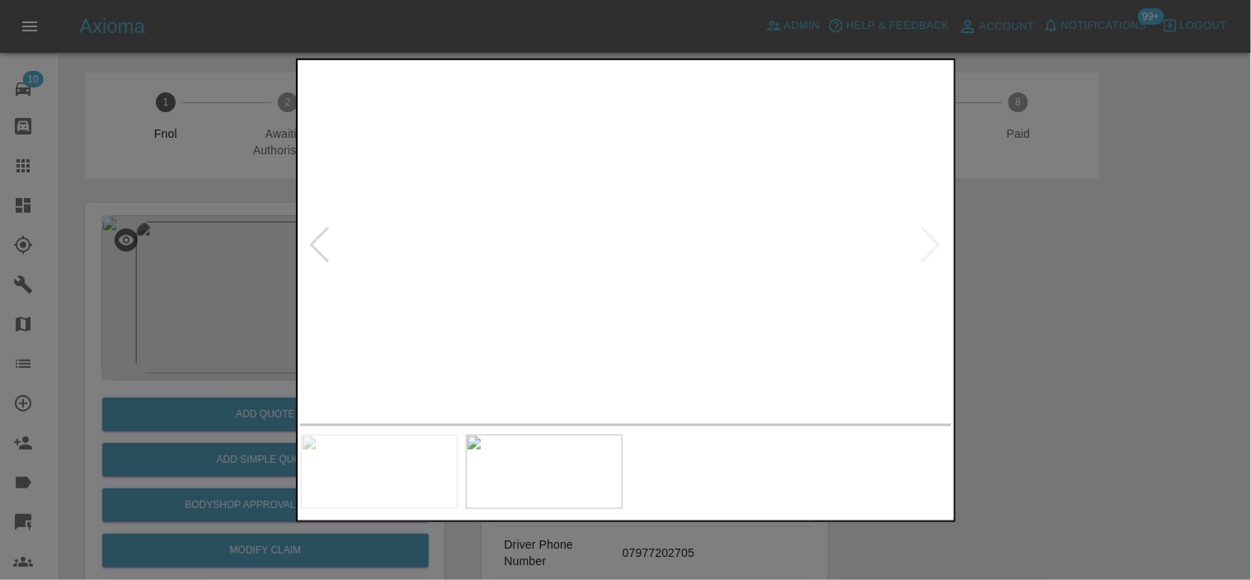
click at [734, 322] on img at bounding box center [372, 12] width 1955 height 1090
click at [739, 343] on img at bounding box center [537, 79] width 1955 height 1090
click at [685, 368] on img at bounding box center [561, 79] width 1955 height 1090
click at [695, 389] on img at bounding box center [640, 262] width 1955 height 1090
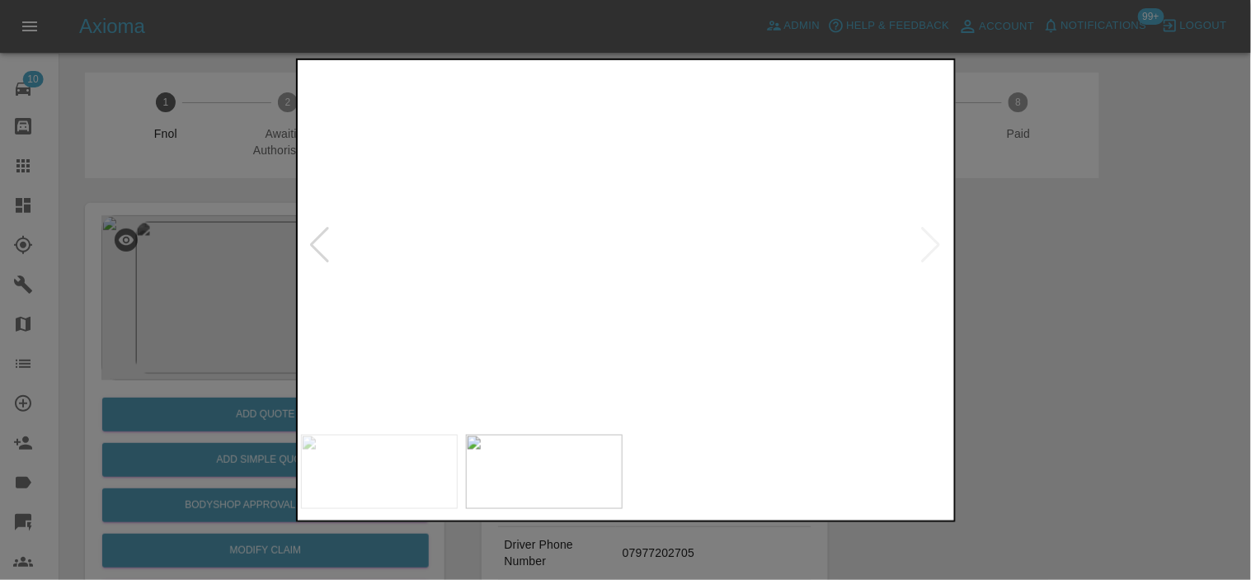
click at [648, 315] on img at bounding box center [658, 290] width 1955 height 1090
click at [573, 290] on img at bounding box center [660, 293] width 1955 height 1090
click at [581, 252] on img at bounding box center [691, 381] width 1955 height 1090
click at [575, 252] on img at bounding box center [692, 382] width 1955 height 1090
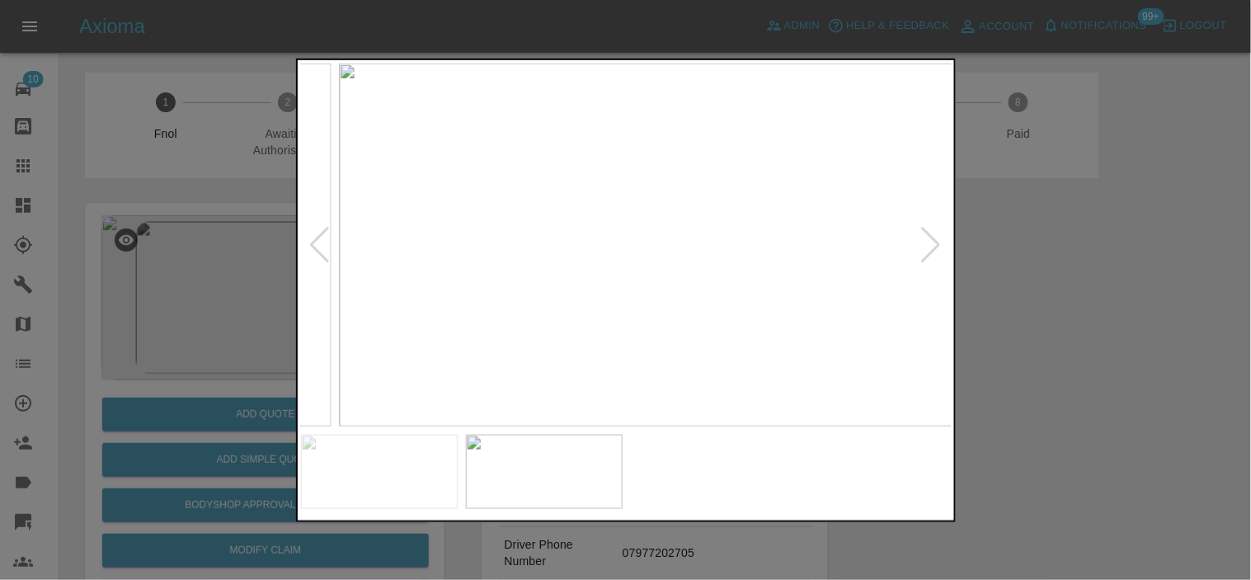
click at [653, 267] on img at bounding box center [665, 244] width 652 height 363
click at [564, 243] on img at bounding box center [627, 244] width 652 height 363
click at [338, 295] on img at bounding box center [810, 247] width 1955 height 1090
click at [267, 397] on div at bounding box center [625, 290] width 1251 height 580
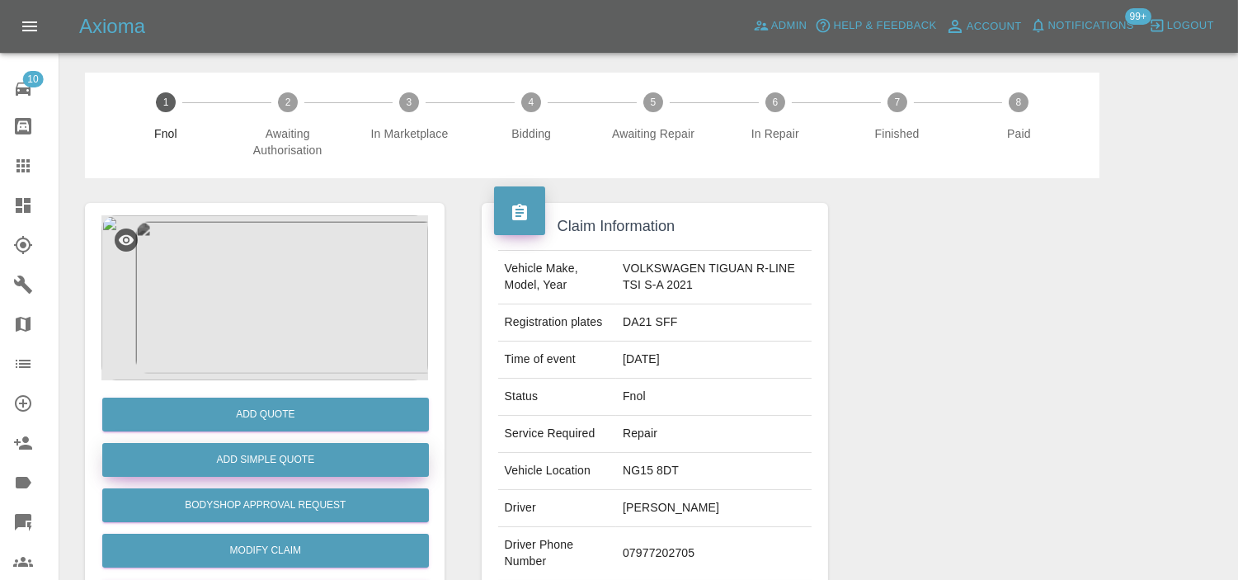
click at [243, 465] on button "Add Simple Quote" at bounding box center [265, 460] width 327 height 34
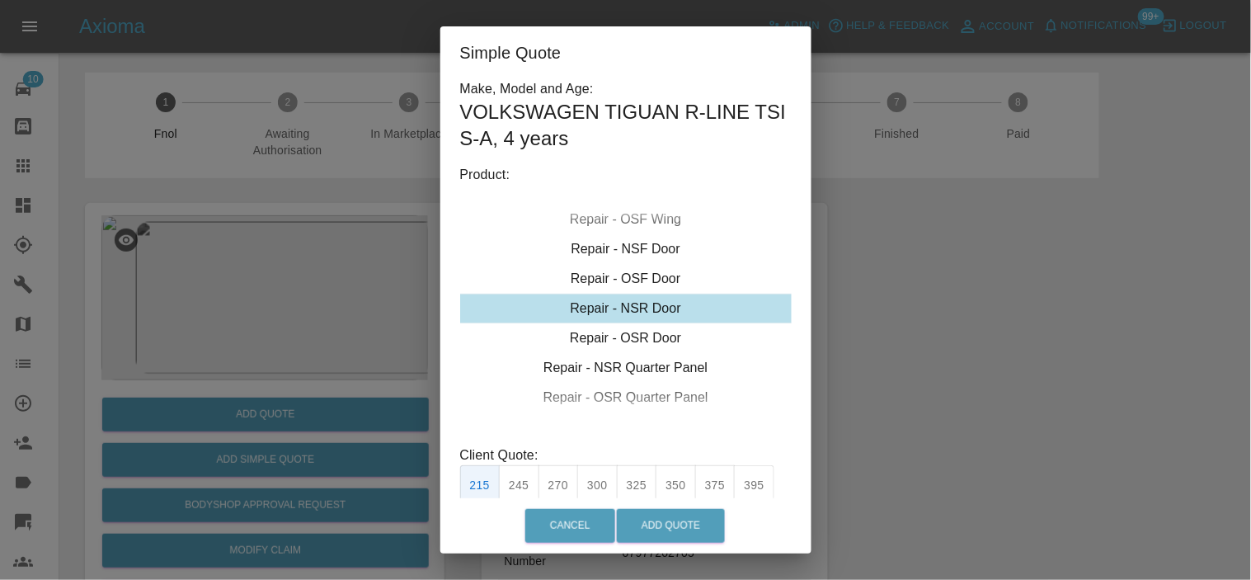
drag, startPoint x: 624, startPoint y: 310, endPoint x: 629, endPoint y: 408, distance: 98.2
click at [624, 311] on div "Repair - NSR Door" at bounding box center [626, 309] width 332 height 30
click at [590, 481] on button "300" at bounding box center [597, 485] width 40 height 40
type input "190"
click at [679, 517] on button "Add Quote" at bounding box center [671, 526] width 108 height 34
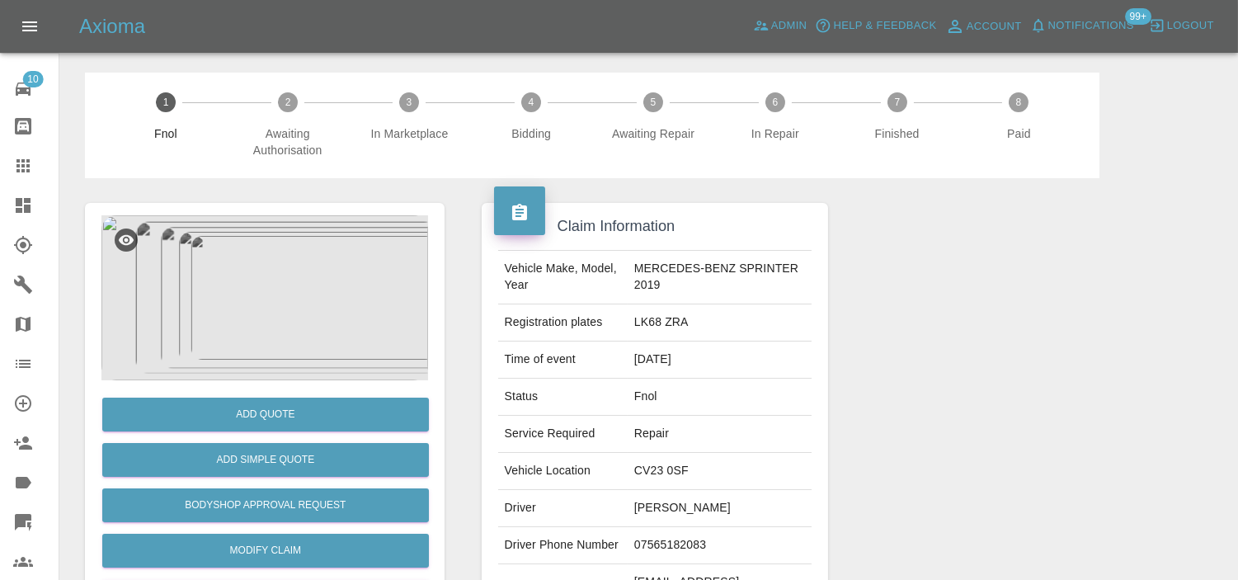
click at [195, 289] on img at bounding box center [264, 297] width 327 height 165
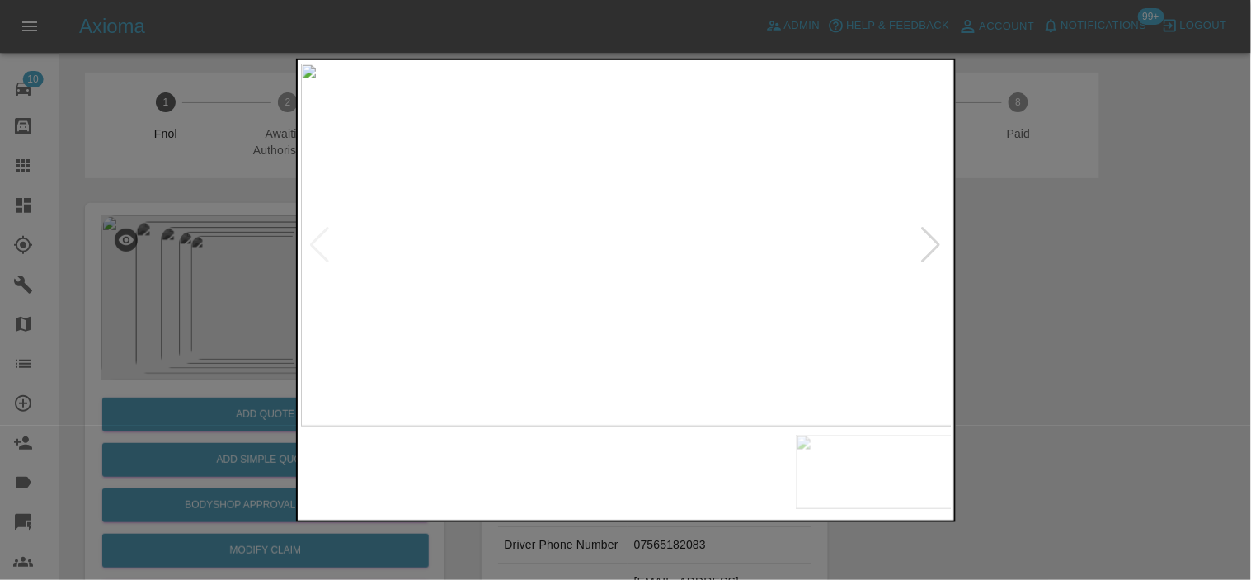
click at [571, 373] on img at bounding box center [627, 244] width 652 height 363
click at [530, 357] on img at bounding box center [627, 244] width 652 height 363
click at [578, 358] on img at bounding box center [599, 244] width 652 height 363
click at [202, 290] on div at bounding box center [625, 290] width 1251 height 580
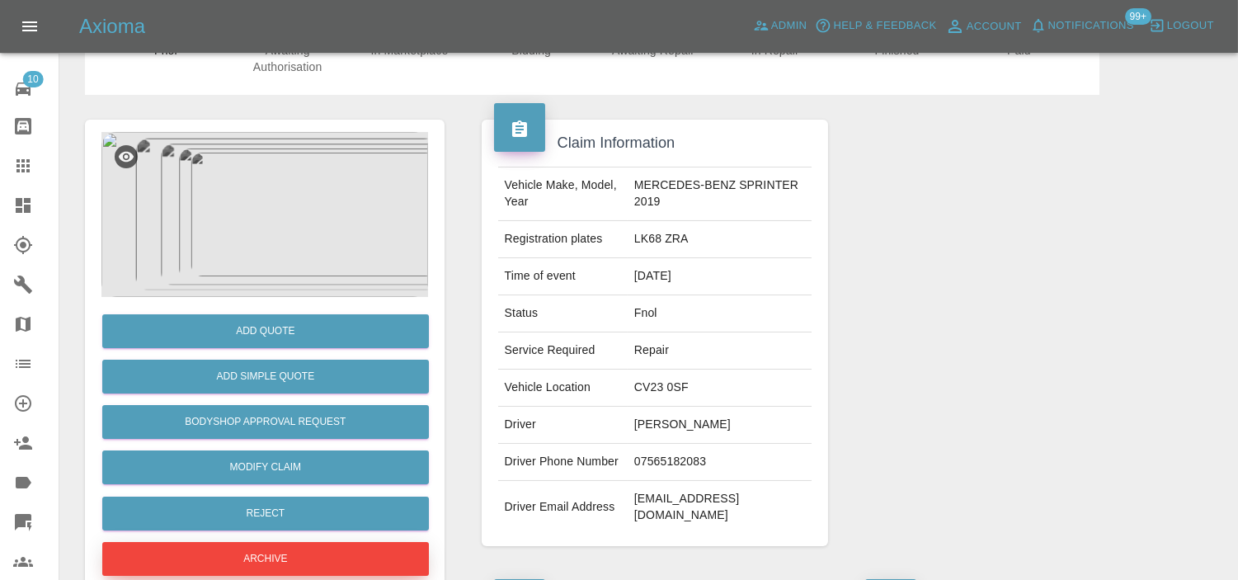
scroll to position [183, 0]
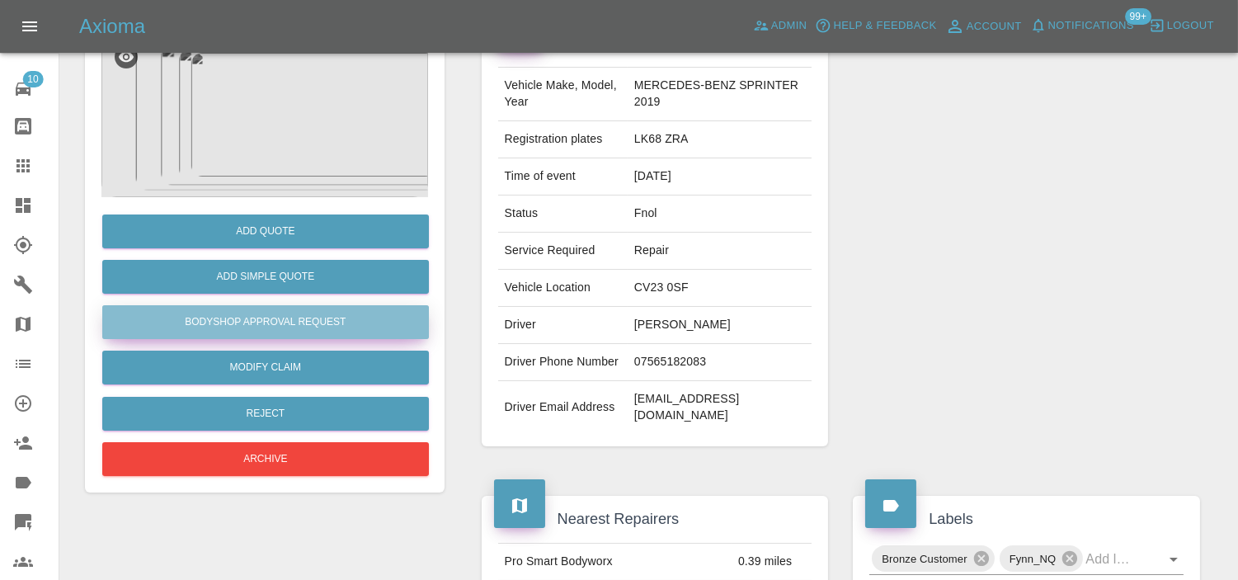
click at [290, 312] on button "Bodyshop Approval Request" at bounding box center [265, 322] width 327 height 34
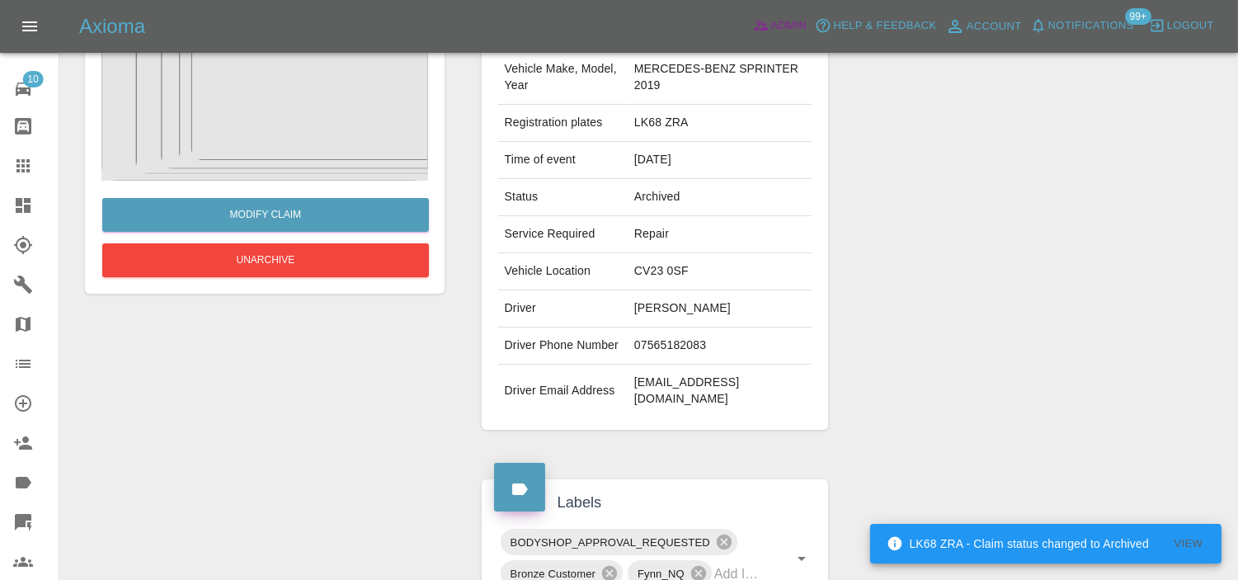
scroll to position [167, 0]
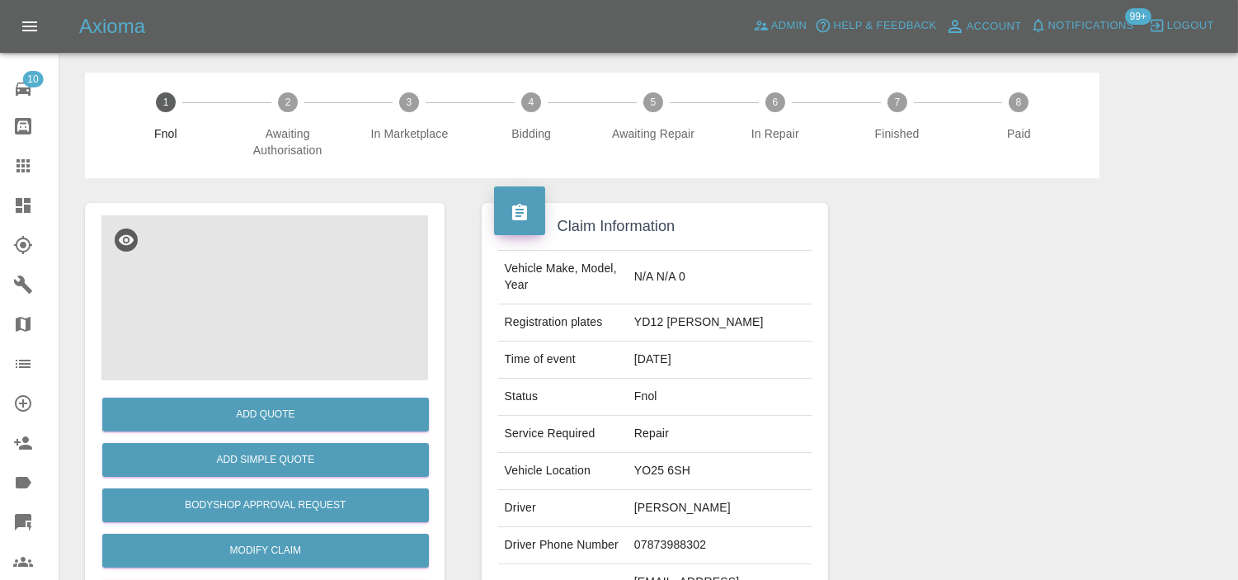
click at [261, 285] on img at bounding box center [264, 297] width 327 height 165
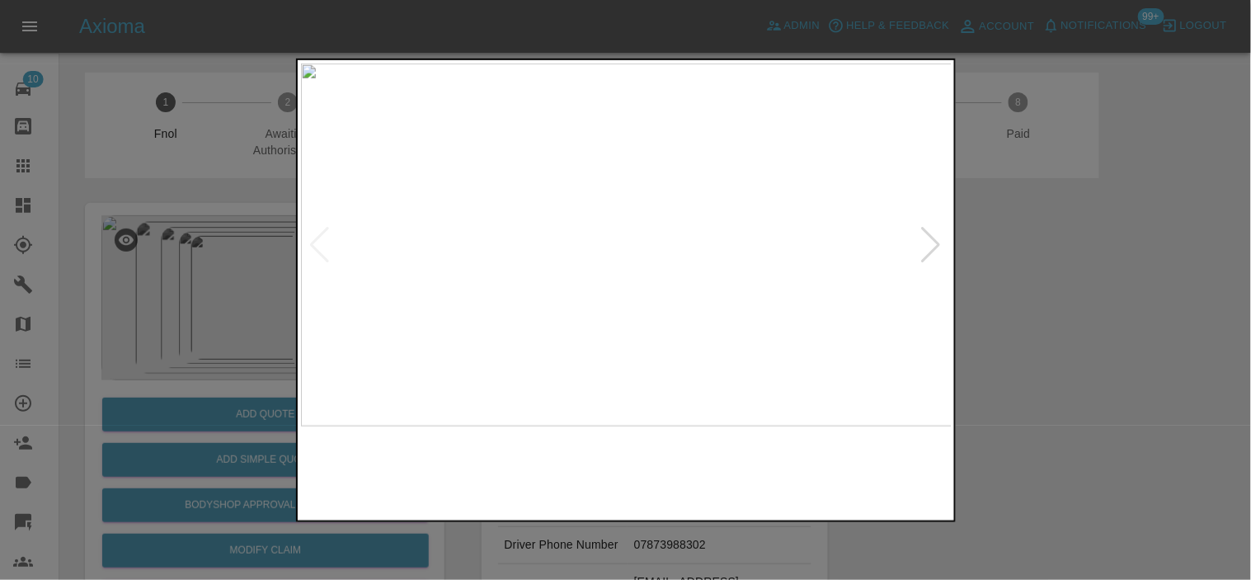
click at [648, 361] on img at bounding box center [627, 244] width 652 height 363
click at [515, 248] on img at bounding box center [627, 244] width 652 height 363
click at [562, 233] on img at bounding box center [627, 244] width 652 height 363
click at [543, 245] on img at bounding box center [627, 244] width 652 height 363
click at [360, 265] on img at bounding box center [627, 244] width 652 height 363
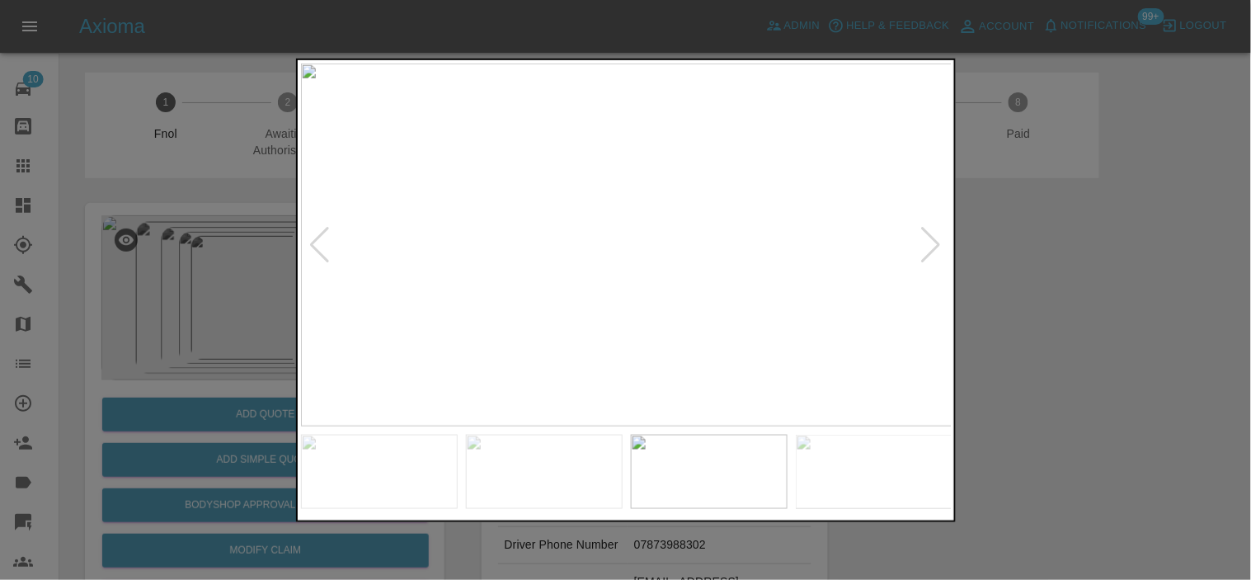
click at [534, 285] on img at bounding box center [627, 244] width 652 height 363
click at [605, 261] on img at bounding box center [627, 244] width 652 height 363
click at [605, 261] on img at bounding box center [689, 192] width 1955 height 1090
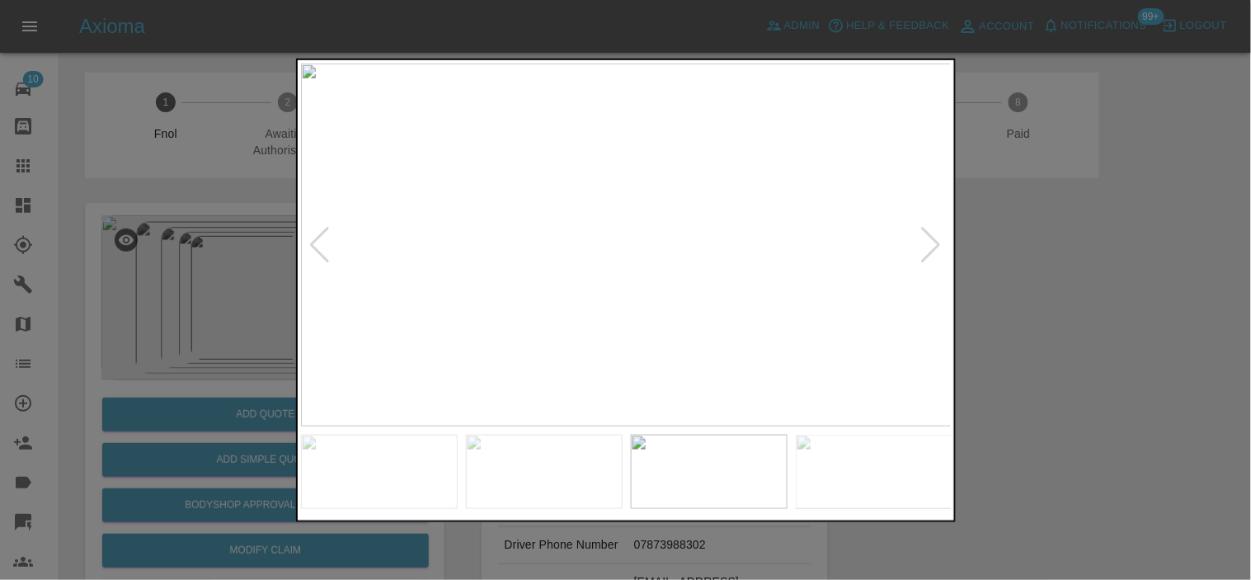
click at [605, 327] on img at bounding box center [627, 244] width 652 height 363
click at [588, 268] on img at bounding box center [627, 244] width 652 height 363
click at [588, 268] on img at bounding box center [739, 173] width 1955 height 1090
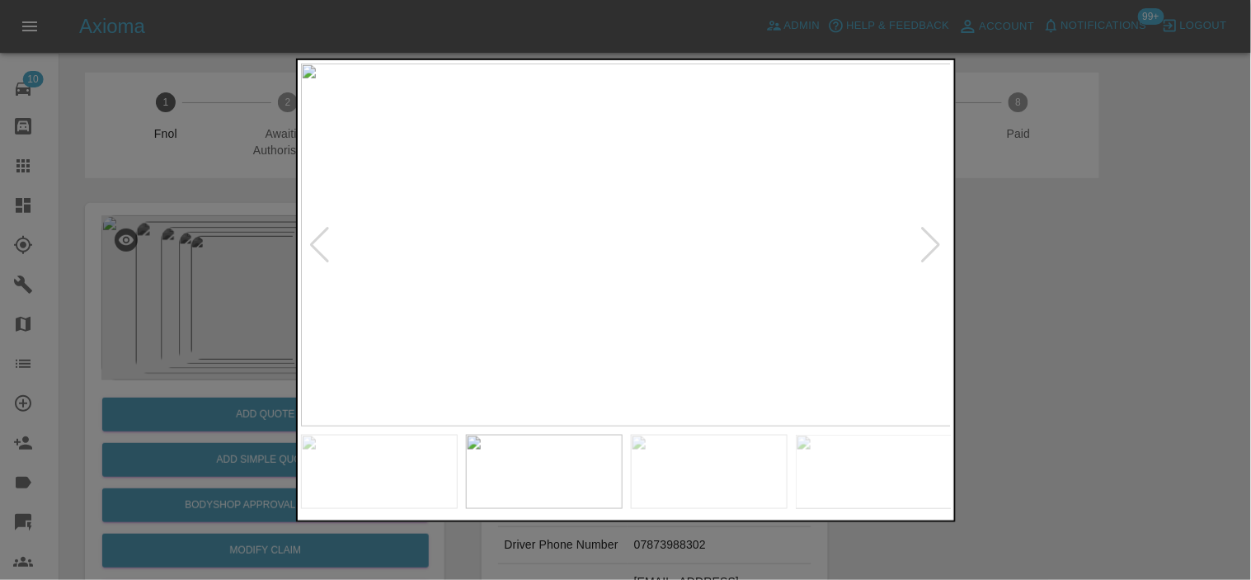
click at [685, 299] on img at bounding box center [627, 244] width 652 height 363
click at [581, 279] on img at bounding box center [627, 244] width 652 height 363
click at [581, 279] on img at bounding box center [761, 140] width 1955 height 1090
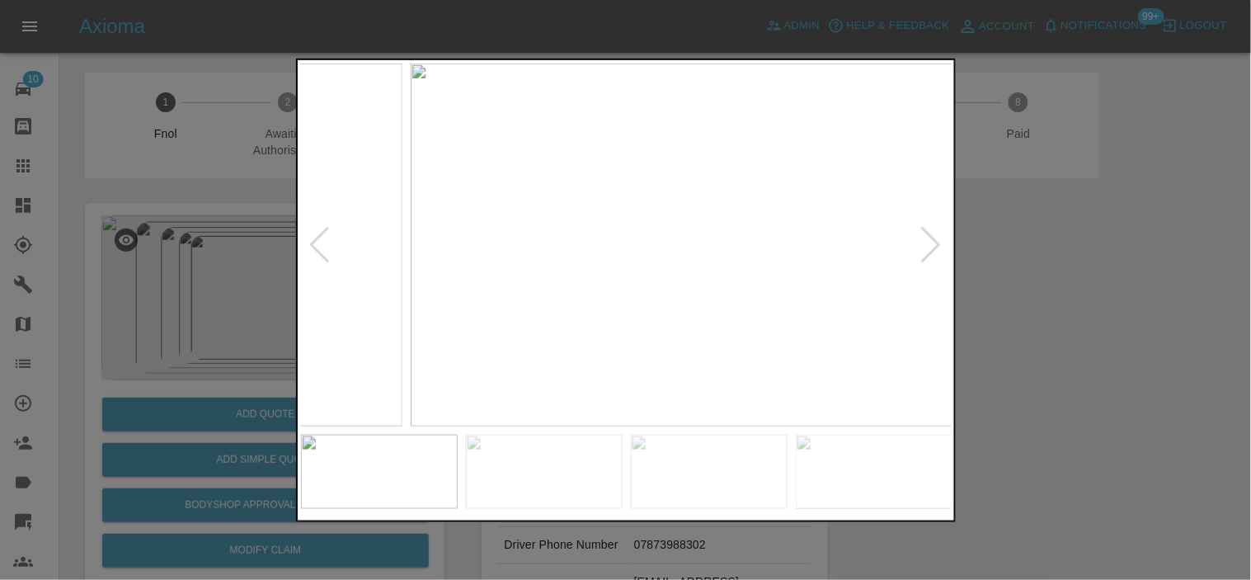
click at [690, 302] on img at bounding box center [737, 244] width 652 height 363
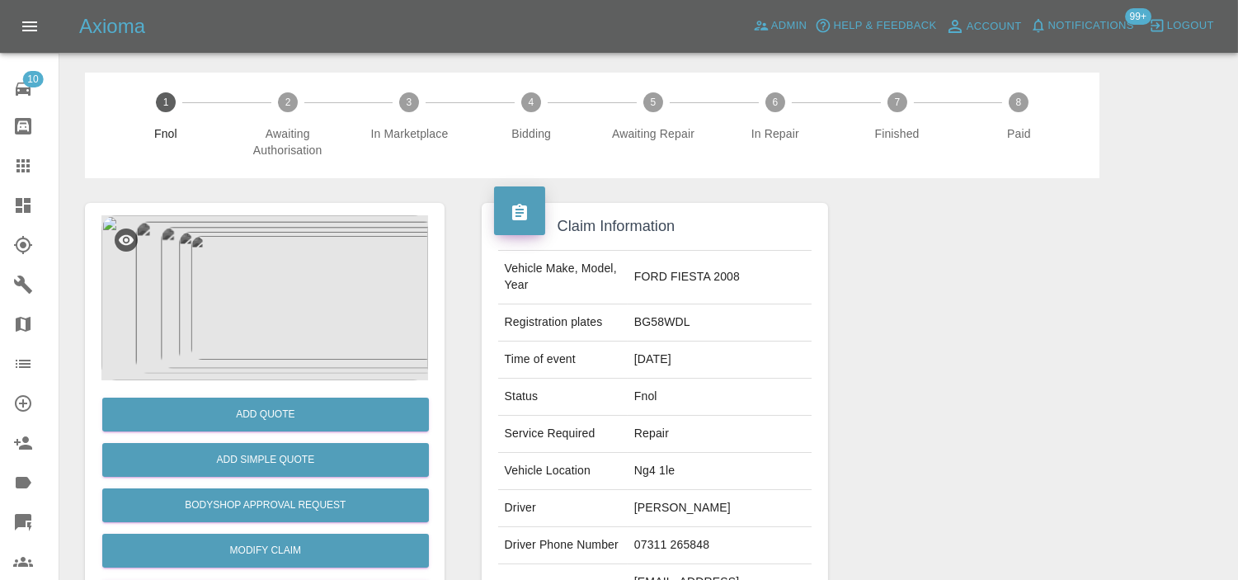
click at [246, 309] on img at bounding box center [264, 297] width 327 height 165
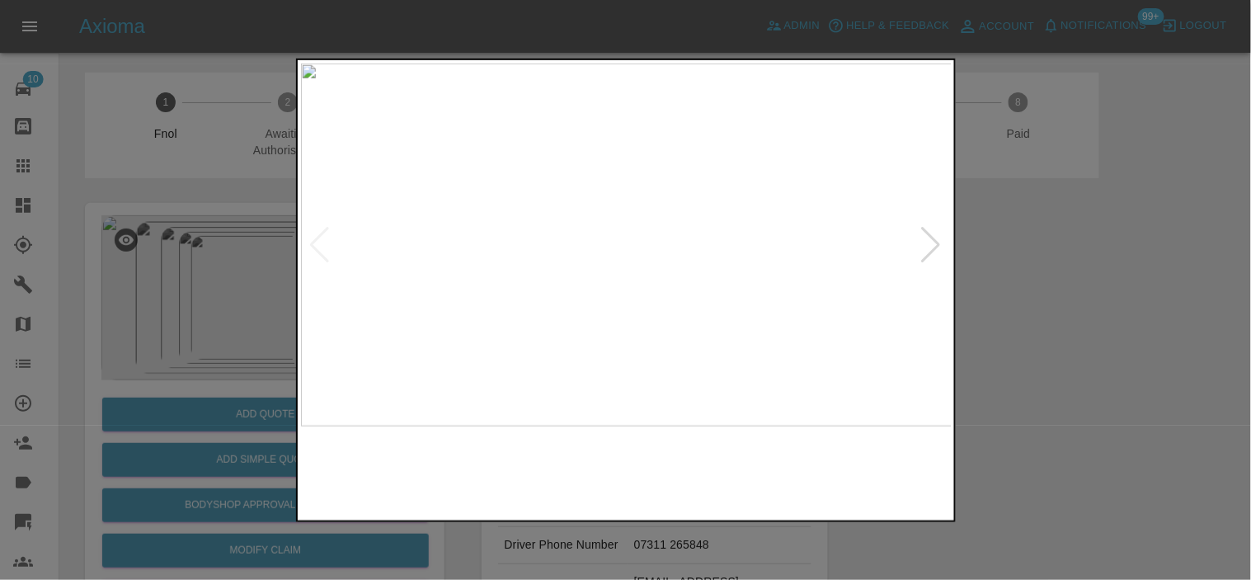
click at [620, 343] on img at bounding box center [627, 244] width 652 height 363
click at [648, 264] on img at bounding box center [627, 244] width 652 height 363
click at [648, 261] on img at bounding box center [560, 186] width 1955 height 1090
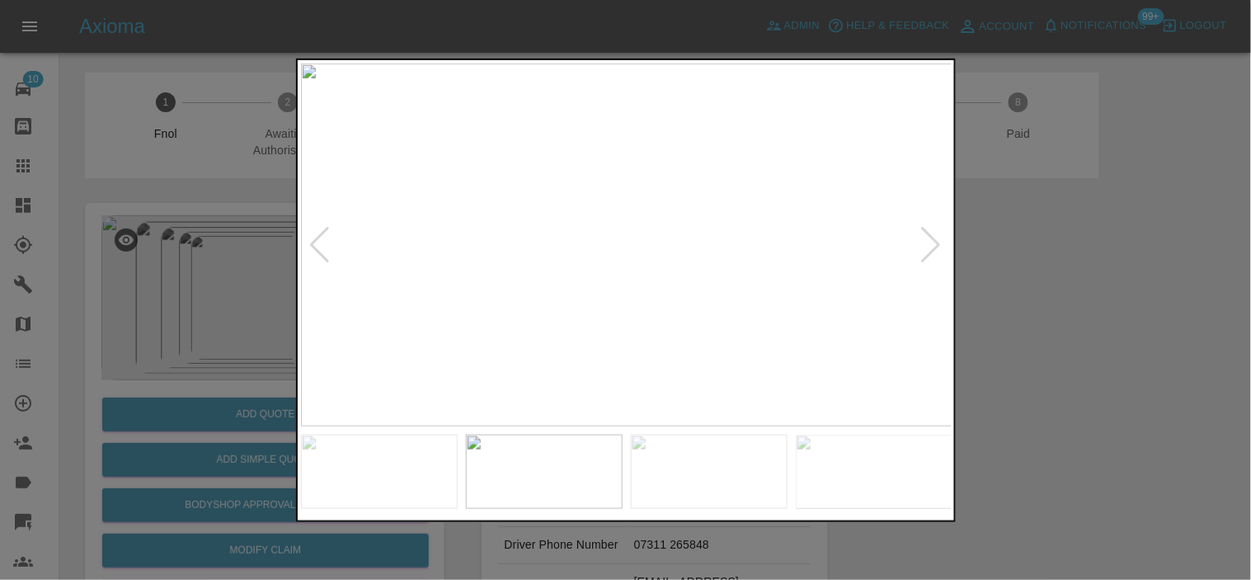
click at [652, 295] on img at bounding box center [627, 244] width 652 height 363
click at [515, 281] on img at bounding box center [627, 244] width 652 height 363
click at [484, 257] on img at bounding box center [627, 244] width 652 height 363
click at [523, 262] on img at bounding box center [627, 244] width 652 height 363
click at [126, 239] on div at bounding box center [625, 290] width 1251 height 580
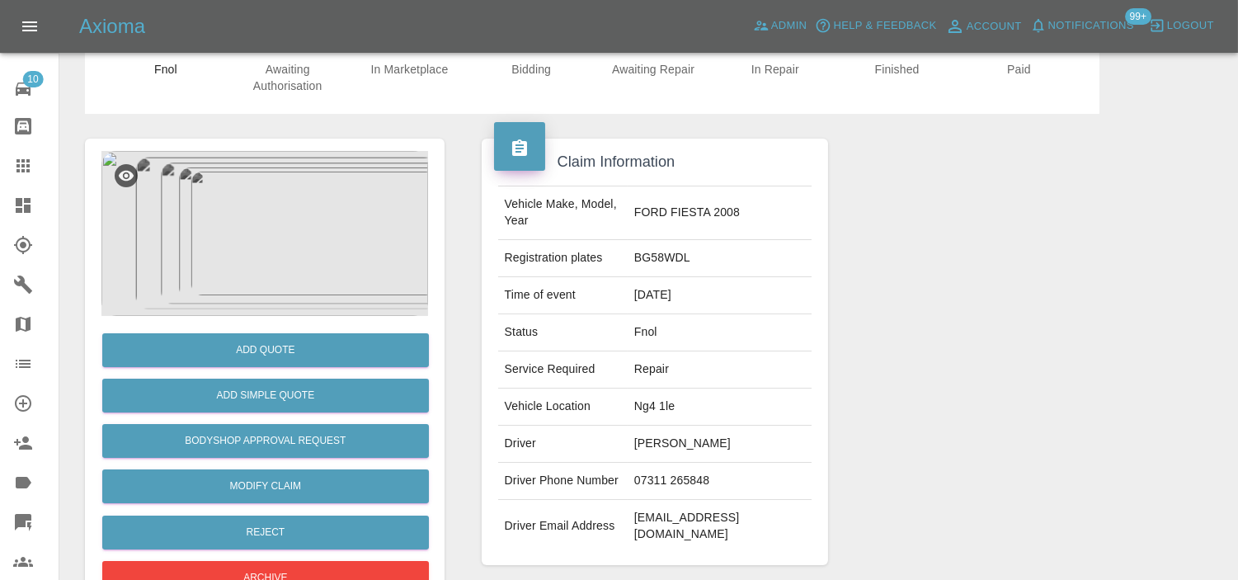
scroll to position [183, 0]
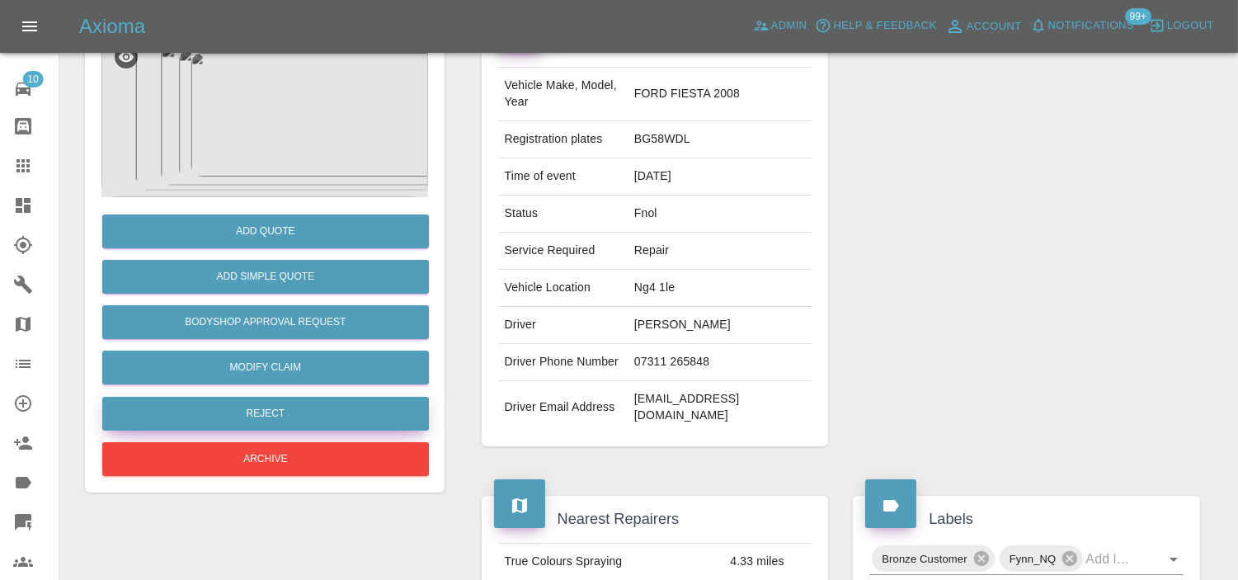
click at [284, 413] on button "Reject" at bounding box center [265, 414] width 327 height 34
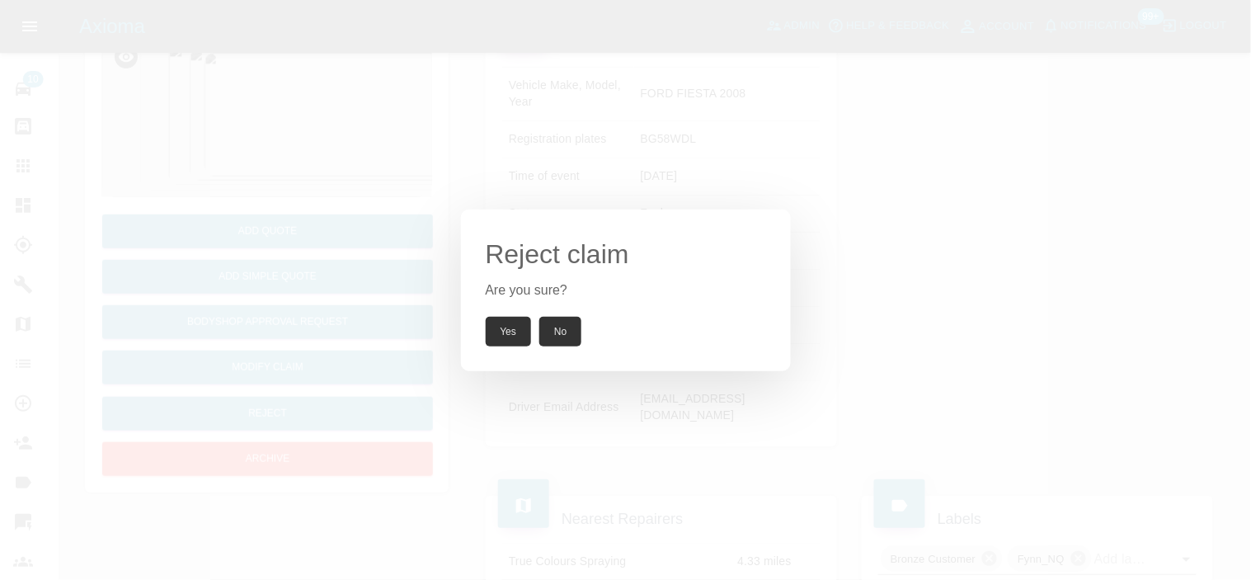
click at [523, 327] on button "Yes" at bounding box center [509, 332] width 46 height 30
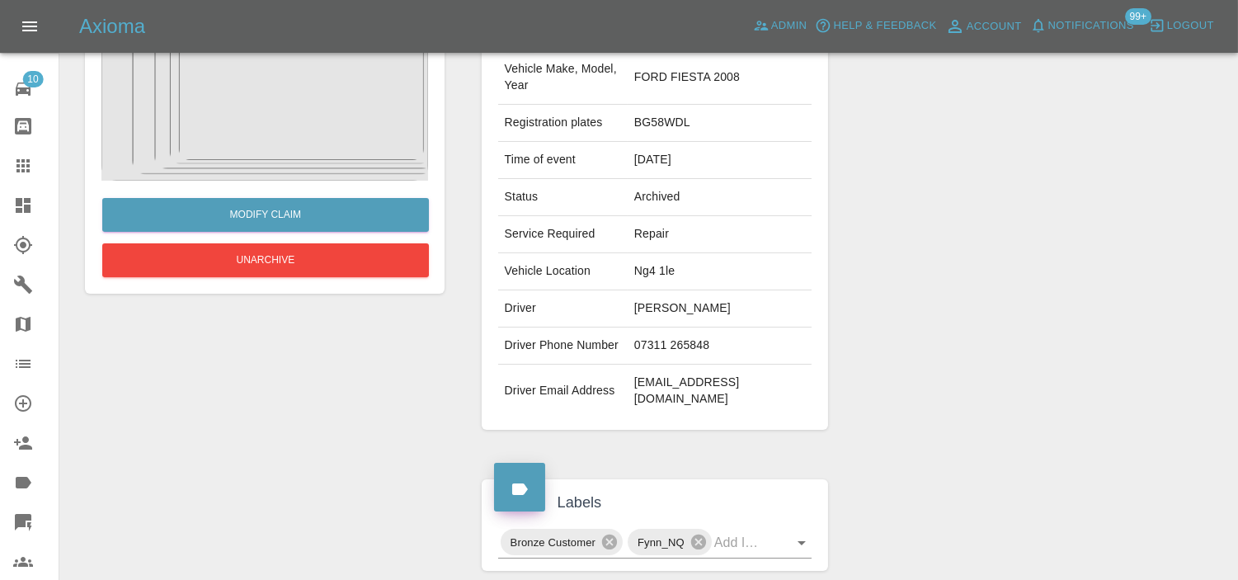
scroll to position [167, 0]
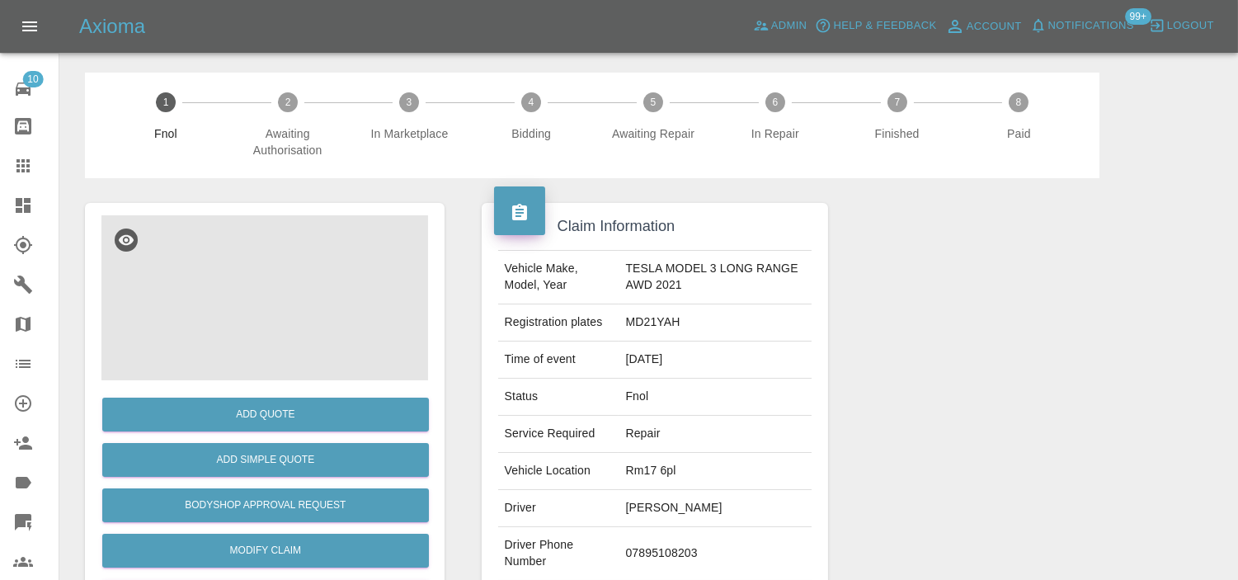
click at [285, 306] on img at bounding box center [264, 297] width 327 height 165
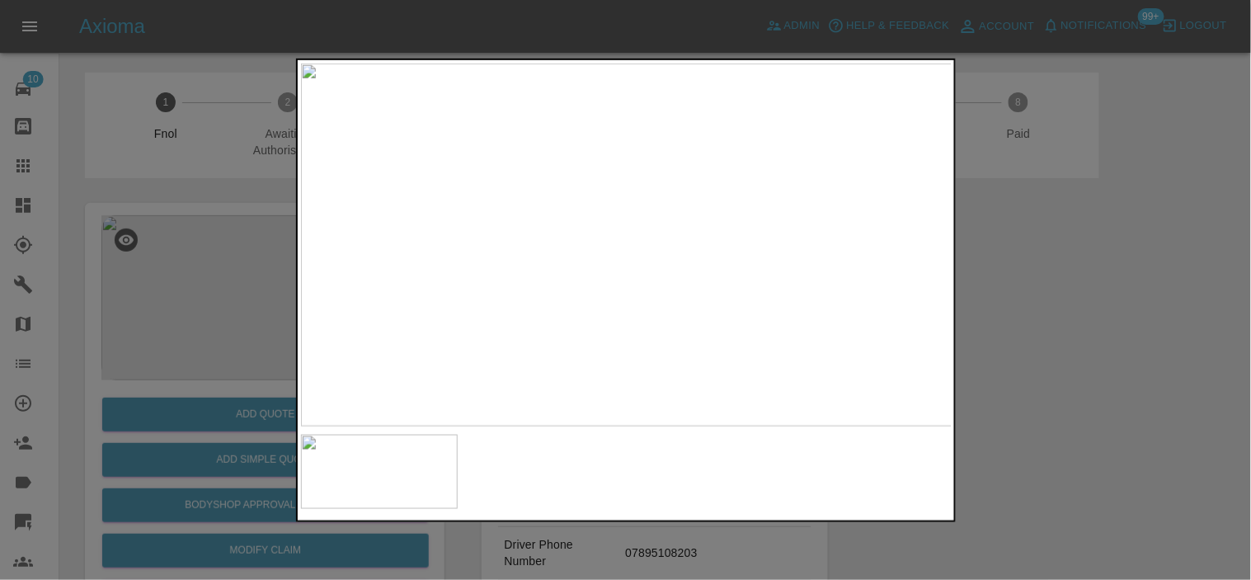
click at [573, 291] on img at bounding box center [627, 244] width 652 height 363
click at [637, 257] on img at bounding box center [627, 244] width 652 height 363
click at [683, 198] on img at bounding box center [627, 244] width 652 height 363
click at [683, 198] on img at bounding box center [453, 384] width 1955 height 1090
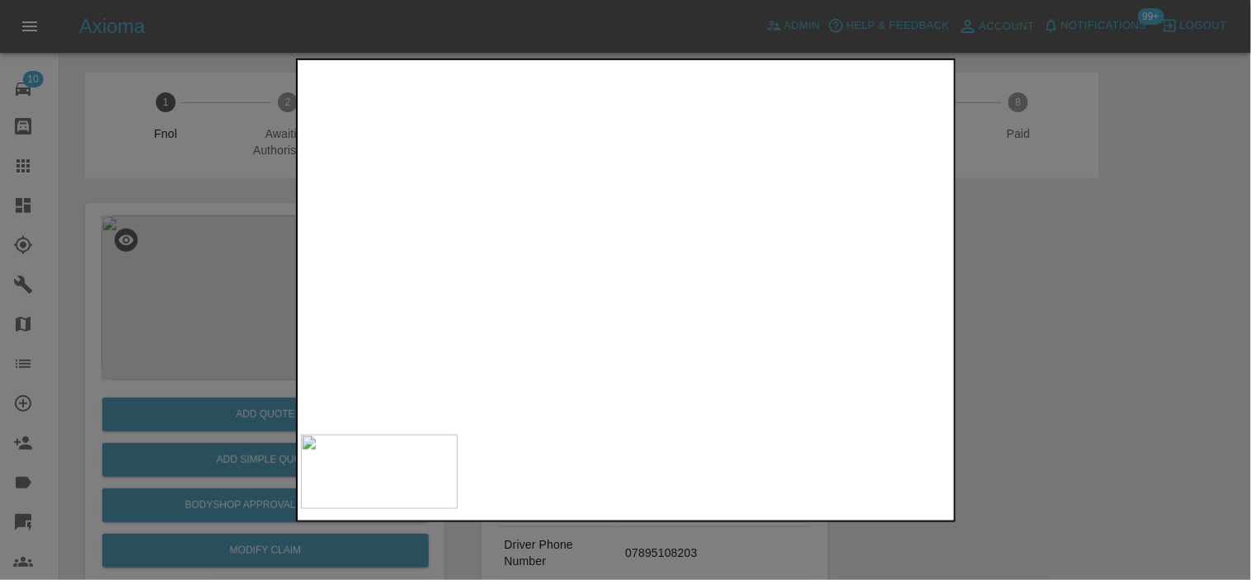
click at [683, 198] on img at bounding box center [453, 384] width 1955 height 1090
click at [704, 256] on img at bounding box center [627, 244] width 652 height 363
click at [679, 172] on img at bounding box center [627, 244] width 652 height 363
click at [675, 229] on img at bounding box center [466, 462] width 1955 height 1090
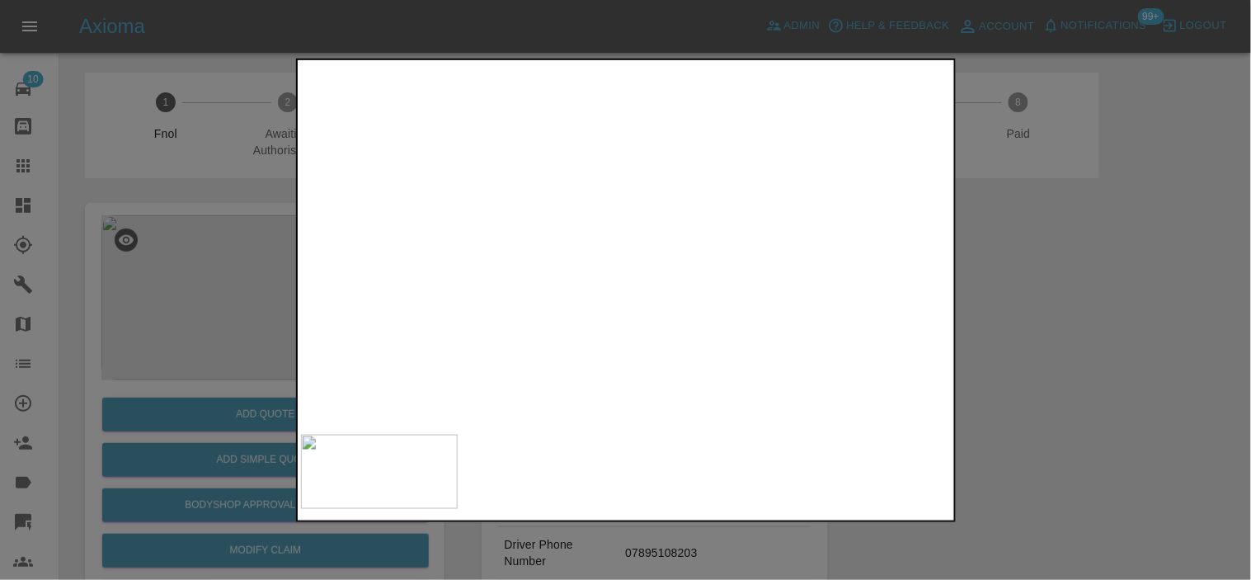
click at [675, 229] on img at bounding box center [466, 462] width 1955 height 1090
click at [233, 252] on div at bounding box center [625, 290] width 1251 height 580
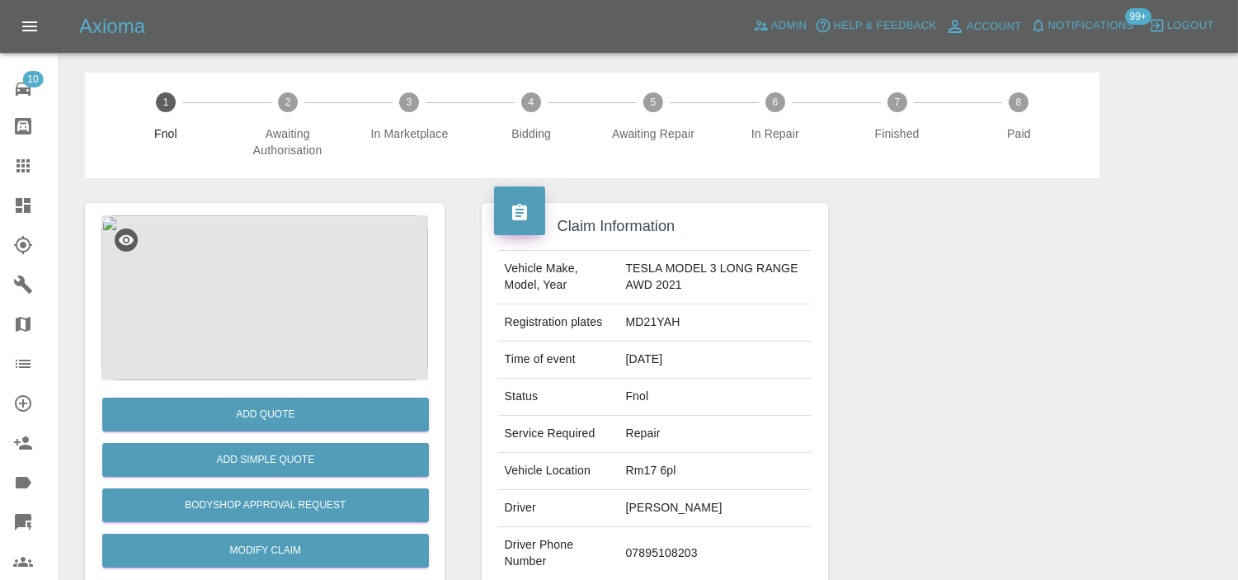
click at [226, 261] on img at bounding box center [264, 297] width 327 height 165
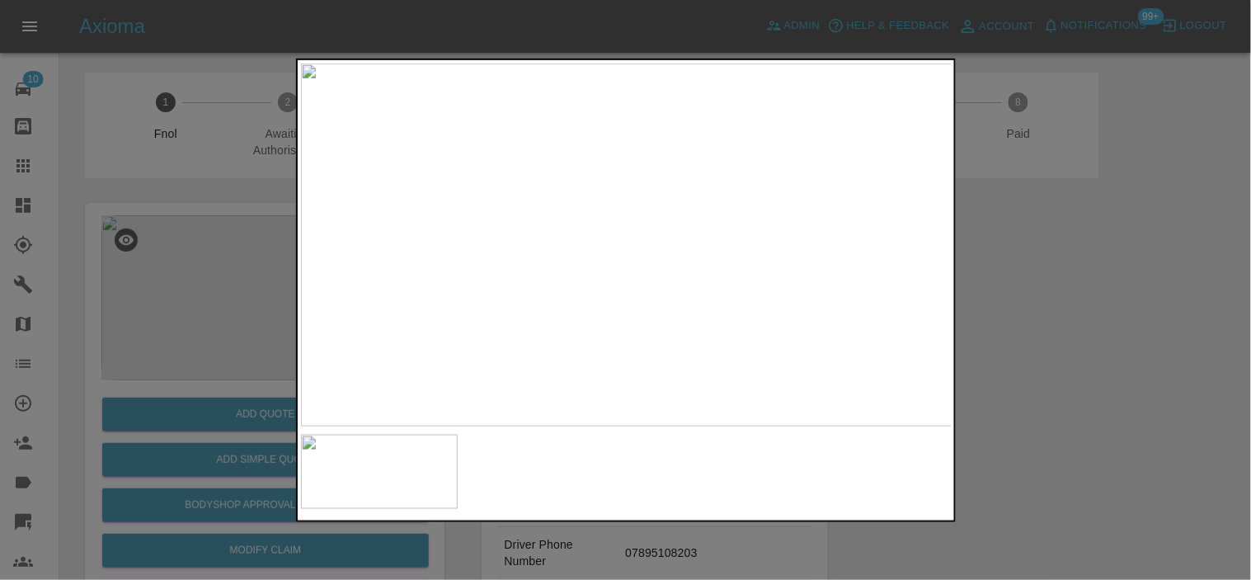
click at [671, 225] on img at bounding box center [627, 244] width 652 height 363
click at [210, 229] on div at bounding box center [625, 290] width 1251 height 580
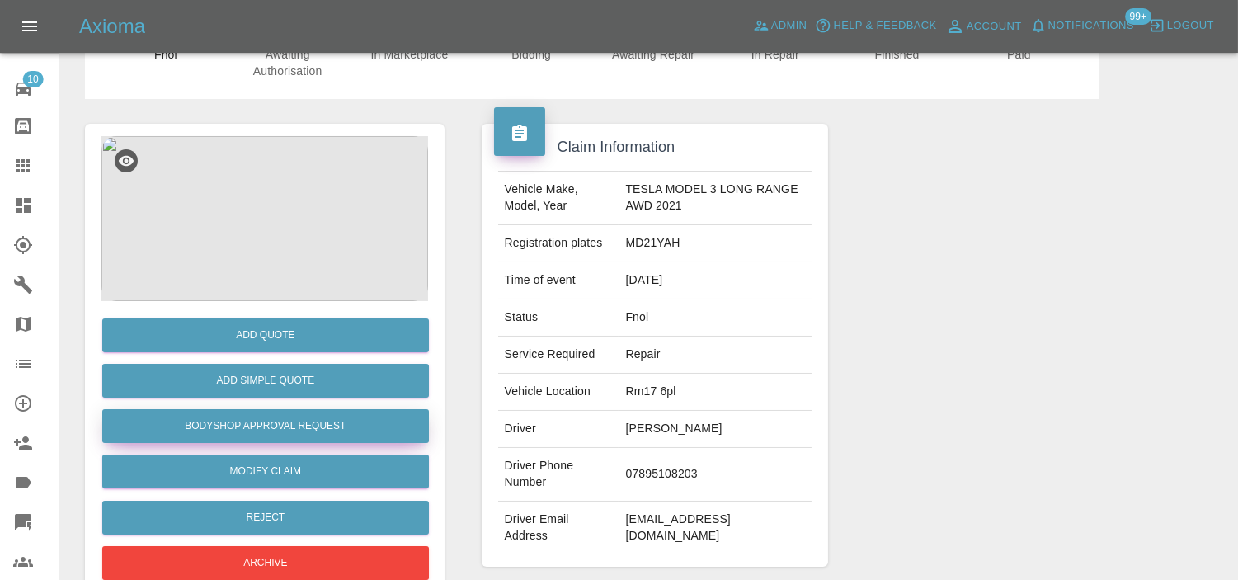
scroll to position [183, 0]
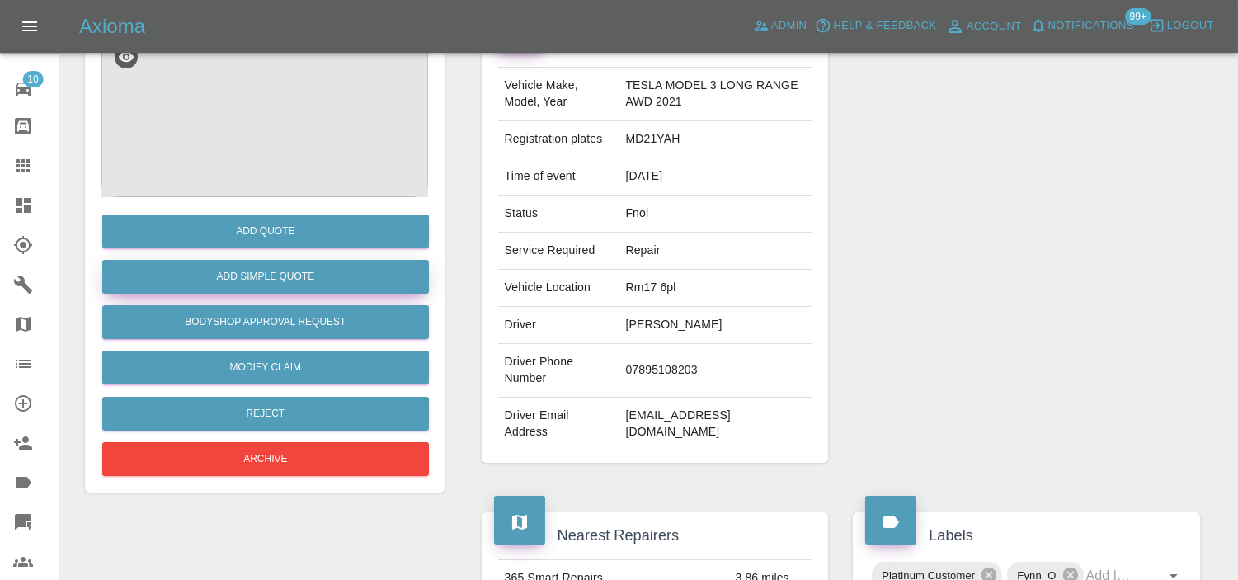
click at [309, 276] on button "Add Simple Quote" at bounding box center [265, 277] width 327 height 34
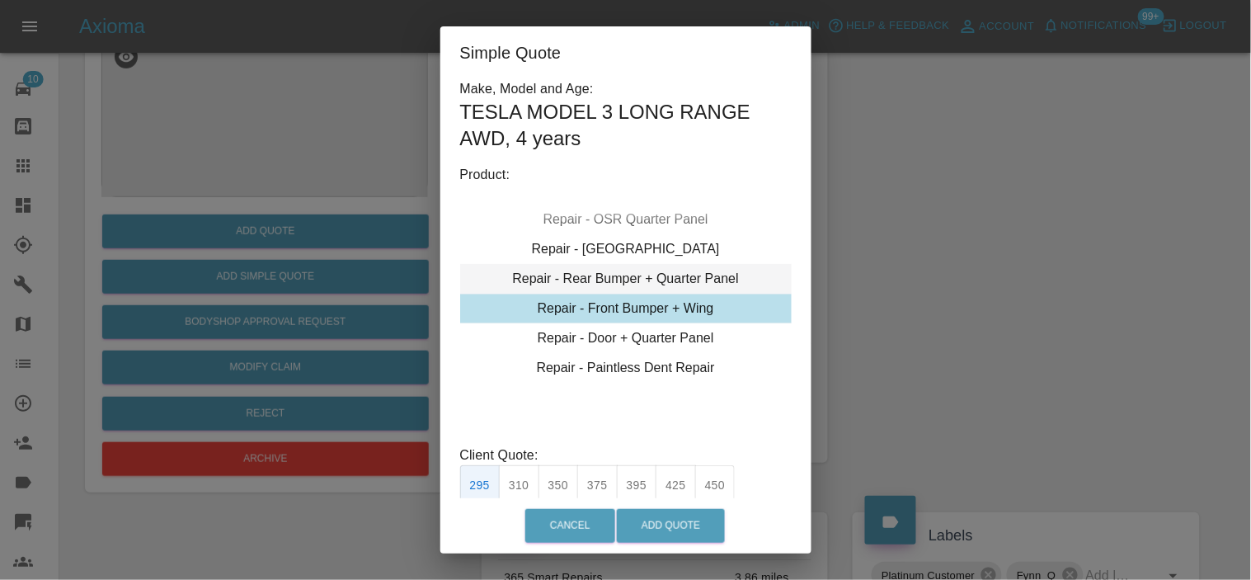
click at [612, 280] on div "Repair - Rear Bumper + Quarter Panel" at bounding box center [626, 279] width 332 height 30
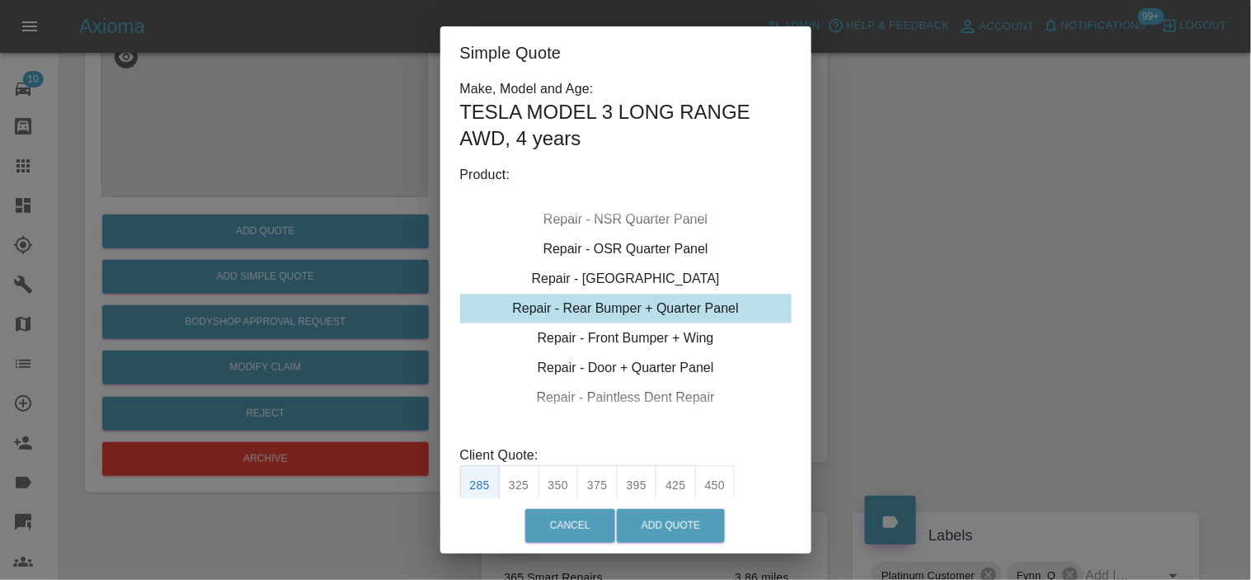
click at [565, 483] on button "350" at bounding box center [559, 485] width 40 height 40
type input "210"
click at [649, 524] on button "Add Quote" at bounding box center [671, 526] width 108 height 34
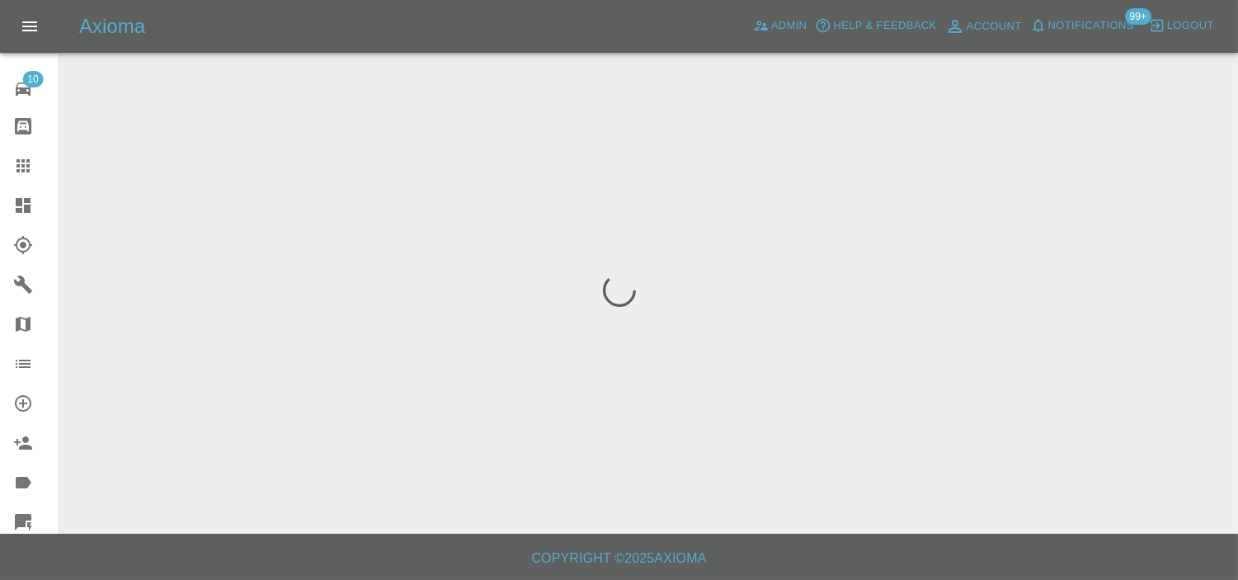
scroll to position [0, 0]
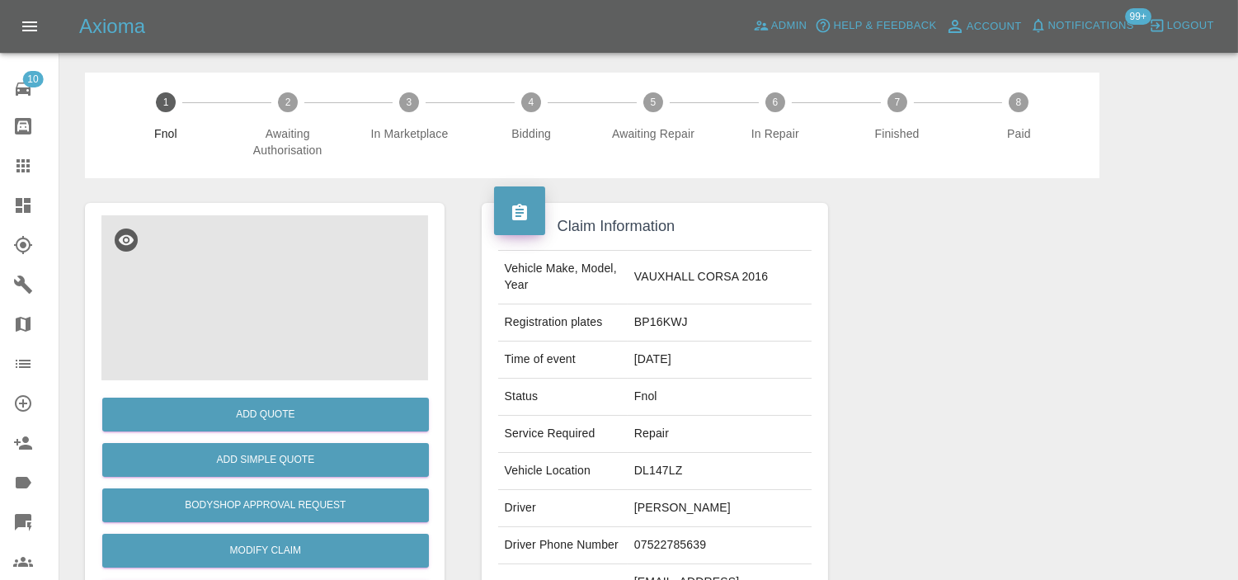
click at [317, 257] on img at bounding box center [264, 297] width 327 height 165
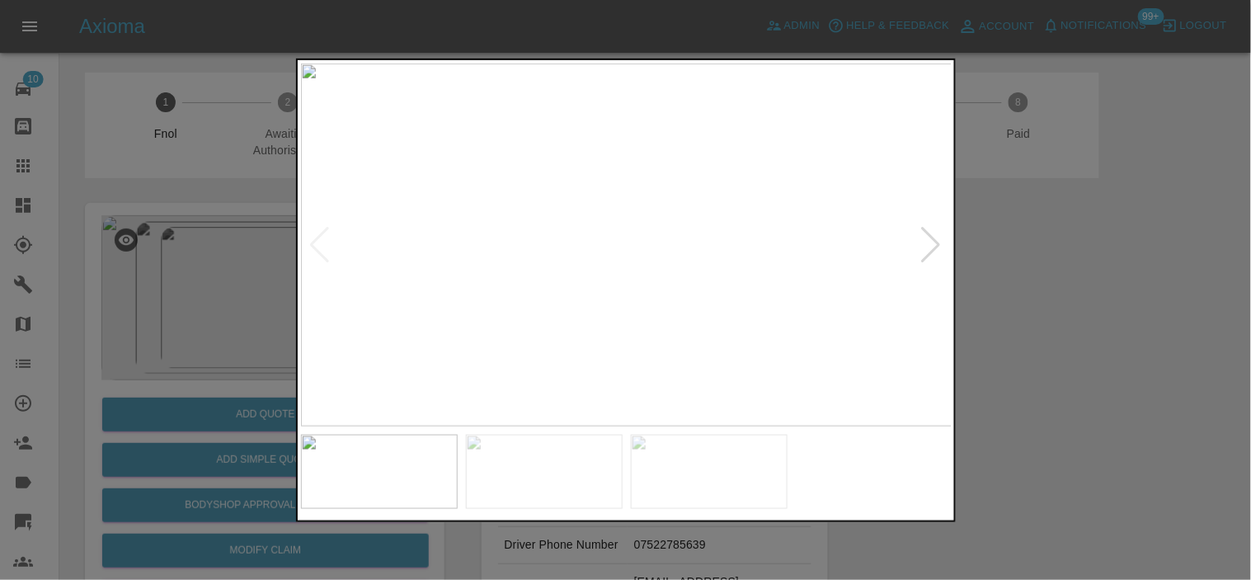
click at [674, 327] on img at bounding box center [627, 244] width 652 height 363
click at [604, 314] on img at bounding box center [627, 244] width 652 height 363
click at [522, 285] on img at bounding box center [627, 244] width 652 height 363
click at [609, 253] on img at bounding box center [627, 244] width 652 height 363
click at [686, 273] on img at bounding box center [627, 244] width 652 height 363
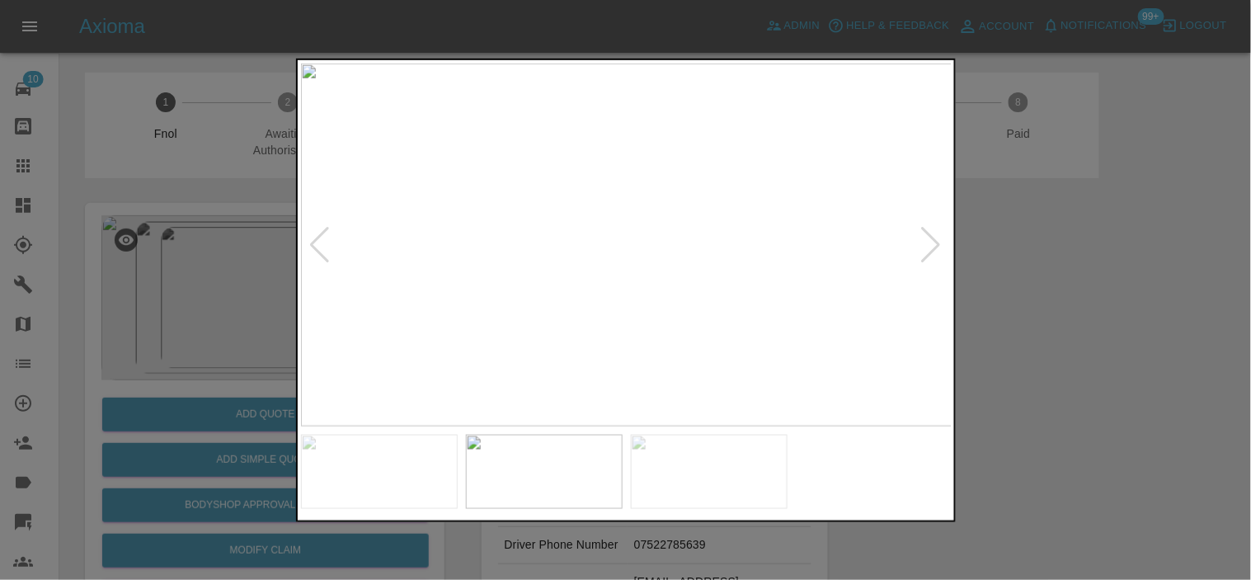
click at [645, 257] on img at bounding box center [627, 244] width 652 height 363
click at [652, 243] on img at bounding box center [627, 244] width 652 height 363
click at [177, 236] on div at bounding box center [625, 290] width 1251 height 580
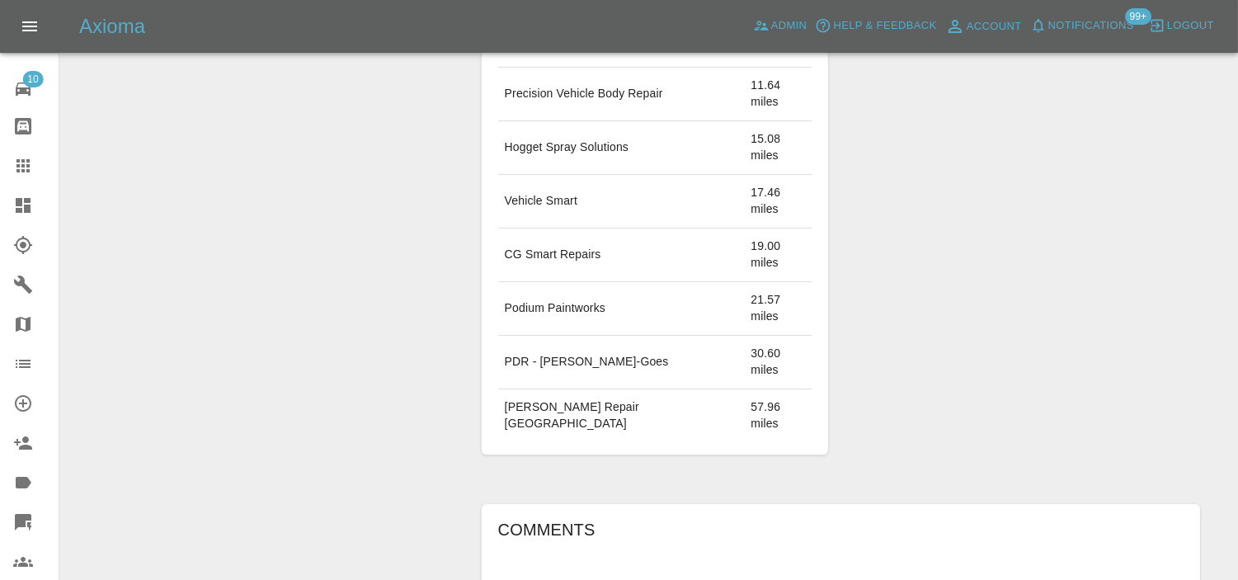
scroll to position [992, 0]
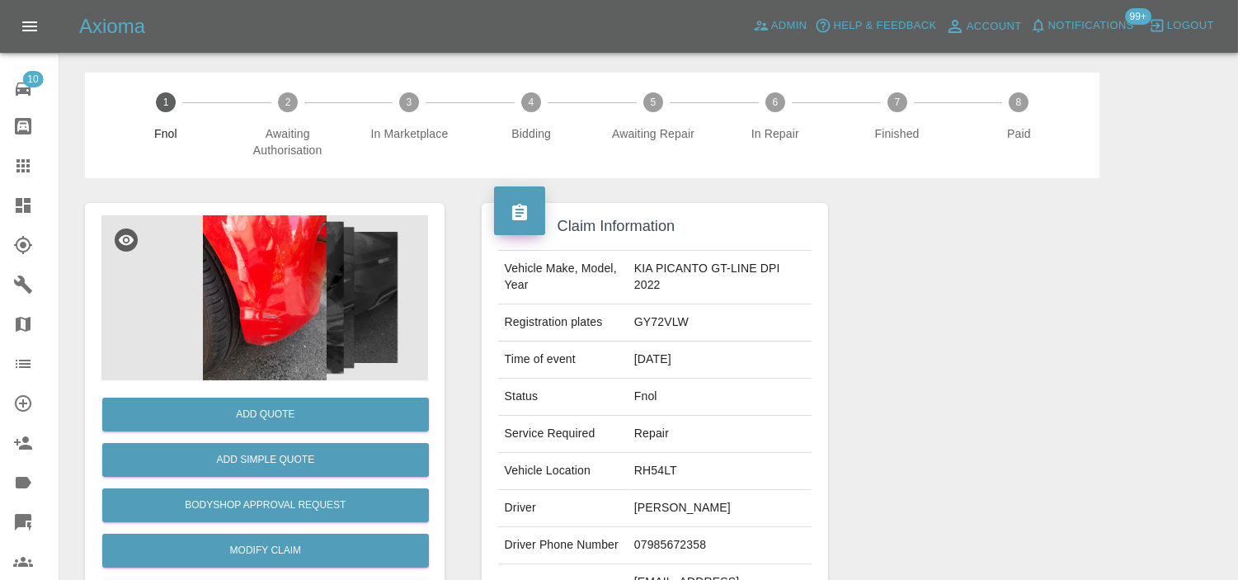
click at [247, 313] on img at bounding box center [264, 297] width 327 height 165
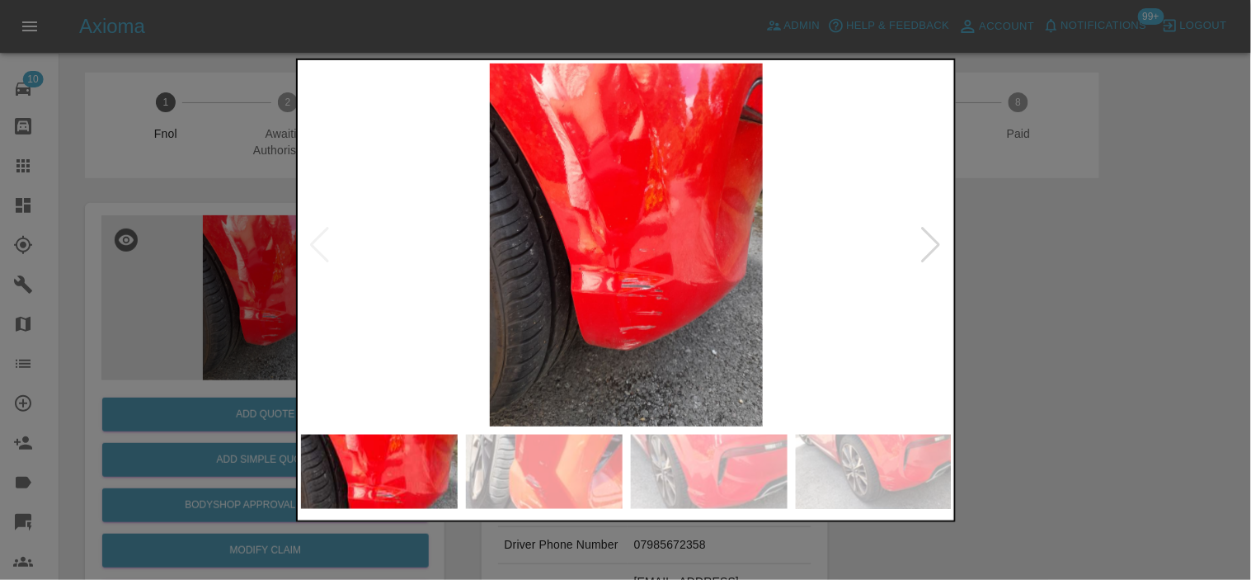
click at [642, 335] on img at bounding box center [627, 244] width 652 height 363
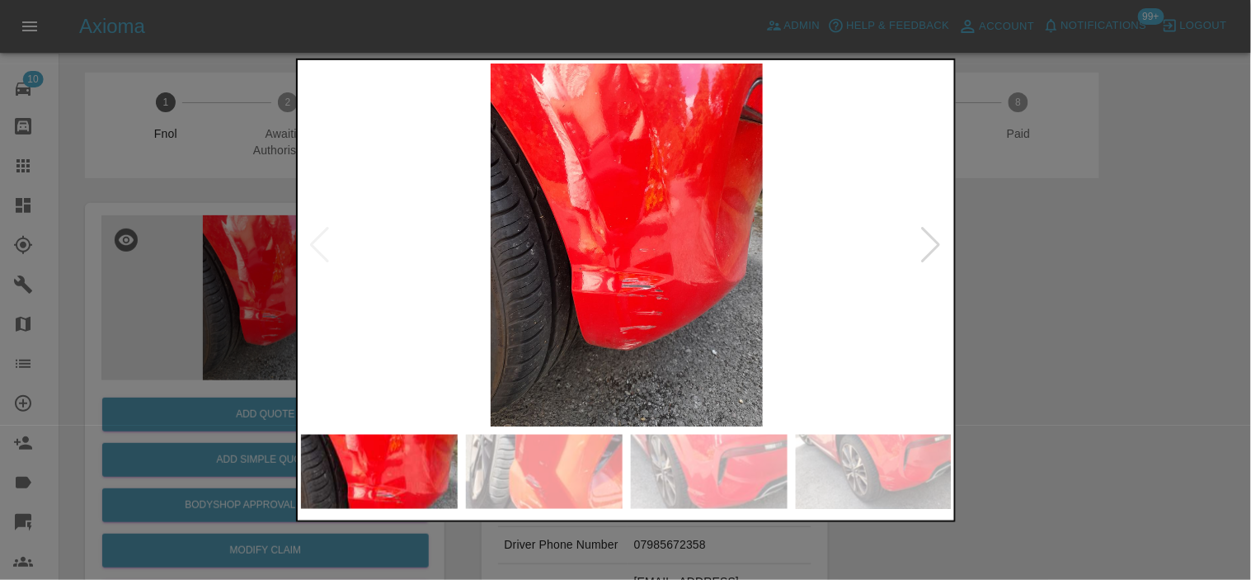
click at [567, 323] on img at bounding box center [627, 244] width 652 height 363
click at [662, 276] on img at bounding box center [627, 244] width 652 height 363
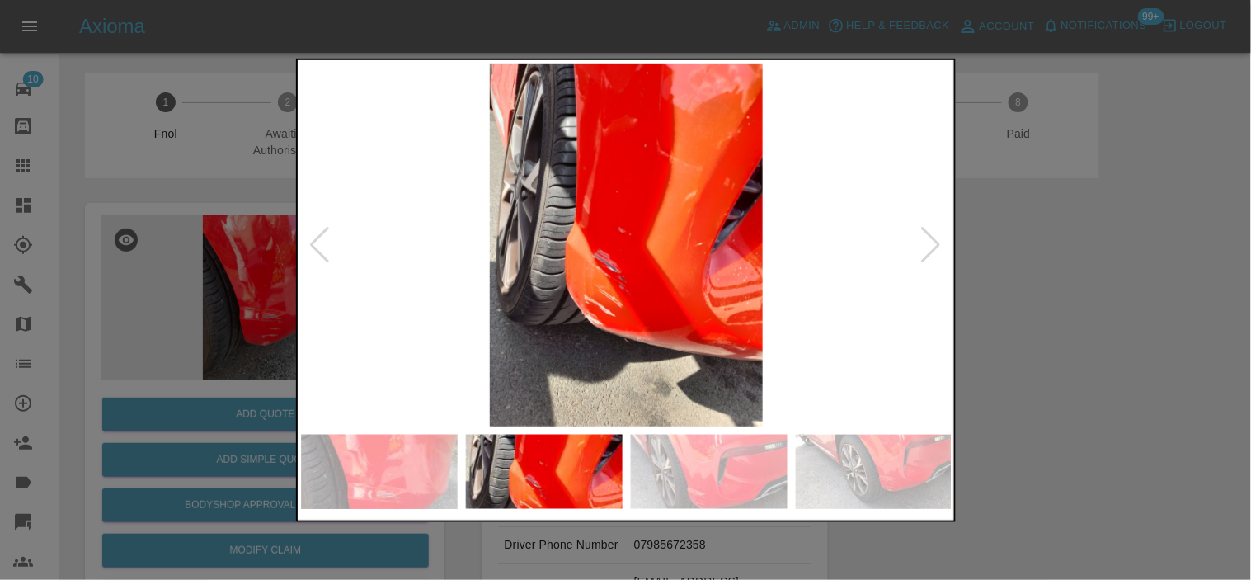
click at [557, 291] on img at bounding box center [627, 244] width 652 height 363
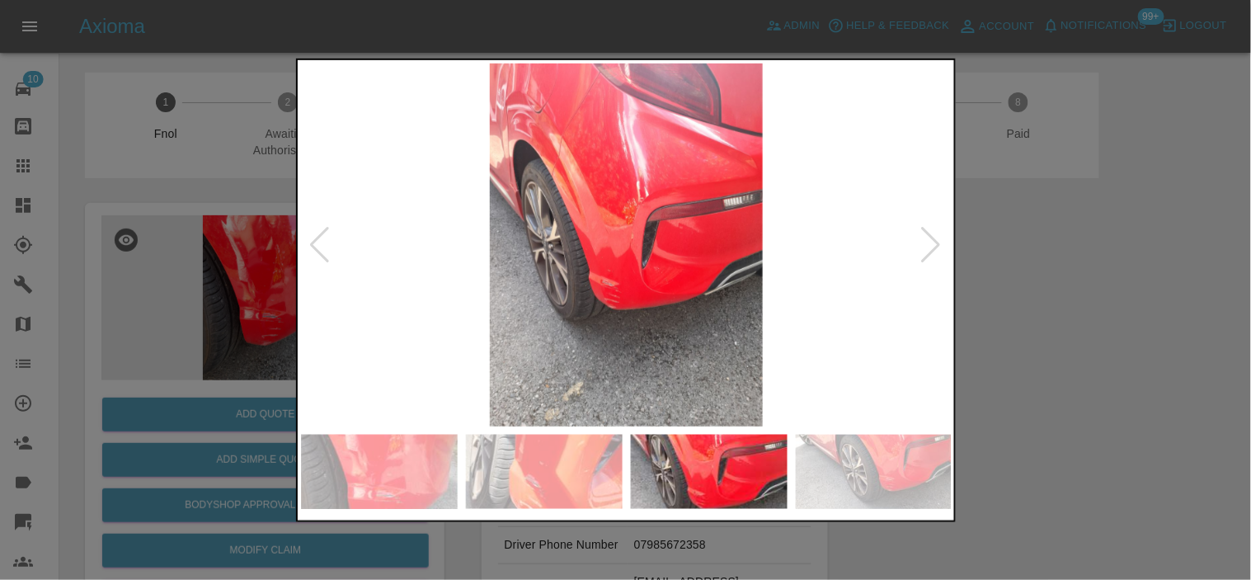
click at [582, 273] on img at bounding box center [627, 244] width 652 height 363
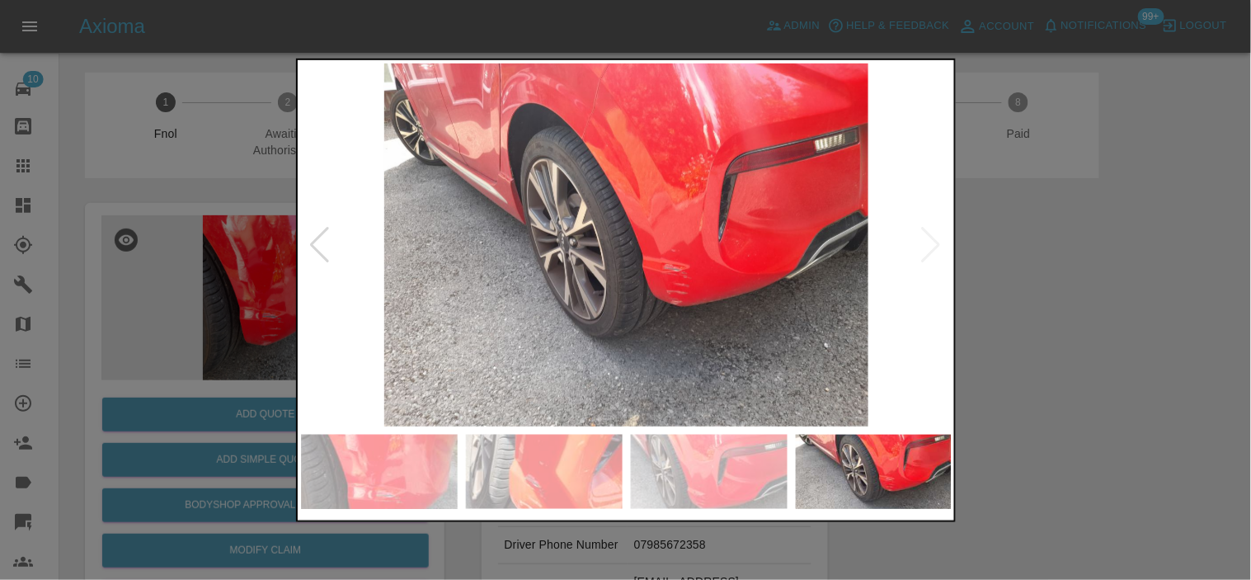
click at [601, 284] on img at bounding box center [627, 244] width 652 height 363
click at [615, 269] on img at bounding box center [627, 244] width 652 height 363
click at [693, 282] on img at bounding box center [627, 244] width 652 height 363
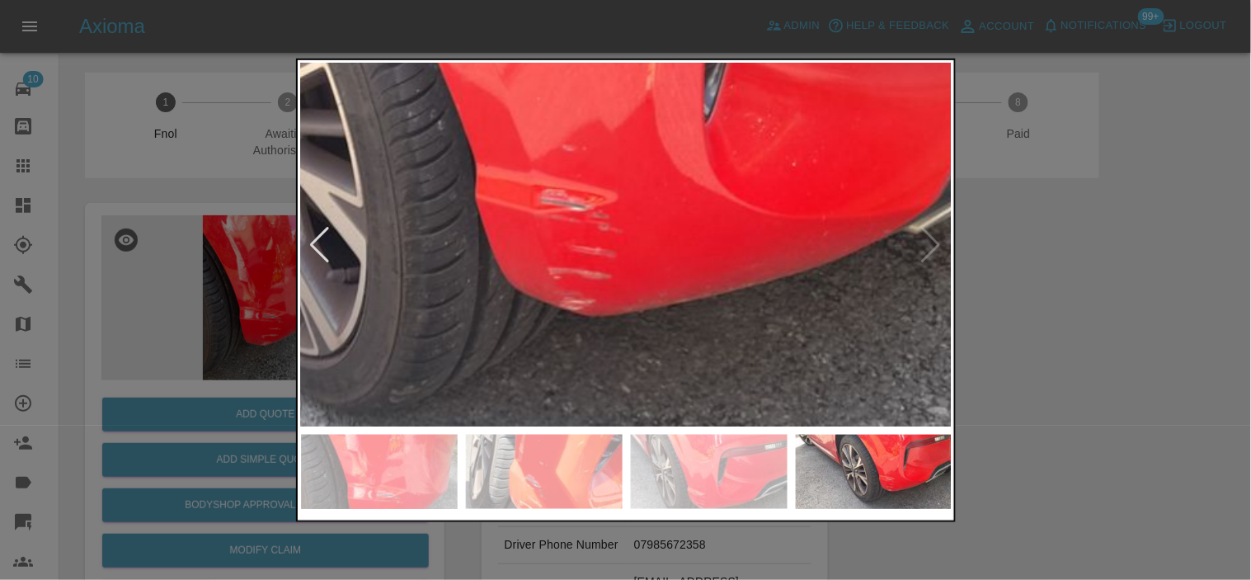
click at [694, 283] on img at bounding box center [425, 132] width 1955 height 1090
click at [694, 283] on img at bounding box center [427, 132] width 1955 height 1090
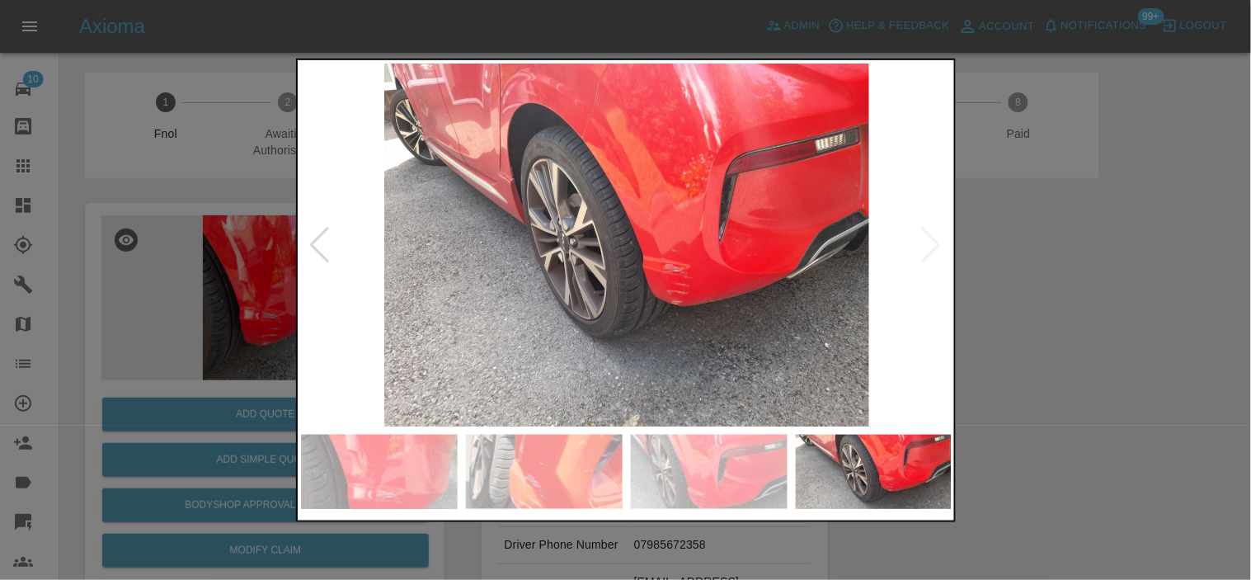
click at [694, 284] on img at bounding box center [627, 244] width 652 height 363
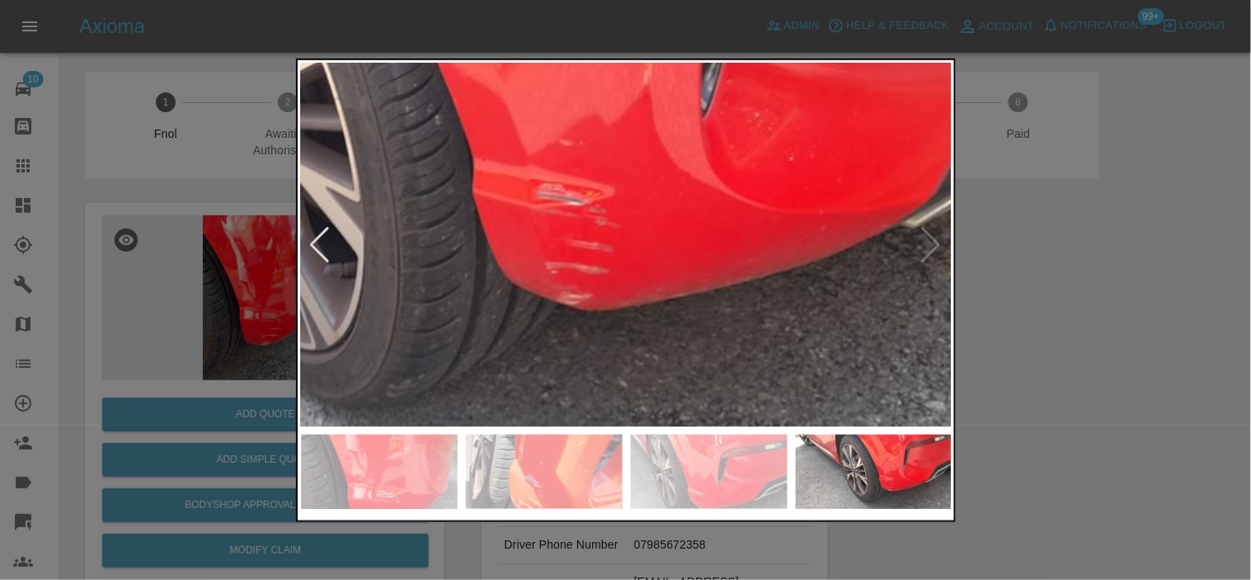
click at [694, 284] on img at bounding box center [423, 126] width 1955 height 1090
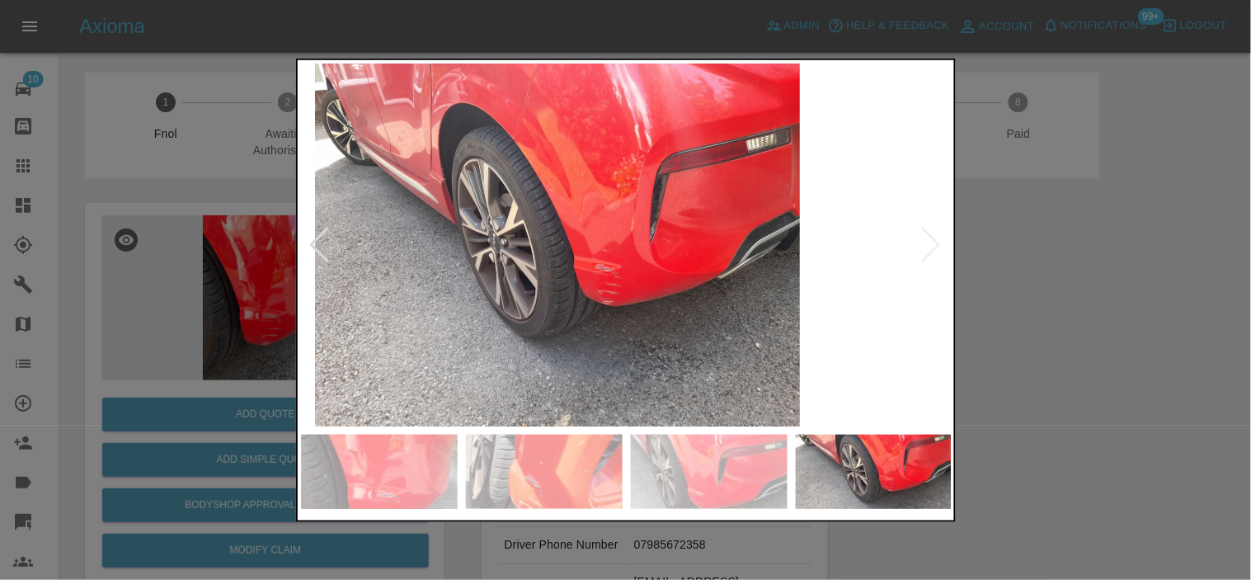
click at [534, 289] on img at bounding box center [558, 244] width 652 height 363
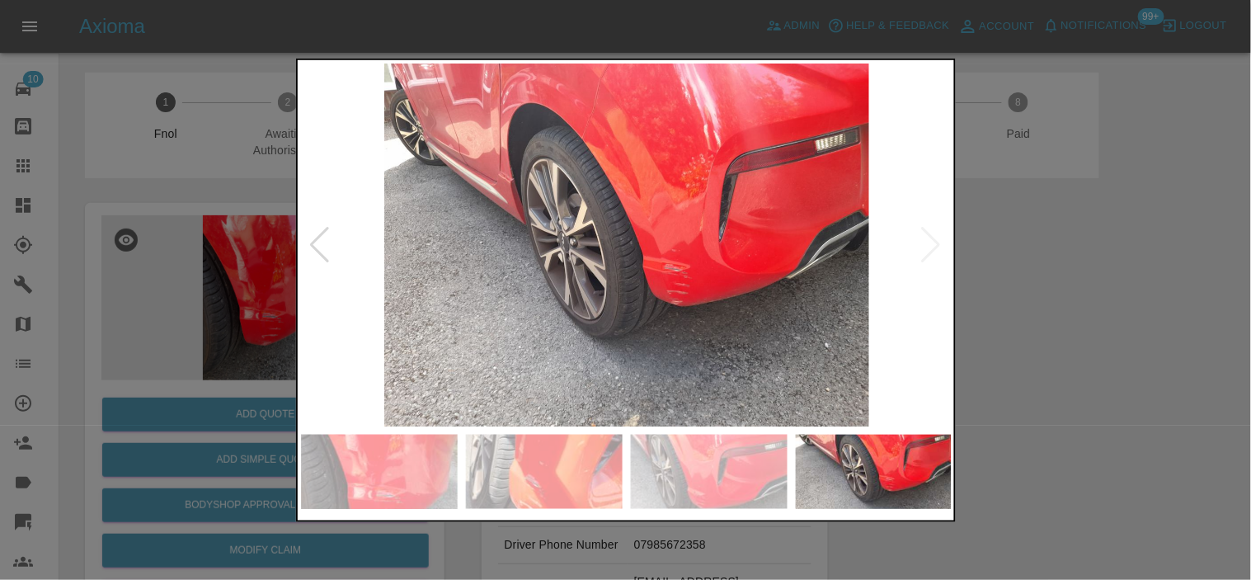
click at [697, 282] on img at bounding box center [627, 244] width 652 height 363
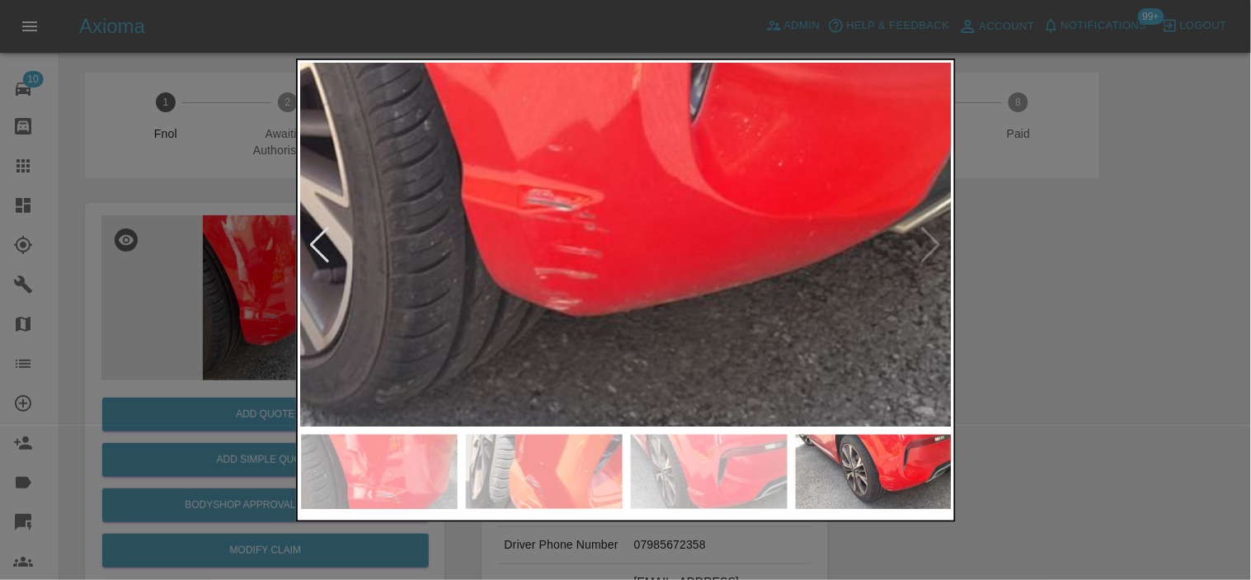
click at [698, 281] on img at bounding box center [412, 132] width 1955 height 1090
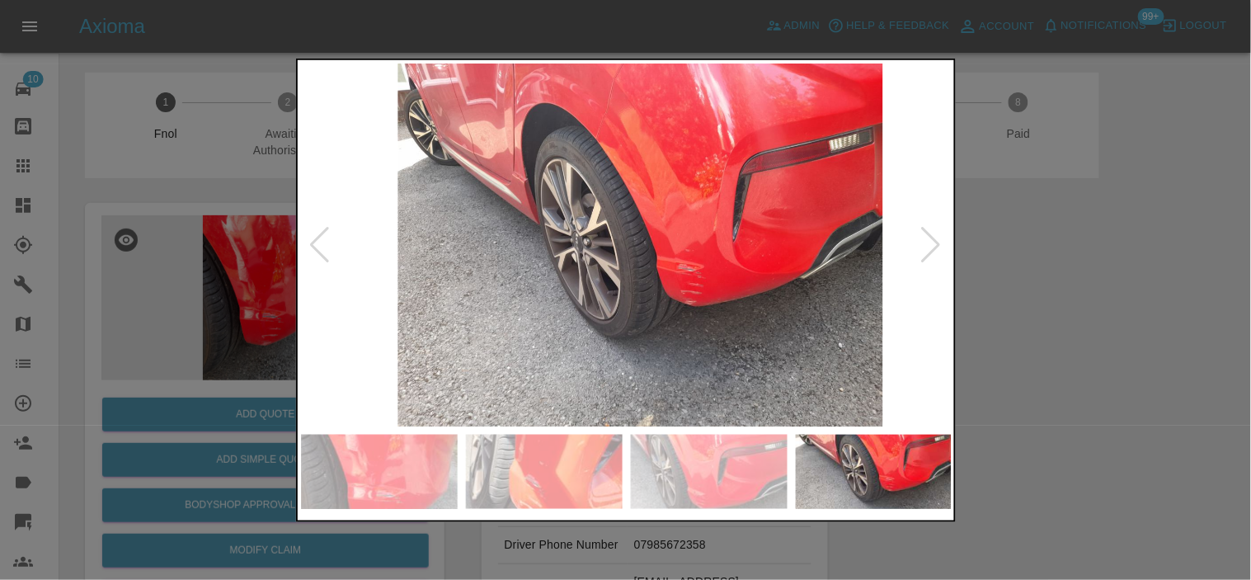
click at [751, 283] on img at bounding box center [640, 244] width 652 height 363
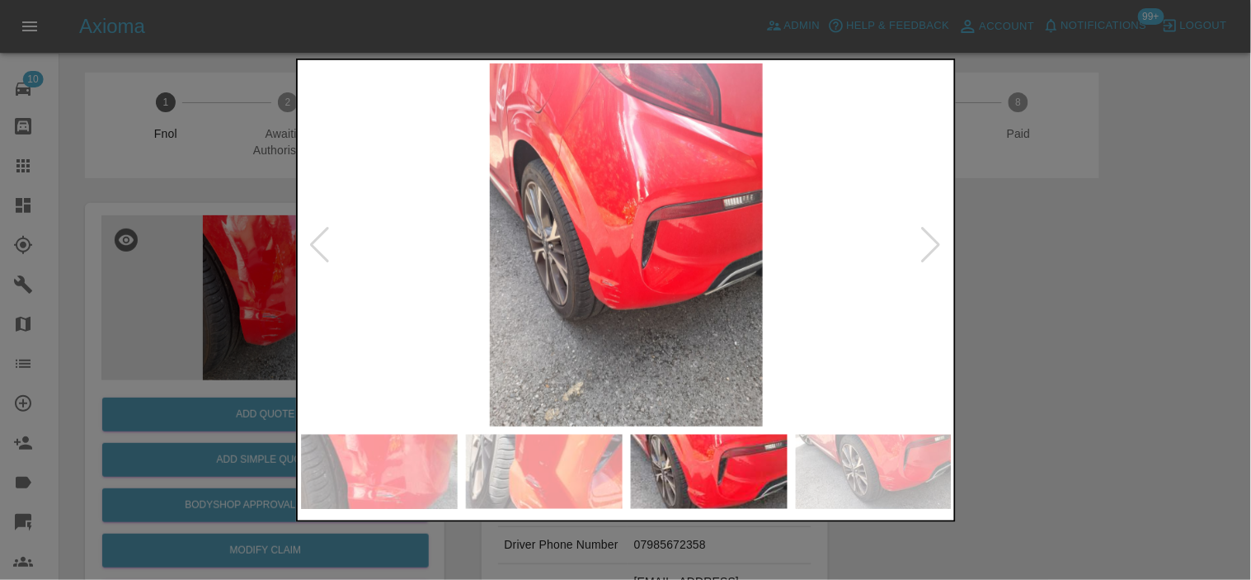
click at [595, 285] on img at bounding box center [627, 244] width 652 height 363
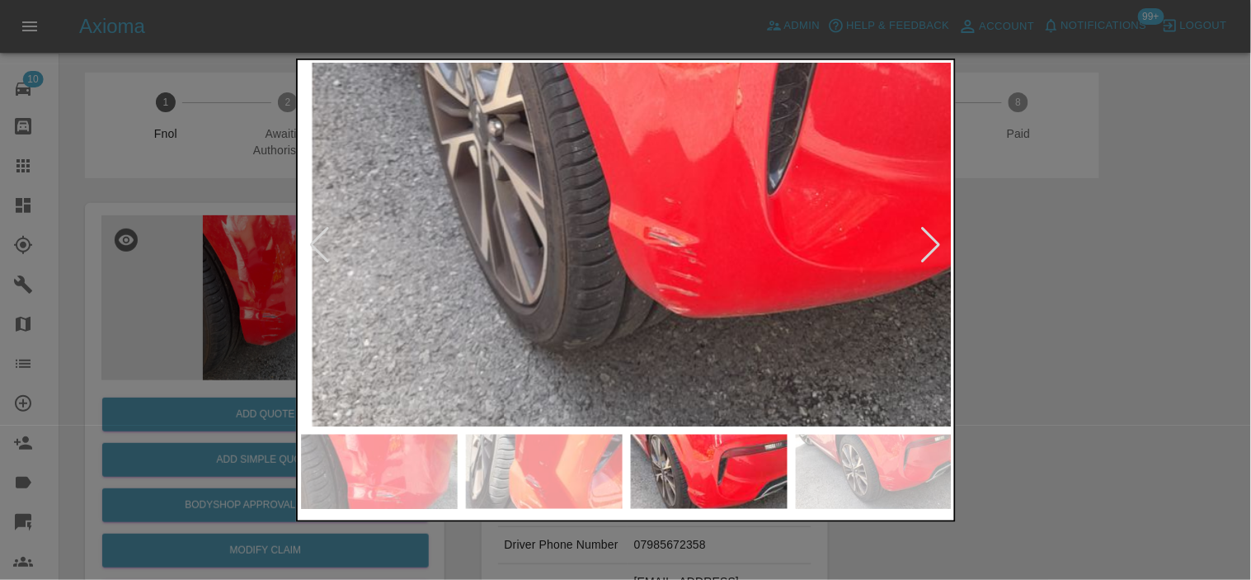
click at [596, 285] on img at bounding box center [720, 123] width 1955 height 1090
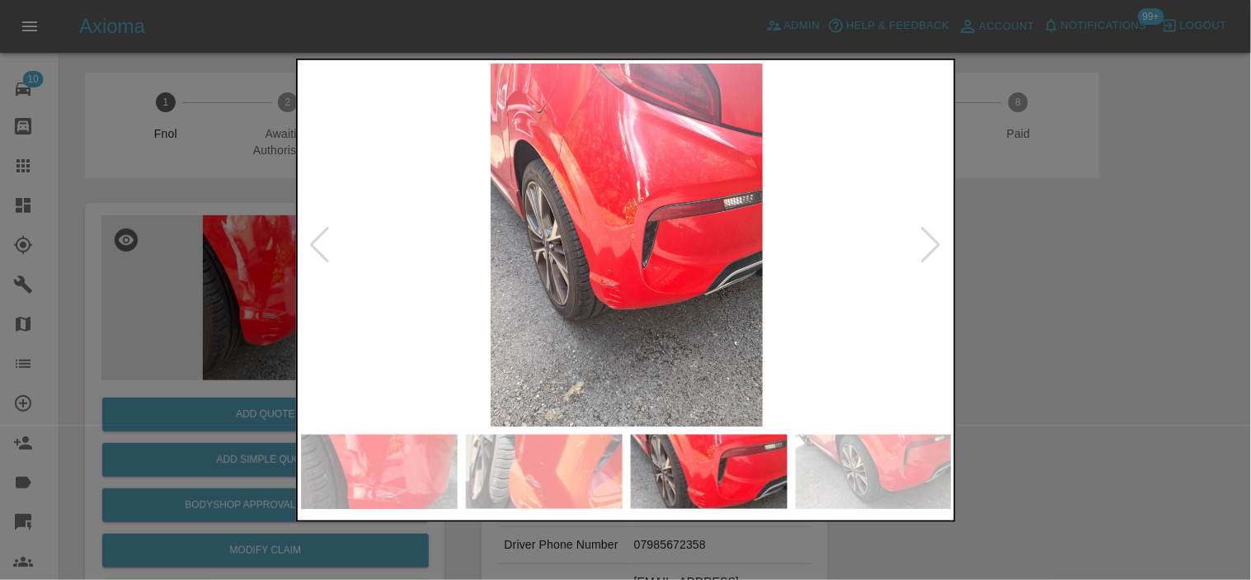
click at [668, 294] on img at bounding box center [627, 244] width 652 height 363
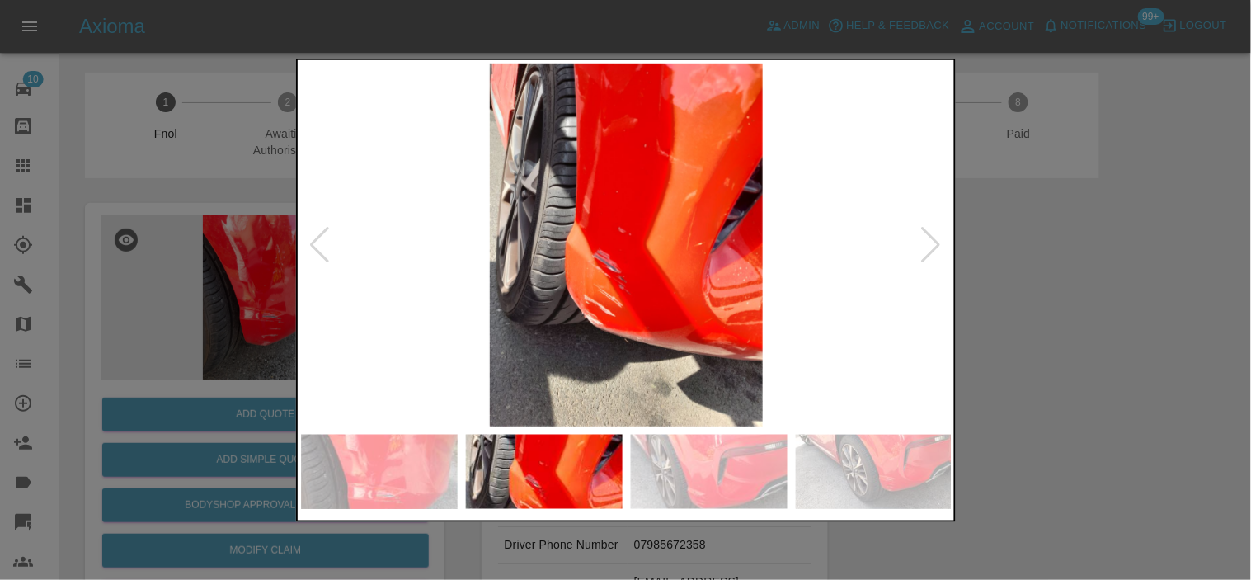
click at [612, 276] on img at bounding box center [627, 244] width 652 height 363
click at [613, 276] on img at bounding box center [627, 244] width 652 height 363
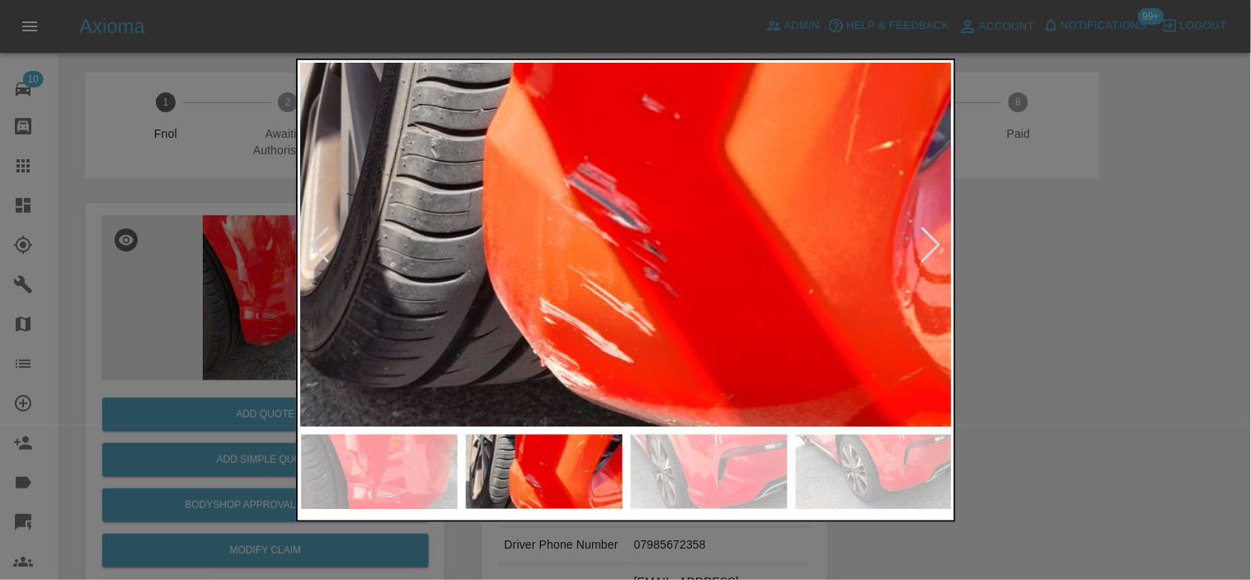
click at [613, 276] on img at bounding box center [664, 148] width 1955 height 1090
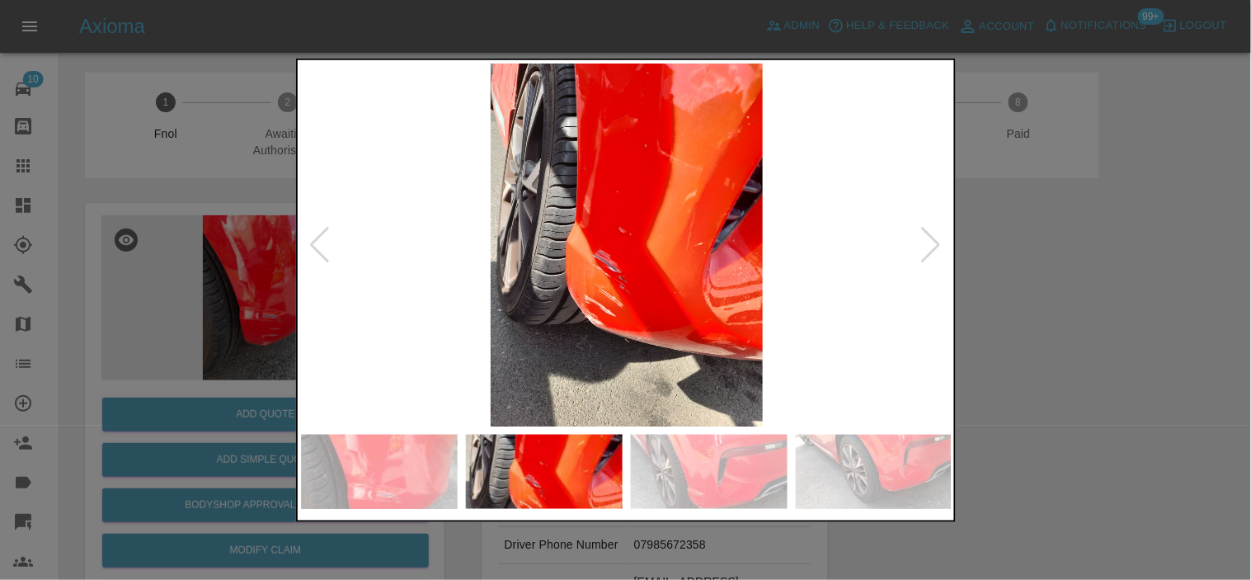
click at [660, 328] on img at bounding box center [627, 244] width 652 height 363
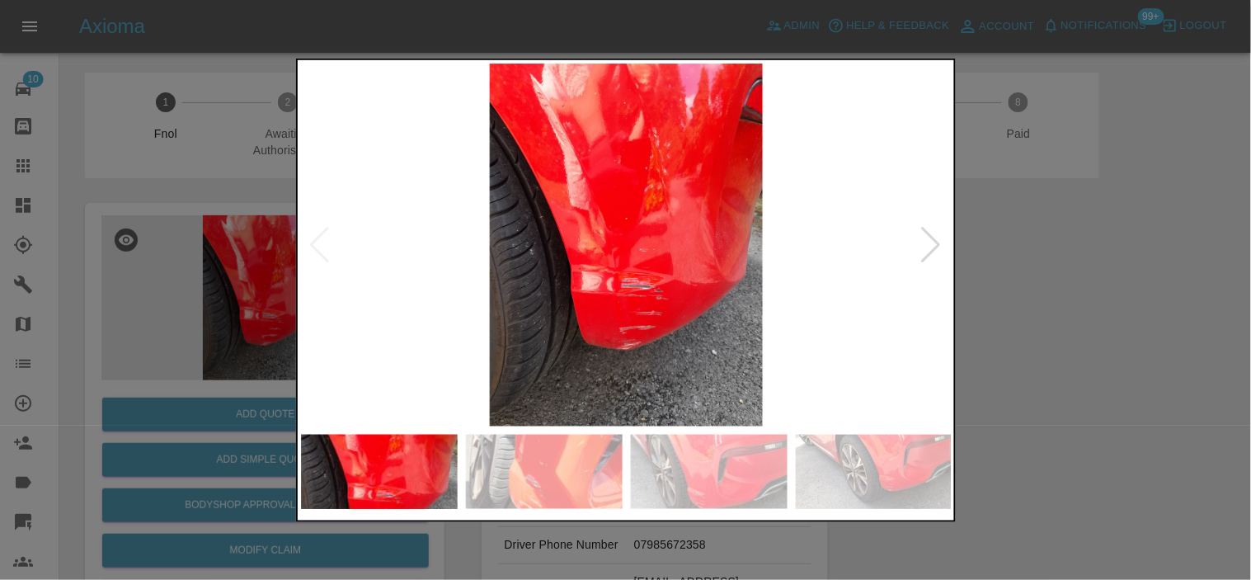
click at [558, 319] on img at bounding box center [627, 244] width 652 height 363
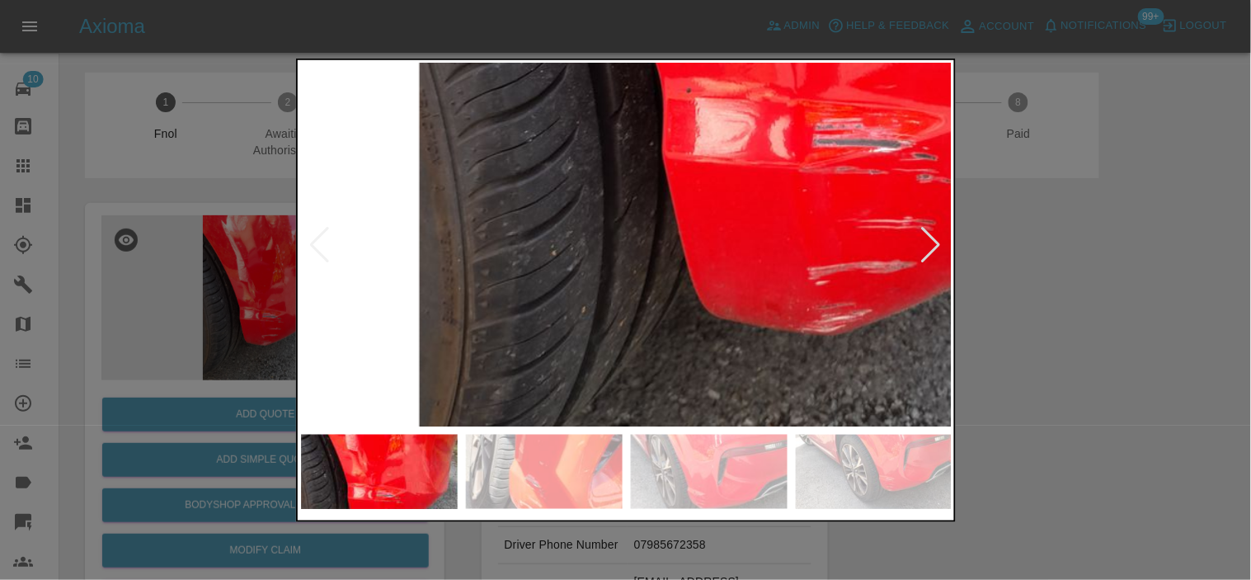
click at [558, 319] on img at bounding box center [827, 19] width 1955 height 1090
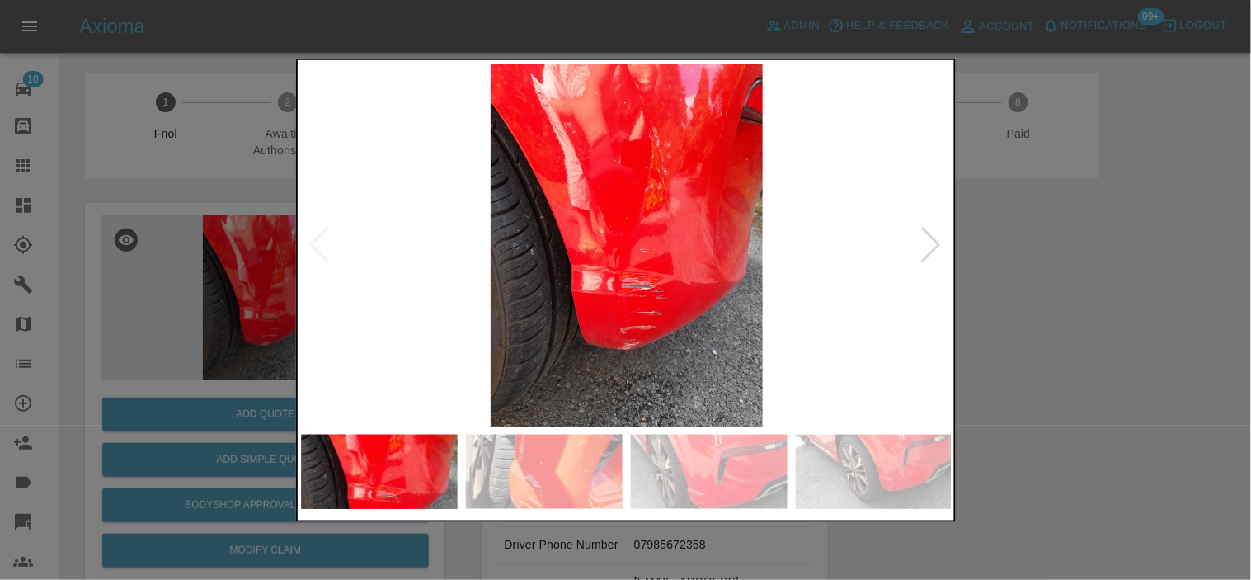
click at [703, 320] on img at bounding box center [627, 244] width 652 height 363
click at [649, 327] on img at bounding box center [627, 244] width 652 height 363
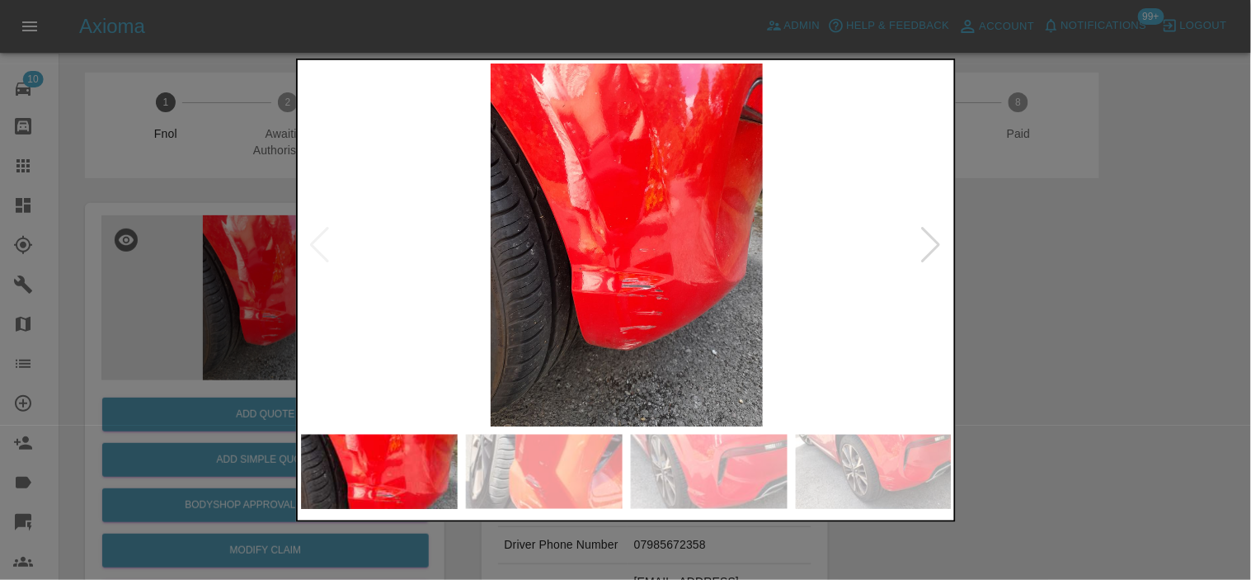
click at [529, 330] on img at bounding box center [627, 244] width 652 height 363
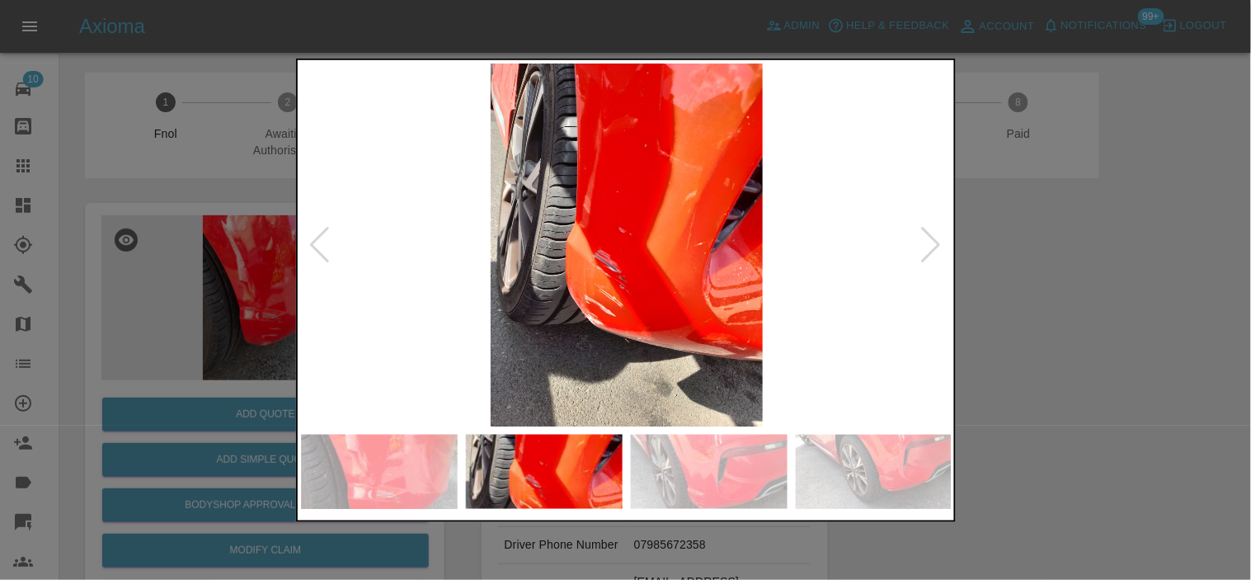
click at [643, 316] on img at bounding box center [627, 244] width 652 height 363
click at [643, 317] on img at bounding box center [627, 244] width 652 height 363
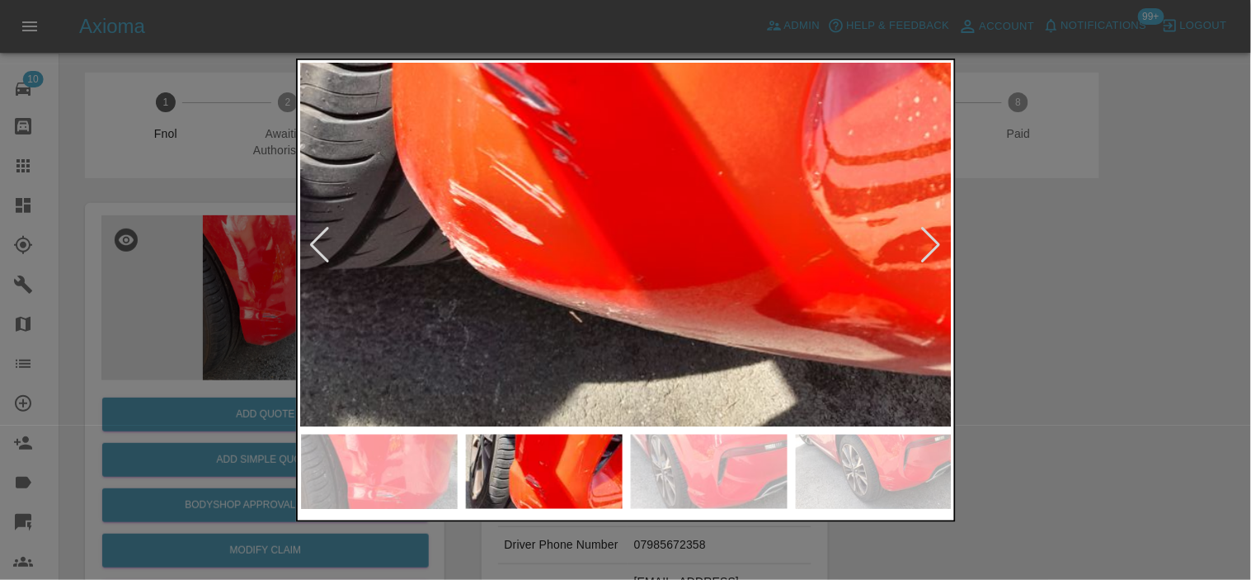
click at [643, 317] on img at bounding box center [574, 29] width 1955 height 1090
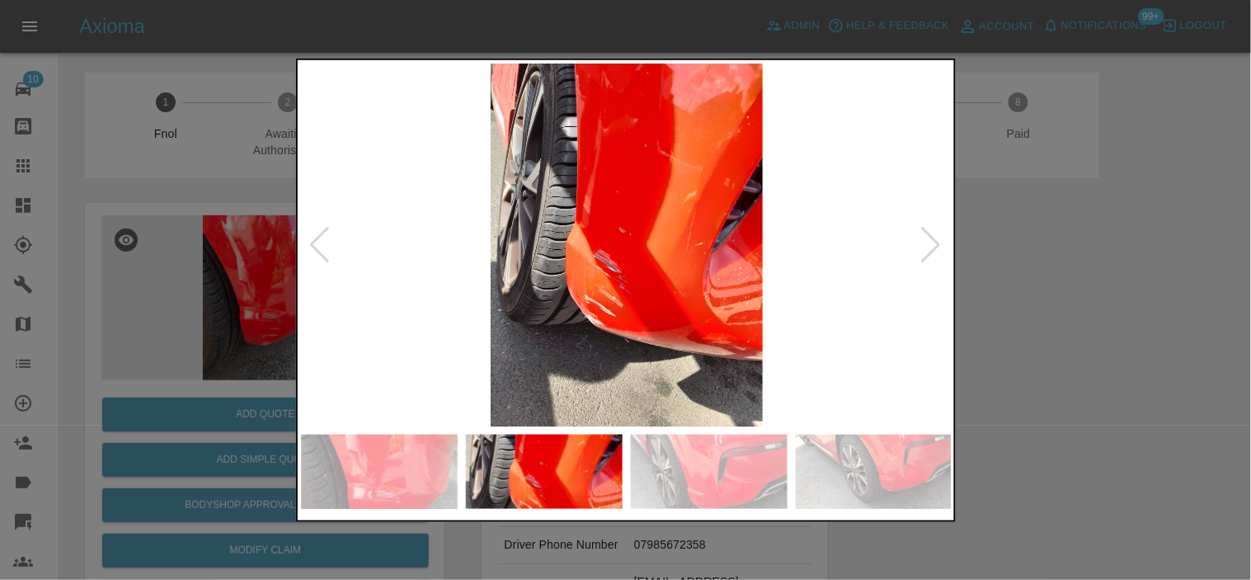
click at [643, 317] on img at bounding box center [627, 244] width 652 height 363
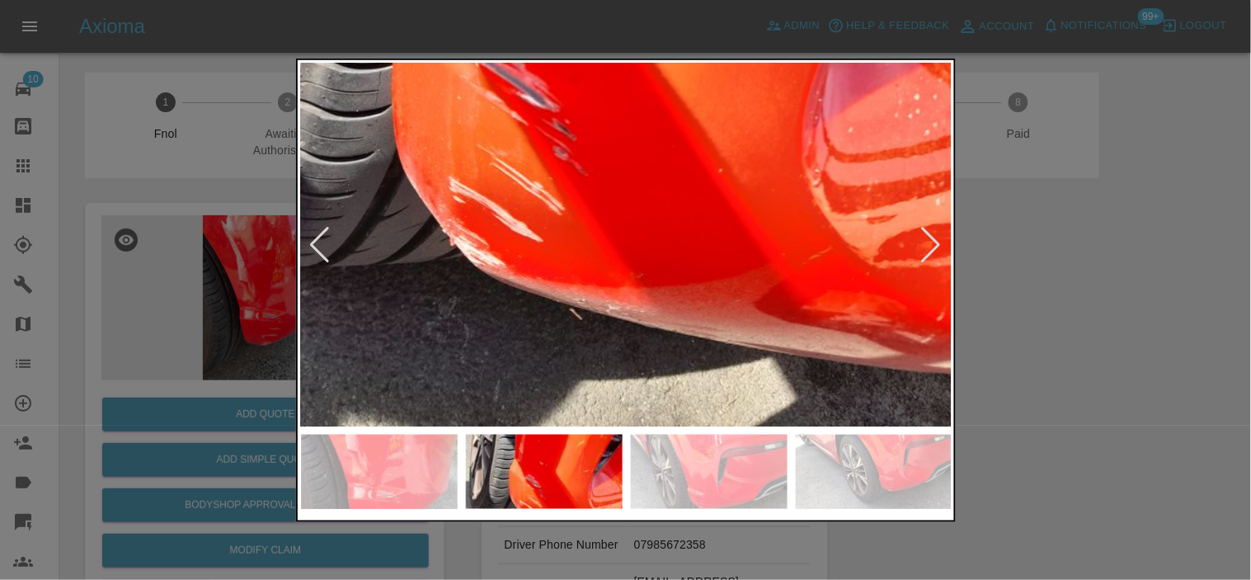
click at [643, 318] on img at bounding box center [574, 27] width 1955 height 1090
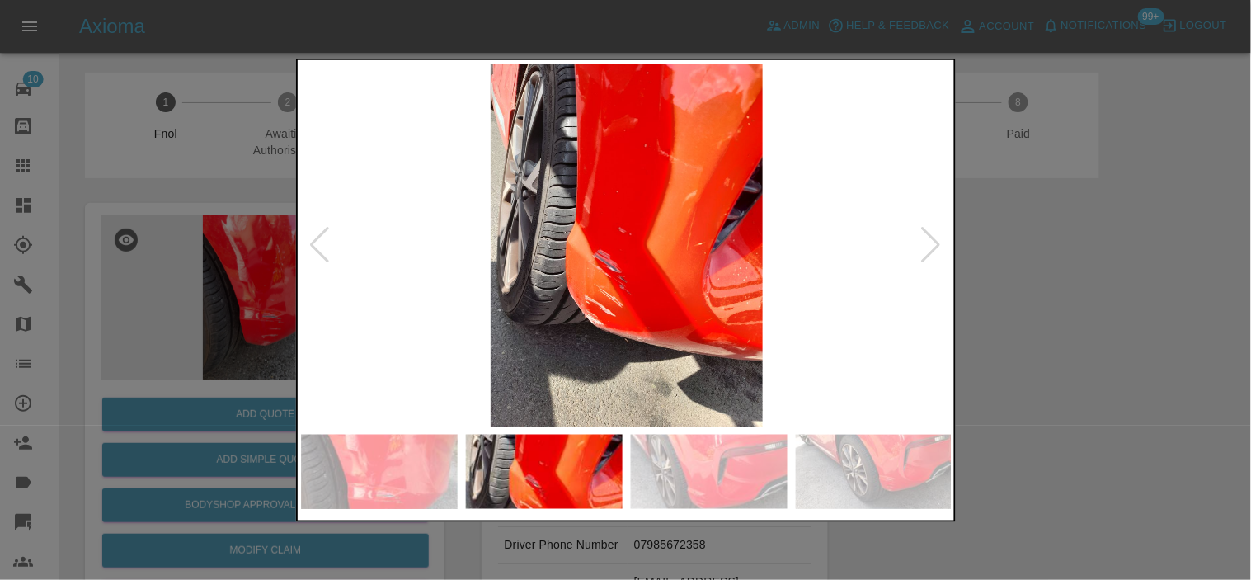
click at [643, 318] on img at bounding box center [627, 244] width 652 height 363
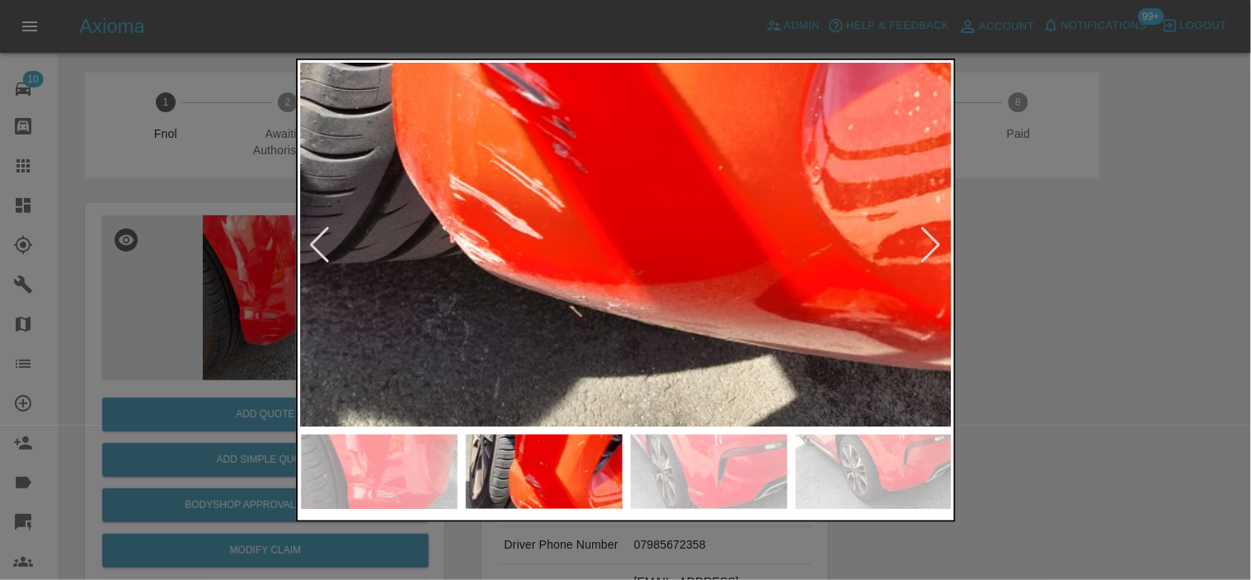
click at [643, 318] on img at bounding box center [574, 24] width 1955 height 1090
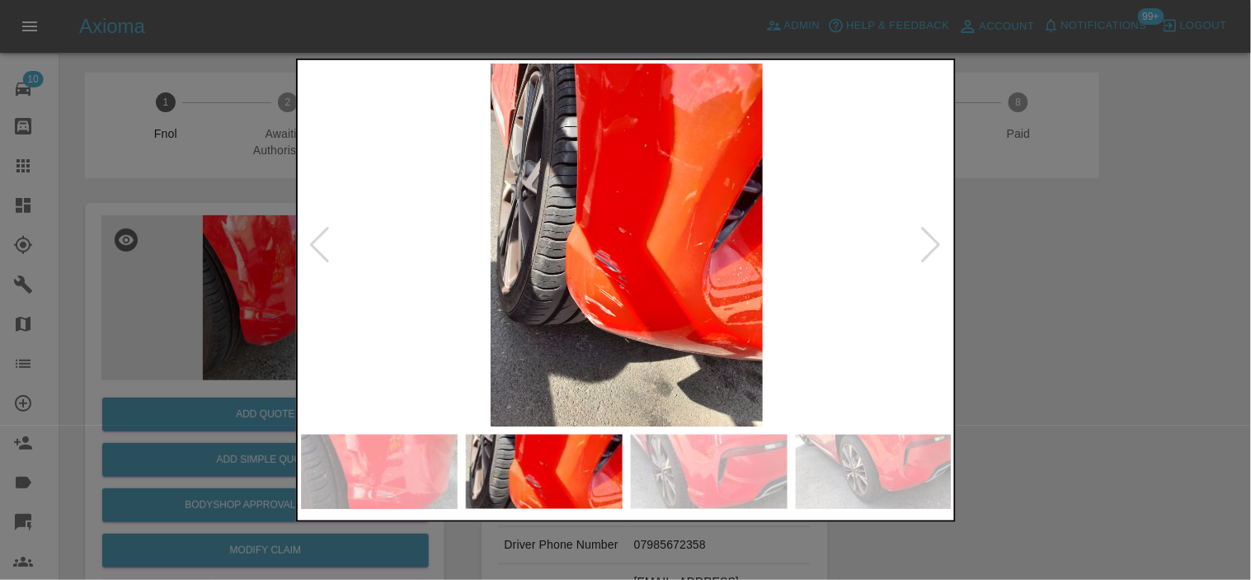
click at [101, 318] on div at bounding box center [625, 290] width 1251 height 580
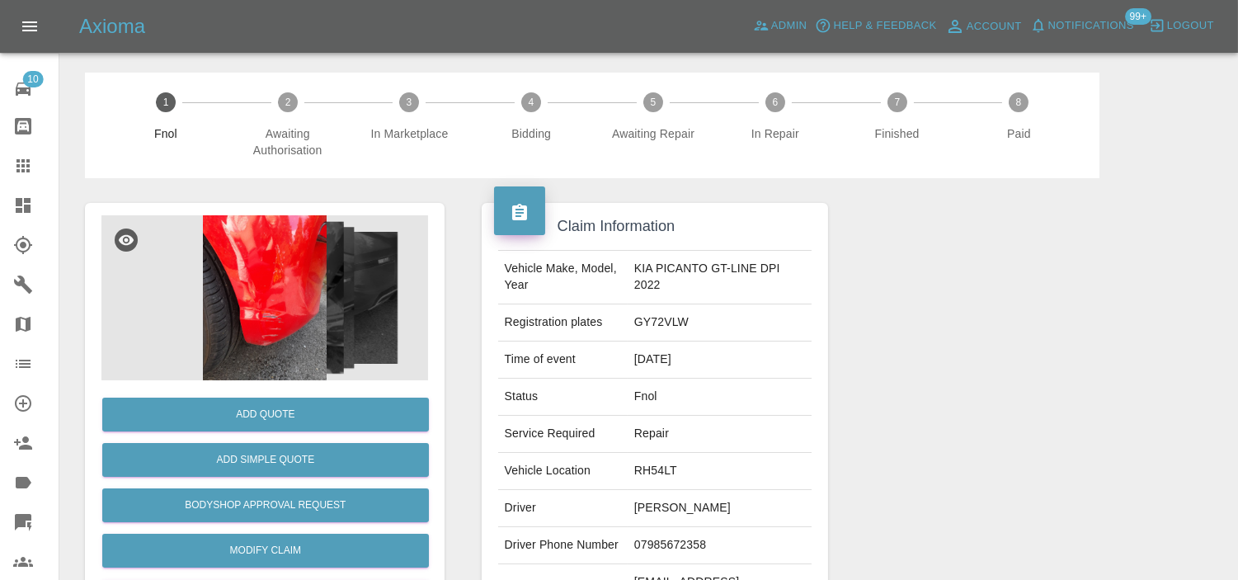
click at [248, 266] on img at bounding box center [264, 297] width 327 height 165
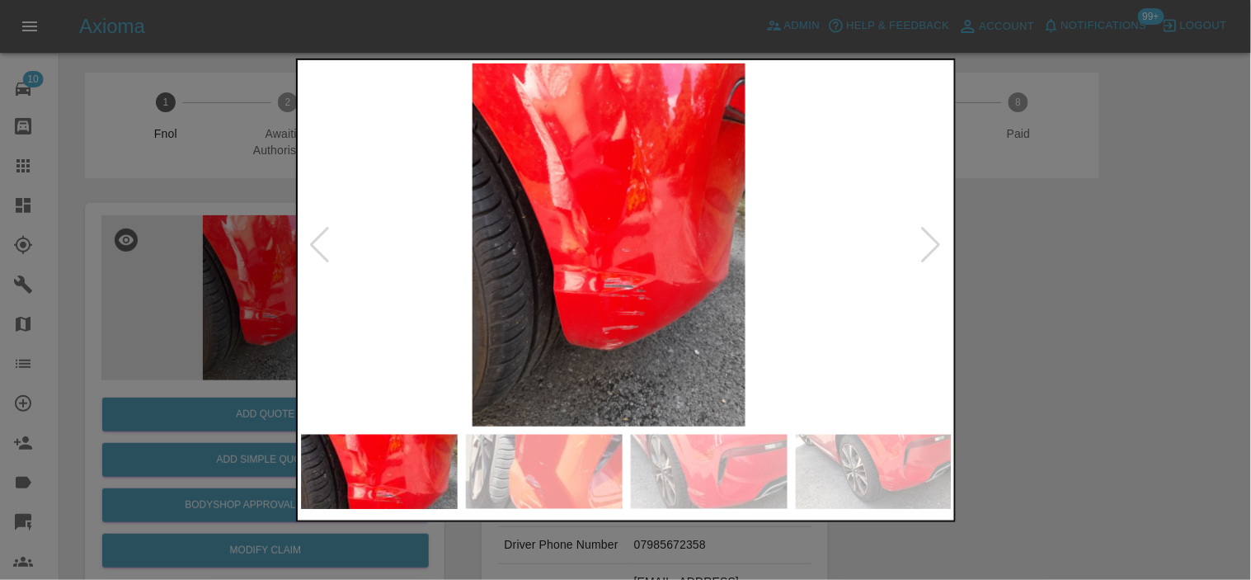
click at [548, 352] on img at bounding box center [609, 244] width 652 height 363
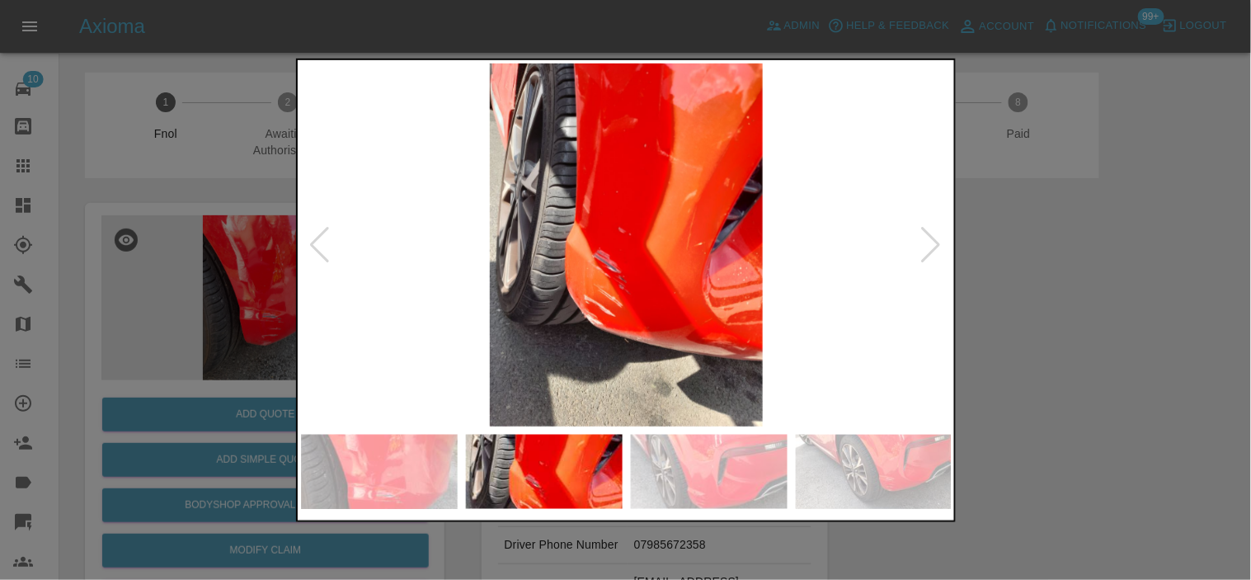
click at [642, 342] on img at bounding box center [627, 244] width 652 height 363
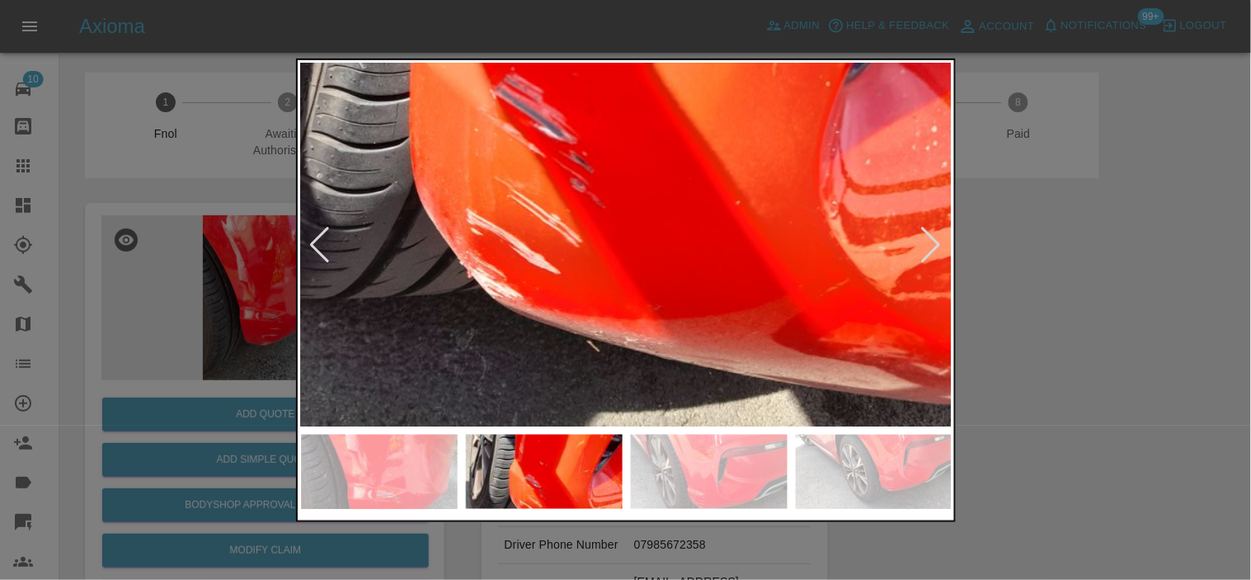
click at [568, 379] on img at bounding box center [592, 59] width 1955 height 1090
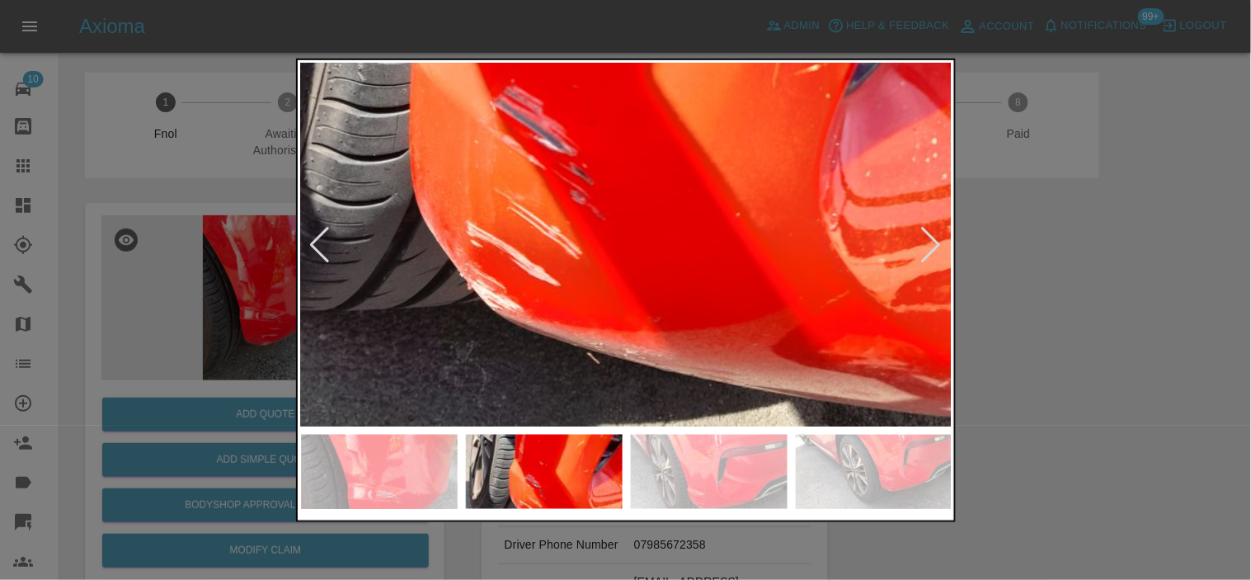
click at [293, 294] on div at bounding box center [625, 290] width 1251 height 580
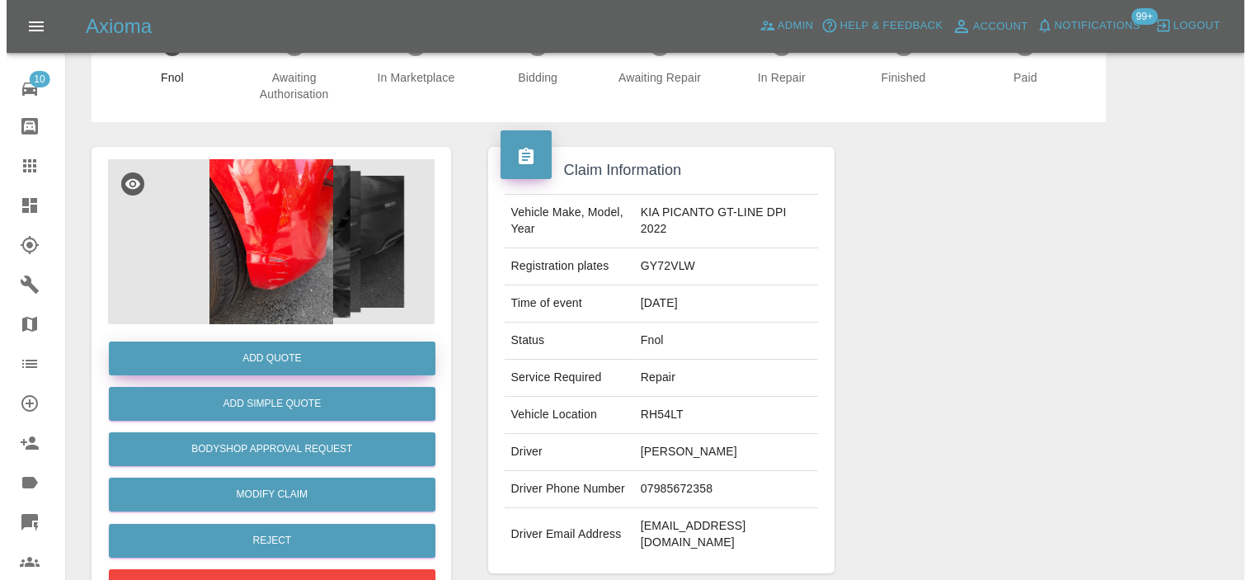
scroll to position [183, 0]
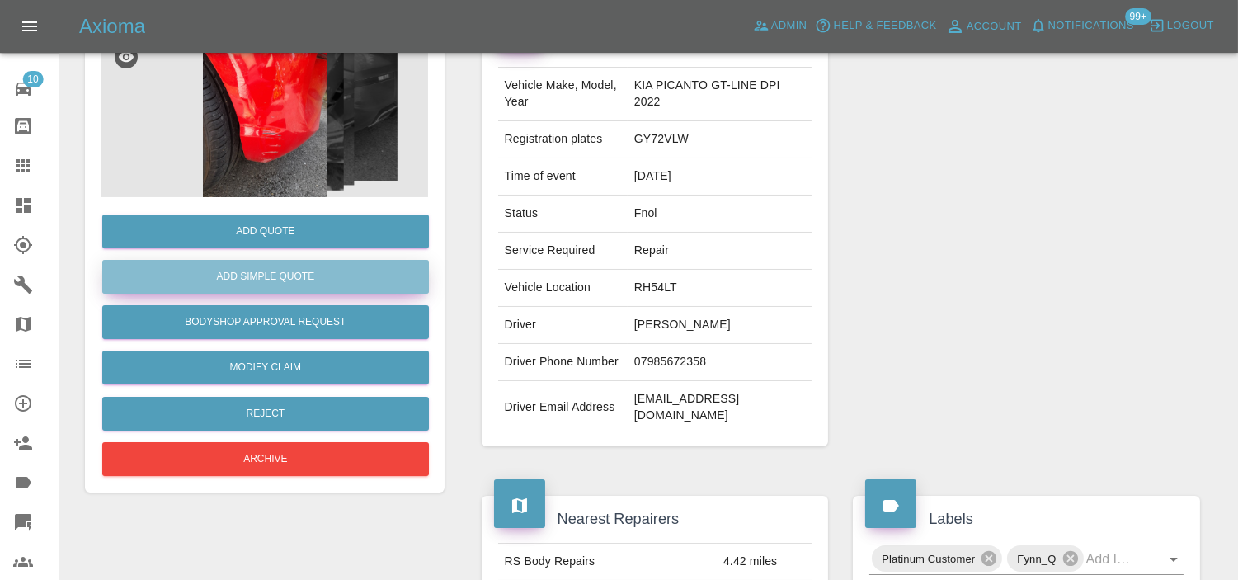
click at [292, 280] on button "Add Simple Quote" at bounding box center [265, 277] width 327 height 34
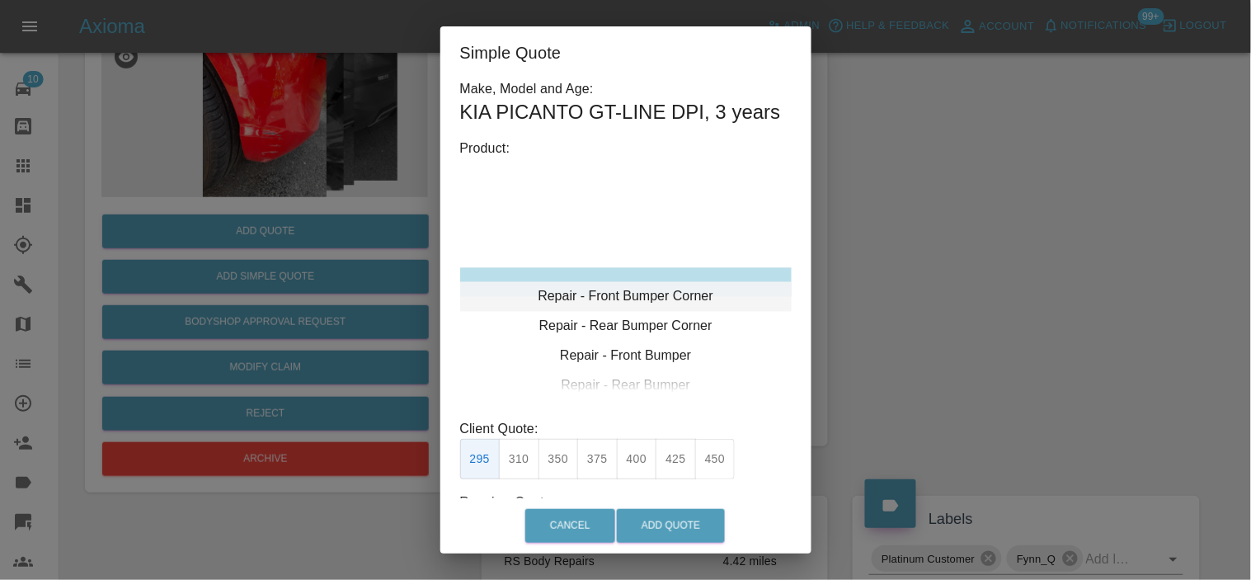
type input "120"
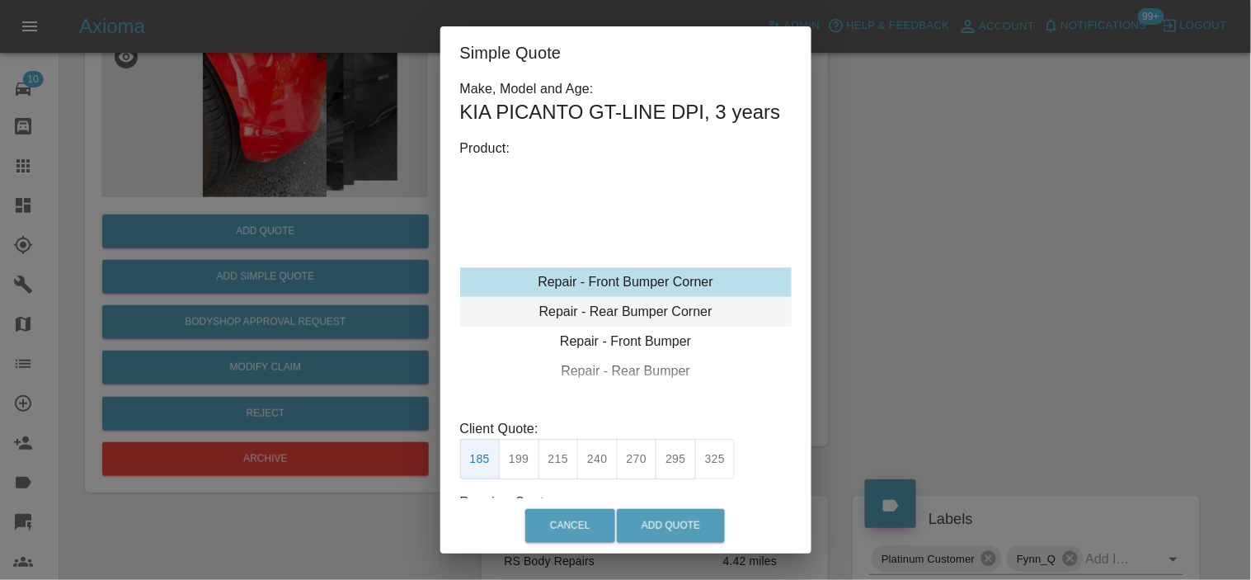
click at [603, 327] on div "Repair - Rear Bumper Corner" at bounding box center [626, 312] width 332 height 30
click at [516, 479] on button "199" at bounding box center [519, 459] width 40 height 40
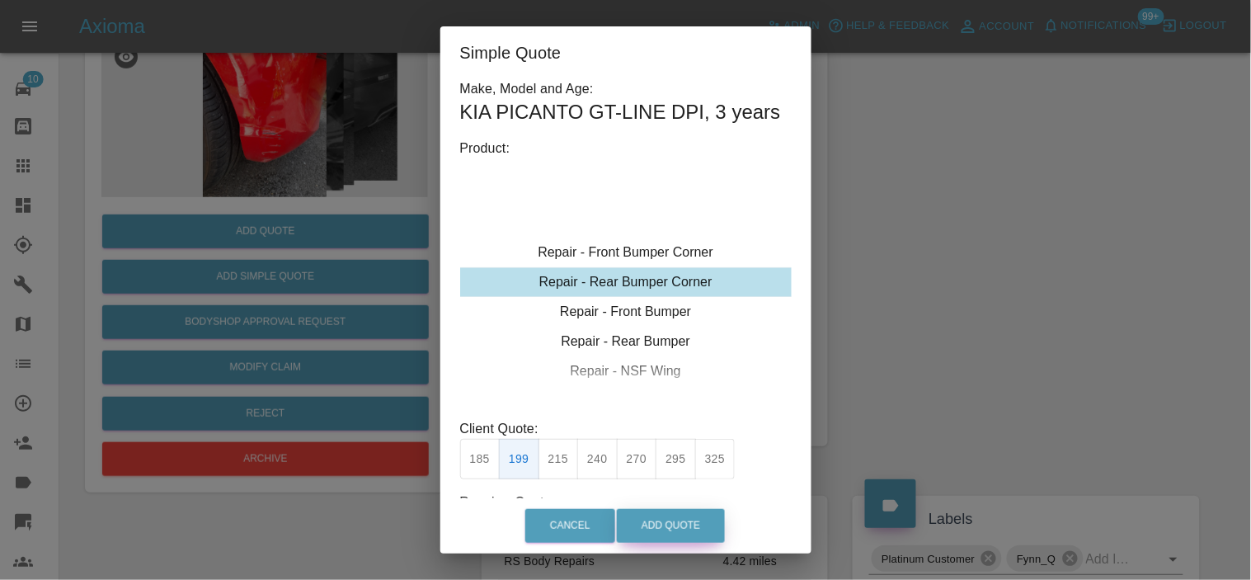
click at [689, 516] on button "Add Quote" at bounding box center [671, 526] width 108 height 34
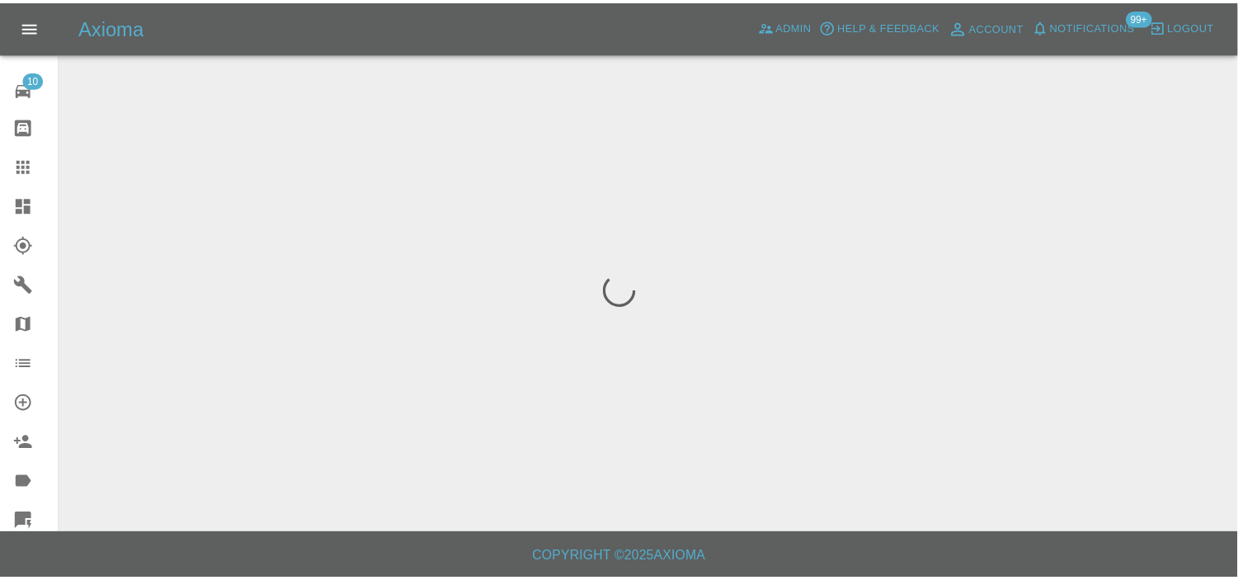
scroll to position [0, 0]
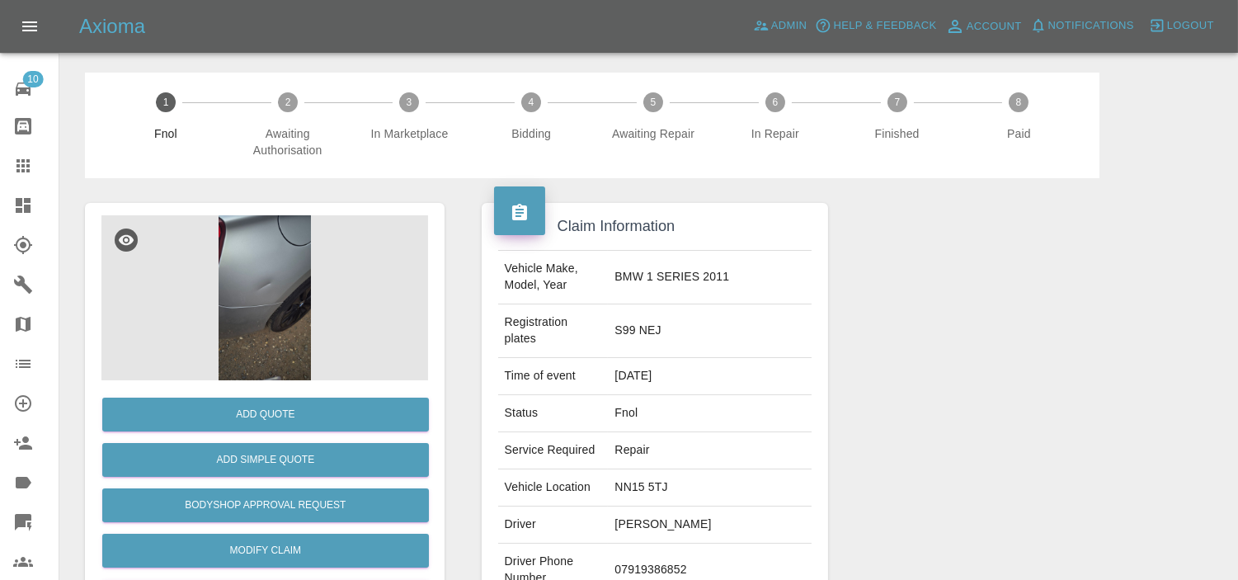
click at [277, 303] on img at bounding box center [264, 297] width 327 height 165
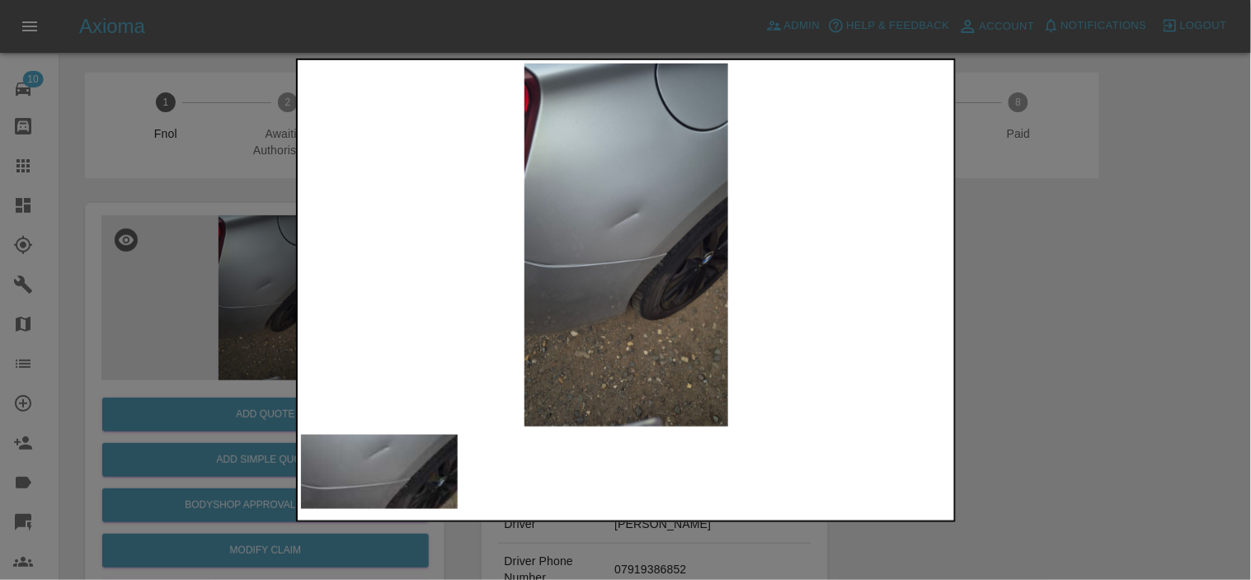
click at [655, 253] on img at bounding box center [627, 244] width 652 height 363
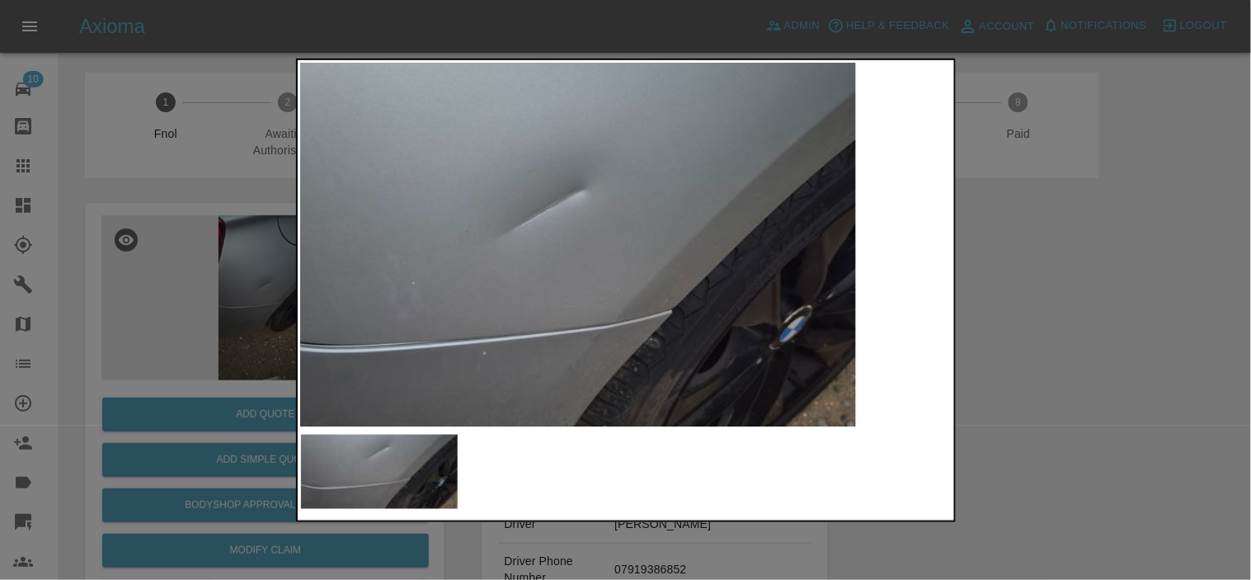
click at [612, 264] on img at bounding box center [548, 285] width 1955 height 1090
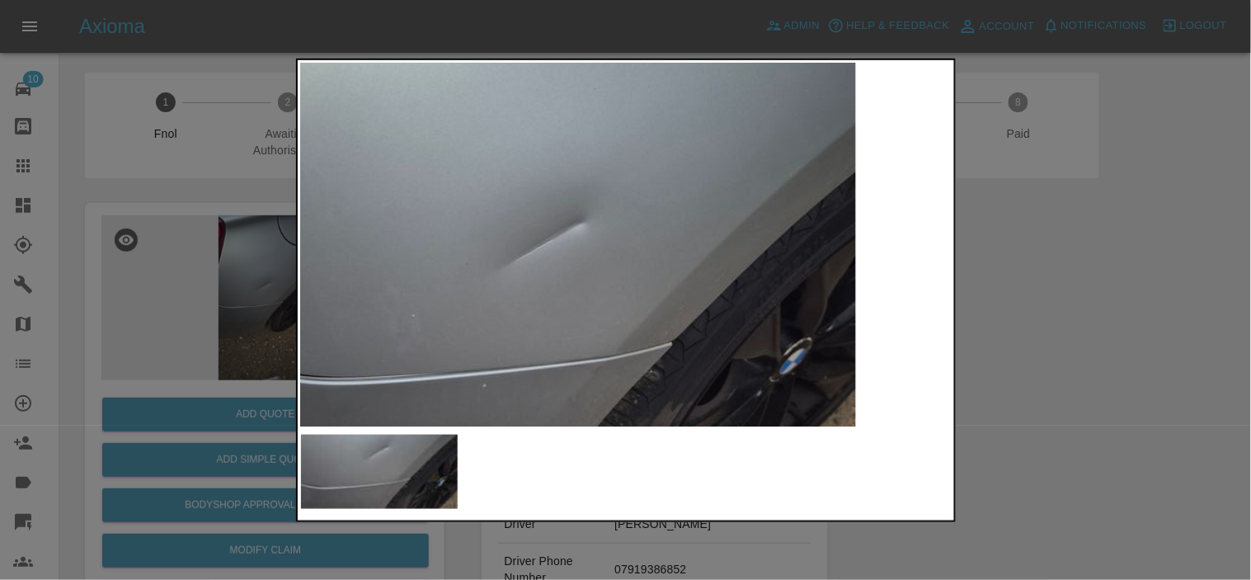
click at [612, 266] on img at bounding box center [548, 318] width 1955 height 1090
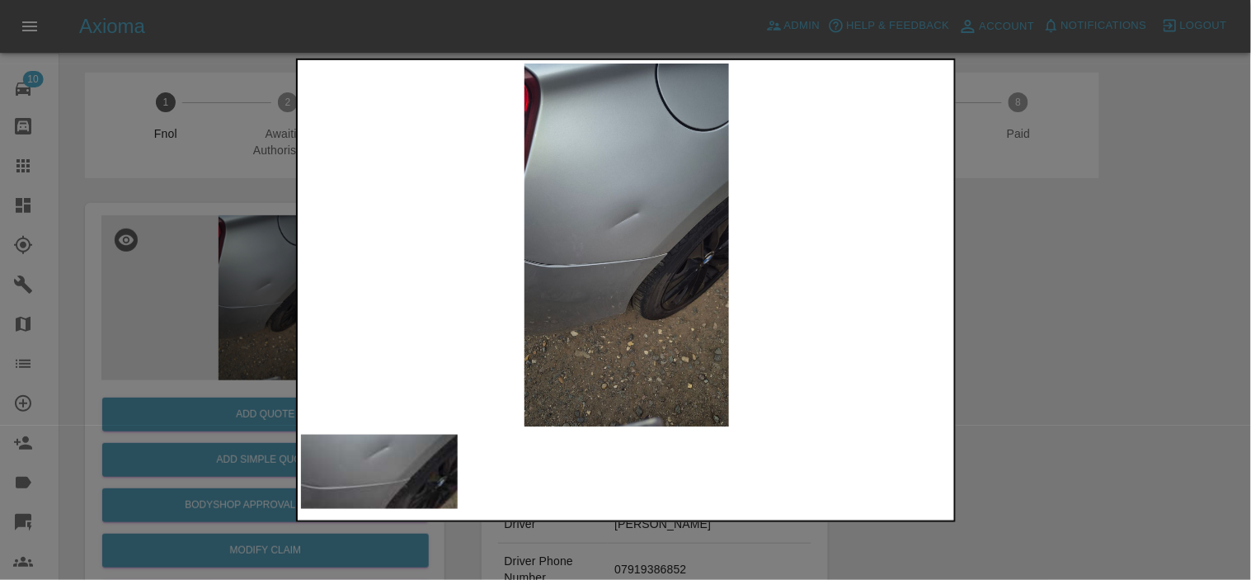
click at [488, 268] on img at bounding box center [627, 244] width 652 height 363
click at [667, 287] on img at bounding box center [627, 244] width 652 height 363
drag, startPoint x: 120, startPoint y: 208, endPoint x: 136, endPoint y: 219, distance: 19.0
click at [121, 209] on div at bounding box center [625, 290] width 1251 height 580
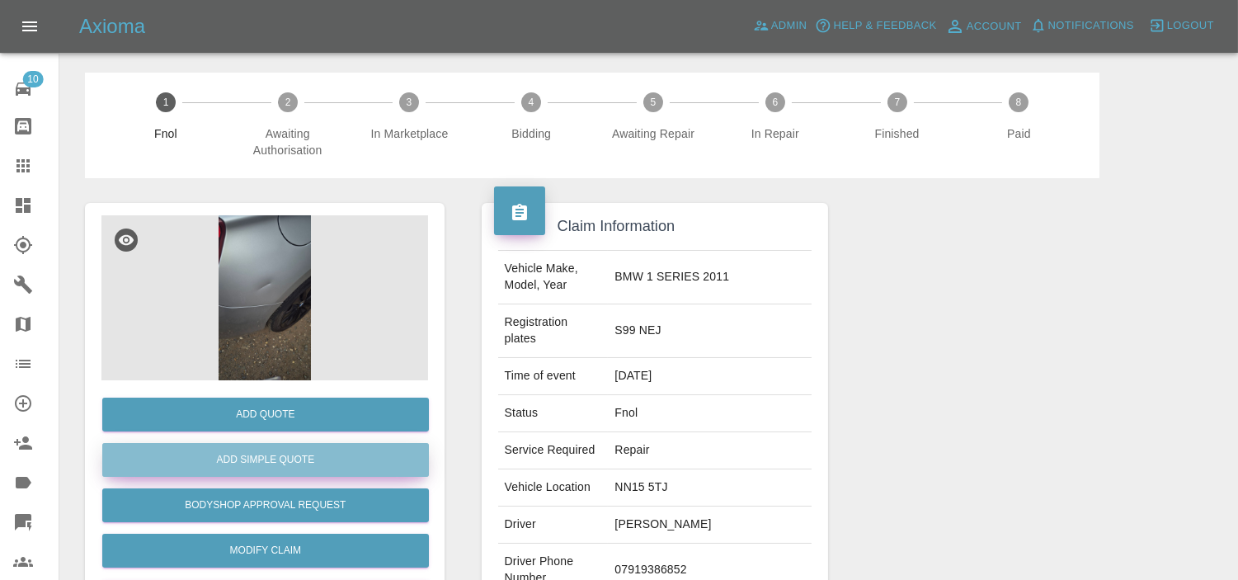
click at [272, 457] on button "Add Simple Quote" at bounding box center [265, 460] width 327 height 34
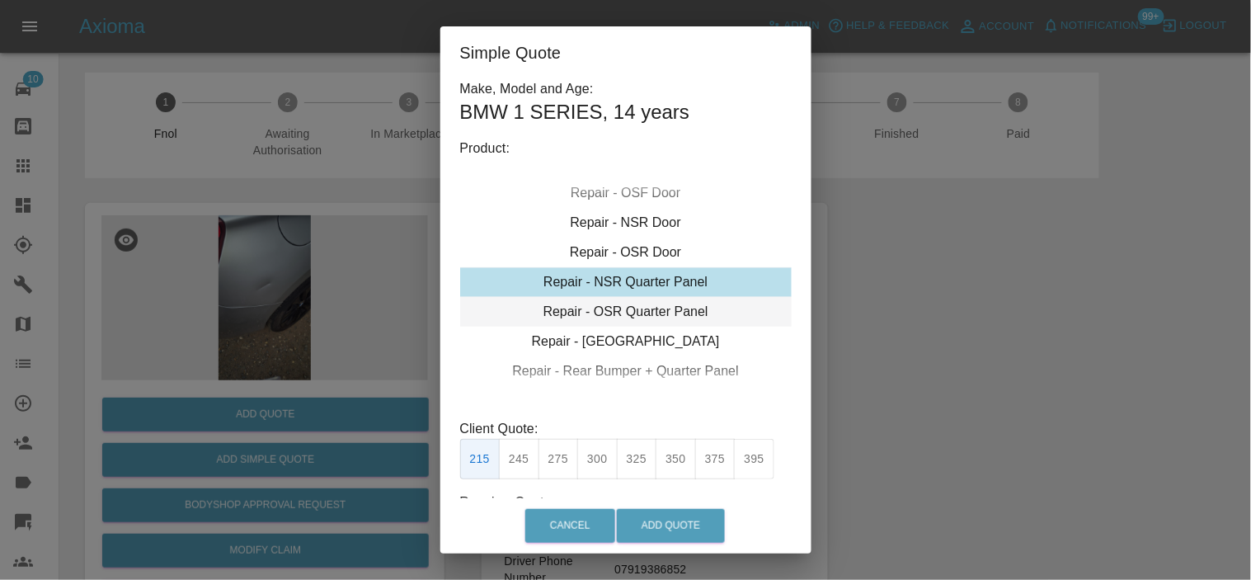
click at [613, 309] on div "Repair - OSR Quarter Panel" at bounding box center [626, 312] width 332 height 30
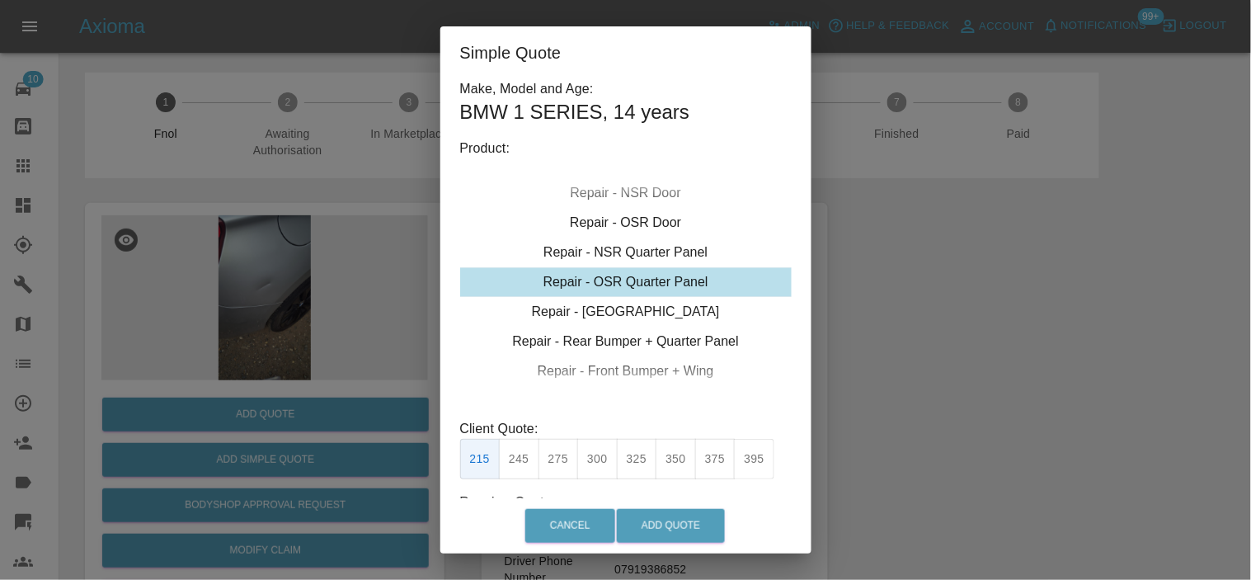
click at [596, 459] on button "300" at bounding box center [597, 459] width 40 height 40
type input "190"
click at [682, 521] on button "Add Quote" at bounding box center [671, 526] width 108 height 34
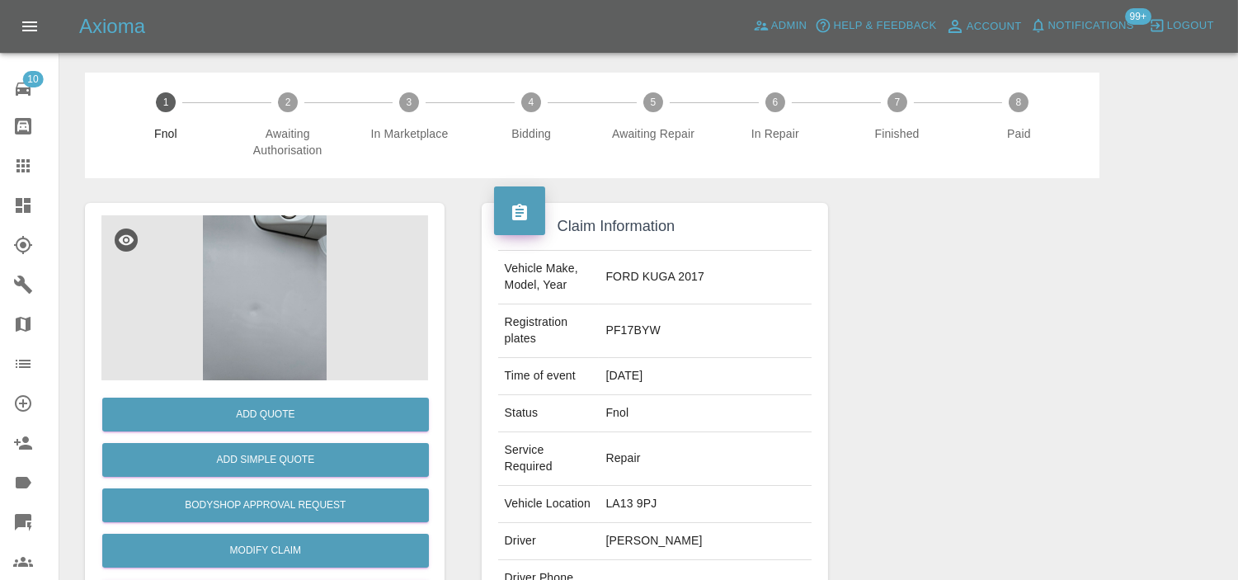
click at [248, 314] on img at bounding box center [264, 297] width 327 height 165
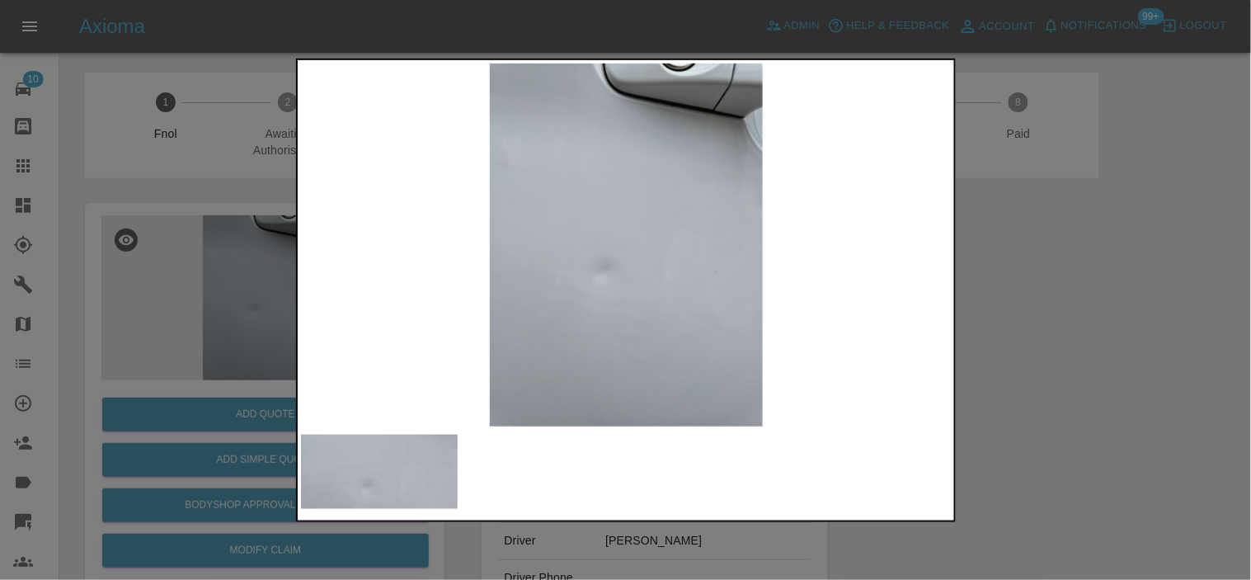
click at [441, 301] on img at bounding box center [627, 244] width 652 height 363
click at [433, 313] on img at bounding box center [627, 244] width 652 height 363
click at [654, 312] on img at bounding box center [627, 244] width 652 height 363
click at [574, 312] on img at bounding box center [627, 244] width 652 height 363
click at [699, 309] on img at bounding box center [627, 244] width 652 height 363
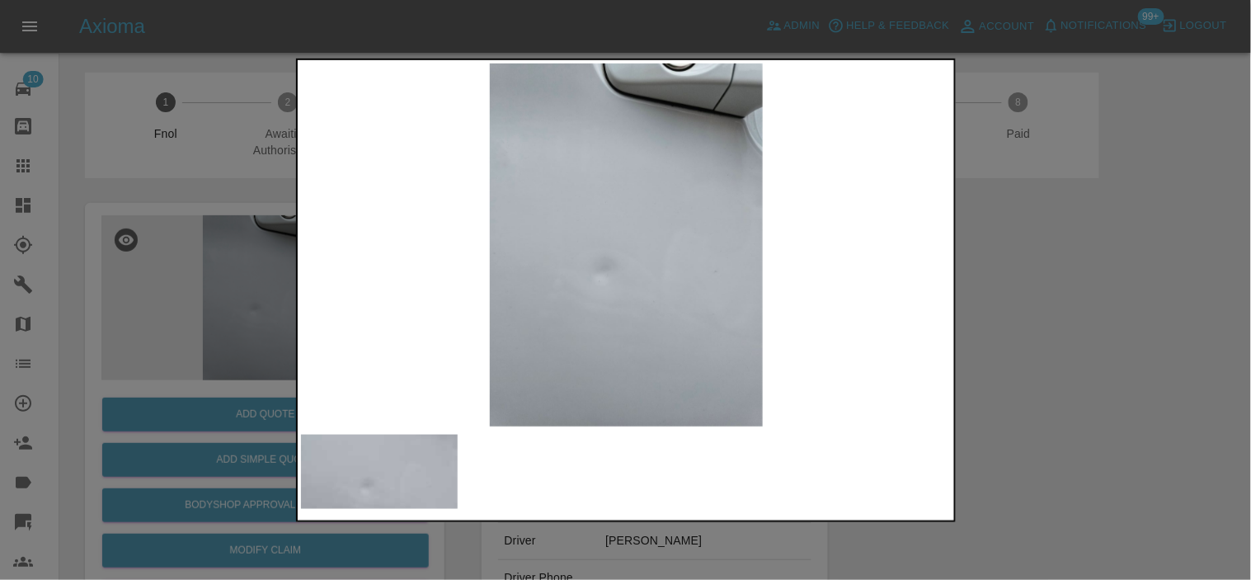
click at [500, 299] on img at bounding box center [627, 244] width 652 height 363
click at [180, 228] on div at bounding box center [625, 290] width 1251 height 580
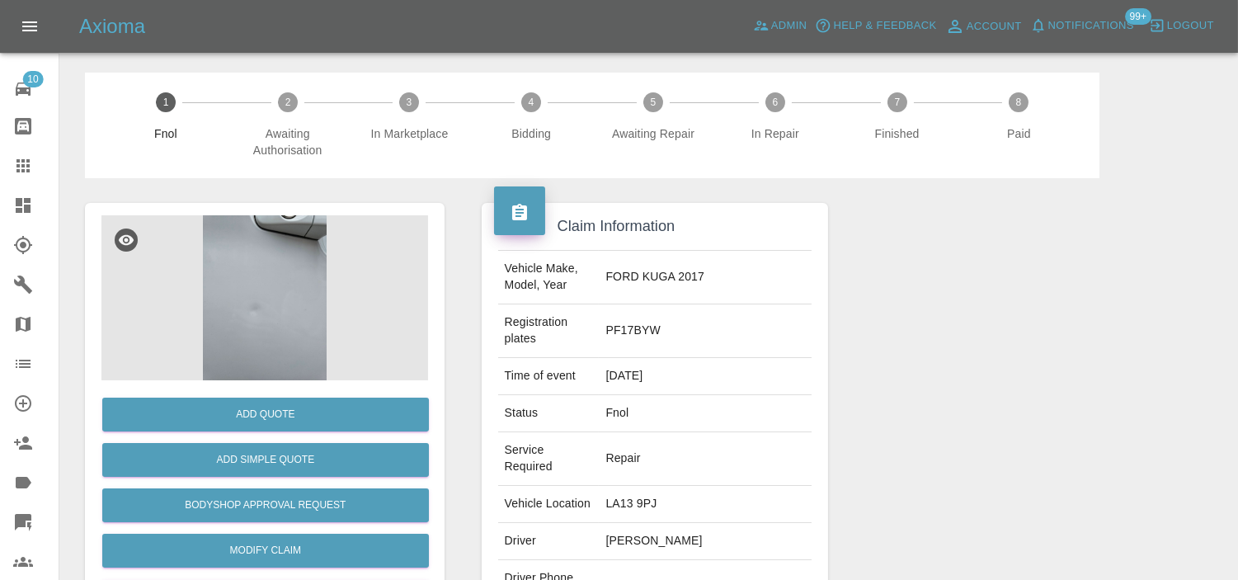
click at [251, 264] on img at bounding box center [264, 297] width 327 height 165
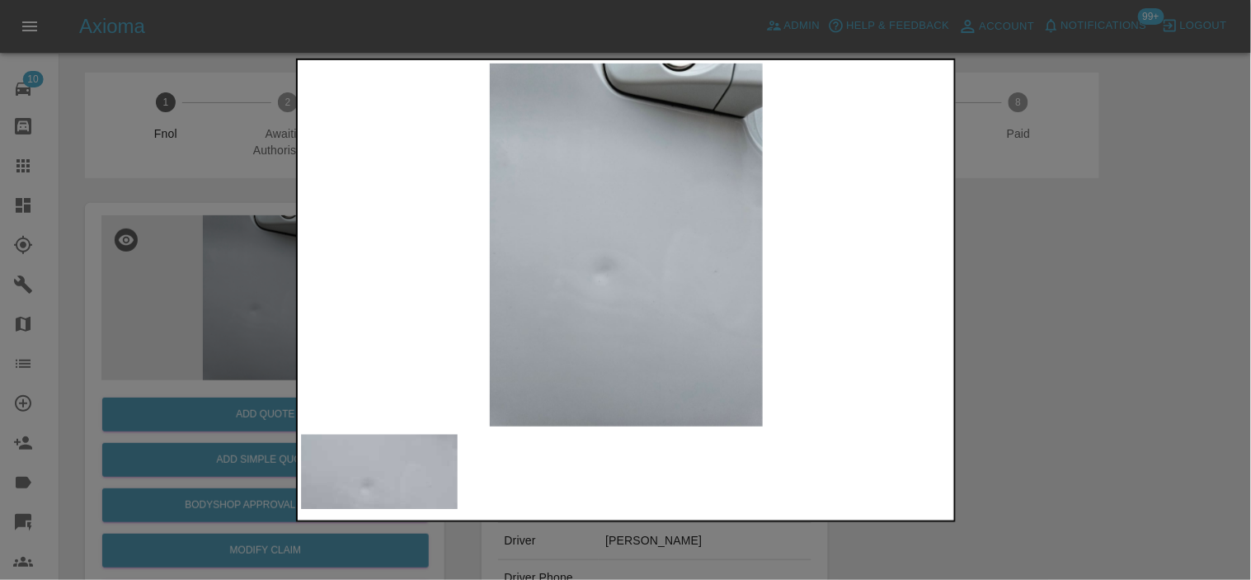
click at [233, 309] on div at bounding box center [625, 290] width 1251 height 580
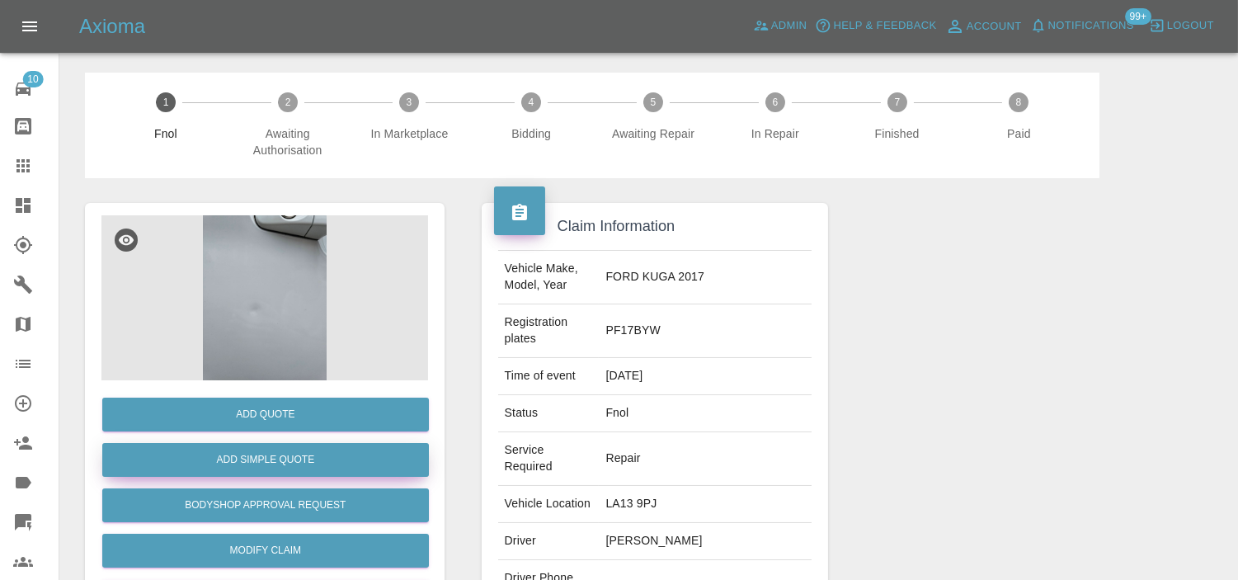
click at [291, 464] on button "Add Simple Quote" at bounding box center [265, 460] width 327 height 34
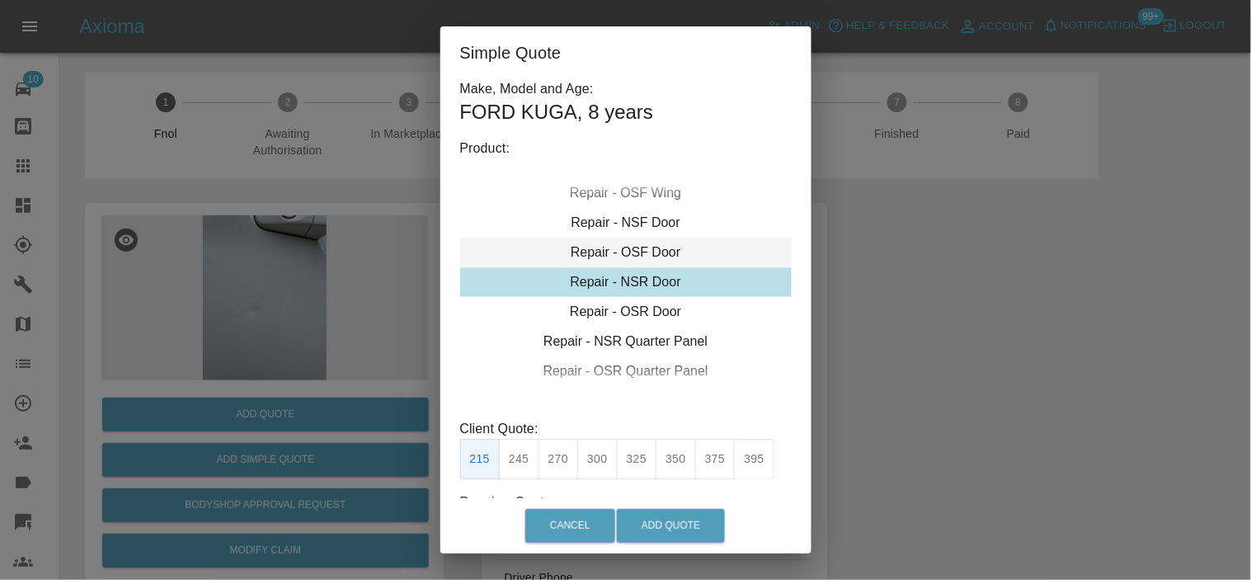
click at [620, 258] on div "Repair - OSF Door" at bounding box center [626, 253] width 332 height 30
click at [556, 458] on button "275" at bounding box center [559, 459] width 40 height 40
type input "185"
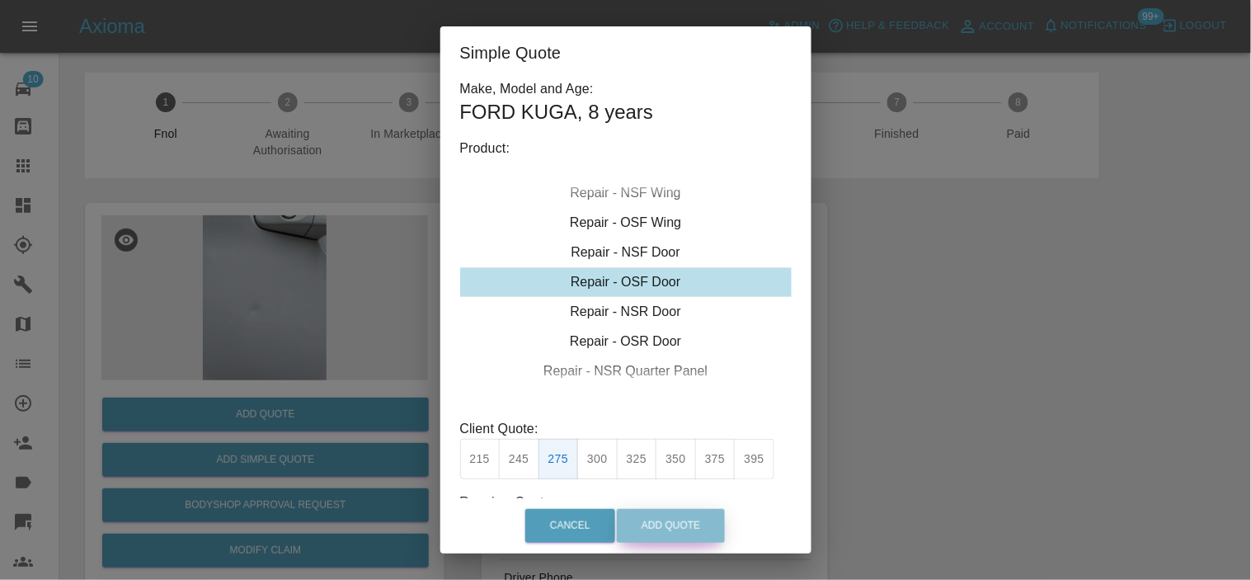
click at [662, 529] on button "Add Quote" at bounding box center [671, 526] width 108 height 34
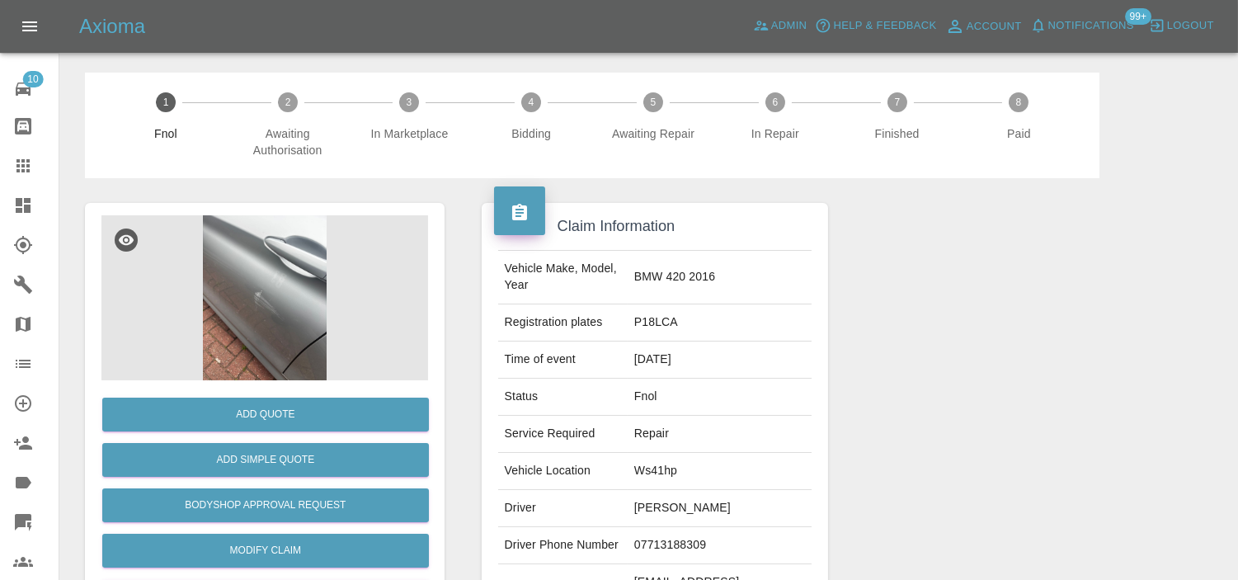
click at [252, 300] on img at bounding box center [264, 297] width 327 height 165
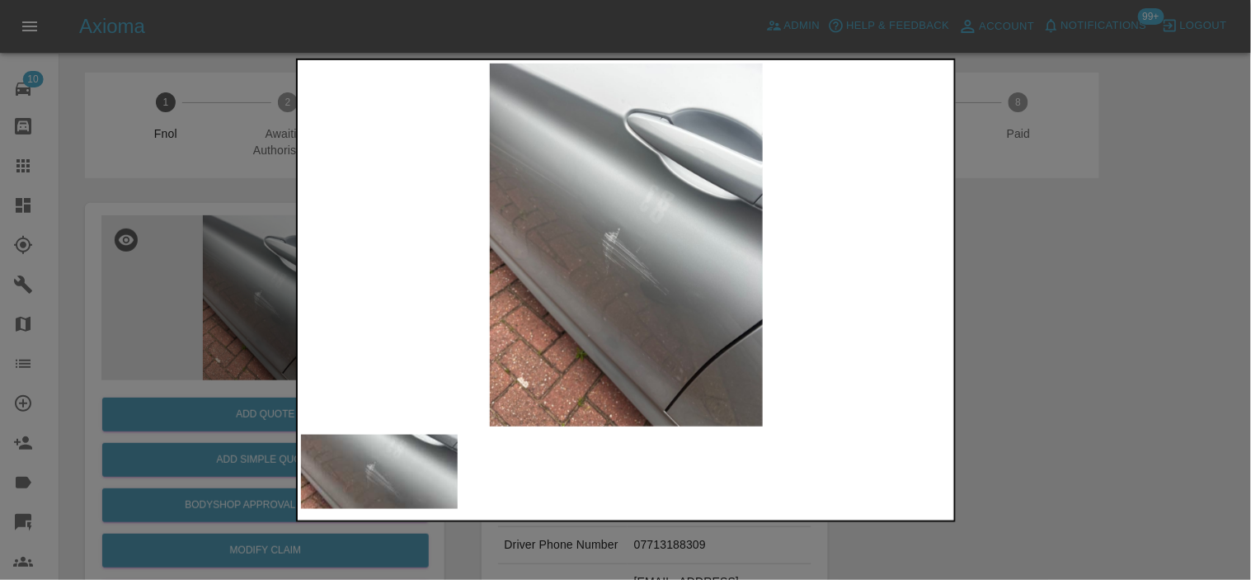
click at [628, 279] on img at bounding box center [627, 244] width 652 height 363
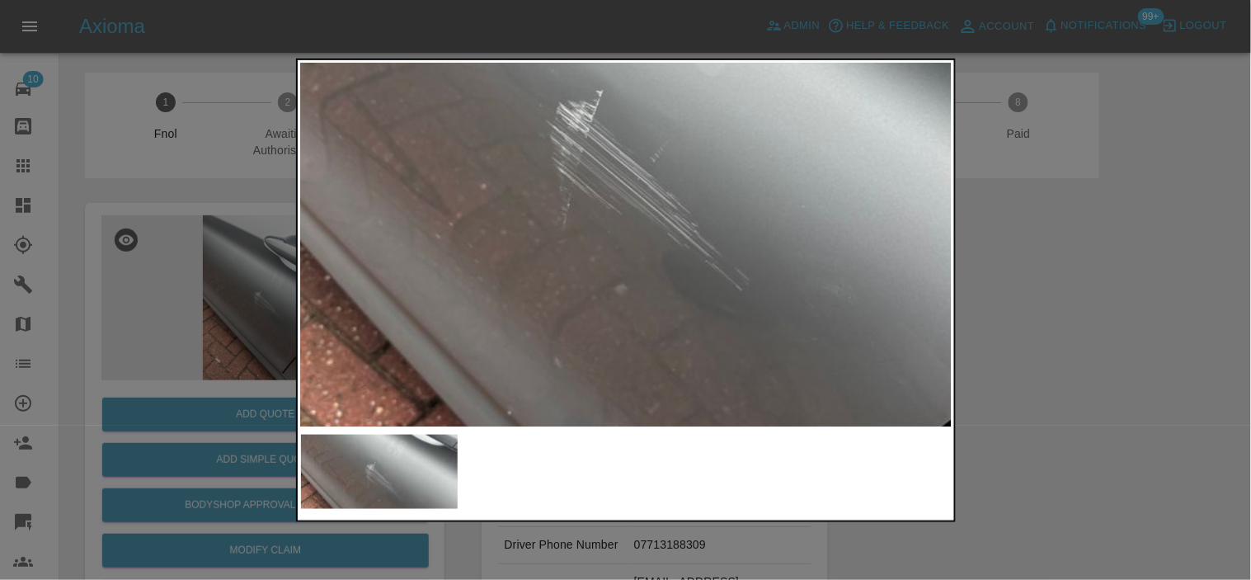
click at [624, 278] on img at bounding box center [621, 140] width 1955 height 1090
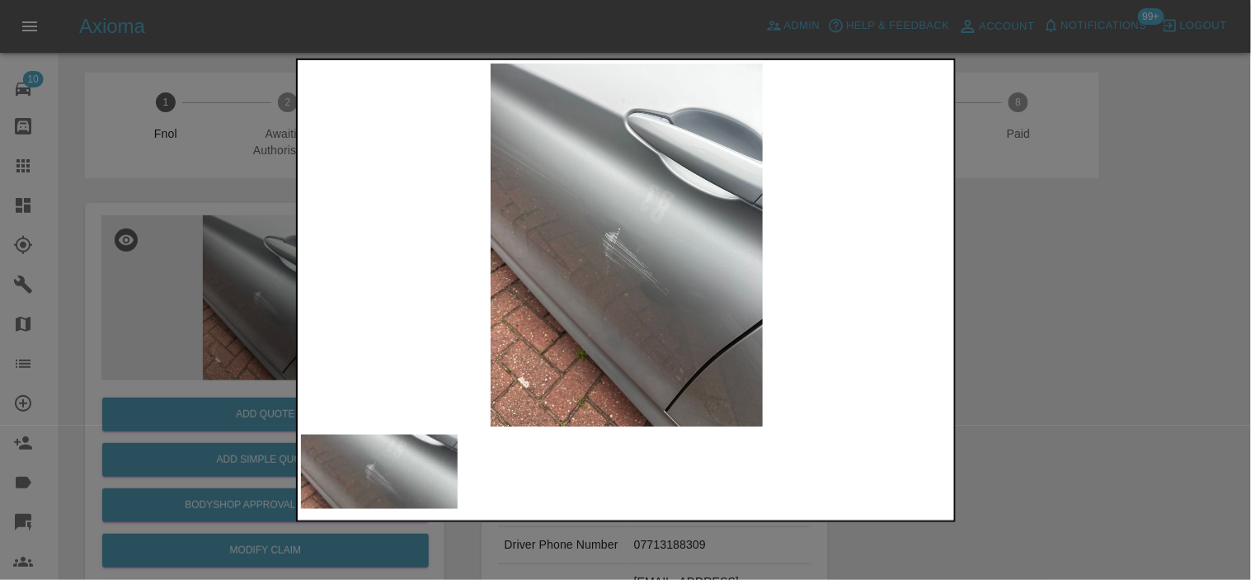
click at [549, 342] on img at bounding box center [627, 244] width 652 height 363
click at [605, 270] on img at bounding box center [627, 244] width 652 height 363
click at [606, 270] on img at bounding box center [627, 244] width 652 height 363
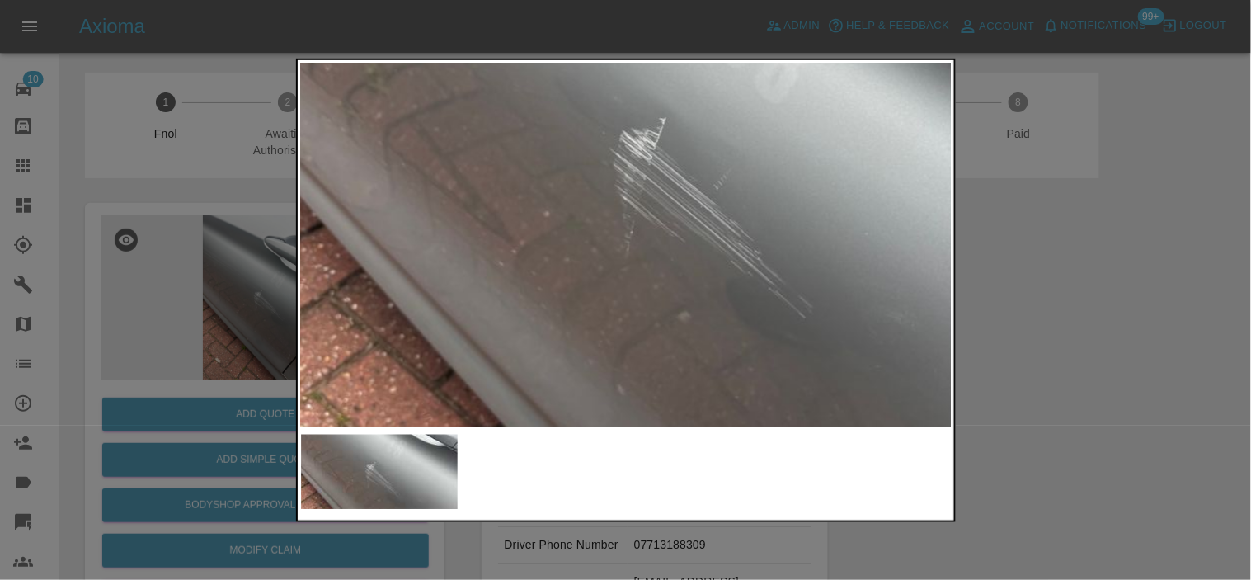
click at [630, 243] on img at bounding box center [684, 167] width 1955 height 1090
click at [624, 229] on img at bounding box center [685, 167] width 1955 height 1090
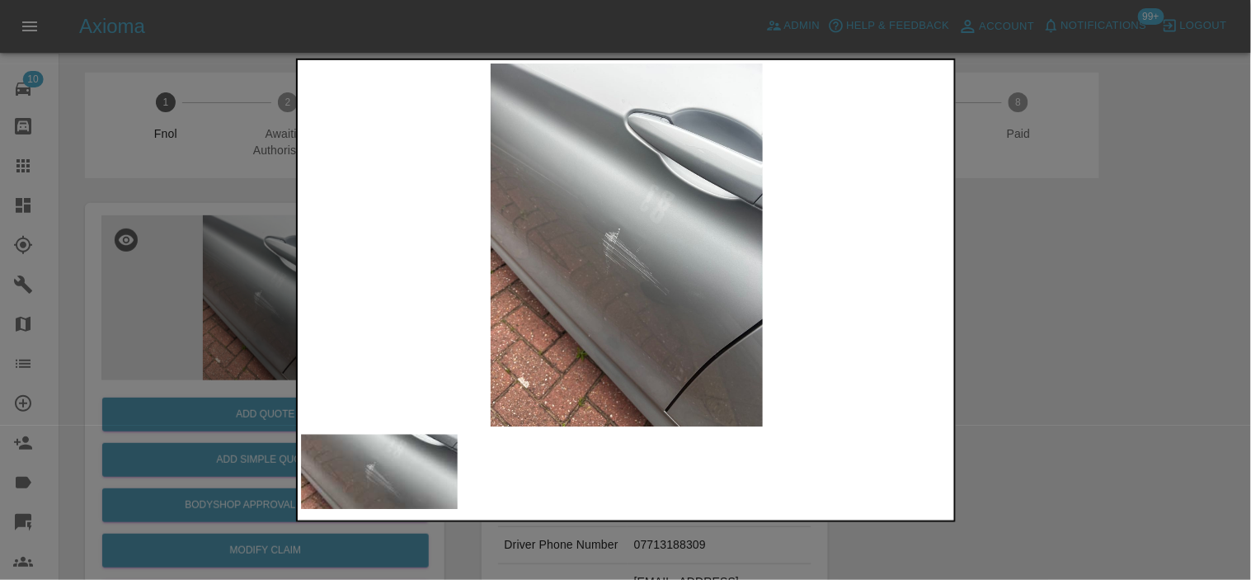
click at [624, 229] on img at bounding box center [627, 244] width 652 height 363
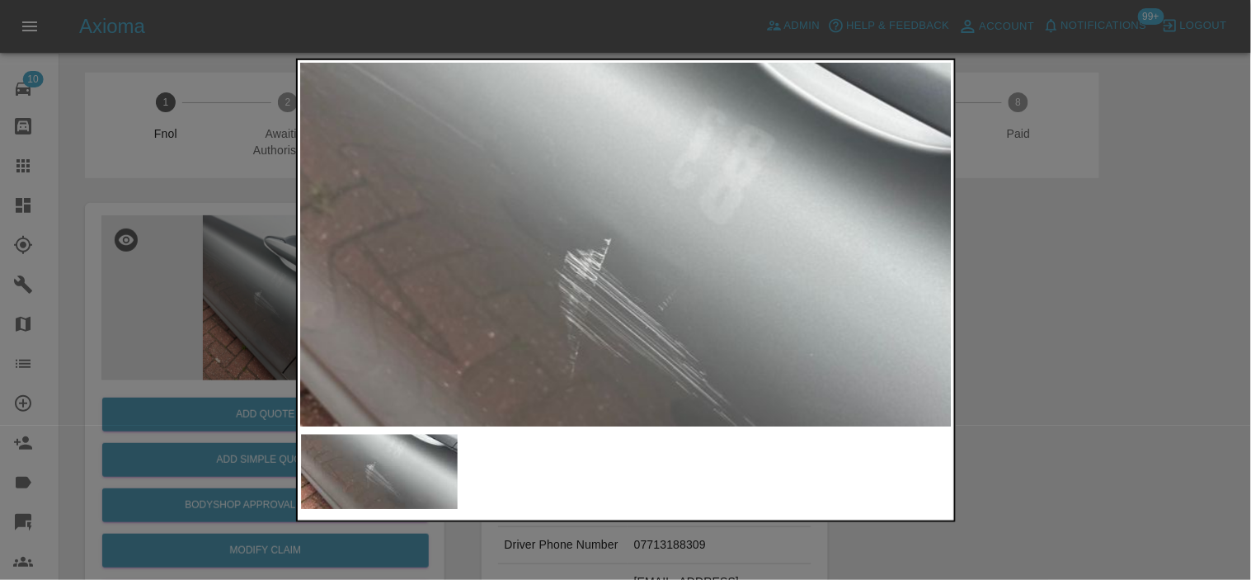
click at [625, 228] on img at bounding box center [629, 288] width 1955 height 1090
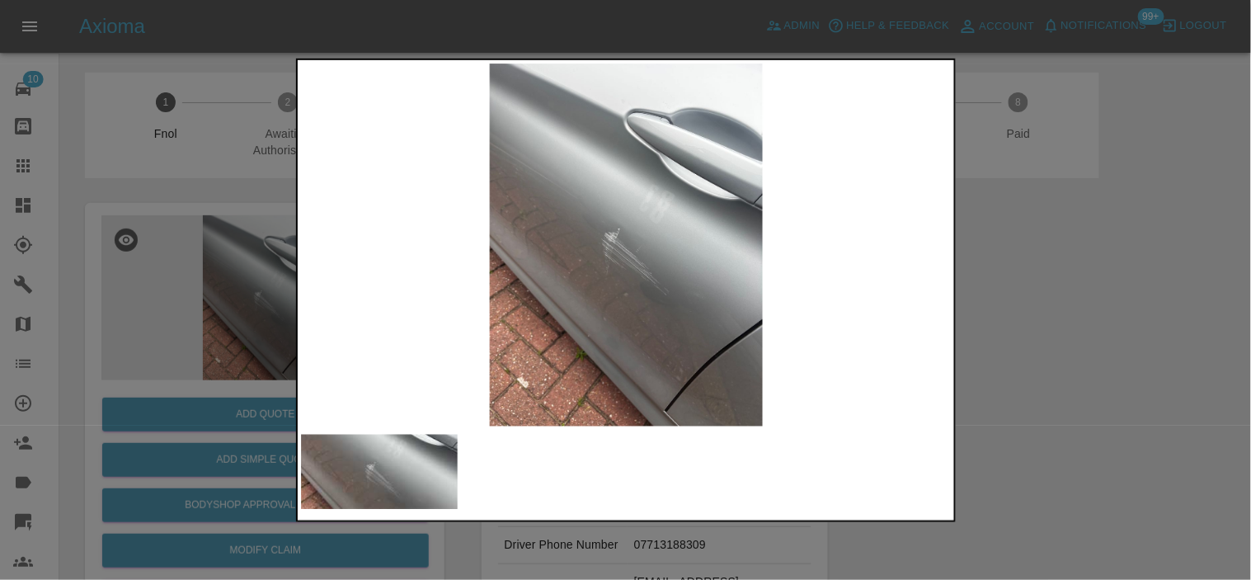
click at [606, 290] on img at bounding box center [627, 244] width 652 height 363
click at [611, 289] on img at bounding box center [627, 244] width 652 height 363
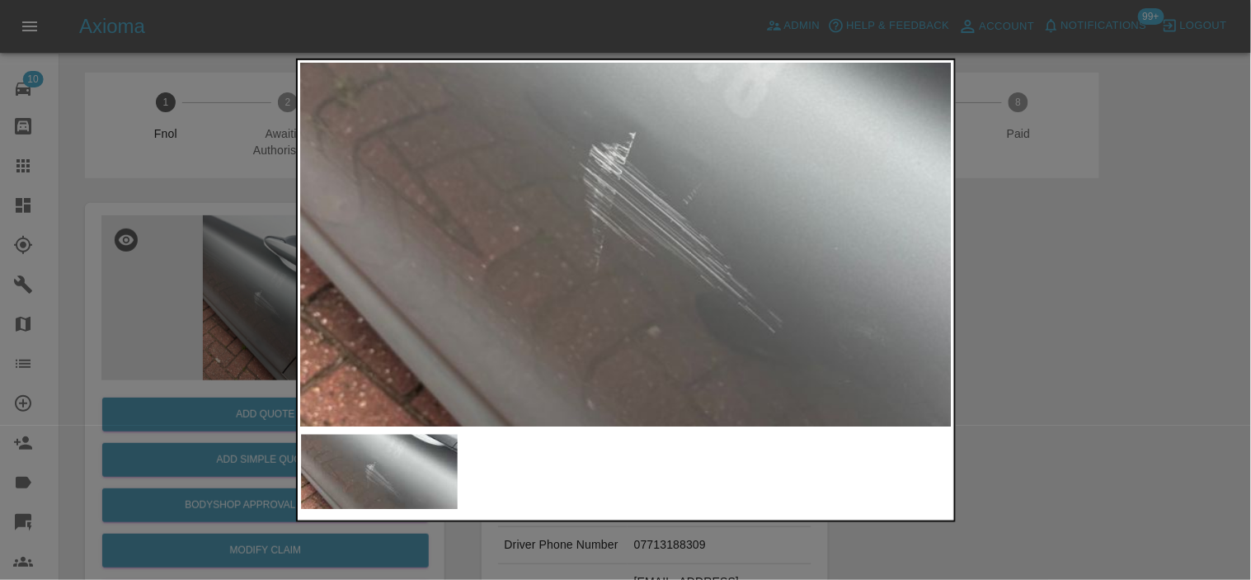
click at [594, 355] on img at bounding box center [654, 182] width 1955 height 1090
click at [459, 280] on img at bounding box center [653, 184] width 1955 height 1090
click at [280, 270] on div at bounding box center [625, 290] width 1251 height 580
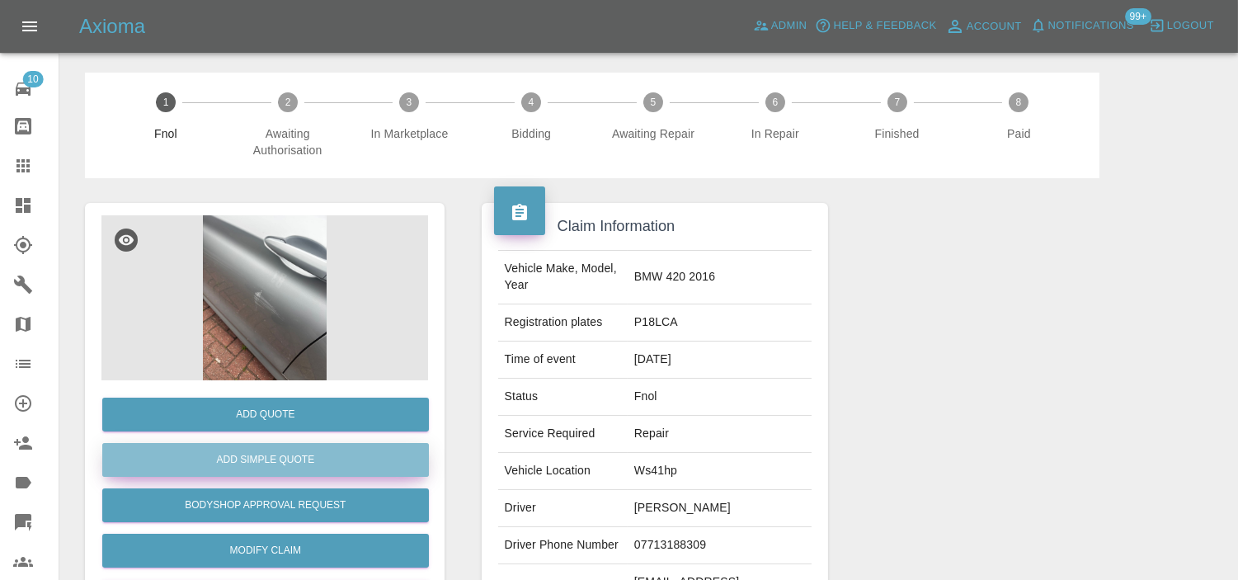
click at [242, 457] on button "Add Simple Quote" at bounding box center [265, 460] width 327 height 34
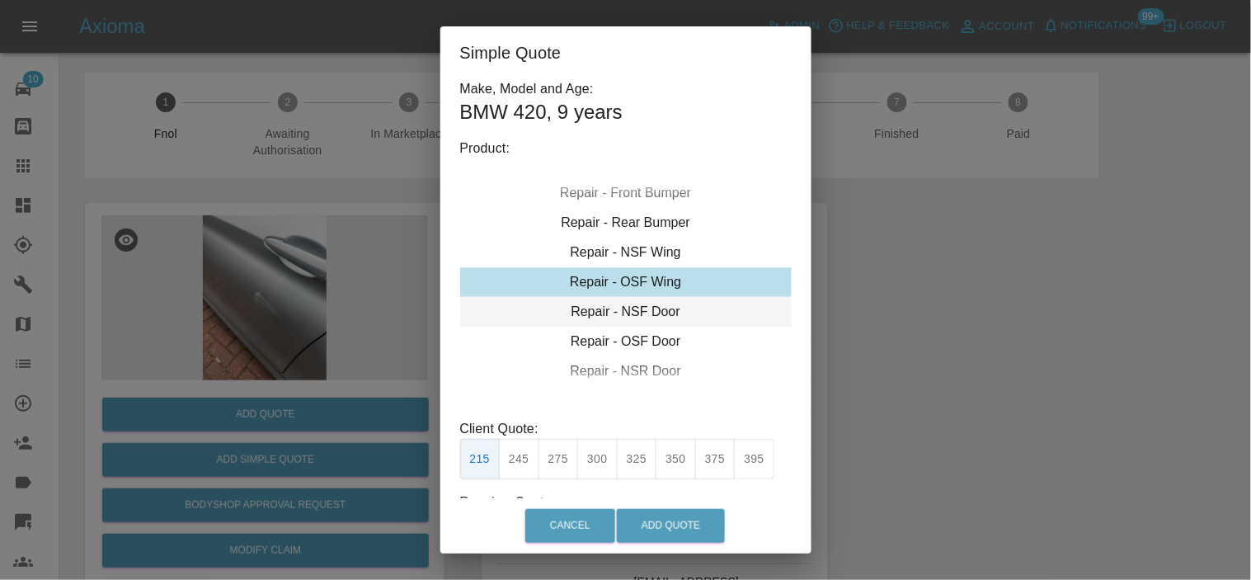
click at [605, 314] on div "Repair - NSF Door" at bounding box center [626, 312] width 332 height 30
click at [563, 460] on button "275" at bounding box center [559, 459] width 40 height 40
type input "185"
click at [665, 531] on button "Add Quote" at bounding box center [671, 526] width 108 height 34
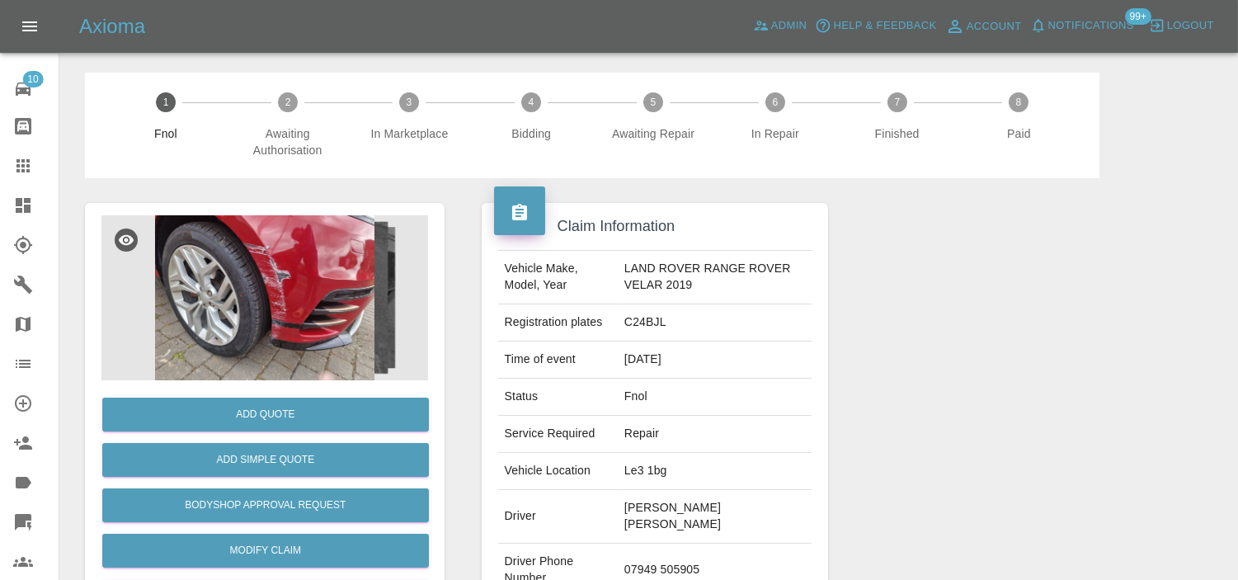
click at [271, 311] on img at bounding box center [264, 297] width 327 height 165
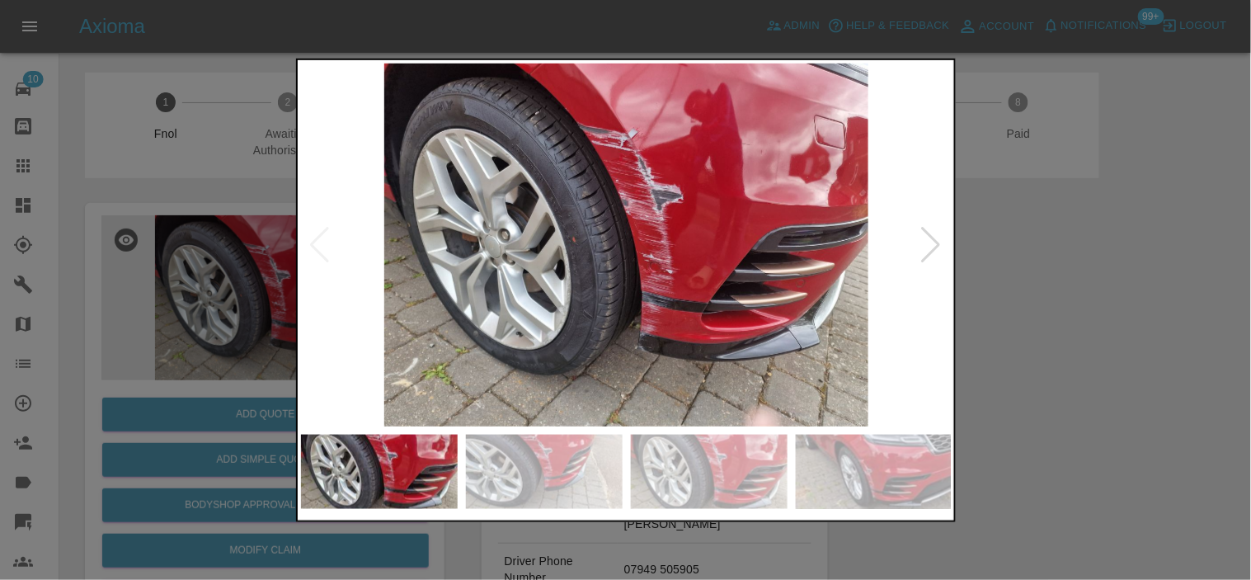
click at [600, 208] on img at bounding box center [627, 244] width 652 height 363
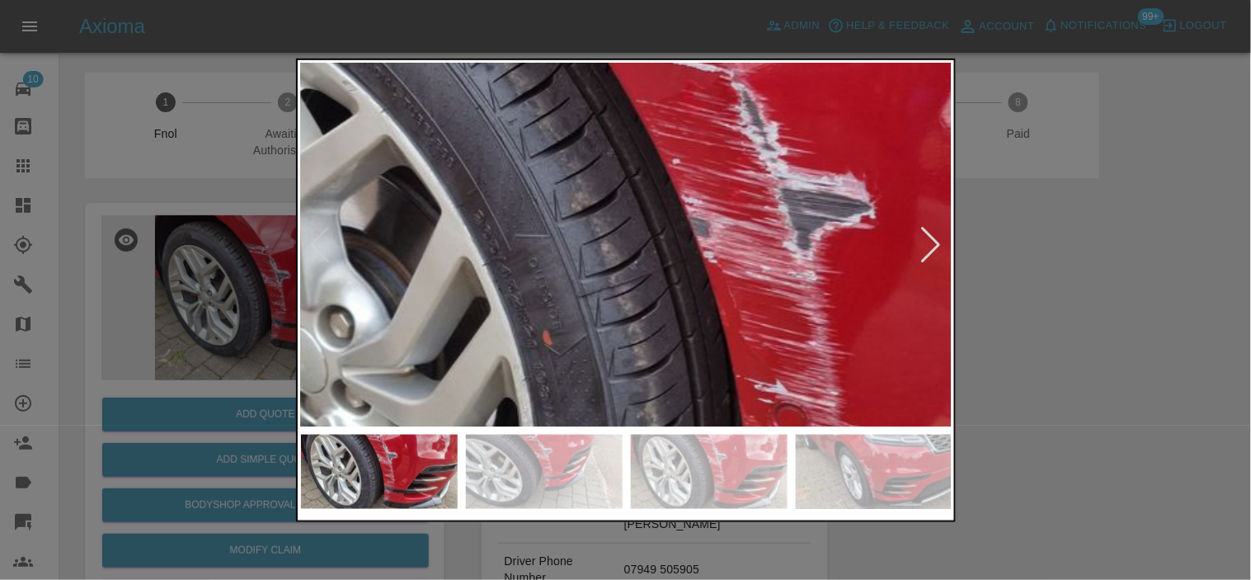
click at [605, 207] on img at bounding box center [703, 354] width 1955 height 1090
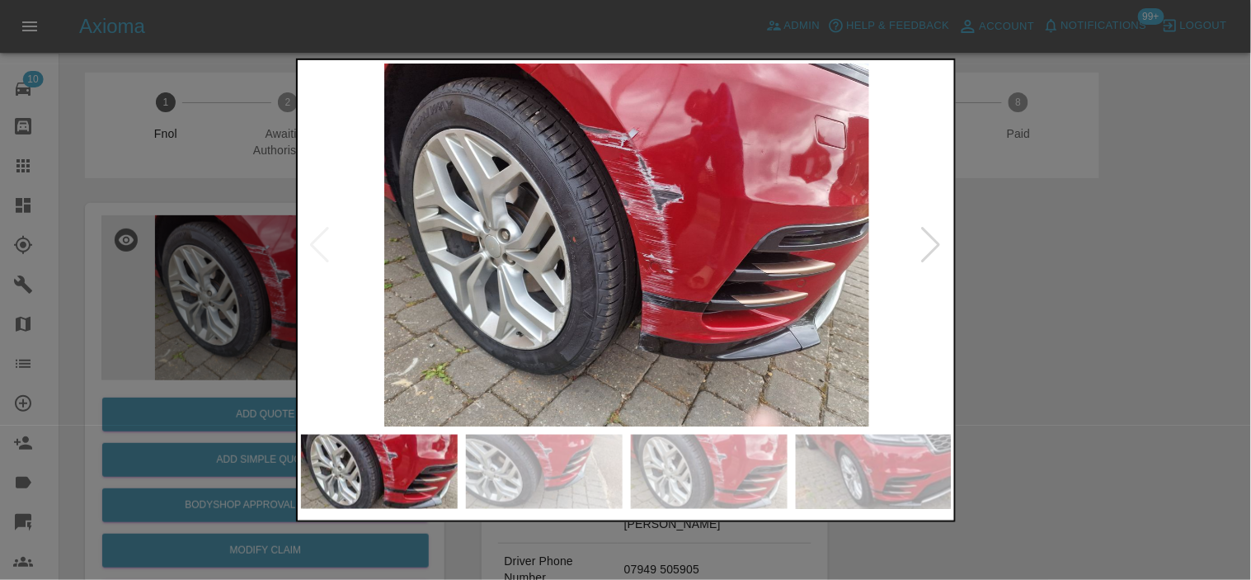
click at [511, 291] on img at bounding box center [627, 244] width 652 height 363
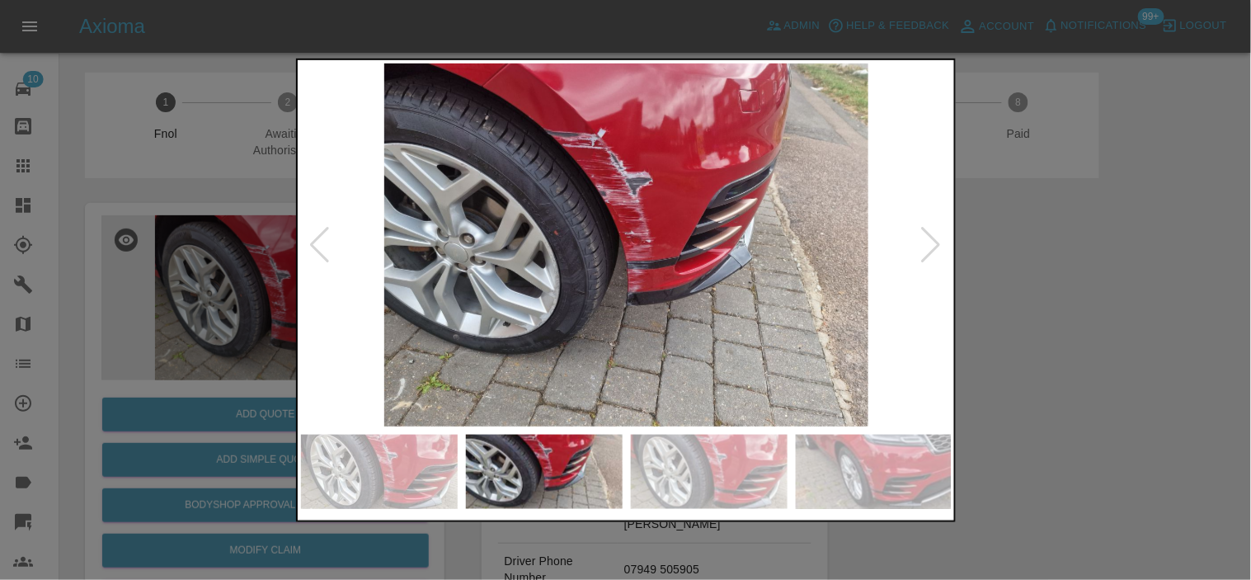
click at [531, 219] on img at bounding box center [627, 244] width 652 height 363
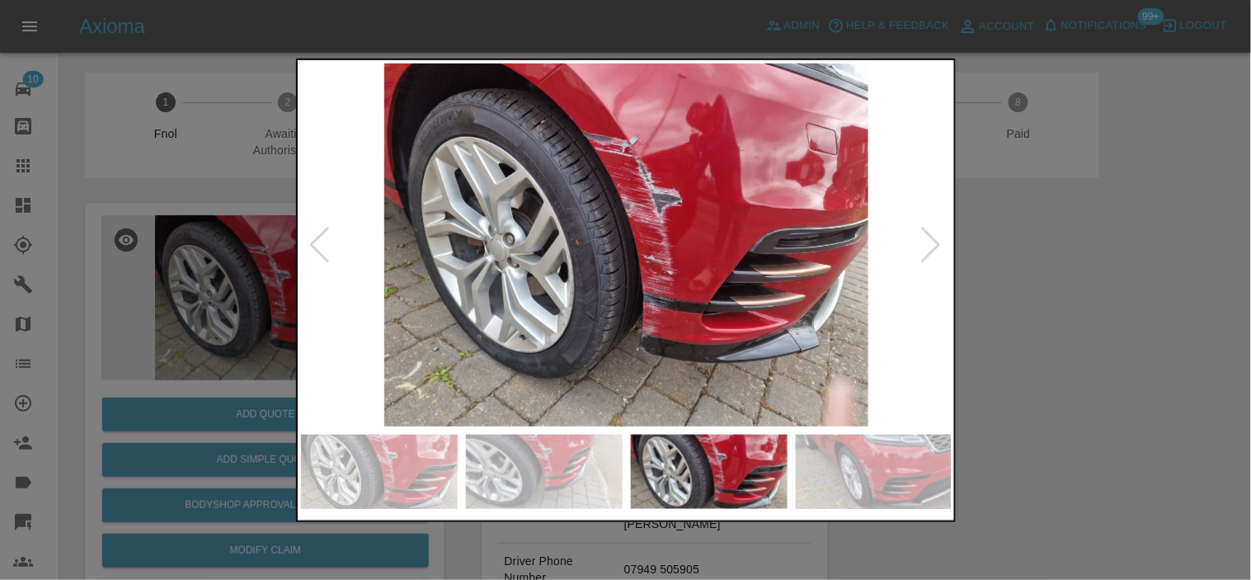
click at [530, 207] on img at bounding box center [627, 244] width 652 height 363
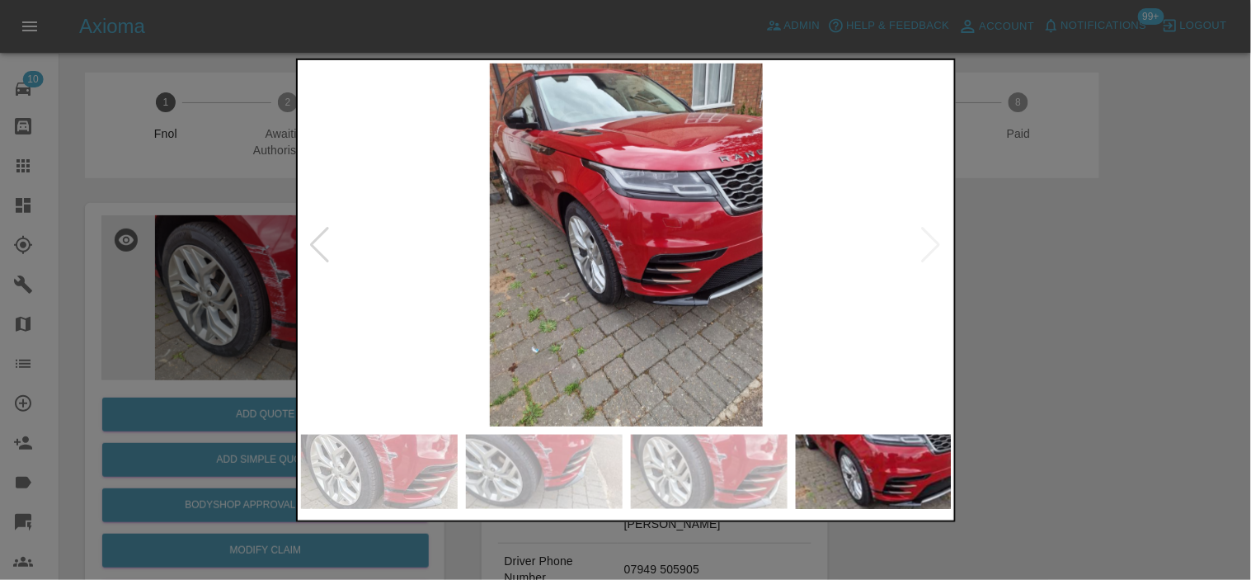
click at [616, 226] on img at bounding box center [627, 244] width 652 height 363
click at [619, 227] on img at bounding box center [627, 244] width 652 height 363
click at [619, 228] on img at bounding box center [627, 244] width 652 height 363
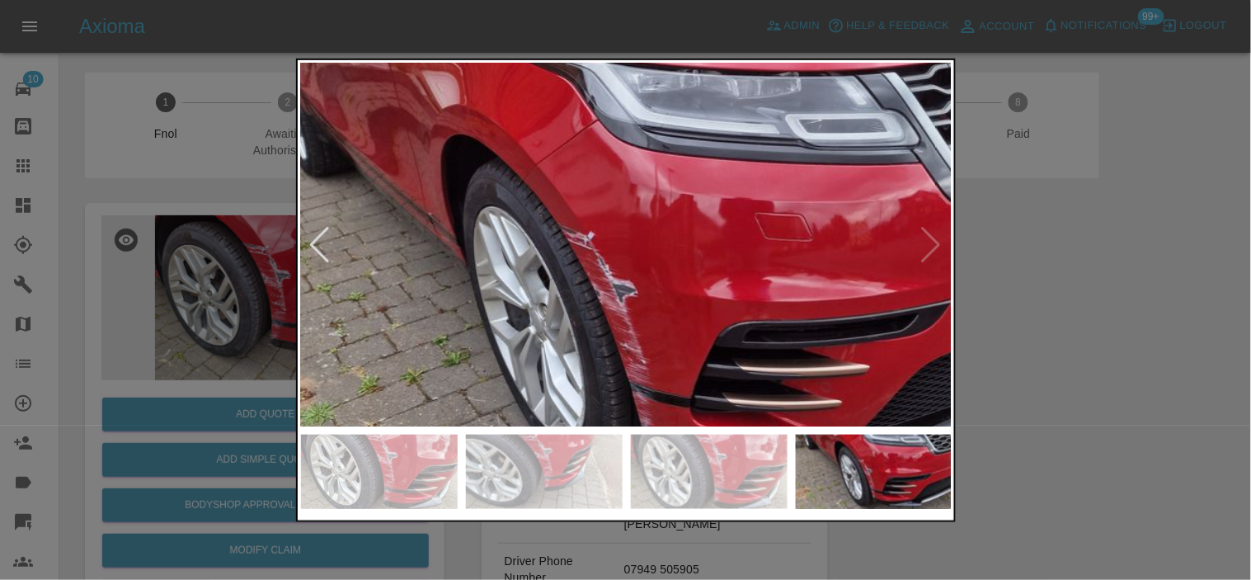
click at [628, 282] on img at bounding box center [645, 293] width 1955 height 1090
click at [628, 282] on img at bounding box center [646, 293] width 1955 height 1090
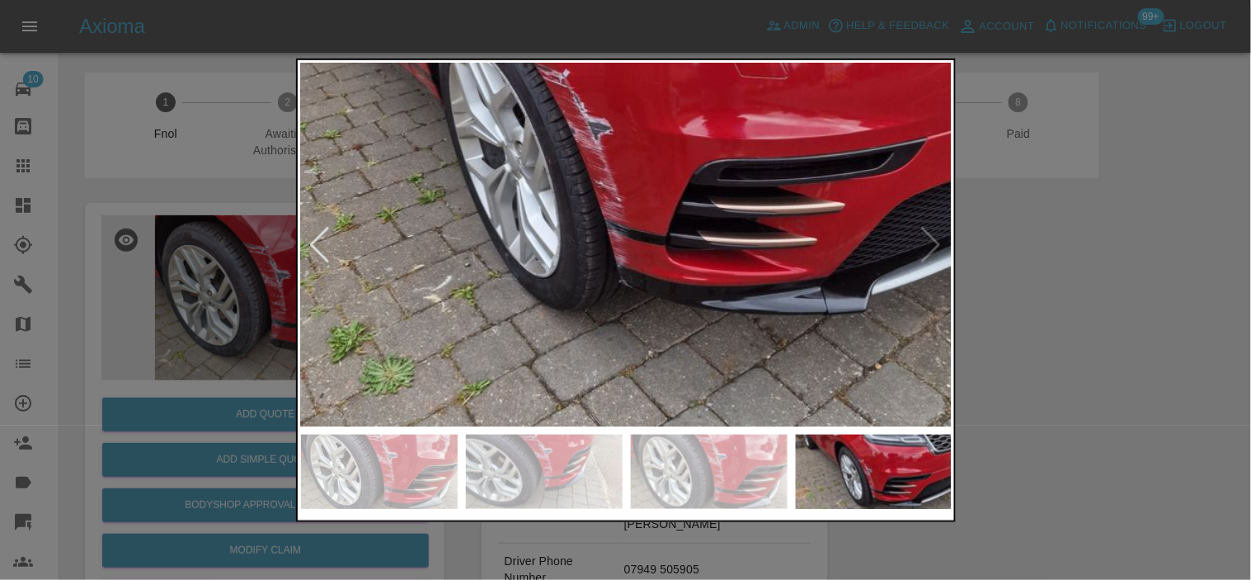
click at [628, 285] on img at bounding box center [621, 132] width 1955 height 1090
click at [628, 286] on img at bounding box center [621, 132] width 1955 height 1090
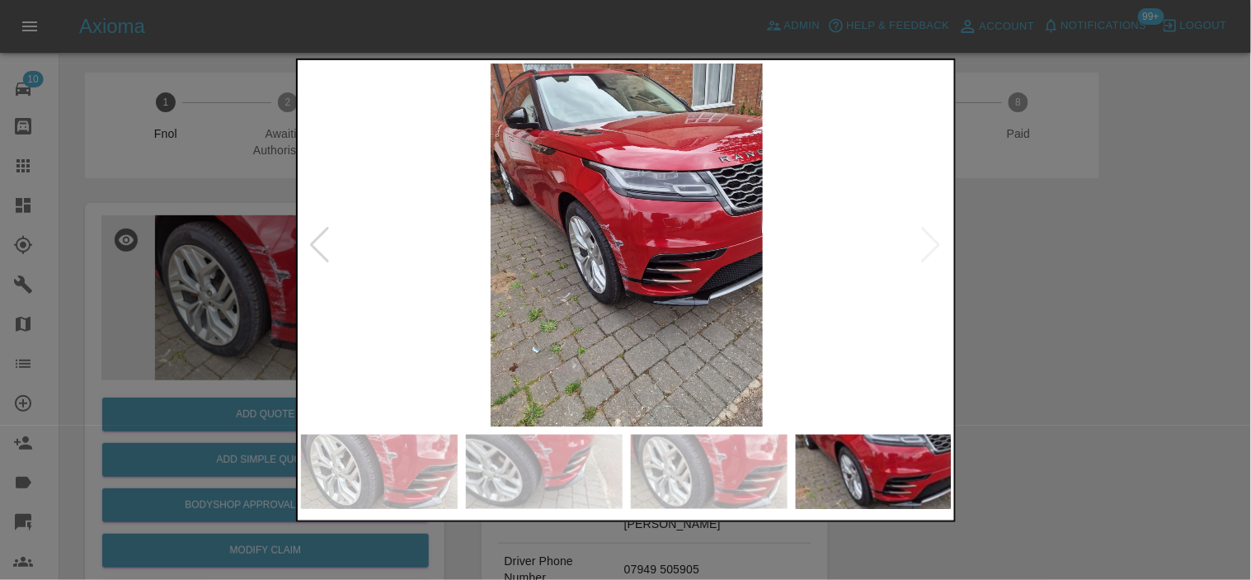
click at [531, 282] on img at bounding box center [627, 244] width 652 height 363
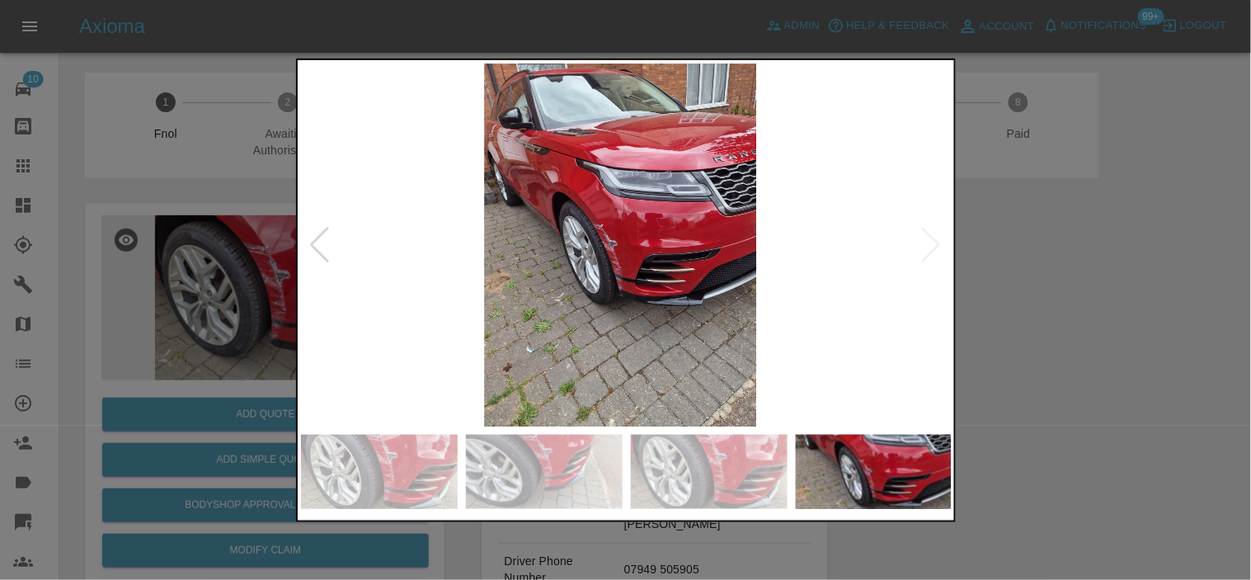
click at [594, 281] on img at bounding box center [620, 244] width 652 height 363
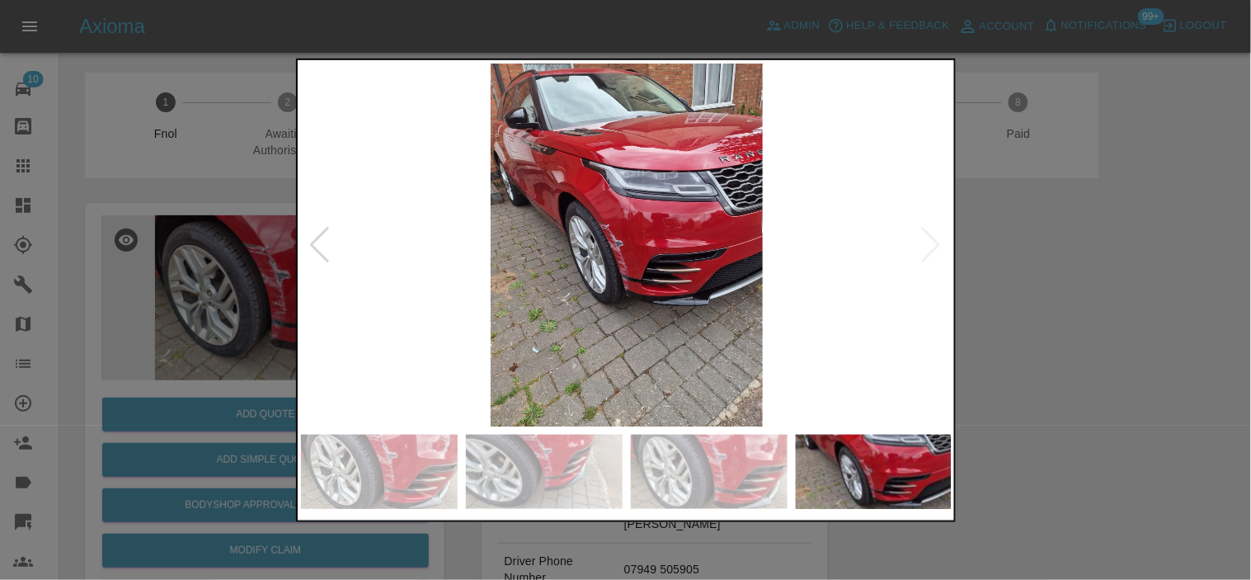
click at [600, 273] on img at bounding box center [627, 244] width 652 height 363
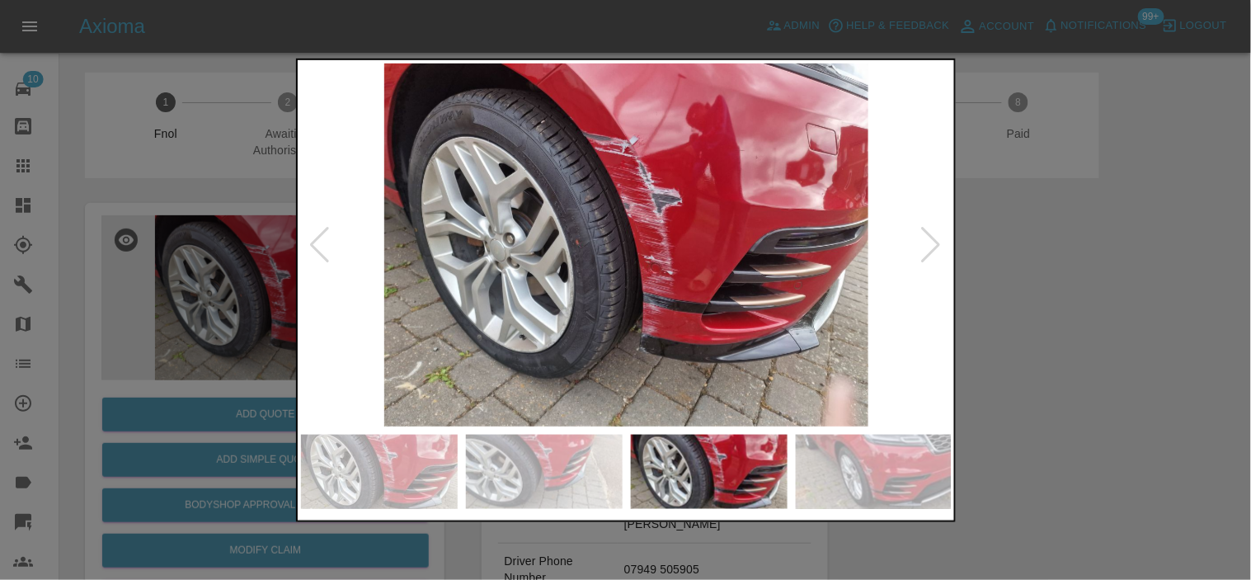
click at [540, 273] on img at bounding box center [627, 244] width 652 height 363
click at [546, 274] on img at bounding box center [627, 244] width 652 height 363
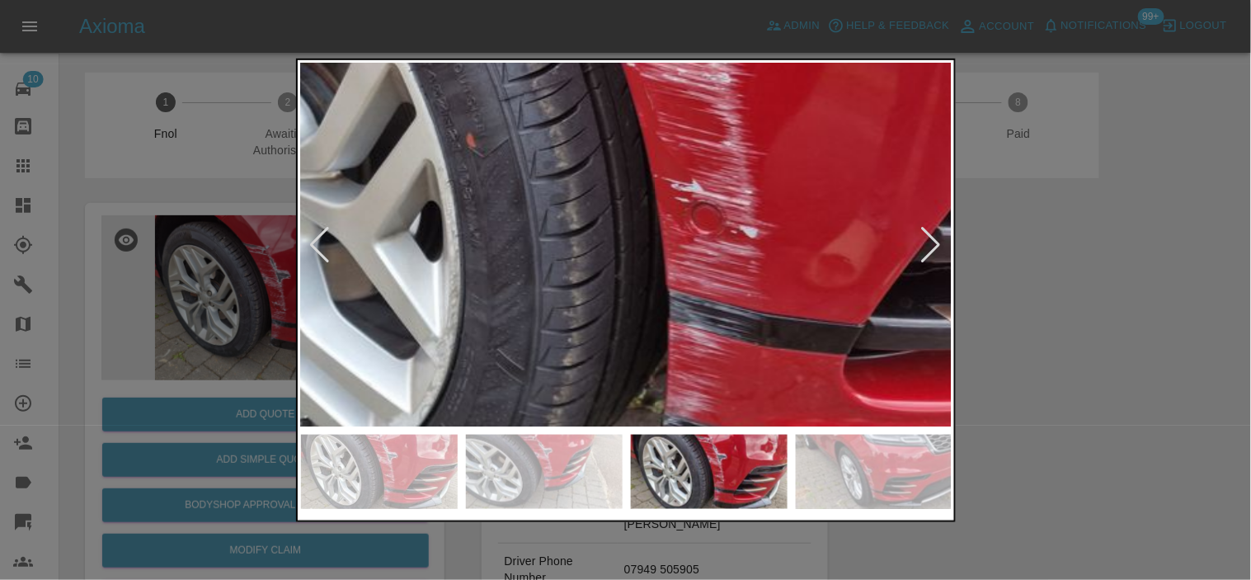
click at [311, 250] on div at bounding box center [626, 244] width 650 height 363
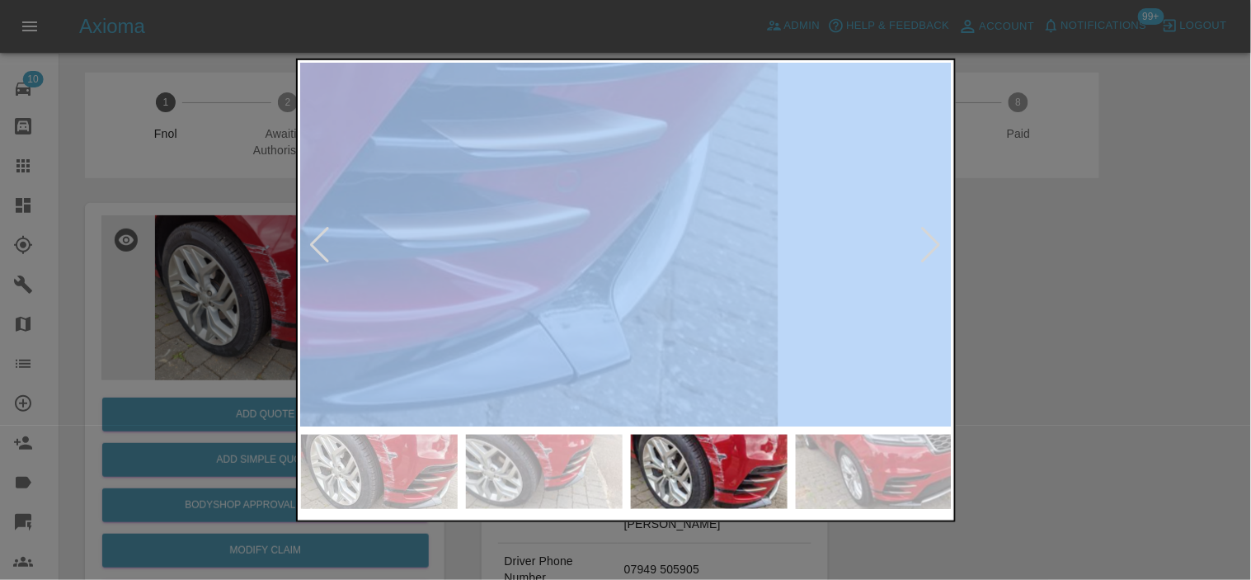
drag, startPoint x: 330, startPoint y: 248, endPoint x: 640, endPoint y: 268, distance: 310.8
click at [640, 268] on div at bounding box center [626, 244] width 650 height 363
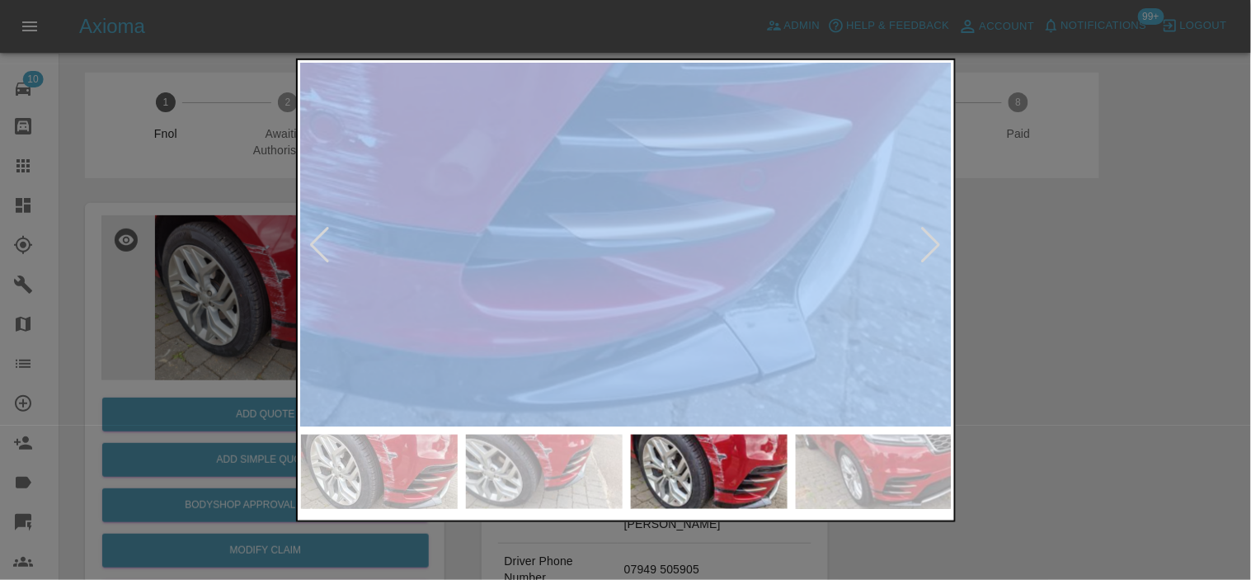
click at [715, 265] on img at bounding box center [235, 58] width 1955 height 1090
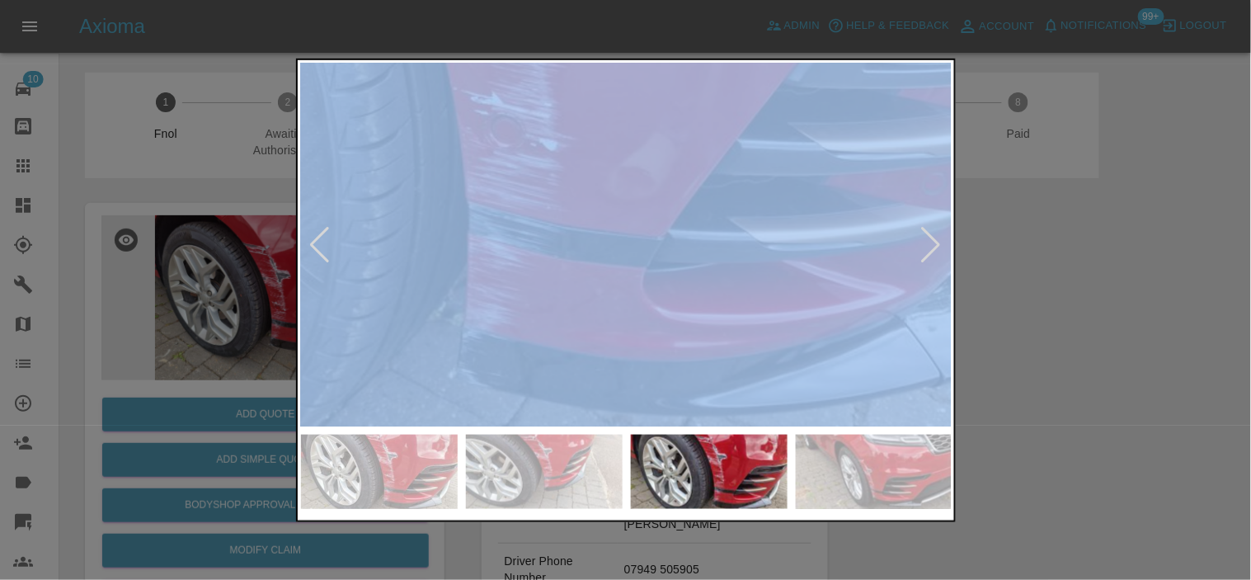
click at [751, 268] on img at bounding box center [416, 62] width 1955 height 1090
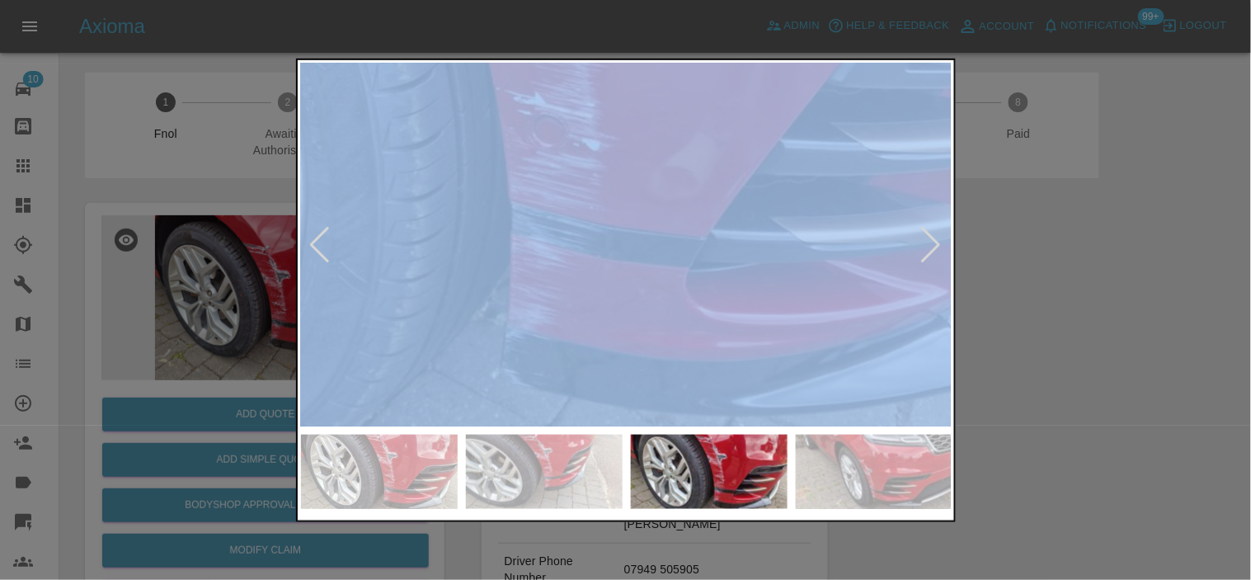
click at [649, 225] on img at bounding box center [460, 62] width 1955 height 1090
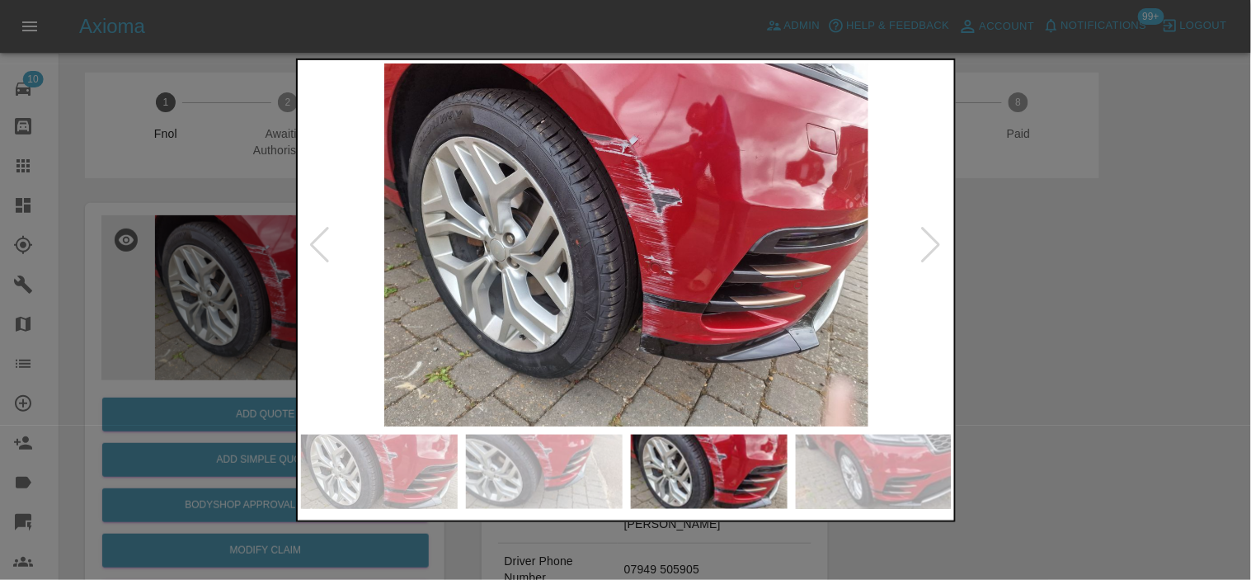
click at [146, 319] on div at bounding box center [625, 290] width 1251 height 580
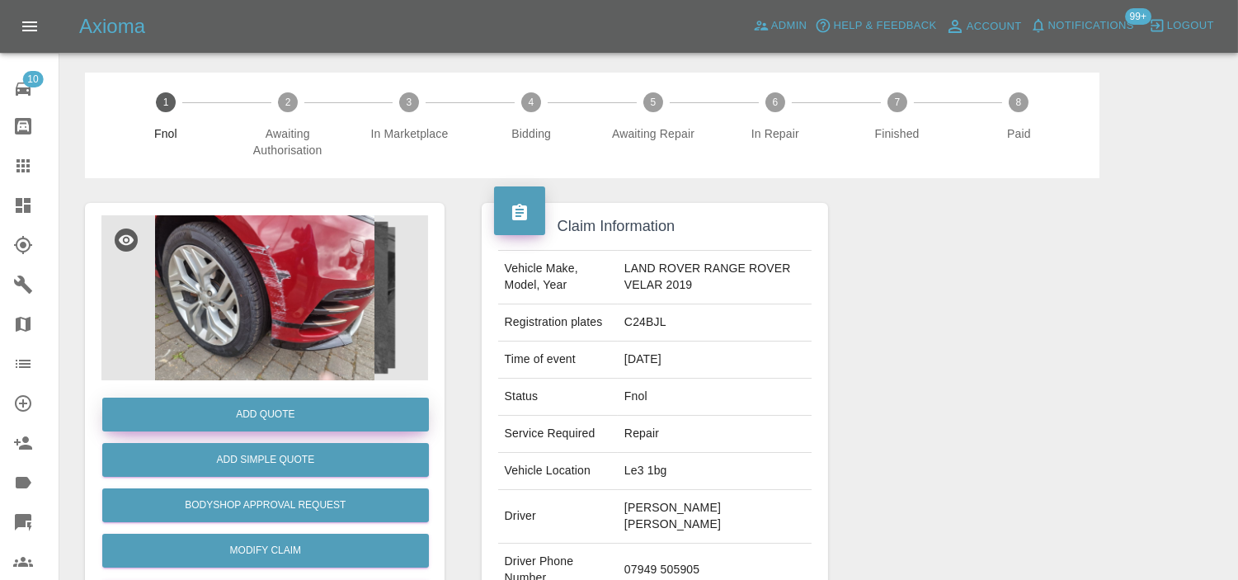
click at [232, 411] on button "Add Quote" at bounding box center [265, 415] width 327 height 34
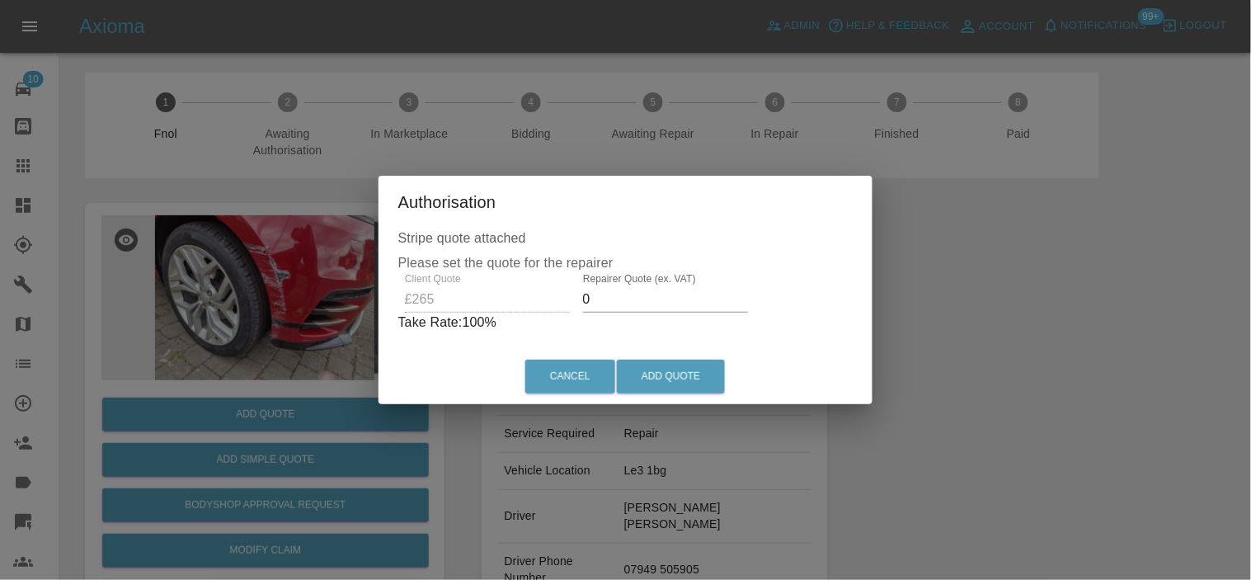
click at [530, 307] on div "Client Quote £265 Repairer Quote (ex. VAT) 0 Take Rate: 100 %" at bounding box center [625, 302] width 455 height 59
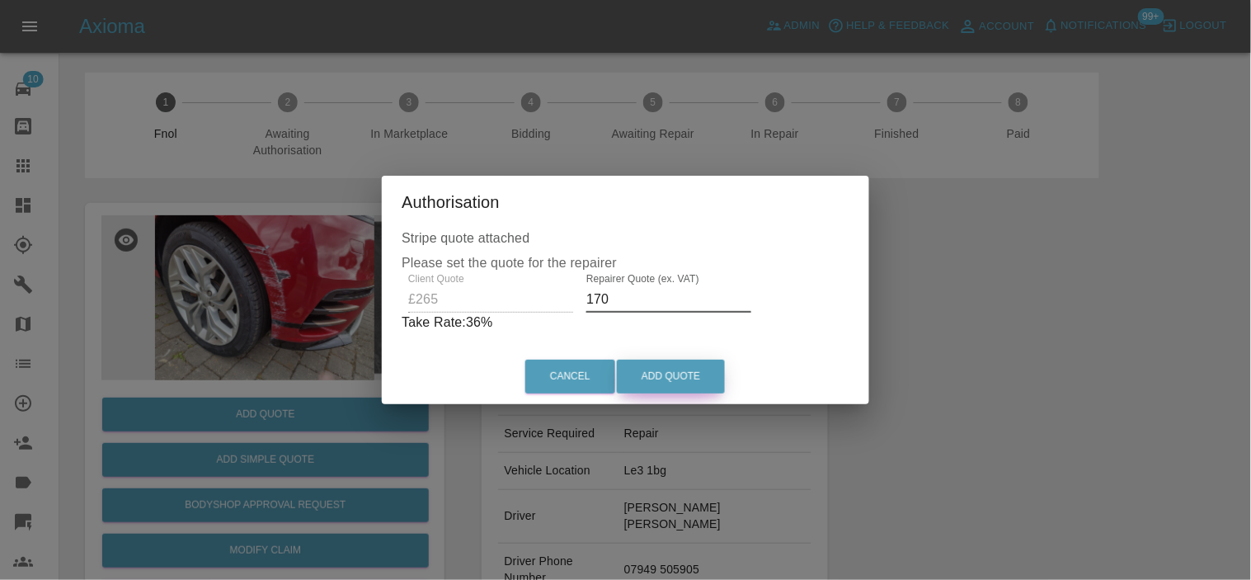
type input "170"
click at [648, 366] on button "Add Quote" at bounding box center [671, 377] width 108 height 34
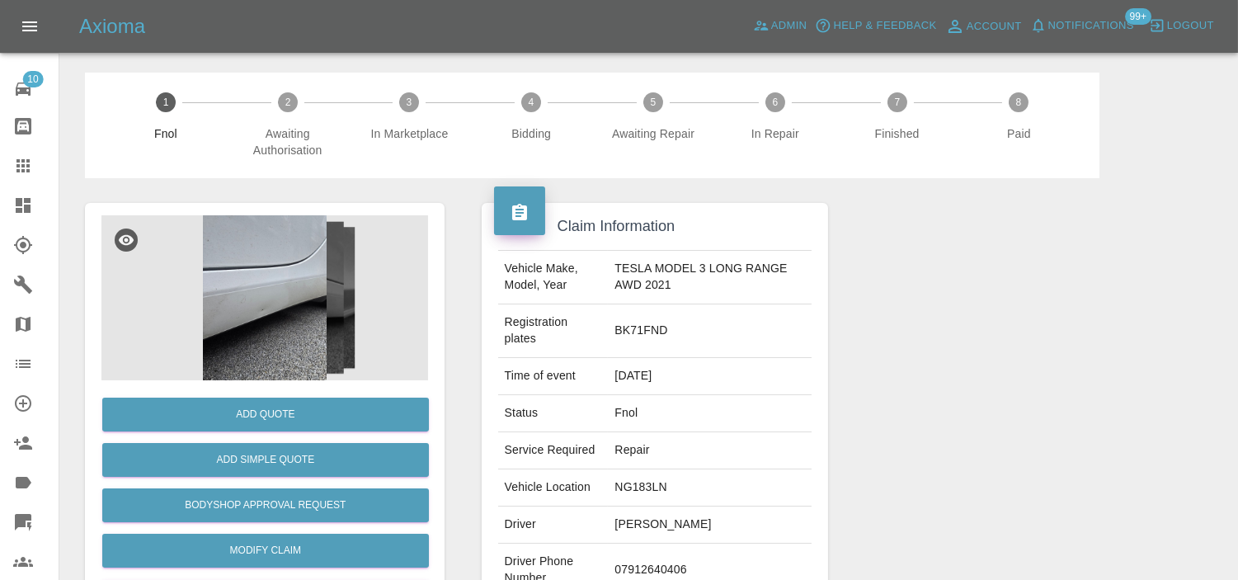
click at [322, 282] on img at bounding box center [264, 297] width 327 height 165
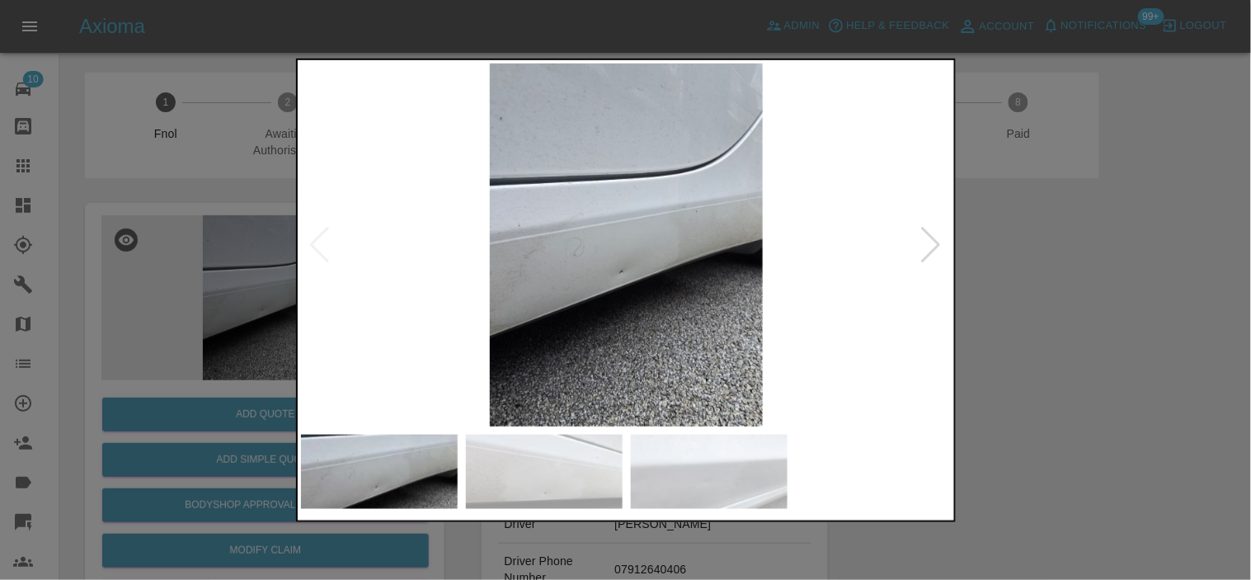
click at [638, 323] on img at bounding box center [627, 244] width 652 height 363
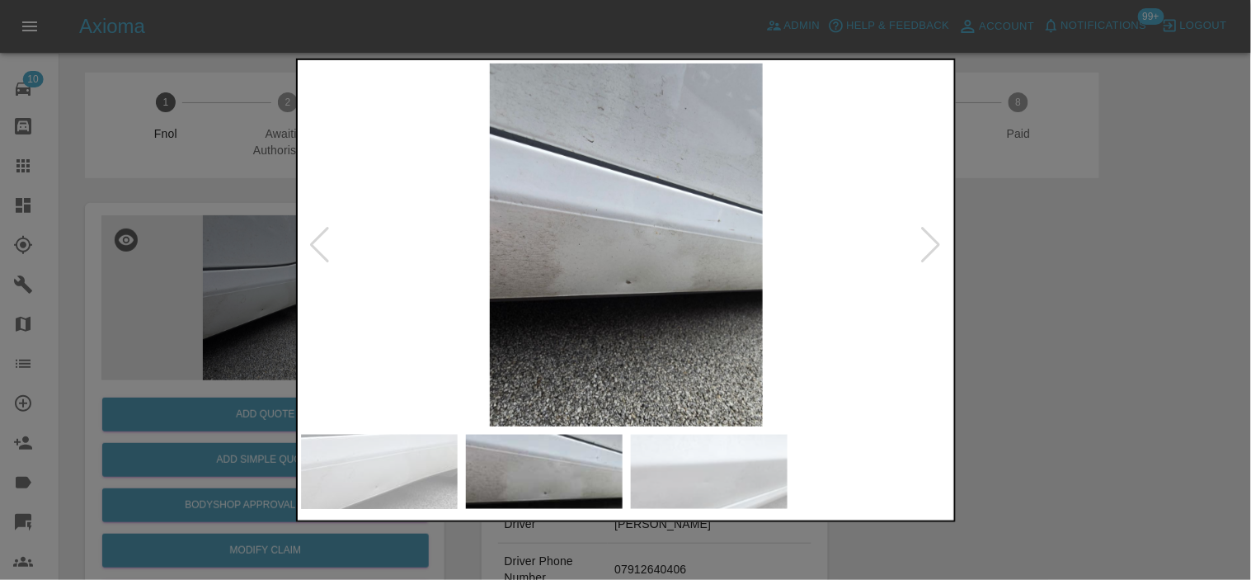
click at [607, 300] on img at bounding box center [627, 244] width 652 height 363
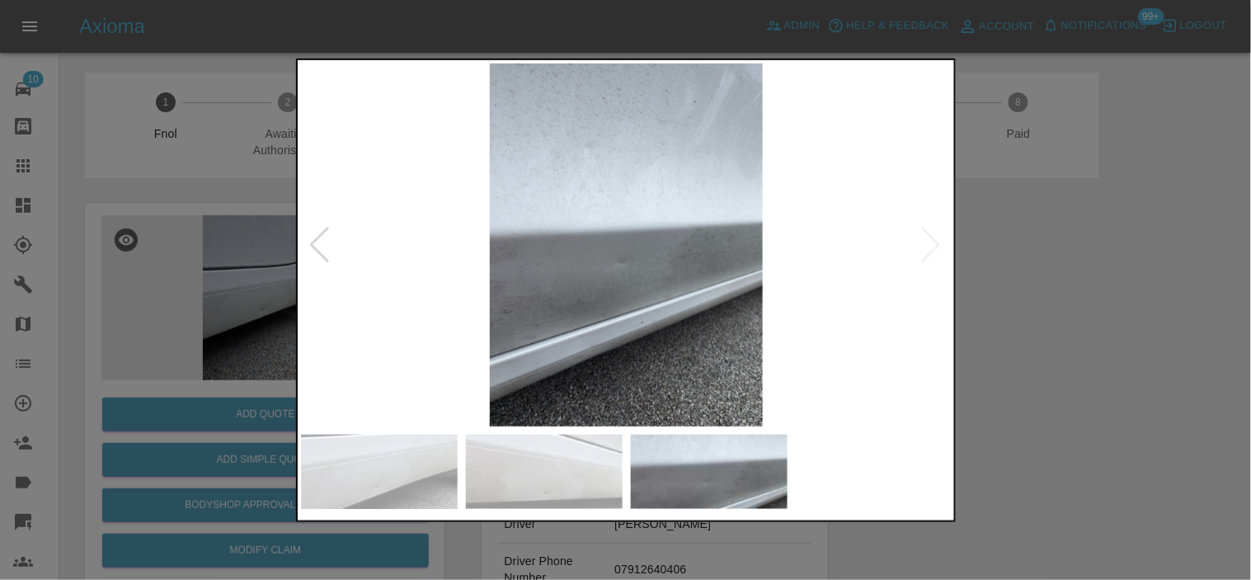
click at [589, 302] on img at bounding box center [627, 244] width 652 height 363
click at [637, 292] on img at bounding box center [627, 244] width 652 height 363
click at [637, 293] on img at bounding box center [627, 244] width 652 height 363
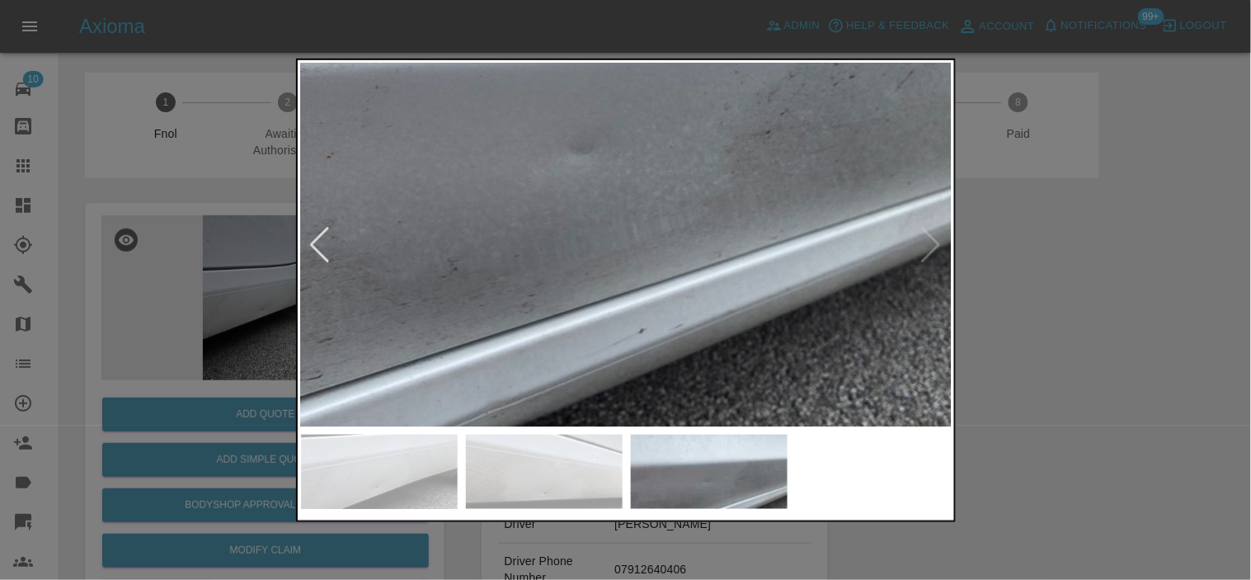
click at [637, 293] on img at bounding box center [593, 99] width 1955 height 1090
click at [637, 294] on img at bounding box center [593, 99] width 1955 height 1090
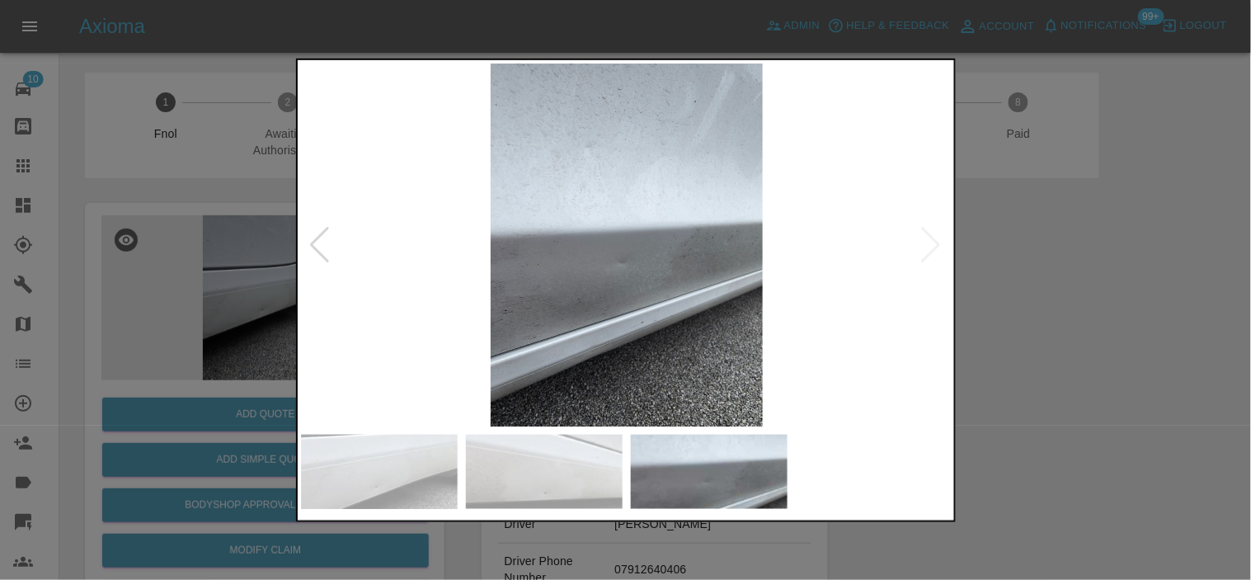
click at [624, 315] on img at bounding box center [627, 244] width 652 height 363
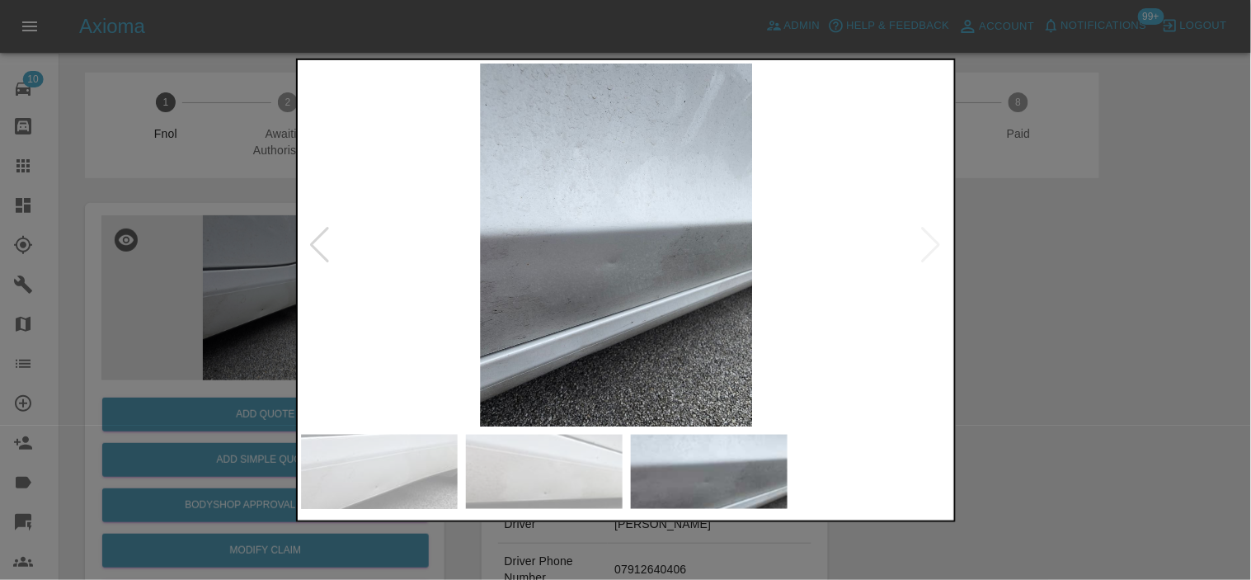
click at [512, 294] on img at bounding box center [616, 244] width 652 height 363
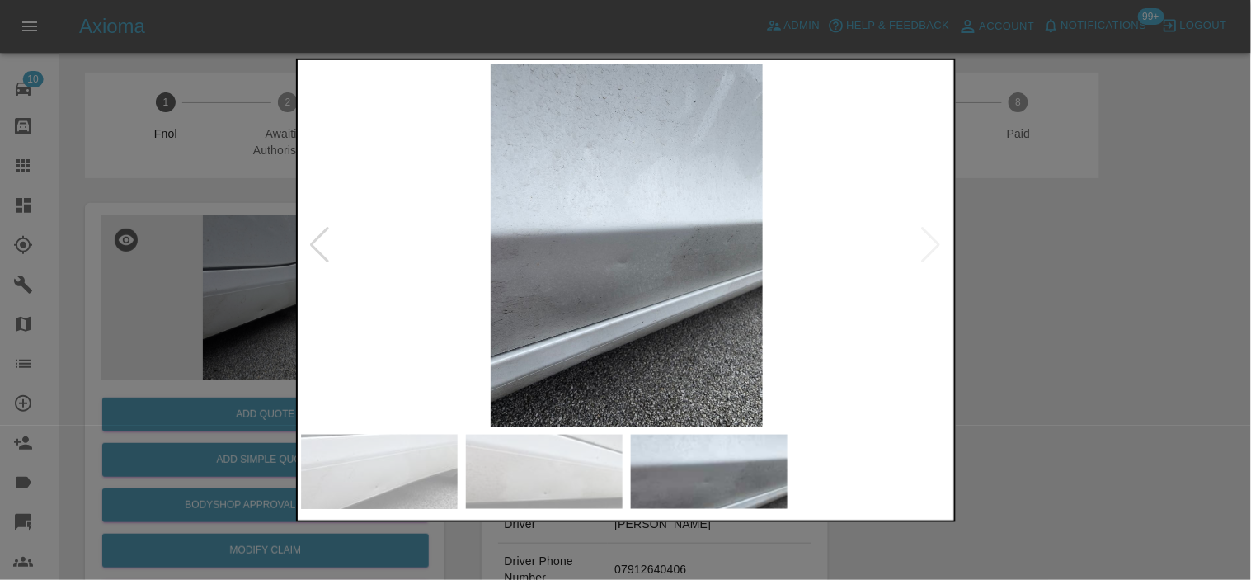
click at [631, 294] on img at bounding box center [627, 244] width 652 height 363
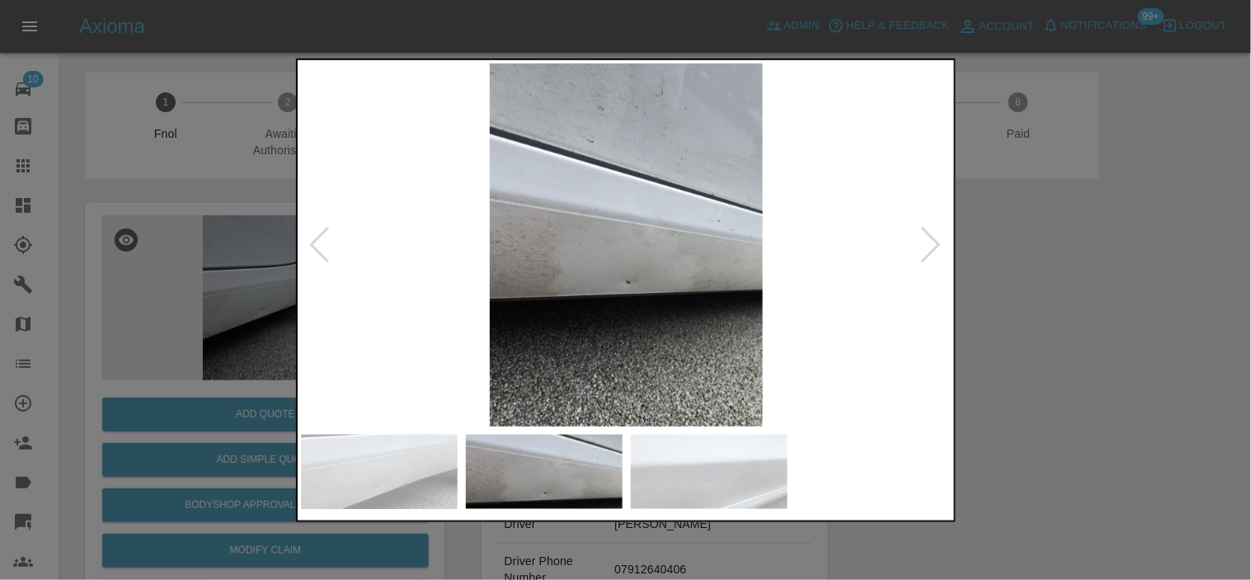
click at [668, 294] on img at bounding box center [627, 244] width 652 height 363
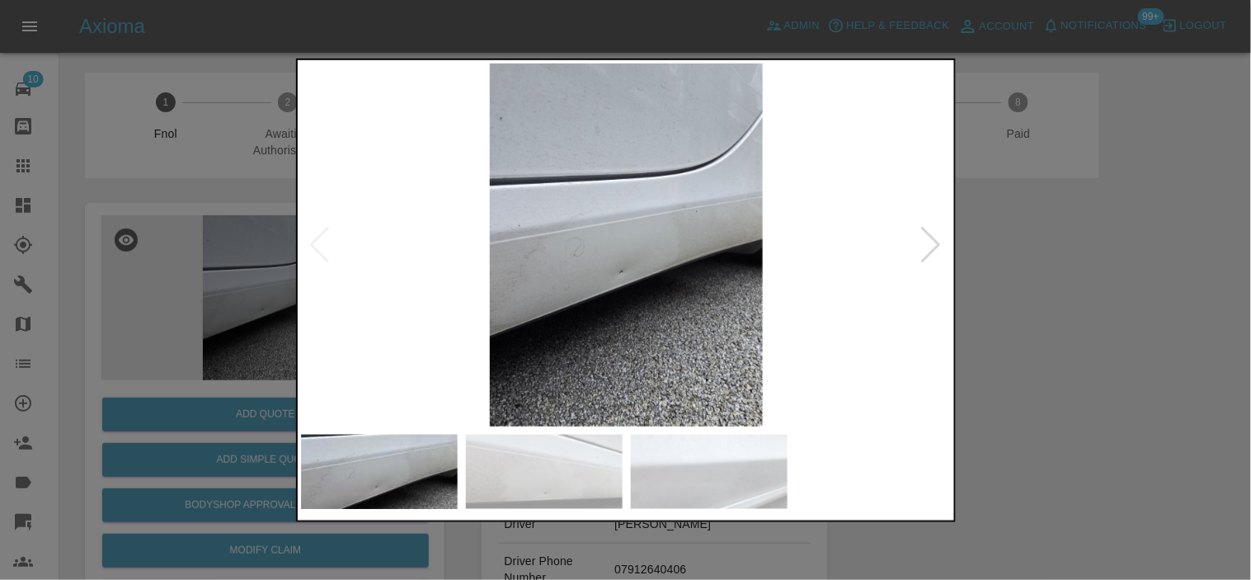
click at [648, 309] on img at bounding box center [627, 244] width 652 height 363
click at [714, 316] on img at bounding box center [627, 244] width 652 height 363
click at [152, 150] on div at bounding box center [625, 290] width 1251 height 580
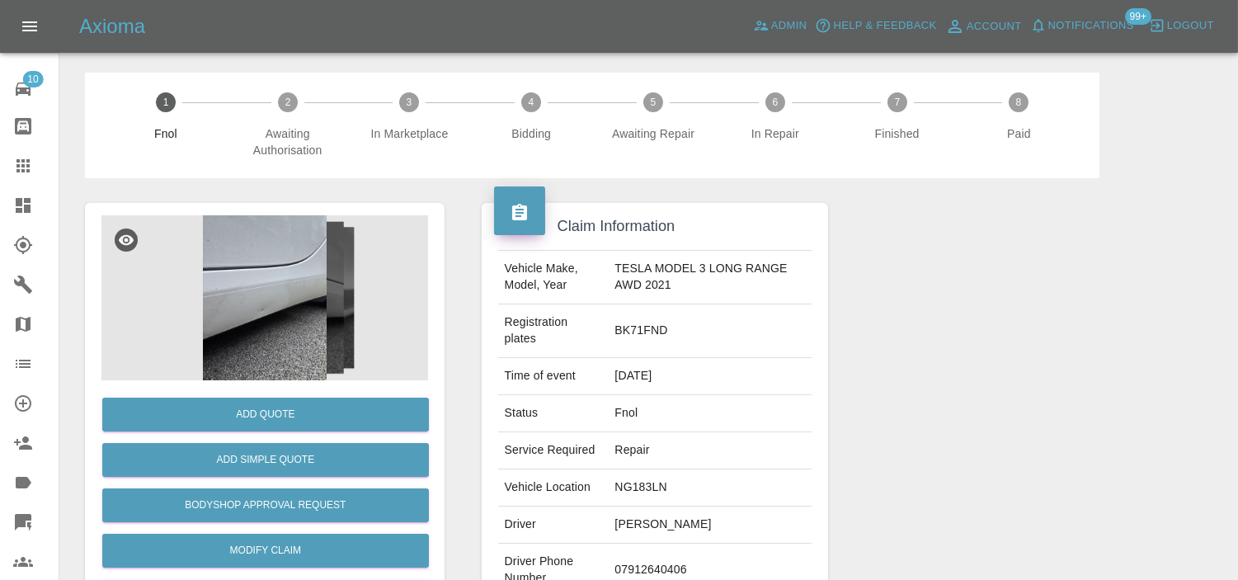
click at [277, 227] on img at bounding box center [264, 297] width 327 height 165
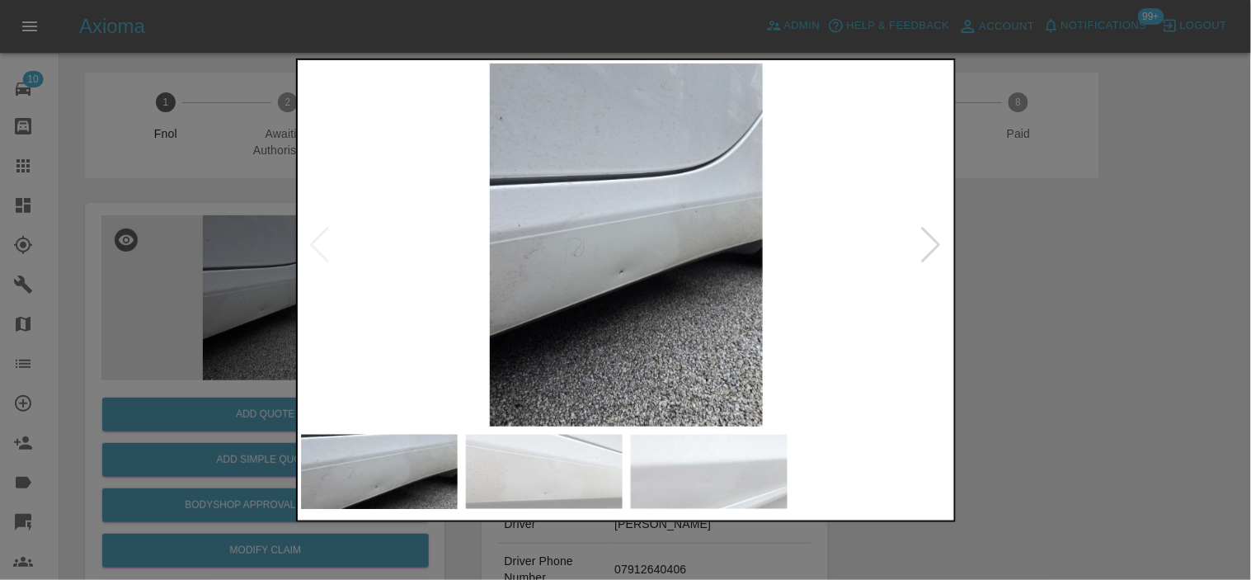
click at [641, 243] on img at bounding box center [627, 244] width 652 height 363
click at [251, 152] on div at bounding box center [625, 290] width 1251 height 580
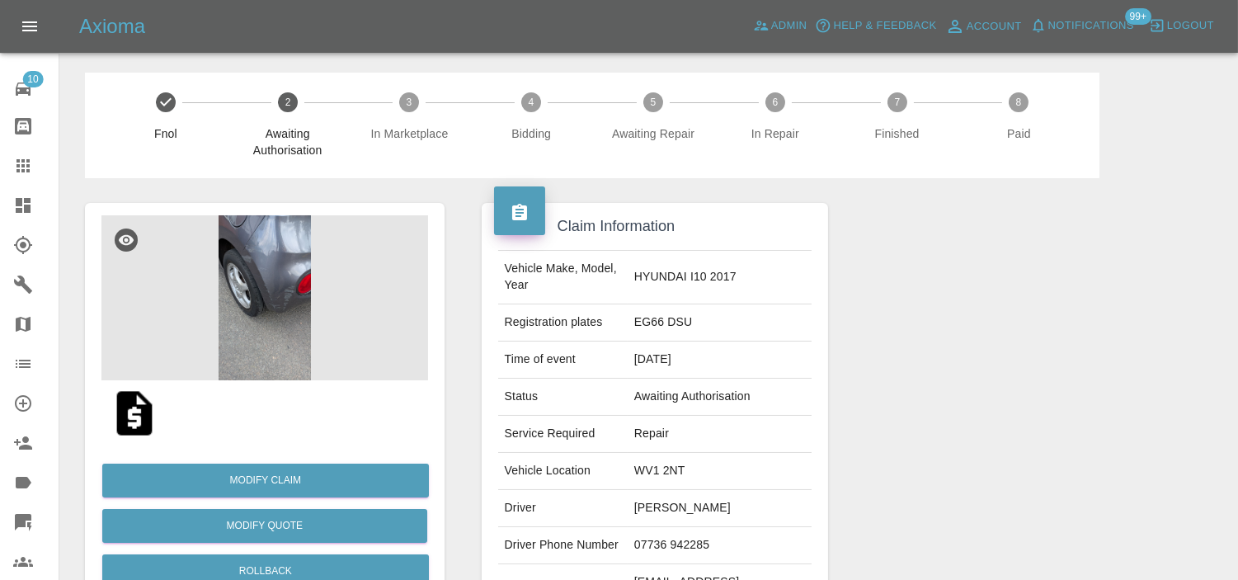
click at [242, 294] on img at bounding box center [264, 297] width 327 height 165
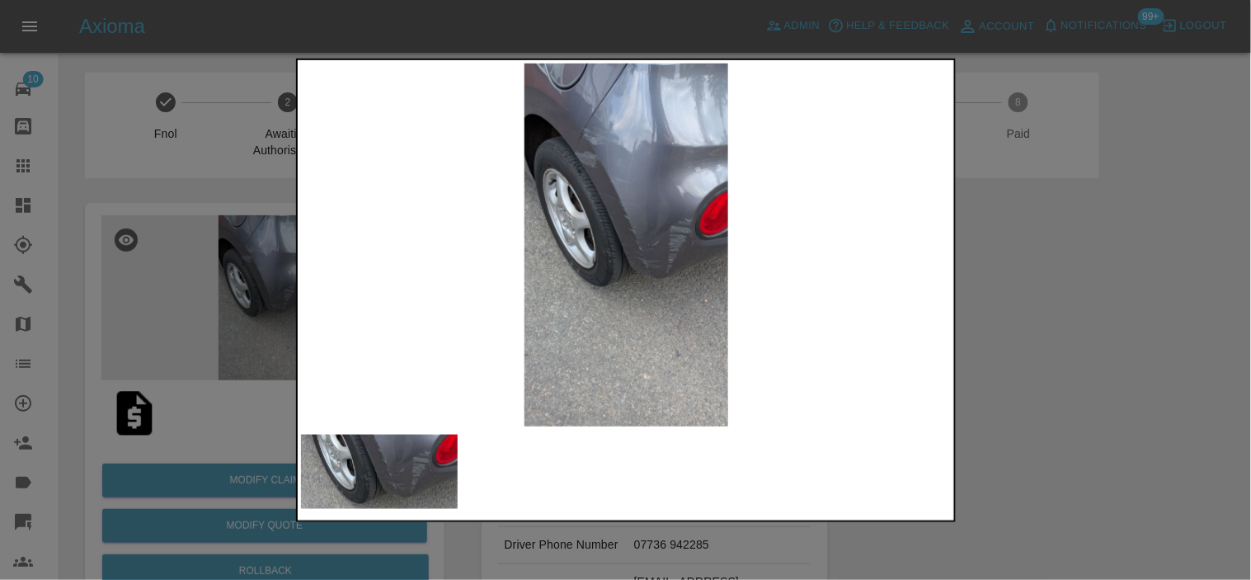
click at [146, 272] on div at bounding box center [625, 290] width 1251 height 580
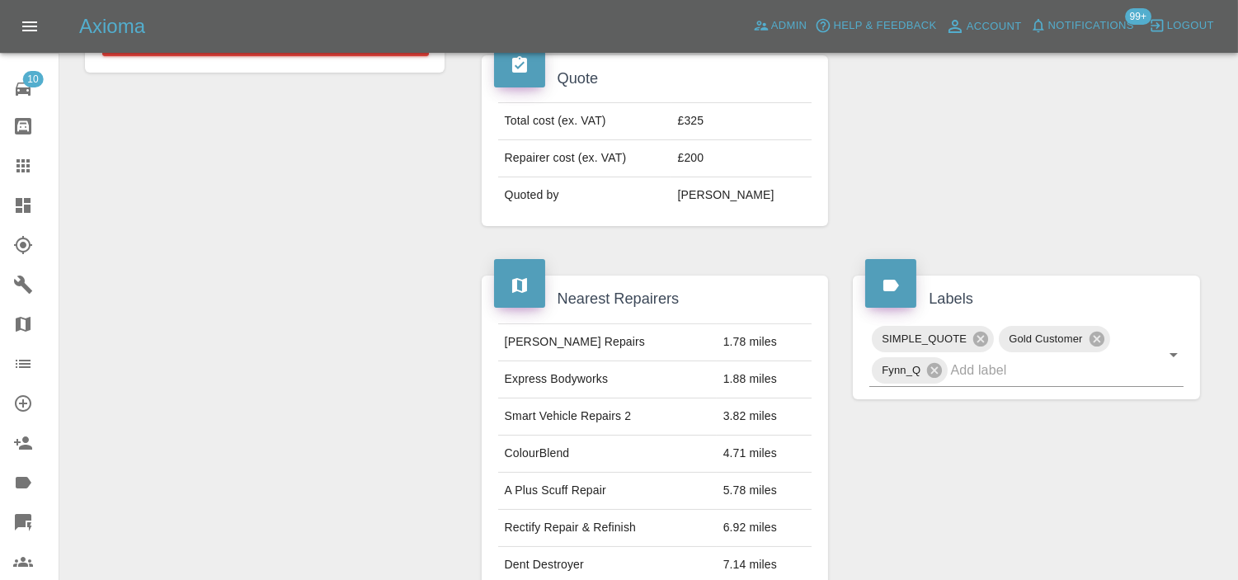
scroll to position [235, 0]
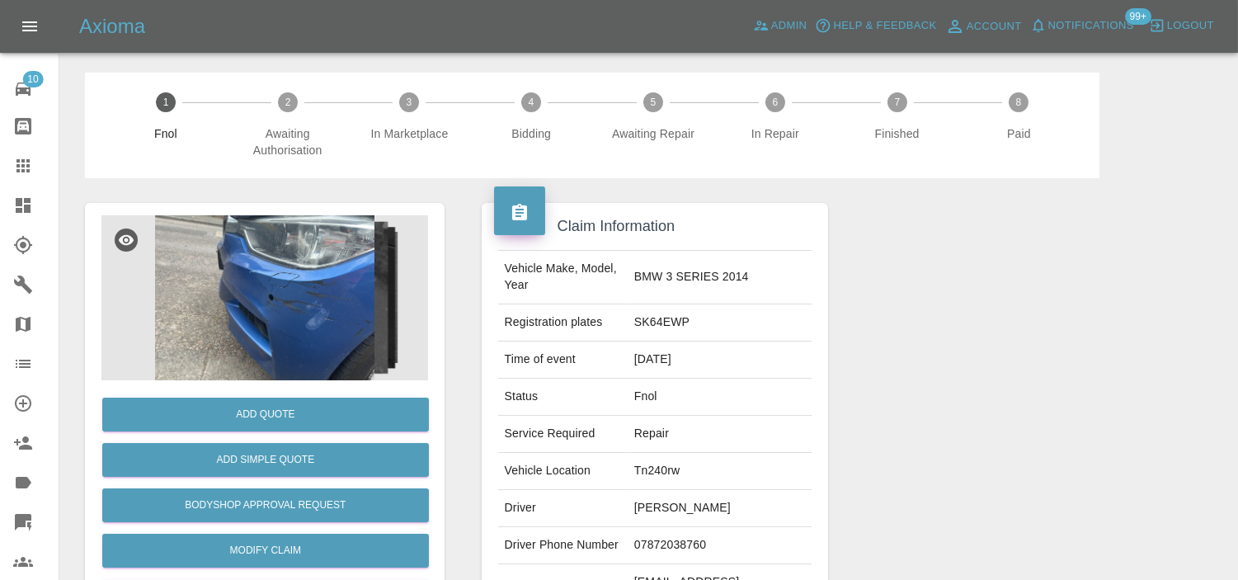
click at [290, 293] on img at bounding box center [264, 297] width 327 height 165
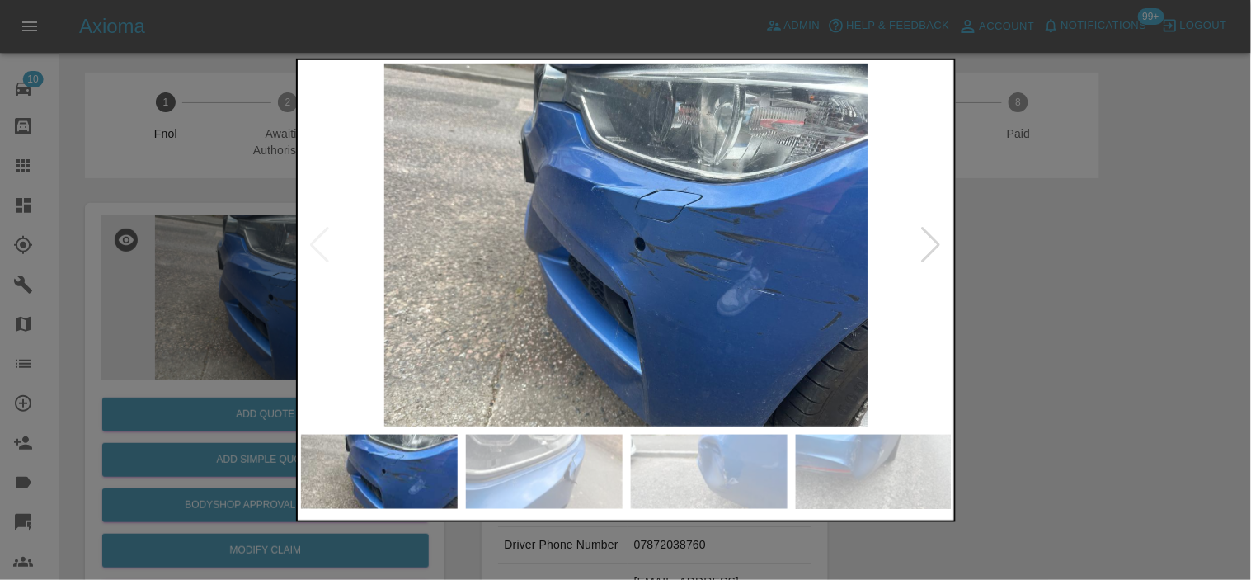
click at [670, 343] on img at bounding box center [627, 244] width 652 height 363
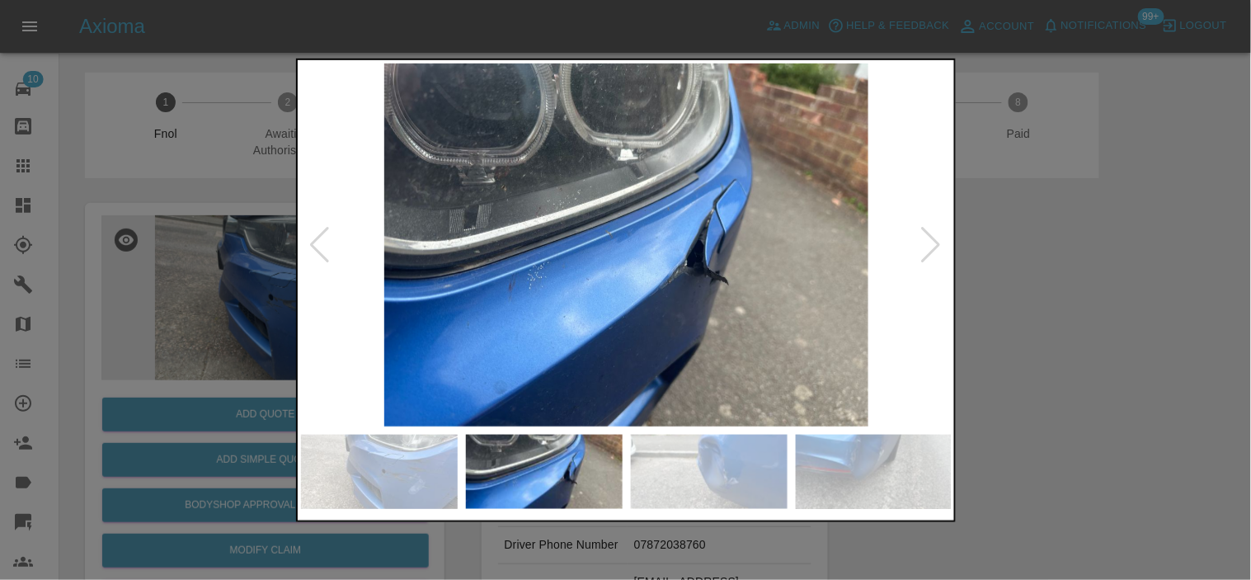
click at [622, 268] on img at bounding box center [627, 244] width 652 height 363
click at [702, 289] on img at bounding box center [627, 244] width 652 height 363
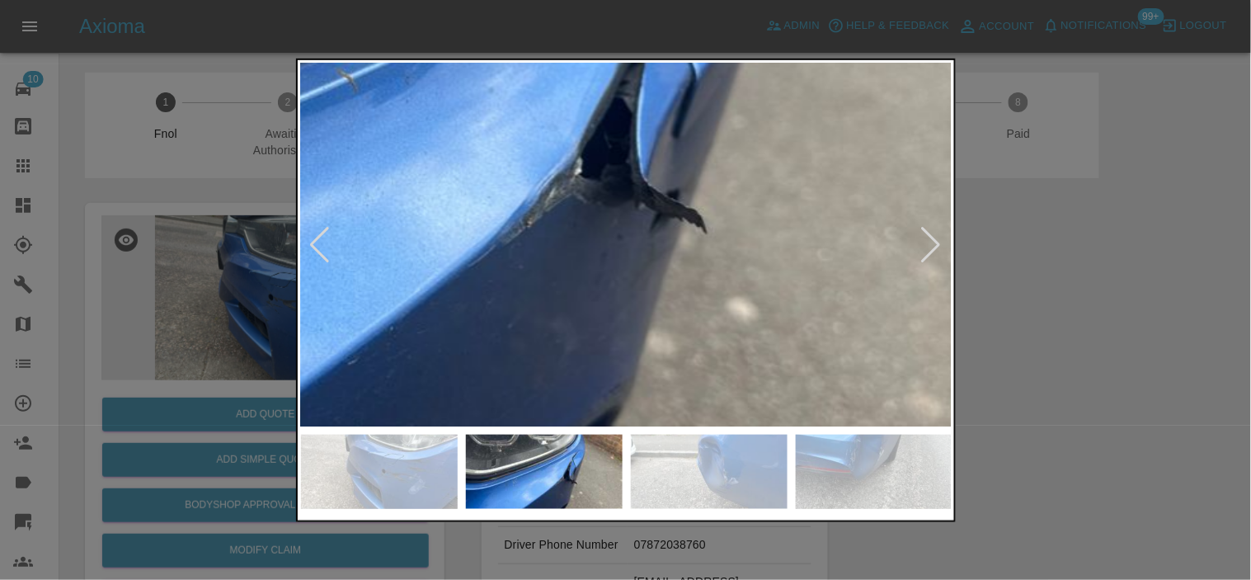
click at [702, 287] on img at bounding box center [398, 112] width 1955 height 1090
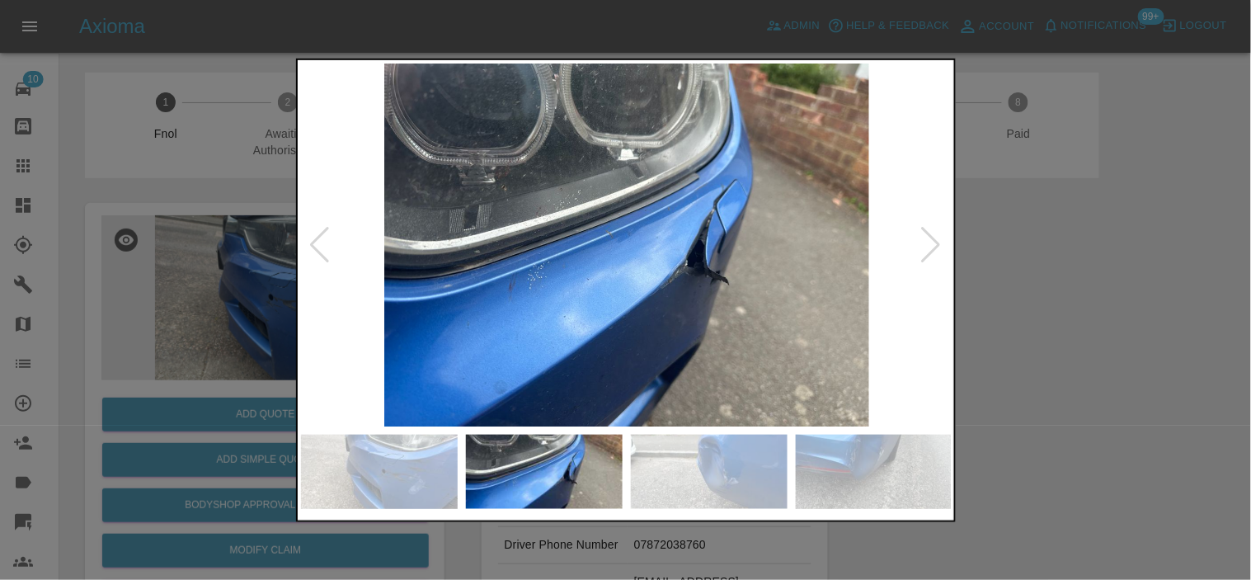
click at [488, 290] on img at bounding box center [627, 244] width 652 height 363
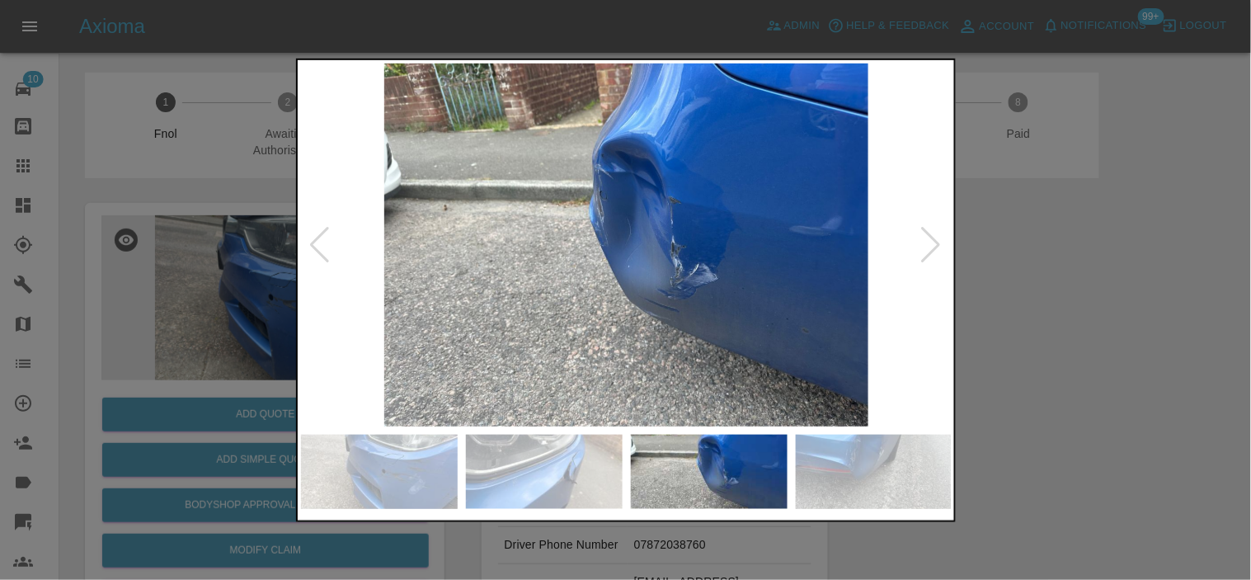
click at [157, 276] on div at bounding box center [625, 290] width 1251 height 580
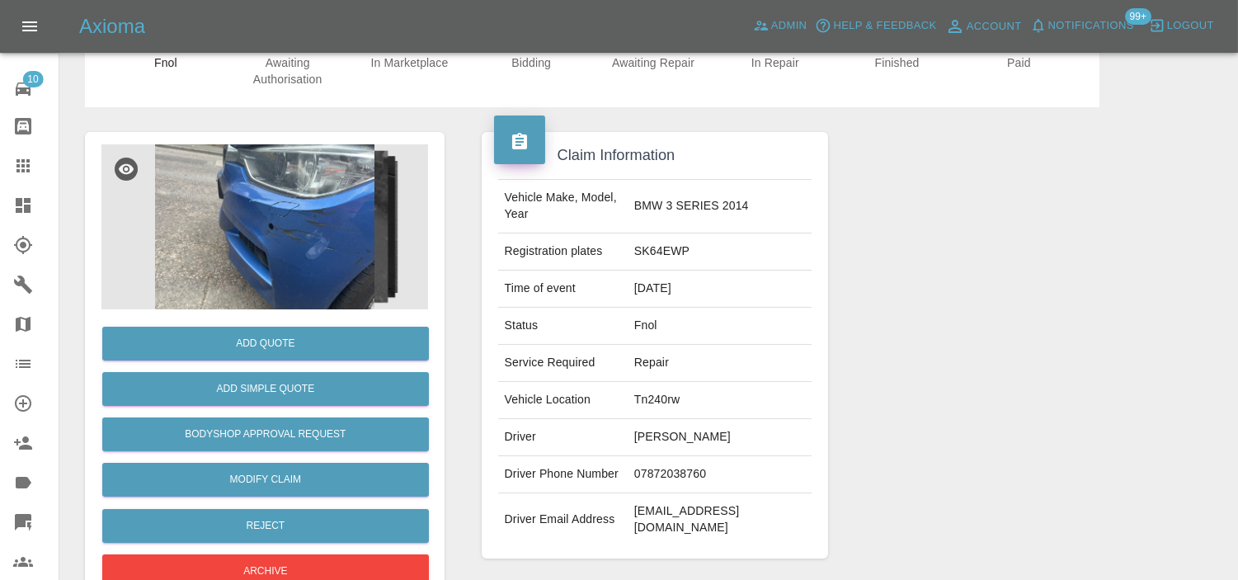
scroll to position [183, 0]
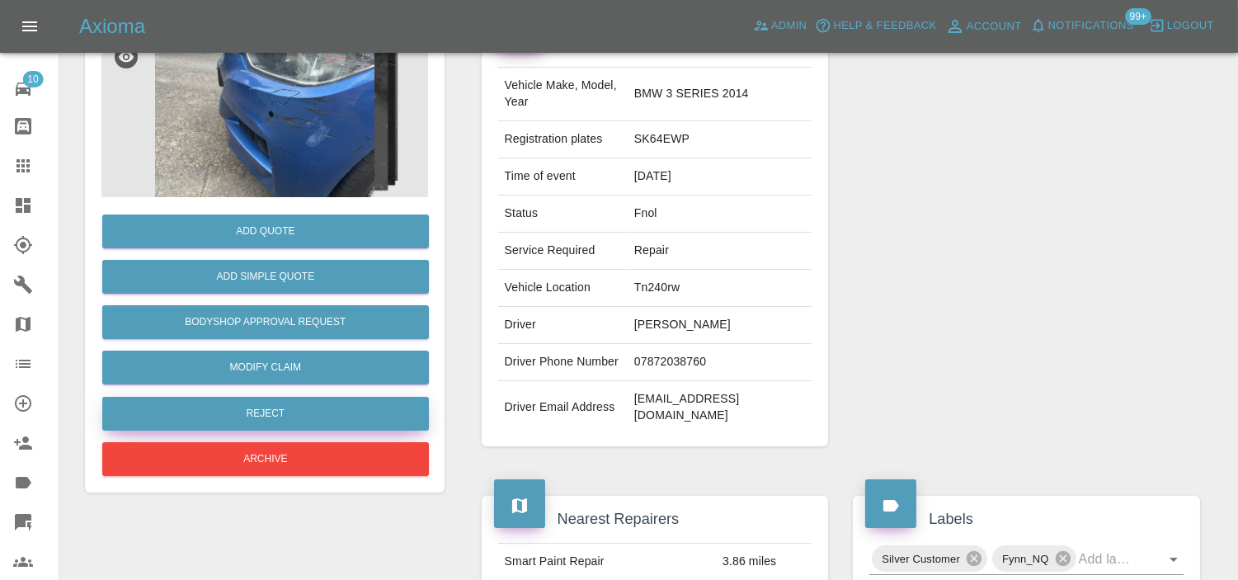
click at [307, 410] on button "Reject" at bounding box center [265, 414] width 327 height 34
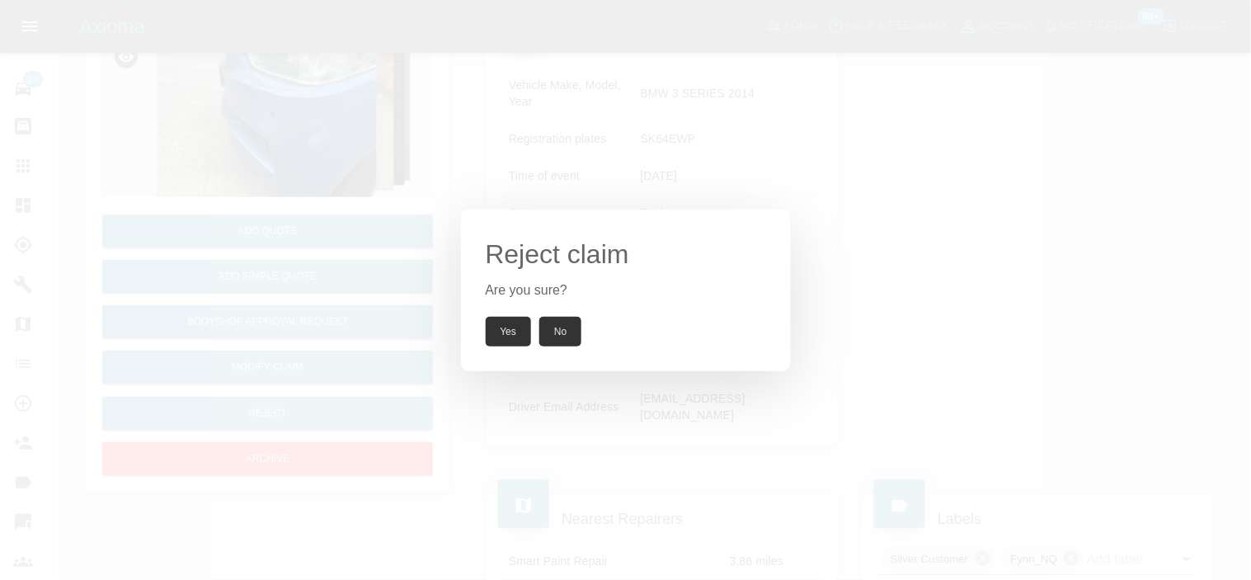
click at [523, 334] on button "Yes" at bounding box center [509, 332] width 46 height 30
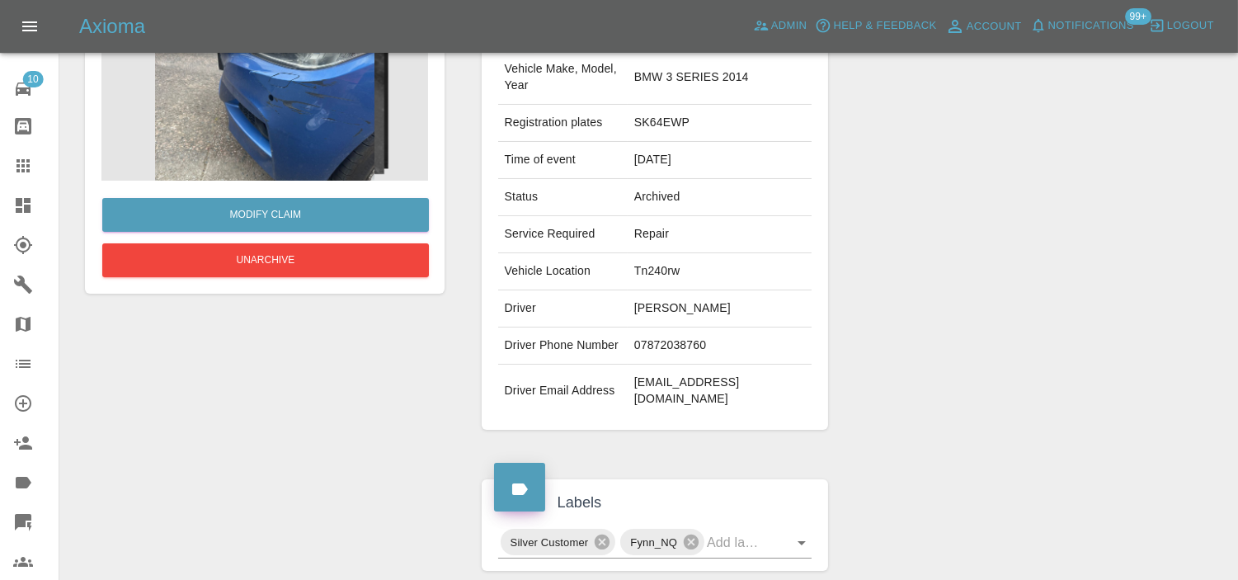
scroll to position [167, 0]
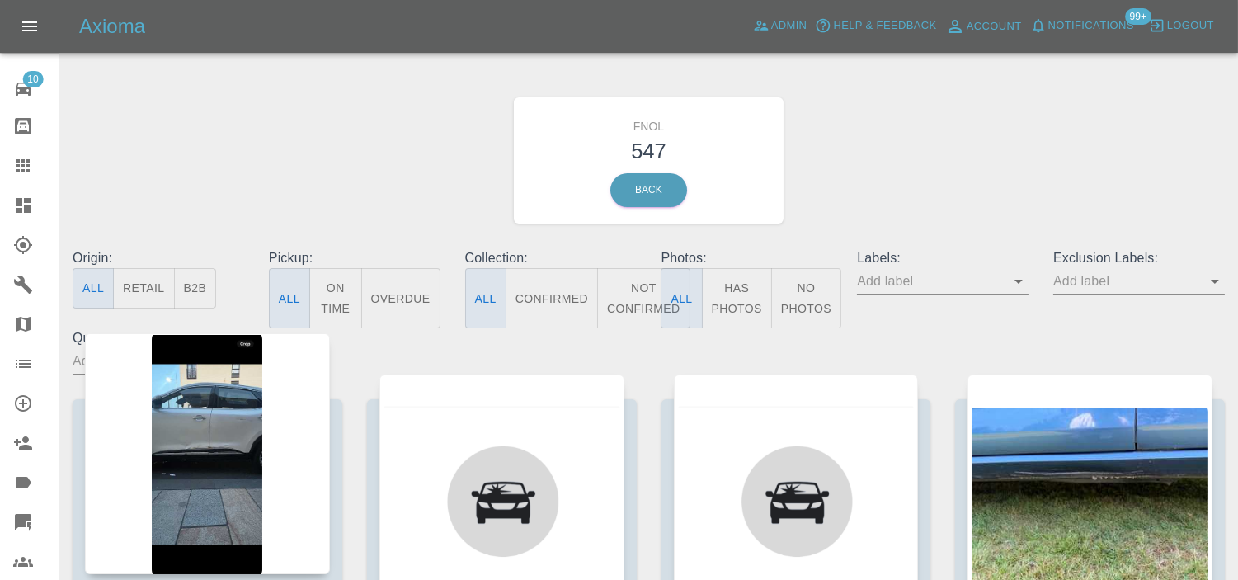
click at [743, 290] on button "Has Photos" at bounding box center [737, 298] width 70 height 60
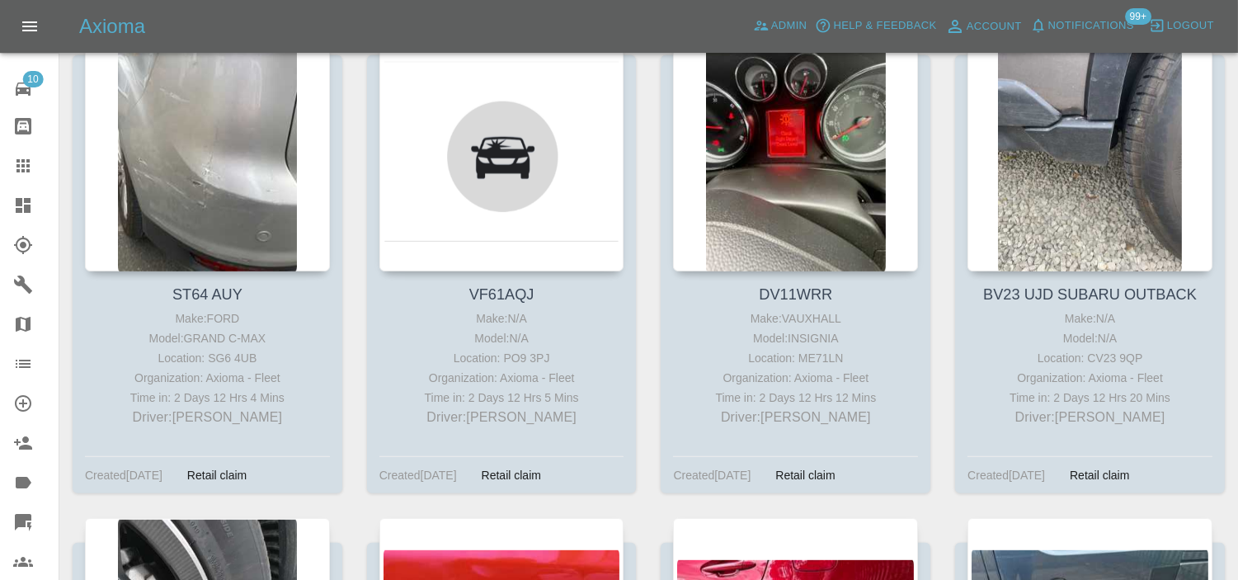
scroll to position [57529, 0]
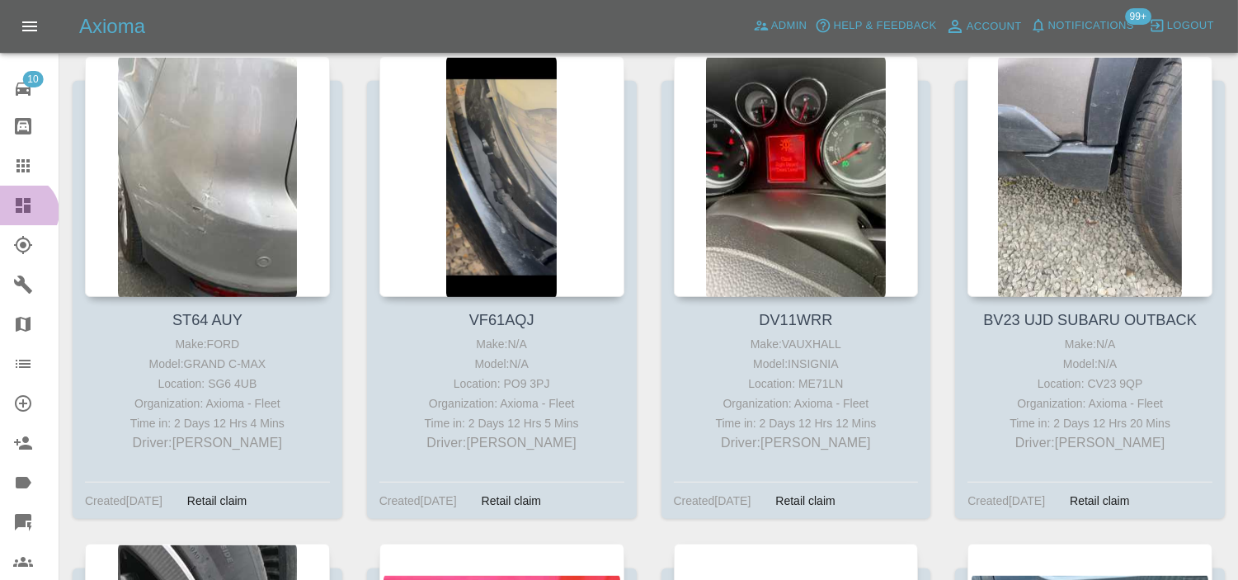
click at [23, 212] on icon at bounding box center [23, 205] width 20 height 20
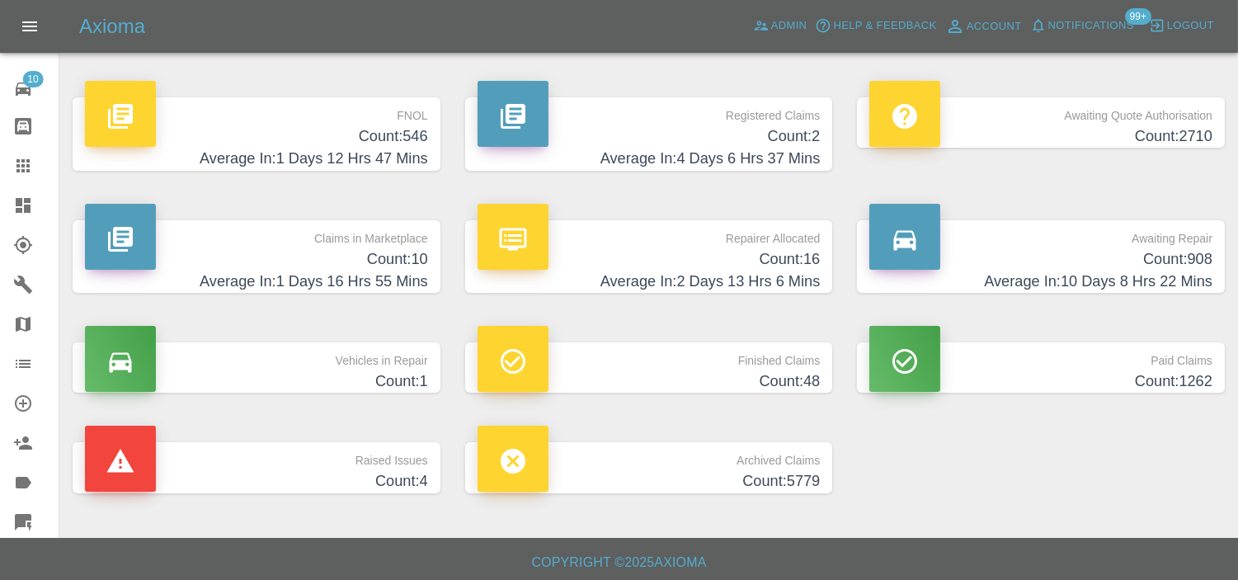
click at [393, 128] on h4 "Count: 546" at bounding box center [256, 136] width 343 height 22
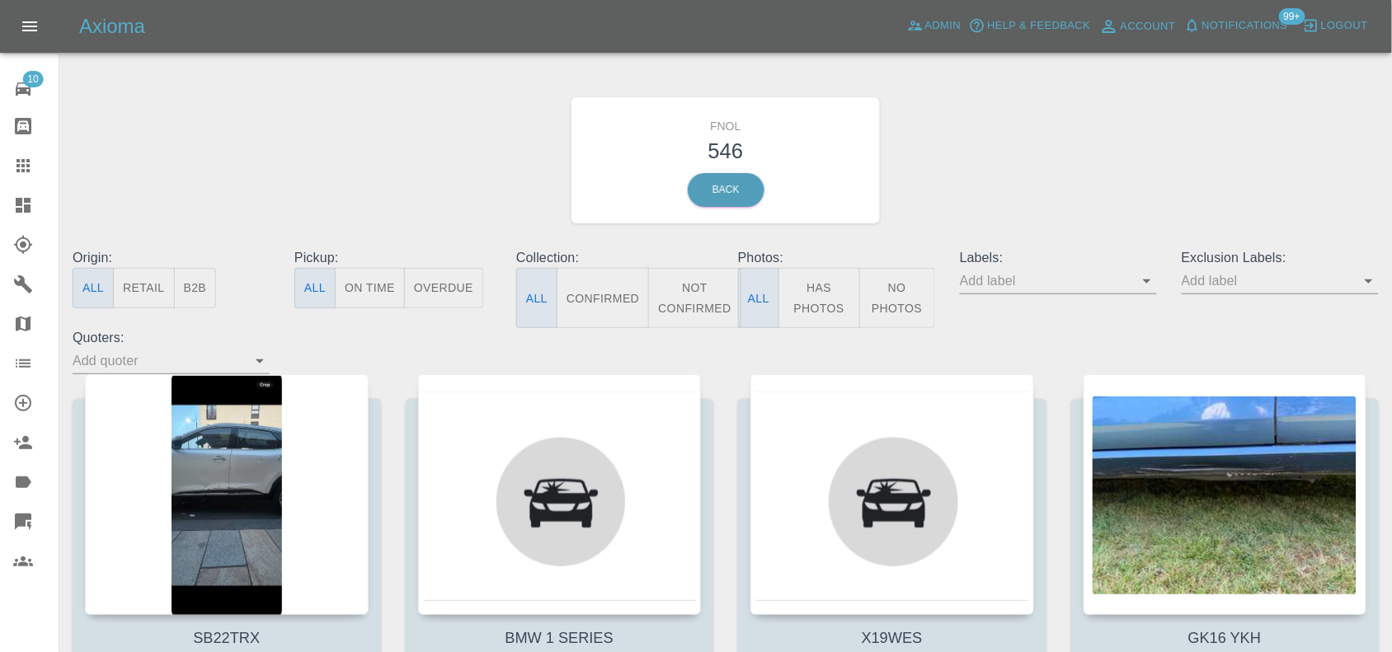
click at [811, 294] on button "Has Photos" at bounding box center [820, 298] width 82 height 60
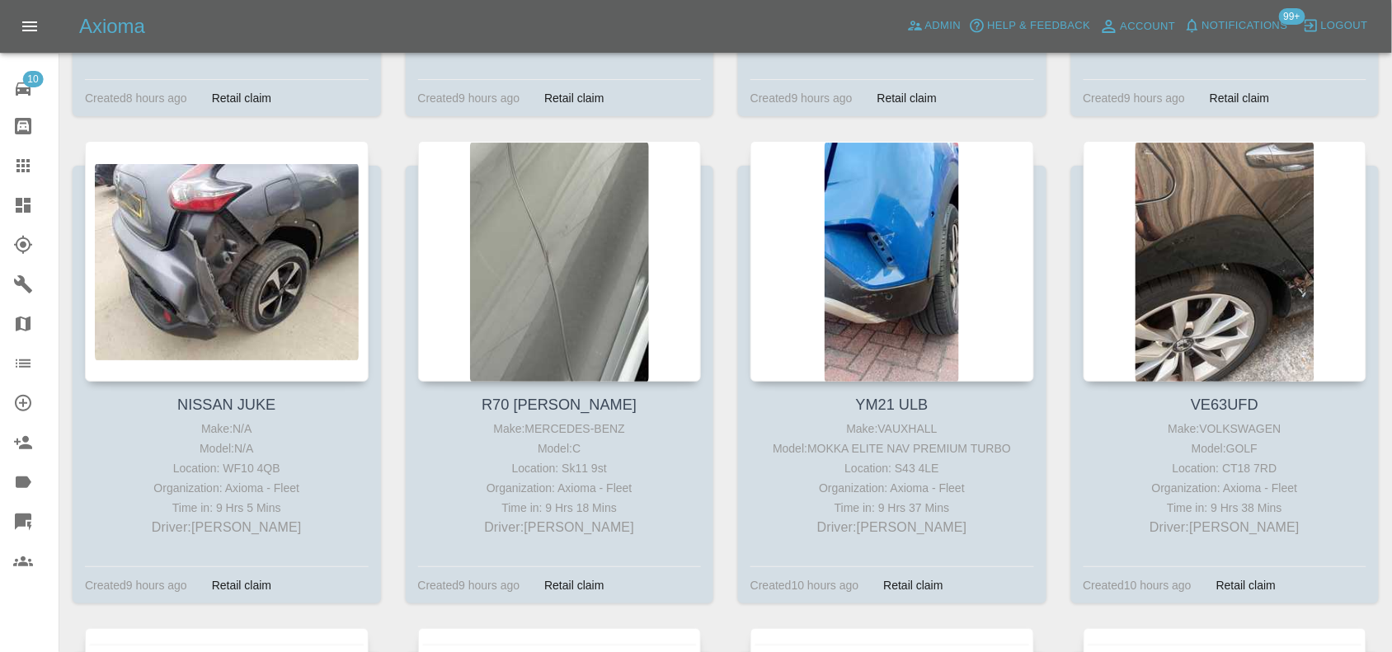
scroll to position [1753, 0]
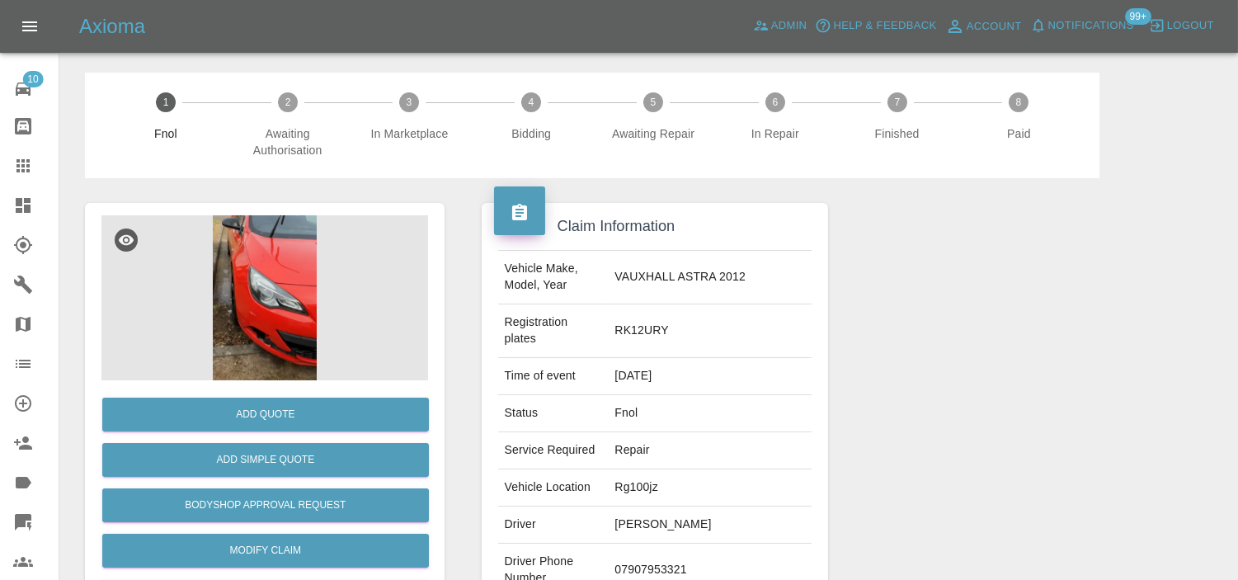
click at [267, 325] on img at bounding box center [264, 297] width 327 height 165
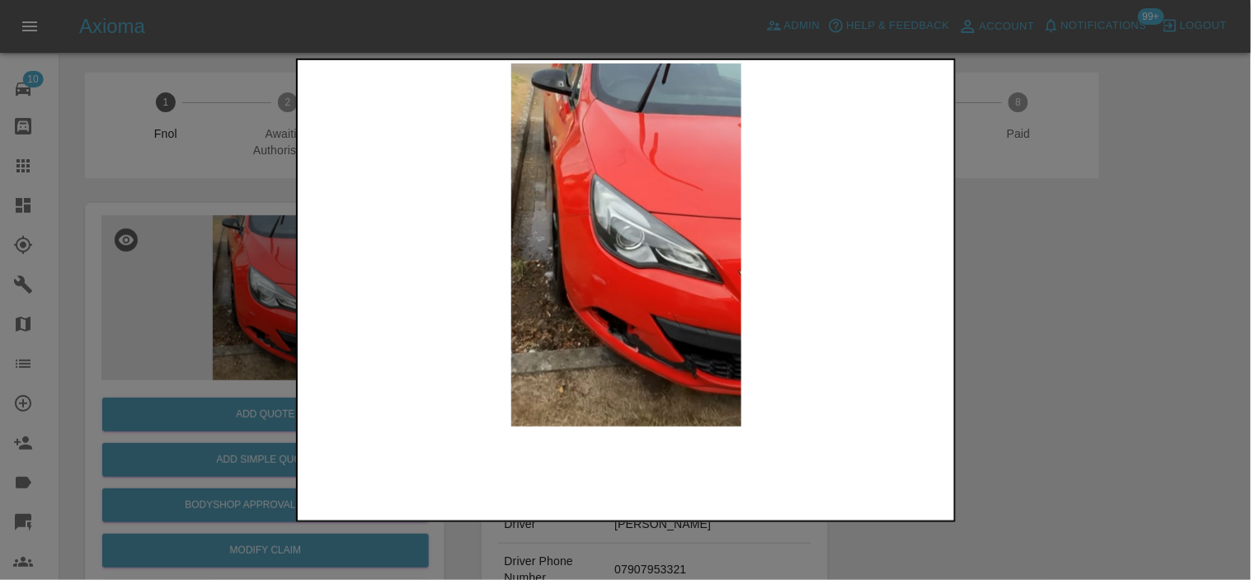
click at [583, 299] on img at bounding box center [627, 244] width 652 height 363
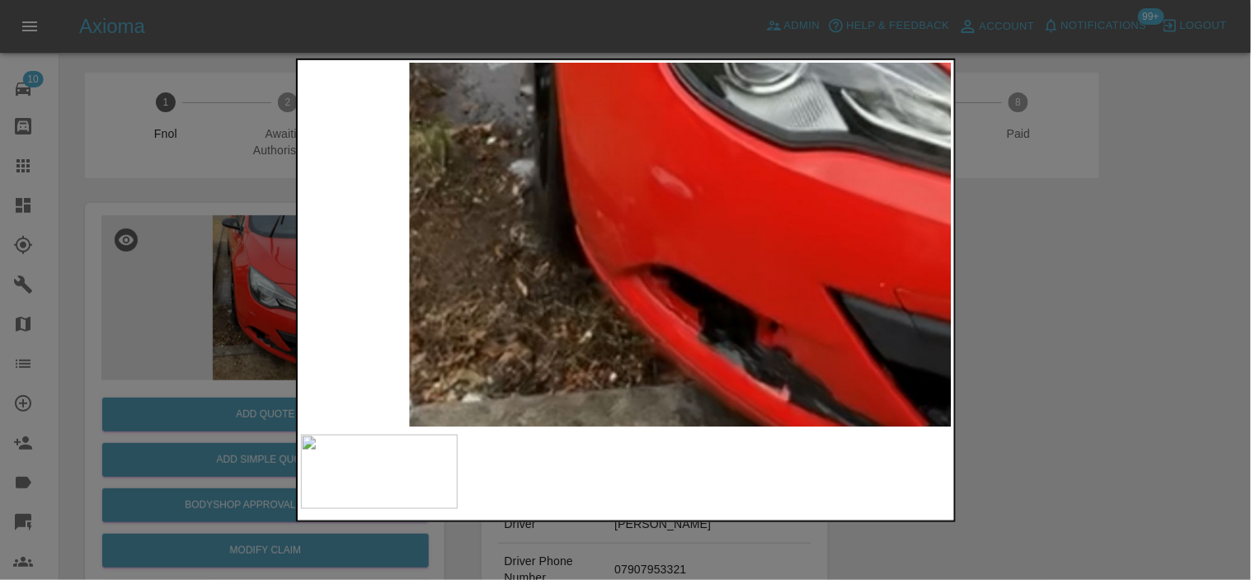
click at [586, 290] on img at bounding box center [753, 79] width 1955 height 1090
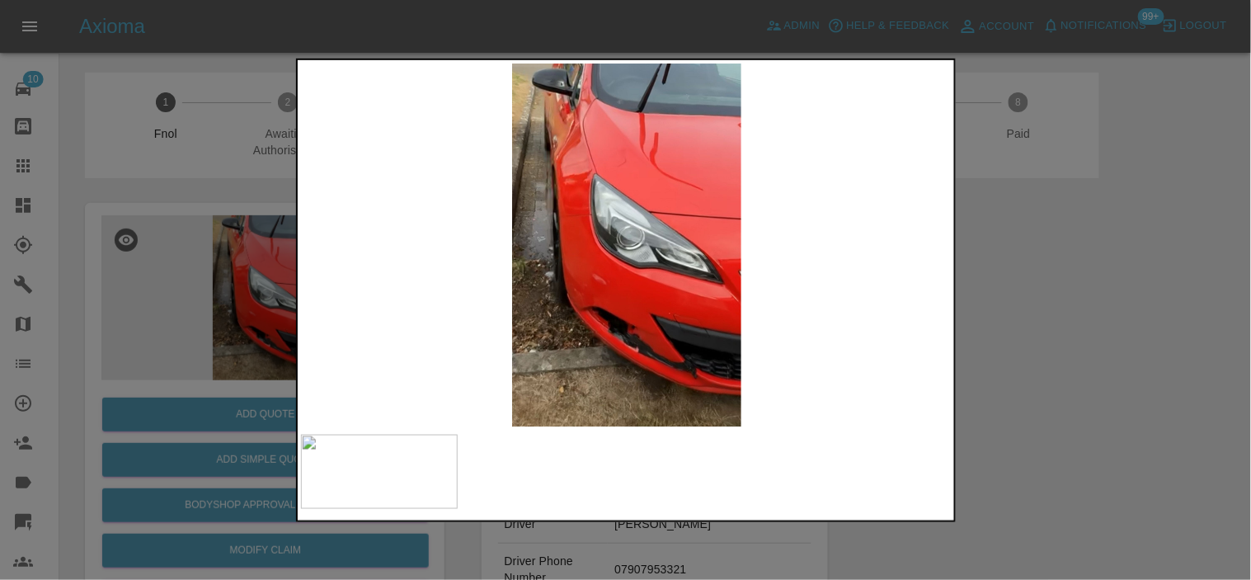
click at [591, 295] on img at bounding box center [627, 244] width 652 height 363
click at [645, 290] on img at bounding box center [627, 244] width 652 height 363
click at [627, 280] on img at bounding box center [627, 244] width 652 height 363
click at [573, 256] on img at bounding box center [627, 244] width 652 height 363
click at [573, 257] on img at bounding box center [627, 244] width 652 height 363
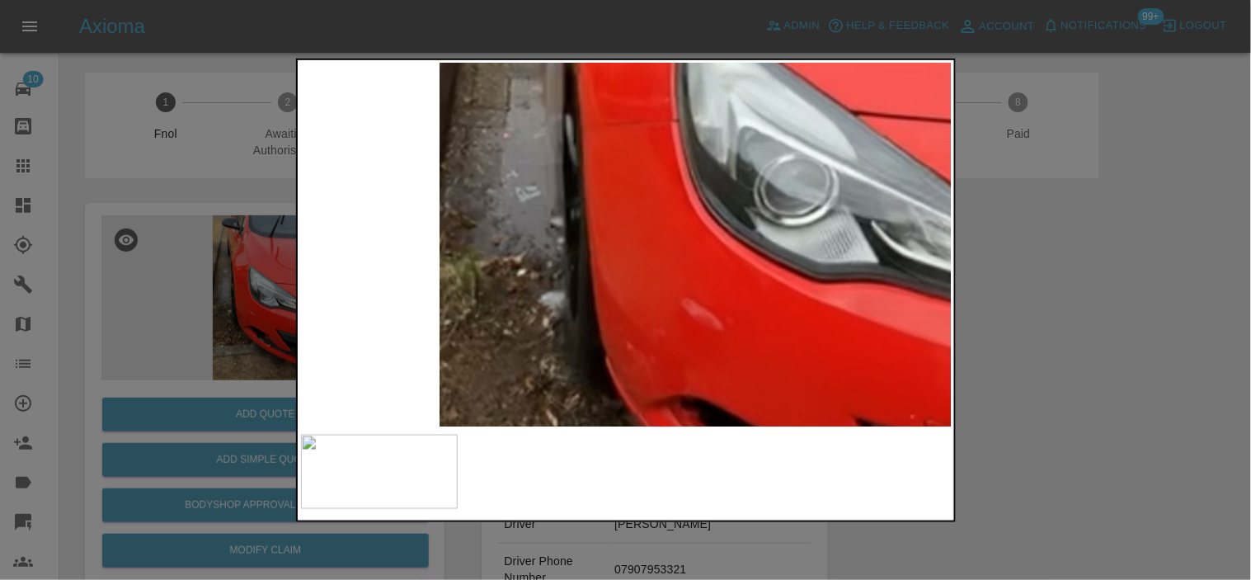
click at [573, 258] on img at bounding box center [783, 211] width 1955 height 1090
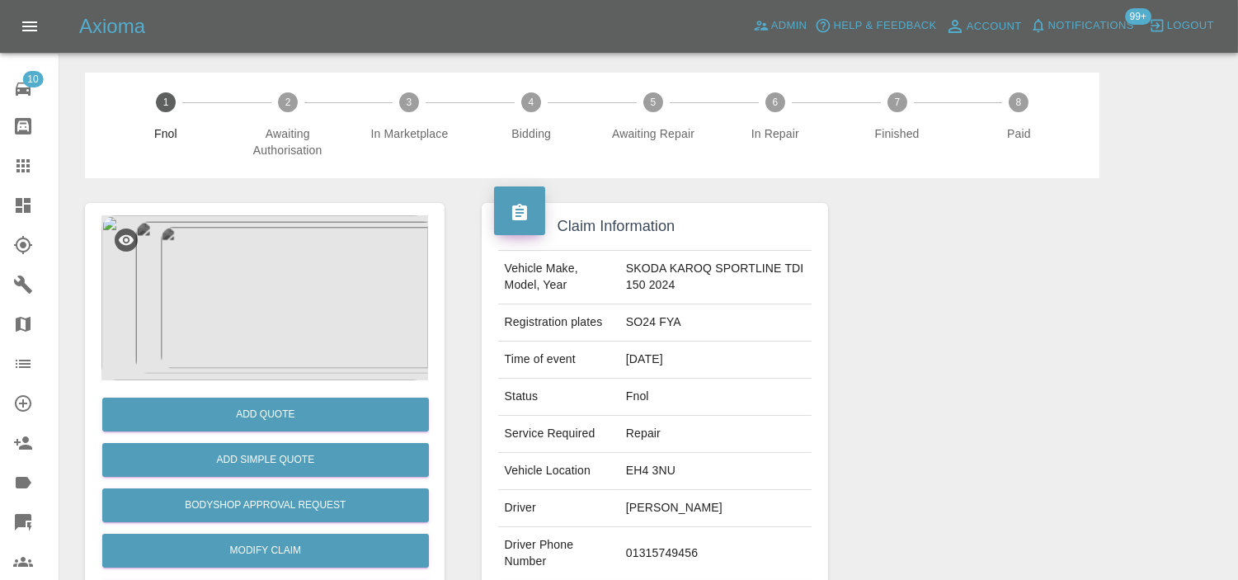
click at [253, 292] on img at bounding box center [264, 297] width 327 height 165
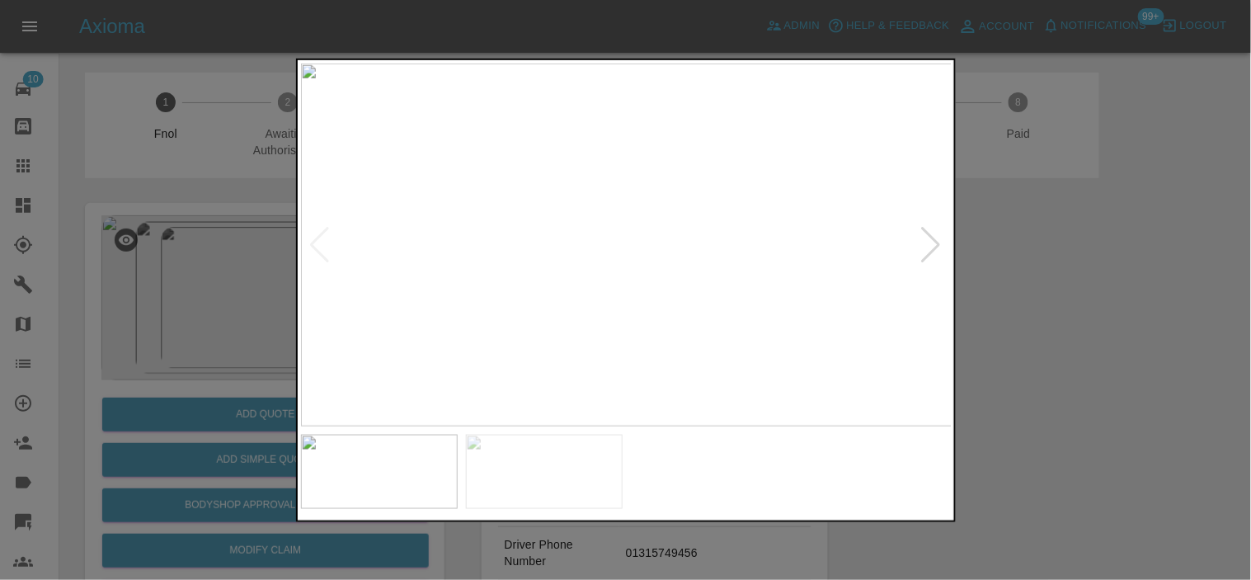
click at [608, 233] on img at bounding box center [627, 244] width 652 height 363
click at [624, 218] on img at bounding box center [678, 277] width 1955 height 1090
click at [657, 202] on img at bounding box center [627, 244] width 652 height 363
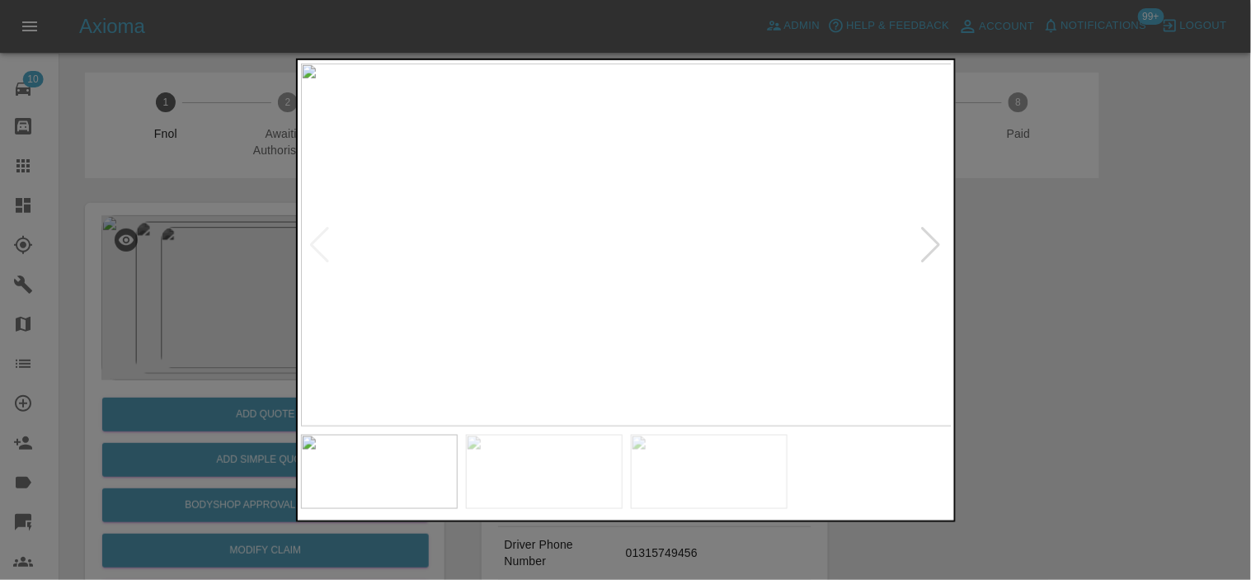
click at [657, 202] on img at bounding box center [627, 244] width 652 height 363
click at [656, 202] on img at bounding box center [530, 371] width 1955 height 1090
click at [648, 202] on img at bounding box center [530, 371] width 1955 height 1090
click at [167, 219] on div at bounding box center [625, 290] width 1251 height 580
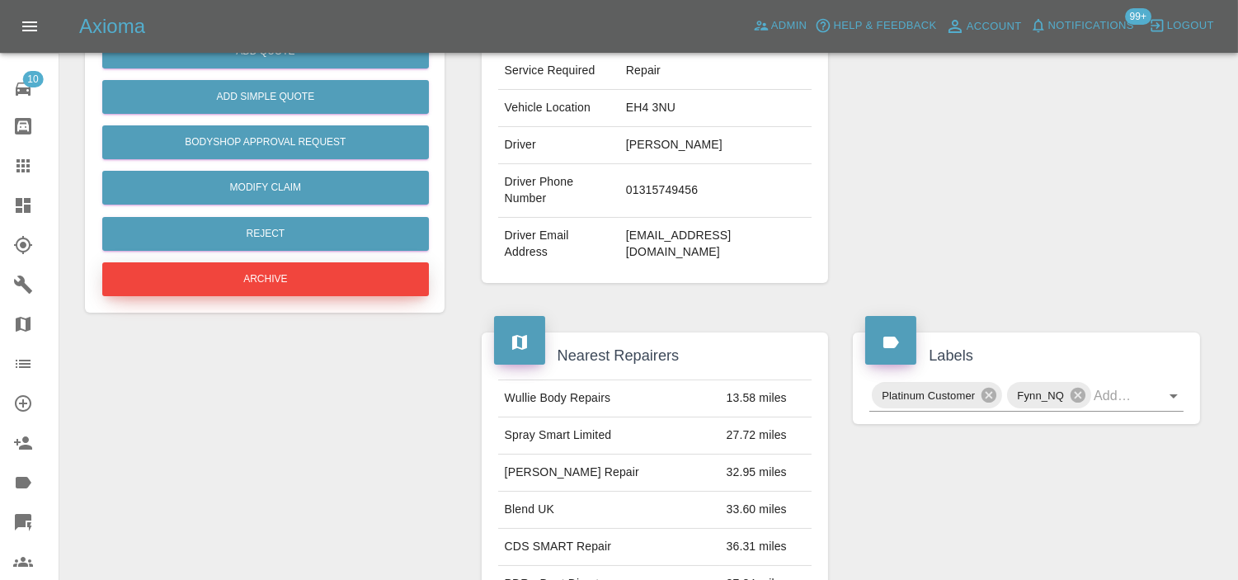
scroll to position [366, 0]
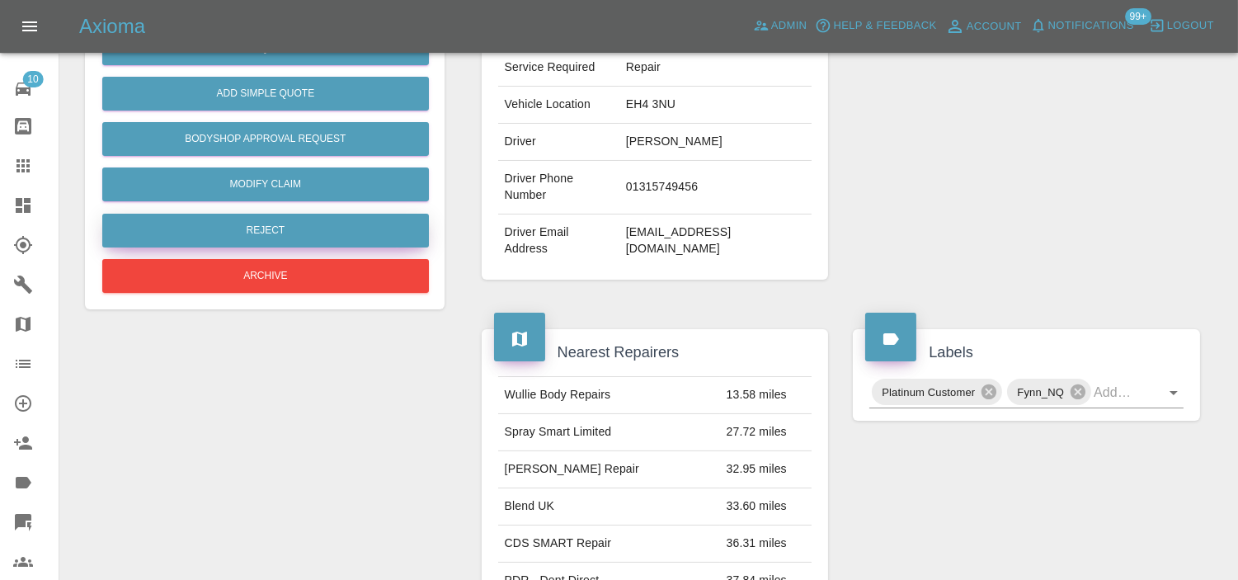
click at [278, 239] on button "Reject" at bounding box center [265, 231] width 327 height 34
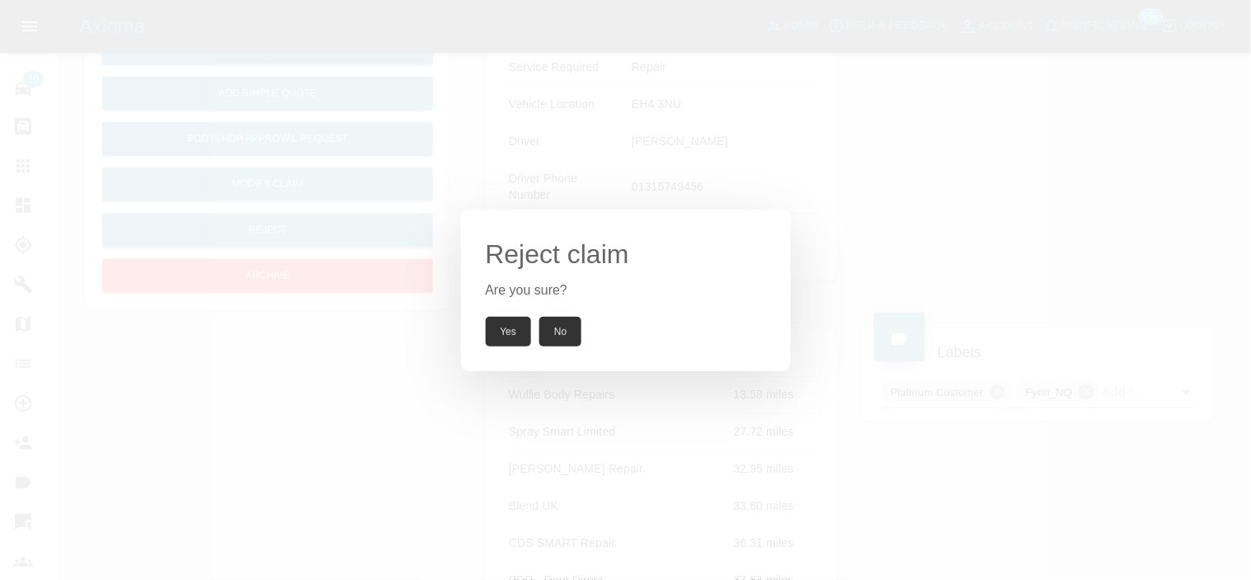
click at [522, 341] on button "Yes" at bounding box center [509, 332] width 46 height 30
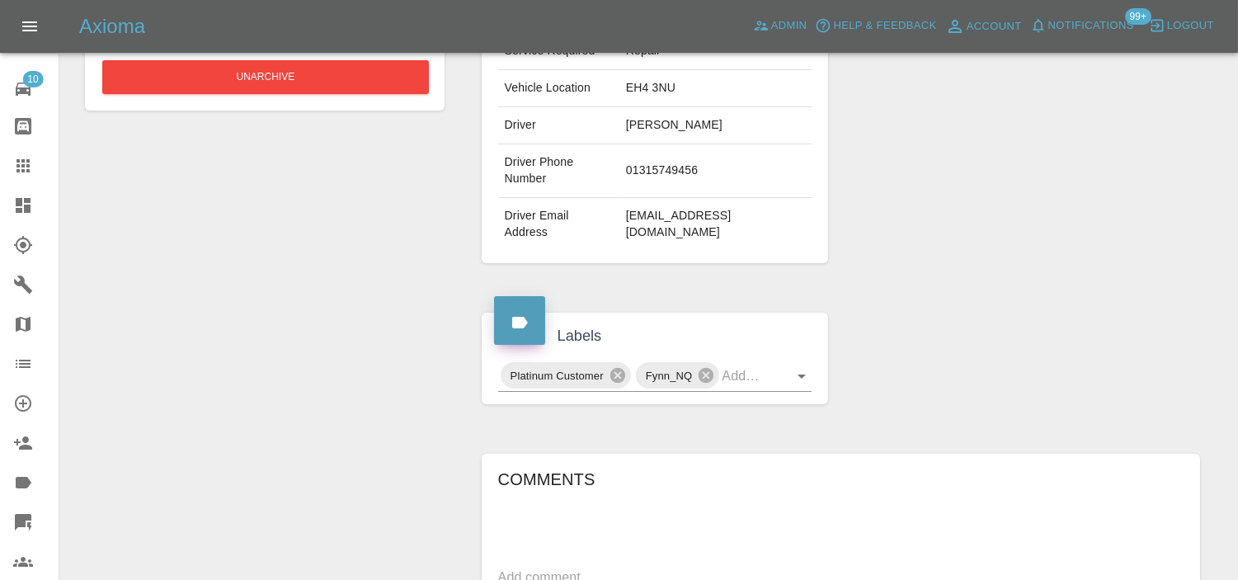
scroll to position [350, 0]
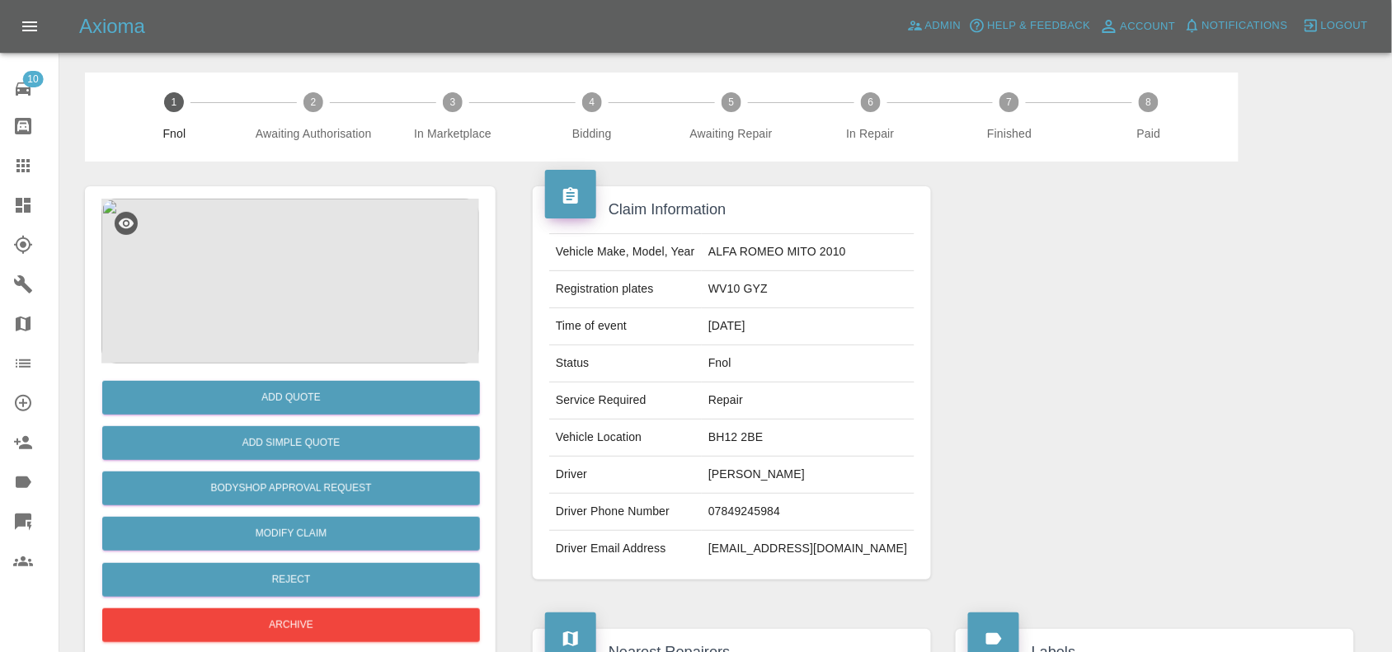
click at [273, 260] on img at bounding box center [290, 281] width 378 height 165
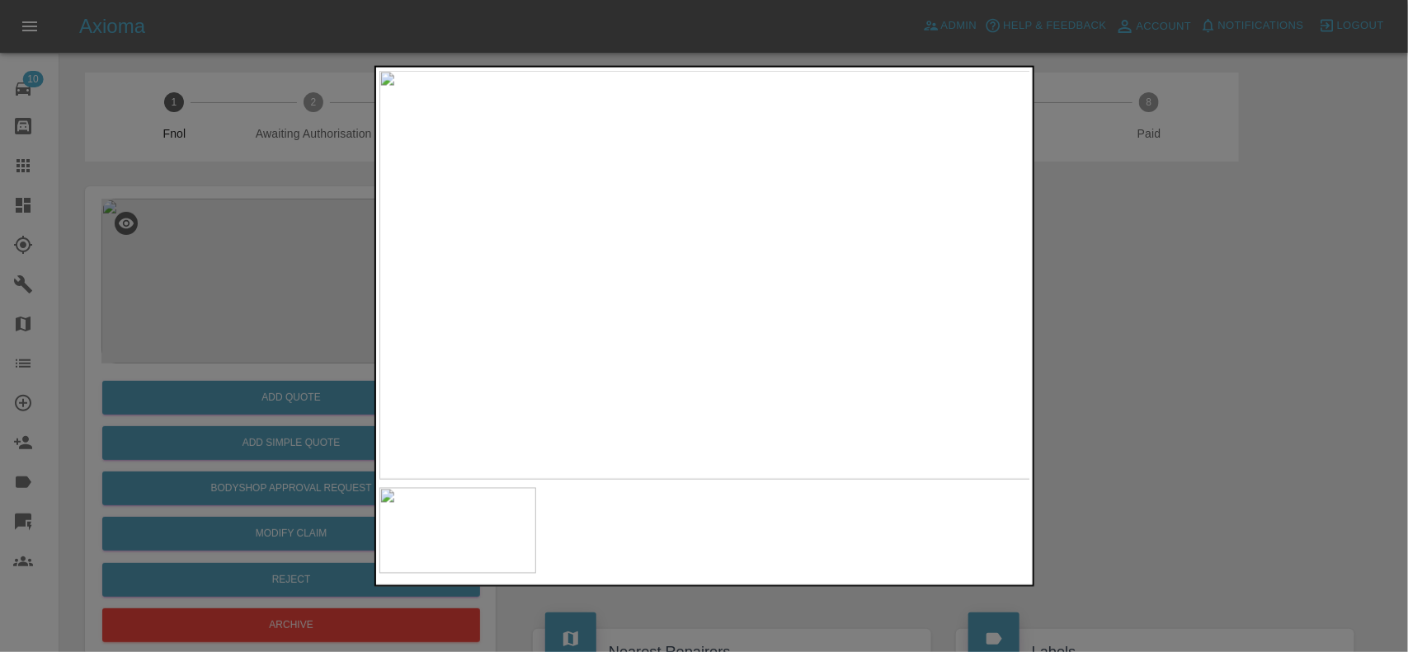
click at [694, 252] on img at bounding box center [705, 275] width 652 height 410
drag, startPoint x: 100, startPoint y: 214, endPoint x: 287, endPoint y: 316, distance: 213.0
click at [109, 214] on div at bounding box center [704, 326] width 1408 height 652
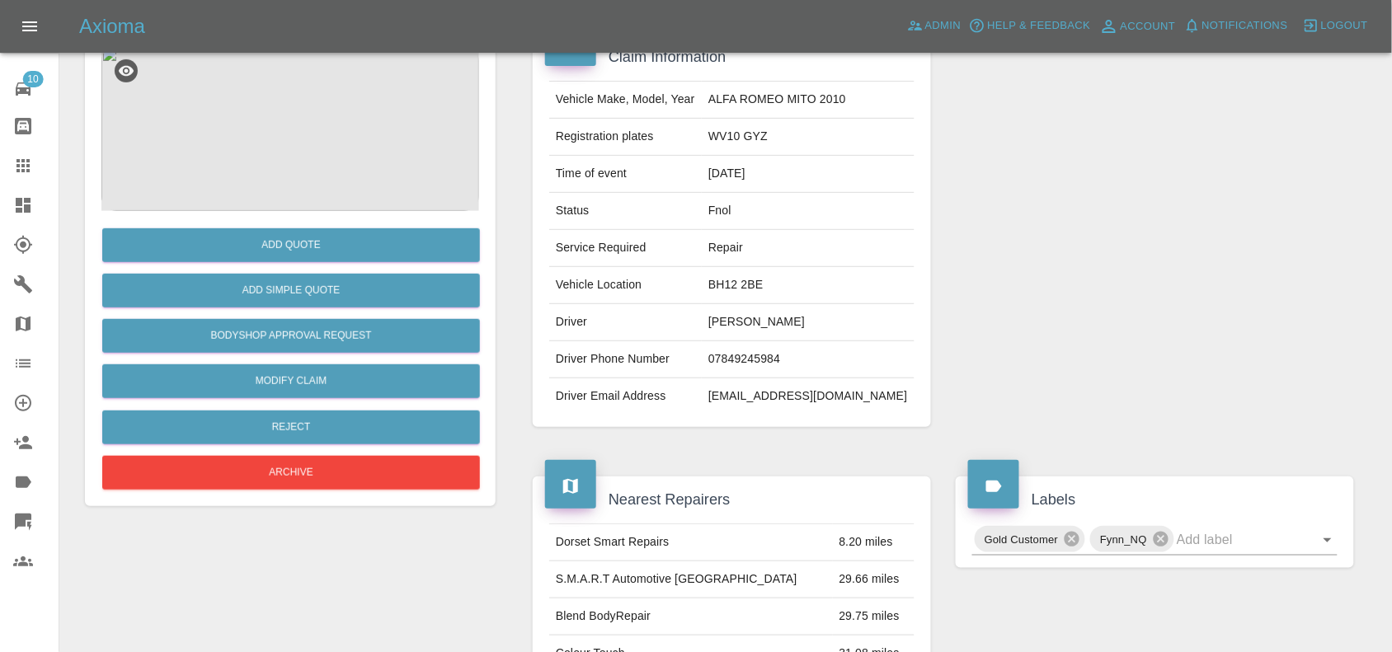
scroll to position [412, 0]
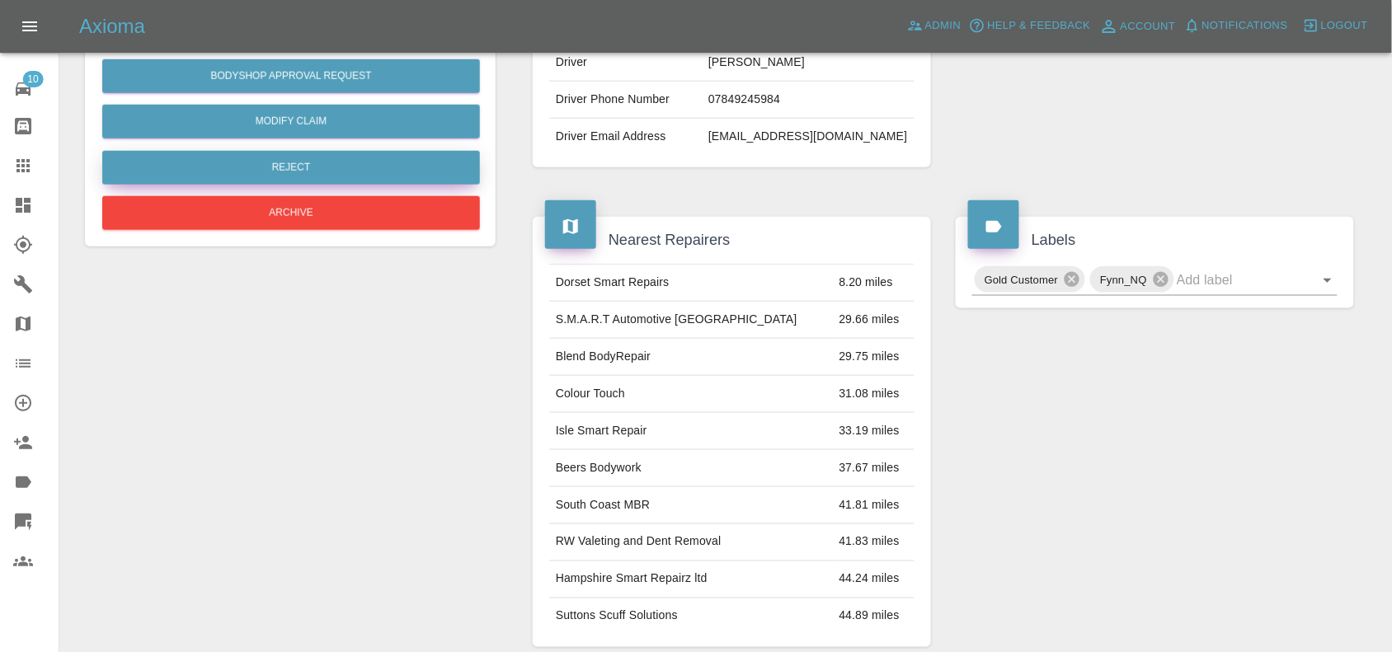
click at [309, 162] on button "Reject" at bounding box center [291, 168] width 378 height 34
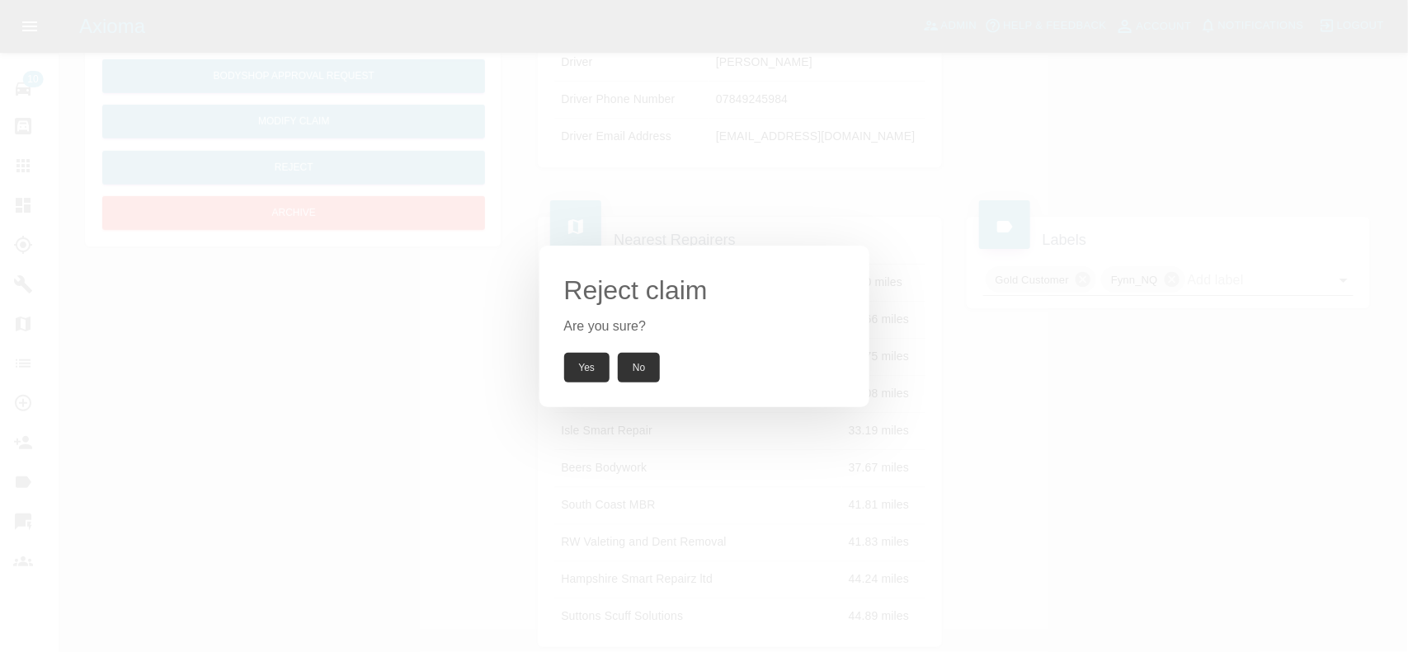
click at [607, 380] on button "Yes" at bounding box center [587, 368] width 46 height 30
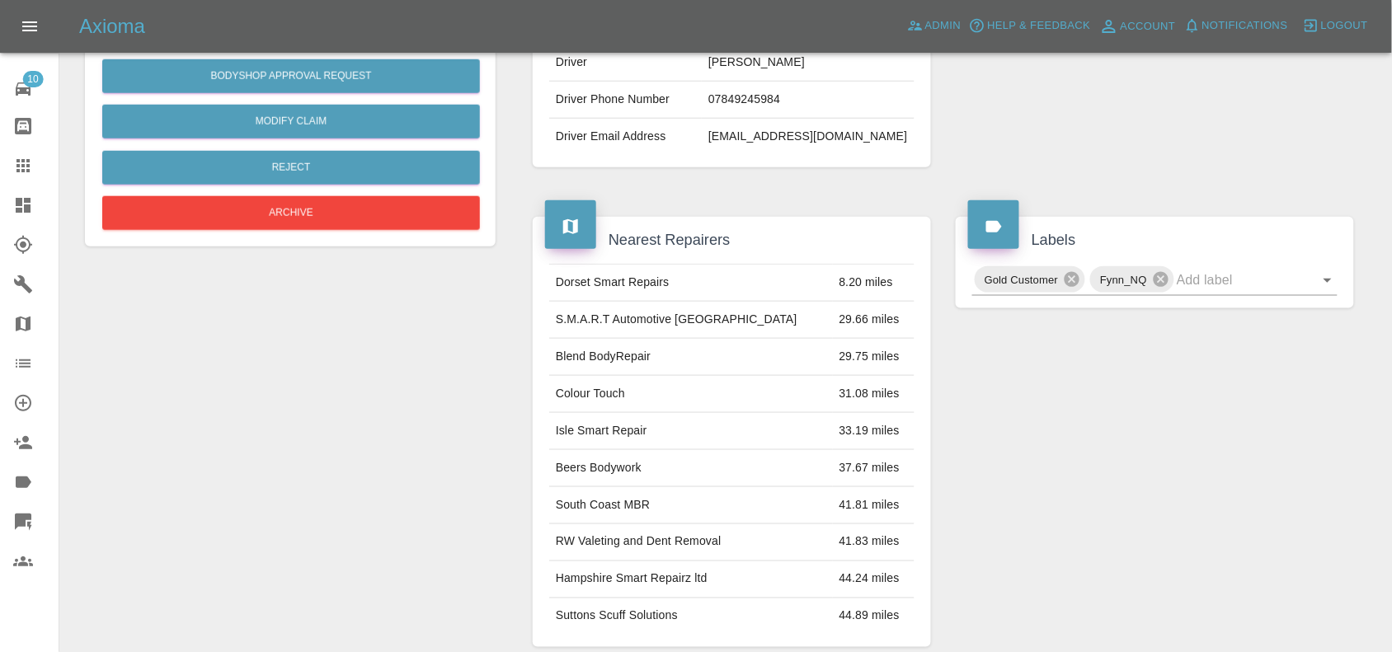
scroll to position [276, 0]
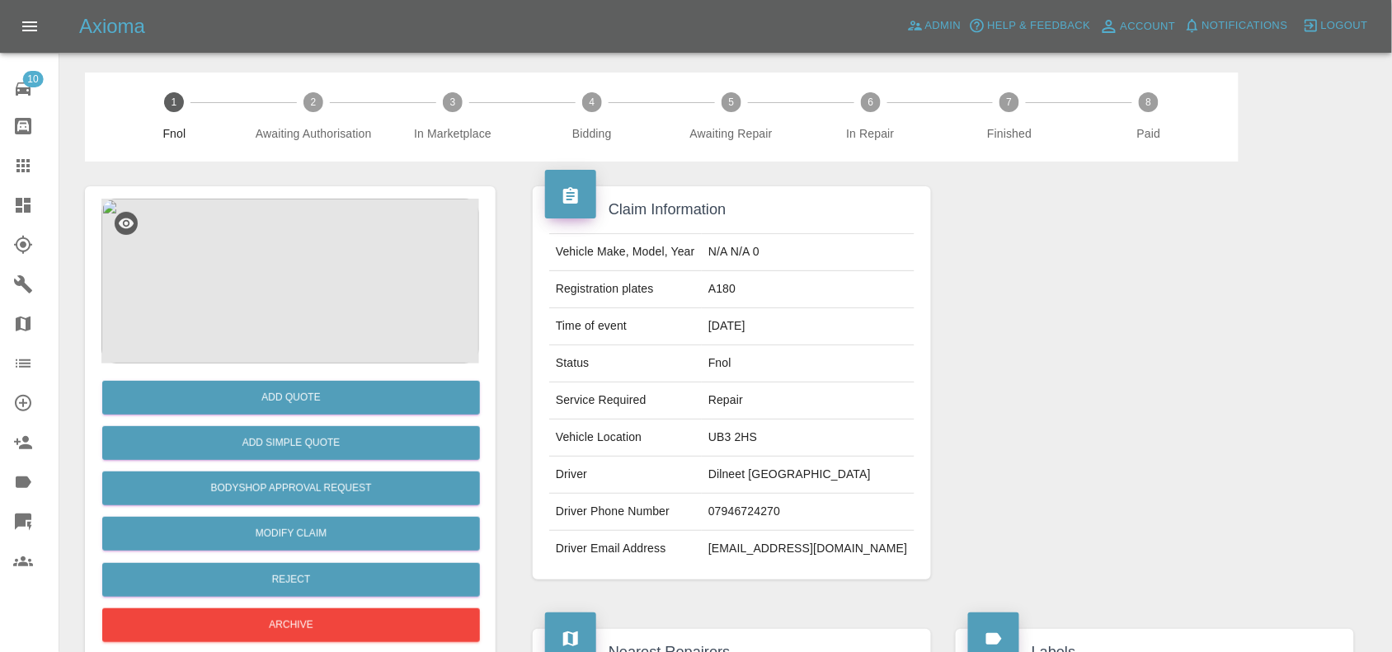
click at [316, 264] on img at bounding box center [290, 281] width 378 height 165
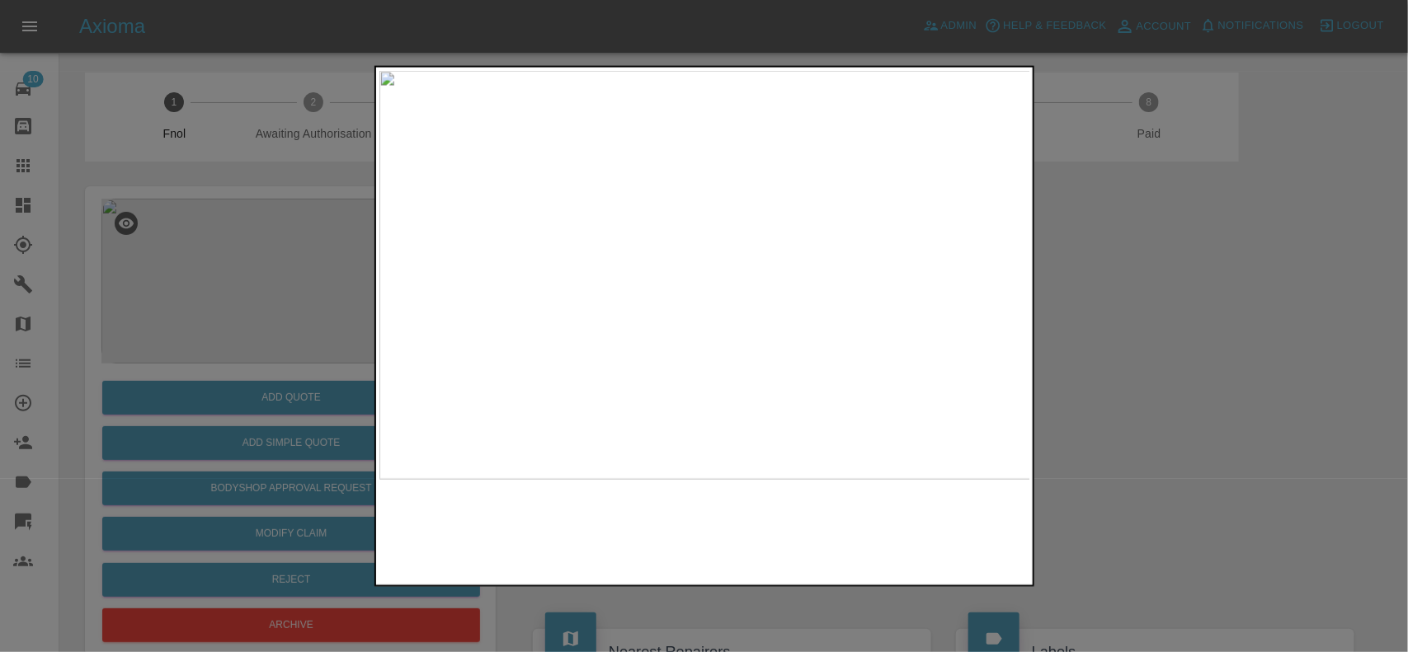
click at [759, 308] on img at bounding box center [705, 275] width 652 height 410
click at [747, 306] on img at bounding box center [541, 174] width 1955 height 1229
click at [242, 318] on div at bounding box center [704, 326] width 1408 height 652
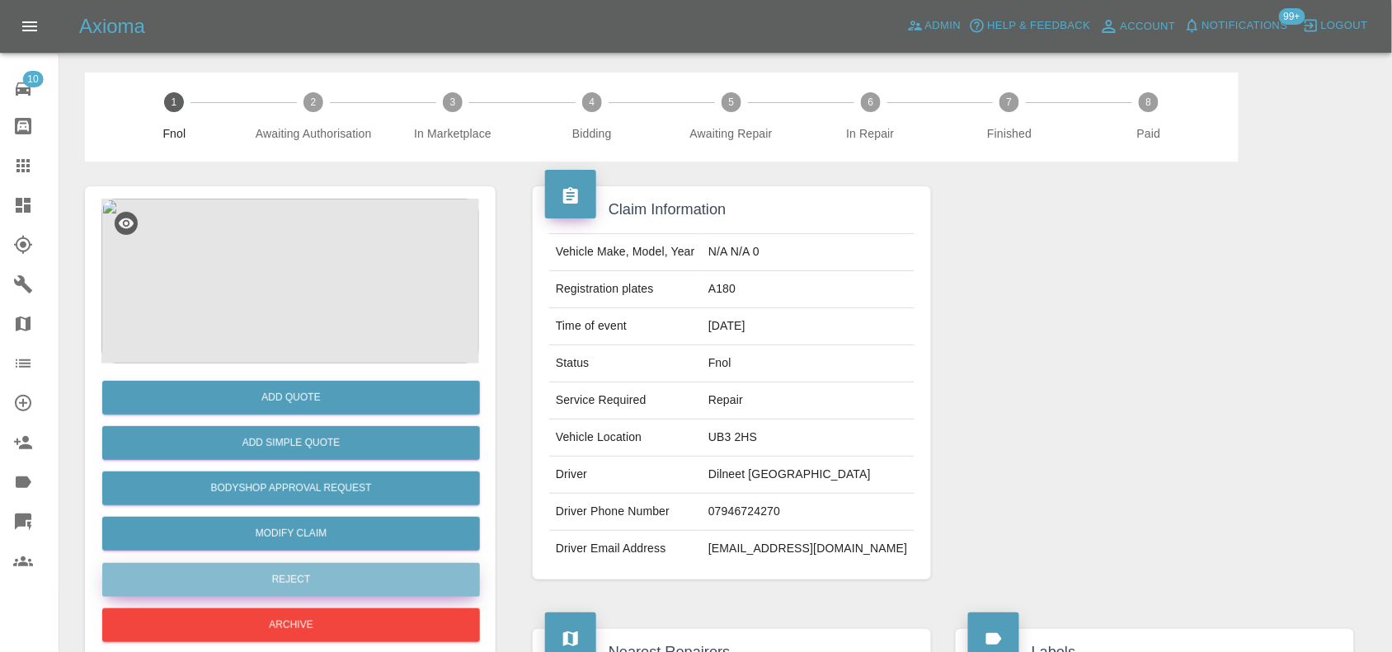
click at [315, 572] on button "Reject" at bounding box center [291, 580] width 378 height 34
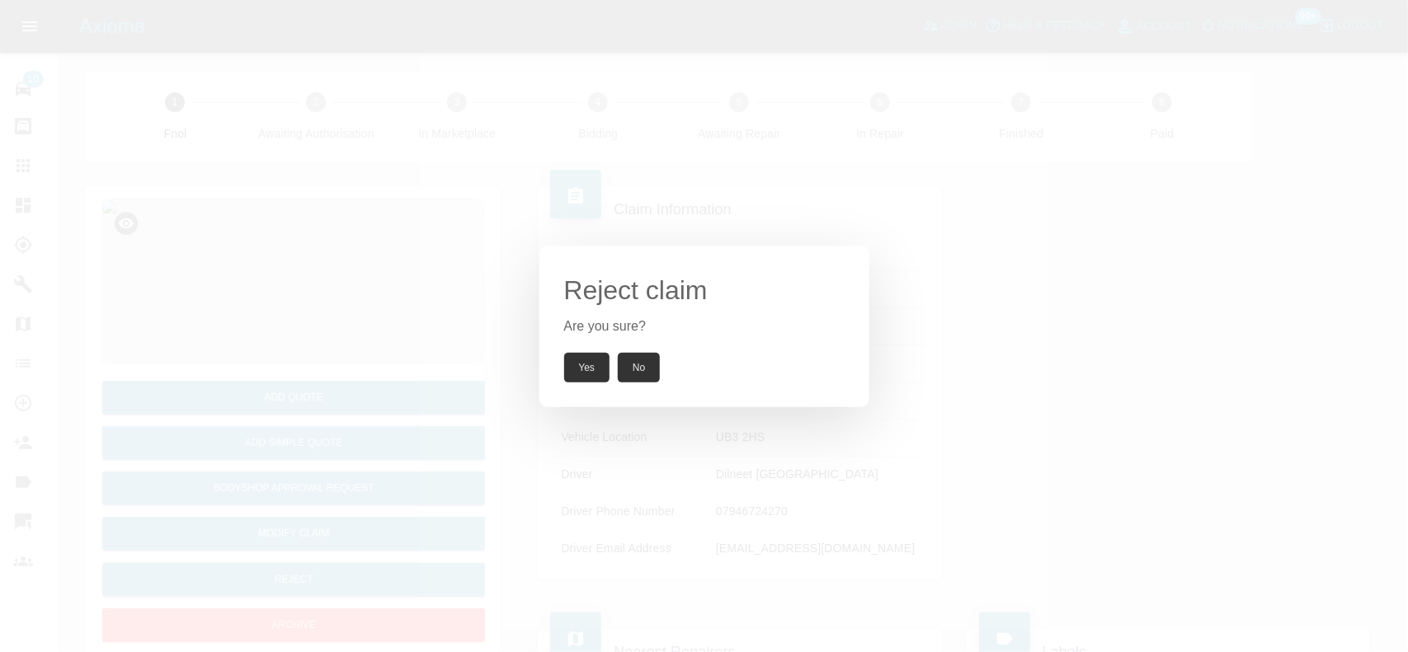
click at [588, 361] on button "Yes" at bounding box center [587, 368] width 46 height 30
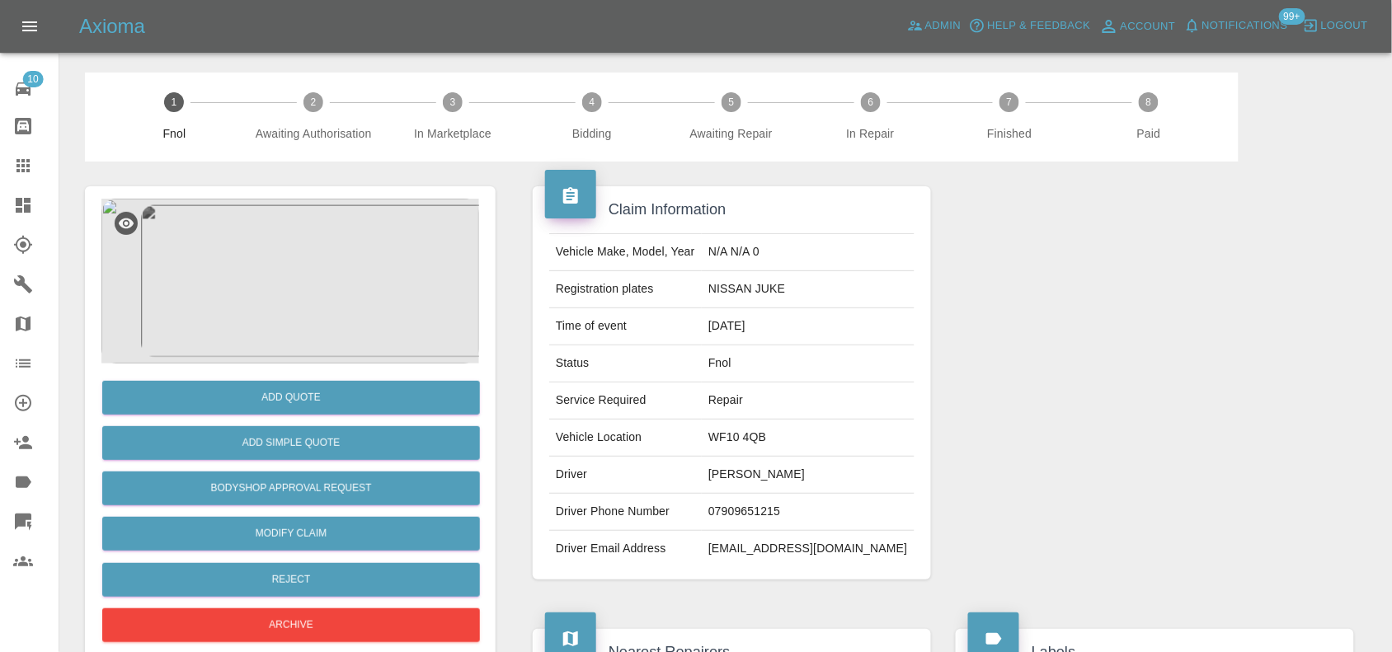
click at [299, 285] on img at bounding box center [290, 281] width 378 height 165
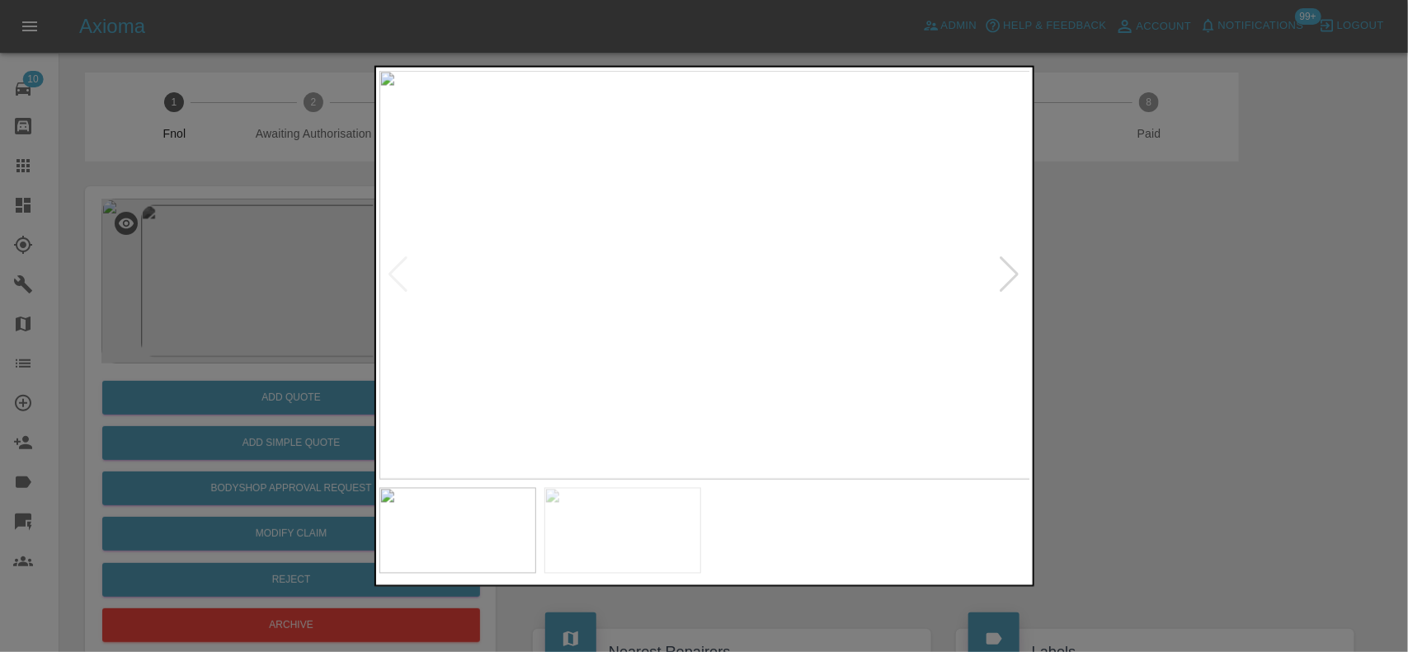
click at [674, 302] on img at bounding box center [705, 275] width 652 height 410
click at [675, 303] on img at bounding box center [705, 275] width 652 height 410
click at [675, 303] on img at bounding box center [791, 190] width 1955 height 1229
click at [660, 332] on img at bounding box center [705, 275] width 652 height 410
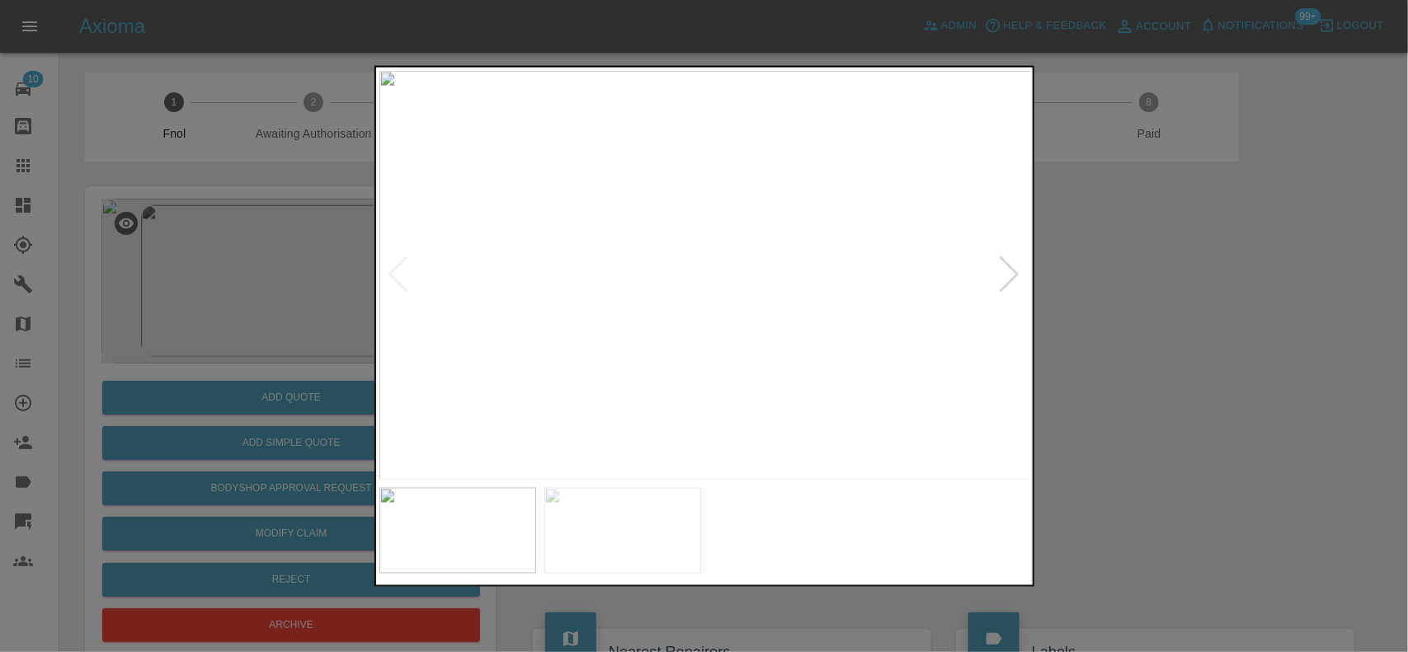
click at [592, 309] on img at bounding box center [705, 275] width 652 height 410
drag, startPoint x: 295, startPoint y: 243, endPoint x: 285, endPoint y: 243, distance: 9.9
click at [290, 243] on div at bounding box center [704, 326] width 1408 height 652
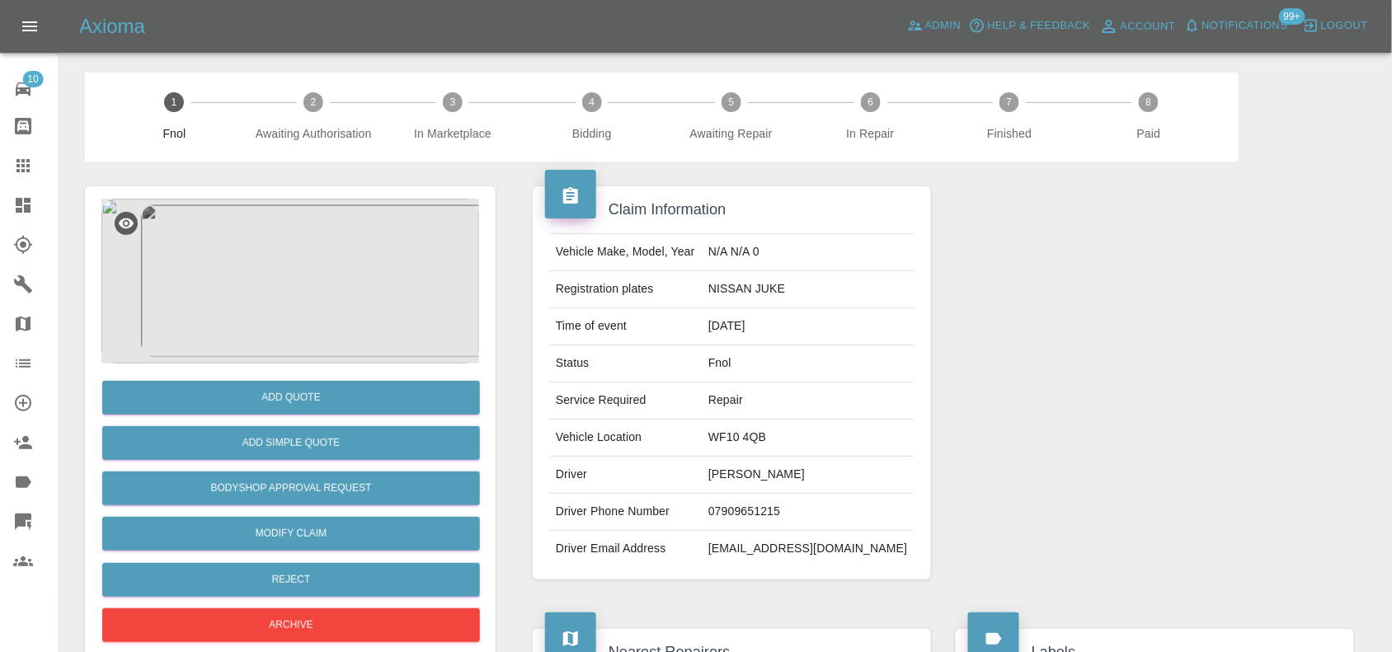
click at [319, 219] on img at bounding box center [290, 281] width 378 height 165
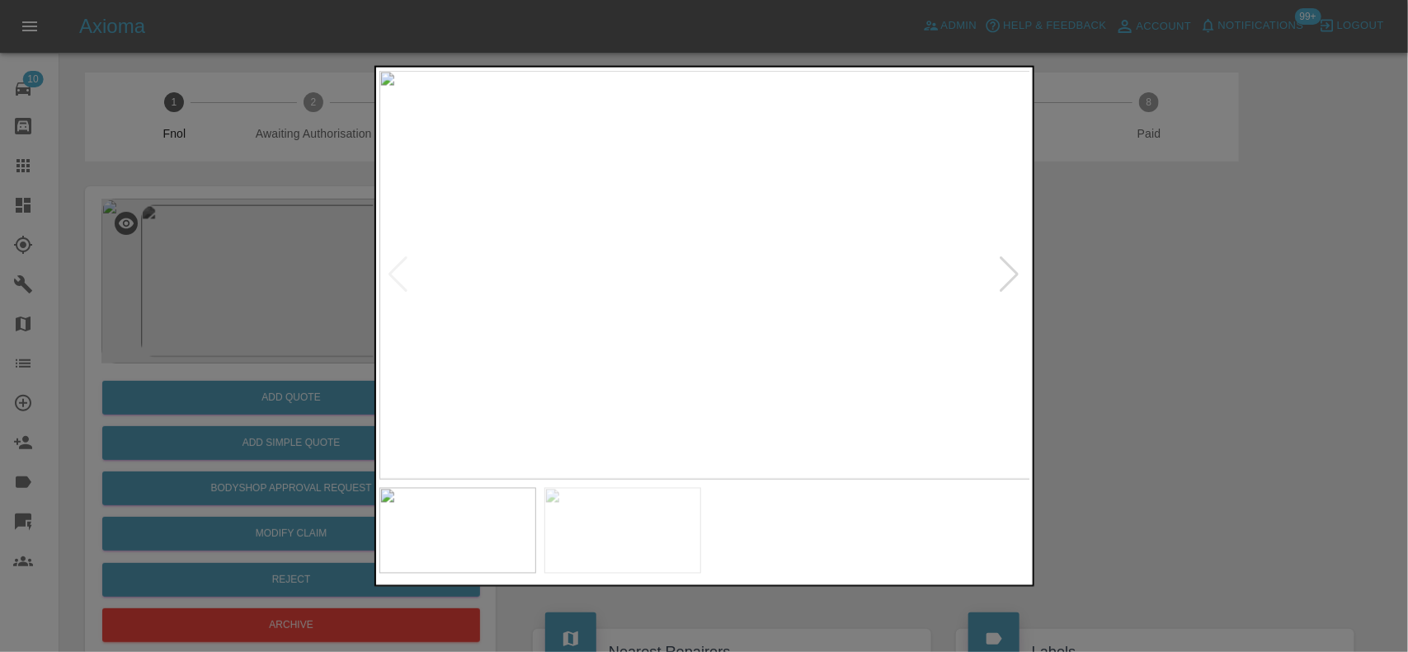
click at [734, 264] on img at bounding box center [705, 275] width 652 height 410
click at [313, 243] on div at bounding box center [704, 326] width 1408 height 652
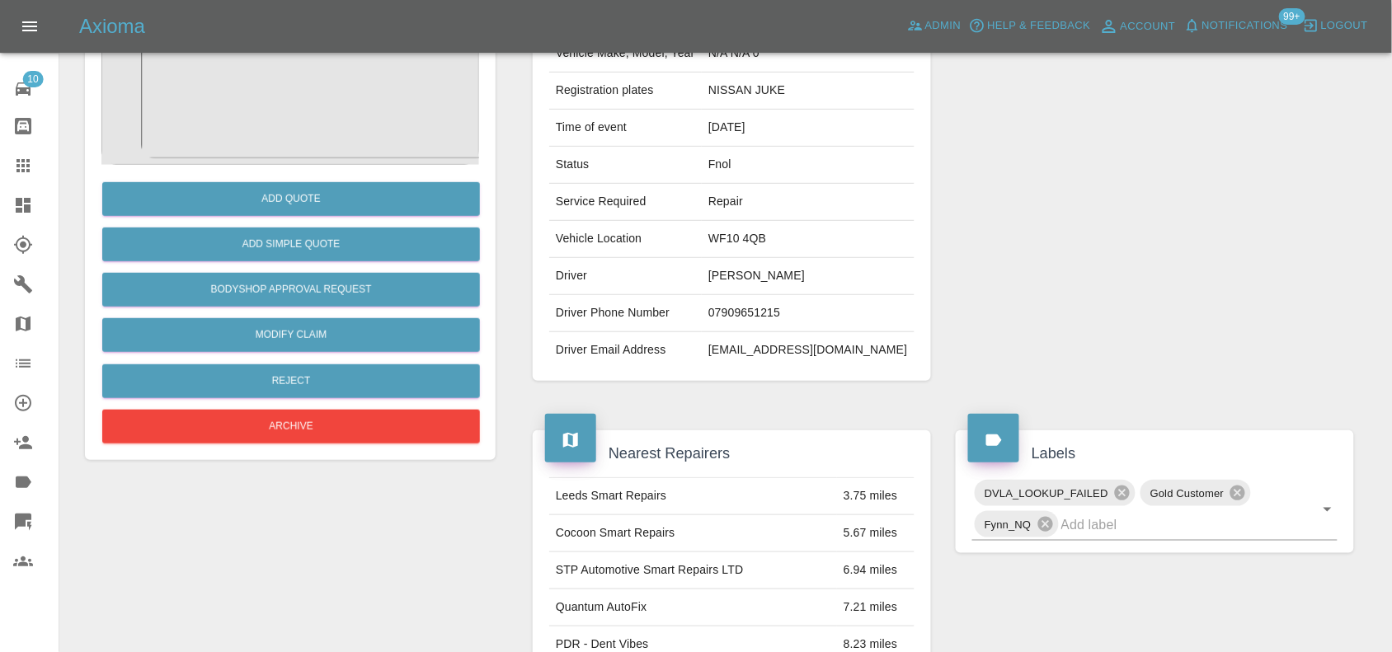
scroll to position [206, 0]
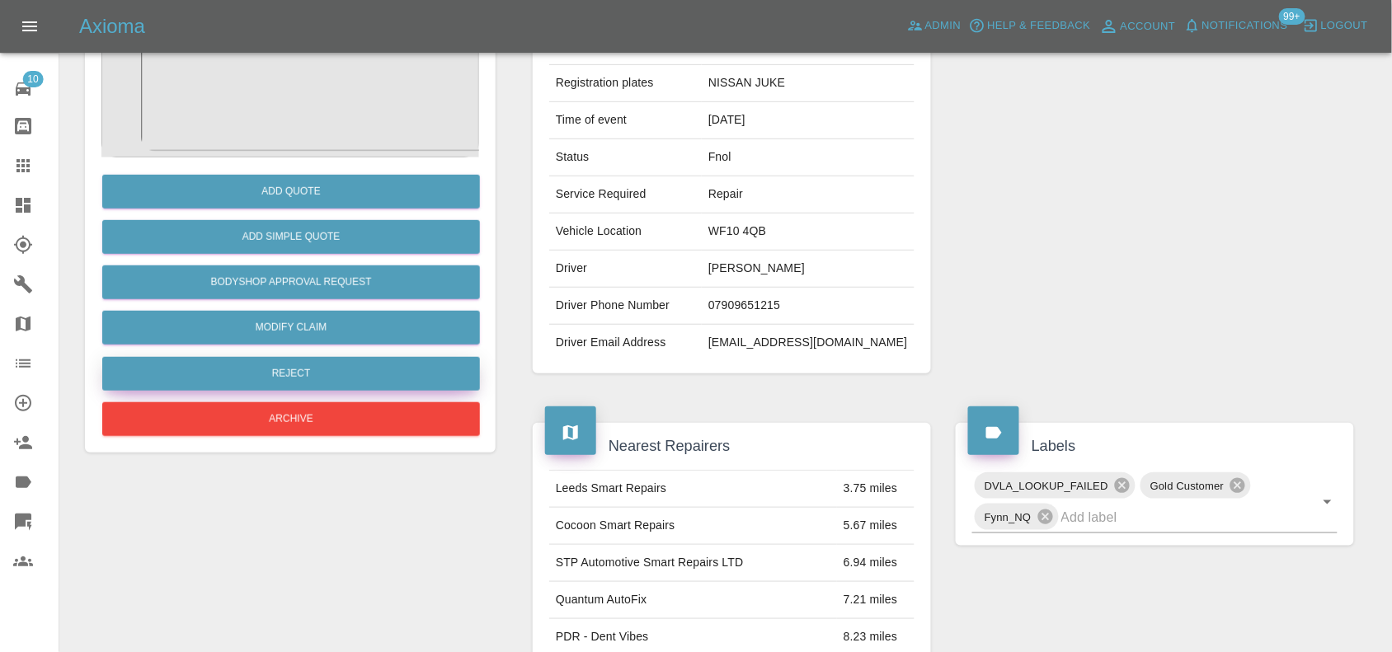
click at [345, 376] on button "Reject" at bounding box center [291, 374] width 378 height 34
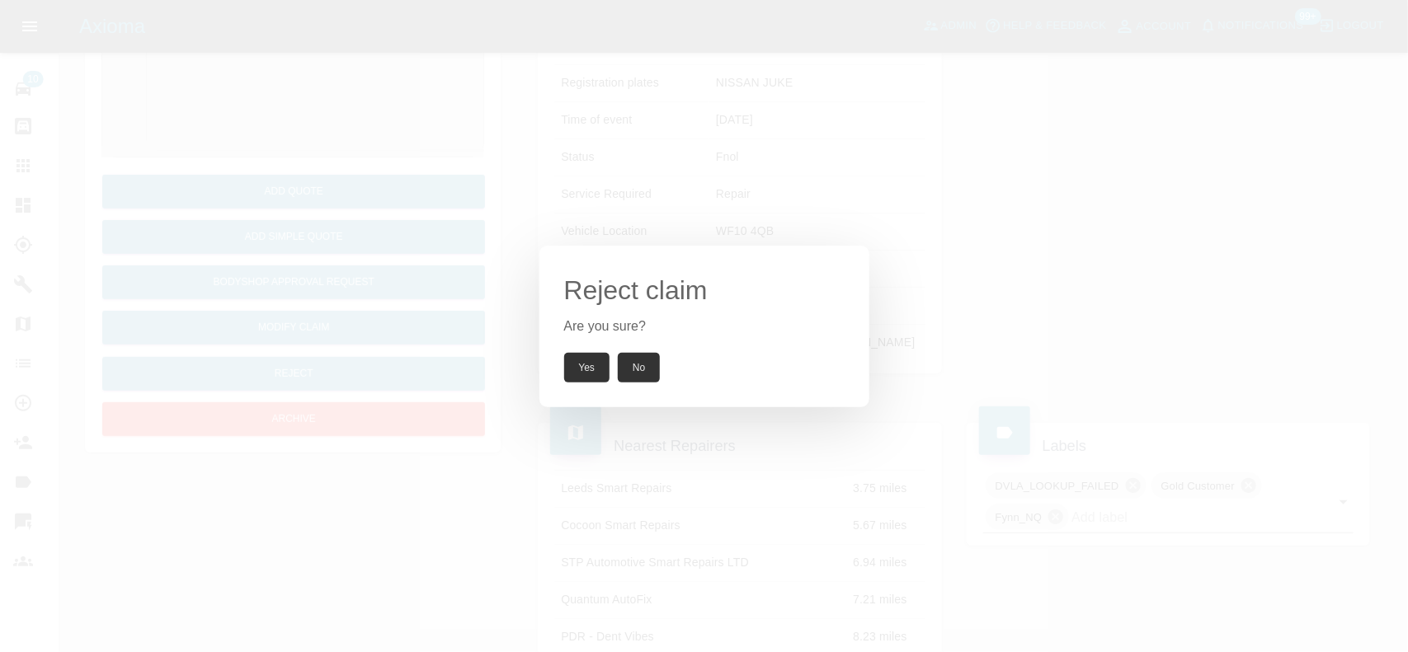
click at [591, 367] on button "Yes" at bounding box center [587, 368] width 46 height 30
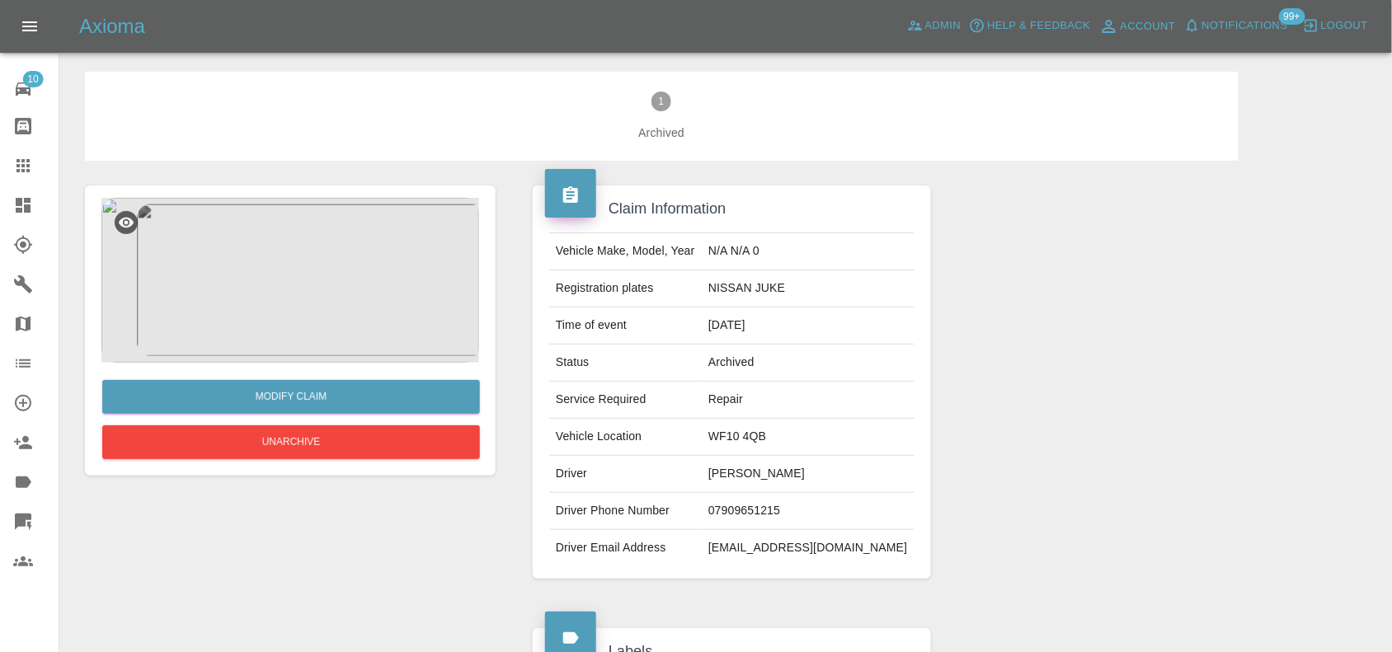
scroll to position [0, 0]
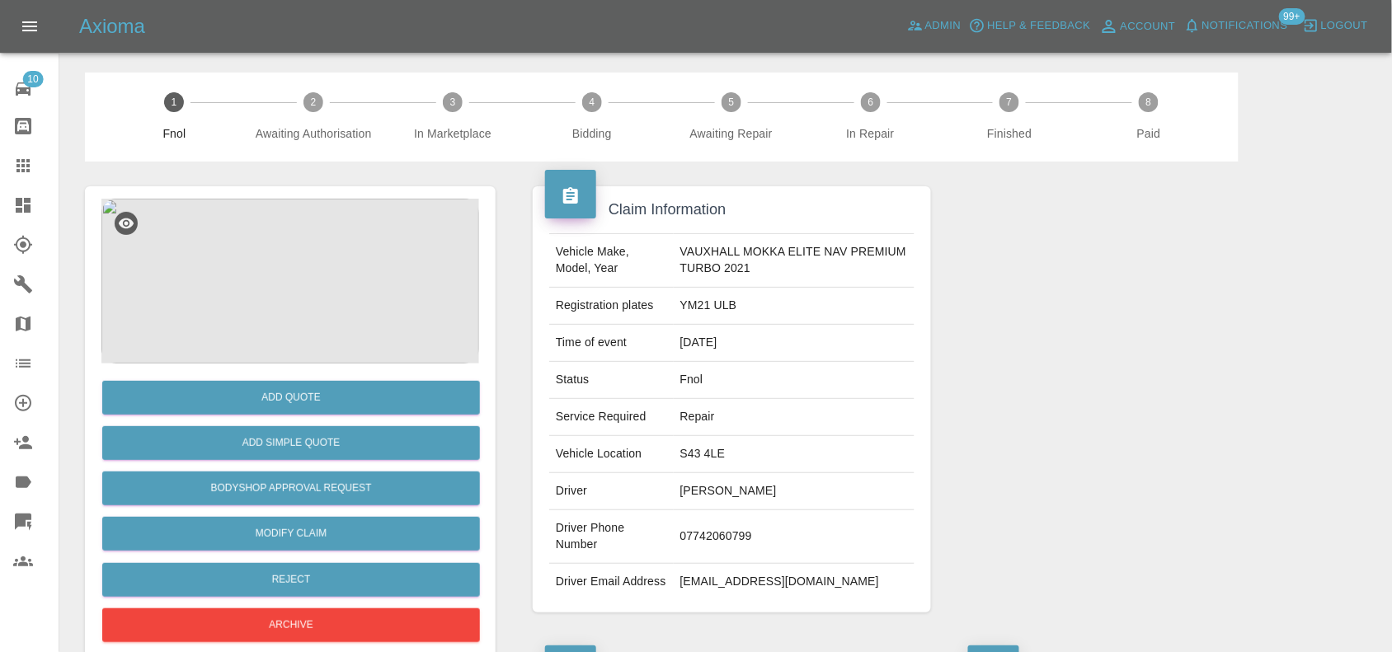
click at [282, 257] on img at bounding box center [290, 281] width 378 height 165
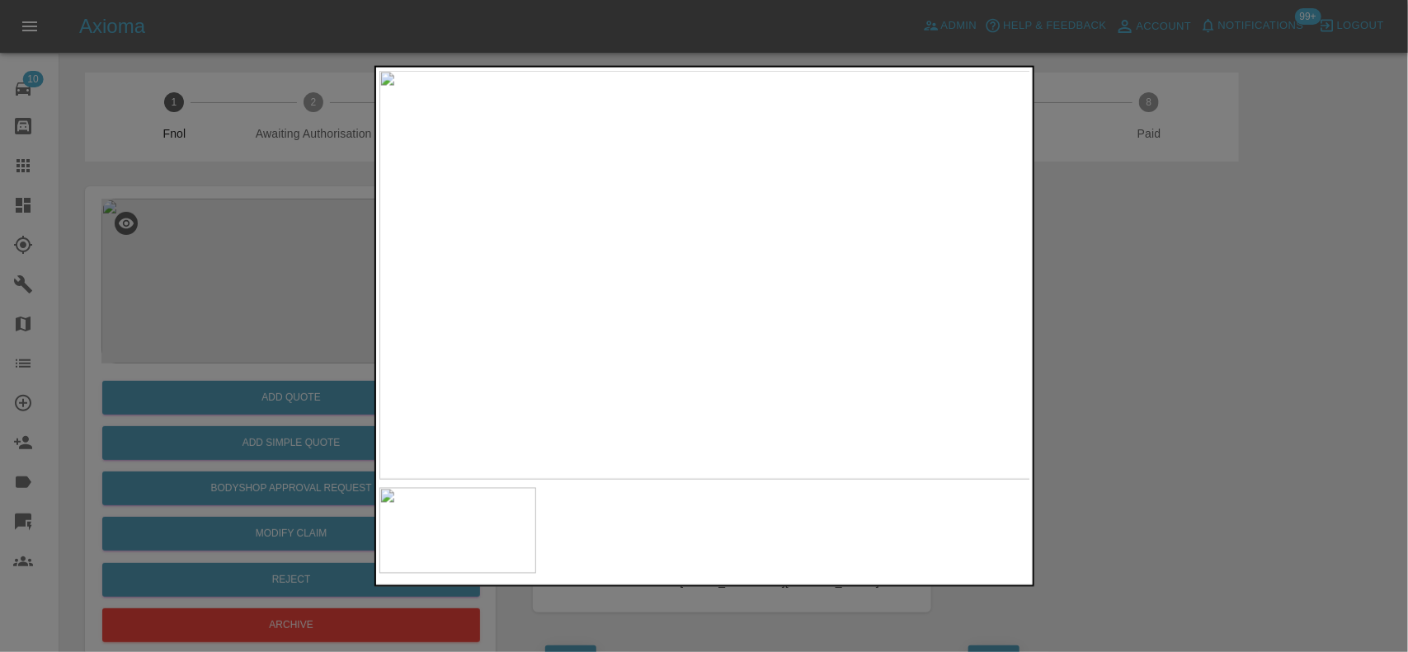
click at [666, 268] on img at bounding box center [705, 275] width 652 height 410
click at [669, 190] on img at bounding box center [788, 238] width 1955 height 1229
click at [633, 567] on div at bounding box center [705, 326] width 660 height 522
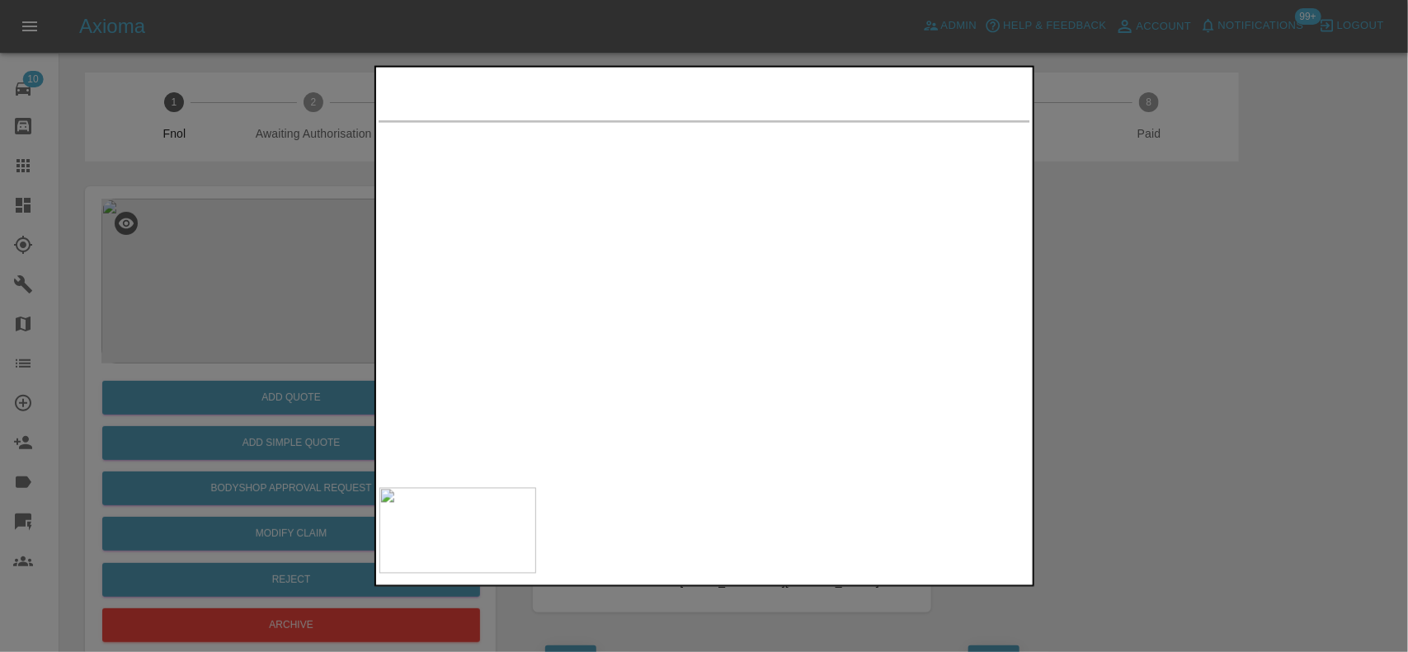
click at [645, 186] on img at bounding box center [932, 621] width 1955 height 1229
click at [672, 216] on img at bounding box center [838, 494] width 1955 height 1229
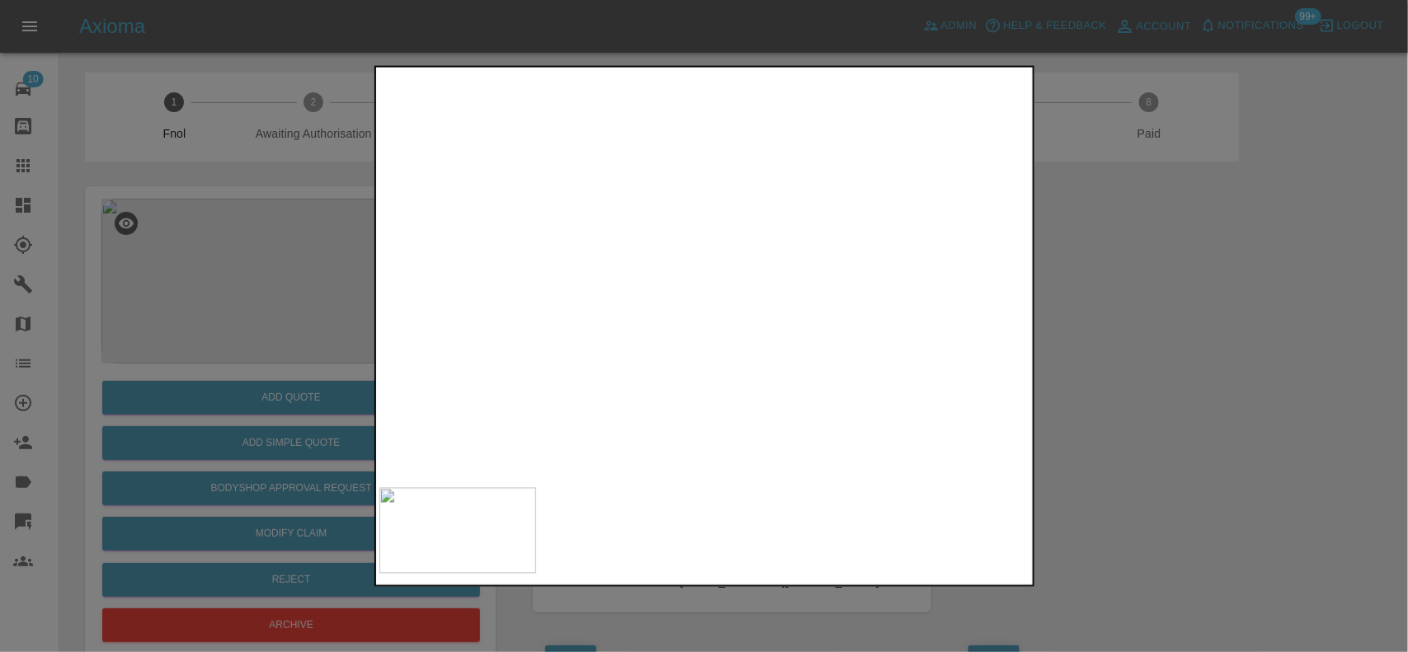
click at [661, 253] on img at bounding box center [814, 419] width 1955 height 1229
click at [637, 216] on img at bounding box center [817, 337] width 1955 height 1229
click at [682, 268] on img at bounding box center [764, 214] width 1955 height 1229
click at [224, 315] on div at bounding box center [704, 326] width 1408 height 652
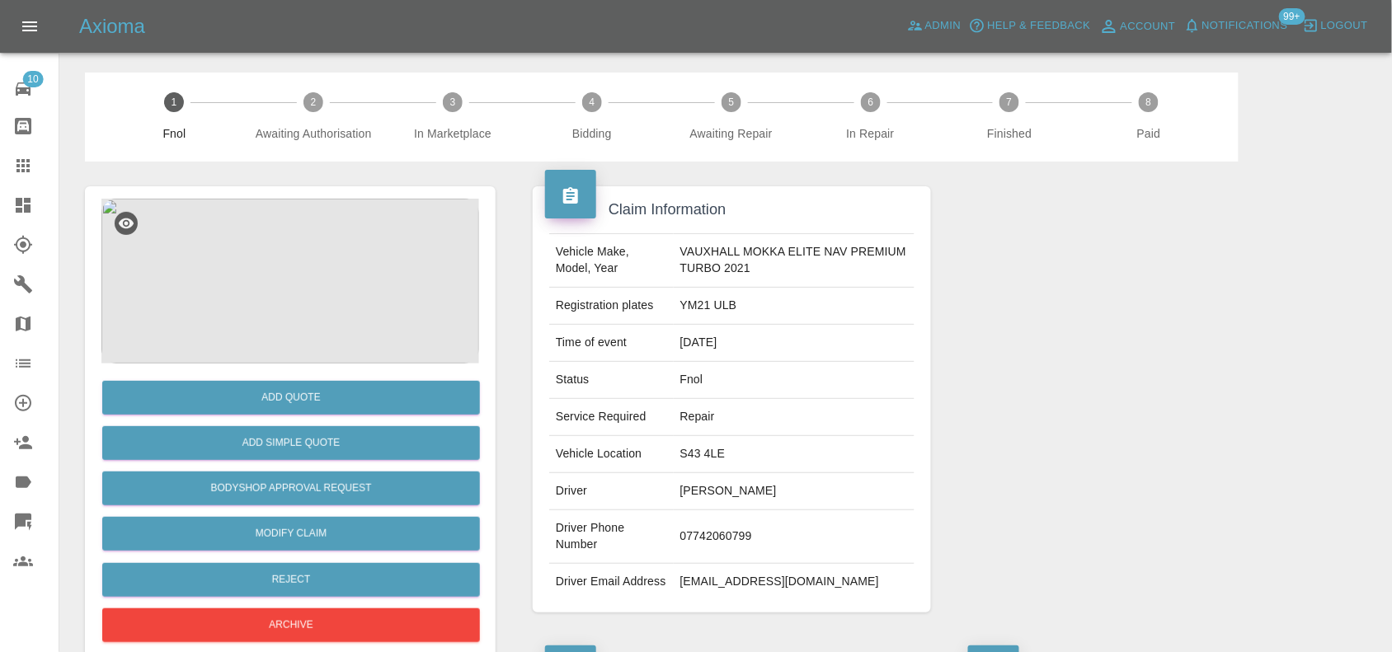
click at [332, 256] on img at bounding box center [290, 281] width 378 height 165
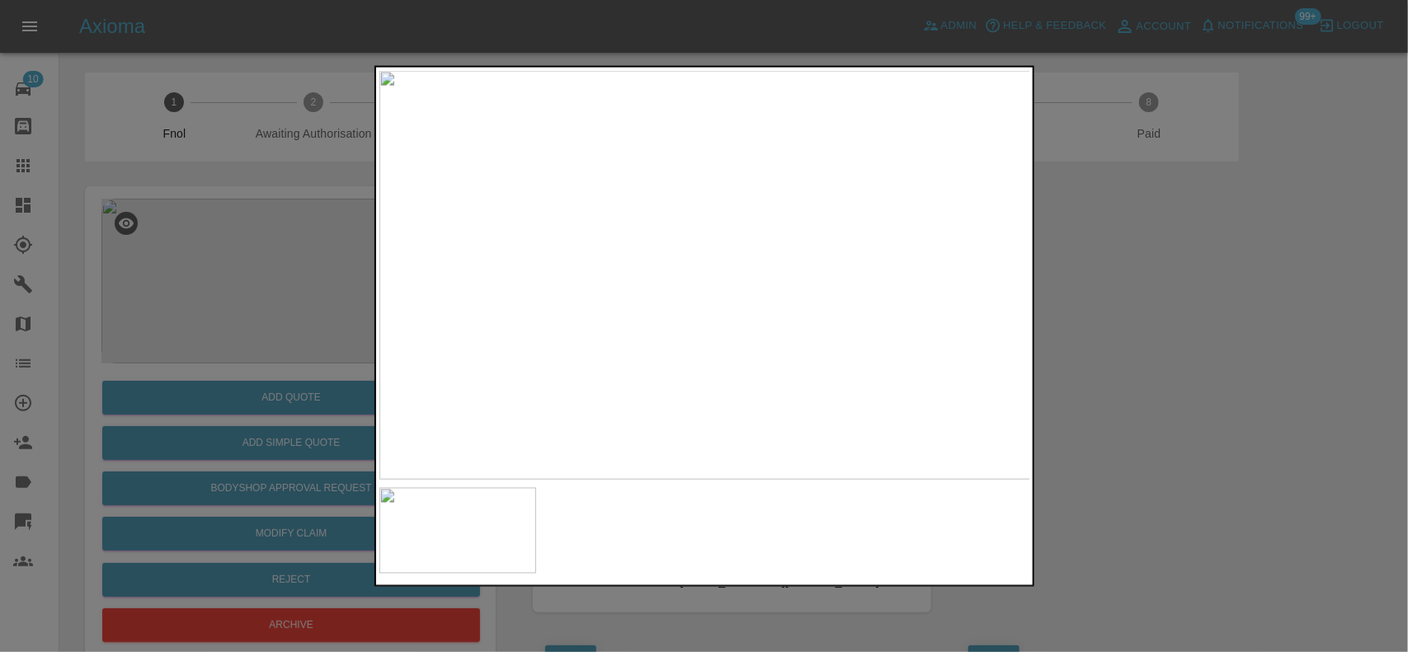
click at [719, 206] on img at bounding box center [705, 275] width 652 height 410
click at [681, 159] on img at bounding box center [659, 481] width 1955 height 1229
click at [677, 444] on img at bounding box center [642, 131] width 1955 height 1229
click at [660, 411] on img at bounding box center [663, 263] width 1955 height 1229
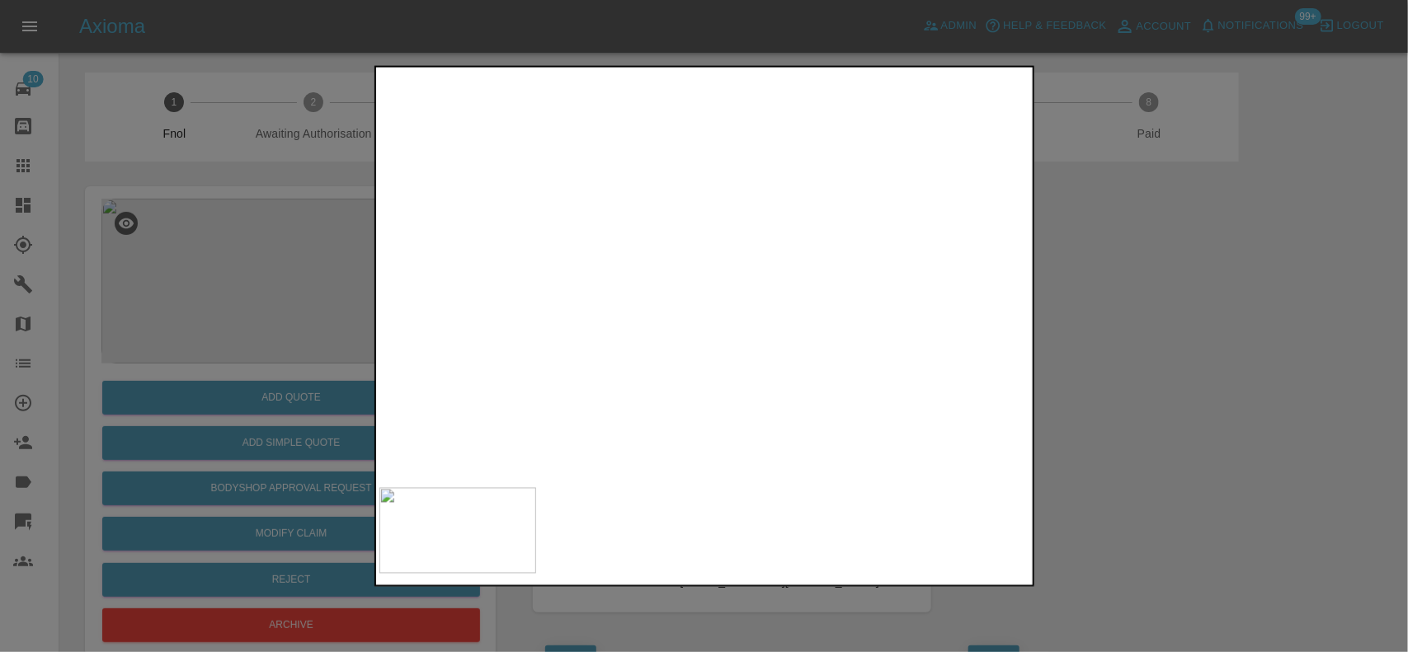
click at [657, 411] on img at bounding box center [673, 409] width 1955 height 1229
click at [747, 289] on img at bounding box center [758, 409] width 1955 height 1229
click at [675, 312] on img at bounding box center [905, 387] width 1955 height 1229
click at [616, 200] on img at bounding box center [871, 326] width 1955 height 1229
click at [648, 252] on img at bounding box center [853, 247] width 1955 height 1229
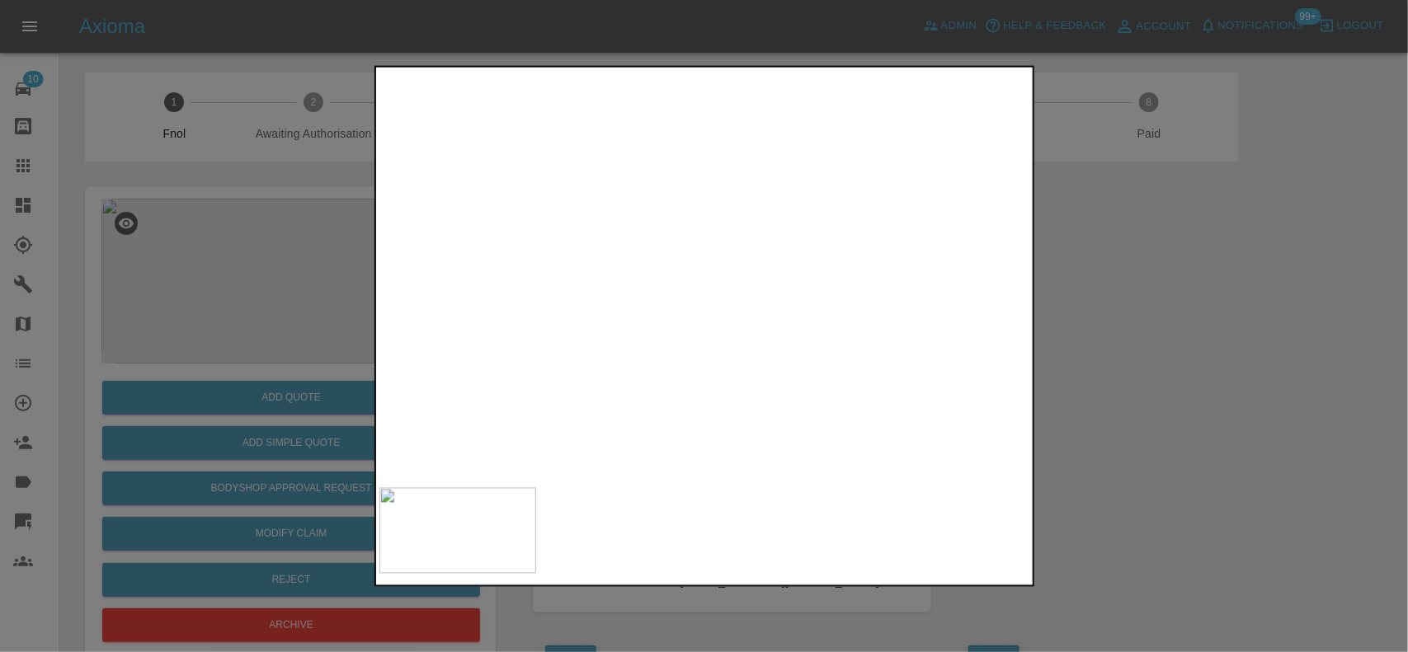
click at [628, 256] on img at bounding box center [852, 172] width 1955 height 1229
click at [613, 281] on img at bounding box center [833, 93] width 1955 height 1229
click at [637, 212] on img at bounding box center [705, 275] width 652 height 410
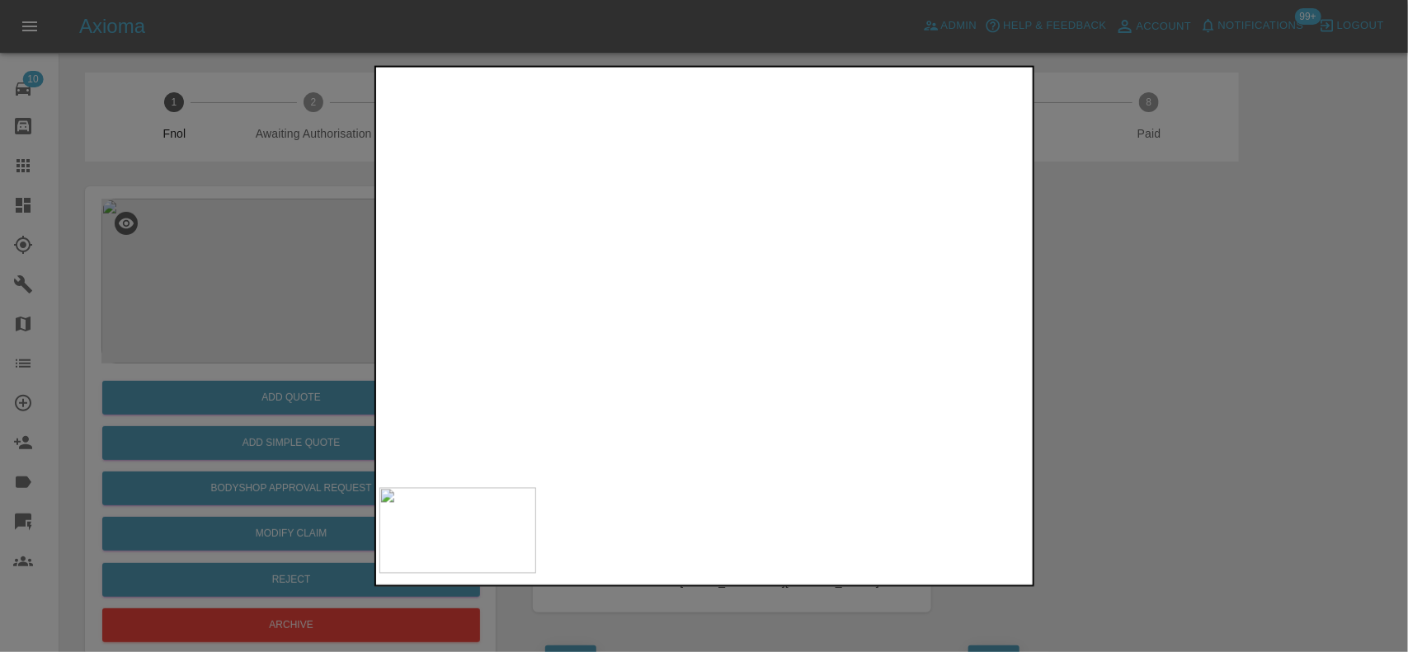
click at [558, 277] on img at bounding box center [839, 532] width 1955 height 1229
click at [671, 268] on img at bounding box center [817, 517] width 1955 height 1229
click at [728, 304] on img at bounding box center [798, 494] width 1955 height 1229
click at [711, 294] on img at bounding box center [705, 275] width 652 height 410
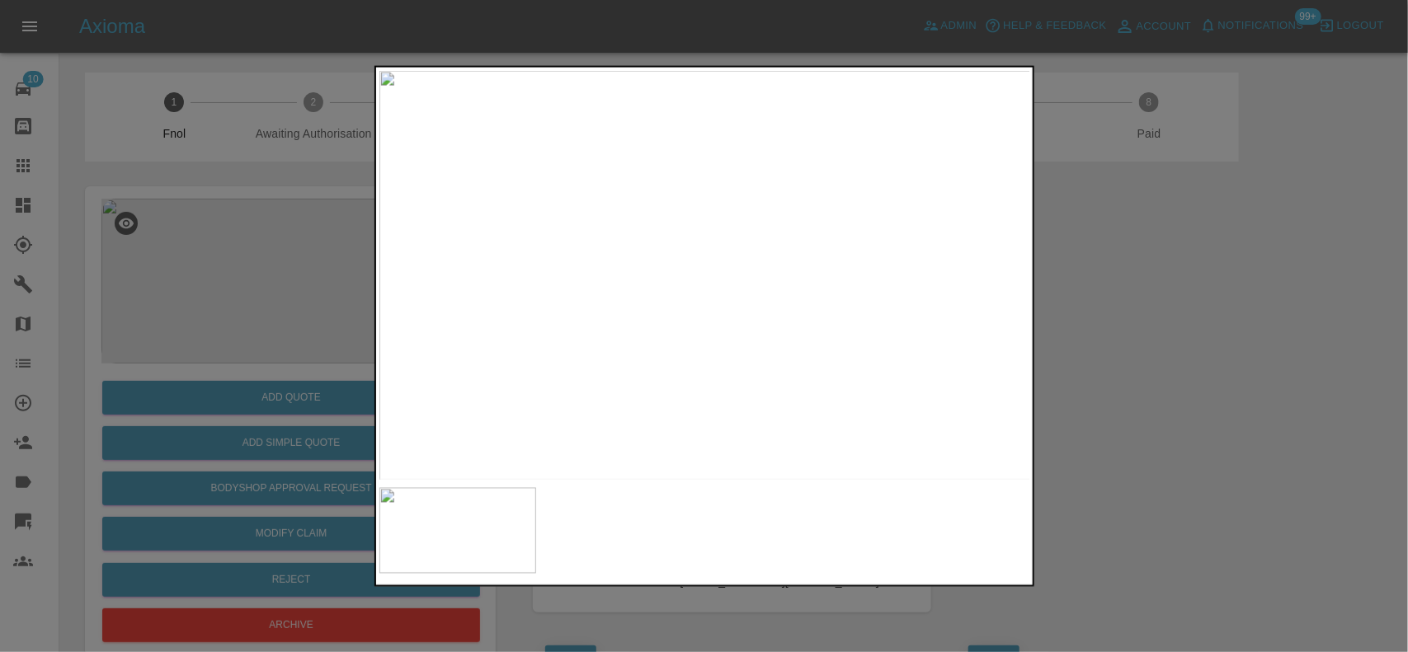
click at [711, 294] on img at bounding box center [705, 275] width 652 height 410
click at [718, 318] on img at bounding box center [685, 272] width 1955 height 1229
click at [430, 247] on img at bounding box center [705, 275] width 652 height 410
click at [313, 319] on div at bounding box center [704, 326] width 1408 height 652
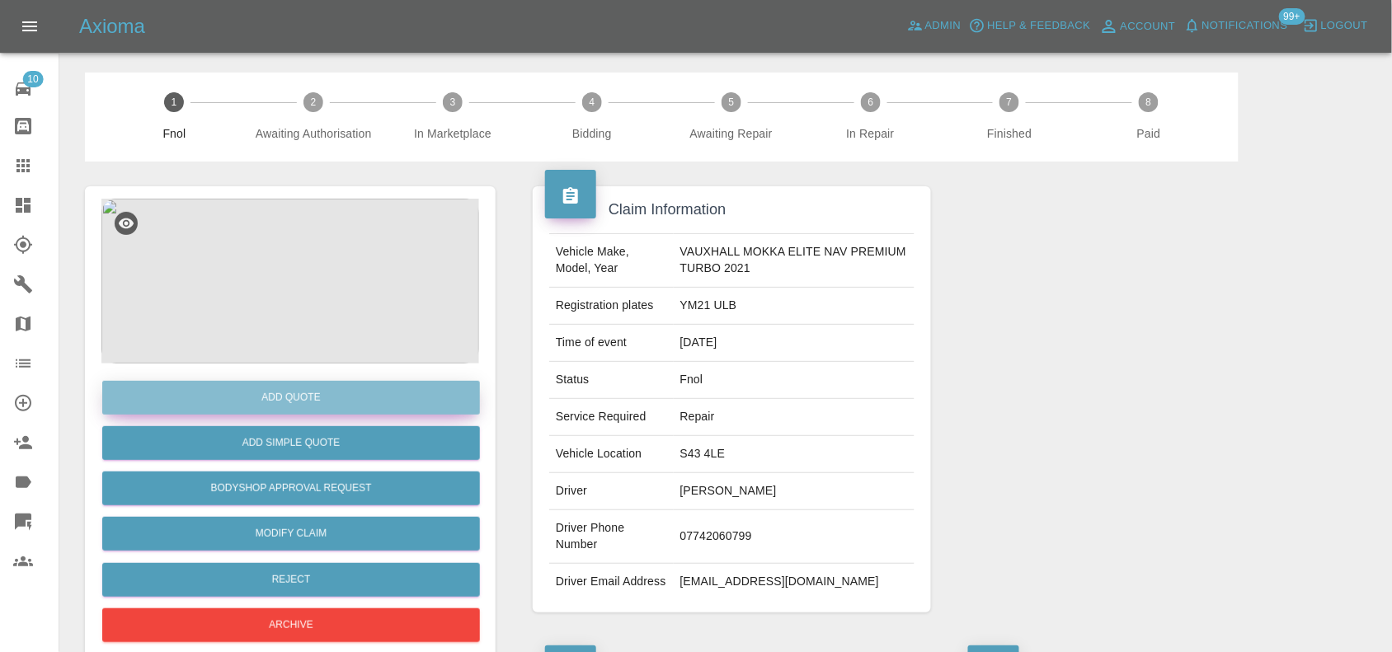
click at [303, 394] on button "Add Quote" at bounding box center [291, 398] width 378 height 34
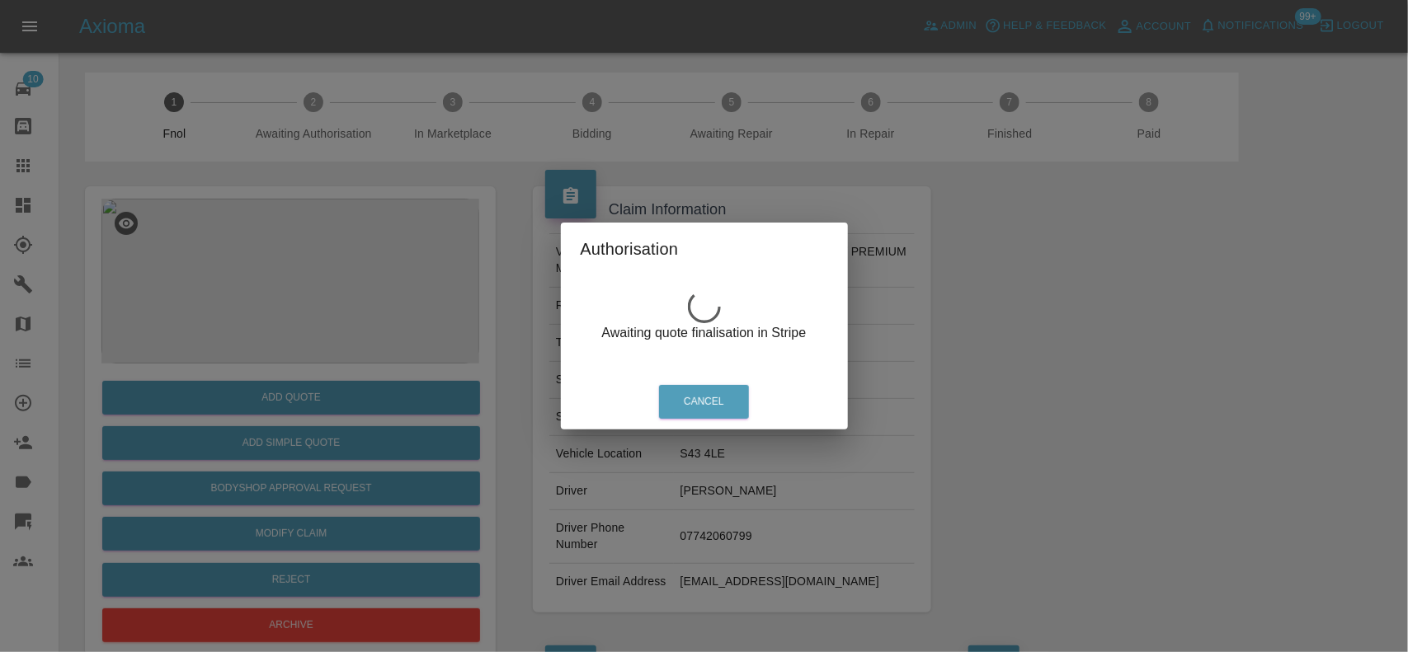
click at [306, 248] on div "Authorisation Awaiting quote finalisation in Stripe Cancel" at bounding box center [704, 326] width 1408 height 652
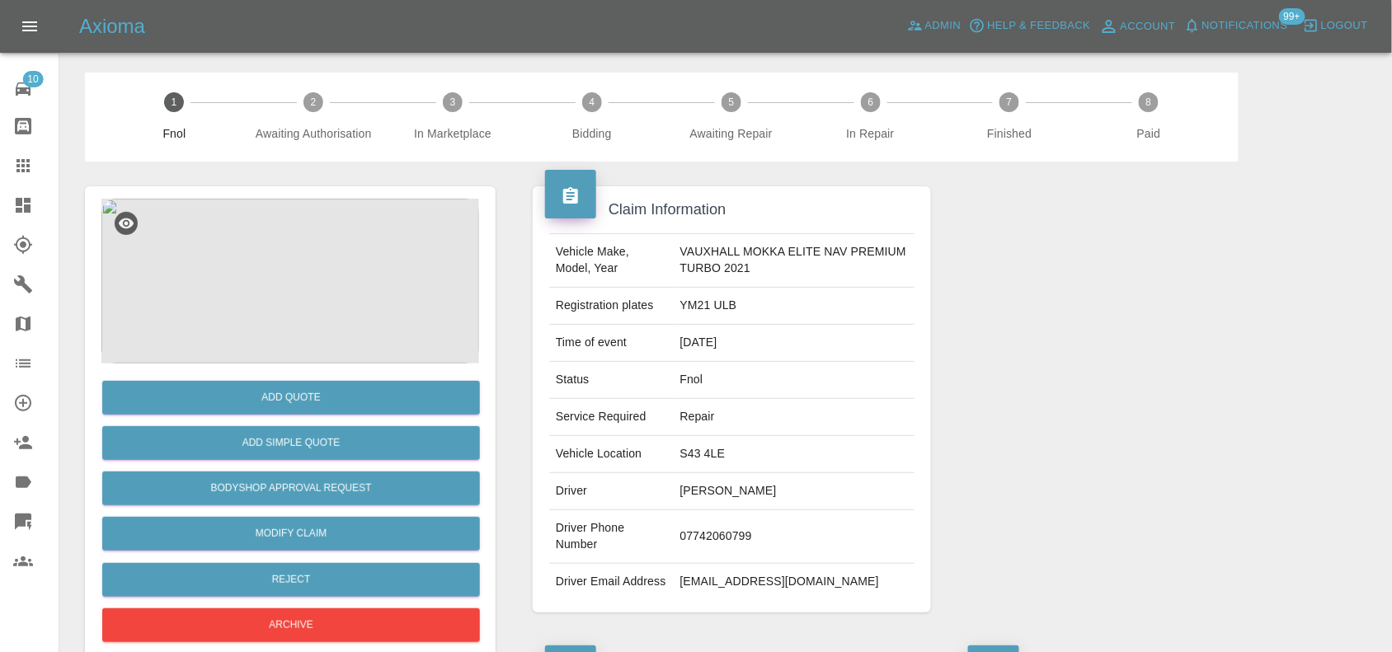
click at [294, 266] on img at bounding box center [290, 281] width 378 height 165
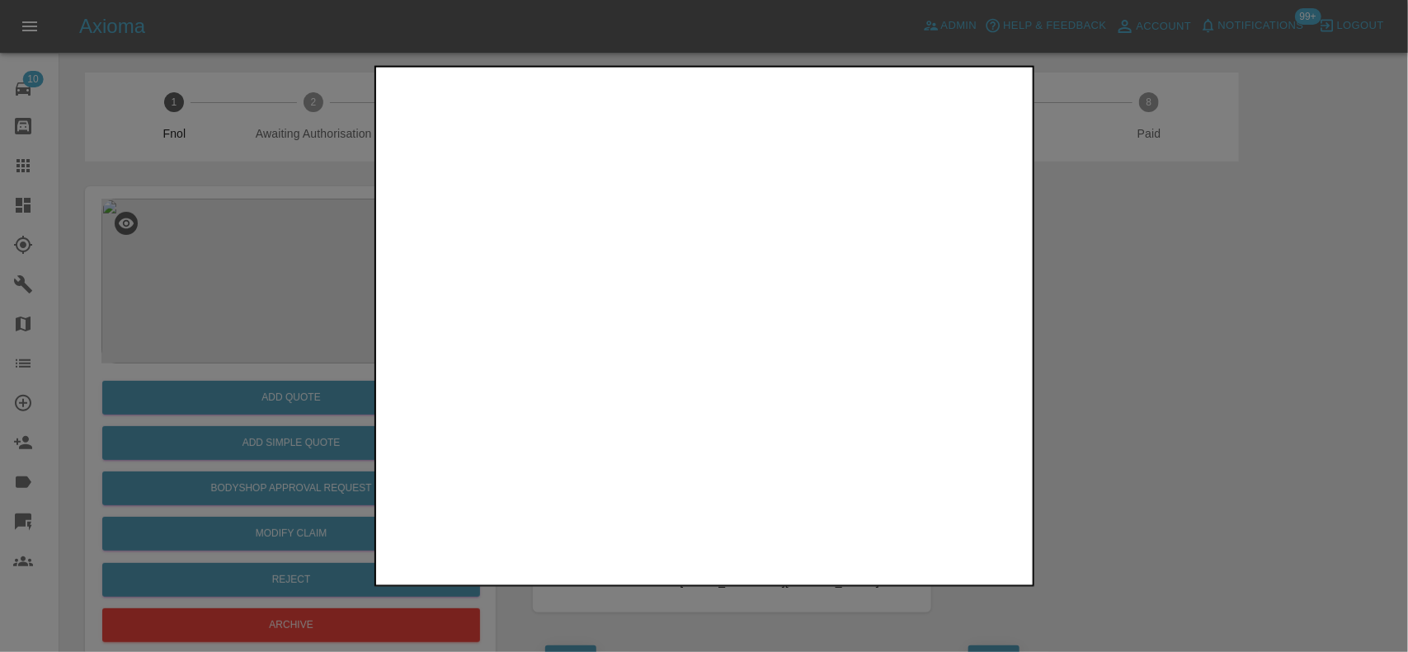
click at [683, 363] on img at bounding box center [705, 275] width 652 height 410
click at [283, 219] on div at bounding box center [704, 326] width 1408 height 652
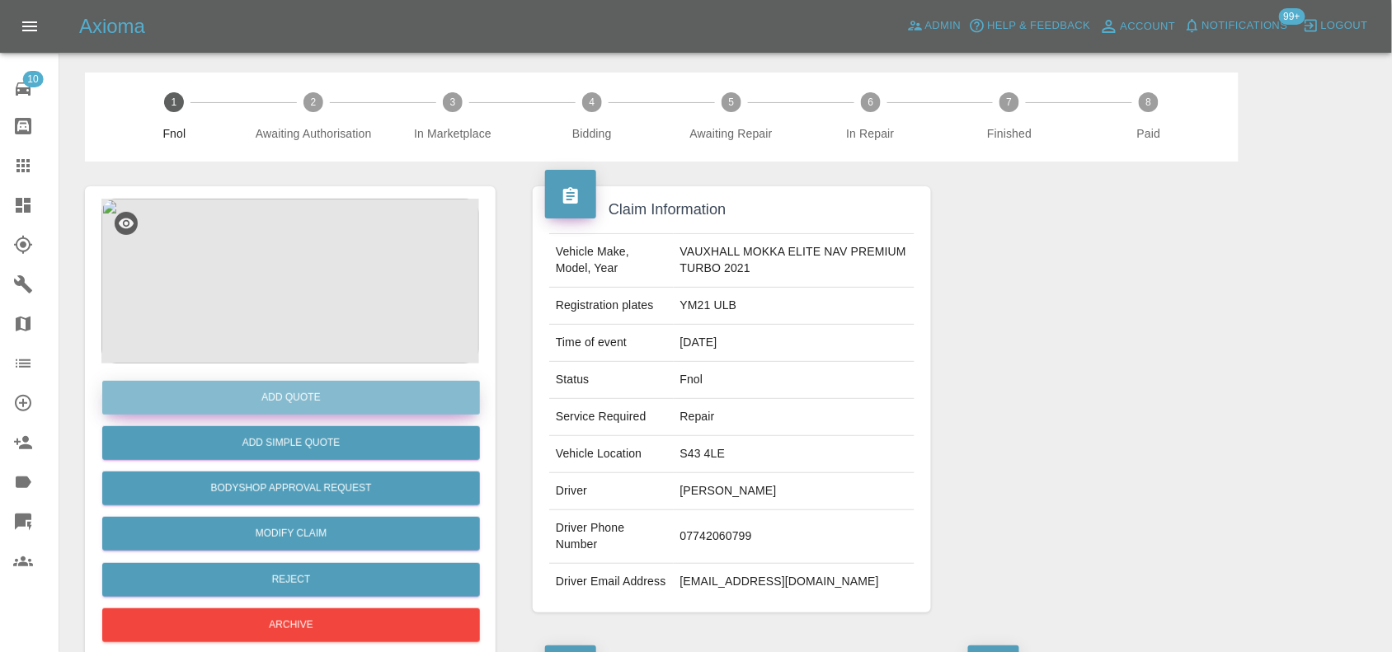
click at [309, 388] on button "Add Quote" at bounding box center [291, 398] width 378 height 34
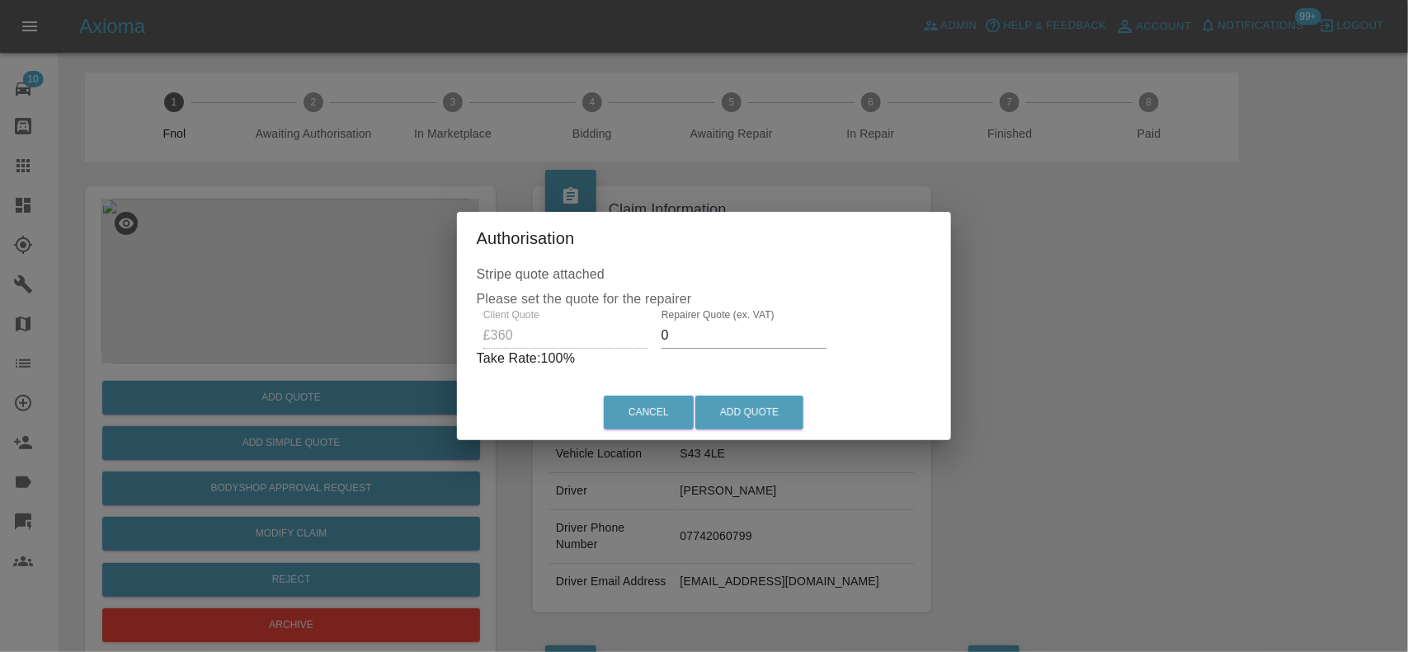
drag, startPoint x: 672, startPoint y: 340, endPoint x: 604, endPoint y: 365, distance: 73.1
click at [608, 353] on div "Client Quote £360 Repairer Quote (ex. VAT) 0 Take Rate: 100 %" at bounding box center [704, 338] width 455 height 59
type input "200"
click at [731, 417] on button "Add Quote" at bounding box center [749, 413] width 108 height 34
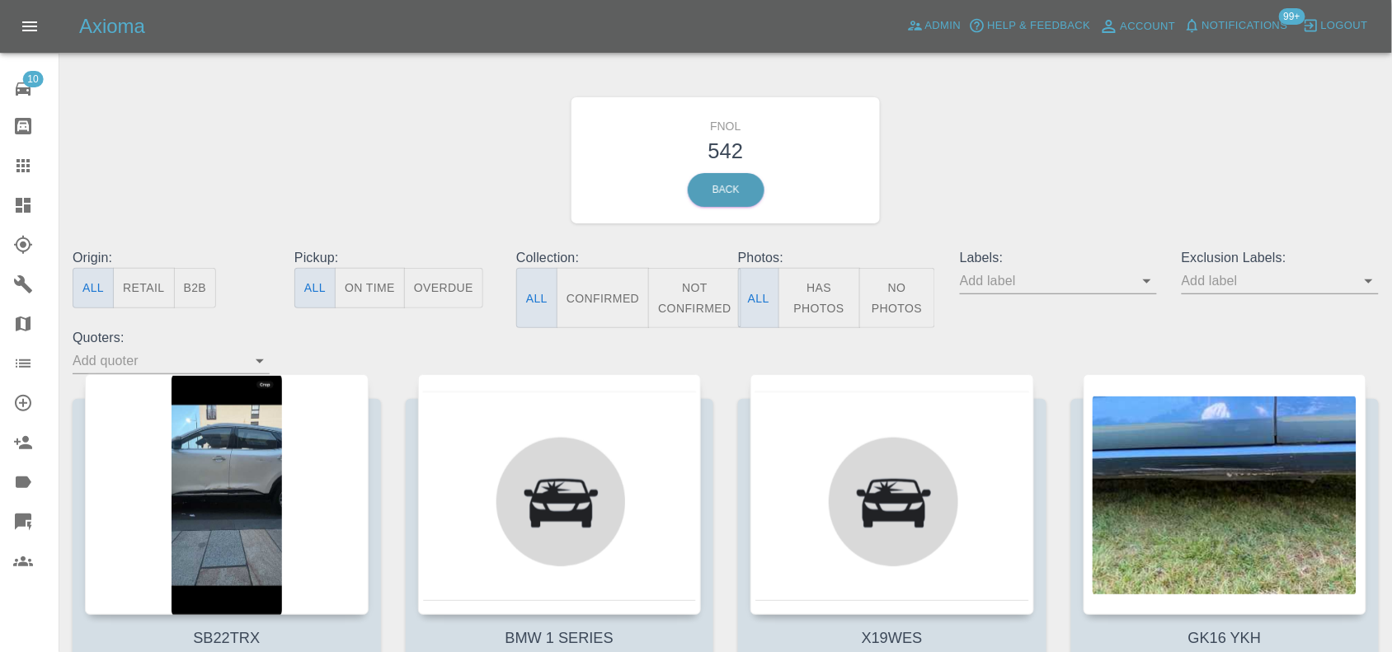
drag, startPoint x: 26, startPoint y: 219, endPoint x: 223, endPoint y: 85, distance: 237.5
click at [26, 219] on link "Dashboard" at bounding box center [29, 206] width 59 height 40
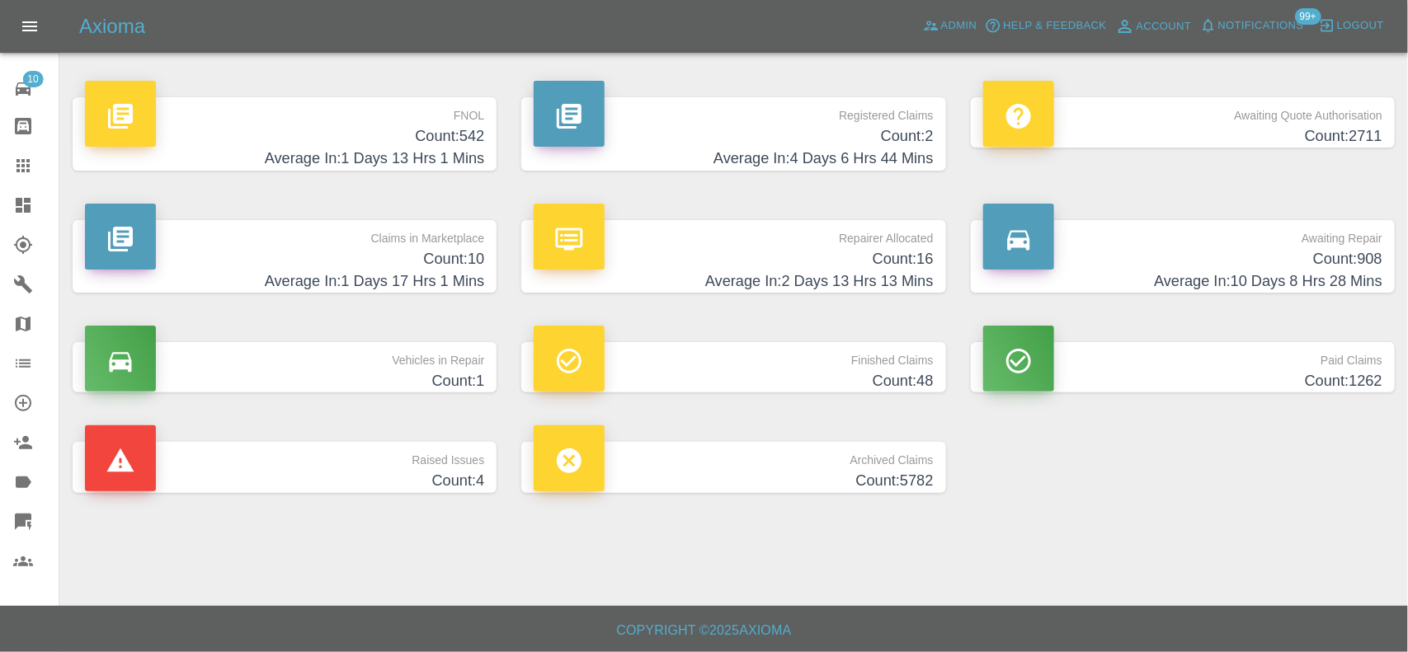
click at [464, 158] on h4 "Average In: 1 Days 13 Hrs 1 Mins" at bounding box center [284, 159] width 399 height 22
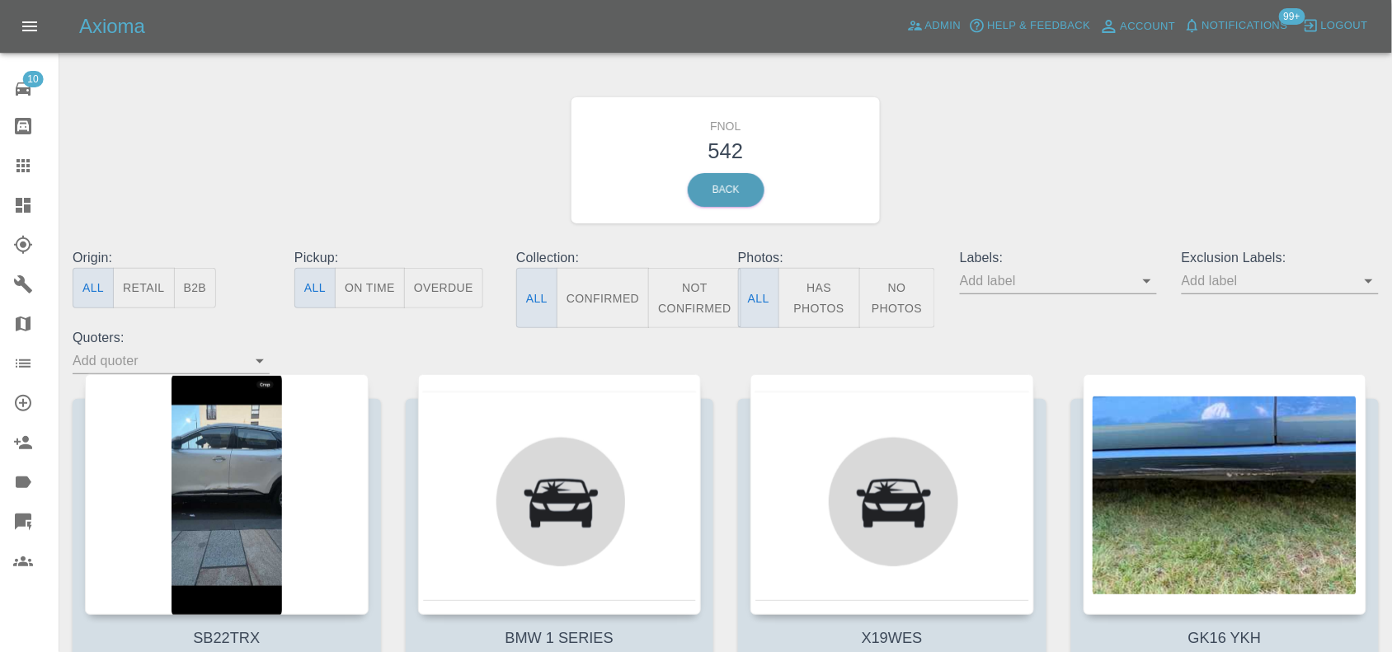
click at [1133, 278] on input "text" at bounding box center [1046, 281] width 172 height 26
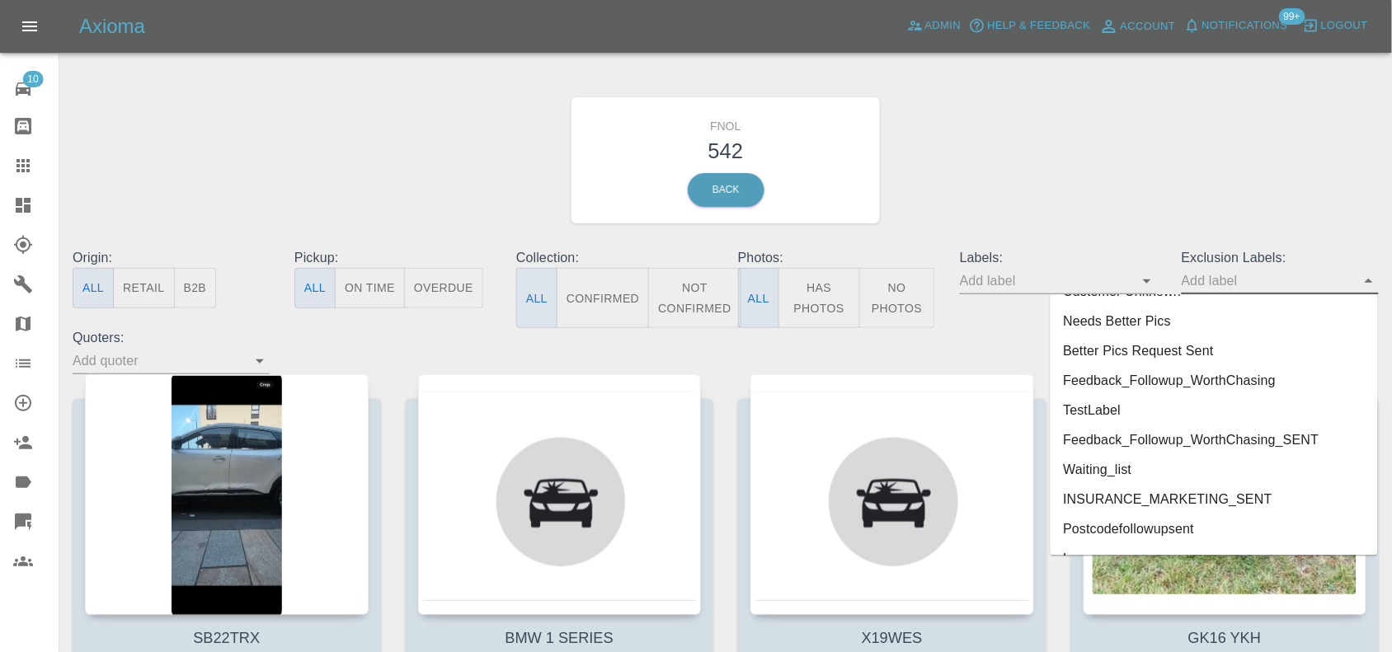
scroll to position [3491, 0]
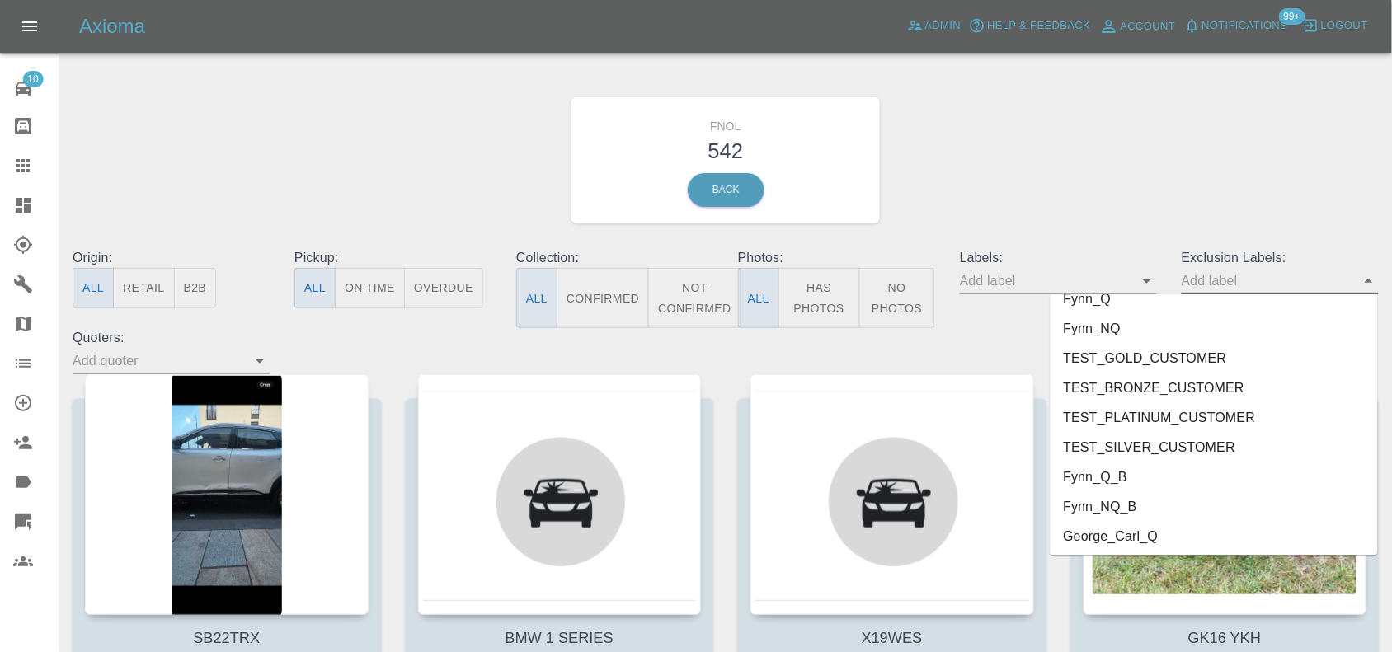
click at [1134, 541] on li "George_Carl_Q" at bounding box center [1214, 538] width 327 height 30
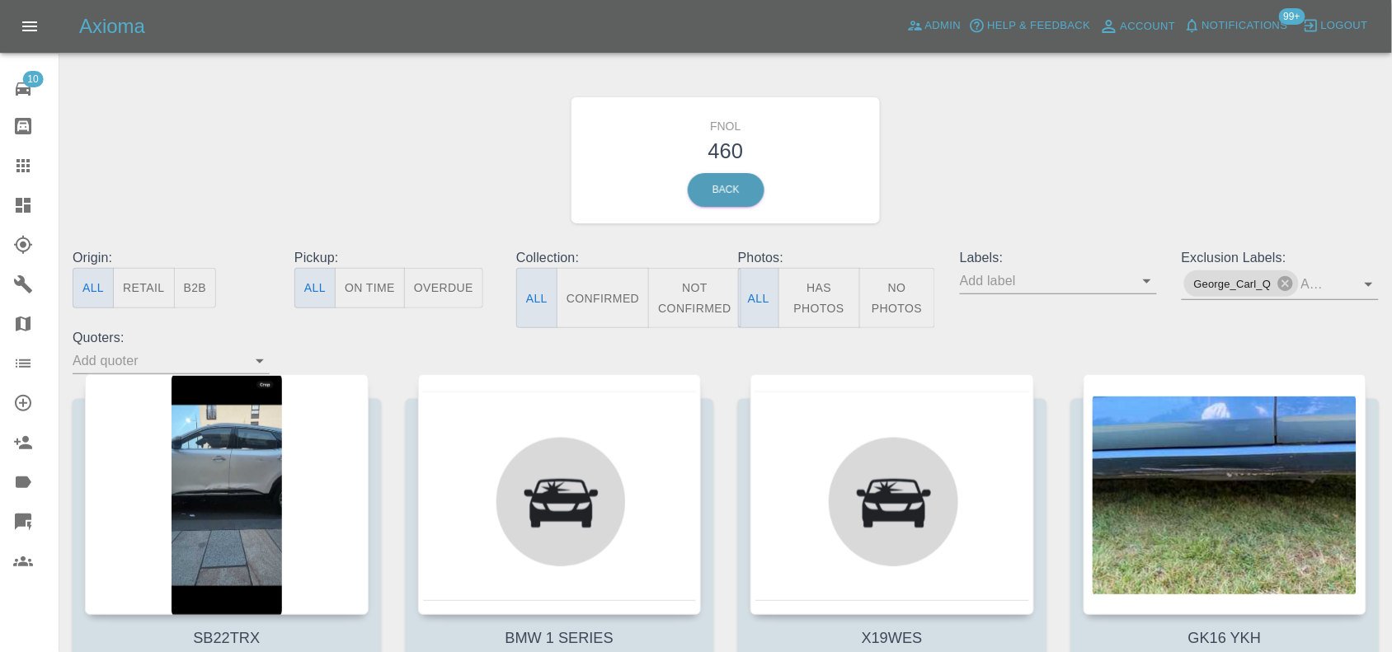
click at [1104, 144] on div "FNOL 460 Back" at bounding box center [725, 161] width 1331 height 176
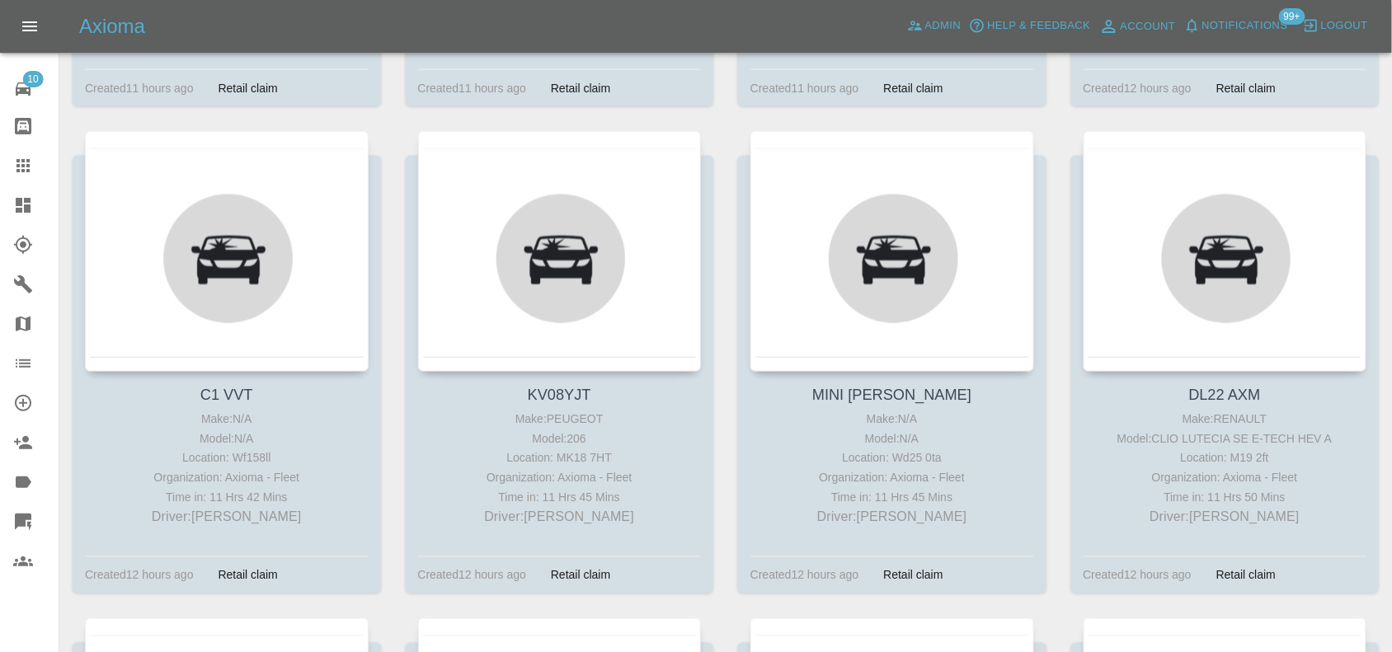
scroll to position [0, 0]
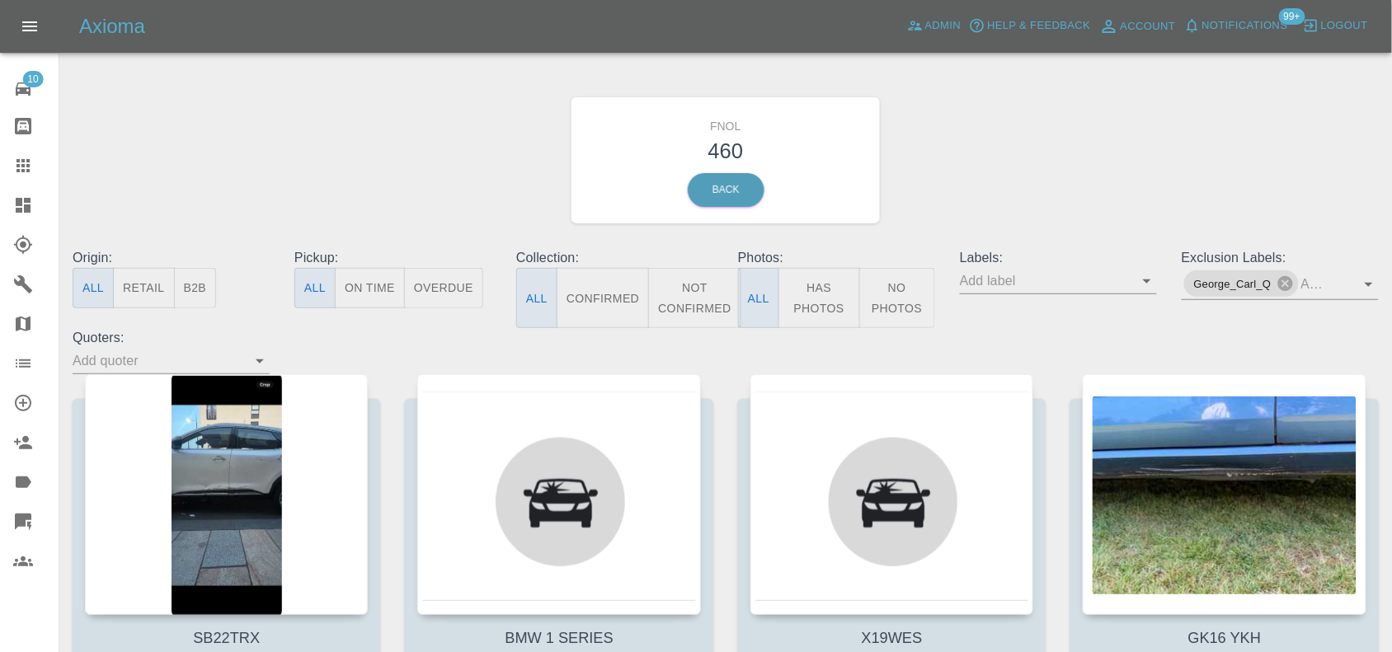
drag, startPoint x: 819, startPoint y: 299, endPoint x: 1407, endPoint y: 25, distance: 648.8
click at [818, 299] on button "Has Photos" at bounding box center [820, 298] width 82 height 60
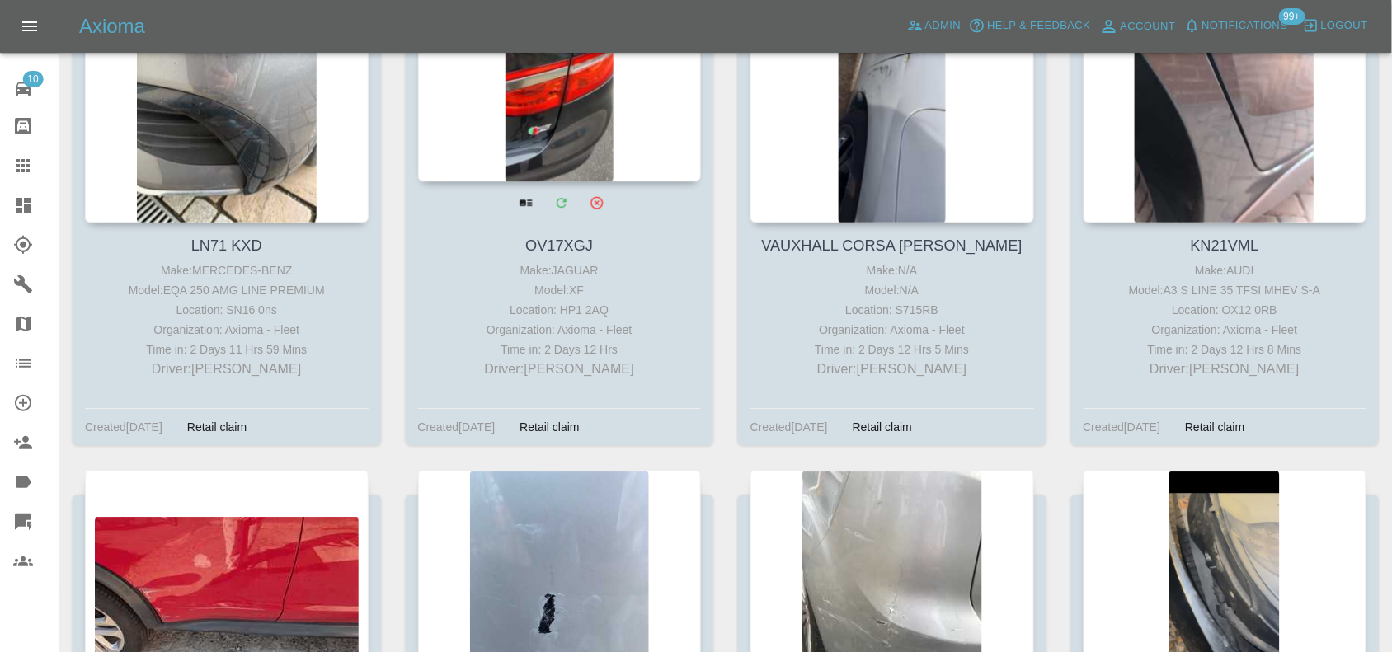
scroll to position [45693, 0]
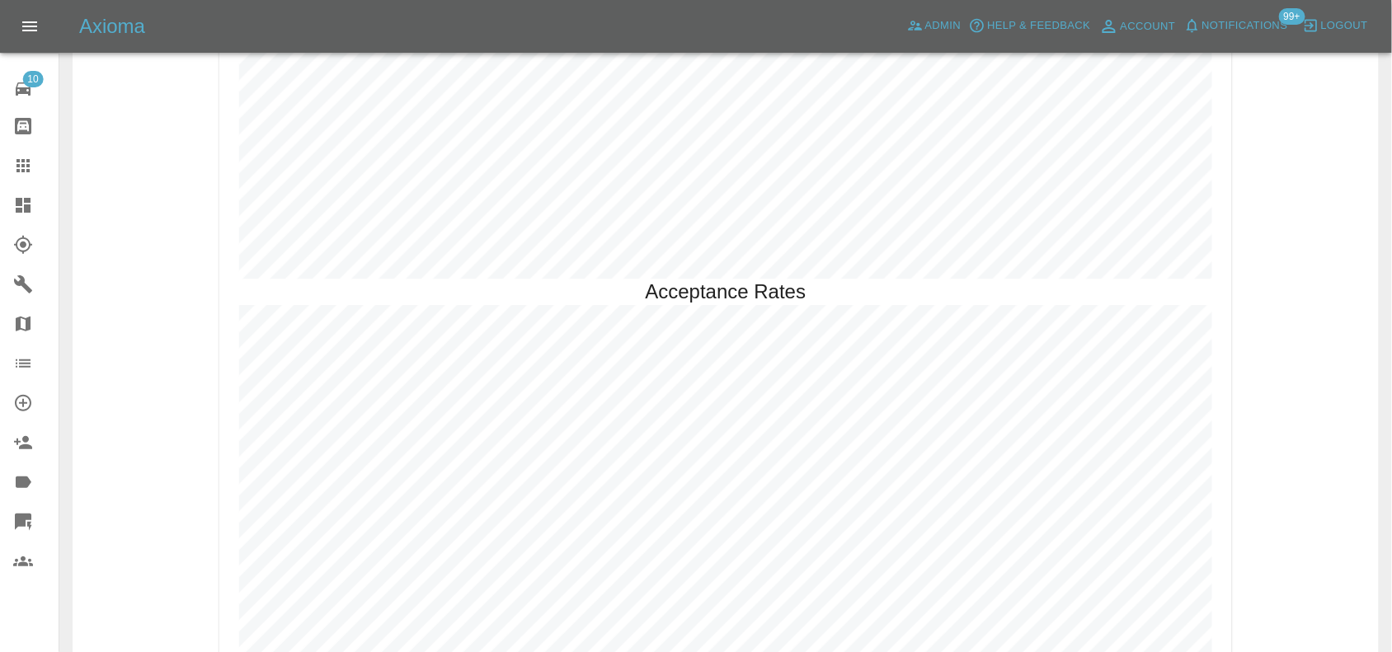
scroll to position [3463, 0]
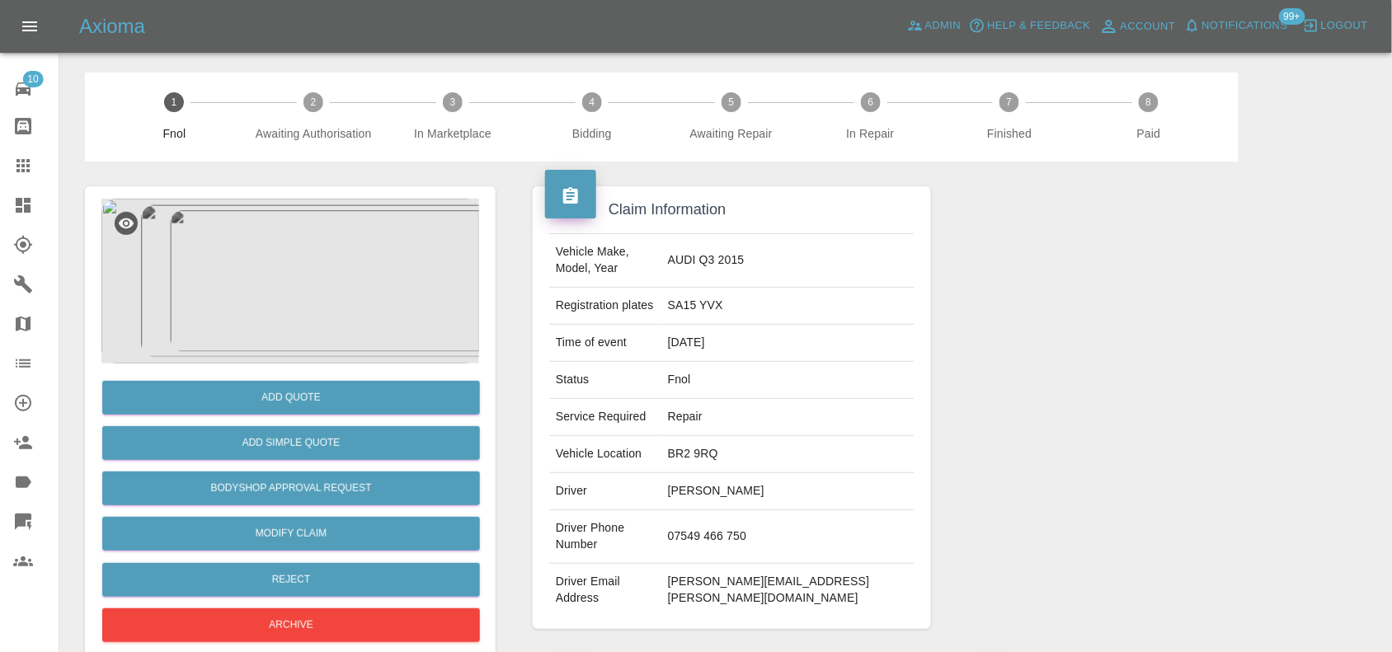
click at [294, 231] on img at bounding box center [290, 281] width 378 height 165
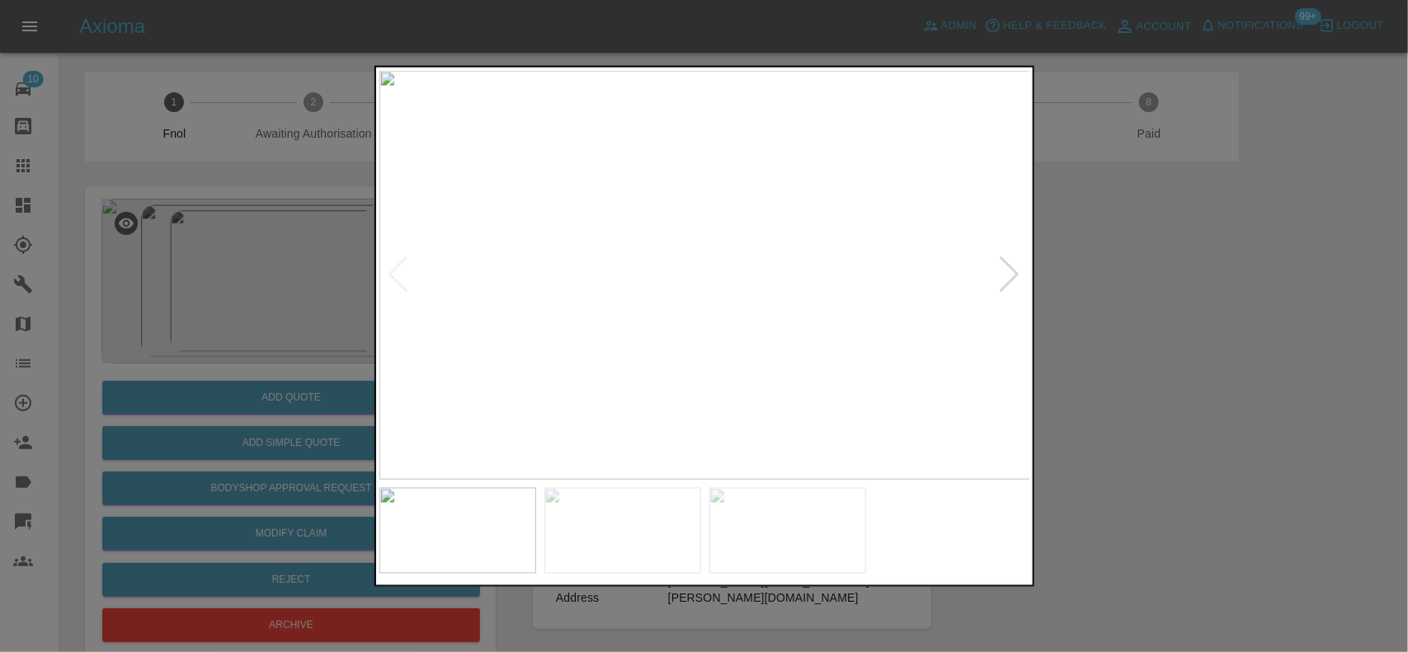
click at [772, 256] on img at bounding box center [705, 275] width 652 height 410
click at [748, 371] on img at bounding box center [513, 546] width 1955 height 1229
click at [747, 356] on img at bounding box center [532, 546] width 1955 height 1229
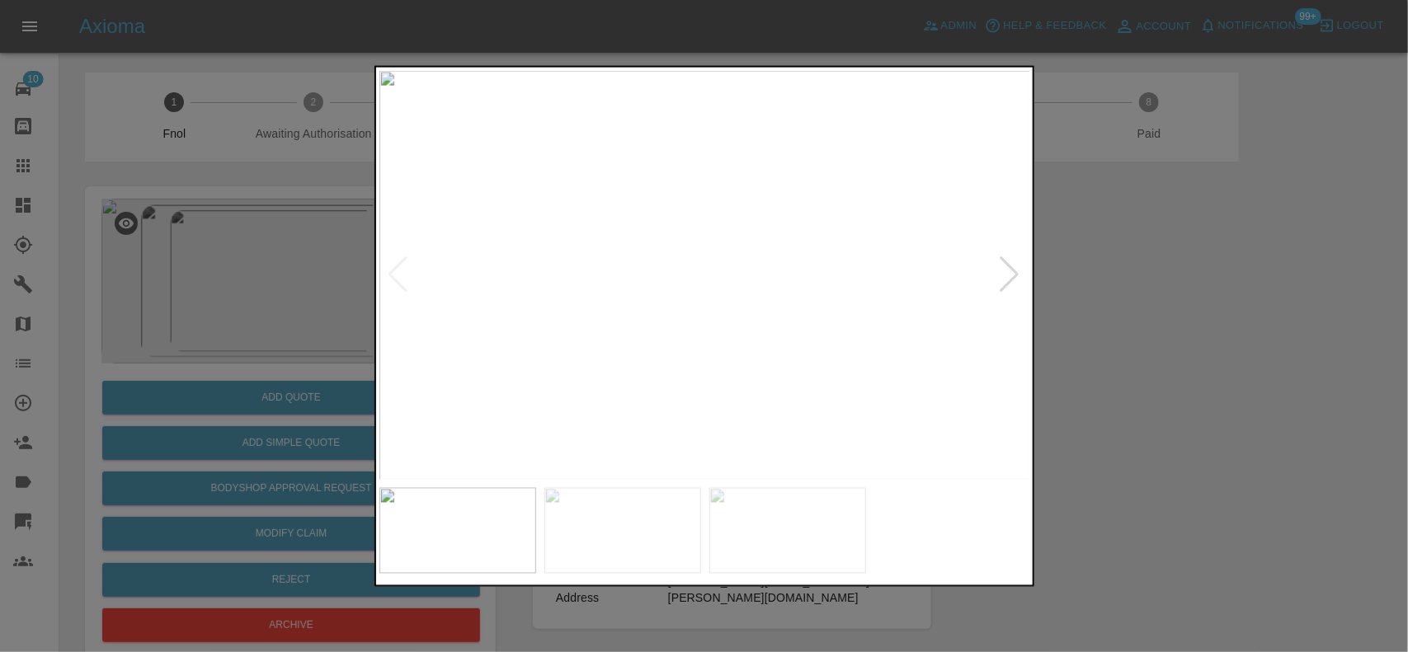
click at [629, 330] on img at bounding box center [705, 275] width 652 height 410
click at [681, 244] on img at bounding box center [705, 275] width 652 height 410
click at [627, 306] on img at bounding box center [705, 275] width 652 height 410
click at [206, 335] on div at bounding box center [704, 326] width 1408 height 652
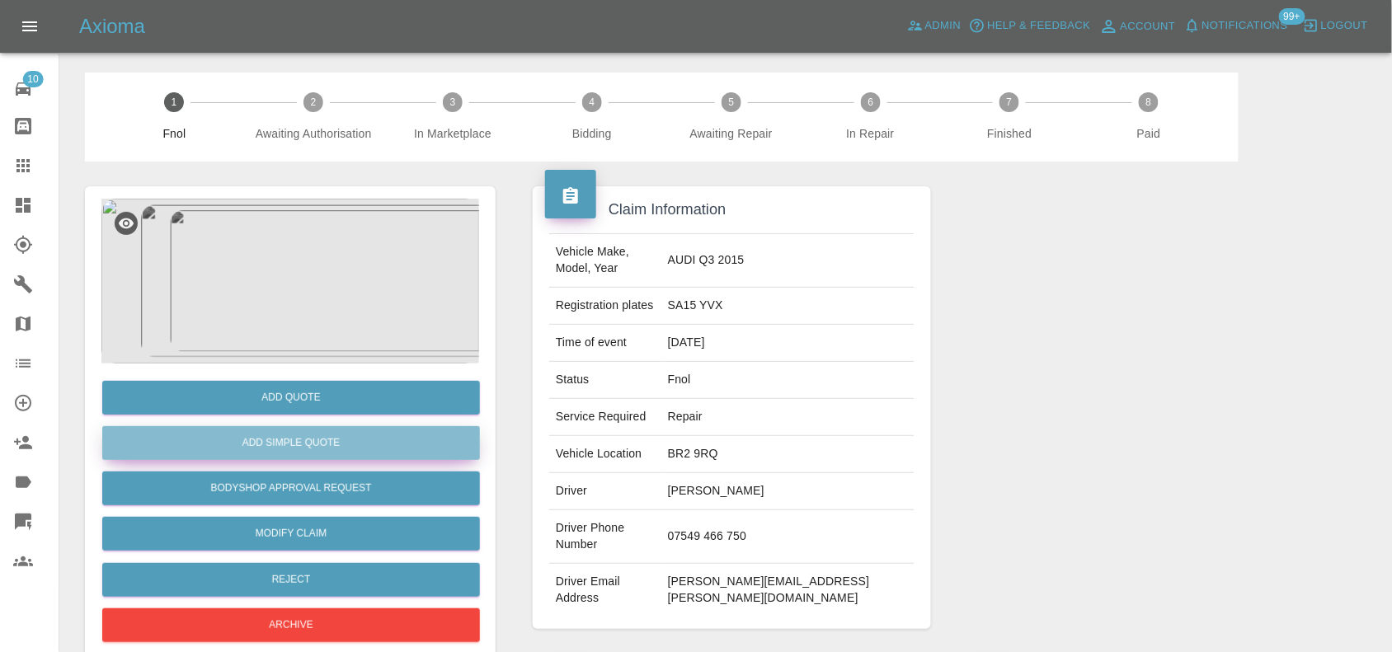
click at [235, 437] on button "Add Simple Quote" at bounding box center [291, 443] width 378 height 34
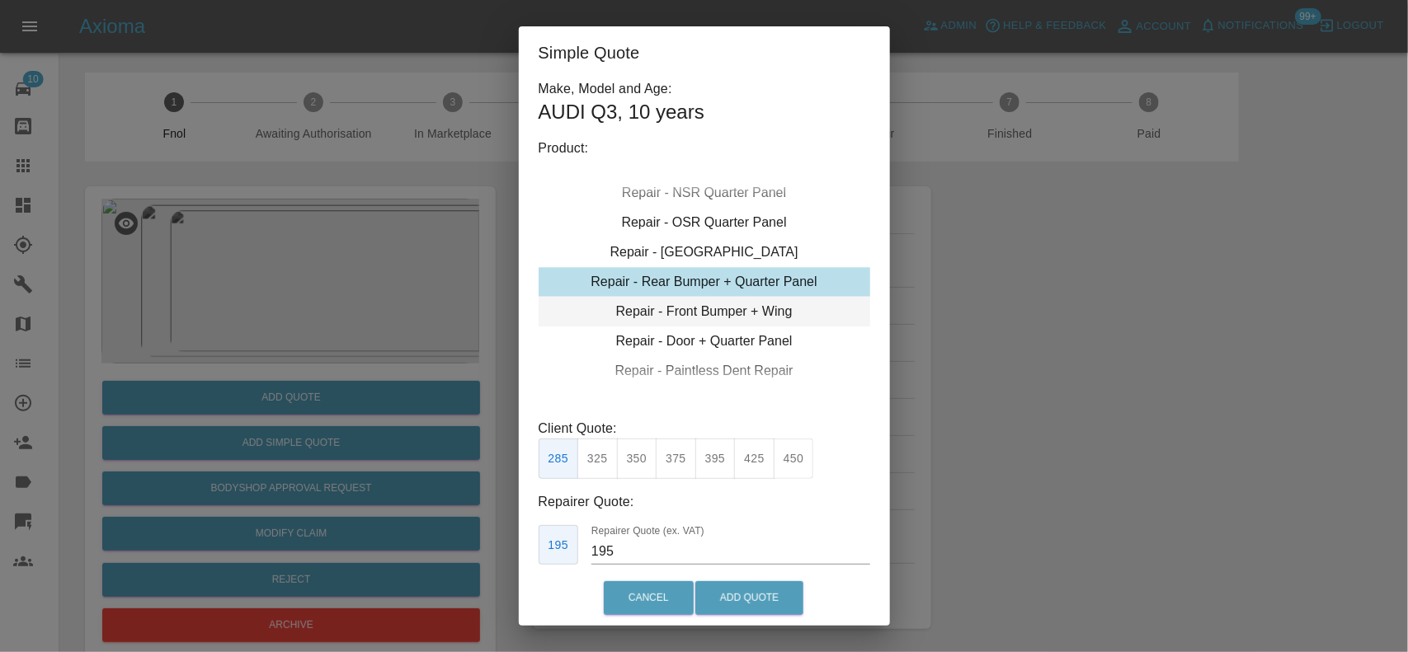
click at [682, 309] on div "Repair - Front Bumper + Wing" at bounding box center [705, 312] width 332 height 30
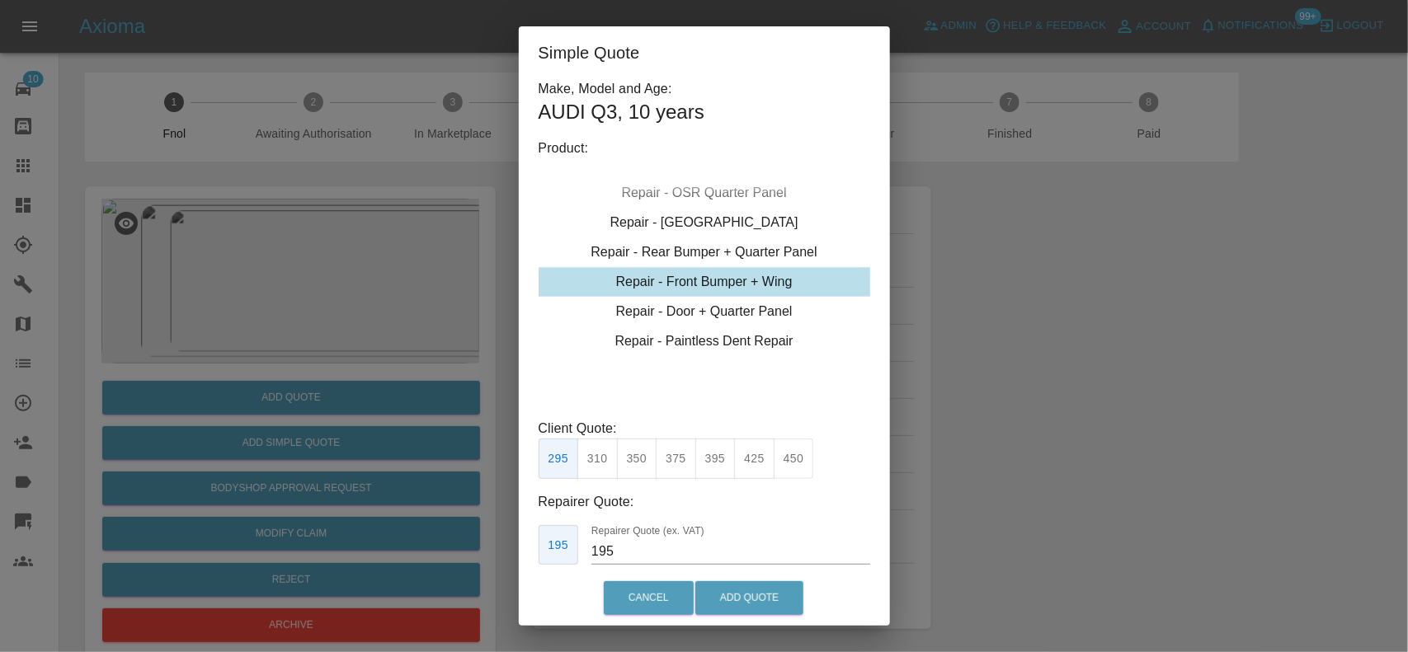
click at [764, 456] on button "425" at bounding box center [754, 459] width 40 height 40
type input "260"
click at [712, 591] on button "Add Quote" at bounding box center [749, 599] width 108 height 34
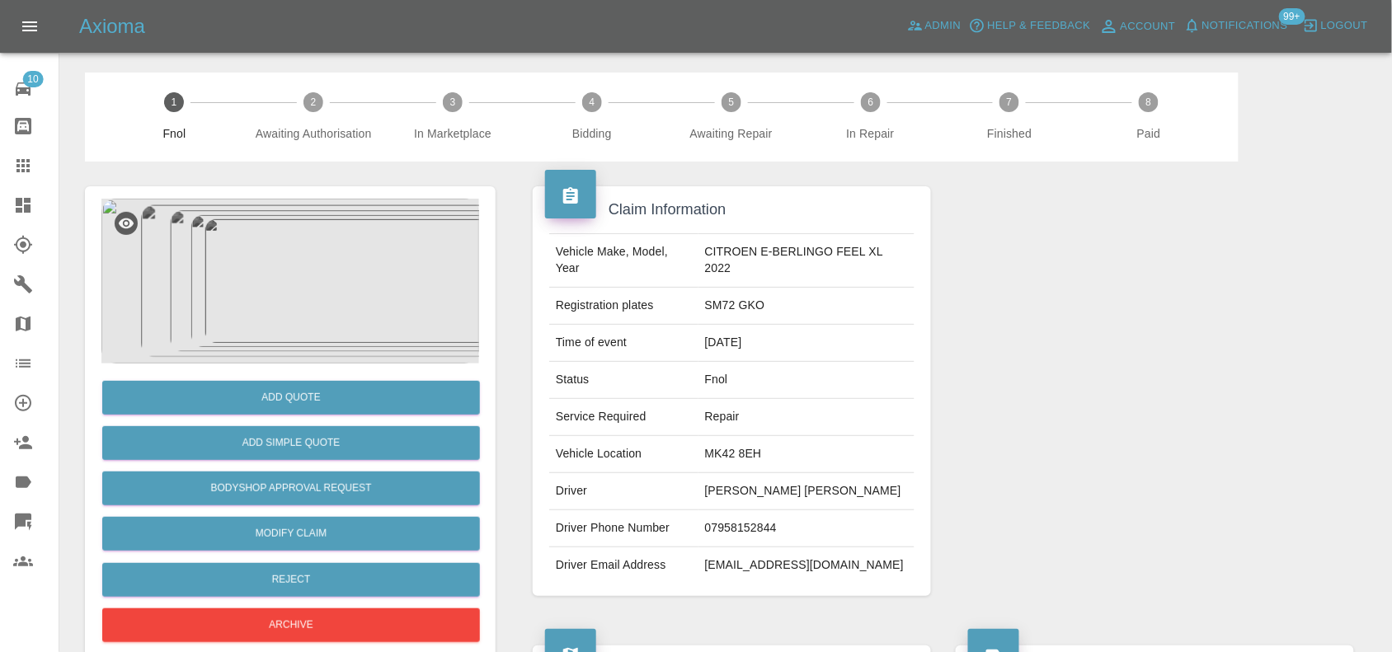
click at [294, 273] on img at bounding box center [290, 281] width 378 height 165
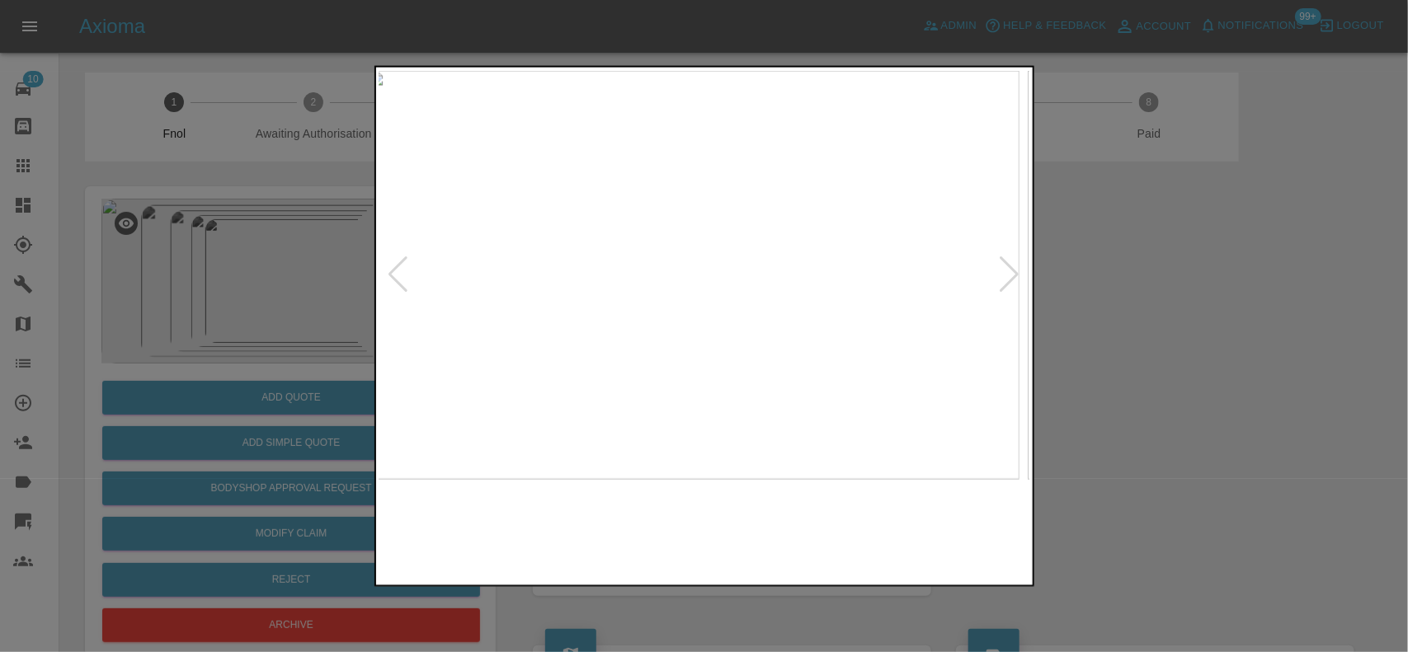
click at [660, 331] on img at bounding box center [694, 275] width 652 height 410
click at [629, 337] on img at bounding box center [642, 275] width 652 height 410
click at [648, 338] on img at bounding box center [705, 275] width 652 height 410
click at [501, 299] on img at bounding box center [705, 275] width 652 height 410
click at [513, 301] on img at bounding box center [705, 275] width 652 height 410
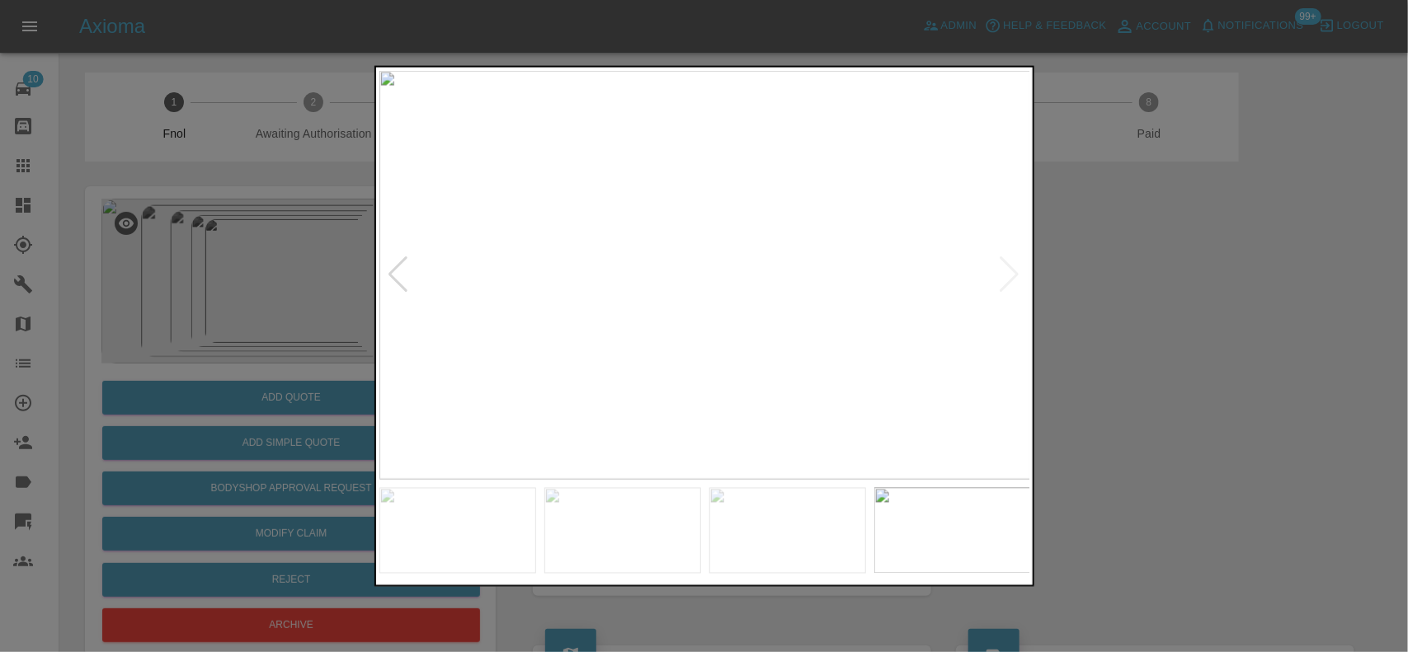
click at [615, 301] on img at bounding box center [705, 275] width 652 height 410
click at [776, 323] on img at bounding box center [705, 275] width 652 height 410
click at [776, 324] on img at bounding box center [705, 275] width 652 height 410
click at [883, 340] on img at bounding box center [588, 148] width 1955 height 1229
click at [736, 297] on img at bounding box center [687, 150] width 1955 height 1229
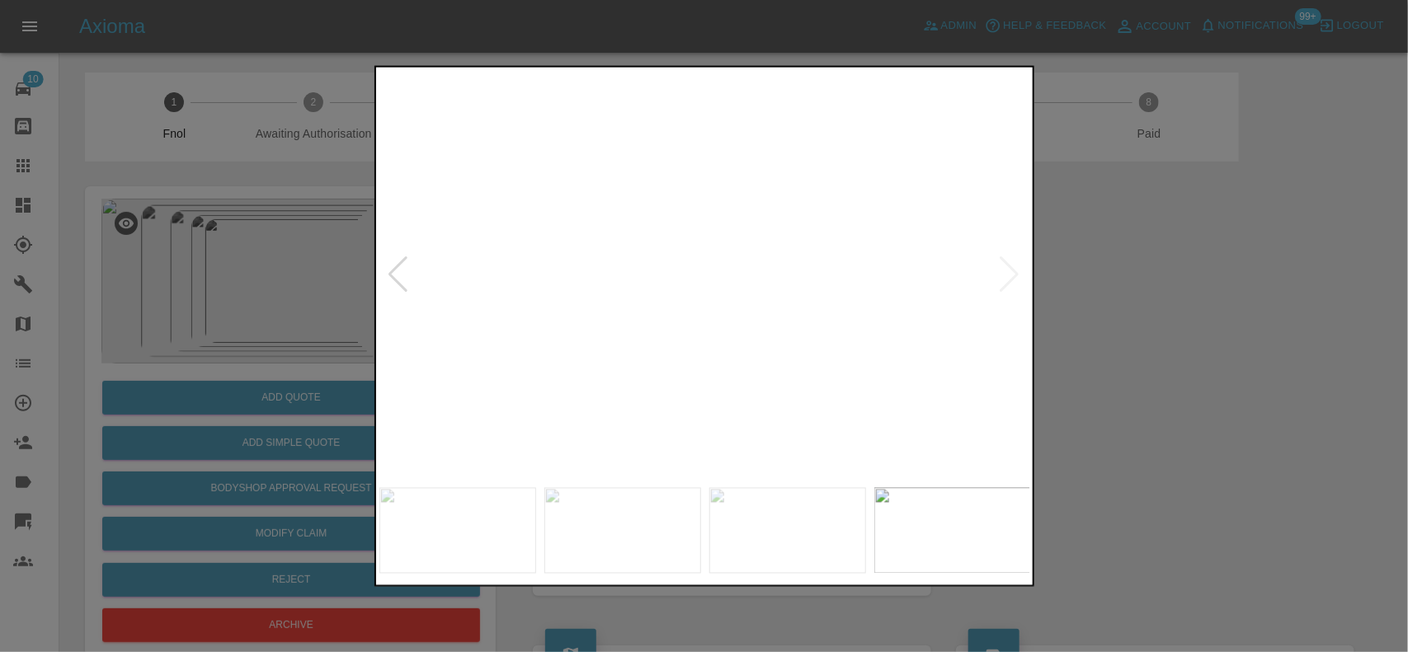
click at [718, 304] on img at bounding box center [687, 150] width 1955 height 1229
click at [191, 239] on div at bounding box center [704, 326] width 1408 height 652
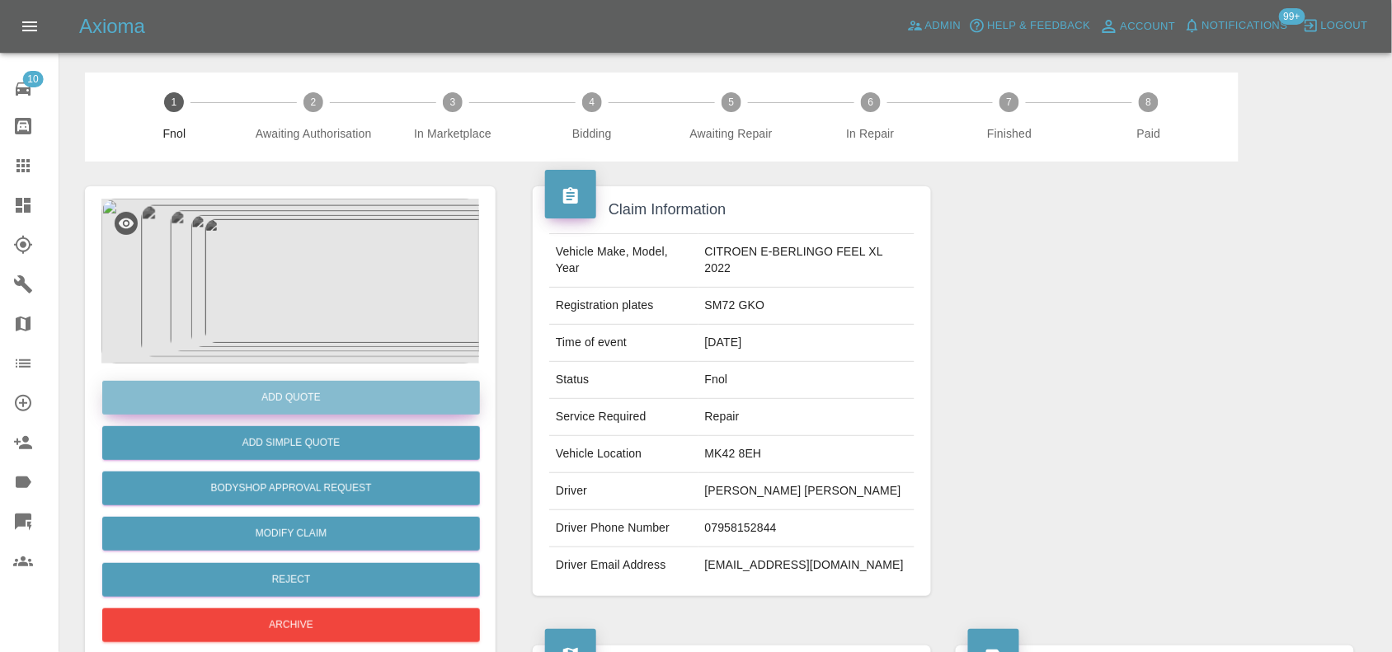
click at [261, 405] on button "Add Quote" at bounding box center [291, 398] width 378 height 34
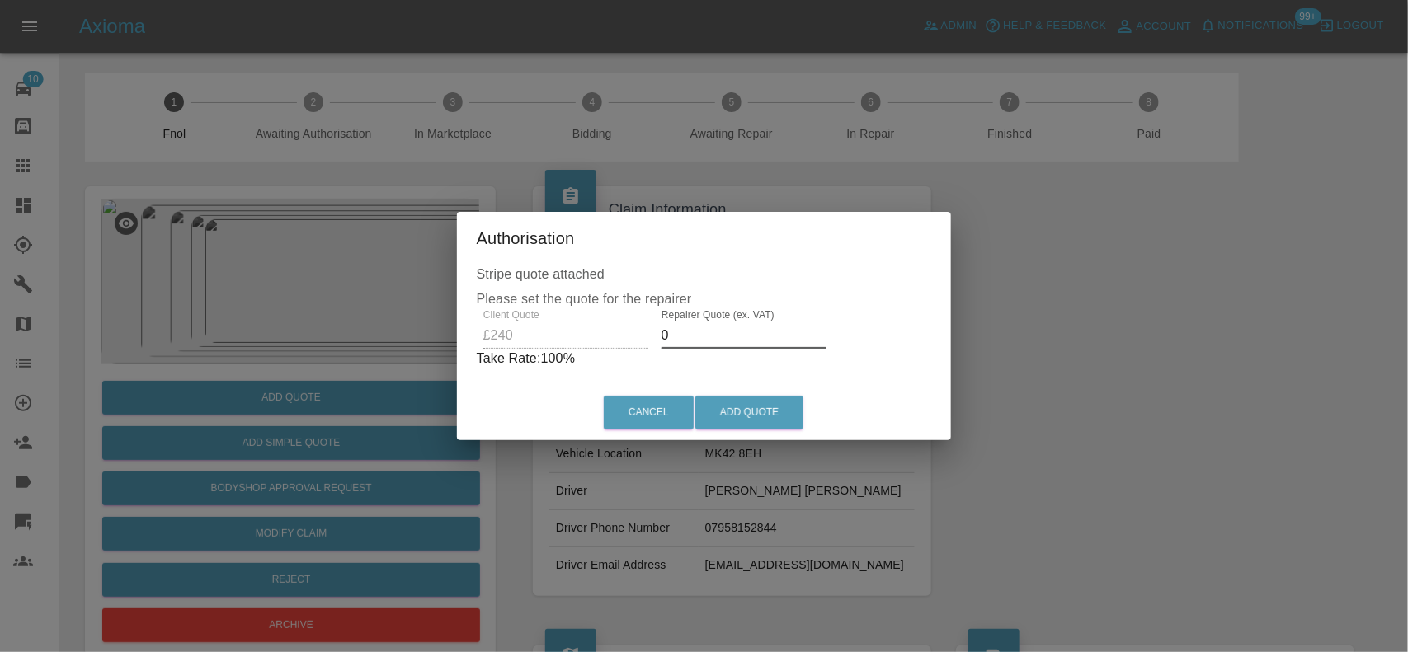
drag, startPoint x: 667, startPoint y: 332, endPoint x: 640, endPoint y: 344, distance: 29.2
click at [646, 344] on div "Client Quote £240 Repairer Quote (ex. VAT) 0 Take Rate: 100 %" at bounding box center [704, 338] width 455 height 59
type input "150"
click at [796, 418] on button "Add Quote" at bounding box center [749, 413] width 108 height 34
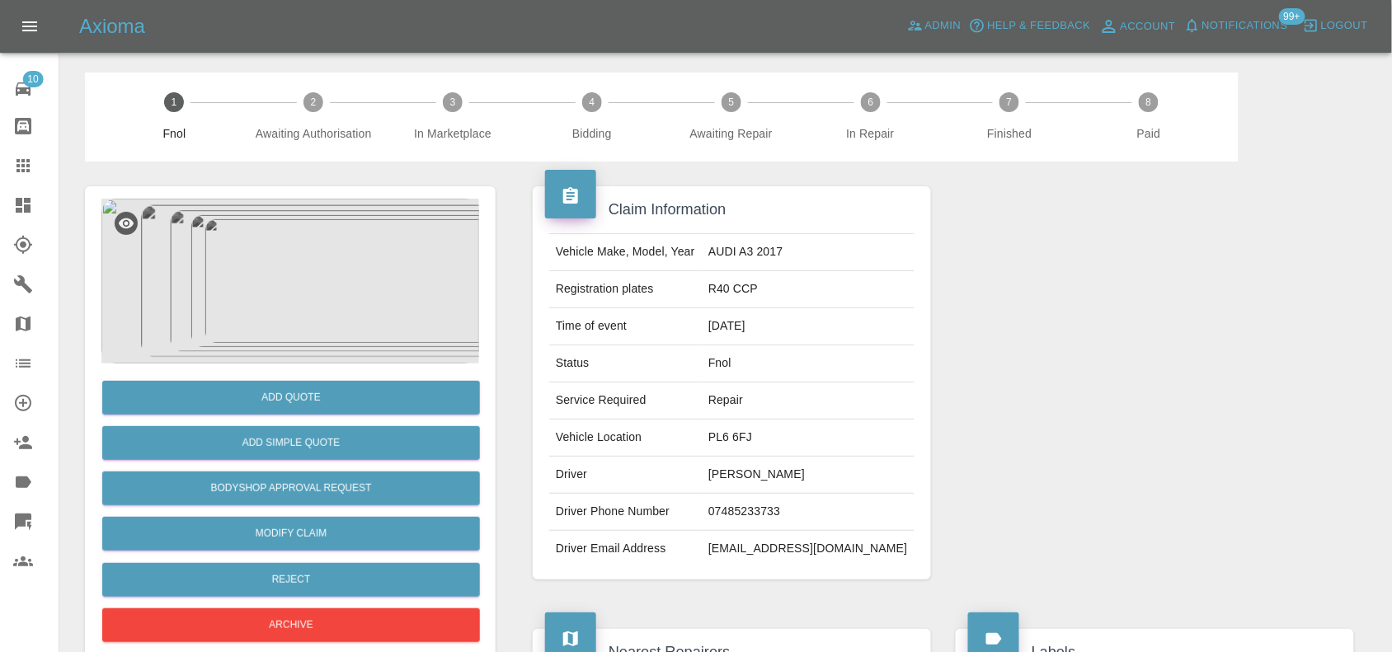
click at [376, 266] on img at bounding box center [290, 281] width 378 height 165
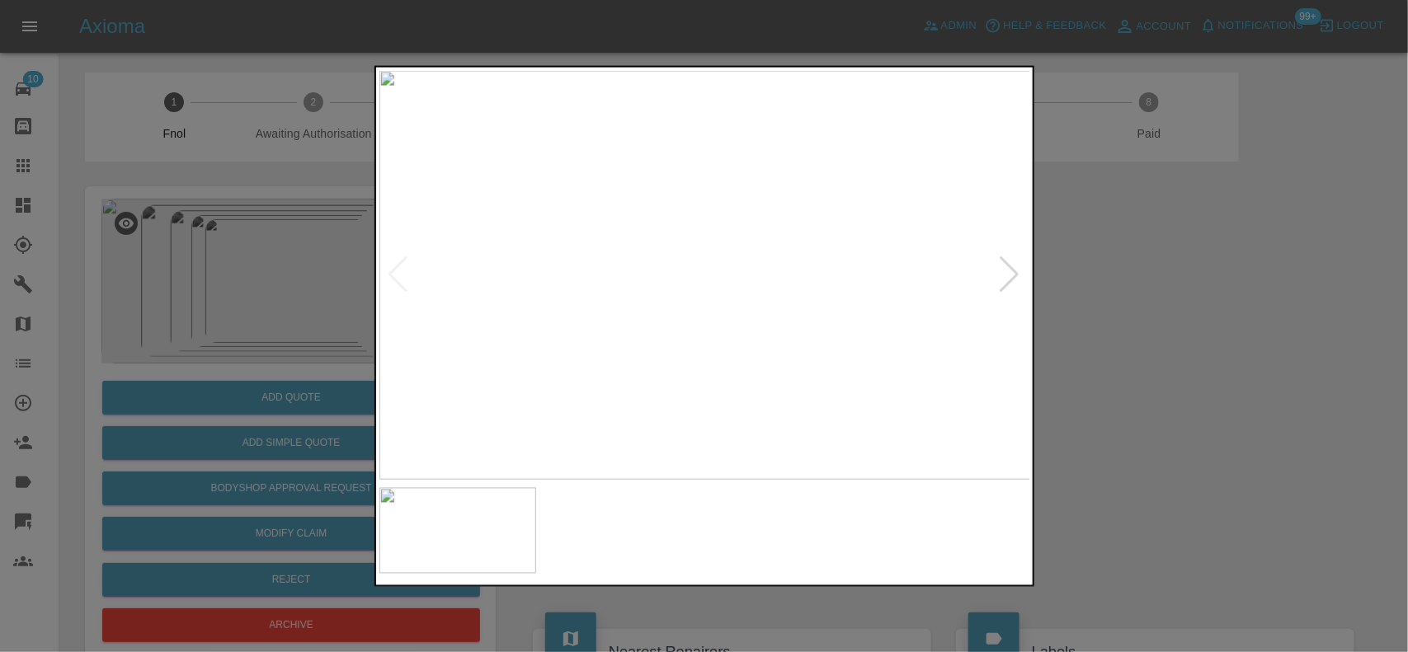
click at [534, 318] on img at bounding box center [705, 275] width 652 height 410
click at [485, 305] on img at bounding box center [705, 275] width 652 height 410
click at [671, 334] on img at bounding box center [705, 275] width 652 height 410
click at [707, 307] on img at bounding box center [705, 275] width 652 height 410
click at [582, 290] on img at bounding box center [705, 275] width 652 height 410
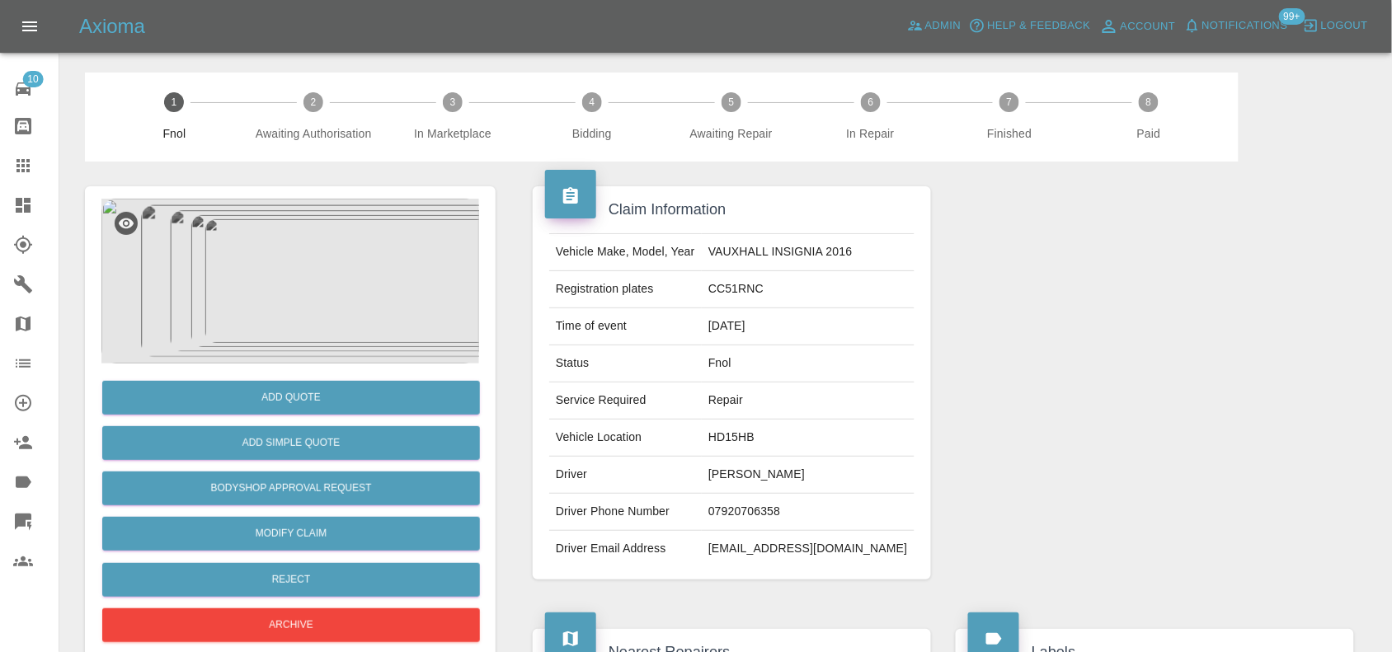
click at [270, 319] on img at bounding box center [290, 281] width 378 height 165
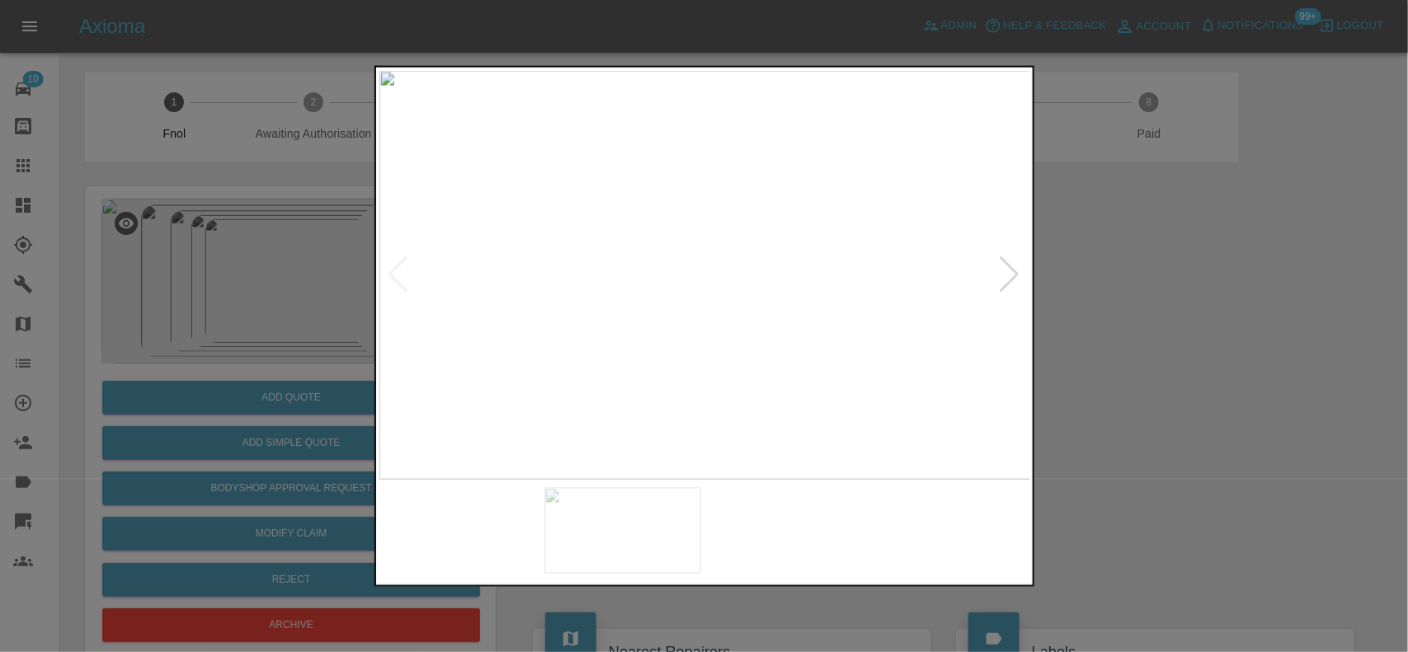
click at [611, 314] on img at bounding box center [705, 275] width 652 height 410
click at [612, 315] on img at bounding box center [705, 275] width 652 height 410
click at [644, 320] on img at bounding box center [980, 153] width 1955 height 1229
click at [645, 322] on img at bounding box center [980, 153] width 1955 height 1229
click at [615, 340] on img at bounding box center [705, 275] width 652 height 410
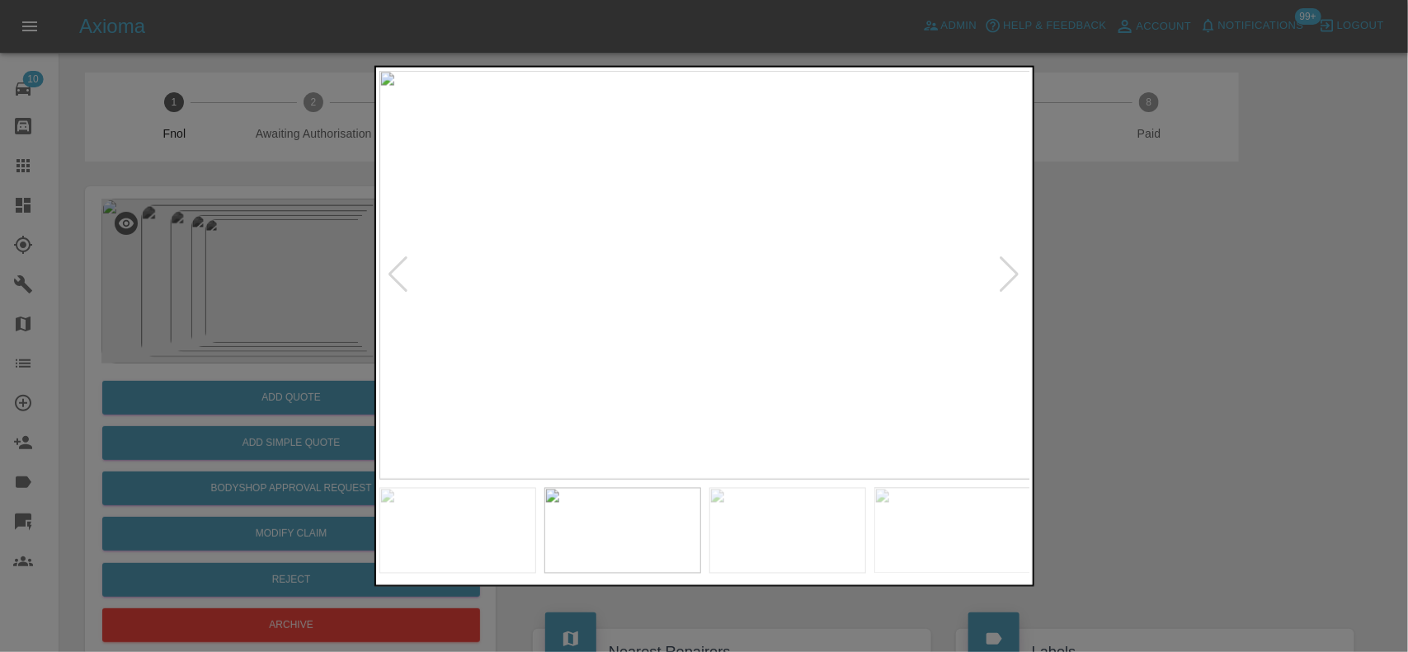
click at [584, 308] on img at bounding box center [705, 275] width 652 height 410
click at [584, 308] on img at bounding box center [1064, 174] width 1955 height 1229
click at [586, 319] on img at bounding box center [705, 275] width 652 height 410
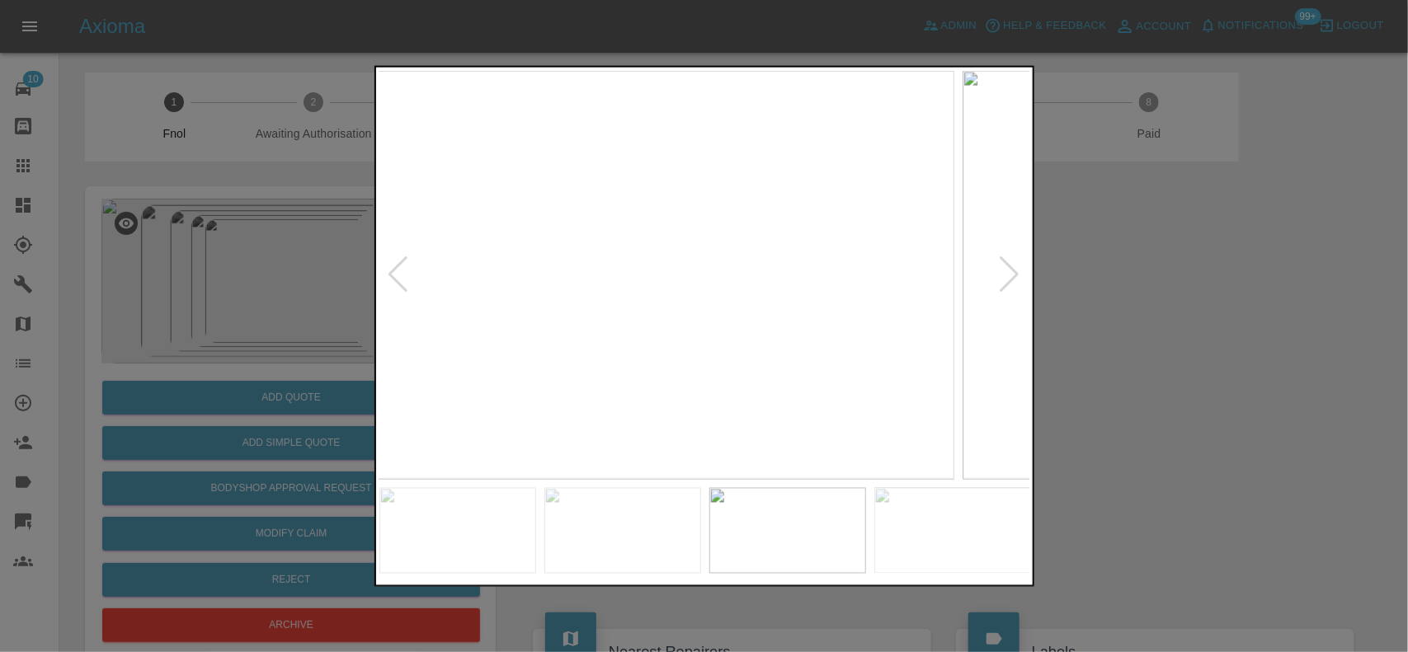
click at [582, 268] on img at bounding box center [629, 275] width 652 height 410
click at [468, 261] on img at bounding box center [705, 275] width 652 height 410
click at [431, 266] on img at bounding box center [705, 275] width 652 height 410
click at [694, 282] on img at bounding box center [705, 275] width 652 height 410
click at [695, 282] on img at bounding box center [705, 275] width 652 height 410
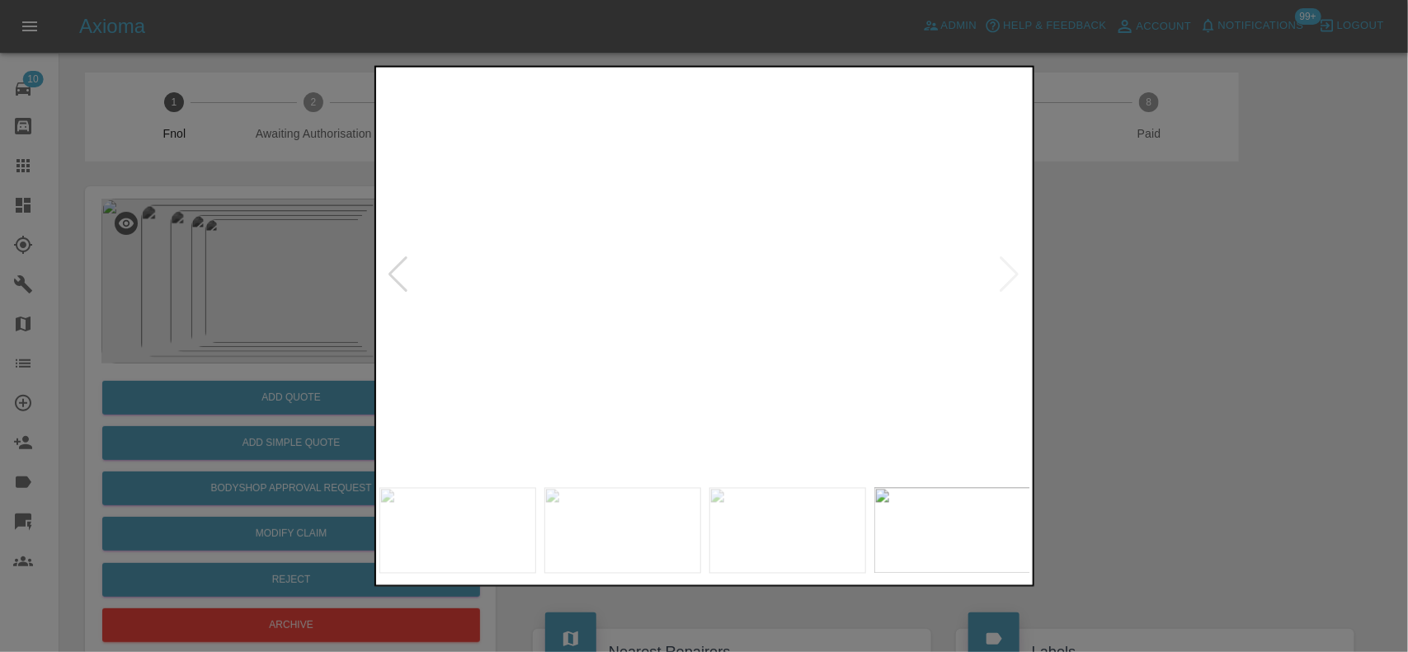
click at [686, 290] on img at bounding box center [736, 252] width 1955 height 1229
click at [528, 272] on img at bounding box center [705, 275] width 652 height 410
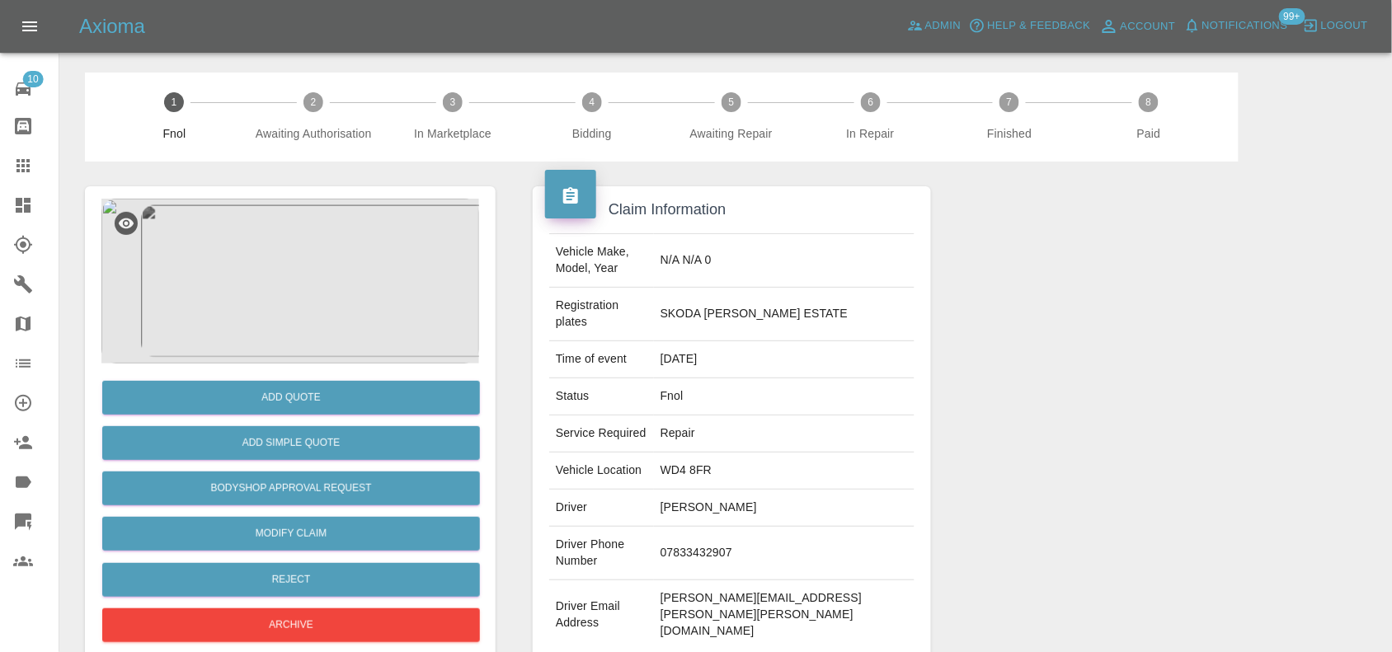
click at [324, 252] on img at bounding box center [290, 281] width 378 height 165
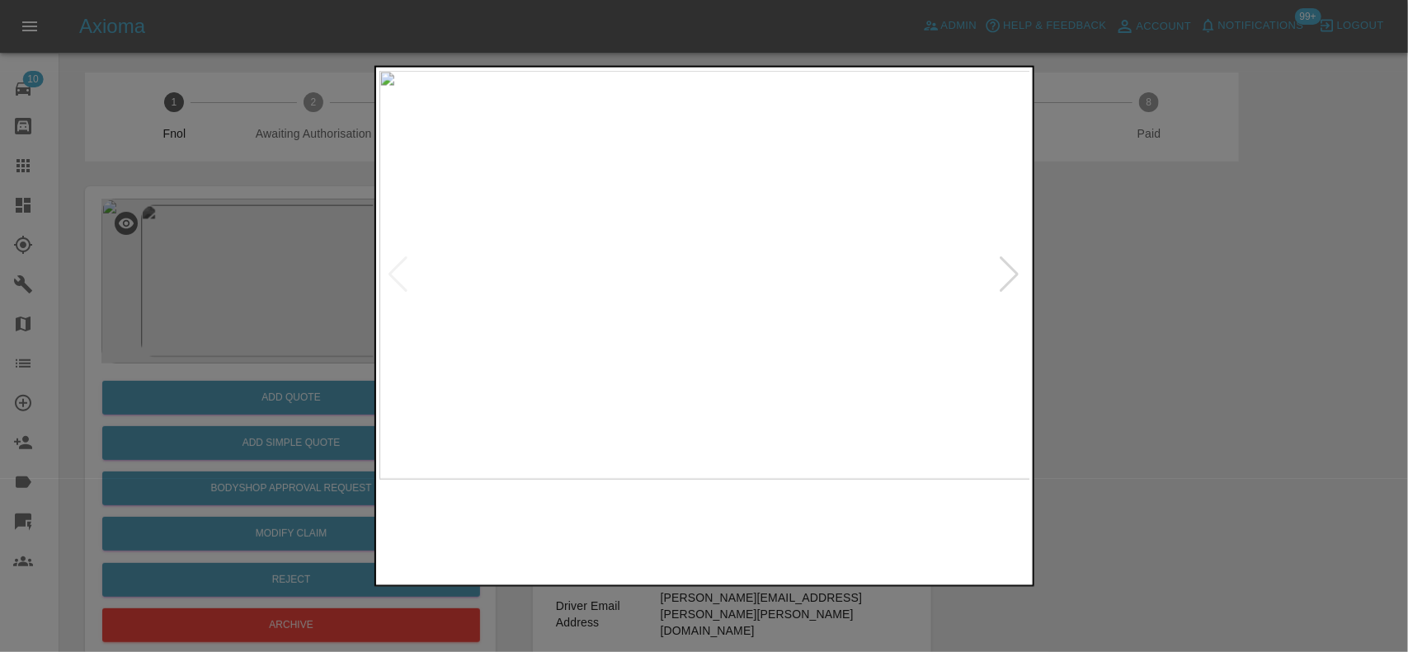
click at [643, 271] on img at bounding box center [705, 275] width 652 height 410
click at [611, 101] on img at bounding box center [887, 286] width 1955 height 1229
click at [603, 181] on img at bounding box center [813, 46] width 1955 height 1229
click at [623, 276] on img at bounding box center [765, 123] width 1955 height 1229
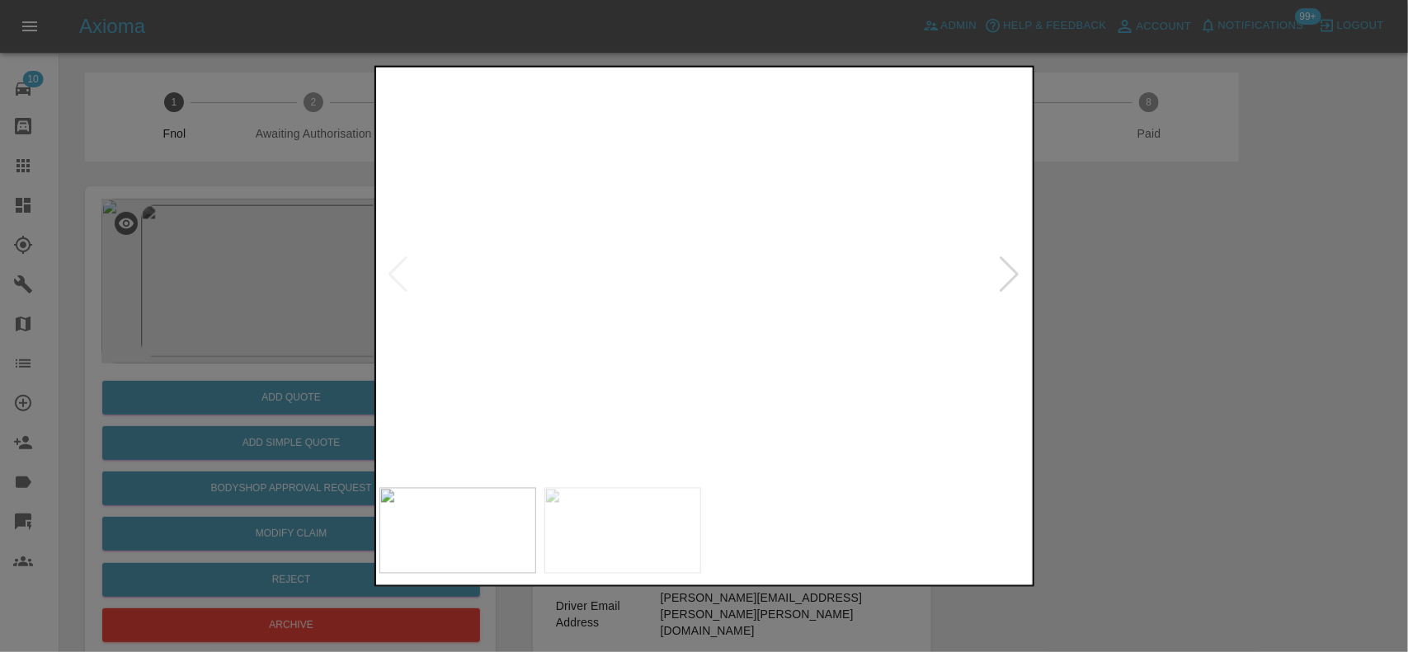
click at [685, 285] on img at bounding box center [754, 125] width 1955 height 1229
click at [673, 236] on img at bounding box center [750, 220] width 1955 height 1229
click at [615, 227] on img at bounding box center [705, 275] width 652 height 410
click at [693, 231] on img at bounding box center [705, 275] width 652 height 410
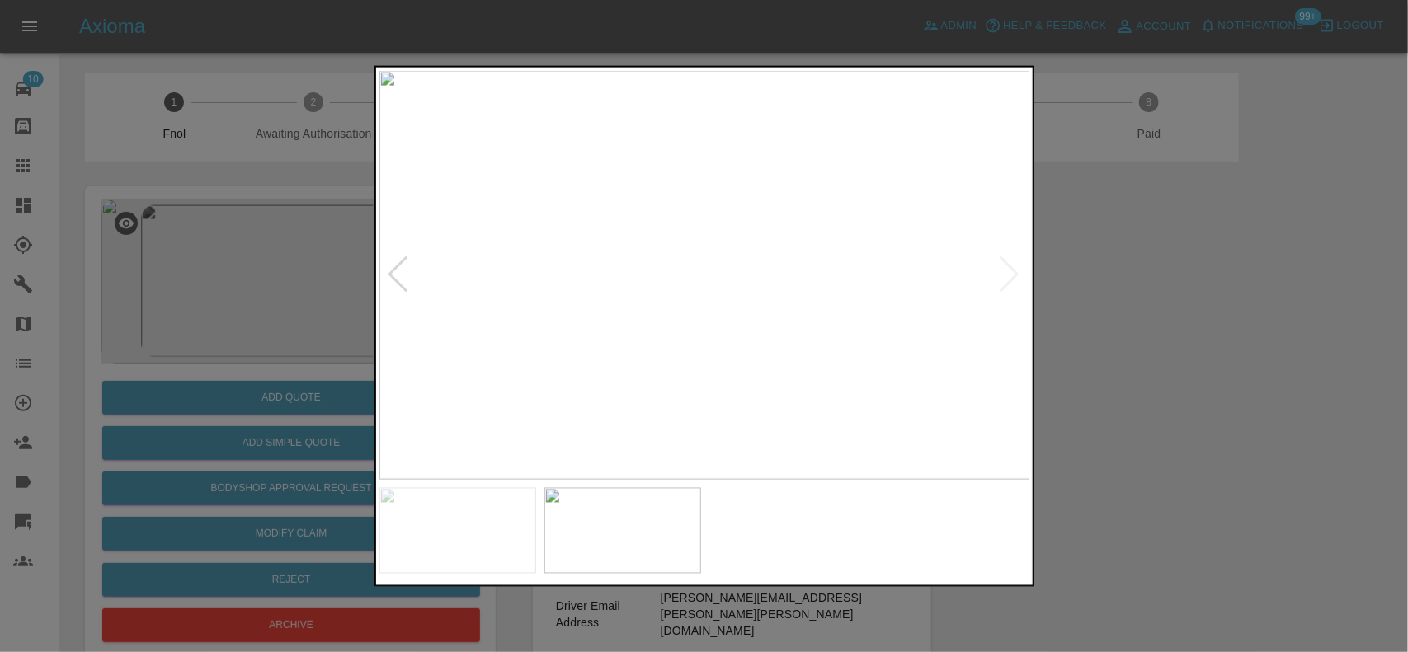
click at [693, 231] on img at bounding box center [705, 275] width 652 height 410
click at [693, 233] on img at bounding box center [739, 407] width 1955 height 1229
click at [85, 316] on div at bounding box center [704, 326] width 1408 height 652
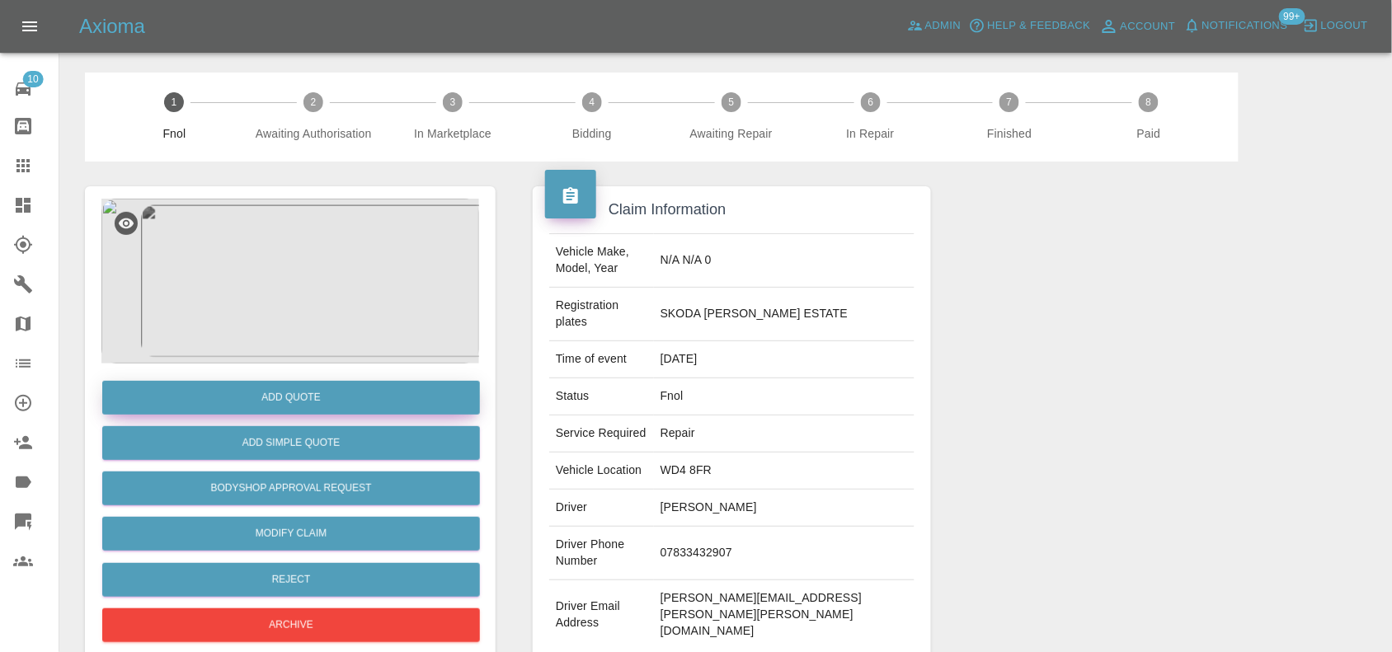
click at [221, 413] on button "Add Quote" at bounding box center [291, 398] width 378 height 34
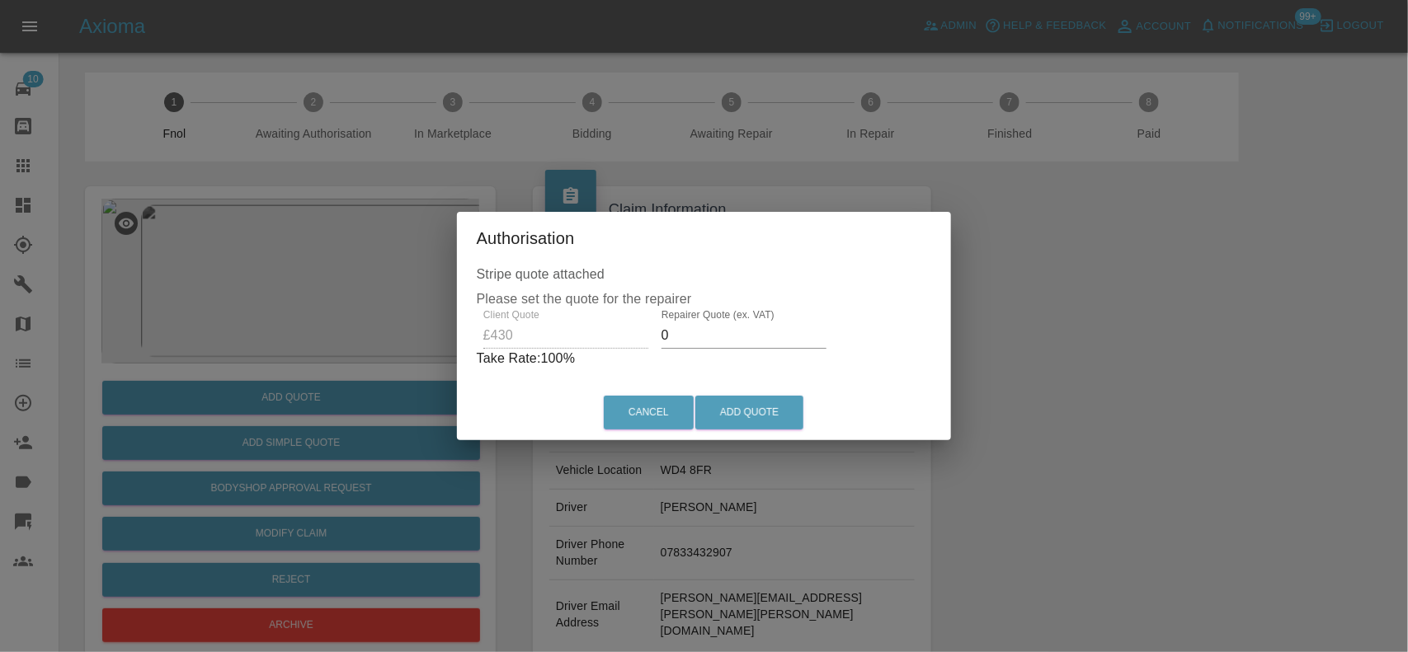
click at [557, 344] on div "Client Quote £430 Repairer Quote (ex. VAT) 0 Take Rate: 100 %" at bounding box center [704, 338] width 455 height 59
type input "265"
click at [769, 411] on button "Add Quote" at bounding box center [749, 413] width 108 height 34
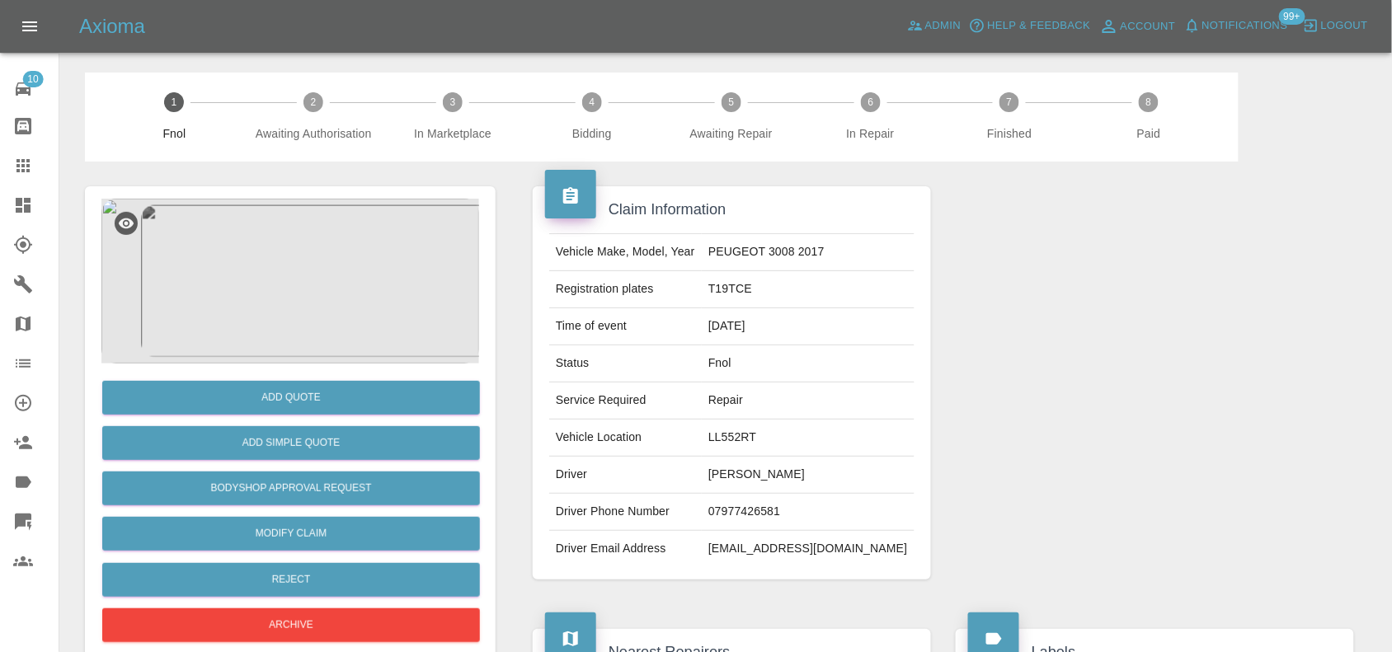
click at [324, 257] on img at bounding box center [290, 281] width 378 height 165
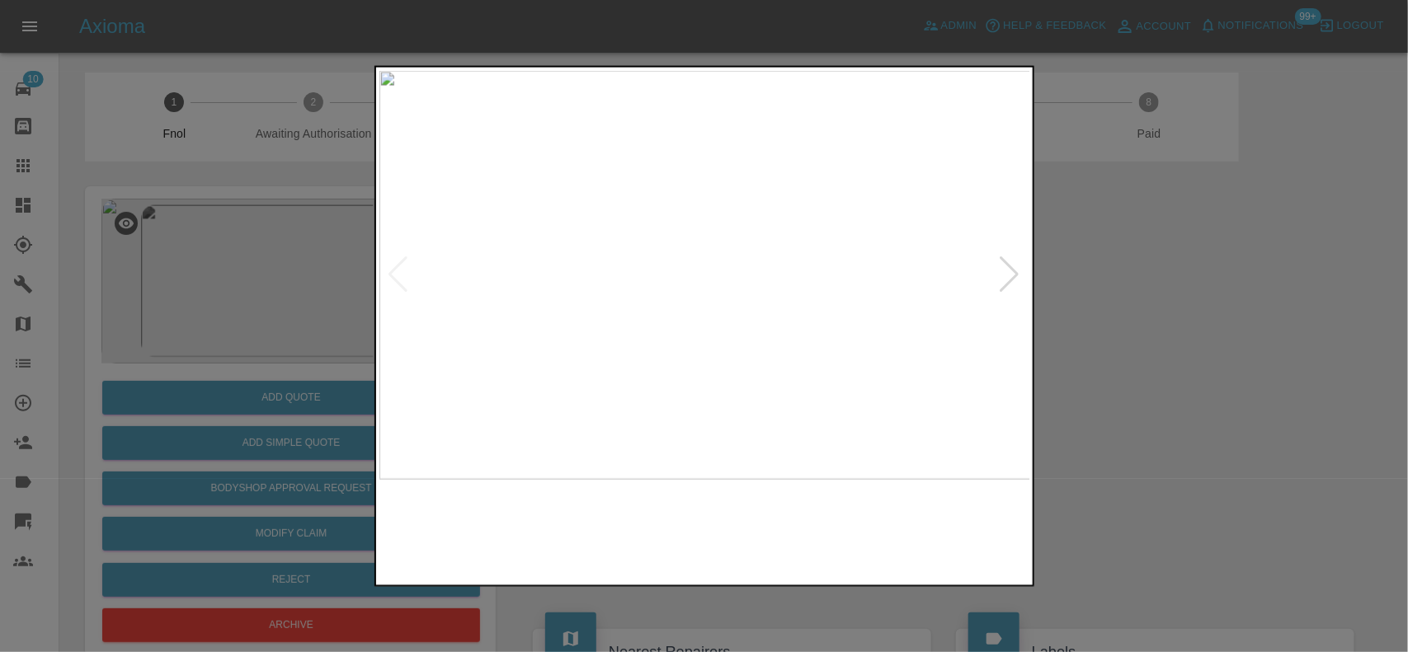
click at [596, 306] on img at bounding box center [705, 275] width 652 height 410
click at [446, 268] on img at bounding box center [680, 275] width 652 height 410
click at [308, 238] on div at bounding box center [704, 326] width 1408 height 652
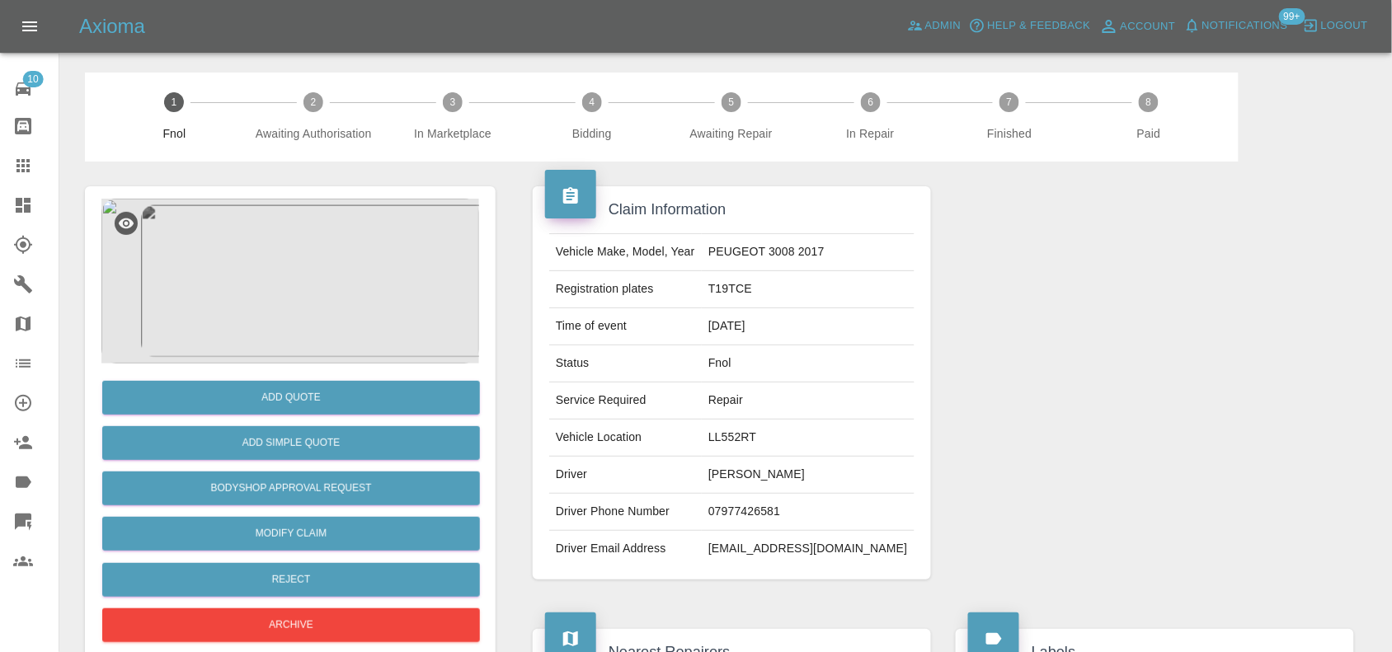
click at [307, 309] on img at bounding box center [290, 281] width 378 height 165
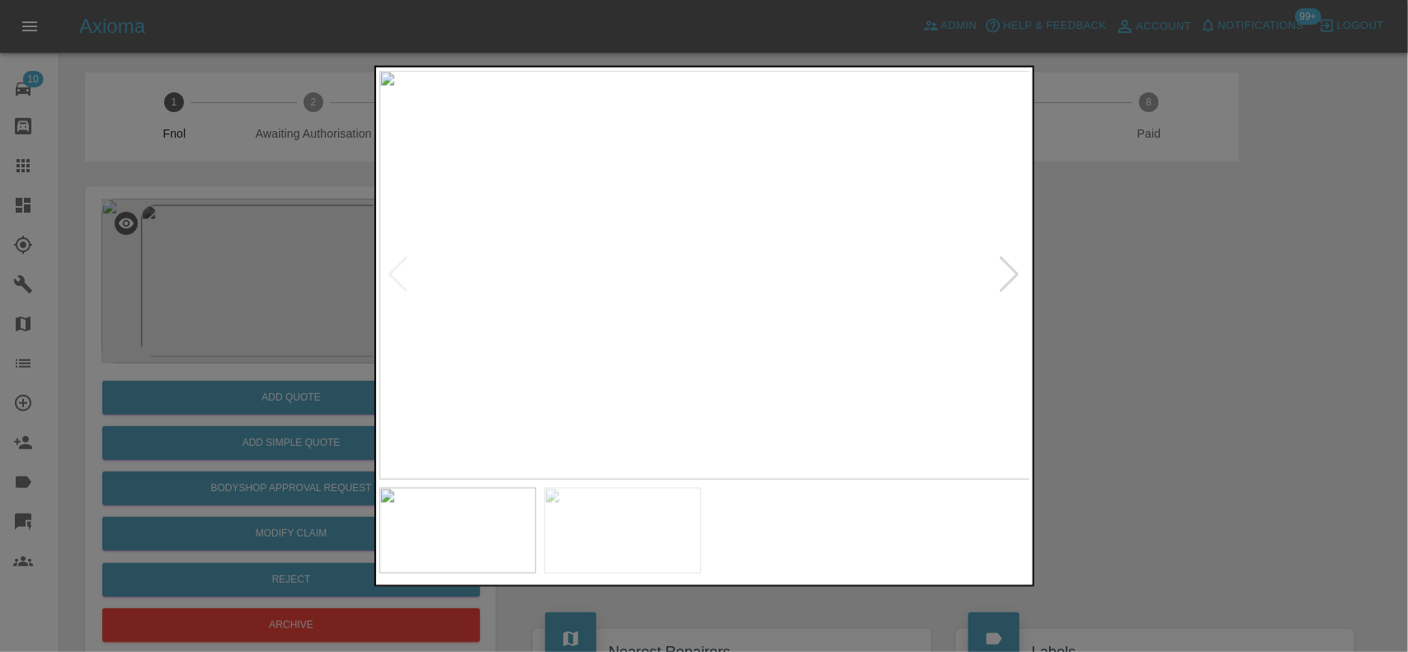
click at [1107, 394] on div at bounding box center [704, 326] width 1408 height 652
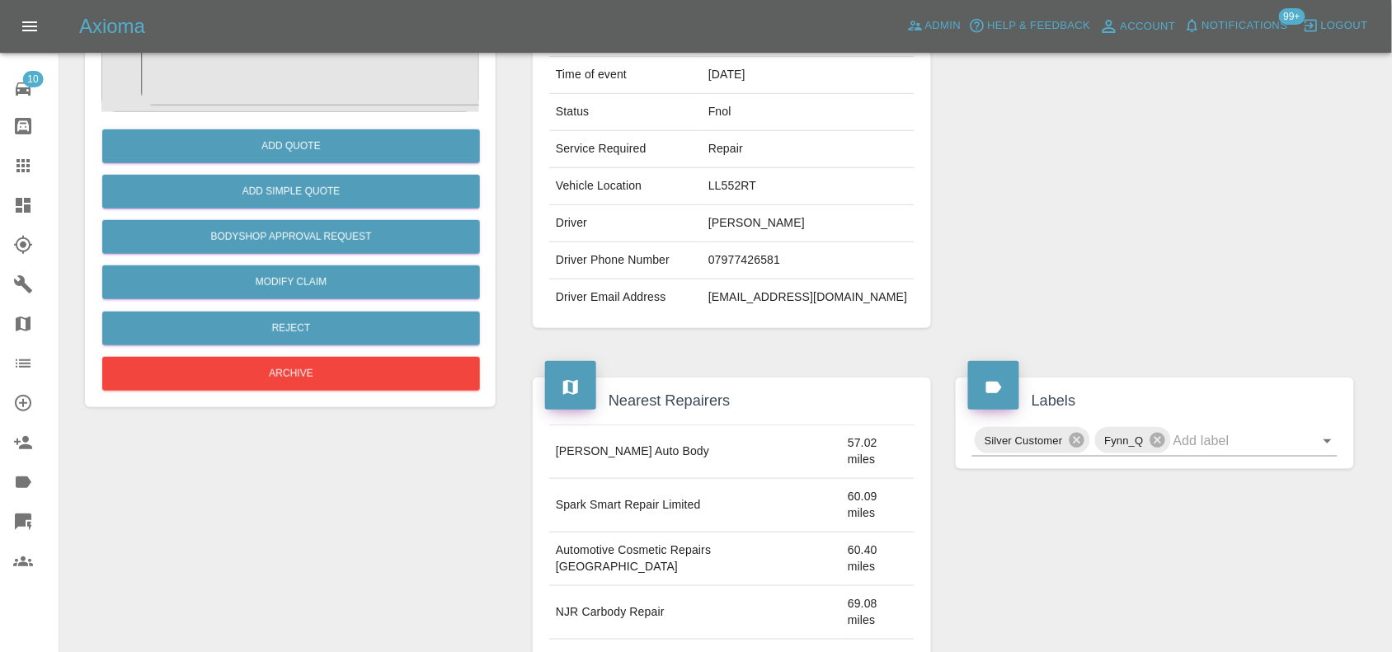
scroll to position [516, 0]
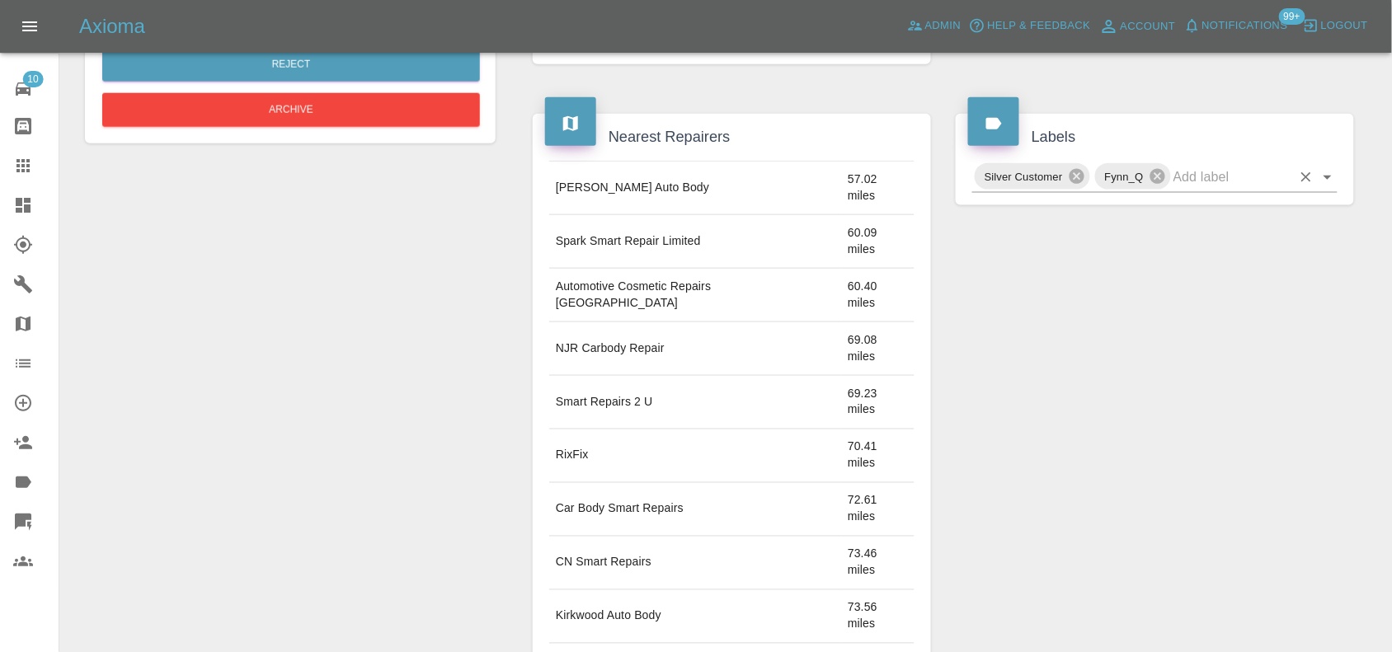
click at [1234, 190] on input "text" at bounding box center [1233, 177] width 118 height 26
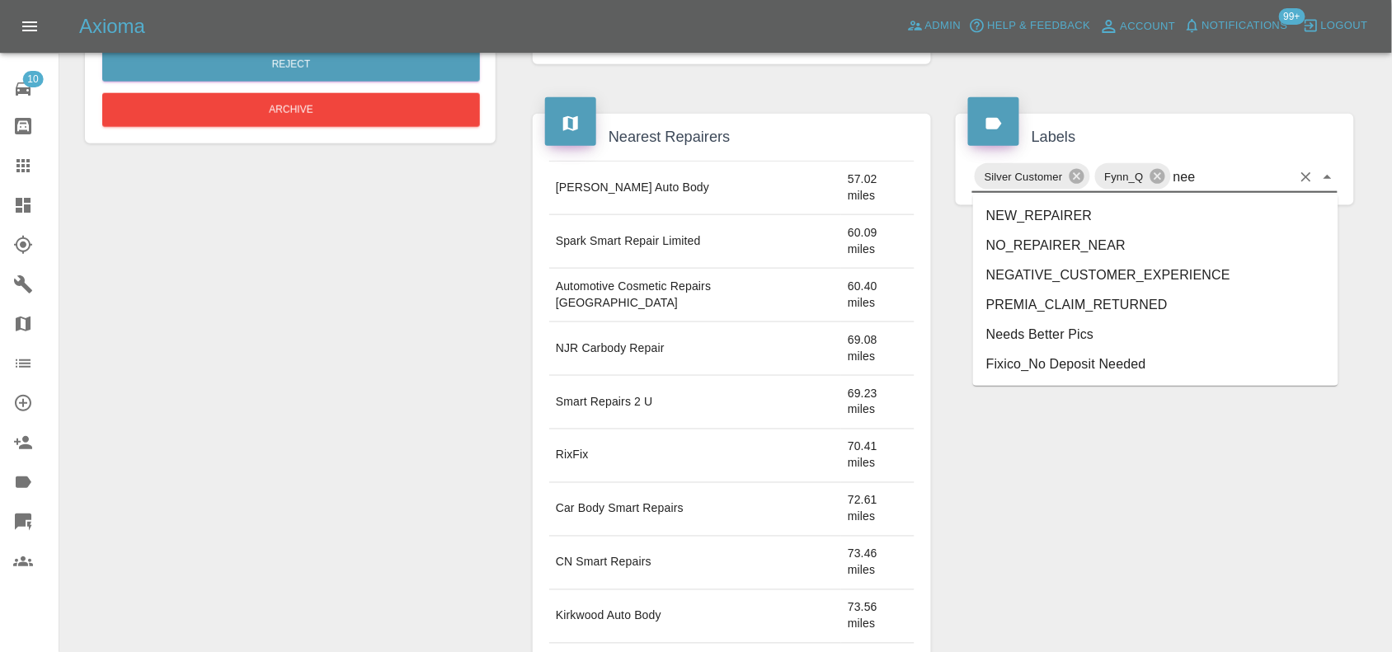
type input "need"
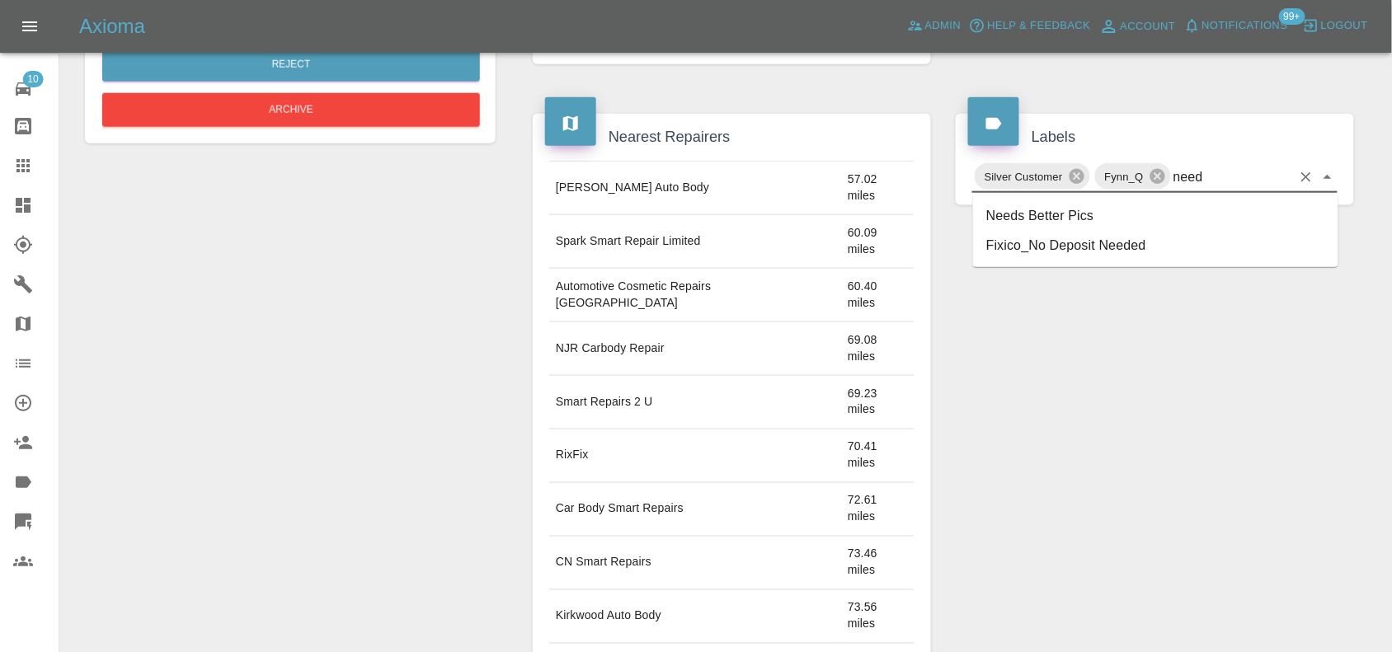
drag, startPoint x: 1087, startPoint y: 217, endPoint x: 862, endPoint y: 184, distance: 227.6
click at [1086, 217] on li "Needs Better Pics" at bounding box center [1155, 216] width 365 height 30
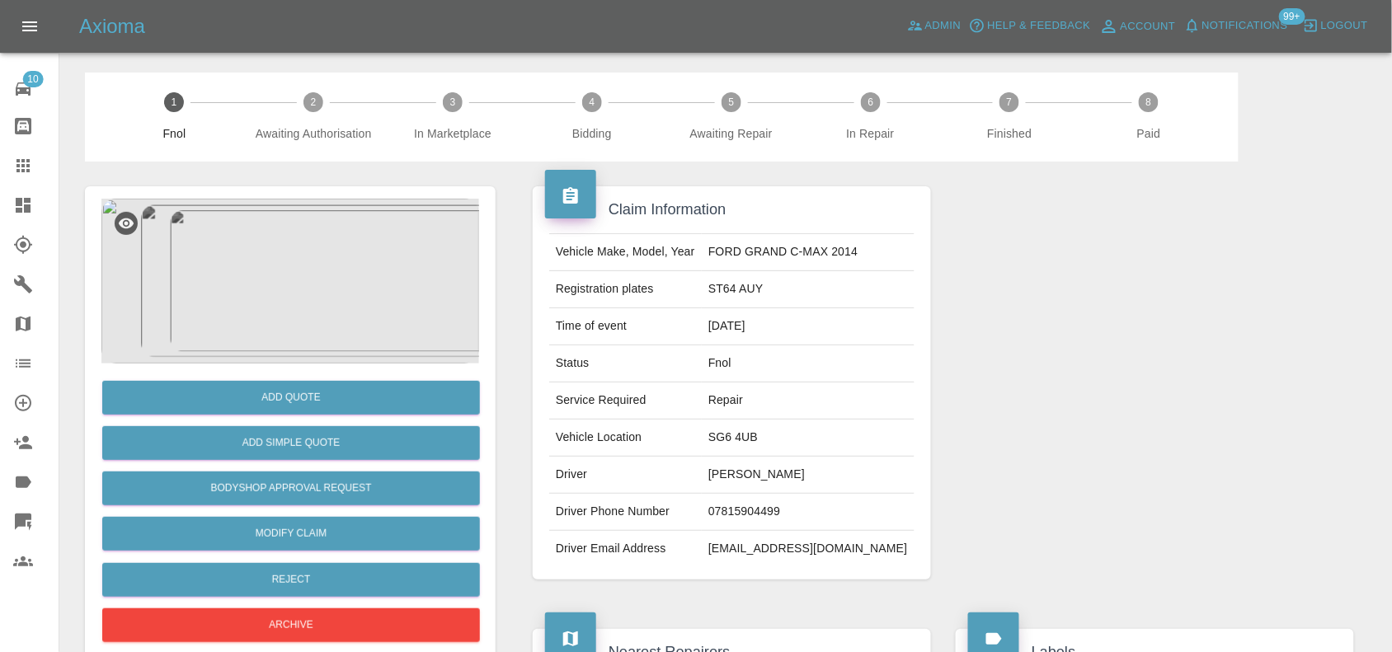
click at [293, 249] on img at bounding box center [290, 281] width 378 height 165
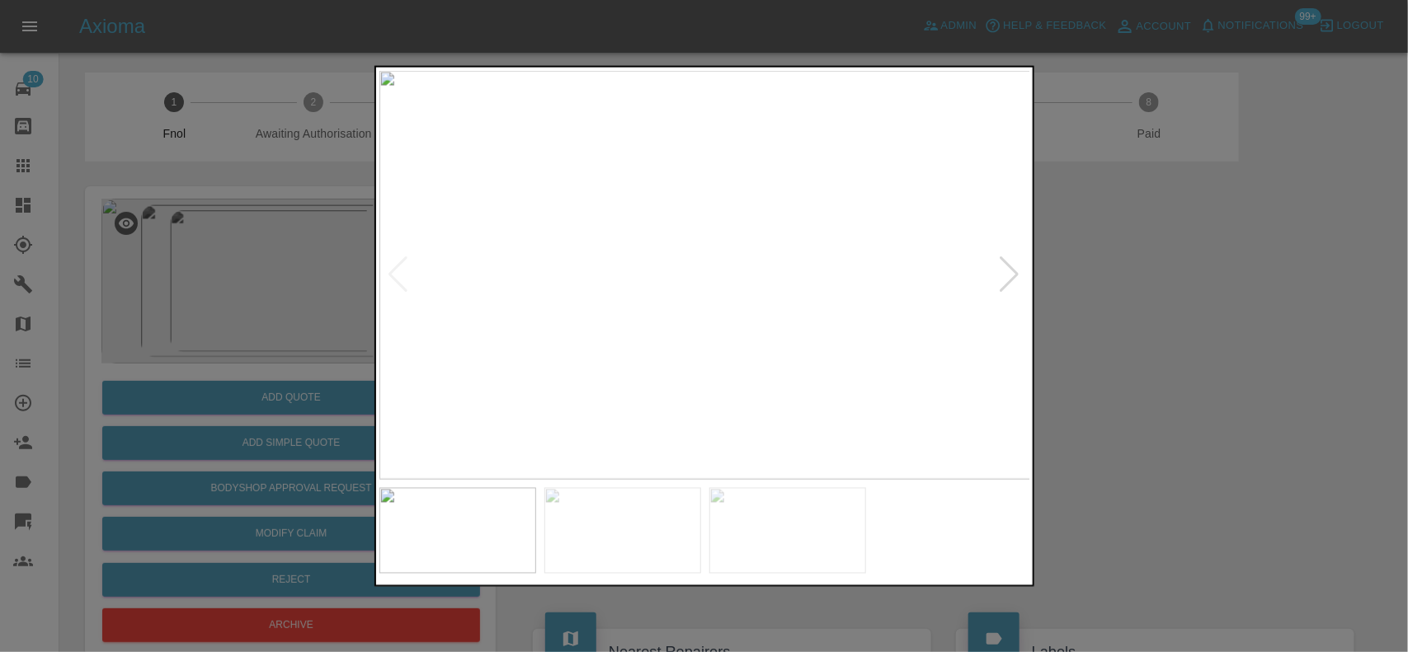
click at [625, 294] on img at bounding box center [705, 275] width 652 height 410
click at [551, 268] on img at bounding box center [595, 275] width 652 height 410
click at [518, 239] on img at bounding box center [705, 275] width 652 height 410
click at [705, 219] on img at bounding box center [705, 275] width 652 height 410
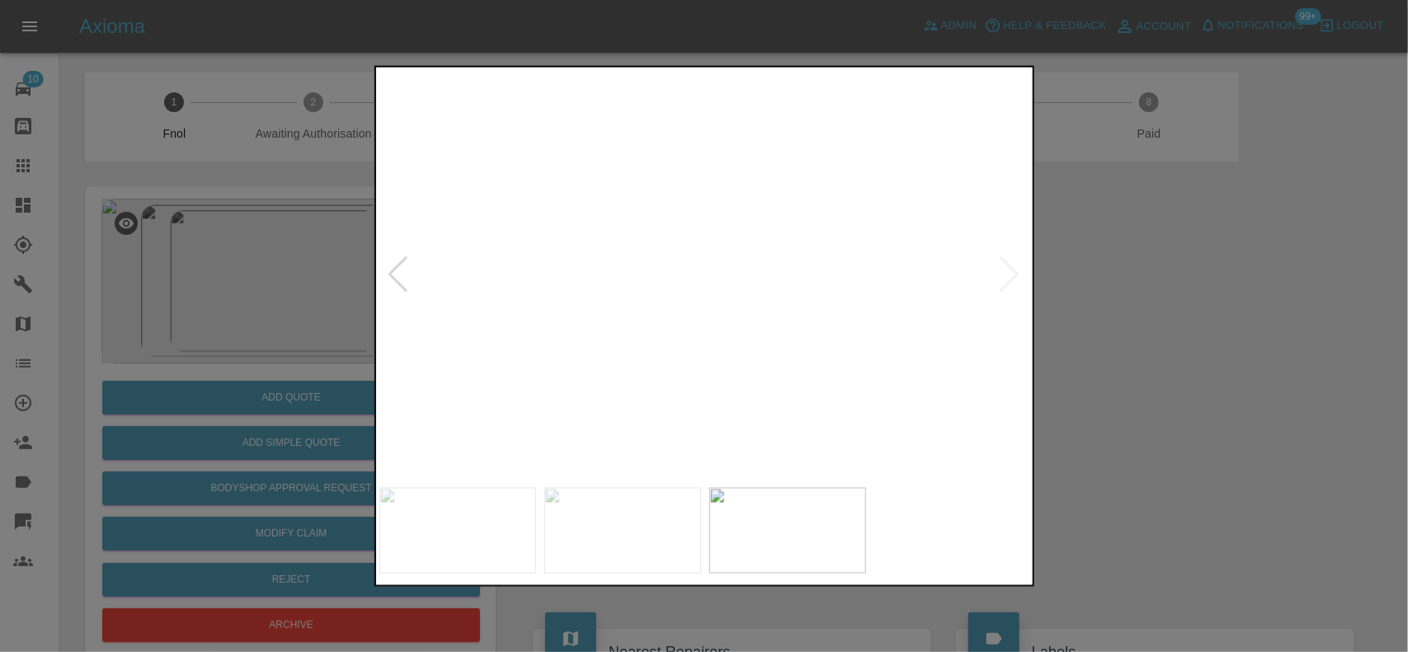
click at [808, 200] on img at bounding box center [916, 424] width 1955 height 1229
click at [760, 186] on img at bounding box center [887, 335] width 1955 height 1229
click at [728, 196] on img at bounding box center [885, 327] width 1955 height 1229
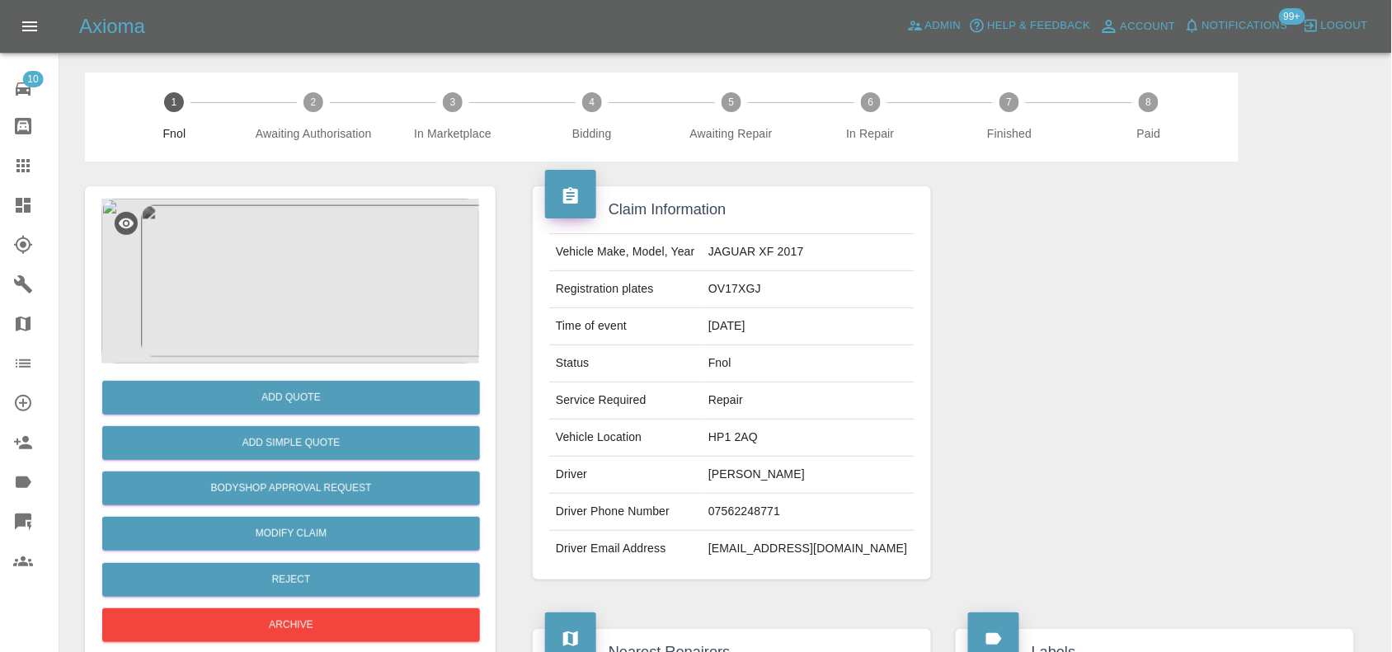
click at [318, 239] on img at bounding box center [290, 281] width 378 height 165
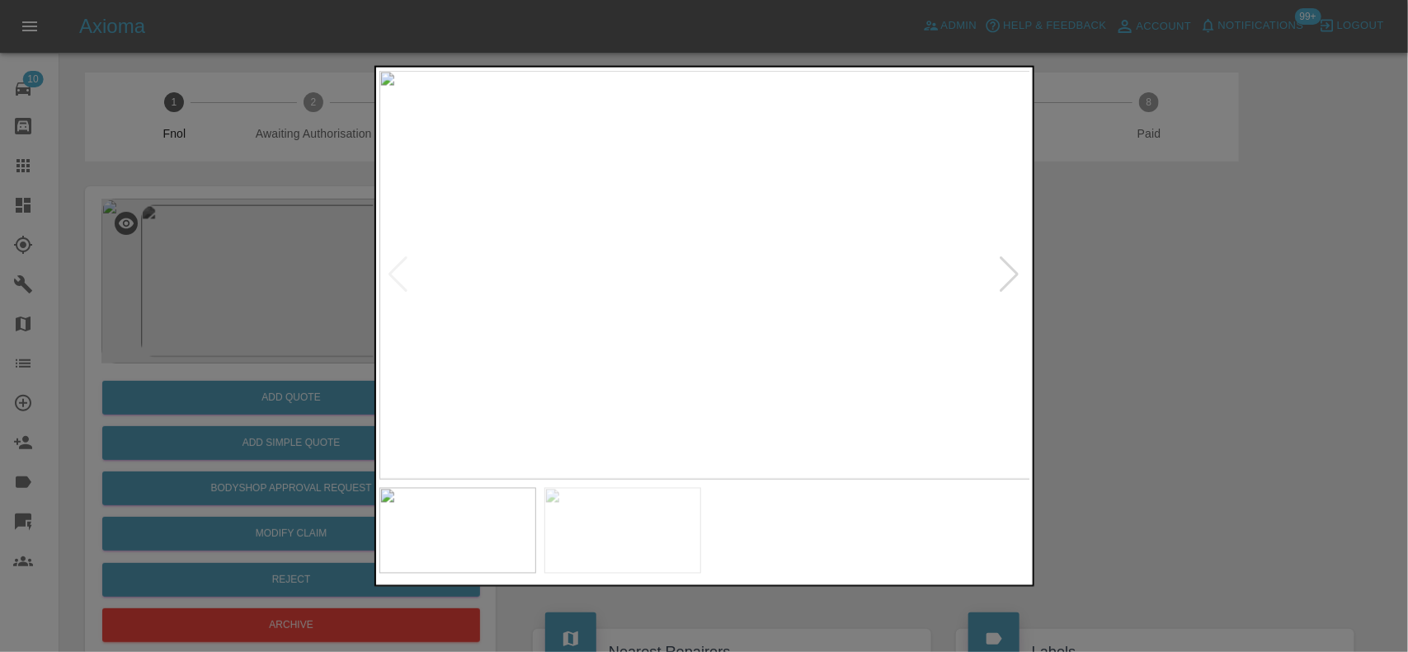
click at [714, 252] on img at bounding box center [705, 275] width 652 height 410
click at [650, 280] on img at bounding box center [677, 342] width 1955 height 1229
